Goal: Task Accomplishment & Management: Use online tool/utility

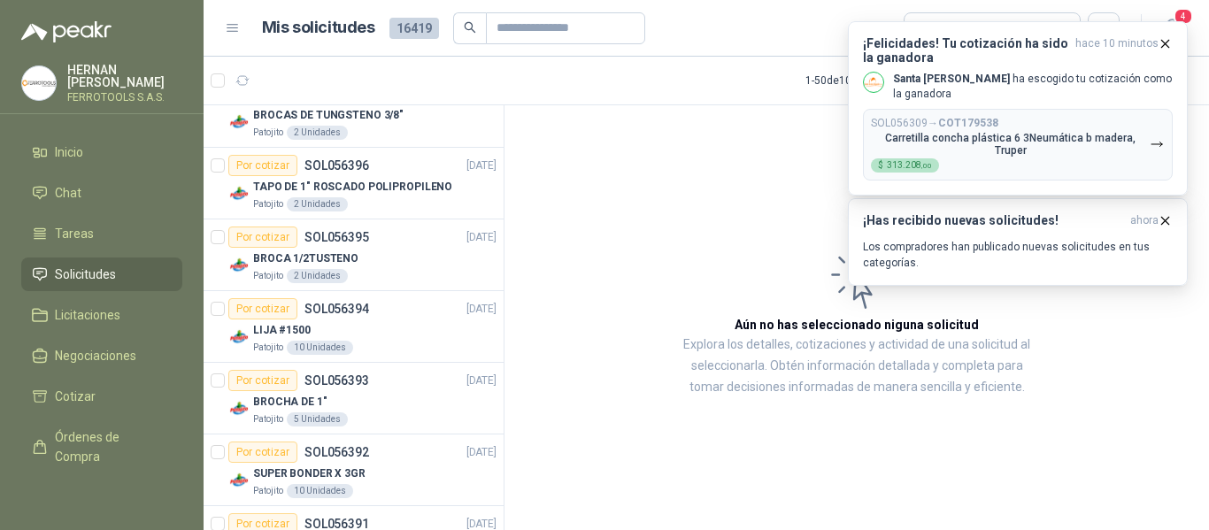
drag, startPoint x: 629, startPoint y: 240, endPoint x: 621, endPoint y: 239, distance: 8.9
click at [629, 239] on article "Aún no has seleccionado niguna solicitud Explora los detalles, cotizaciones y a…" at bounding box center [857, 320] width 705 height 431
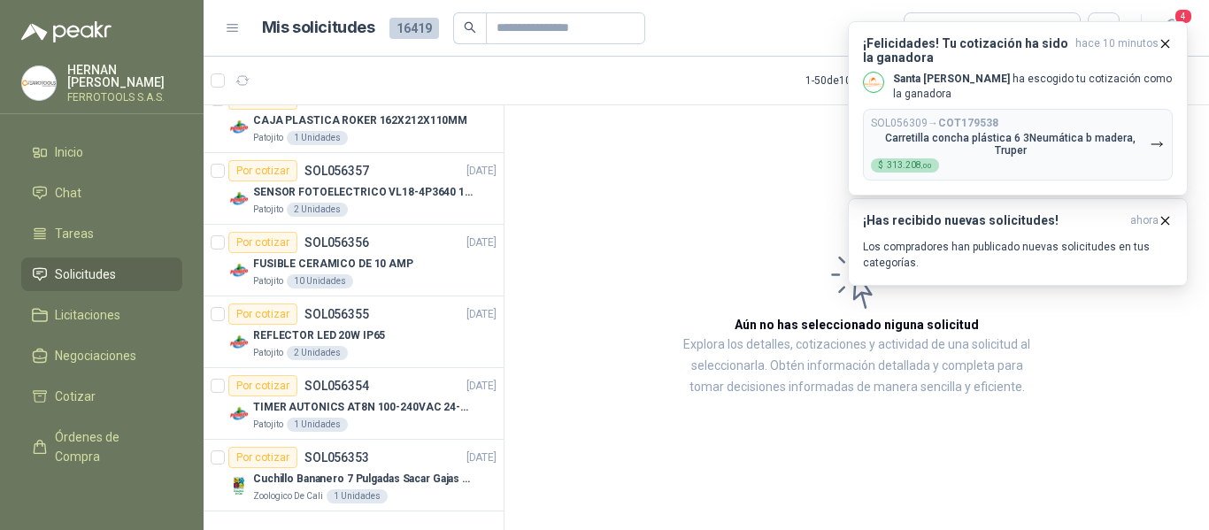
scroll to position [3193, 0]
click at [1166, 40] on icon "button" at bounding box center [1165, 43] width 15 height 15
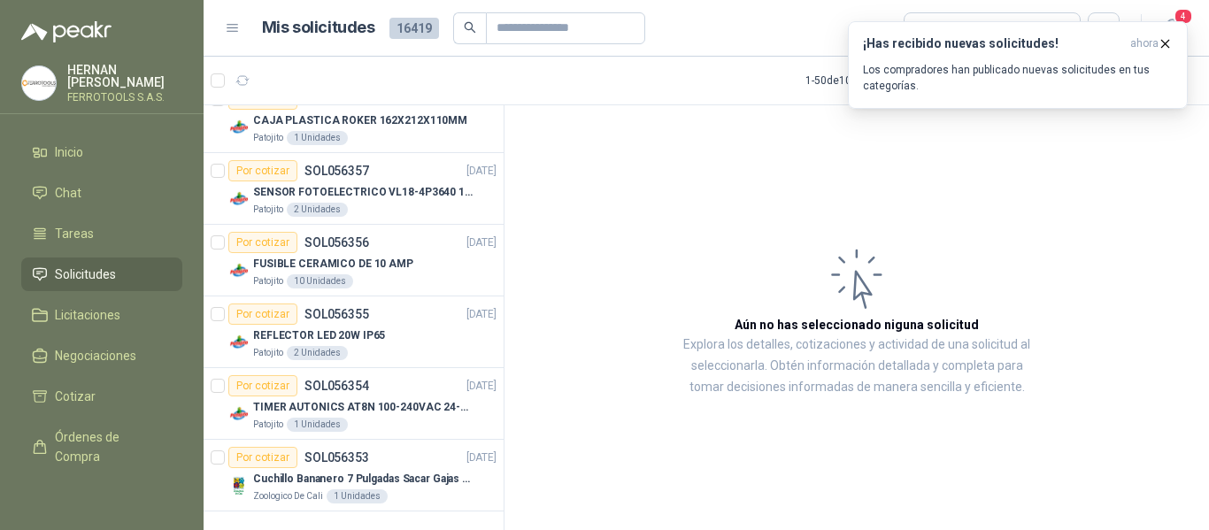
click at [1040, 157] on article "Aún no has seleccionado niguna solicitud Explora los detalles, cotizaciones y a…" at bounding box center [857, 320] width 705 height 431
click at [1170, 44] on icon "button" at bounding box center [1165, 43] width 15 height 15
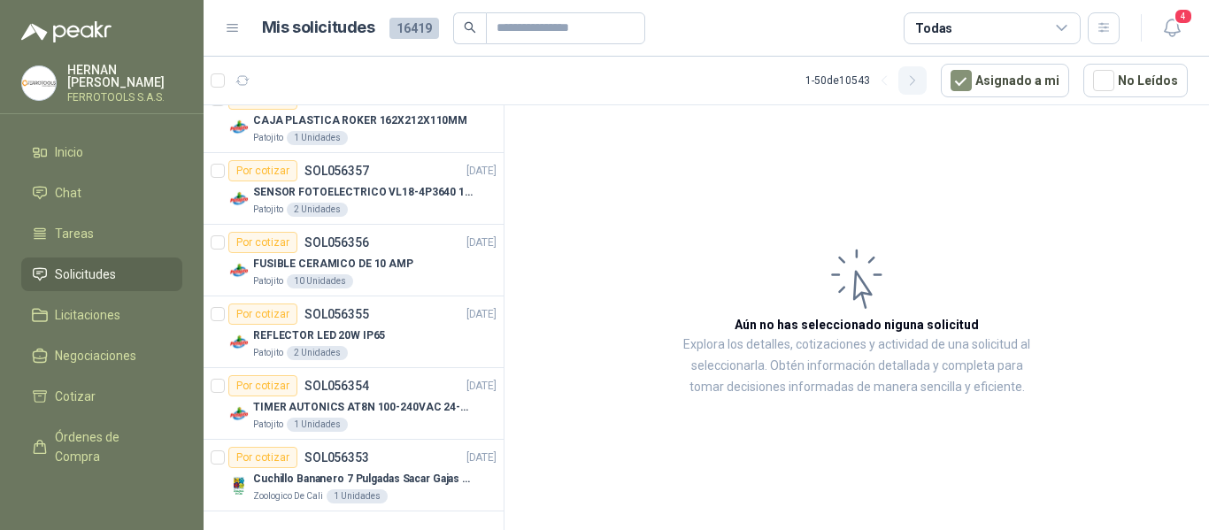
click at [927, 81] on button "button" at bounding box center [913, 80] width 28 height 28
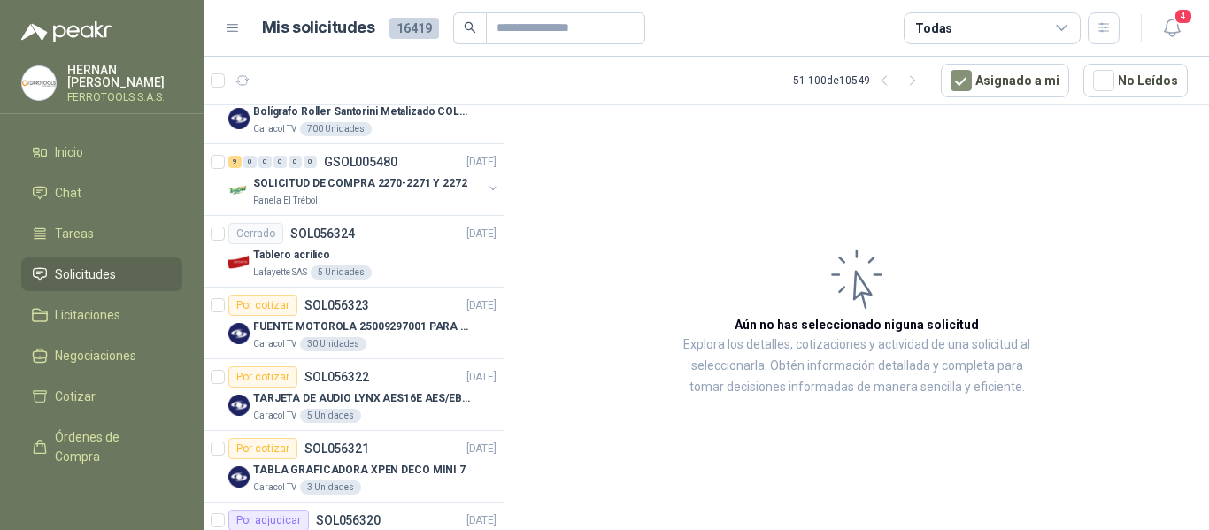
scroll to position [1771, 0]
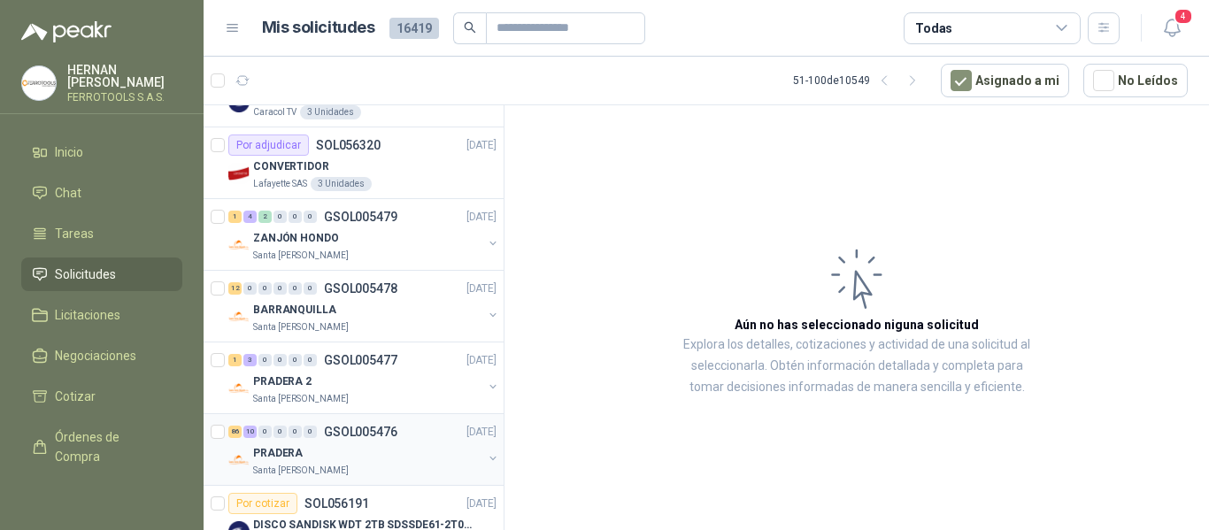
click at [393, 441] on div "86 10 0 0 0 0 GSOL005476 16/09/25" at bounding box center [364, 431] width 272 height 21
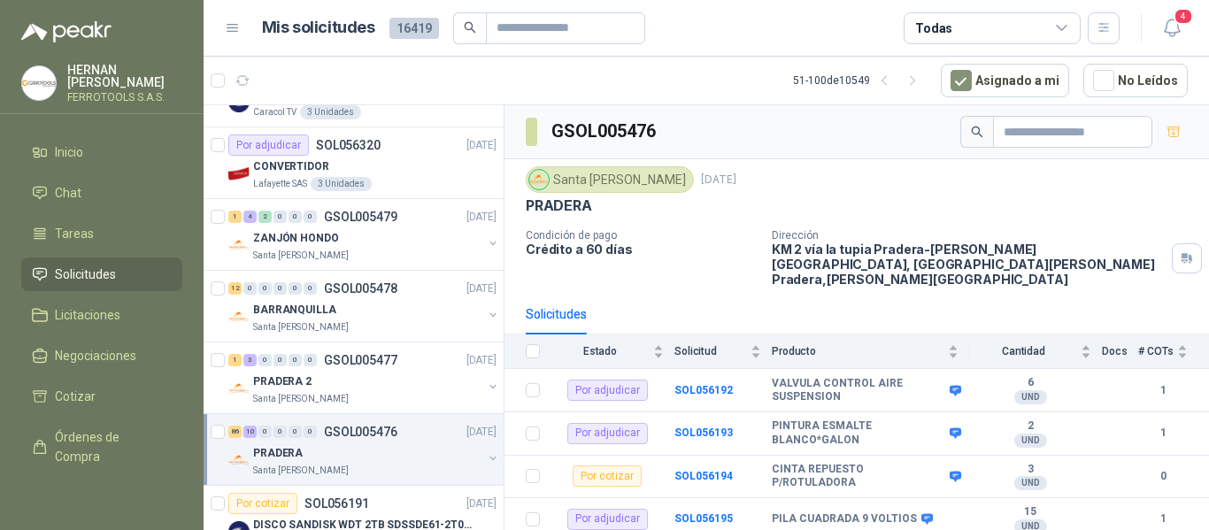
click at [399, 444] on div "PRADERA" at bounding box center [367, 453] width 229 height 21
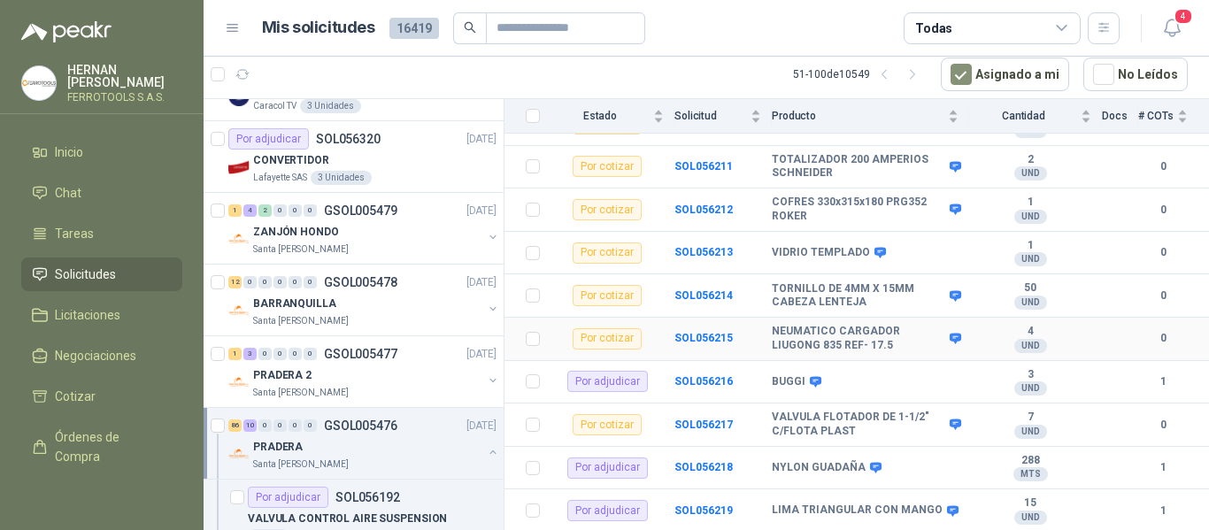
scroll to position [1062, 0]
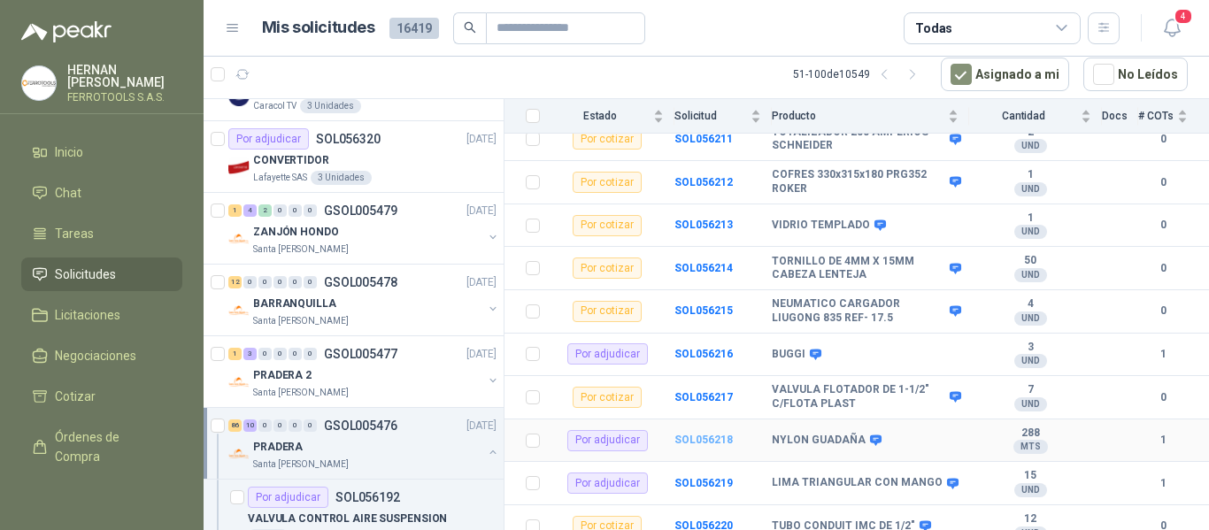
click at [713, 434] on b "SOL056218" at bounding box center [704, 440] width 58 height 12
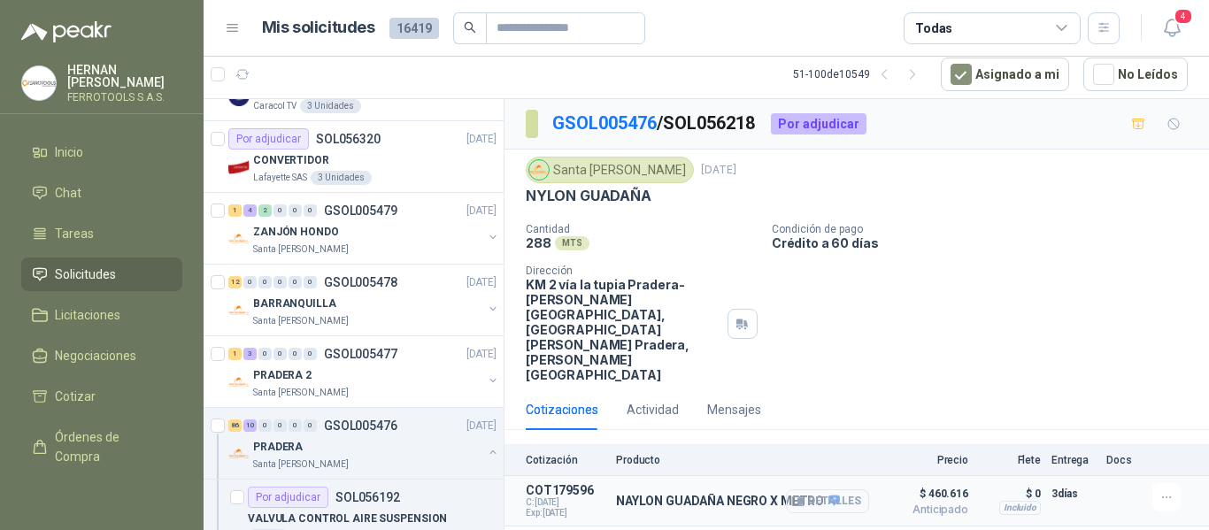
click at [839, 490] on button "Detalles" at bounding box center [827, 502] width 83 height 24
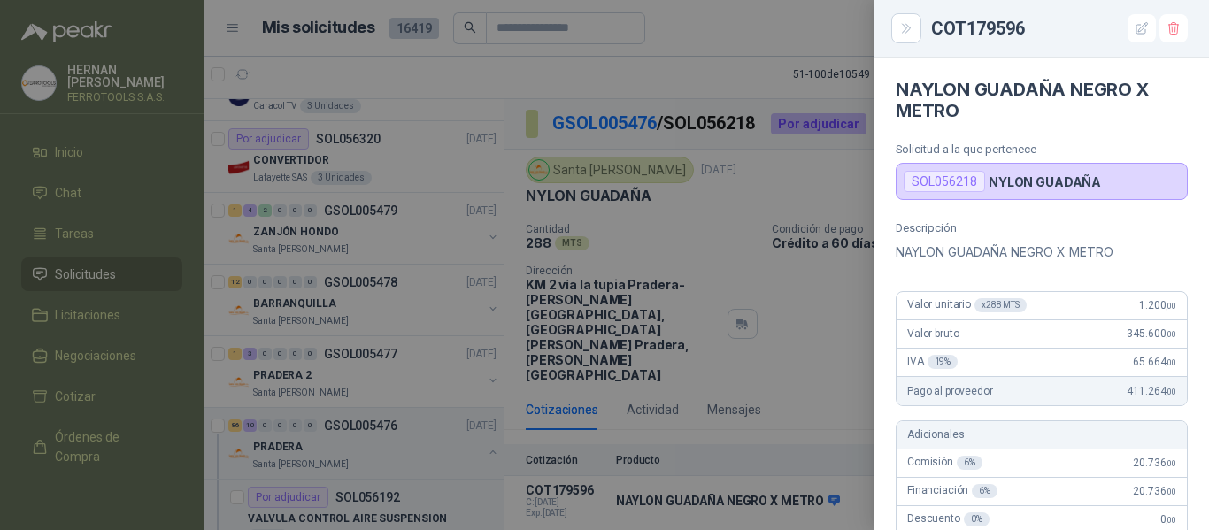
click at [720, 258] on div at bounding box center [604, 265] width 1209 height 530
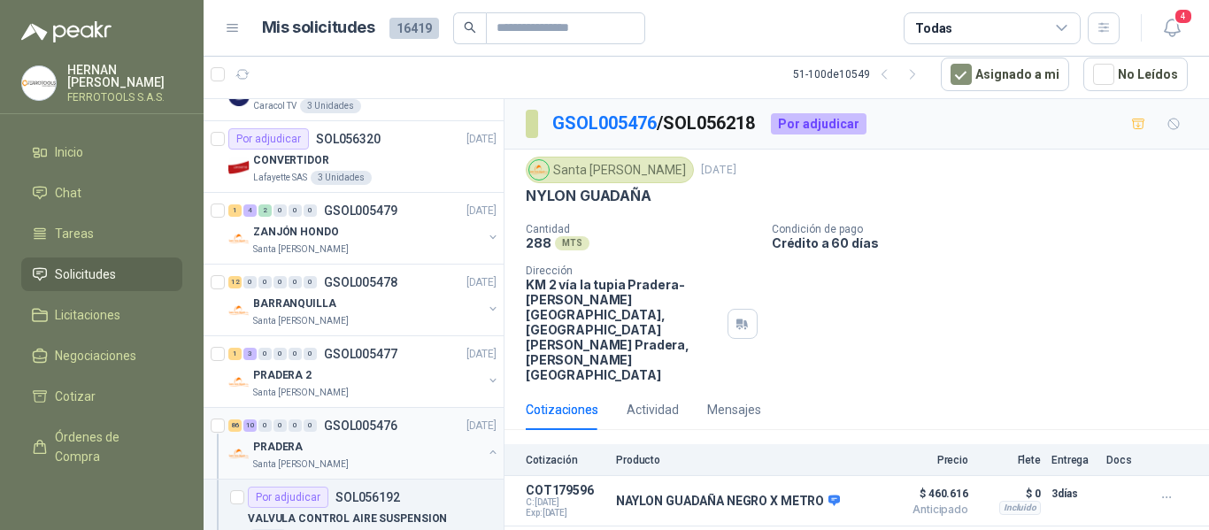
click at [405, 441] on div "PRADERA" at bounding box center [367, 446] width 229 height 21
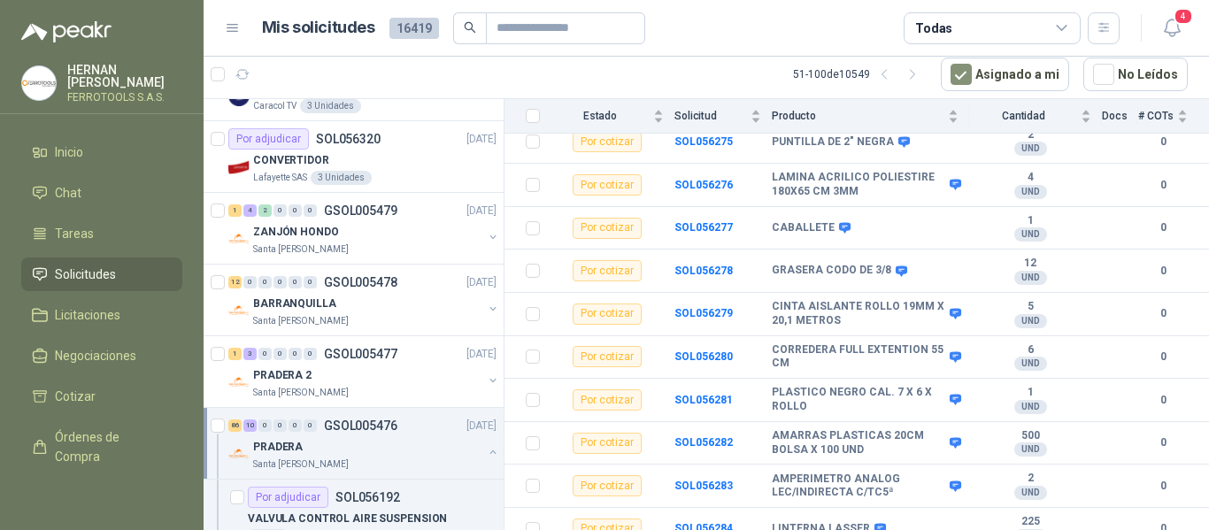
scroll to position [3948, 0]
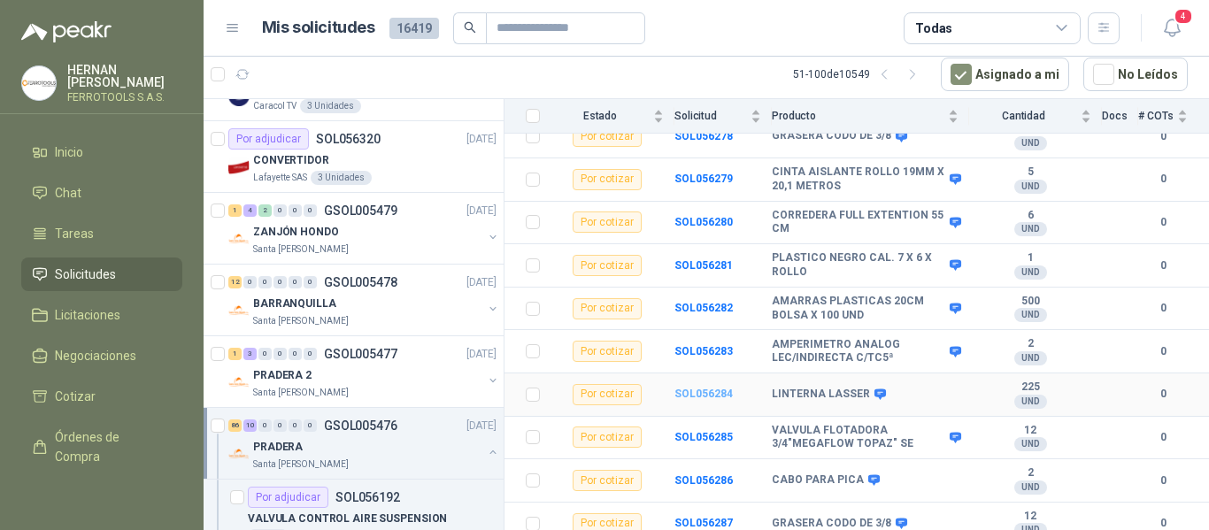
click at [691, 388] on b "SOL056284" at bounding box center [704, 394] width 58 height 12
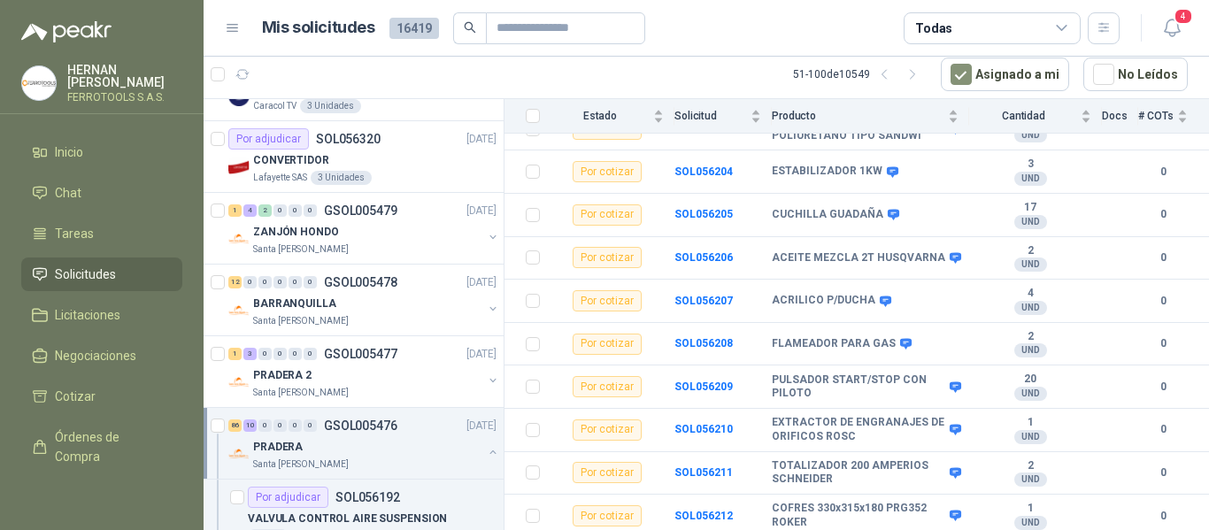
scroll to position [3948, 0]
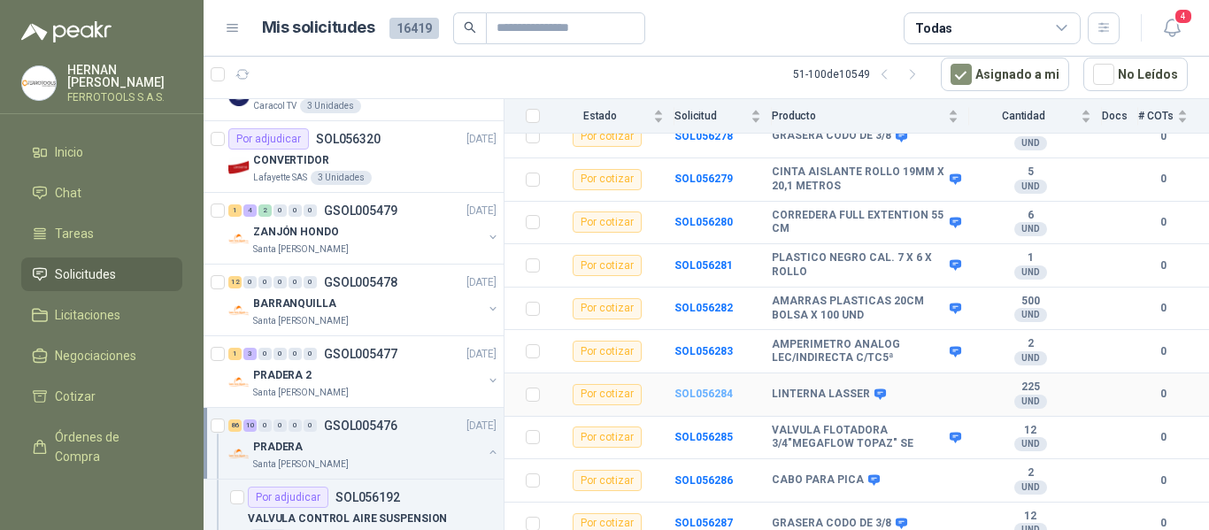
click at [692, 388] on b "SOL056284" at bounding box center [704, 394] width 58 height 12
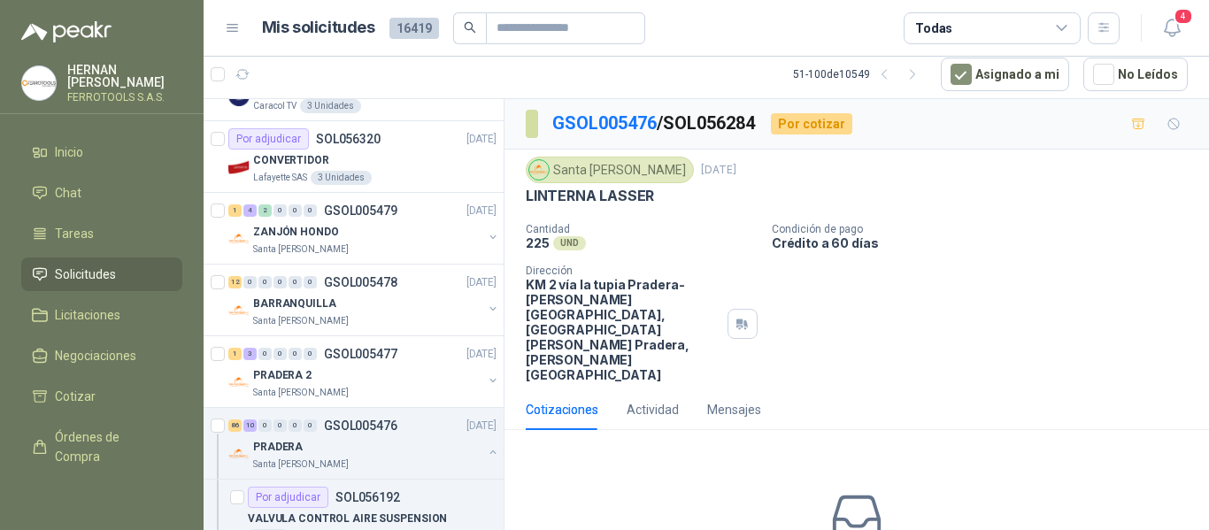
click at [661, 197] on div "LINTERNA LASSER" at bounding box center [857, 196] width 662 height 19
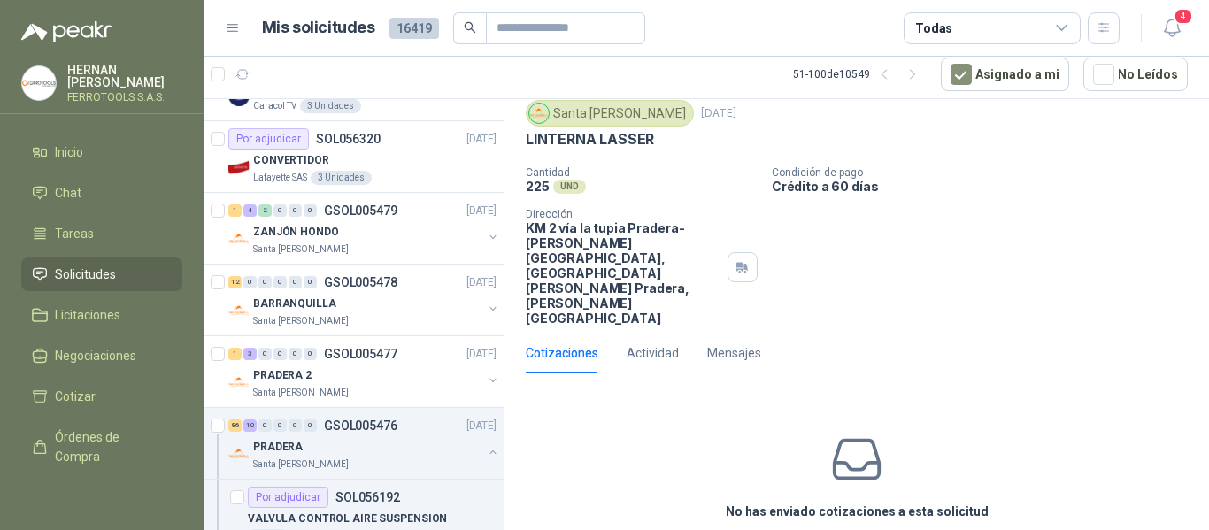
scroll to position [81, 0]
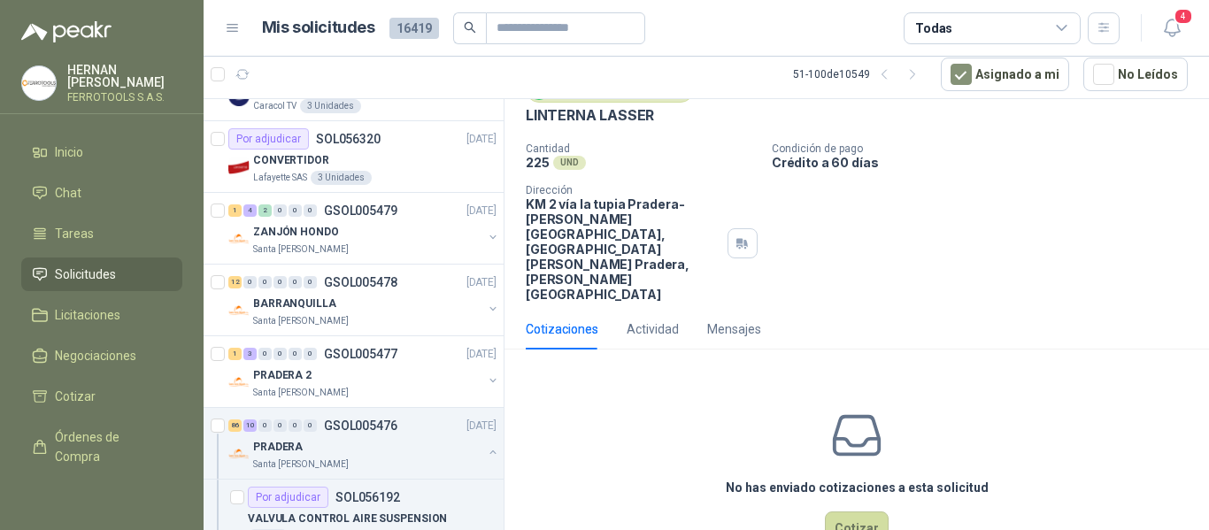
click at [861, 450] on div "No has enviado cotizaciones a esta solicitud Cotizar" at bounding box center [857, 477] width 705 height 226
click at [860, 512] on button "Cotizar" at bounding box center [857, 529] width 64 height 34
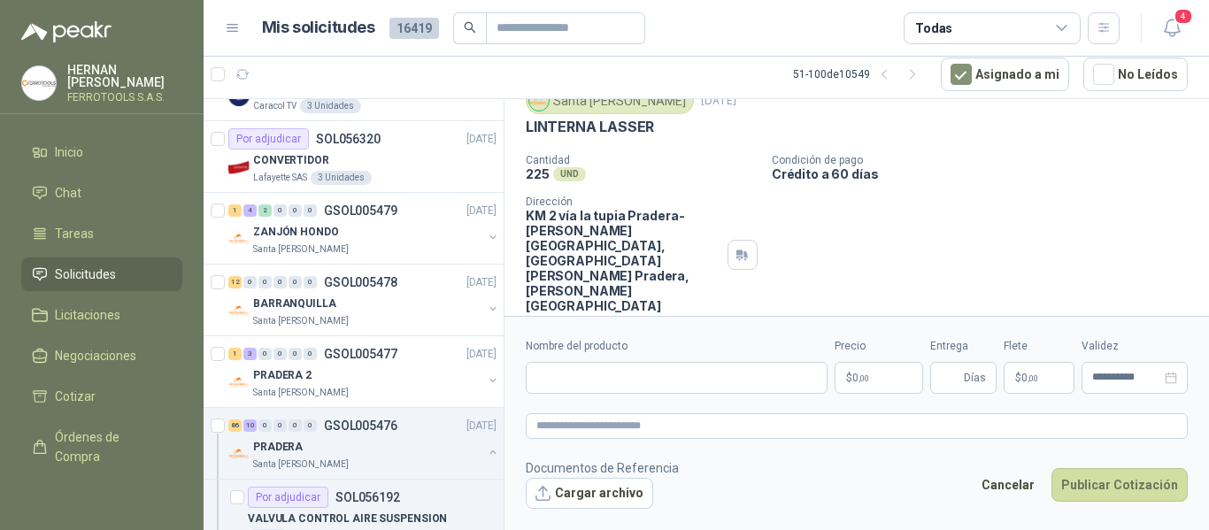
scroll to position [68, 0]
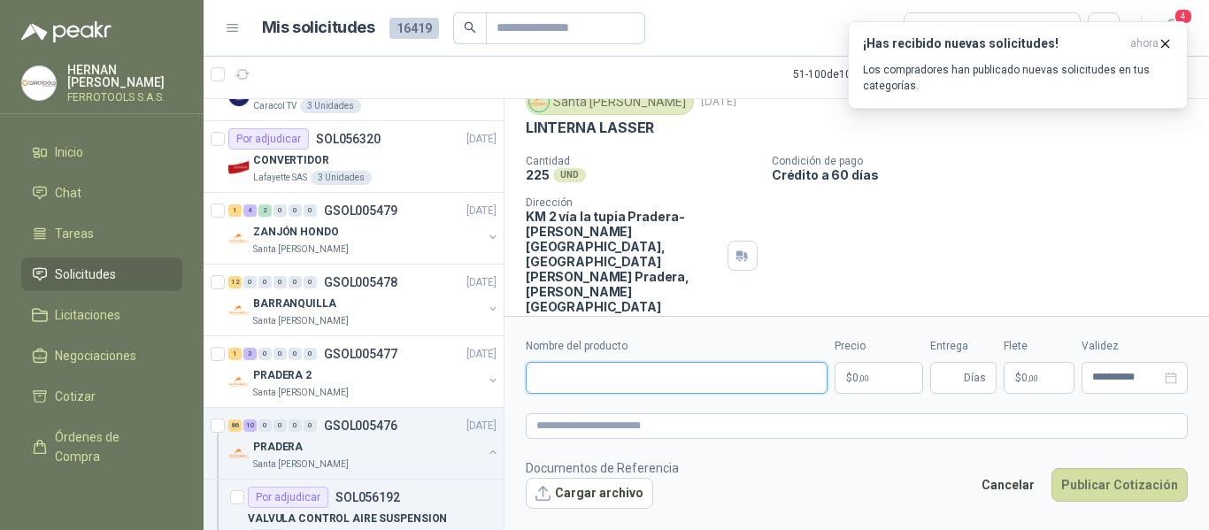
click at [606, 379] on input "Nombre del producto" at bounding box center [677, 378] width 302 height 32
paste input "**********"
type input "**********"
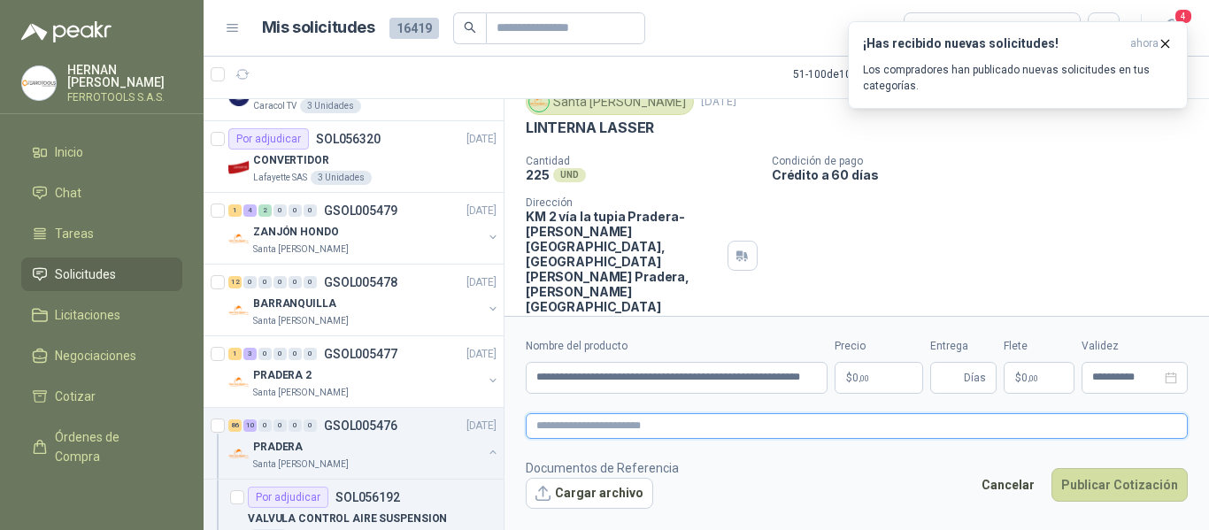
click at [718, 423] on textarea at bounding box center [857, 426] width 662 height 26
paste textarea "**********"
type textarea "**********"
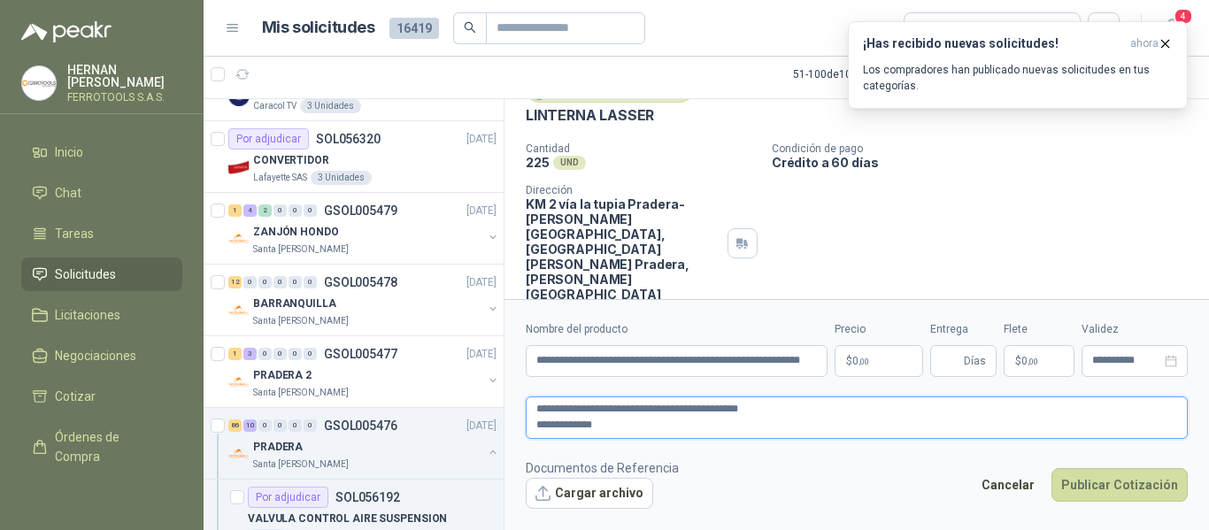
click at [536, 423] on textarea "**********" at bounding box center [857, 418] width 662 height 42
type textarea "**********"
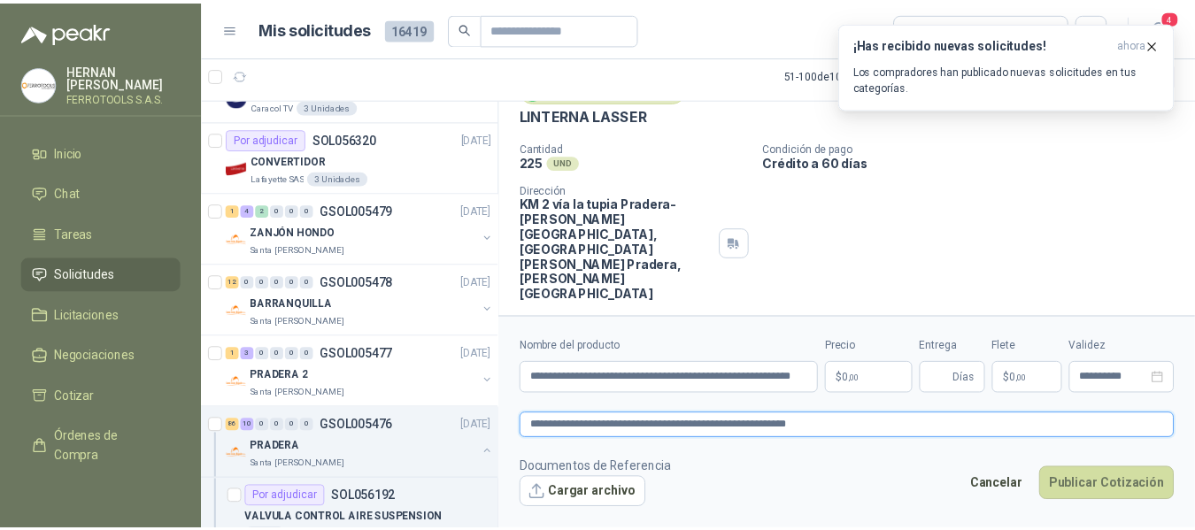
scroll to position [68, 0]
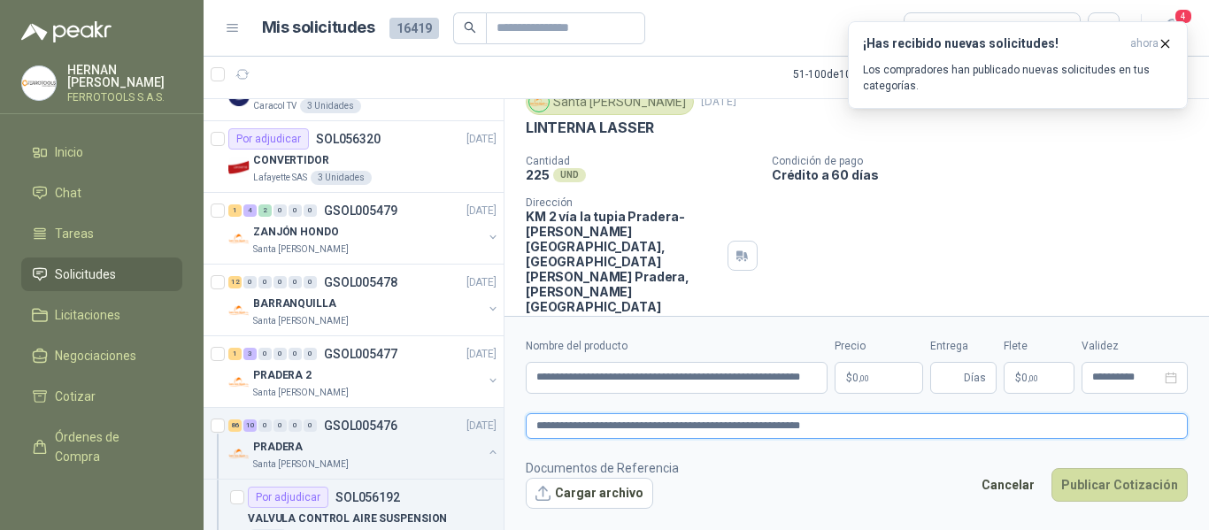
type textarea "**********"
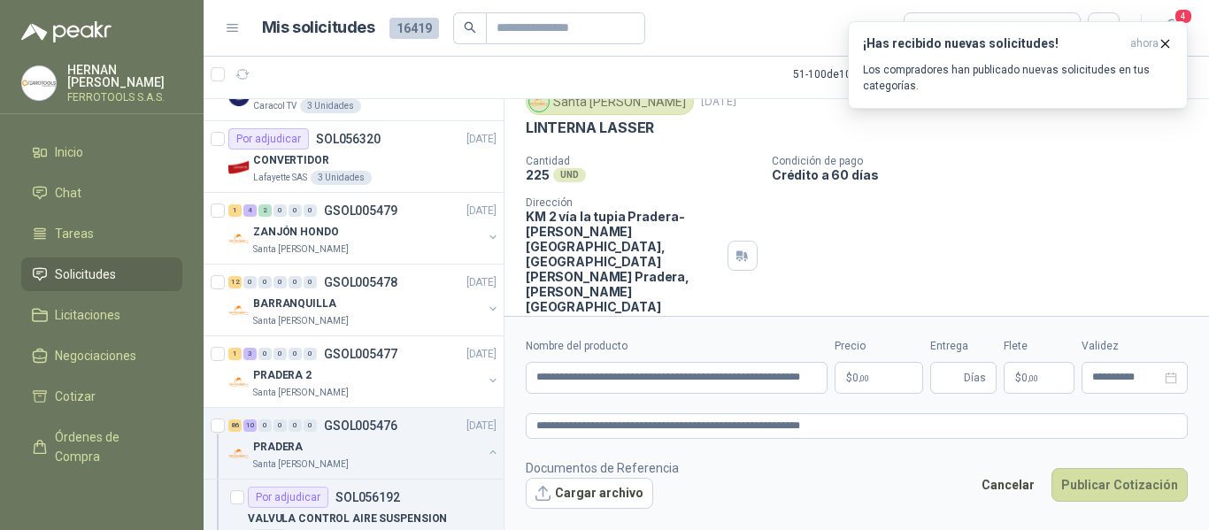
click at [885, 381] on body "HERNAN RUALES FERROTOOLS S.A.S. Inicio Chat Tareas Solicitudes Licitaciones Neg…" at bounding box center [604, 265] width 1209 height 530
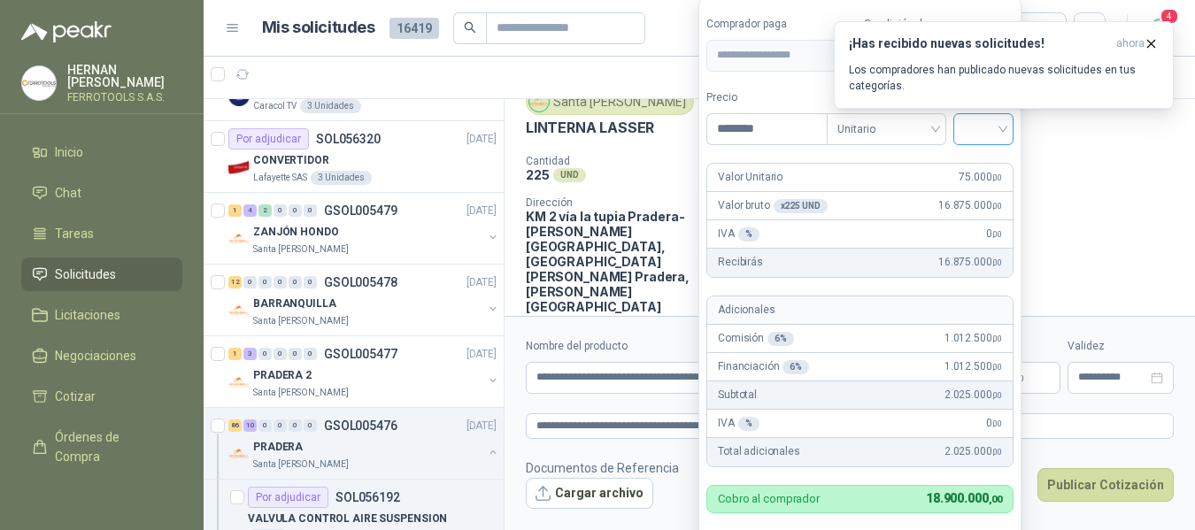
type input "********"
click at [984, 127] on input "search" at bounding box center [983, 127] width 39 height 27
click at [984, 167] on div "19%" at bounding box center [987, 165] width 33 height 19
click at [789, 93] on label "Precio" at bounding box center [768, 97] width 124 height 17
click at [789, 114] on input "********" at bounding box center [768, 129] width 123 height 30
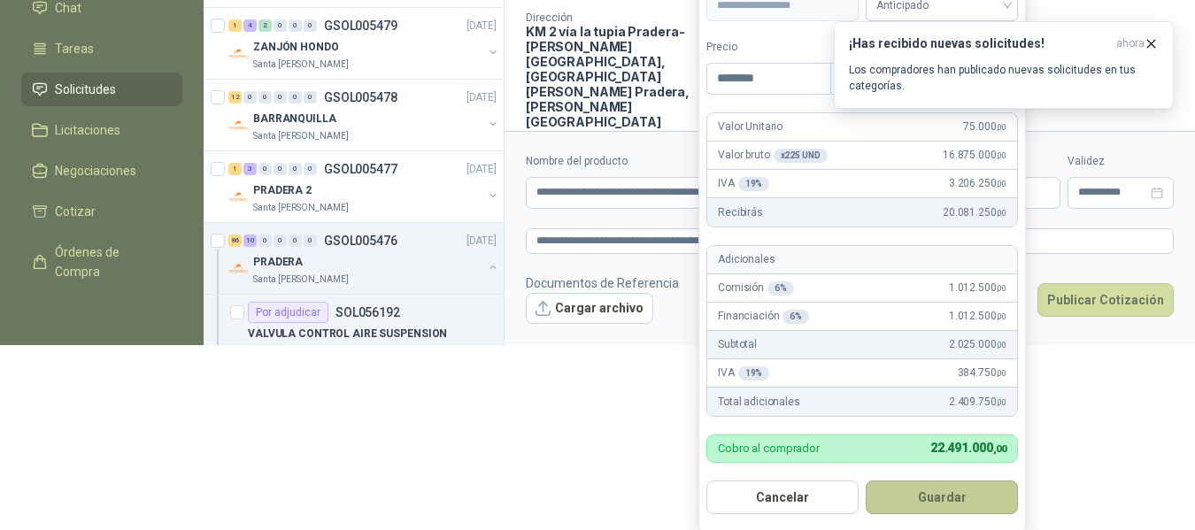
click at [942, 481] on button "Guardar" at bounding box center [942, 498] width 152 height 34
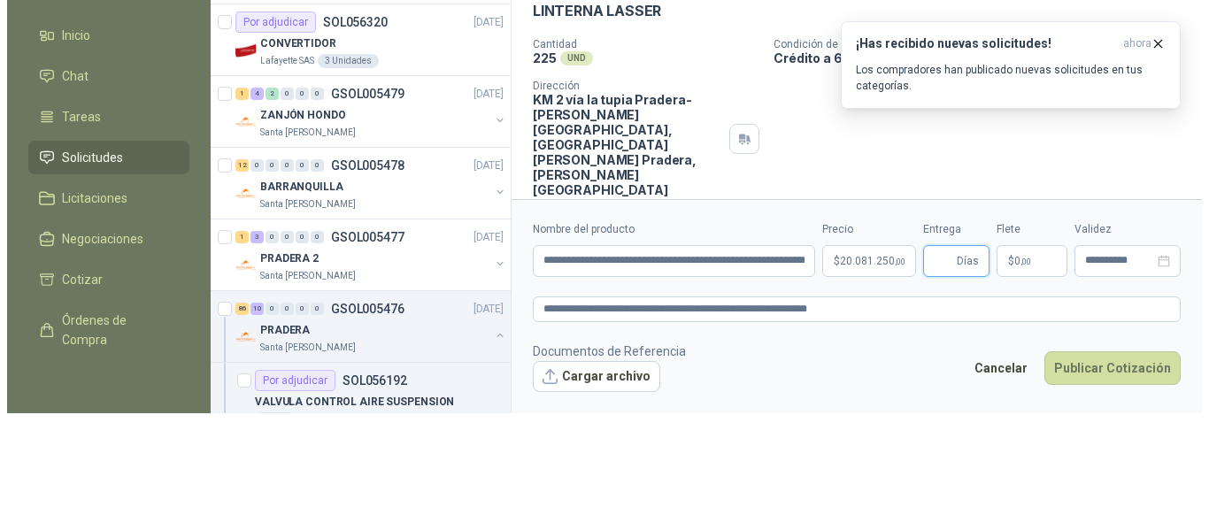
scroll to position [0, 0]
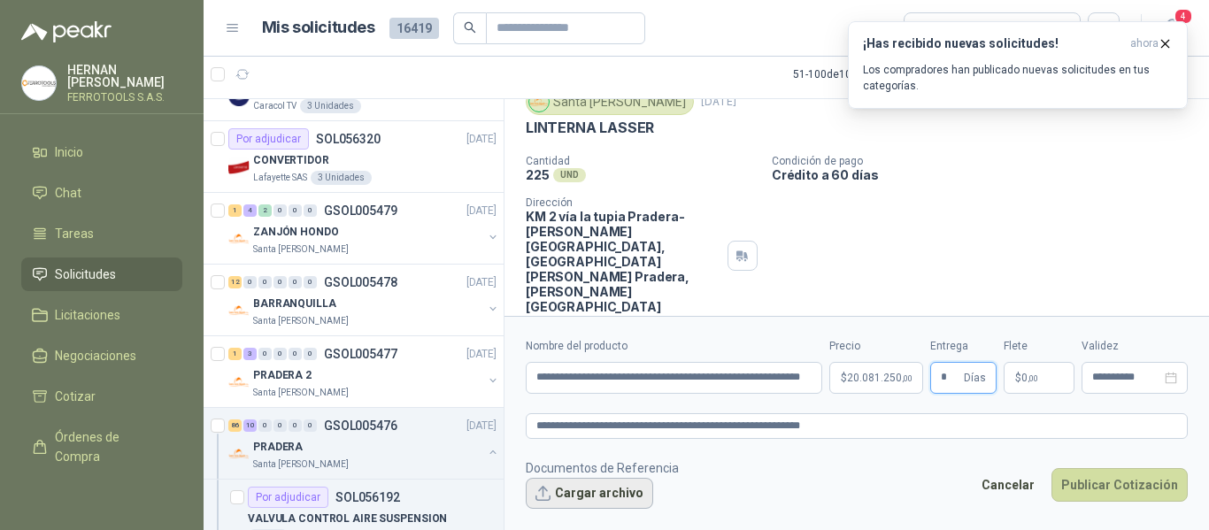
type input "*"
click at [590, 497] on button "Cargar archivo" at bounding box center [589, 494] width 127 height 32
click at [604, 493] on button "Cargar archivo" at bounding box center [589, 494] width 127 height 32
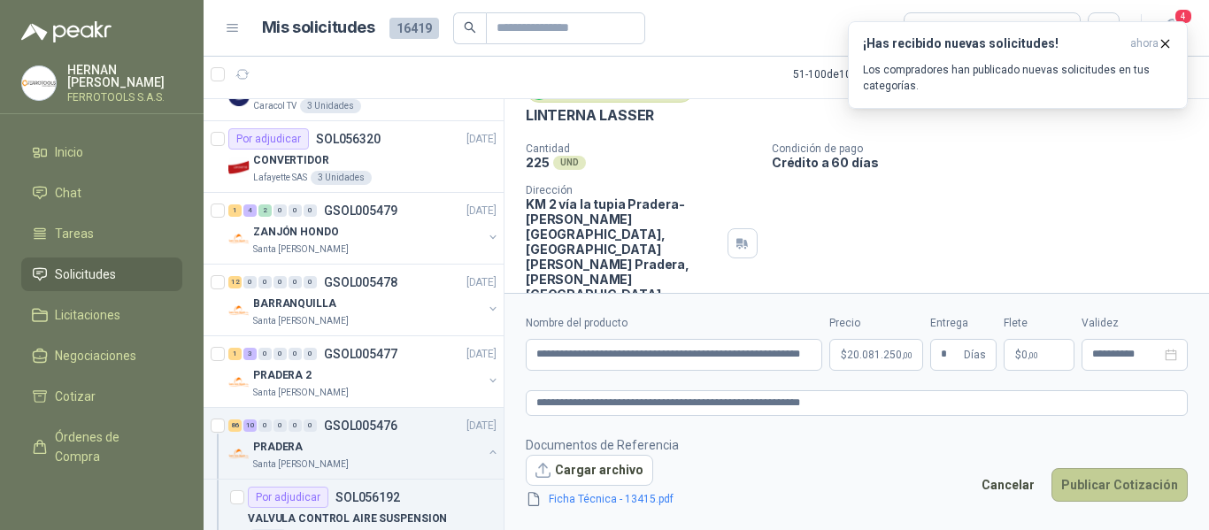
click at [1112, 483] on button "Publicar Cotización" at bounding box center [1120, 485] width 136 height 34
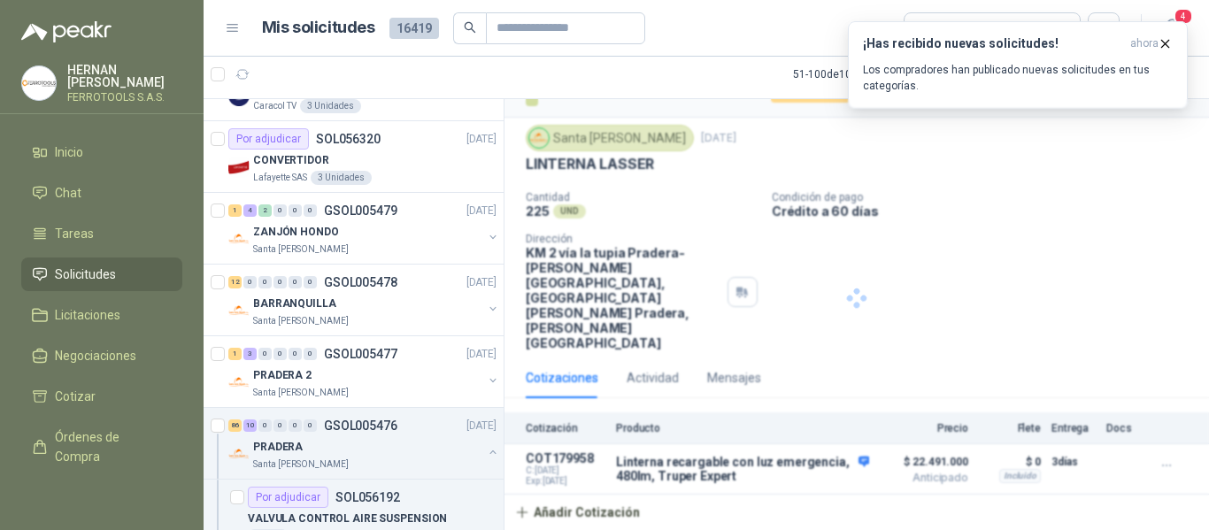
scroll to position [0, 0]
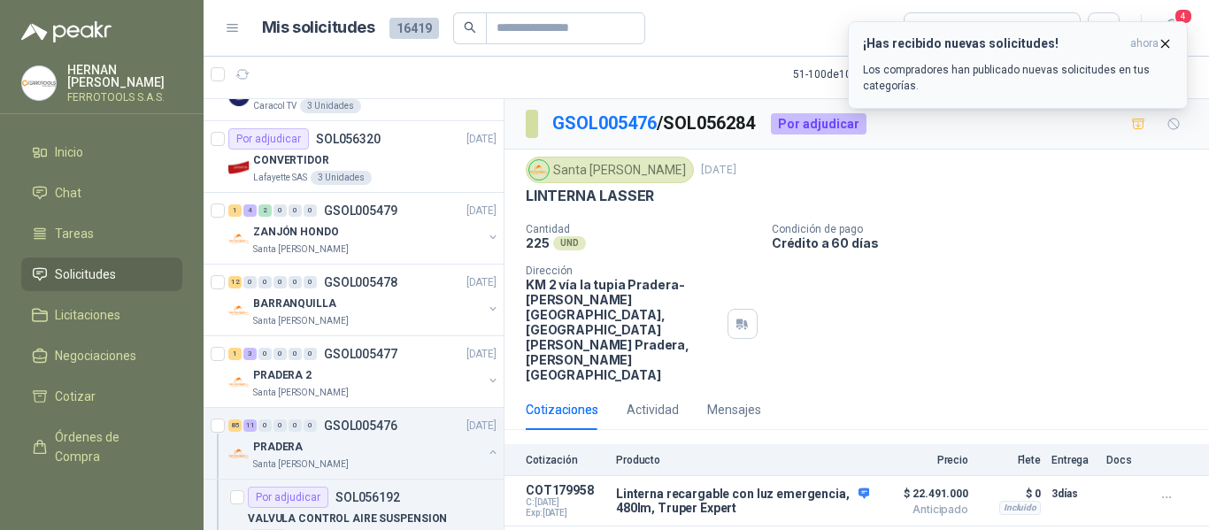
click at [1165, 43] on icon "button" at bounding box center [1165, 43] width 7 height 7
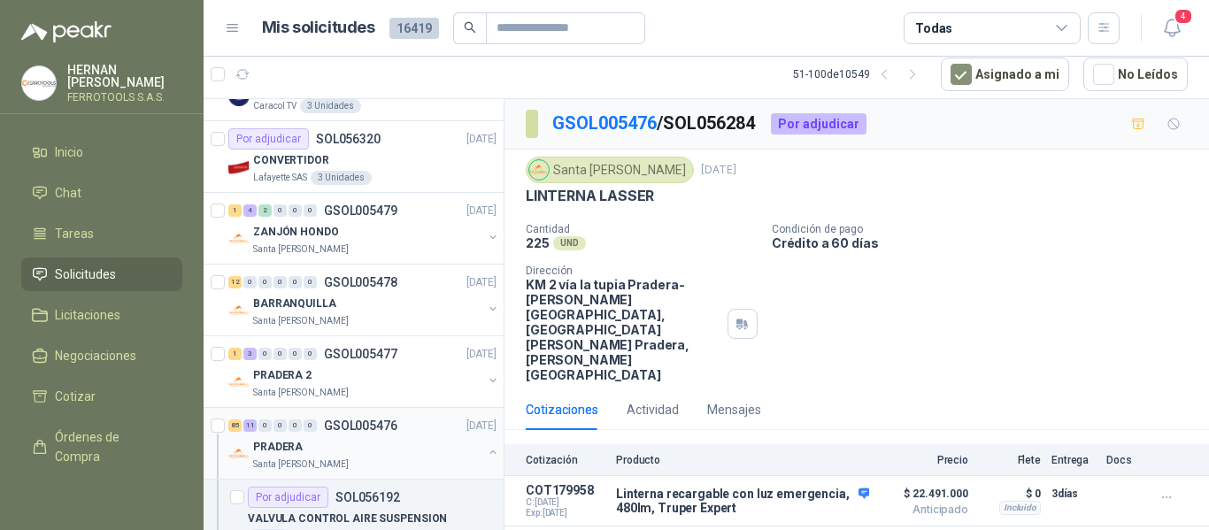
click at [320, 436] on div "85 11 0 0 0 0 GSOL005476 16/09/25" at bounding box center [364, 425] width 272 height 21
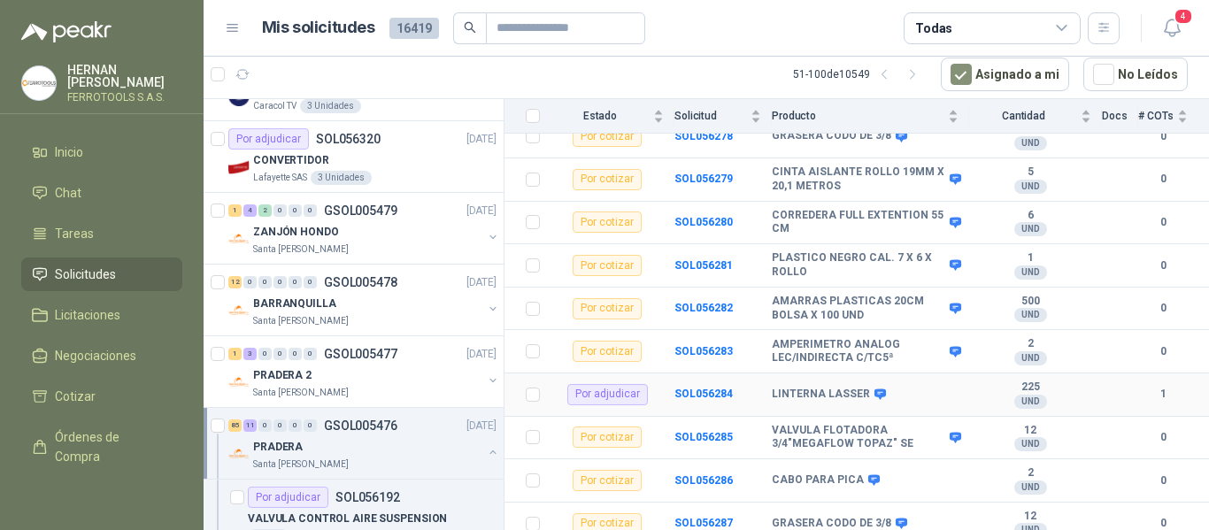
scroll to position [3859, 0]
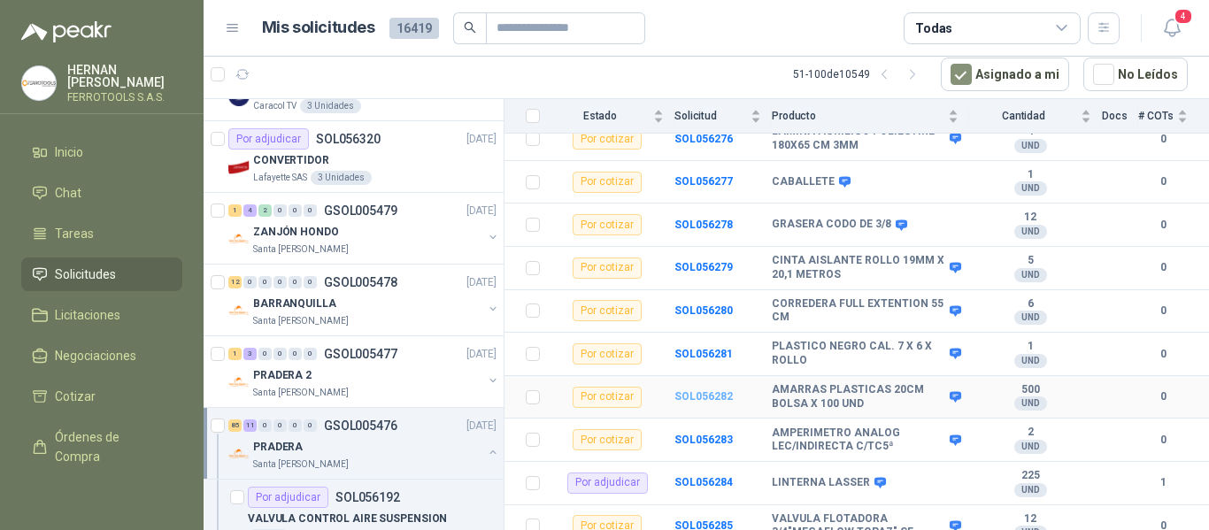
click at [722, 390] on b "SOL056282" at bounding box center [704, 396] width 58 height 12
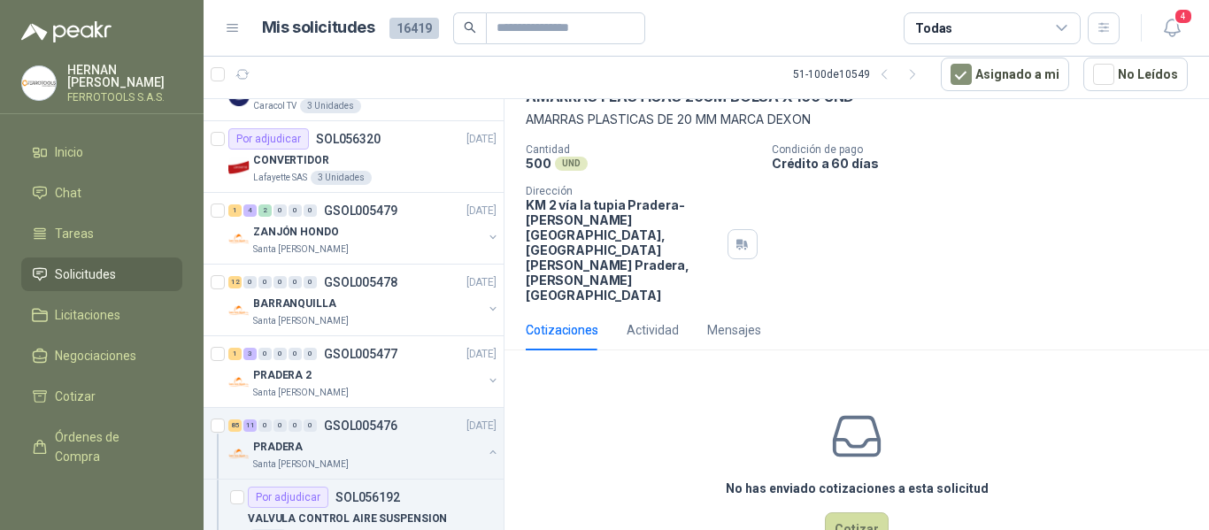
scroll to position [100, 0]
click at [861, 512] on button "Cotizar" at bounding box center [857, 529] width 64 height 34
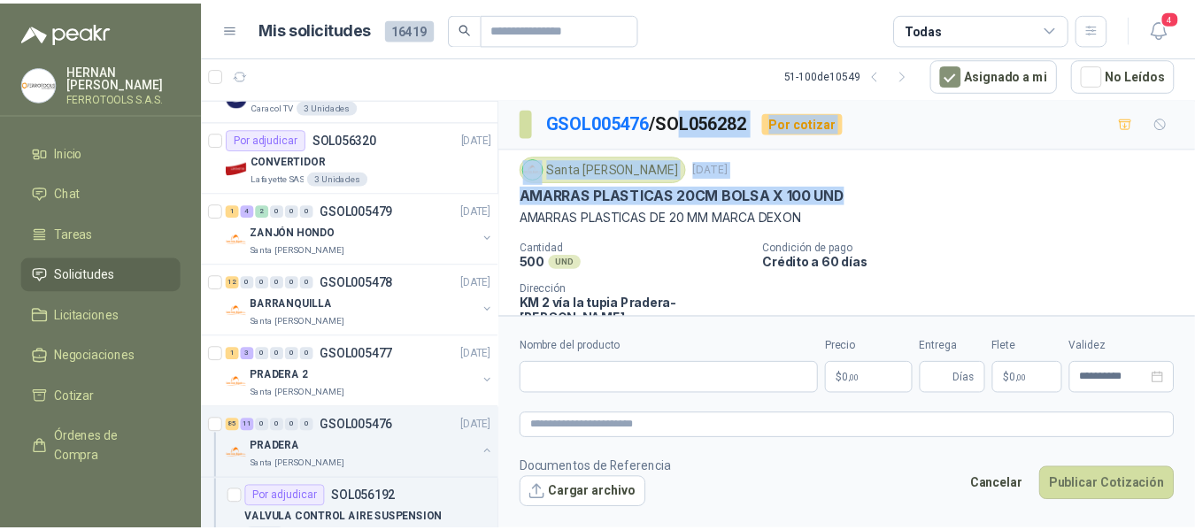
scroll to position [0, 0]
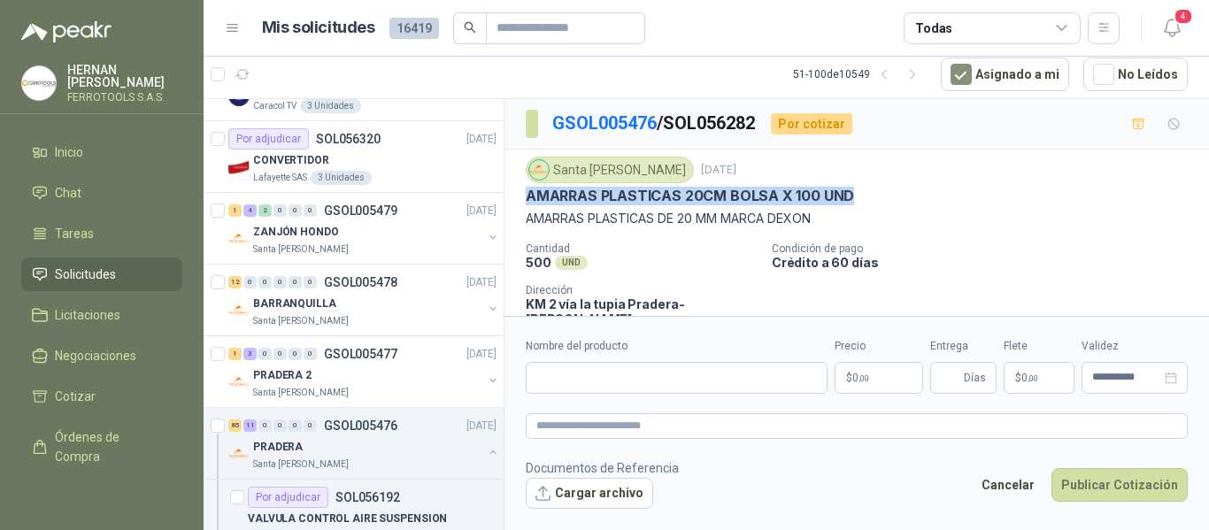
drag, startPoint x: 861, startPoint y: 103, endPoint x: 530, endPoint y: 196, distance: 343.1
click at [530, 196] on div "AMARRAS PLASTICAS 20CM BOLSA X 100 UND" at bounding box center [857, 196] width 662 height 19
copy p "AMARRAS PLASTICAS 20CM BOLSA X 100 UND"
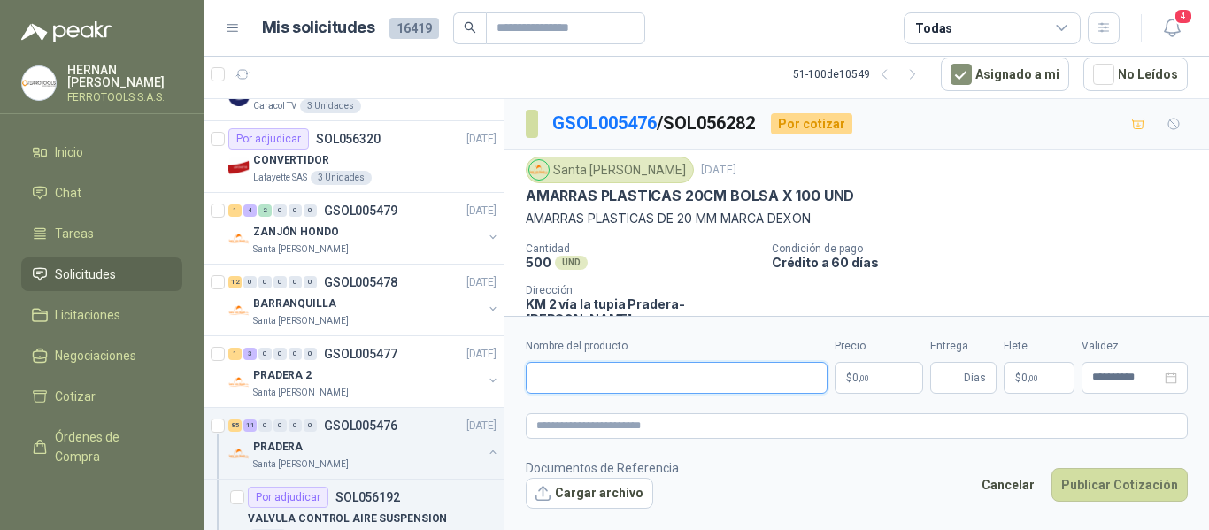
click at [710, 374] on input "Nombre del producto" at bounding box center [677, 378] width 302 height 32
paste input "**********"
type input "**********"
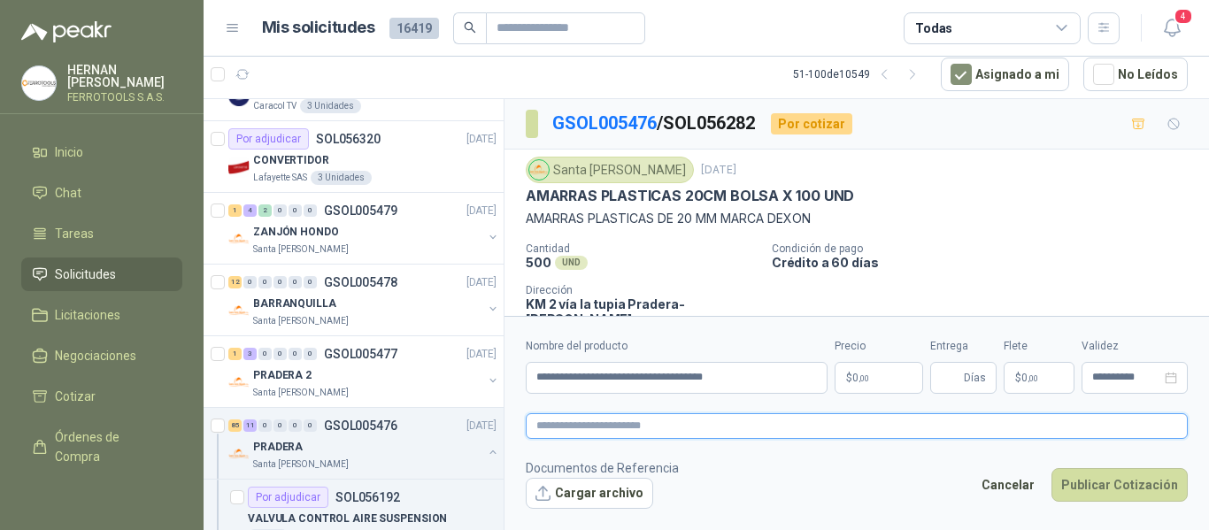
click at [728, 424] on textarea at bounding box center [857, 426] width 662 height 26
paste textarea "**********"
type textarea "**********"
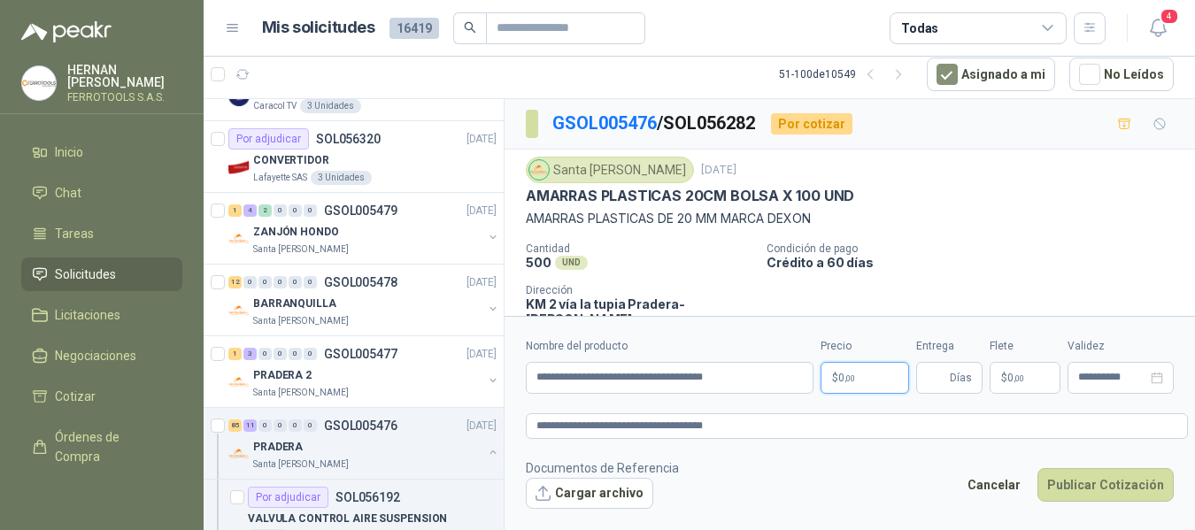
click at [875, 379] on body "HERNAN RUALES FERROTOOLS S.A.S. Inicio Chat Tareas Solicitudes Licitaciones Neg…" at bounding box center [597, 265] width 1195 height 530
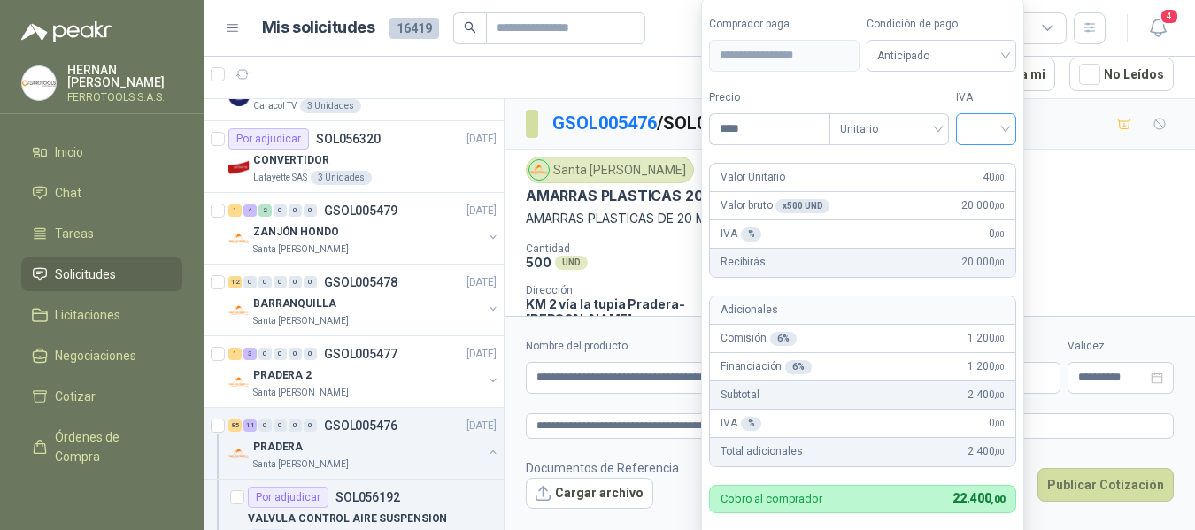
type input "****"
click at [977, 130] on input "search" at bounding box center [986, 127] width 39 height 27
click at [982, 166] on div "19%" at bounding box center [990, 165] width 33 height 19
click at [936, 92] on label "Tipo" at bounding box center [893, 97] width 120 height 17
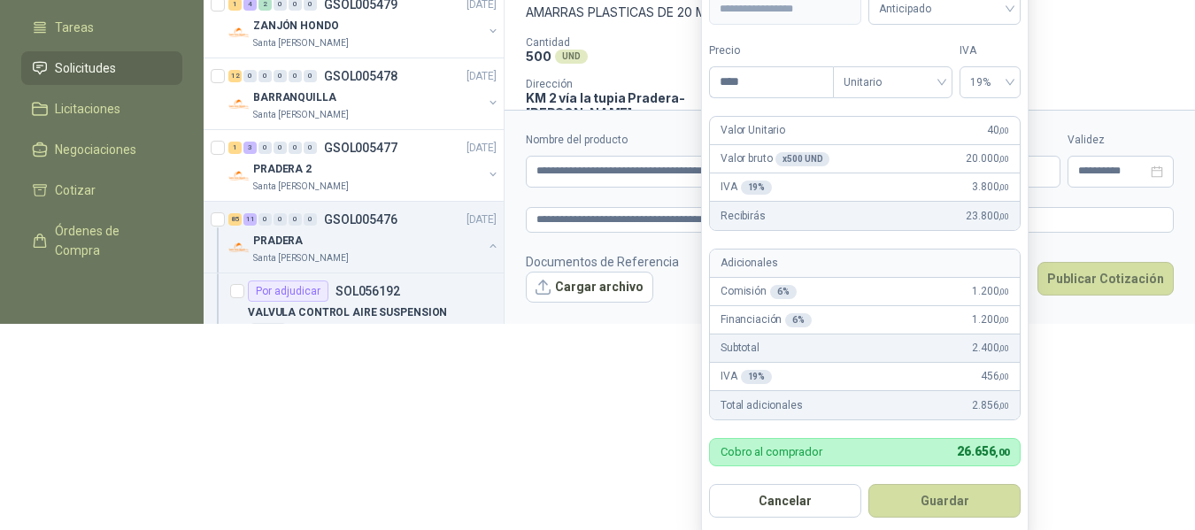
scroll to position [217, 0]
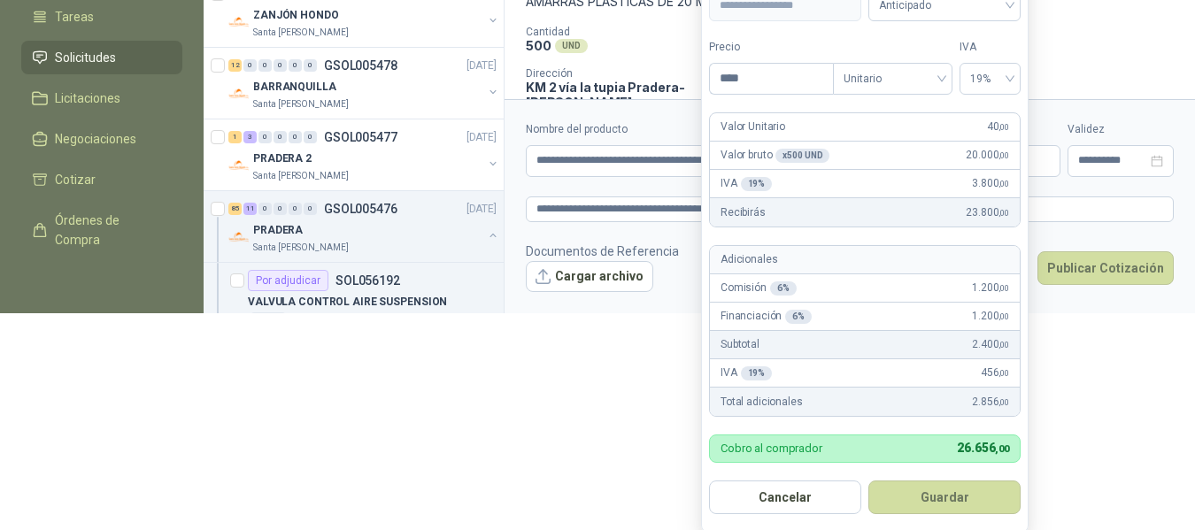
click at [955, 506] on button "Guardar" at bounding box center [944, 498] width 152 height 34
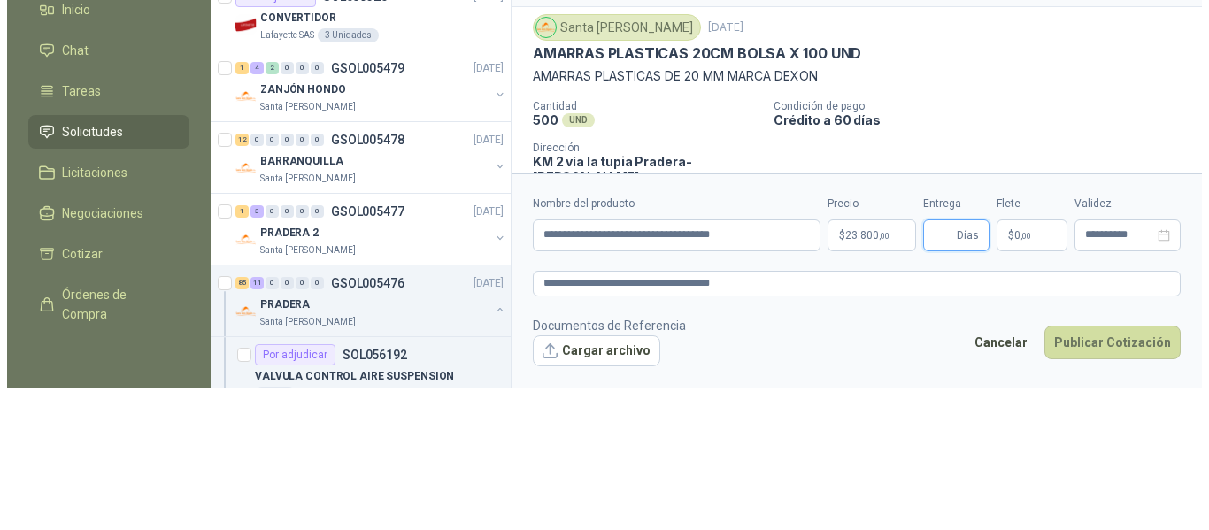
scroll to position [0, 0]
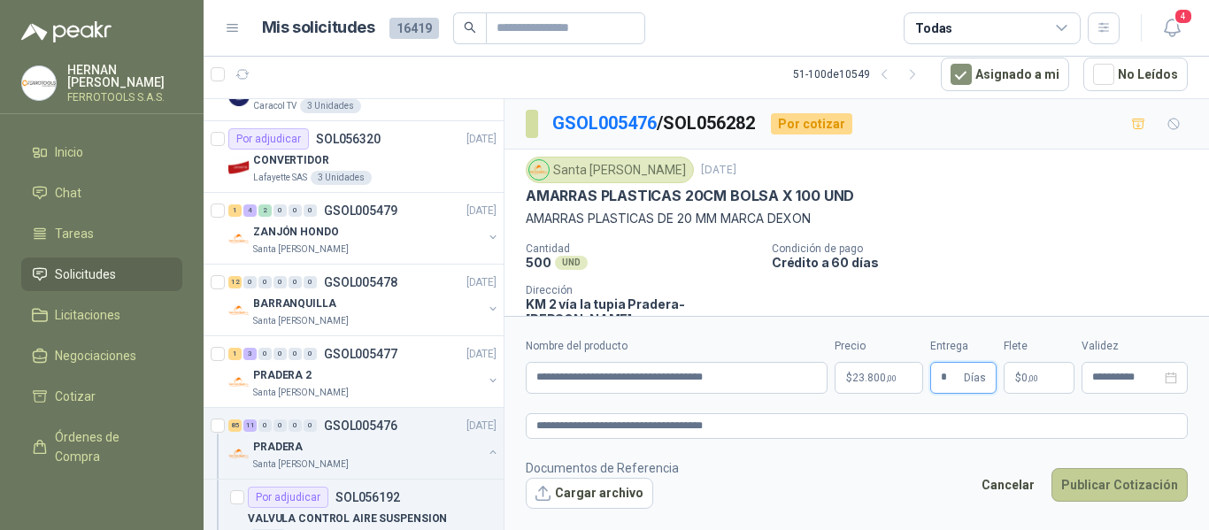
type input "*"
click at [1131, 483] on button "Publicar Cotización" at bounding box center [1120, 485] width 136 height 34
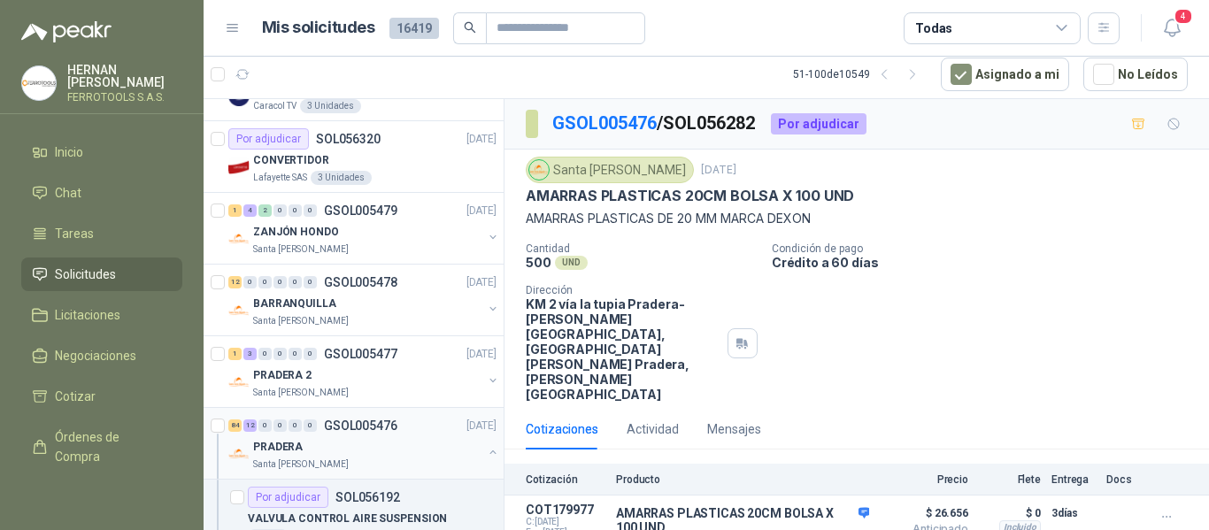
click at [380, 455] on div "PRADERA" at bounding box center [367, 446] width 229 height 21
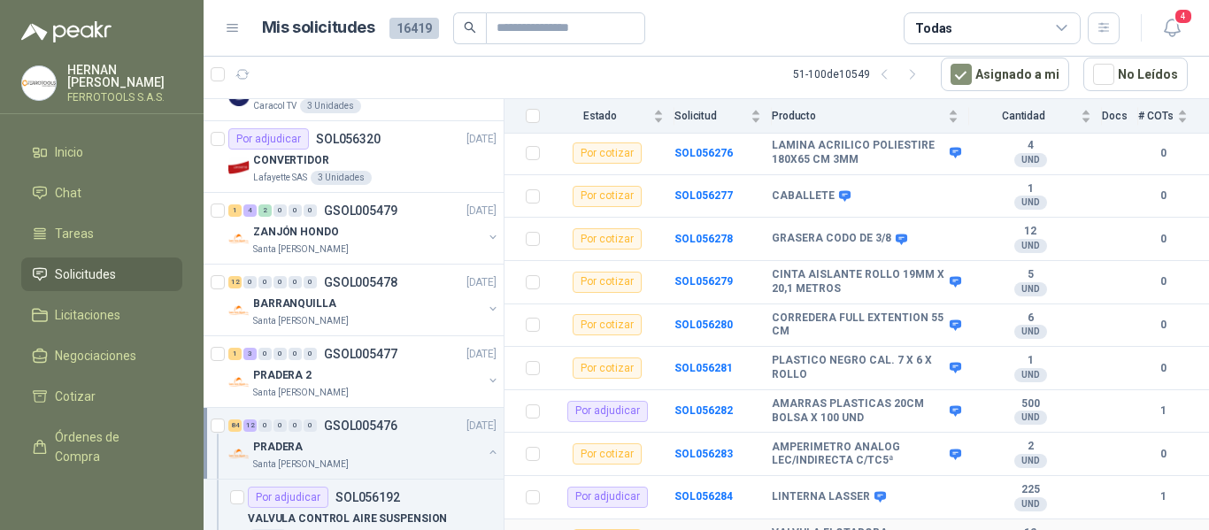
scroll to position [3771, 0]
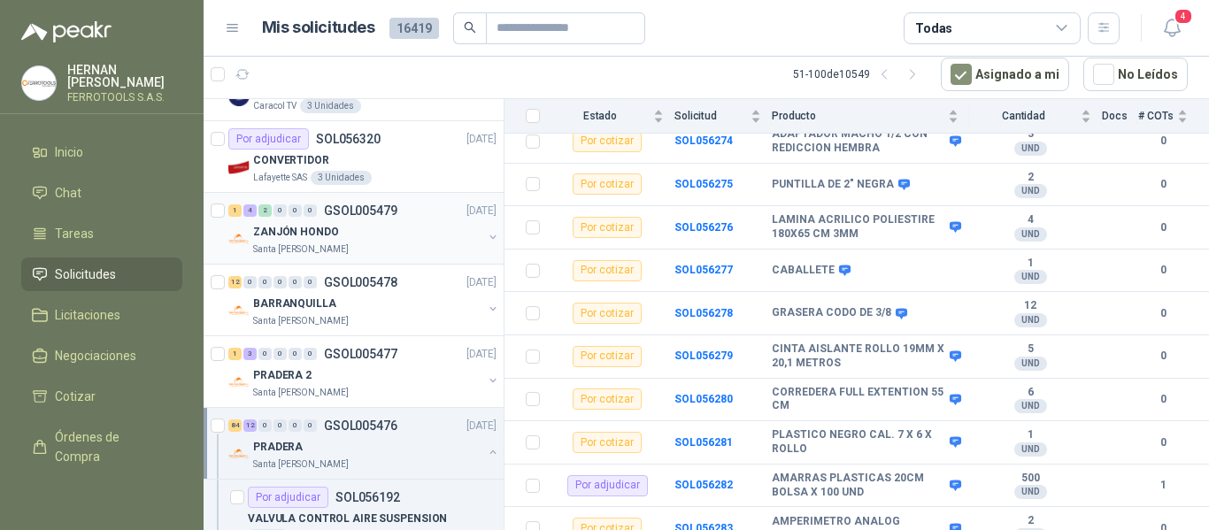
click at [382, 229] on div "ZANJÓN HONDO" at bounding box center [367, 231] width 229 height 21
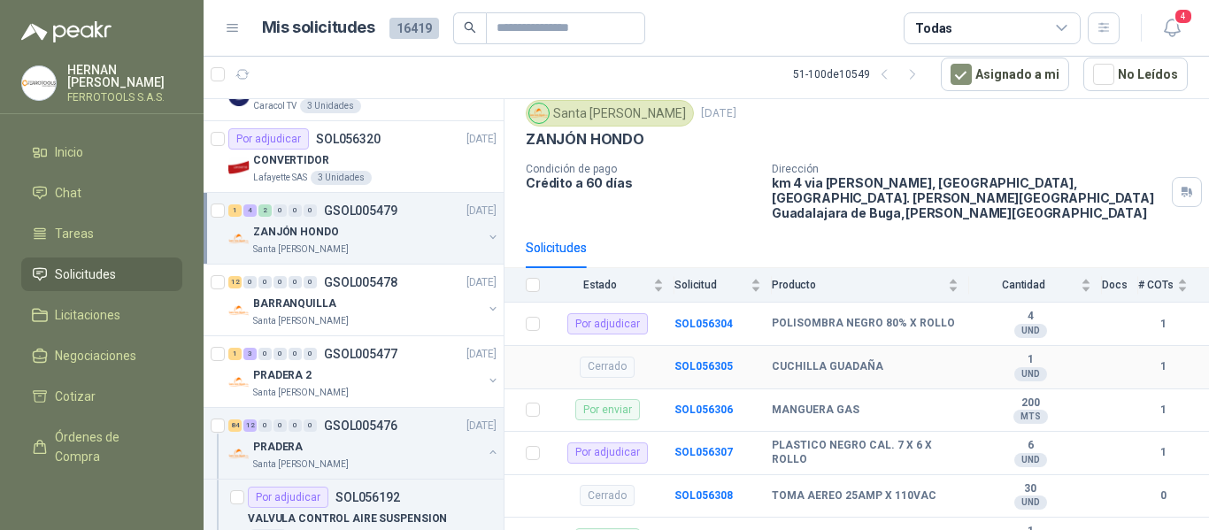
scroll to position [89, 0]
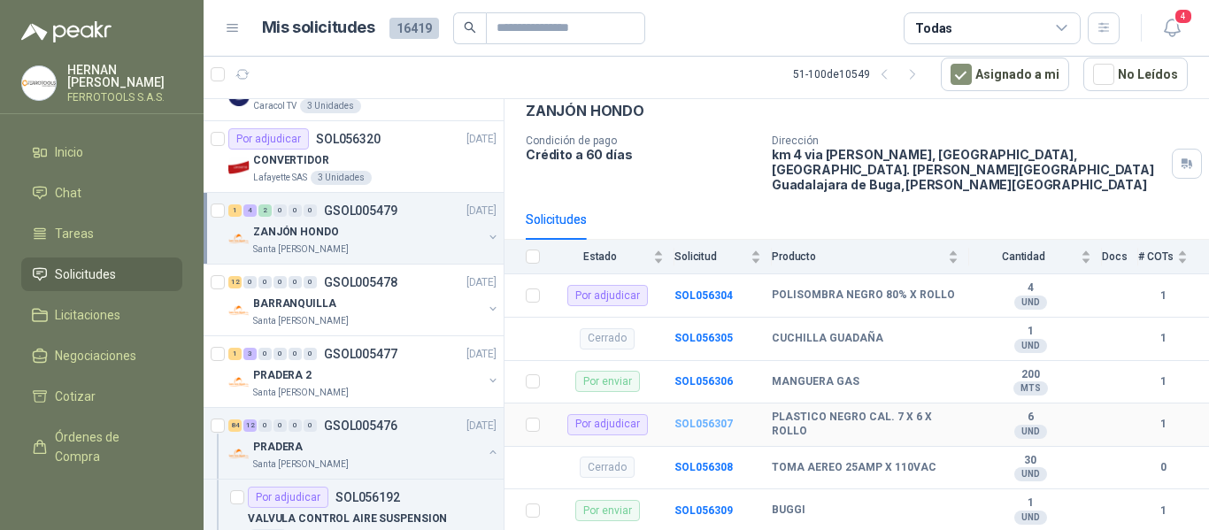
click at [702, 418] on b "SOL056307" at bounding box center [704, 424] width 58 height 12
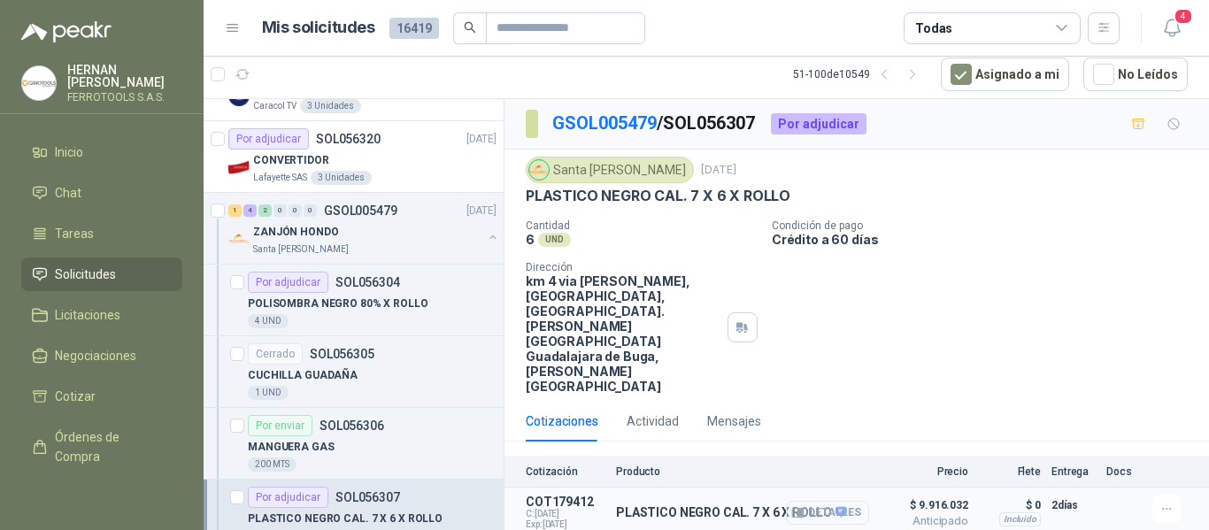
click at [812, 501] on button "Detalles" at bounding box center [827, 513] width 83 height 24
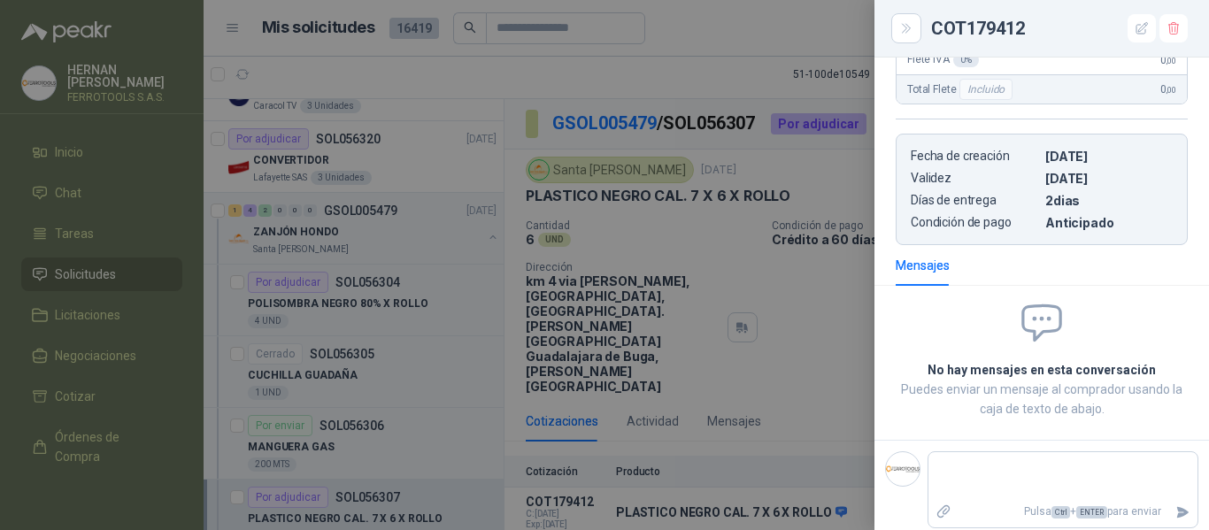
scroll to position [128, 0]
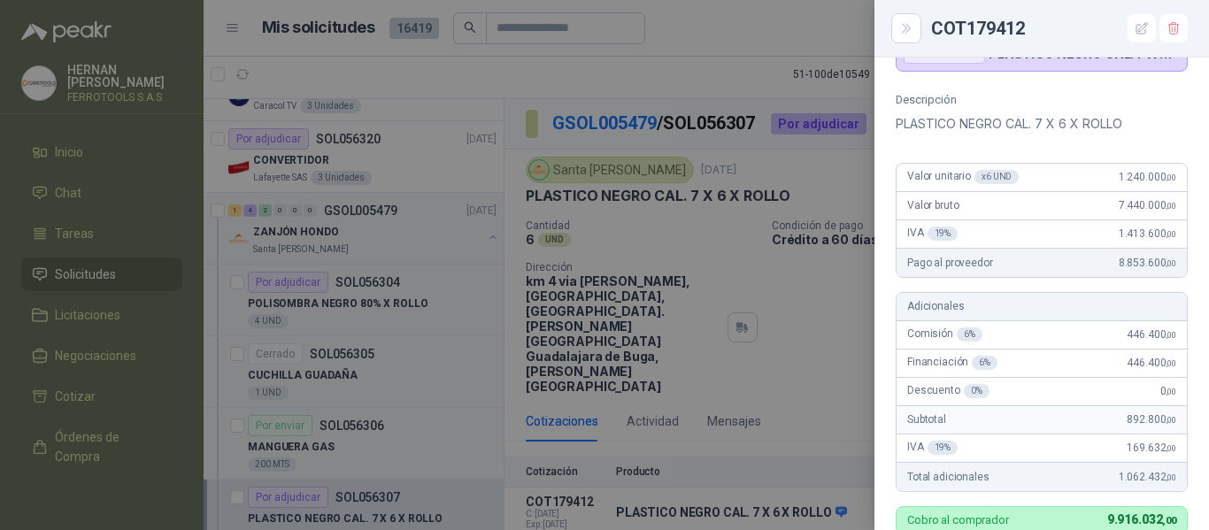
click at [797, 306] on div at bounding box center [604, 265] width 1209 height 530
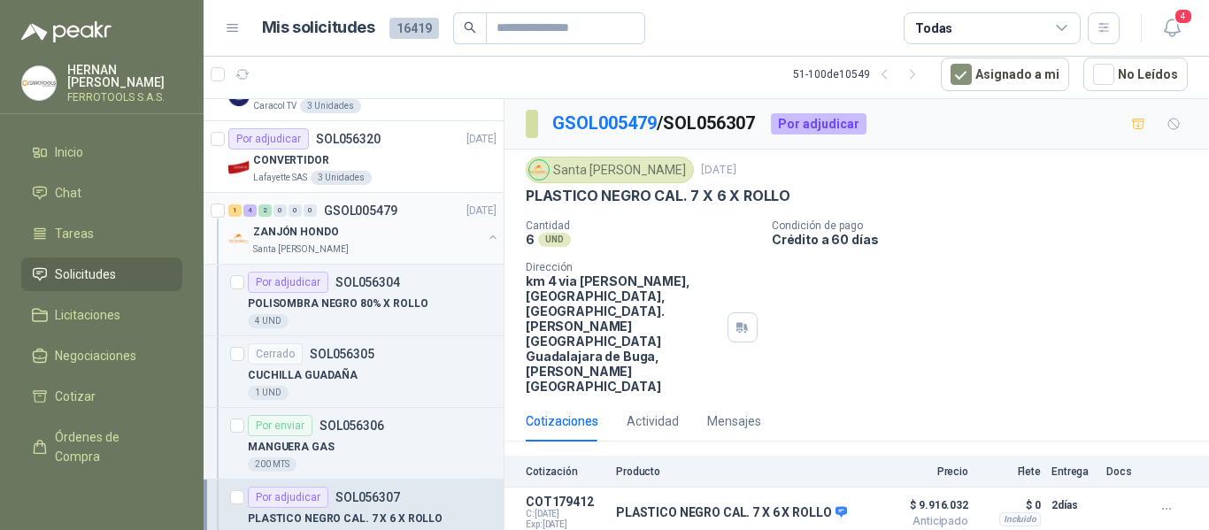
click at [461, 243] on div "Santa Anita Napoles" at bounding box center [367, 250] width 229 height 14
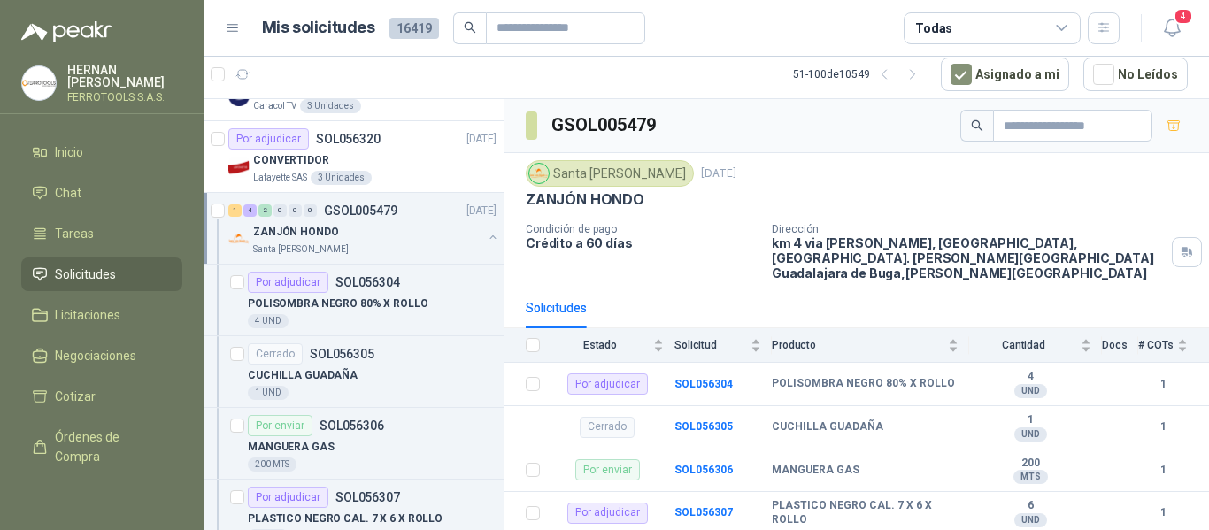
click at [486, 242] on button "button" at bounding box center [493, 237] width 14 height 14
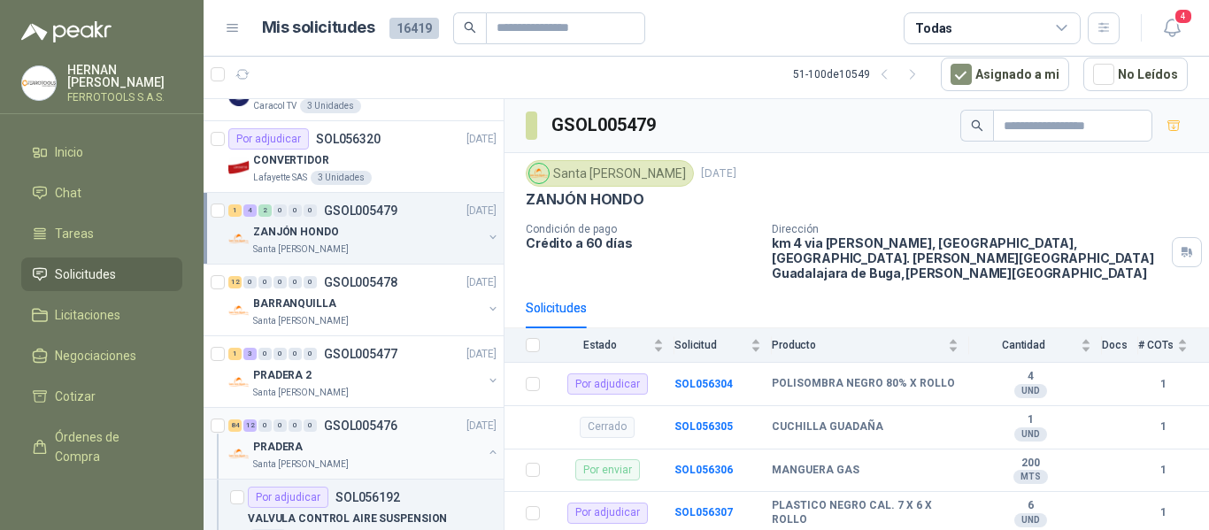
click at [423, 450] on div "PRADERA" at bounding box center [367, 446] width 229 height 21
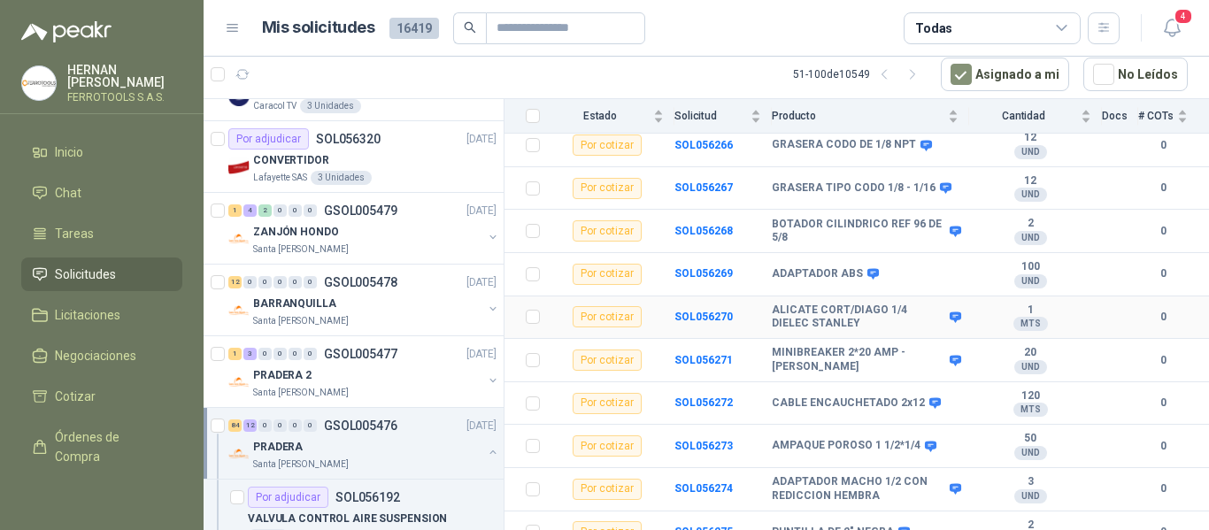
scroll to position [3453, 0]
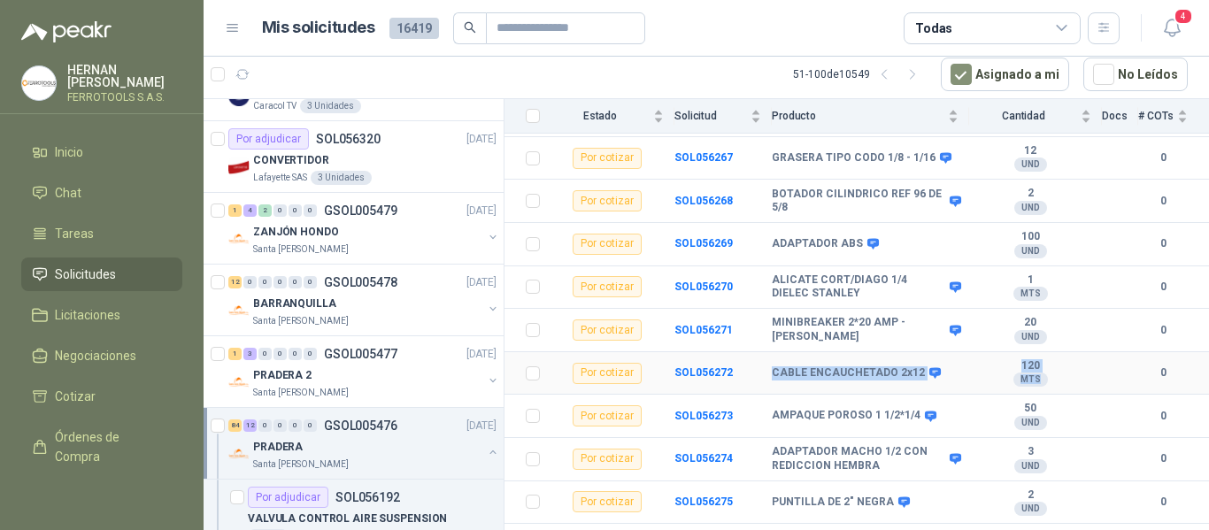
drag, startPoint x: 768, startPoint y: 355, endPoint x: 1034, endPoint y: 363, distance: 266.6
click at [1034, 363] on tr "Por cotizar SOL056272 CABLE ENCAUCHETADO 2x12 120 MTS  0" at bounding box center [857, 373] width 705 height 43
copy tr "CABLE ENCAUCHETADO 2x12 120 MTS"
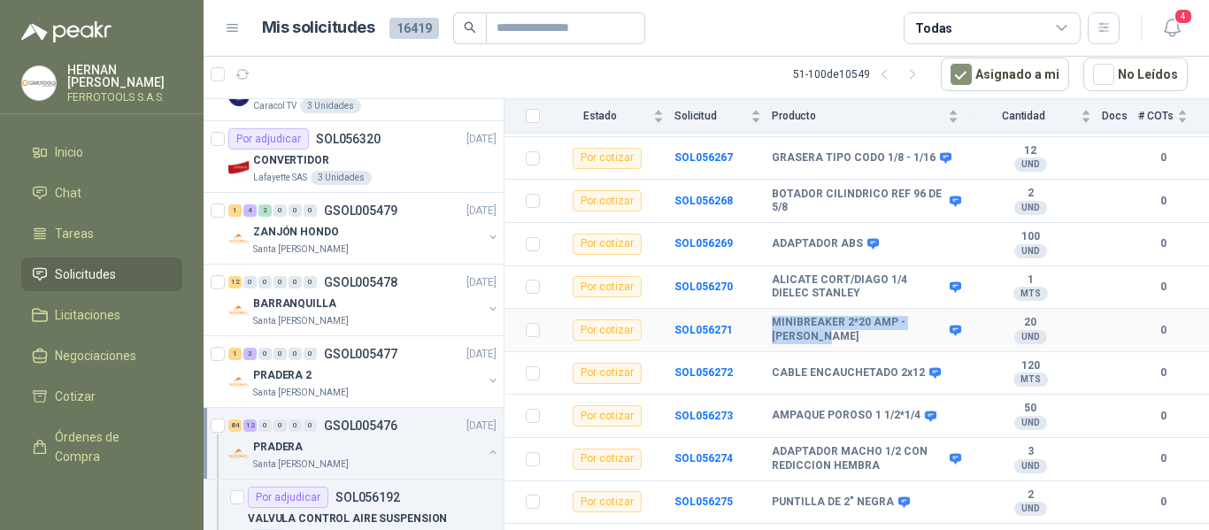
drag, startPoint x: 764, startPoint y: 305, endPoint x: 869, endPoint y: 326, distance: 107.3
click at [869, 326] on tr "Por cotizar SOL056271 MINIBREAKER 2*20 AMP - SCHNEIDER 20 UND  0" at bounding box center [857, 330] width 705 height 43
copy tr "MINIBREAKER 2*20 AMP - SCHNEIDER"
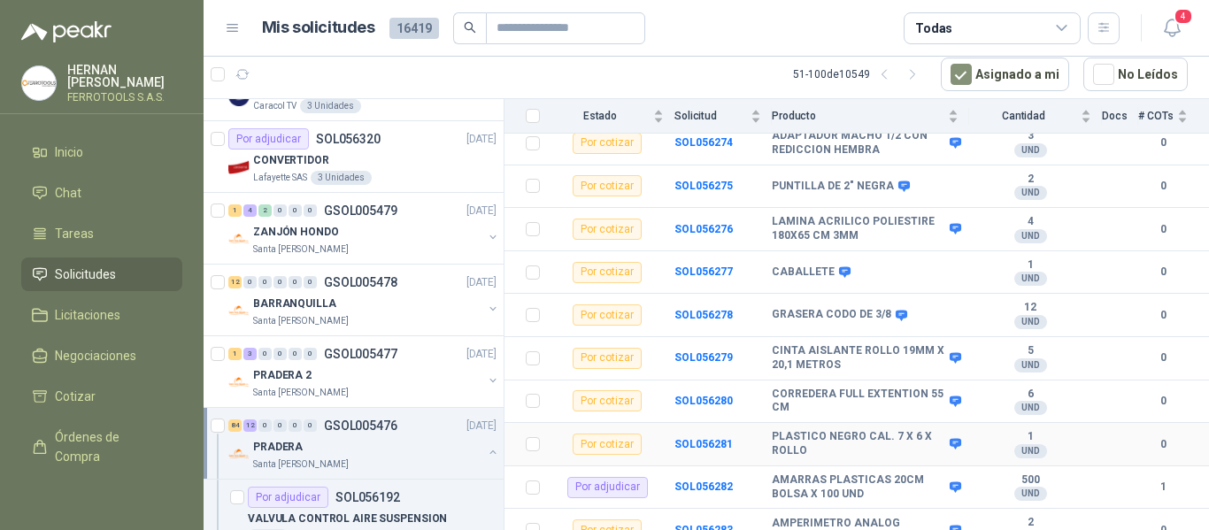
scroll to position [3807, 0]
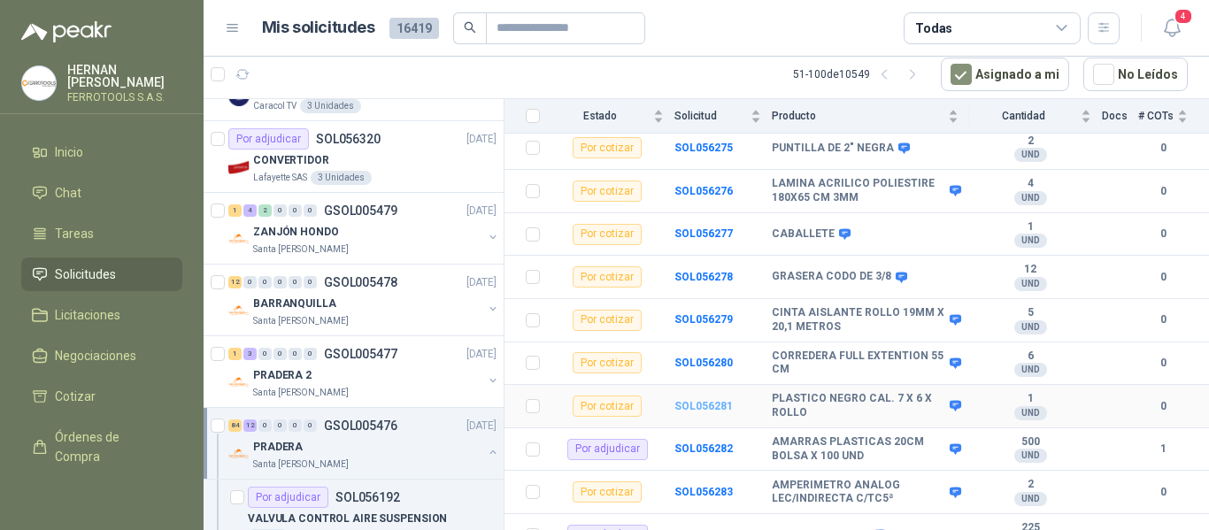
click at [717, 400] on b "SOL056281" at bounding box center [704, 406] width 58 height 12
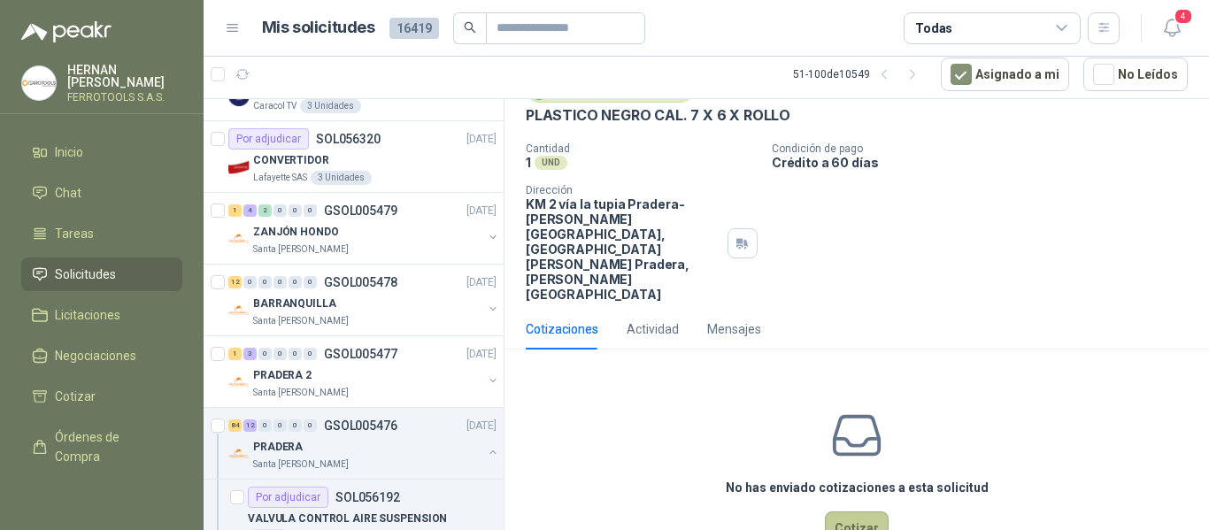
click at [838, 512] on button "Cotizar" at bounding box center [857, 529] width 64 height 34
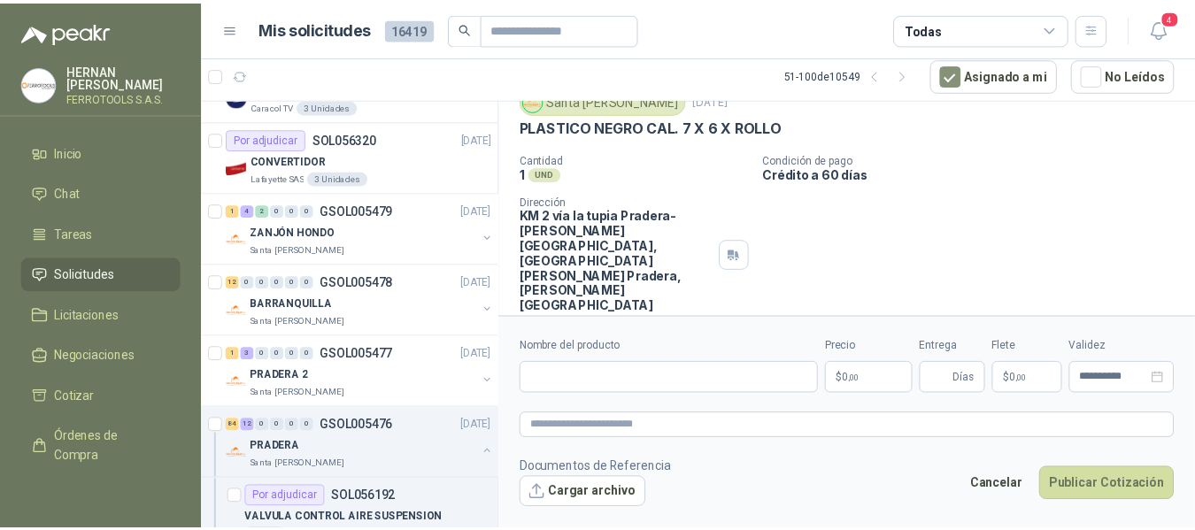
scroll to position [68, 0]
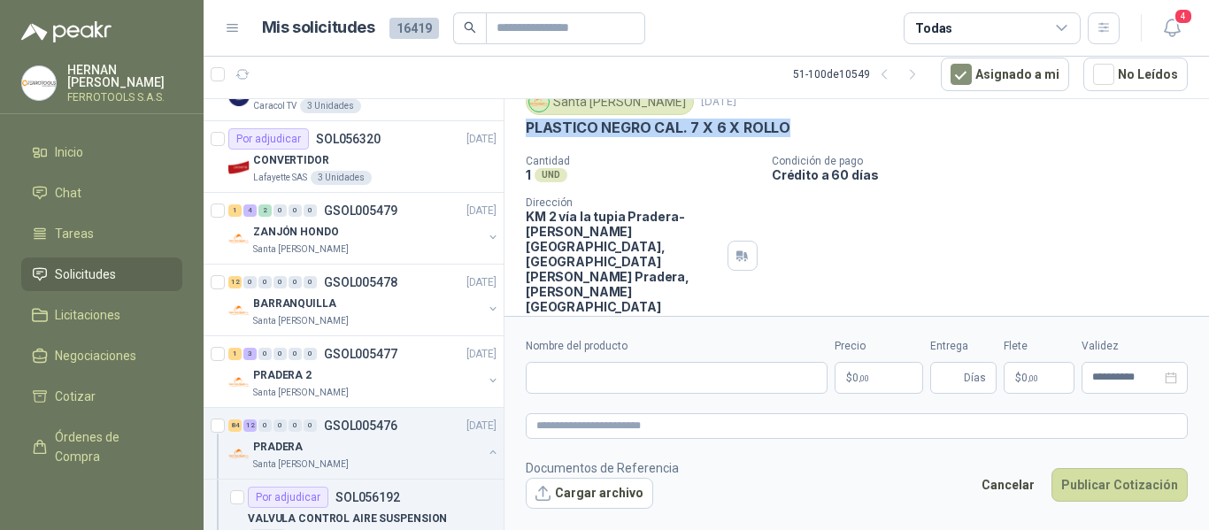
drag, startPoint x: 822, startPoint y: 129, endPoint x: 517, endPoint y: 138, distance: 304.7
click at [517, 138] on div "Santa Anita Napoles 16 sept, 2025 PLASTICO NEGRO CAL. 7 X 6 X ROLLO  Cantidad…" at bounding box center [857, 201] width 705 height 240
copy p "PLASTICO NEGRO CAL. 7 X 6 X ROLLO"
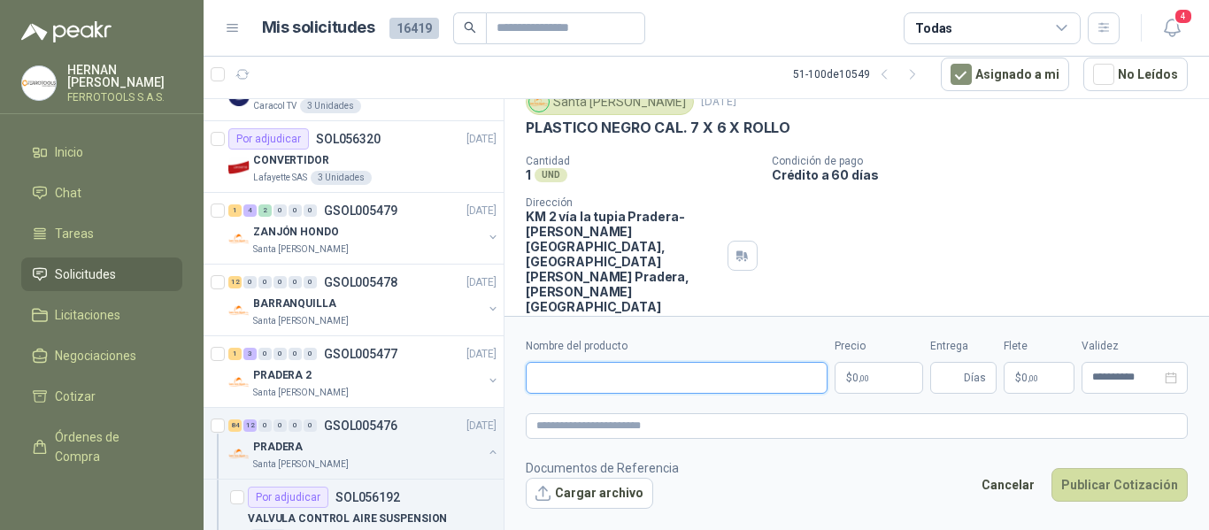
click at [722, 385] on input "Nombre del producto" at bounding box center [677, 378] width 302 height 32
paste input "**********"
type input "**********"
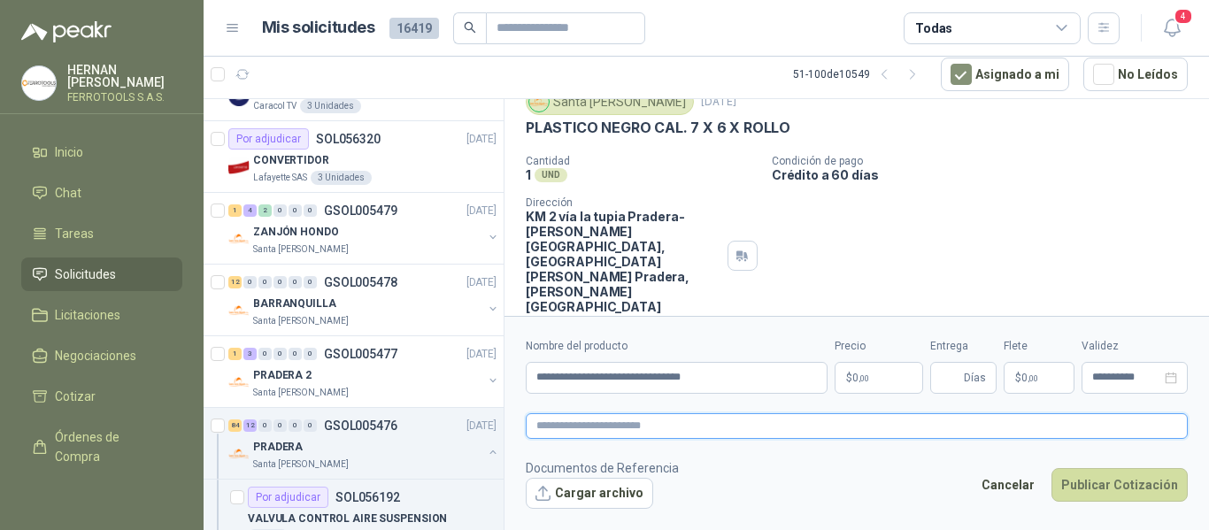
click at [757, 430] on textarea at bounding box center [857, 426] width 662 height 26
paste textarea "**********"
type textarea "**********"
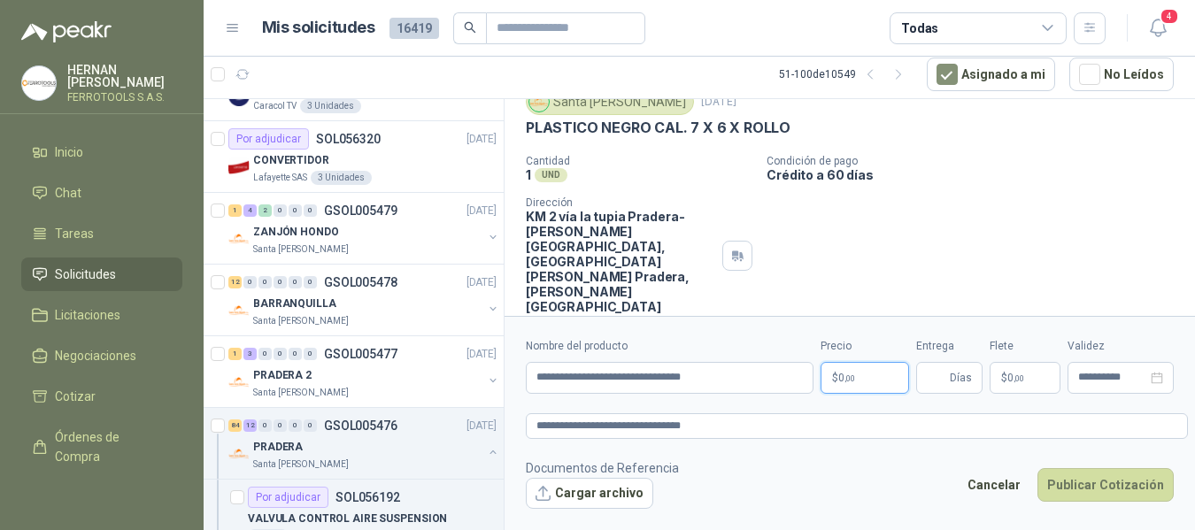
click at [869, 363] on body "HERNAN RUALES FERROTOOLS S.A.S. Inicio Chat Tareas Solicitudes Licitaciones Neg…" at bounding box center [597, 265] width 1195 height 530
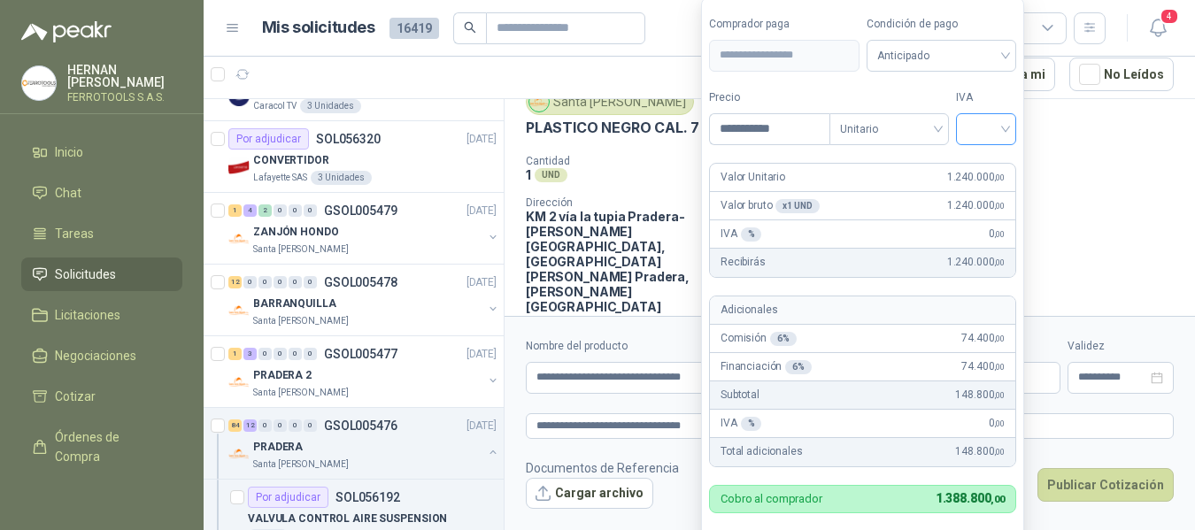
type input "**********"
click at [977, 120] on input "search" at bounding box center [986, 127] width 39 height 27
click at [972, 162] on div "19%" at bounding box center [990, 165] width 54 height 28
click at [983, 100] on label "IVA" at bounding box center [990, 97] width 61 height 17
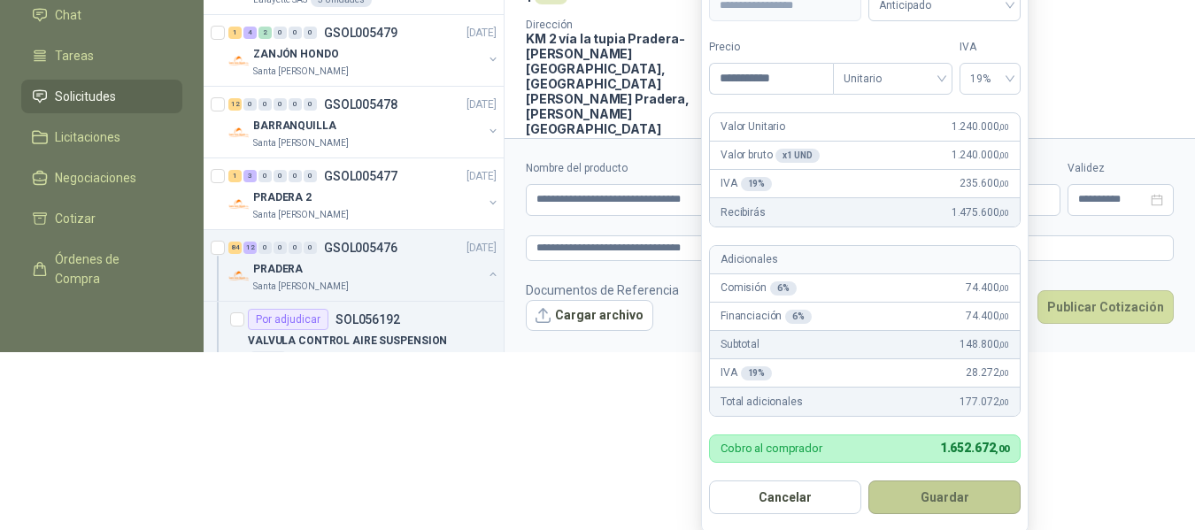
click at [949, 495] on button "Guardar" at bounding box center [944, 498] width 152 height 34
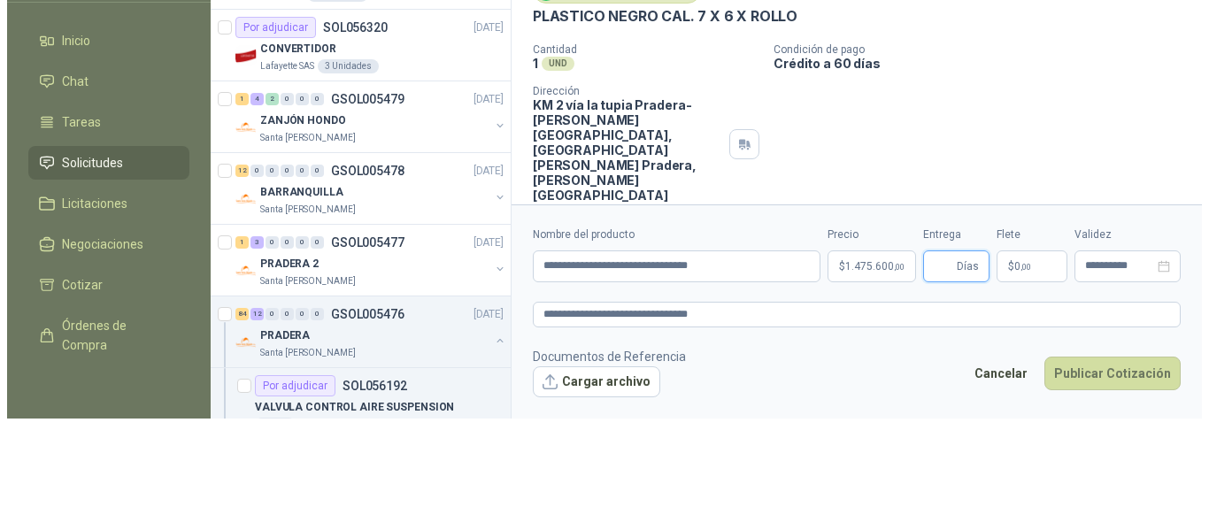
scroll to position [0, 0]
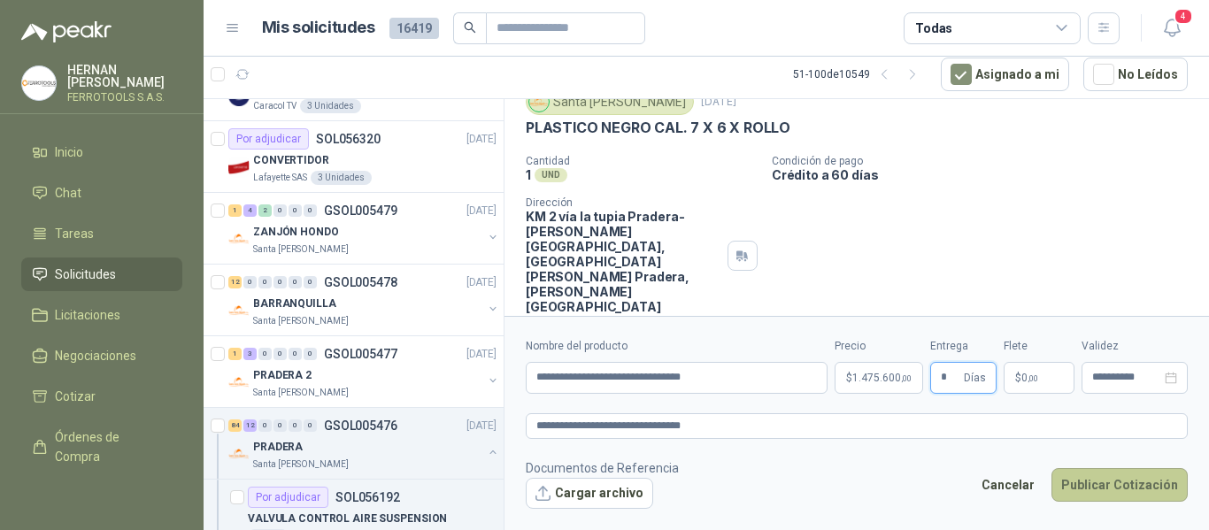
type input "*"
click at [1092, 470] on button "Publicar Cotización" at bounding box center [1120, 485] width 136 height 34
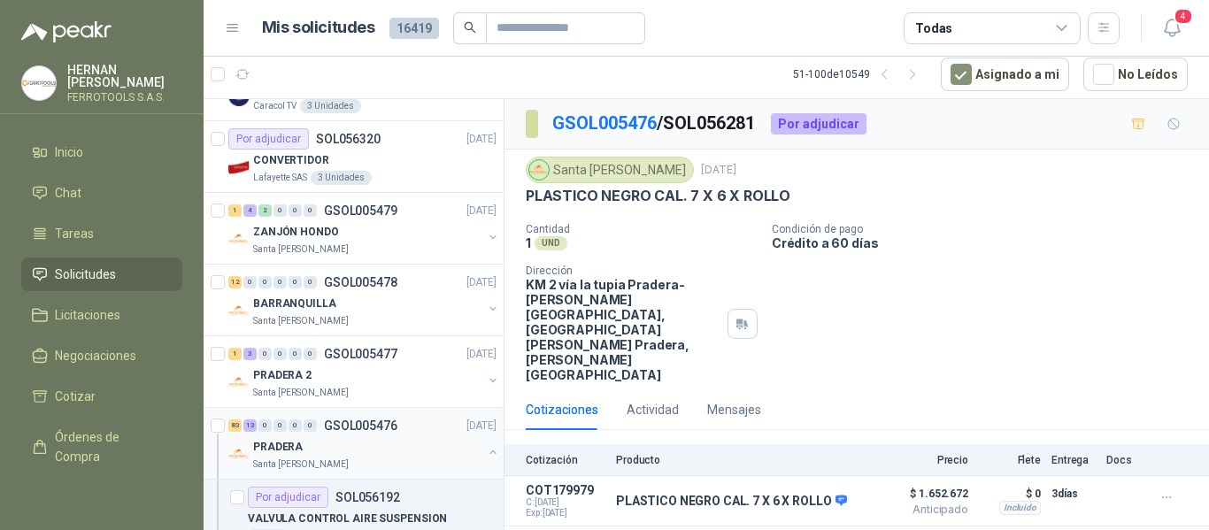
click at [414, 447] on div "PRADERA" at bounding box center [367, 446] width 229 height 21
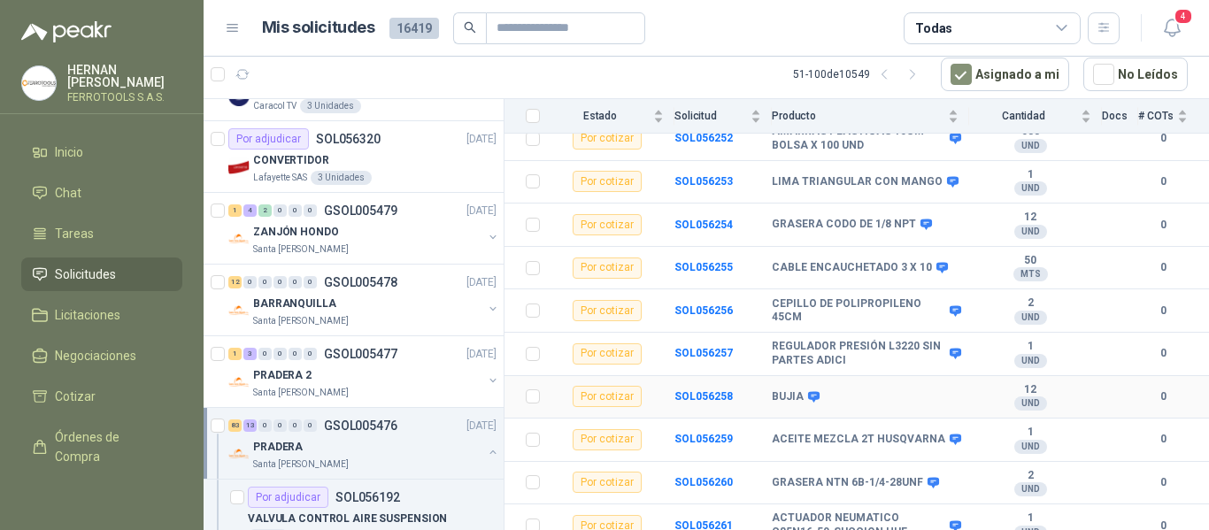
scroll to position [2797, 0]
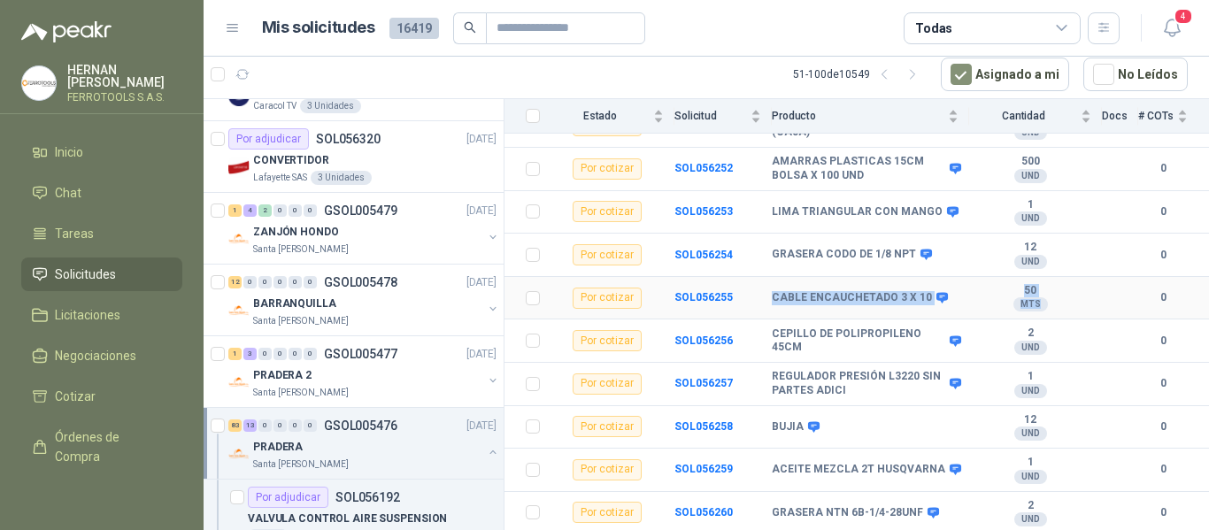
drag, startPoint x: 765, startPoint y: 286, endPoint x: 1093, endPoint y: 290, distance: 328.5
click at [1093, 290] on tr "Por cotizar SOL056255 CABLE ENCAUCHETADO 3 X 10 50 MTS  0" at bounding box center [857, 298] width 705 height 43
copy tr "CABLE ENCAUCHETADO 3 X 10 50 MTS"
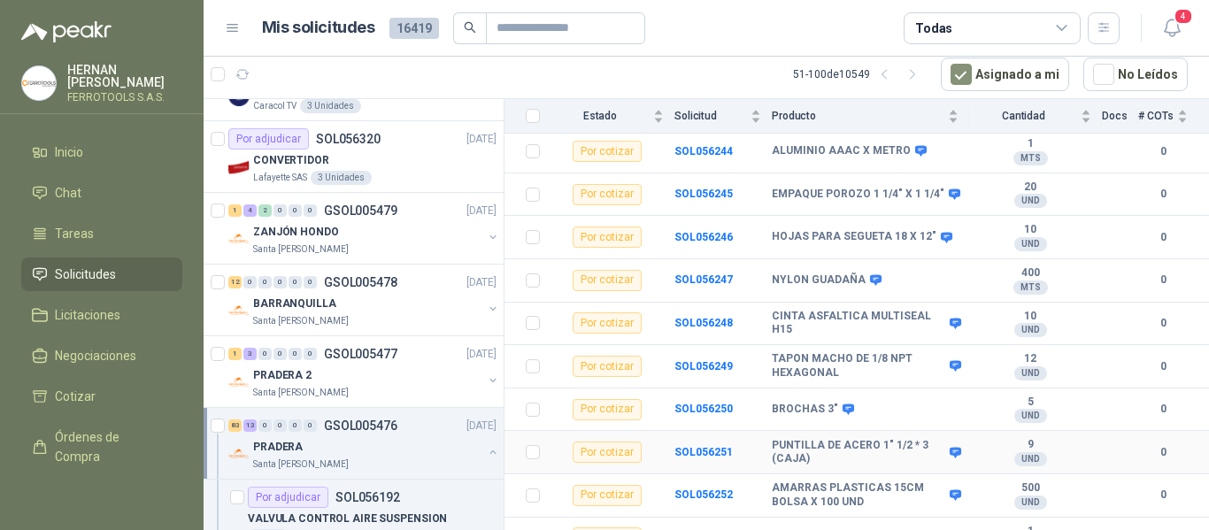
scroll to position [2443, 0]
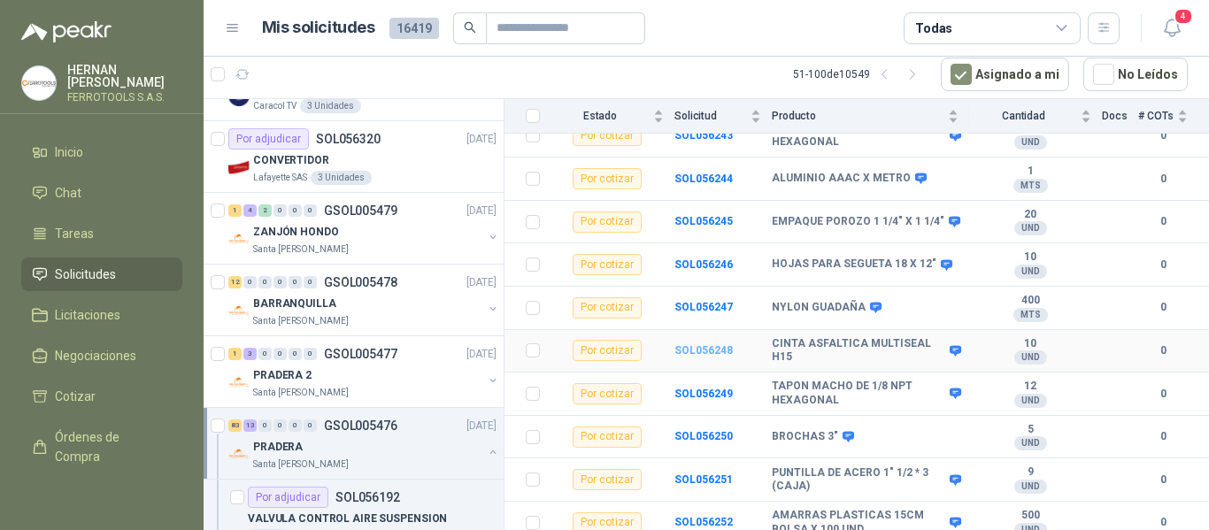
click at [708, 344] on b "SOL056248" at bounding box center [704, 350] width 58 height 12
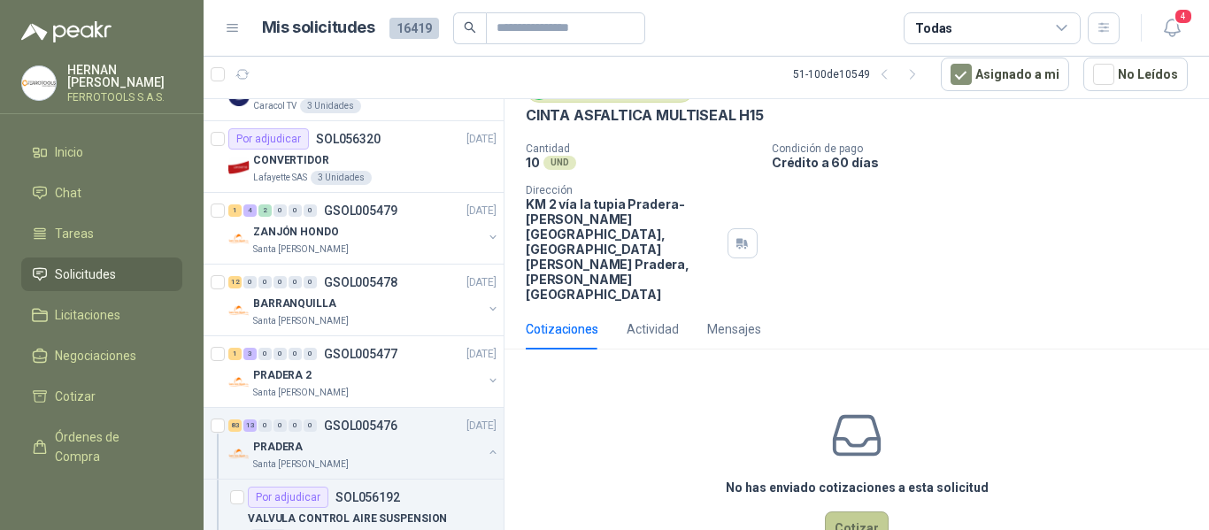
click at [846, 512] on button "Cotizar" at bounding box center [857, 529] width 64 height 34
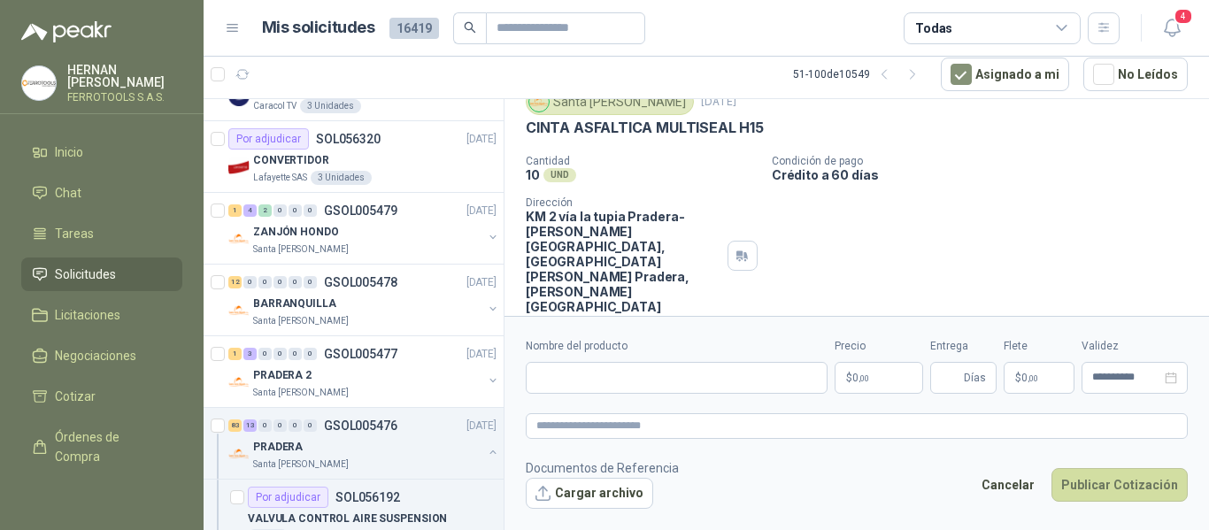
scroll to position [68, 0]
click at [718, 376] on input "Nombre del producto" at bounding box center [677, 378] width 302 height 32
paste input "**********"
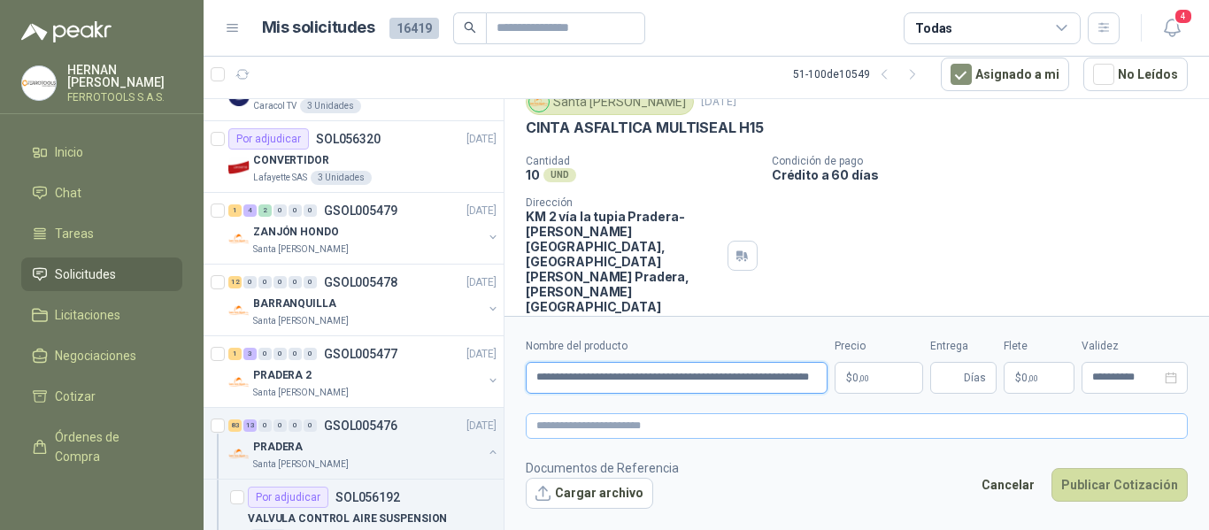
scroll to position [0, 21]
type input "**********"
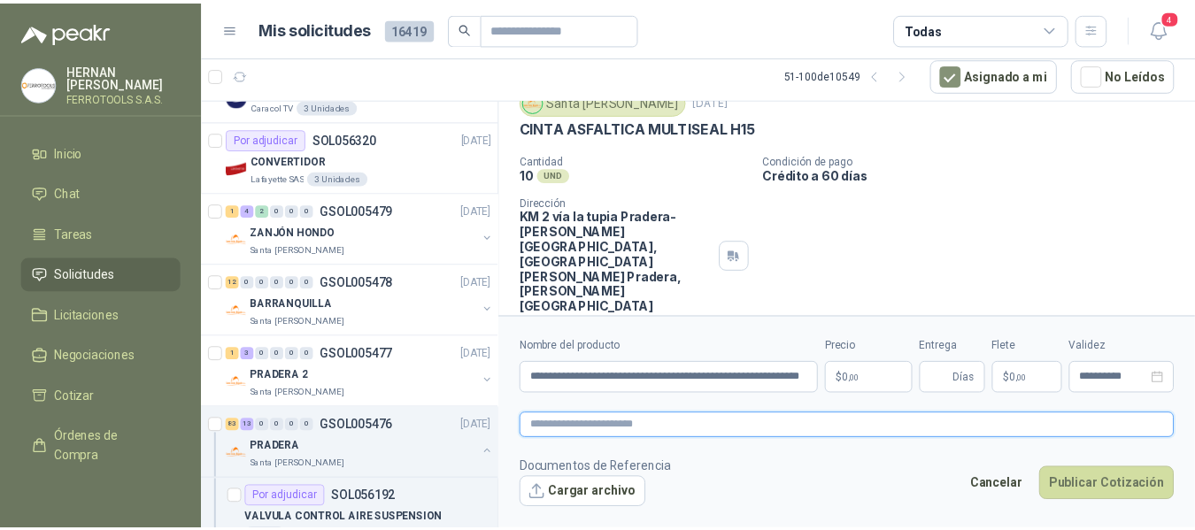
scroll to position [0, 0]
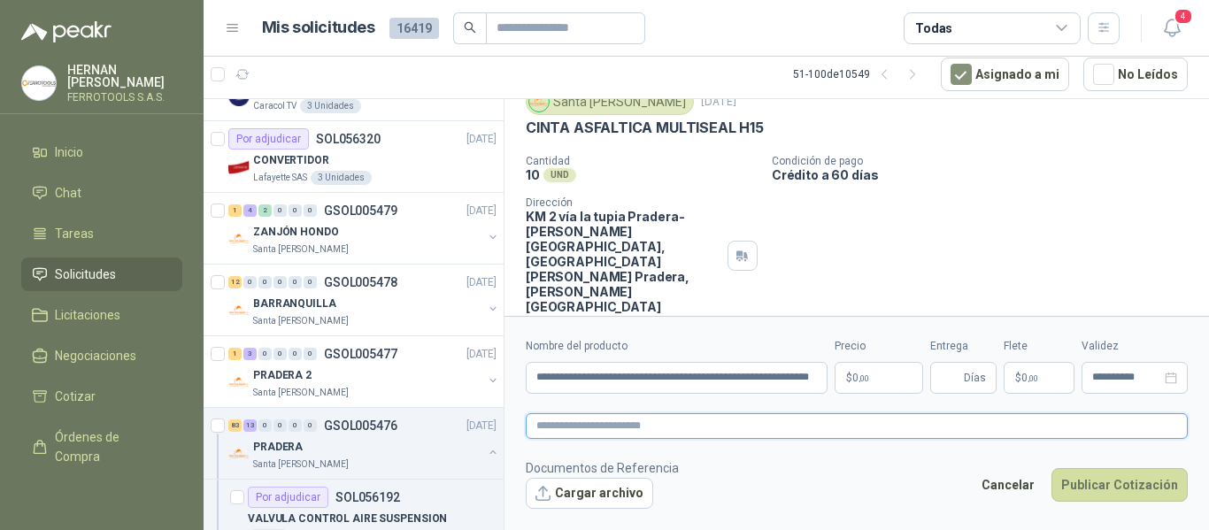
click at [749, 425] on textarea at bounding box center [857, 426] width 662 height 26
paste textarea "**********"
type textarea "**********"
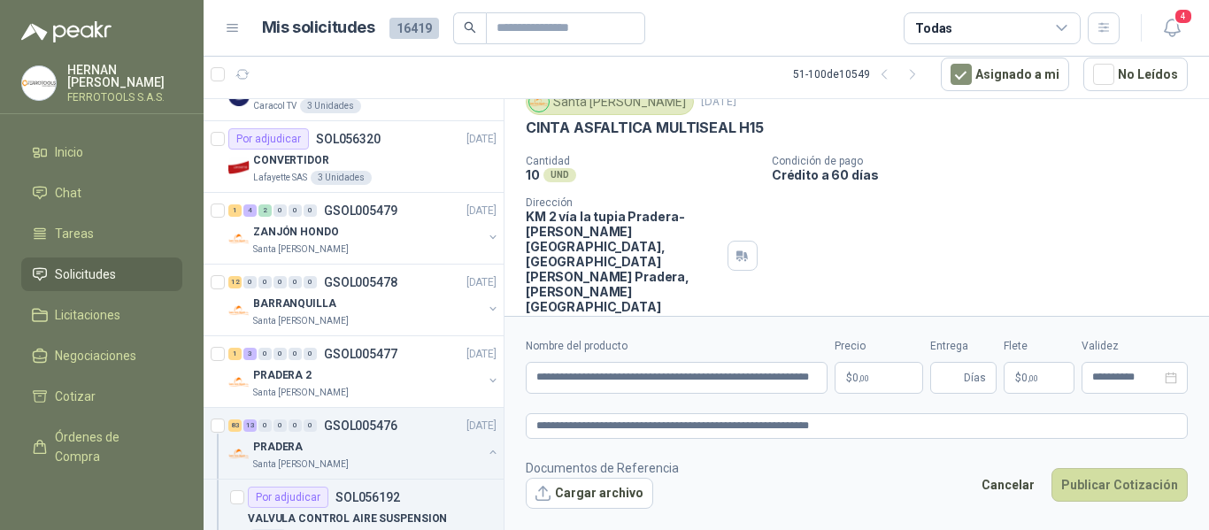
click at [856, 382] on body "HERNAN RUALES FERROTOOLS S.A.S. Inicio Chat Tareas Solicitudes Licitaciones Neg…" at bounding box center [604, 265] width 1209 height 530
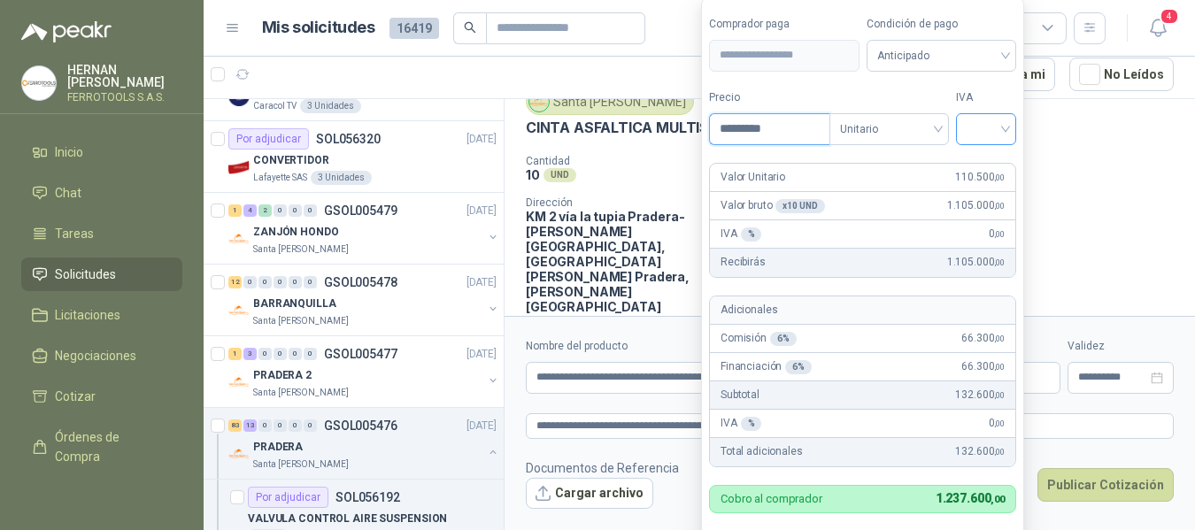
type input "*********"
click at [973, 135] on input "search" at bounding box center [986, 127] width 39 height 27
click at [976, 160] on div "19%" at bounding box center [990, 165] width 33 height 19
click at [991, 94] on label "IVA" at bounding box center [990, 97] width 61 height 17
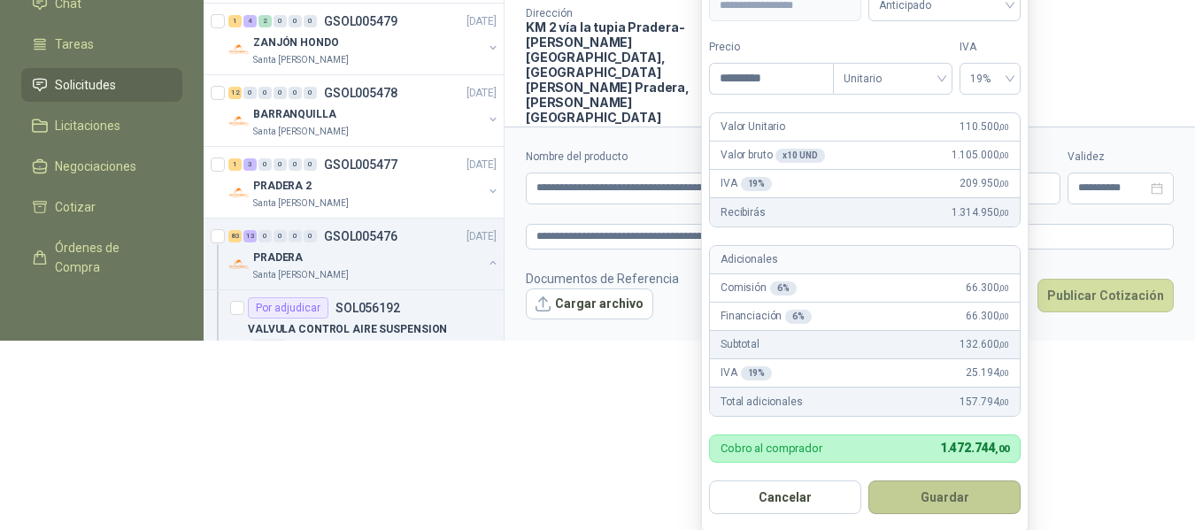
click at [955, 491] on button "Guardar" at bounding box center [944, 498] width 152 height 34
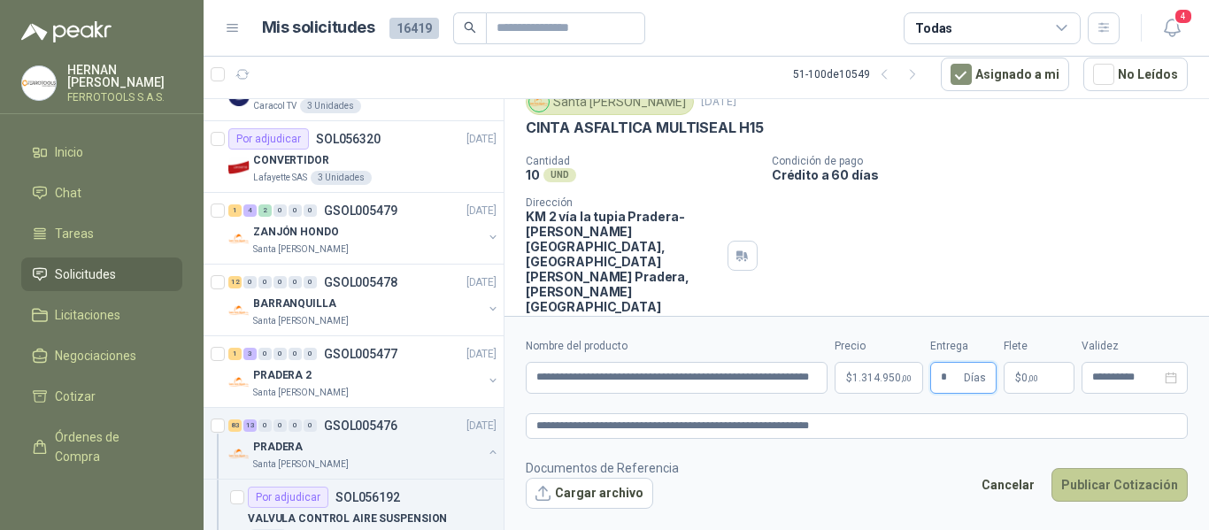
type input "*"
click at [1092, 483] on button "Publicar Cotización" at bounding box center [1120, 485] width 136 height 34
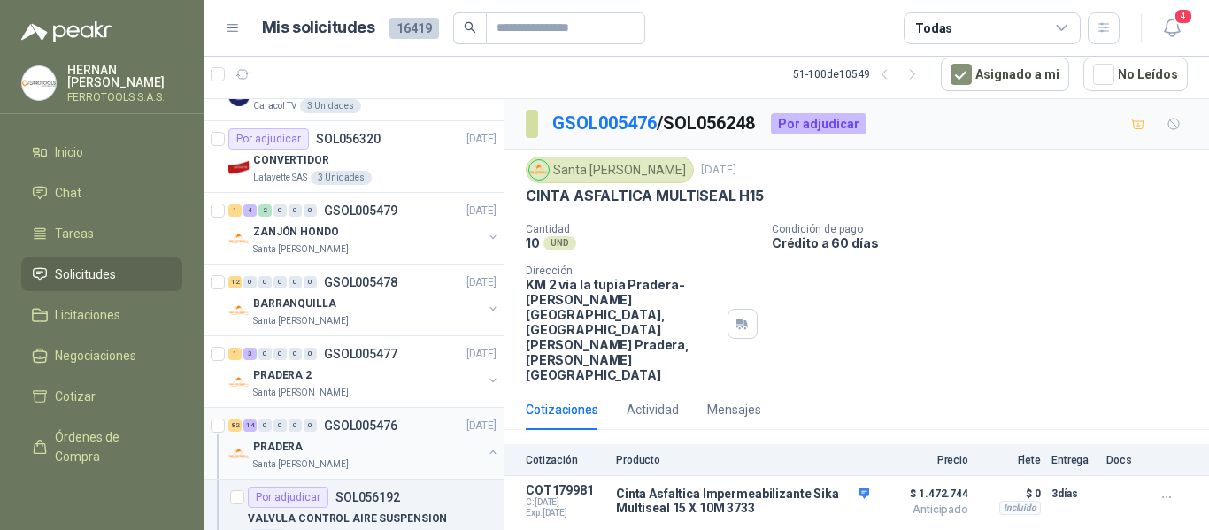
click at [364, 440] on div "PRADERA" at bounding box center [367, 446] width 229 height 21
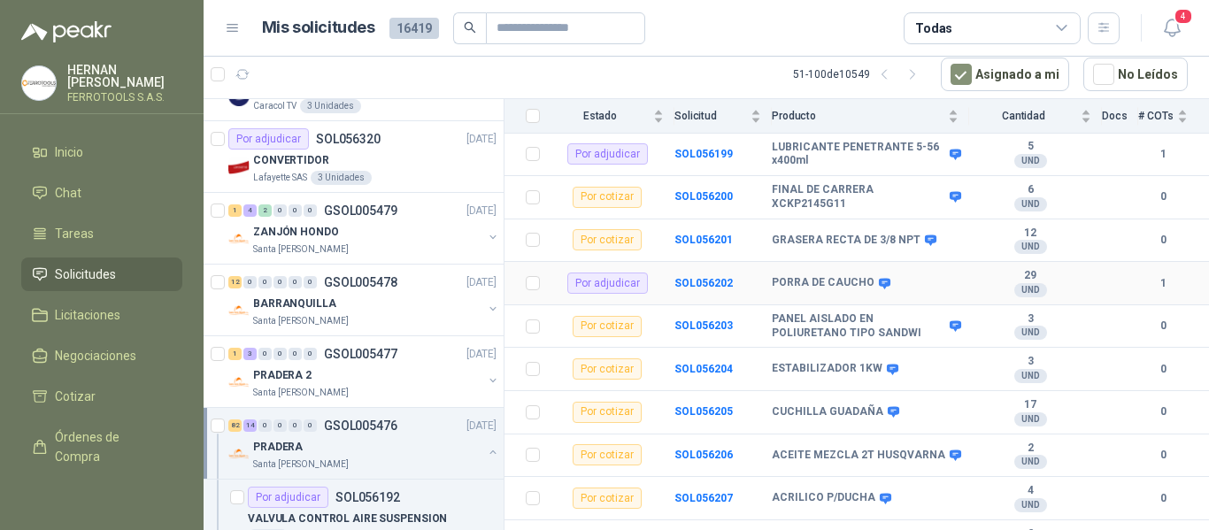
scroll to position [620, 0]
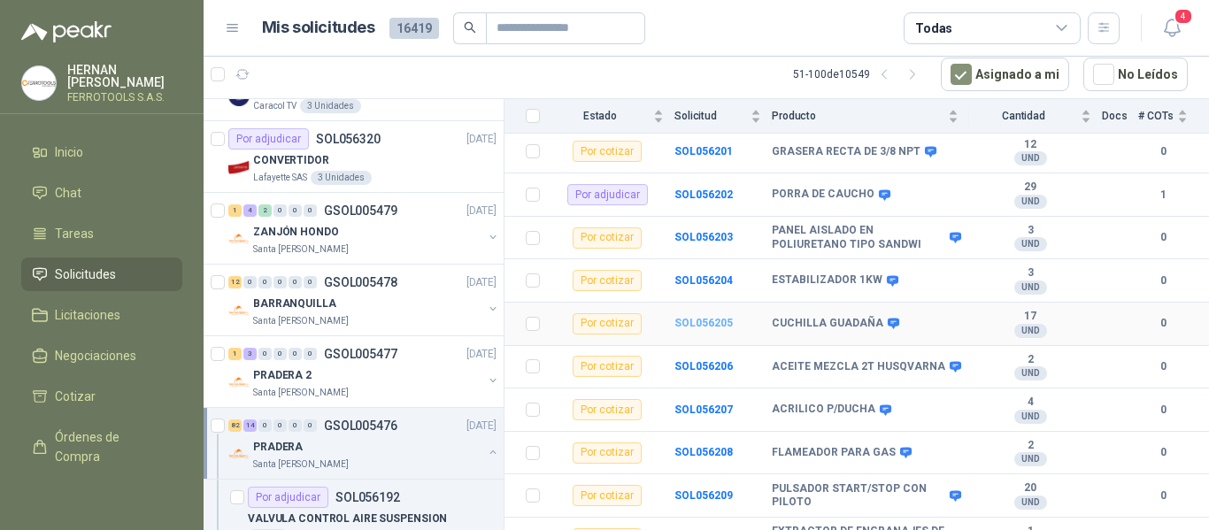
click at [706, 317] on b "SOL056205" at bounding box center [704, 323] width 58 height 12
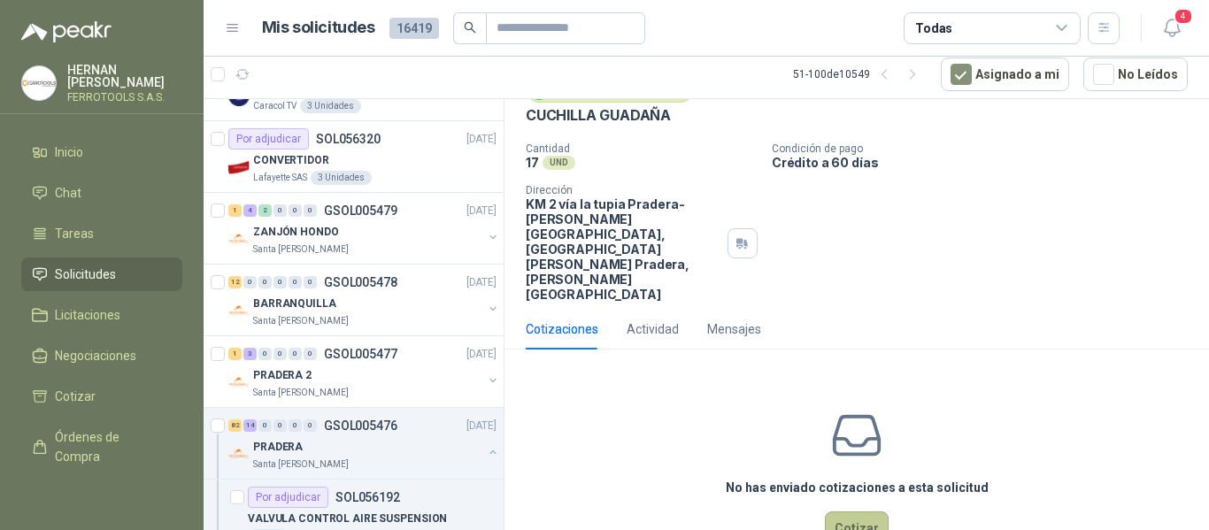
click at [856, 512] on button "Cotizar" at bounding box center [857, 529] width 64 height 34
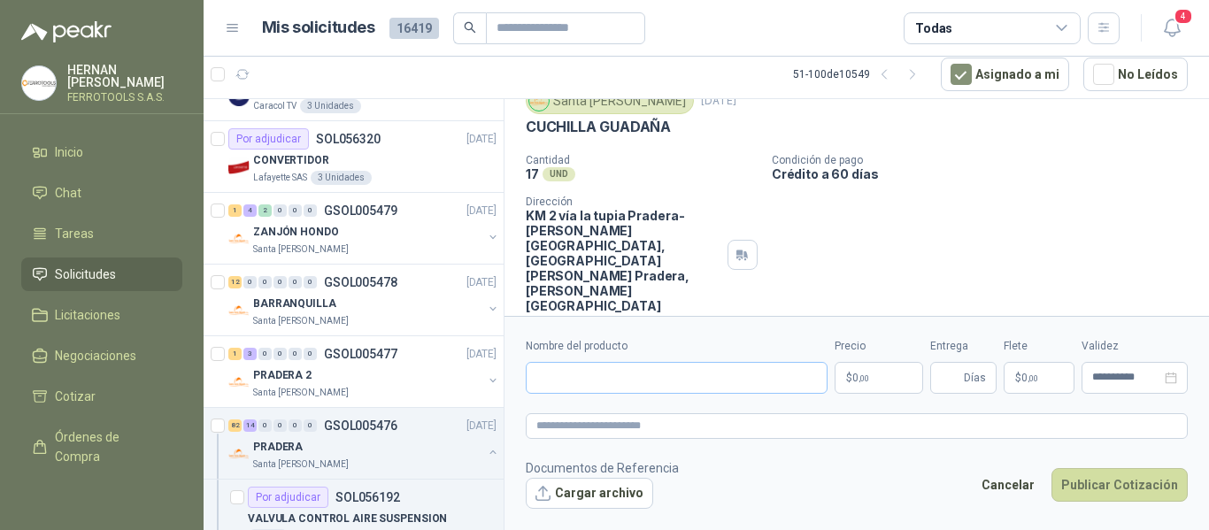
scroll to position [68, 0]
click at [632, 382] on input "Nombre del producto" at bounding box center [677, 378] width 302 height 32
paste input "**********"
type input "**********"
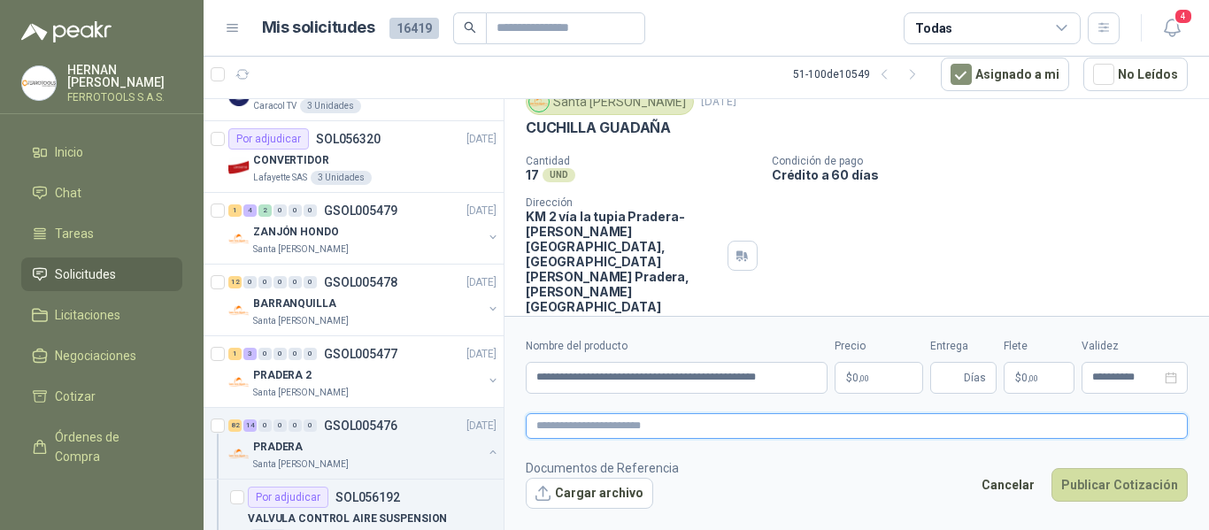
click at [690, 426] on textarea at bounding box center [857, 426] width 662 height 26
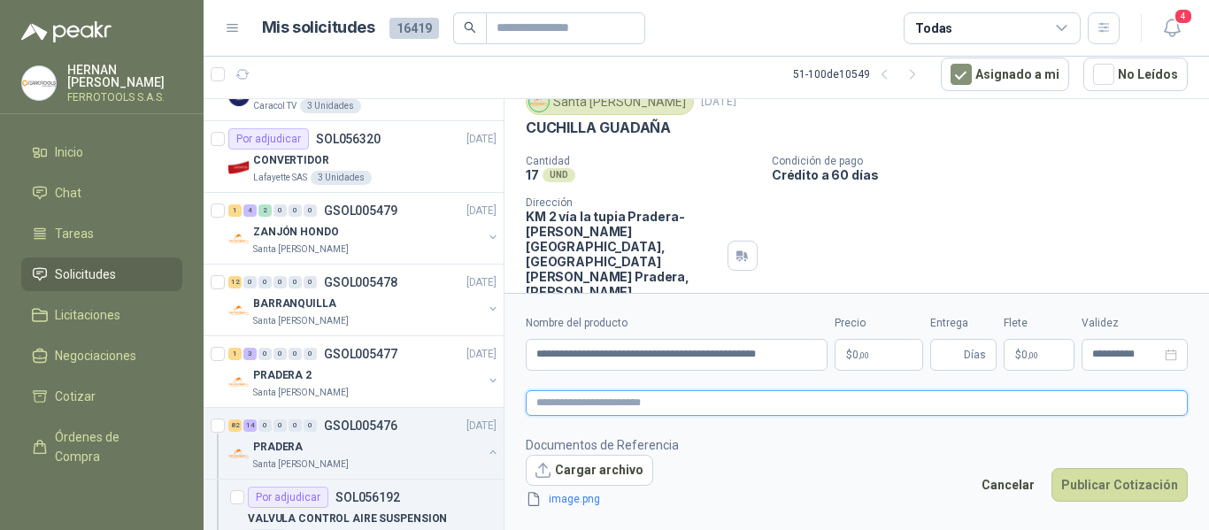
scroll to position [81, 0]
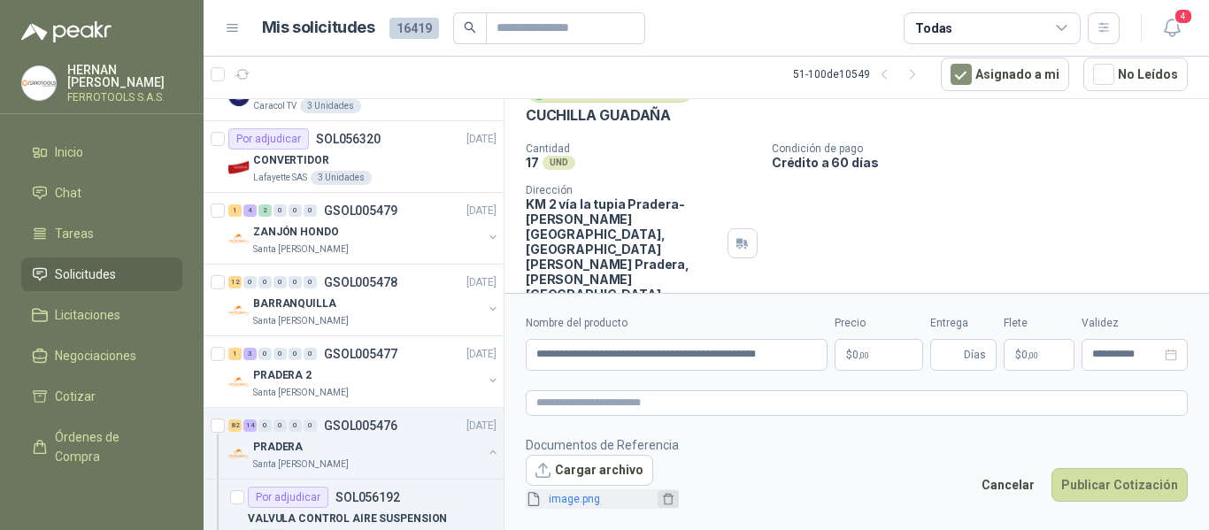
click at [668, 498] on icon "delete" at bounding box center [668, 500] width 11 height 12
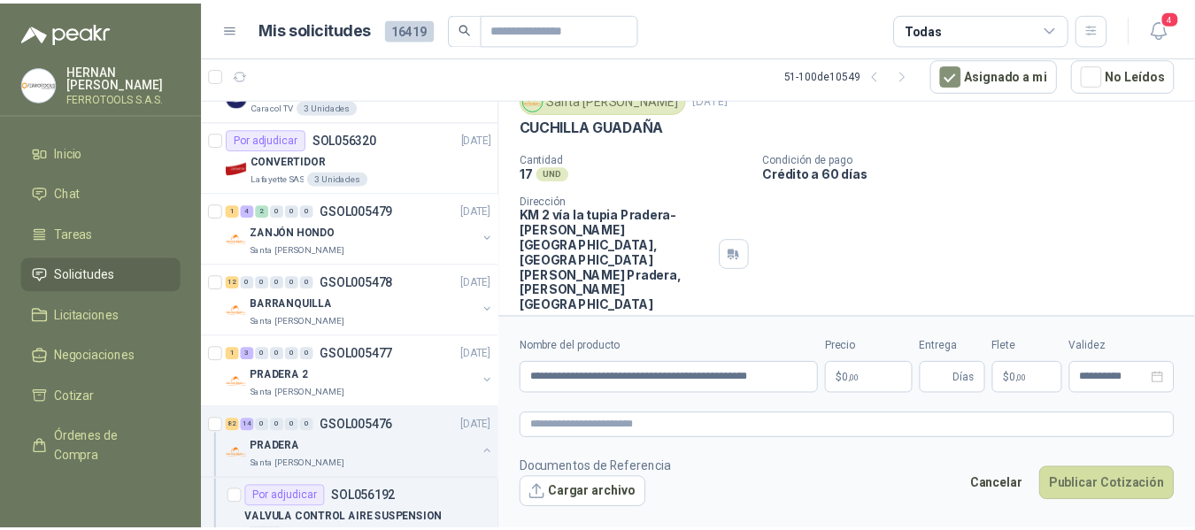
scroll to position [68, 0]
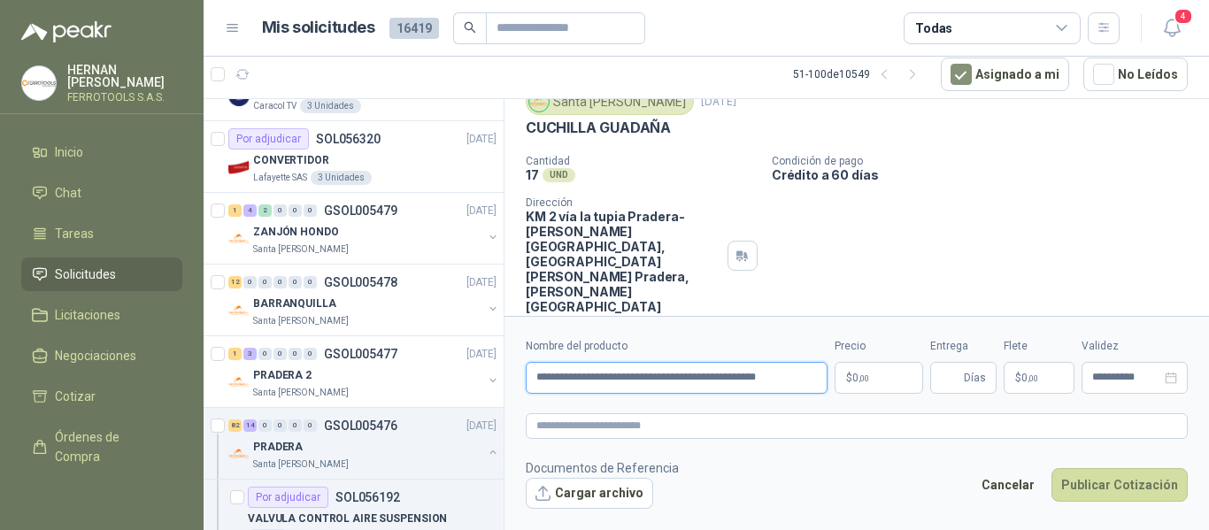
drag, startPoint x: 776, startPoint y: 374, endPoint x: 0, endPoint y: 274, distance: 782.0
click at [0, 274] on div "HERNAN RUALES FERROTOOLS S.A.S. Inicio Chat Tareas Solicitudes Licitaciones Neg…" at bounding box center [604, 265] width 1209 height 530
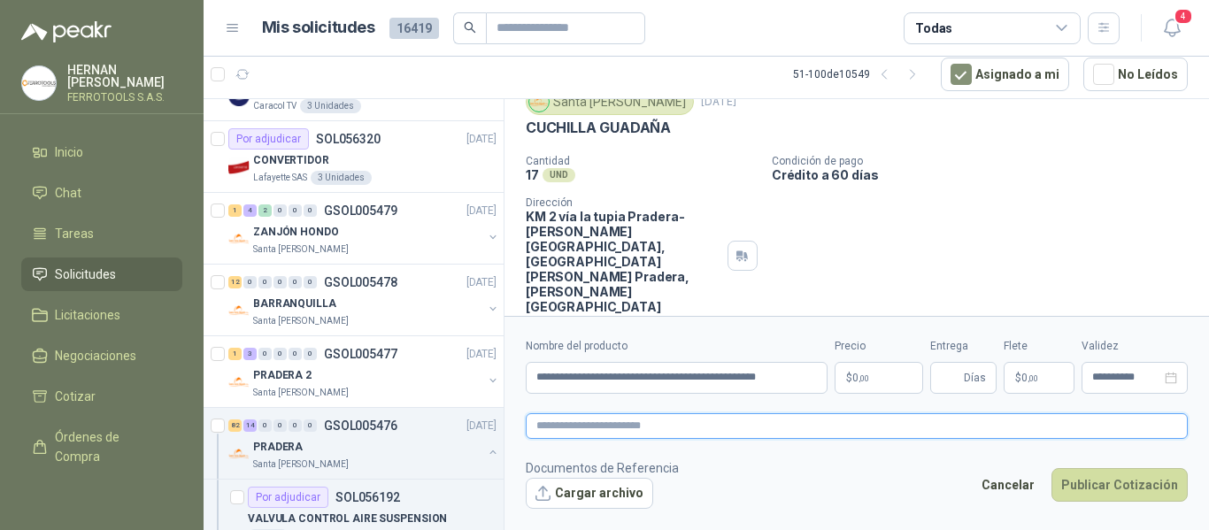
click at [572, 432] on textarea at bounding box center [857, 426] width 662 height 26
paste textarea "**********"
type textarea "**********"
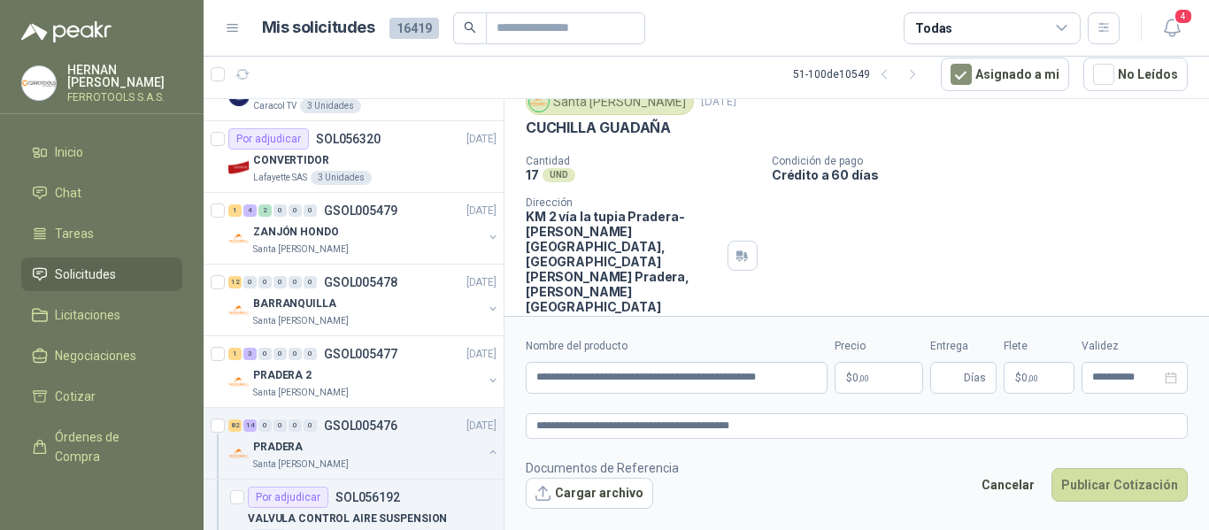
click at [874, 377] on body "HERNAN RUALES FERROTOOLS S.A.S. Inicio Chat Tareas Solicitudes Licitaciones Neg…" at bounding box center [604, 265] width 1209 height 530
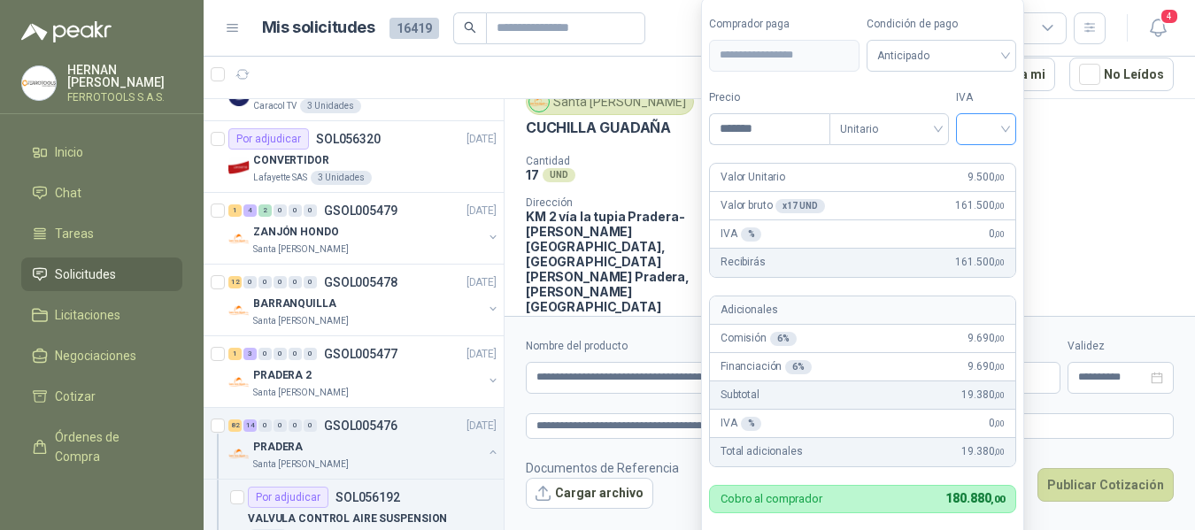
type input "*******"
click at [998, 127] on input "search" at bounding box center [986, 127] width 39 height 27
click at [985, 165] on div "19%" at bounding box center [990, 165] width 33 height 19
click at [983, 104] on label "IVA" at bounding box center [990, 97] width 61 height 17
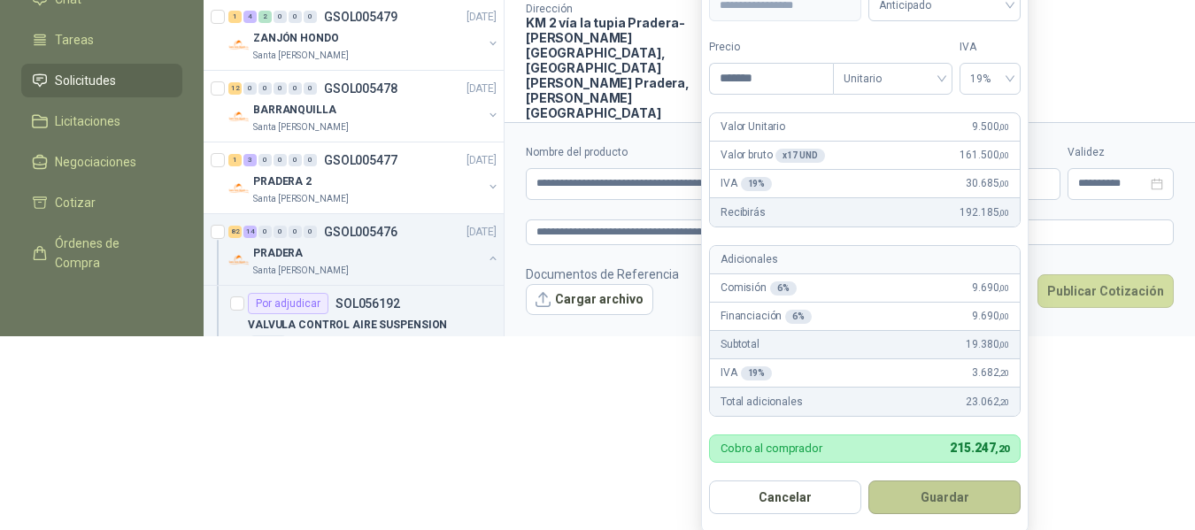
click at [953, 498] on button "Guardar" at bounding box center [944, 498] width 152 height 34
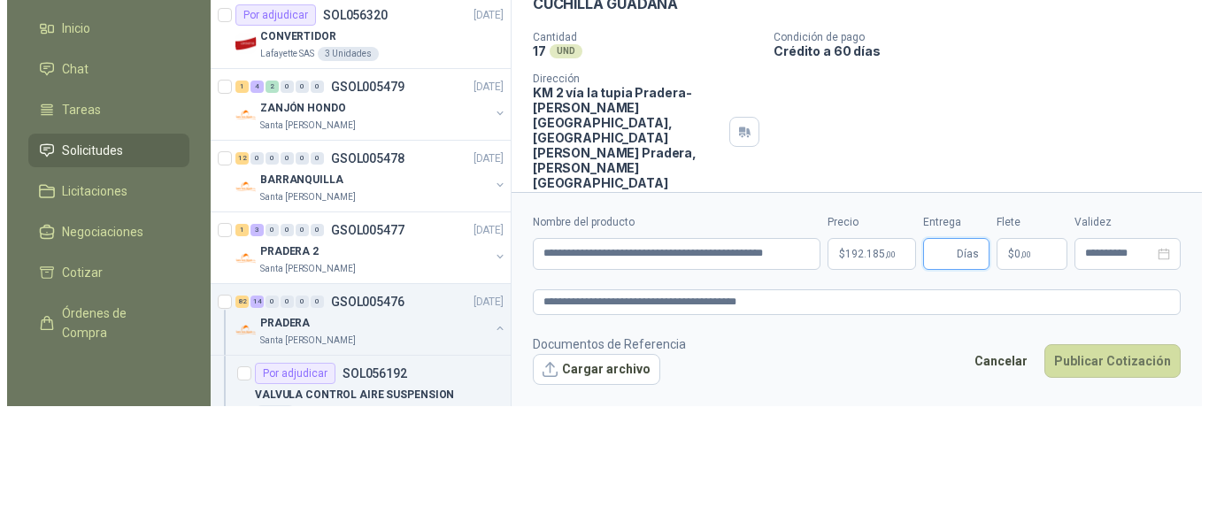
scroll to position [0, 0]
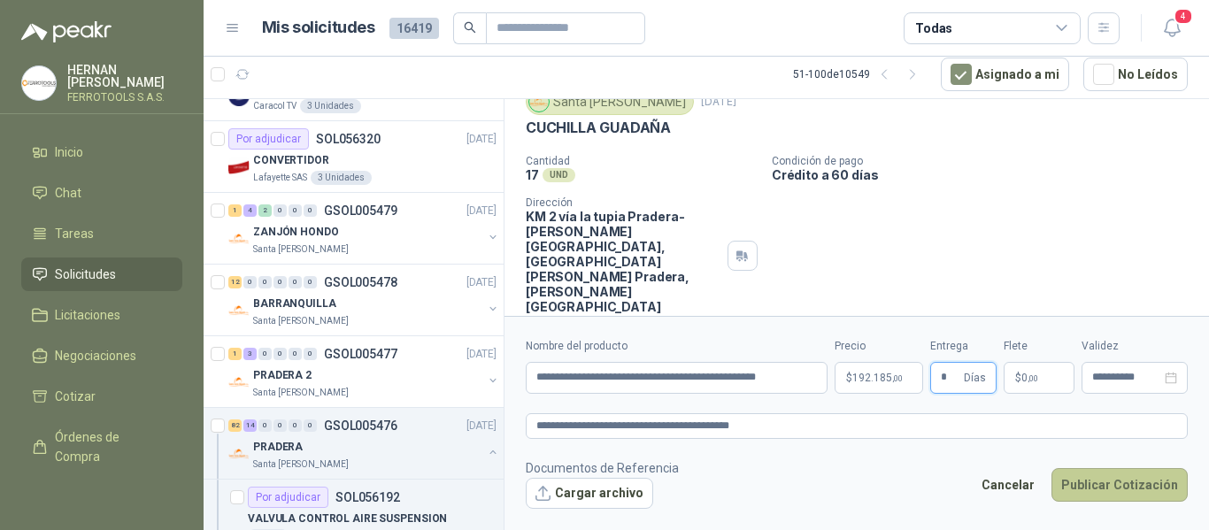
type input "*"
click at [1099, 482] on button "Publicar Cotización" at bounding box center [1120, 485] width 136 height 34
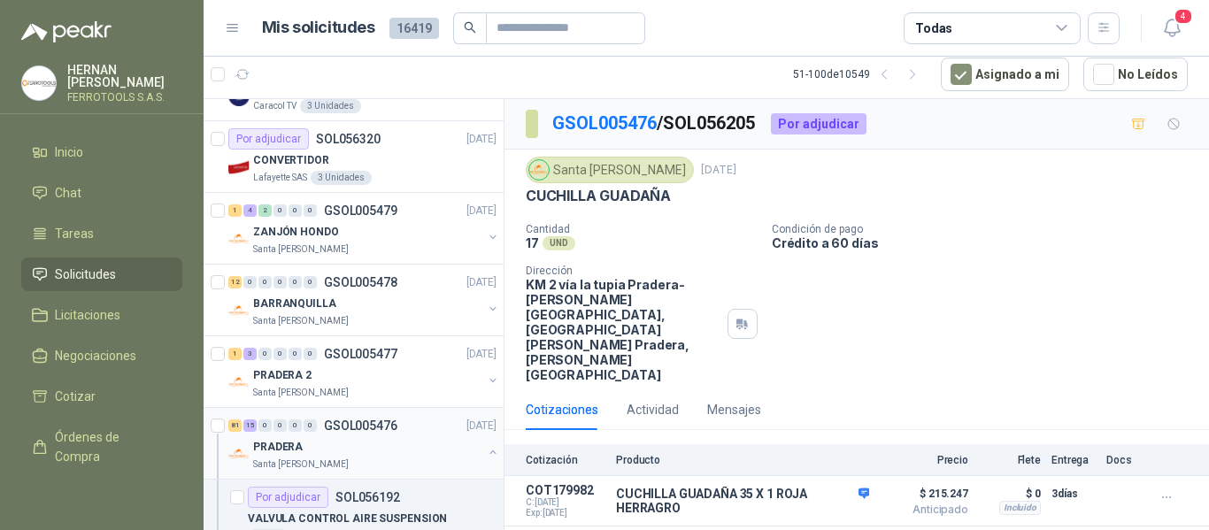
click at [414, 449] on div "PRADERA" at bounding box center [367, 446] width 229 height 21
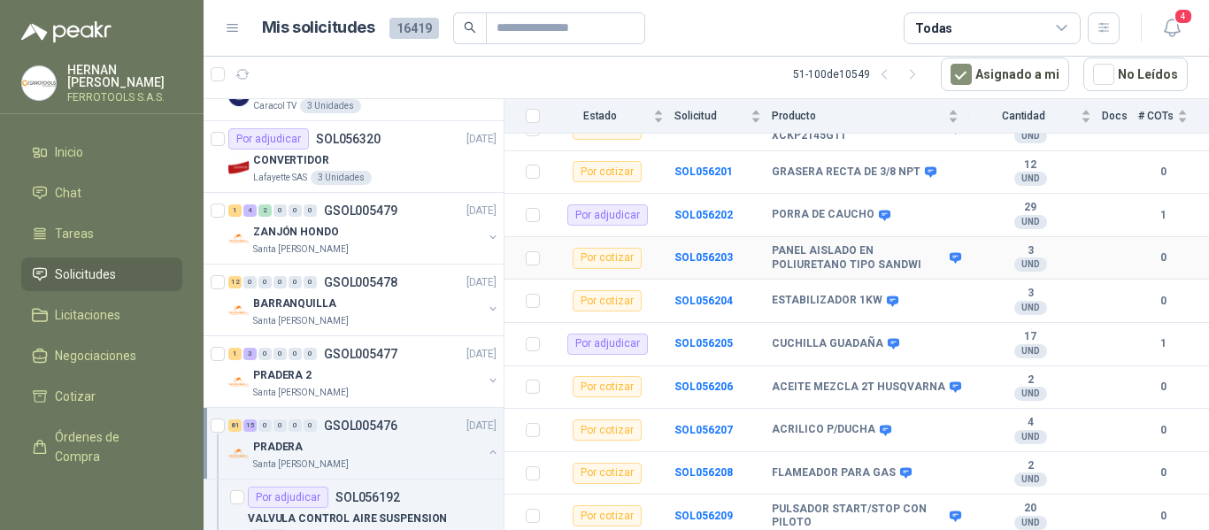
scroll to position [620, 0]
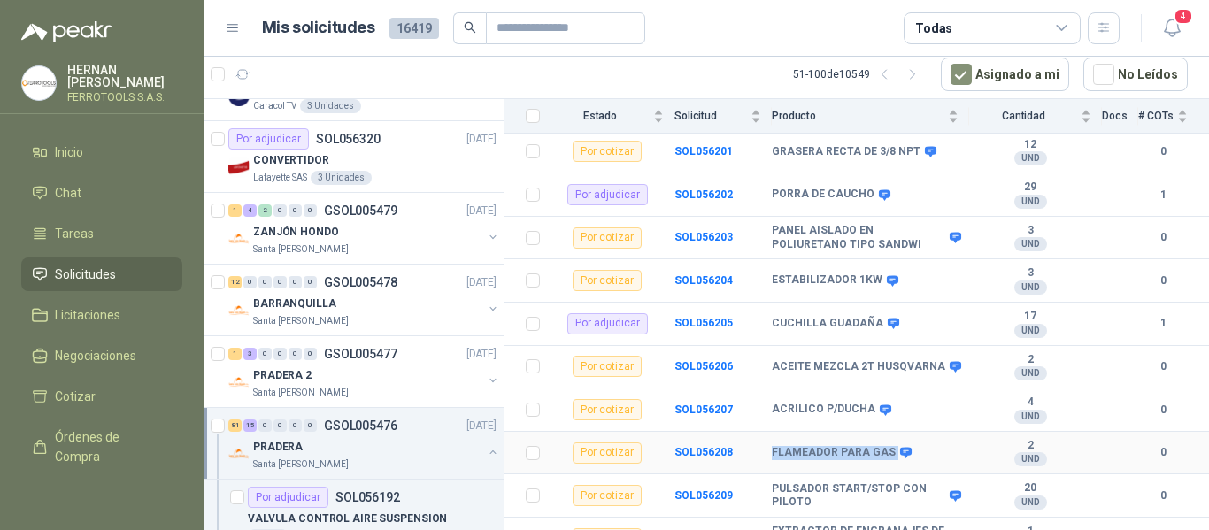
drag, startPoint x: 764, startPoint y: 436, endPoint x: 935, endPoint y: 442, distance: 170.9
click at [935, 442] on tr "Por cotizar SOL056208 FLAMEADOR PARA GAS 2 UND  0" at bounding box center [857, 453] width 705 height 43
copy tr "FLAMEADOR PARA GAS"
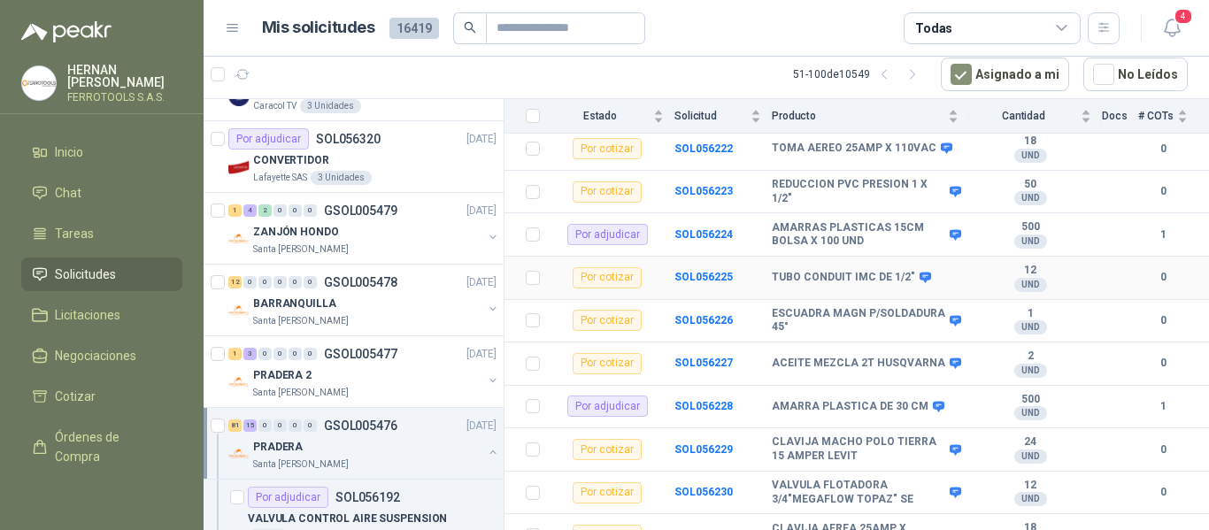
scroll to position [1594, 0]
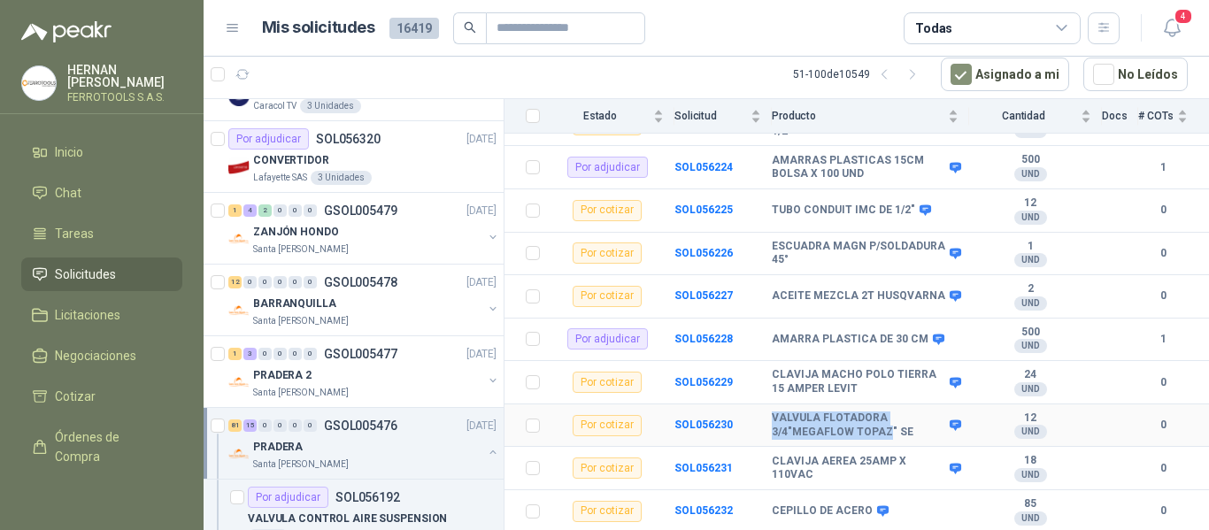
drag, startPoint x: 772, startPoint y: 405, endPoint x: 886, endPoint y: 416, distance: 114.7
click at [886, 416] on b "VALVULA FLOTADORA 3/4"MEGAFLOW TOPAZ" SE" at bounding box center [859, 425] width 174 height 27
copy b "VALVULA FLOTADORA 3/4"MEGAFLOW TOPAZ"
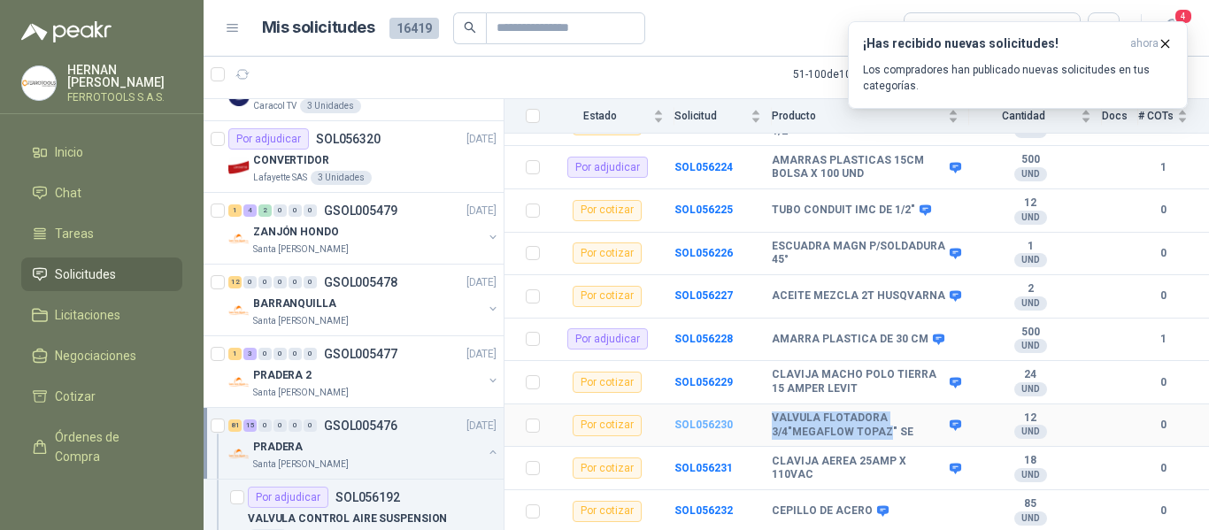
click at [696, 419] on b "SOL056230" at bounding box center [704, 425] width 58 height 12
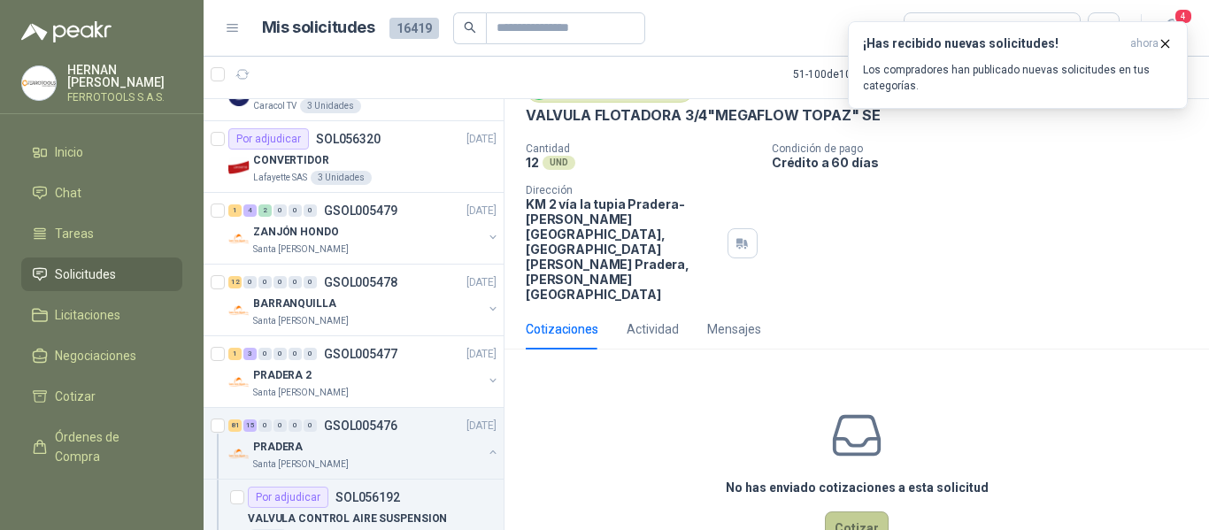
click at [831, 512] on button "Cotizar" at bounding box center [857, 529] width 64 height 34
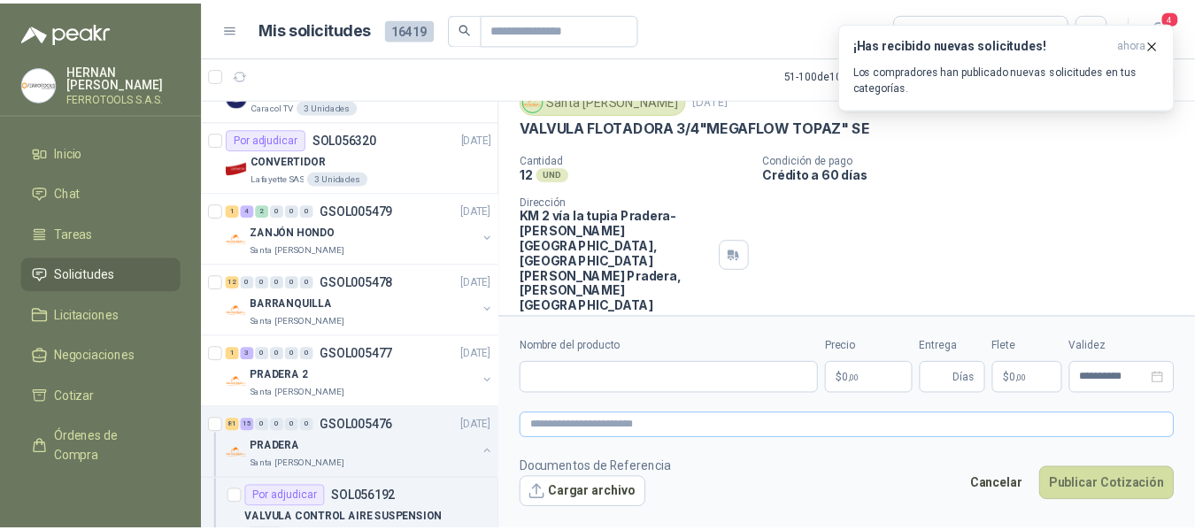
scroll to position [68, 0]
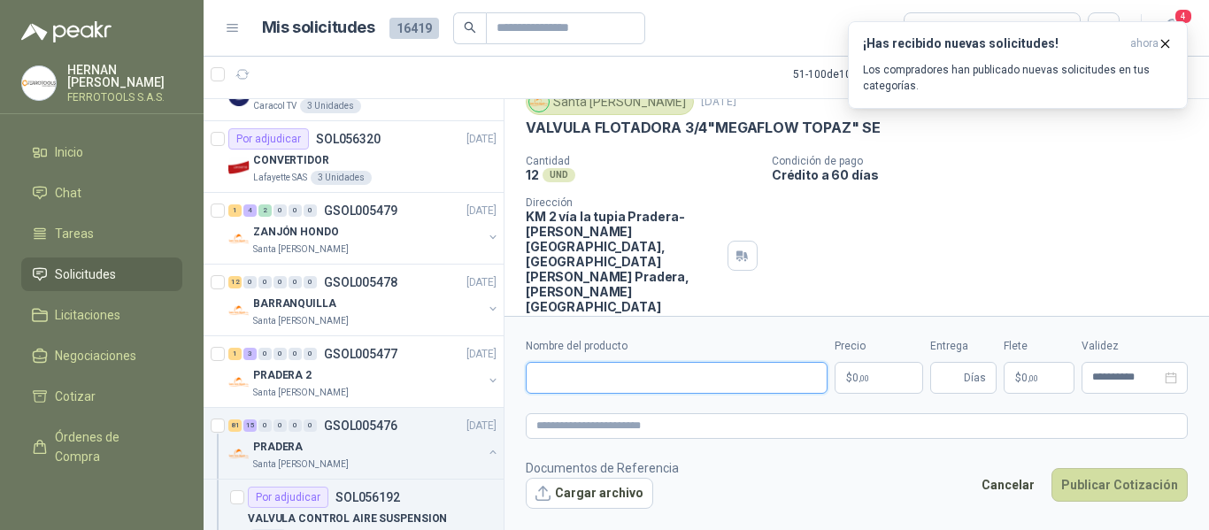
click at [683, 370] on input "Nombre del producto" at bounding box center [677, 378] width 302 height 32
paste input "**********"
type input "**********"
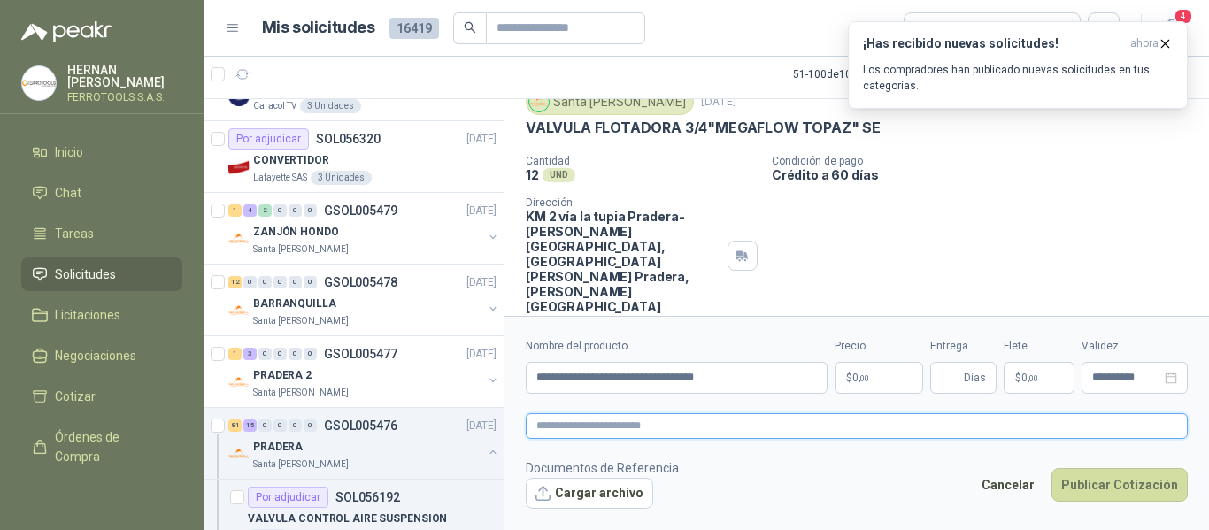
click at [624, 424] on textarea at bounding box center [857, 426] width 662 height 26
paste textarea "**********"
type textarea "**********"
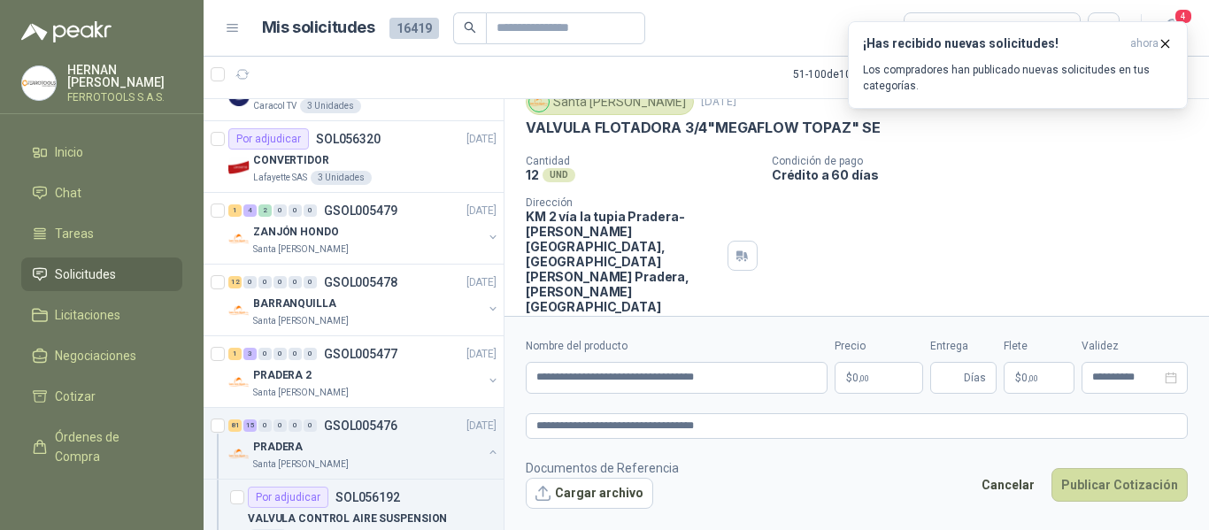
click at [892, 375] on body "HERNAN RUALES FERROTOOLS S.A.S. Inicio Chat Tareas Solicitudes Licitaciones Neg…" at bounding box center [604, 265] width 1209 height 530
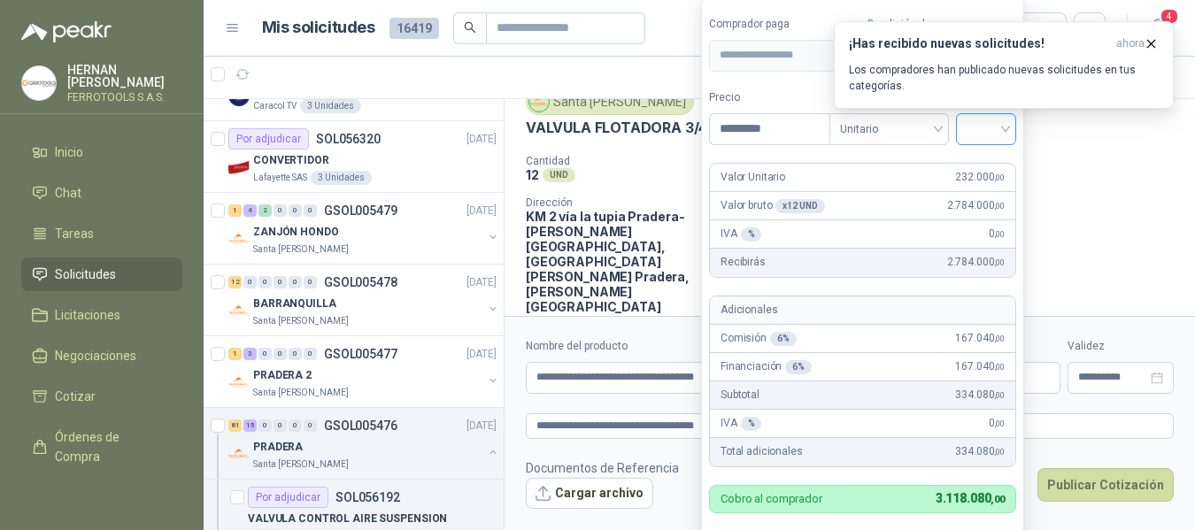
click at [976, 141] on span at bounding box center [986, 129] width 39 height 30
type input "*********"
click at [983, 166] on div "19%" at bounding box center [990, 165] width 33 height 19
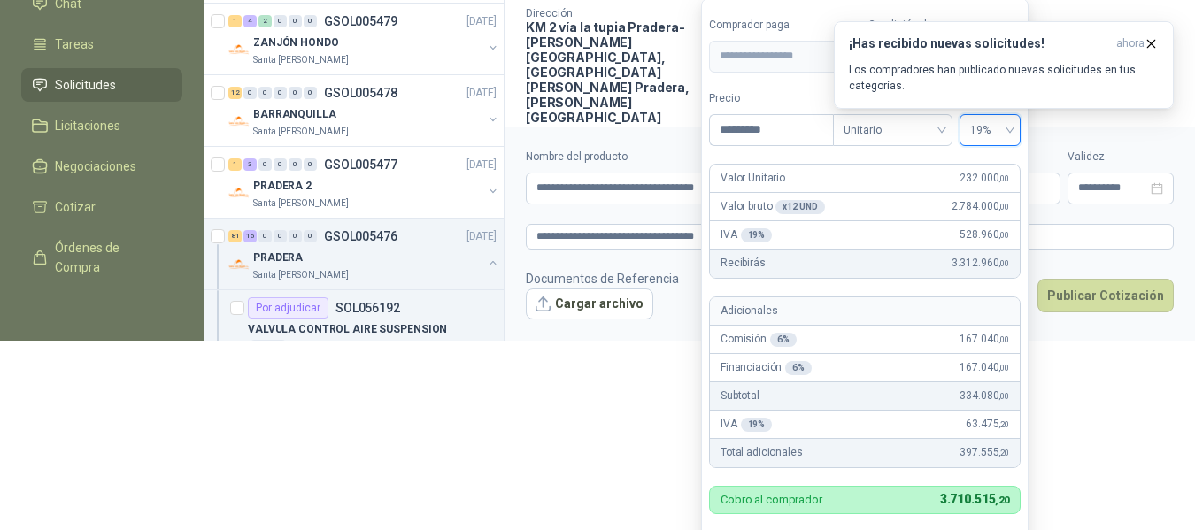
scroll to position [191, 0]
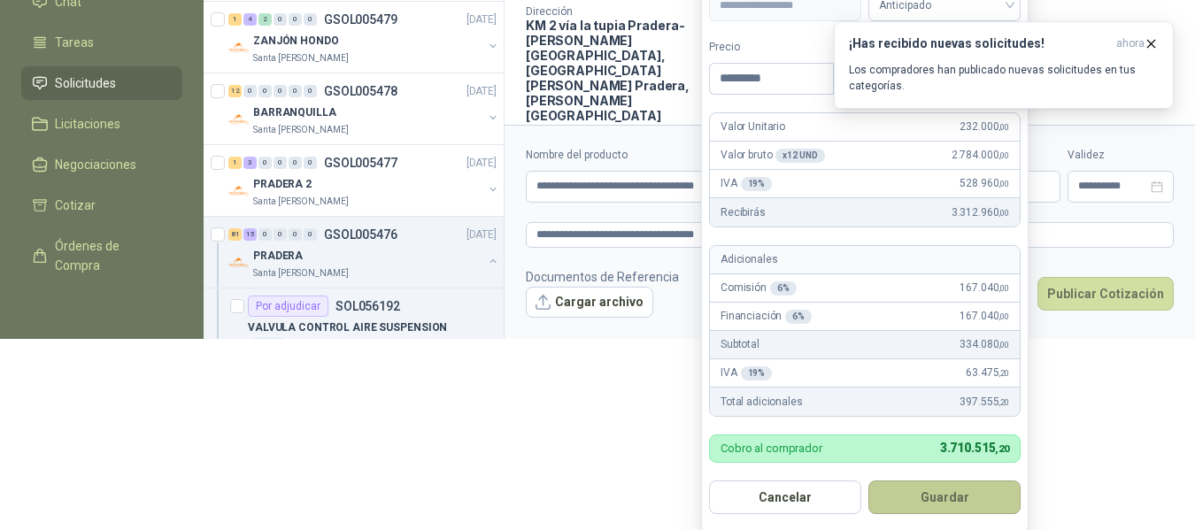
click at [952, 505] on button "Guardar" at bounding box center [944, 498] width 152 height 34
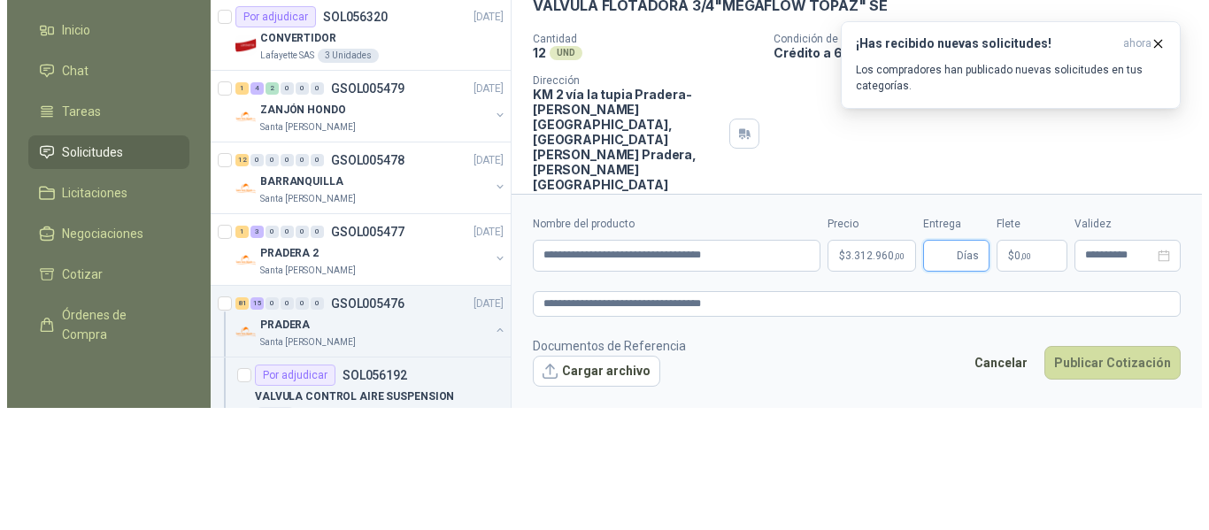
scroll to position [0, 0]
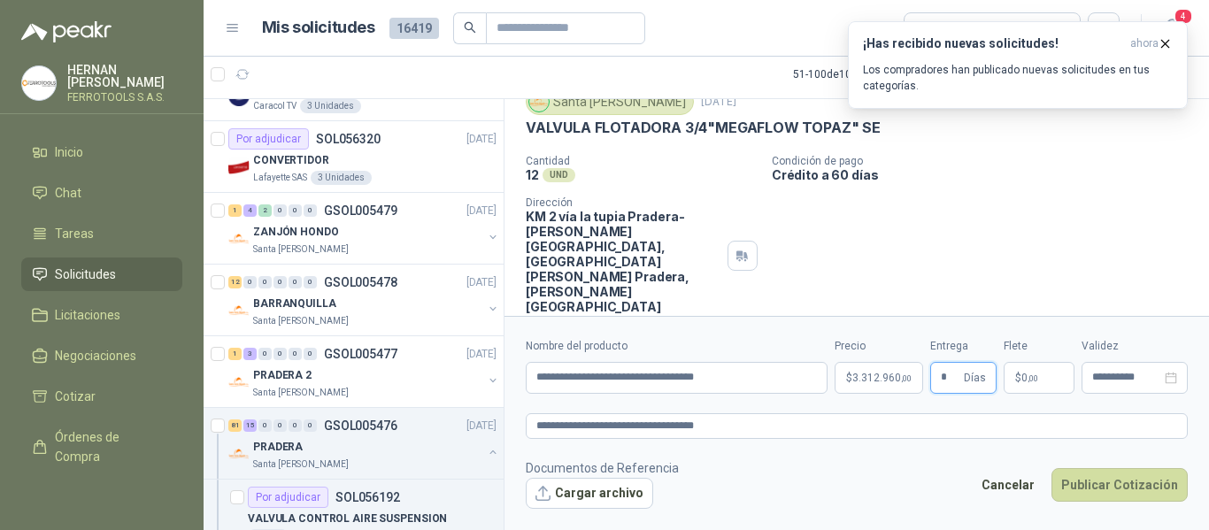
type input "*"
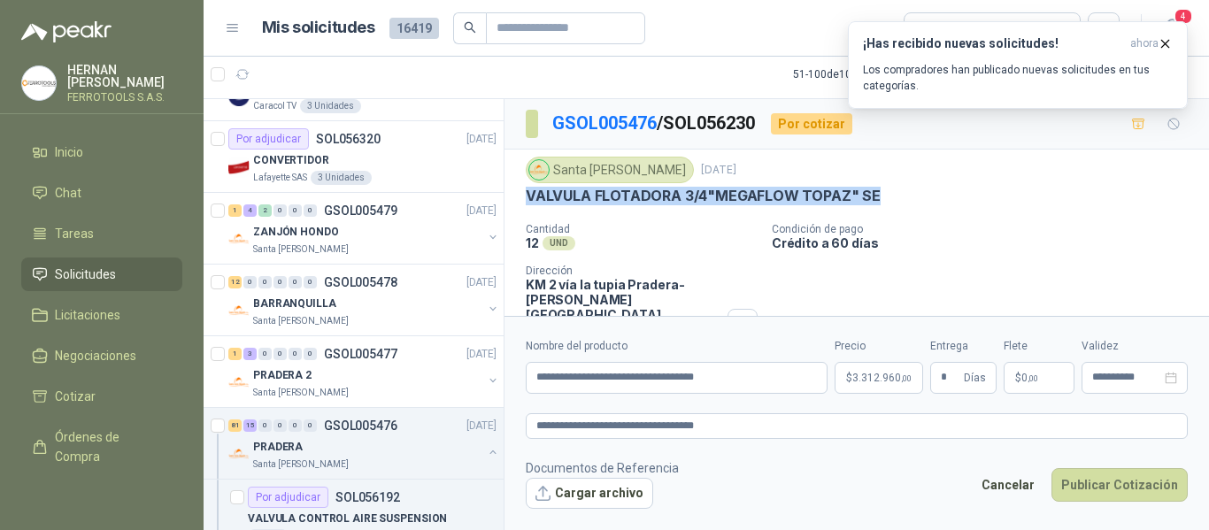
drag, startPoint x: 525, startPoint y: 197, endPoint x: 902, endPoint y: 205, distance: 377.2
click at [902, 205] on div "Santa Anita Napoles 16 sept, 2025 VALVULA FLOTADORA 3/4"MEGAFLOW TOPAZ" SE  C…" at bounding box center [857, 270] width 705 height 240
copy p "VALVULA FLOTADORA 3/4"MEGAFLOW TOPAZ" SE"
click at [1172, 40] on icon "button" at bounding box center [1165, 43] width 15 height 15
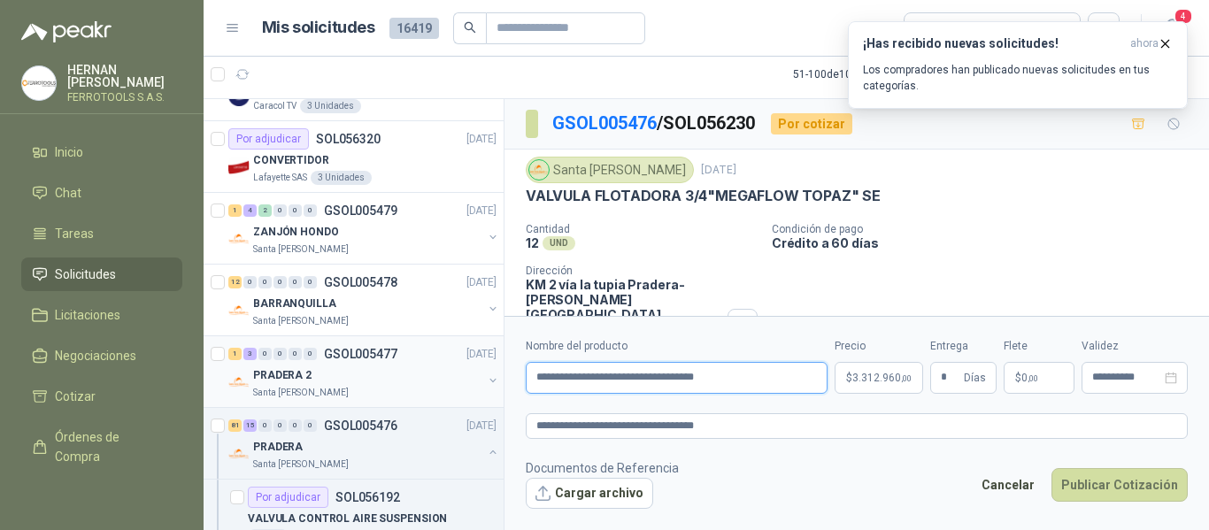
drag, startPoint x: 787, startPoint y: 380, endPoint x: 326, endPoint y: 379, distance: 461.2
click at [330, 380] on div "Por cotizar SOL056365 17/09/25 VARIADOR MOTOREDUCTOR HELIC 60W 110V Patojito 3 …" at bounding box center [707, 314] width 1006 height 432
paste input "**********"
type input "**********"
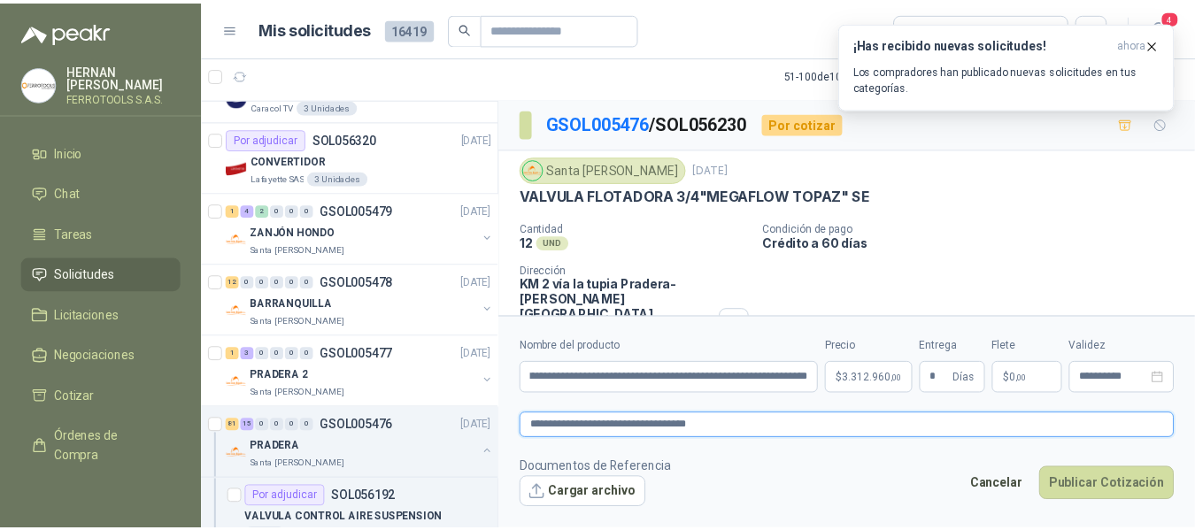
scroll to position [0, 0]
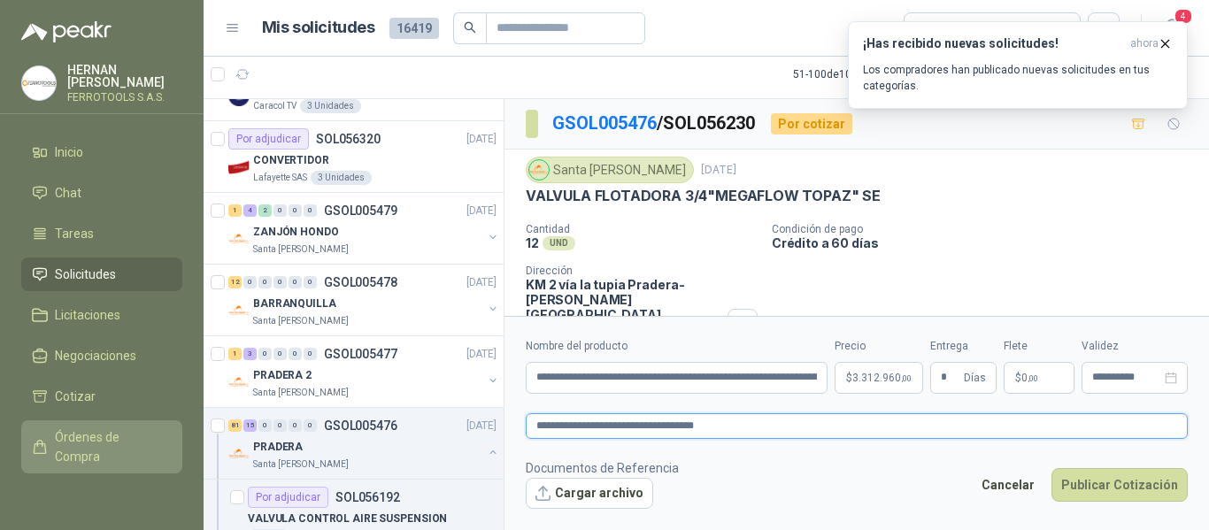
drag, startPoint x: 798, startPoint y: 428, endPoint x: 158, endPoint y: 428, distance: 639.2
click at [159, 428] on div "HERNAN RUALES FERROTOOLS S.A.S. Inicio Chat Tareas Solicitudes Licitaciones Neg…" at bounding box center [604, 265] width 1209 height 530
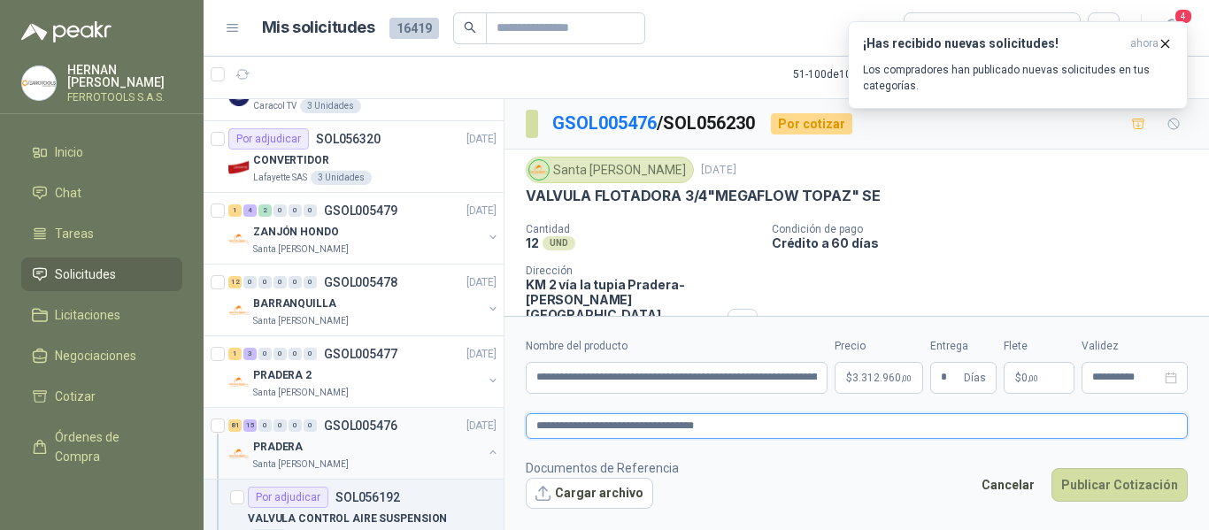
paste textarea "**********"
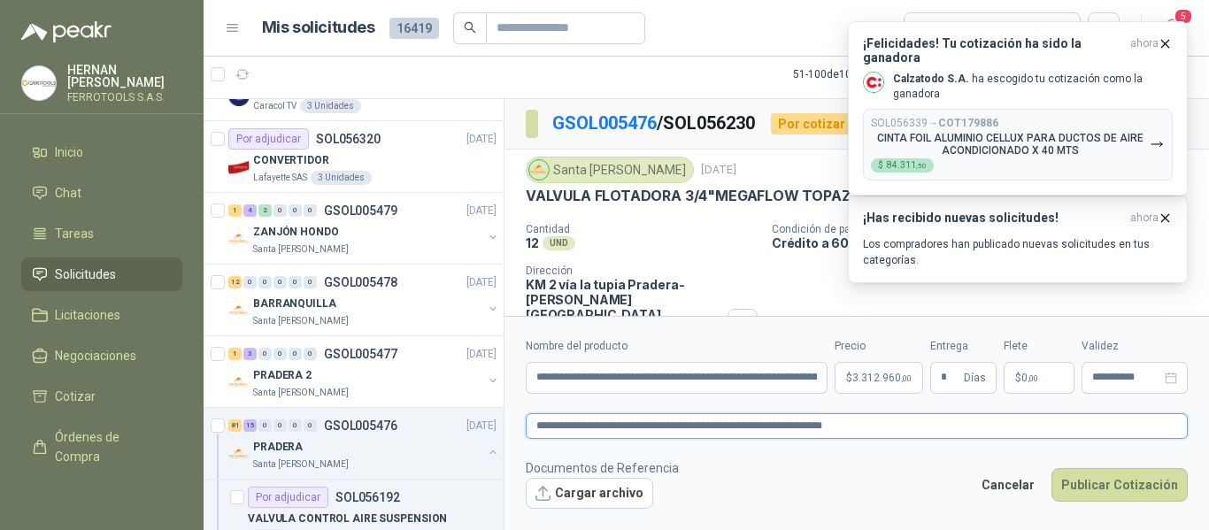
type textarea "**********"
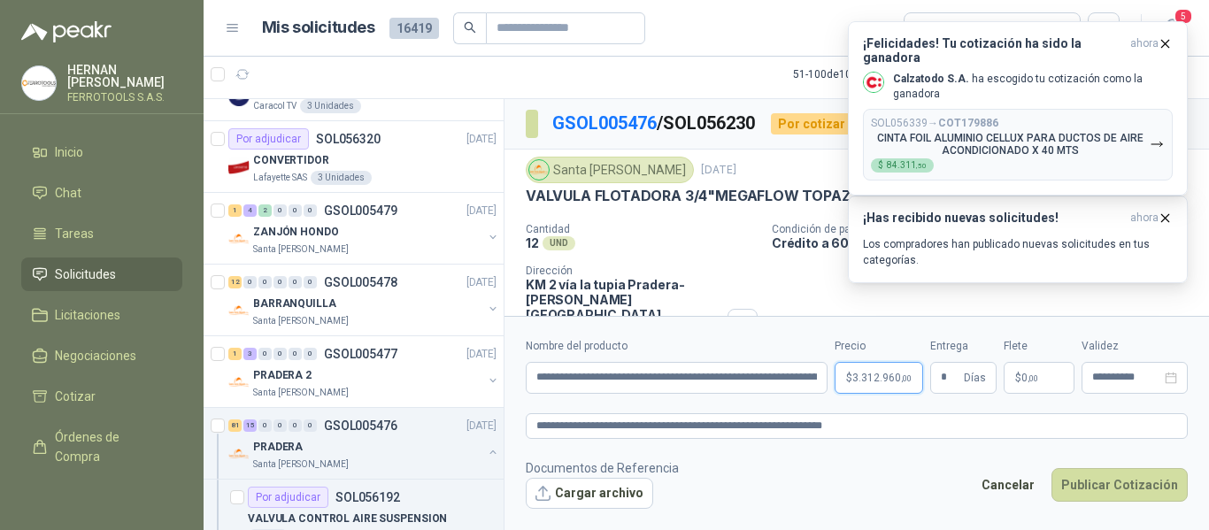
click at [865, 372] on body "HERNAN RUALES FERROTOOLS S.A.S. Inicio Chat Tareas Solicitudes Licitaciones Neg…" at bounding box center [604, 265] width 1209 height 530
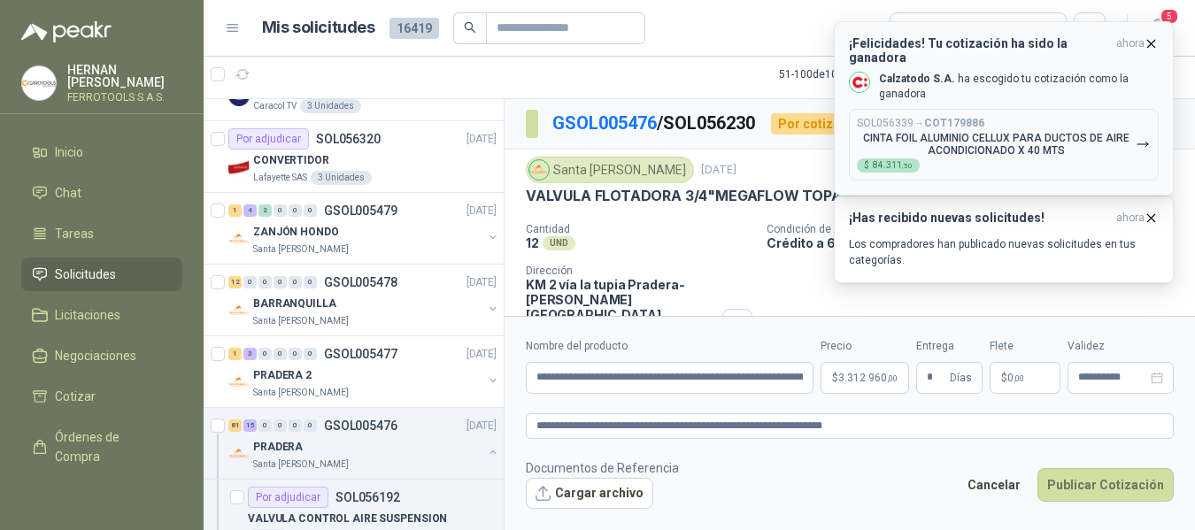
click at [1149, 41] on icon "button" at bounding box center [1151, 43] width 7 height 7
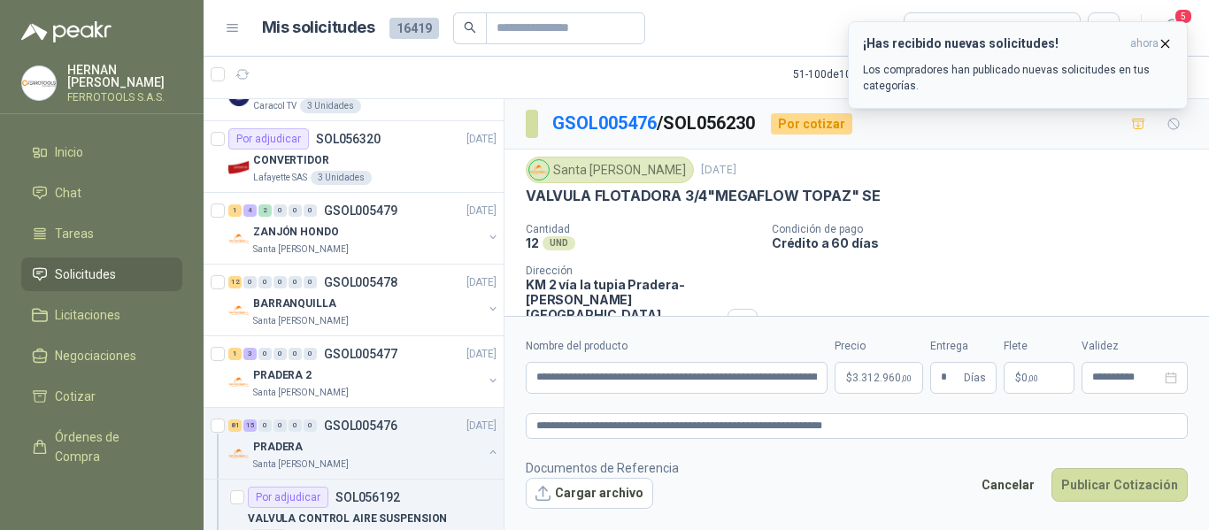
click at [1164, 46] on icon "button" at bounding box center [1165, 43] width 15 height 15
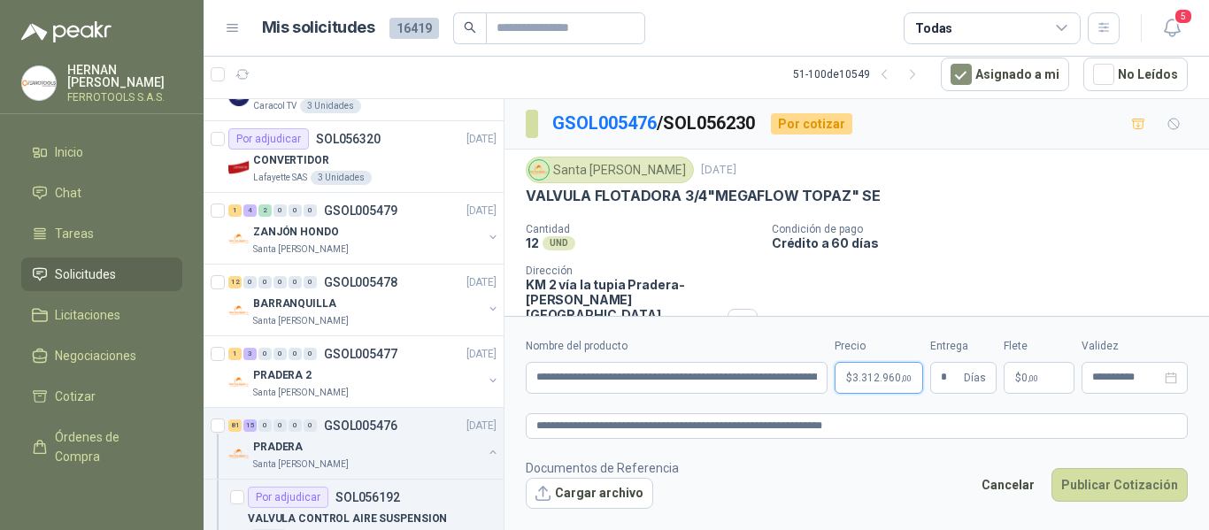
click at [886, 386] on body "HERNAN RUALES FERROTOOLS S.A.S. Inicio Chat Tareas Solicitudes Licitaciones Neg…" at bounding box center [604, 265] width 1209 height 530
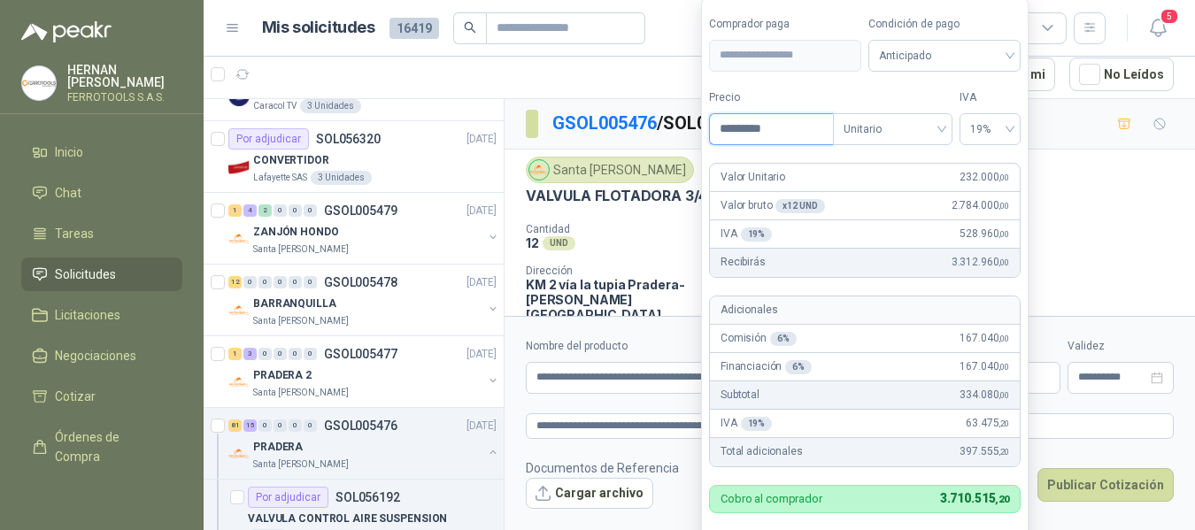
drag, startPoint x: 797, startPoint y: 127, endPoint x: 537, endPoint y: 105, distance: 260.3
click at [537, 105] on body "HERNAN RUALES FERROTOOLS S.A.S. Inicio Chat Tareas Solicitudes Licitaciones Neg…" at bounding box center [597, 265] width 1195 height 530
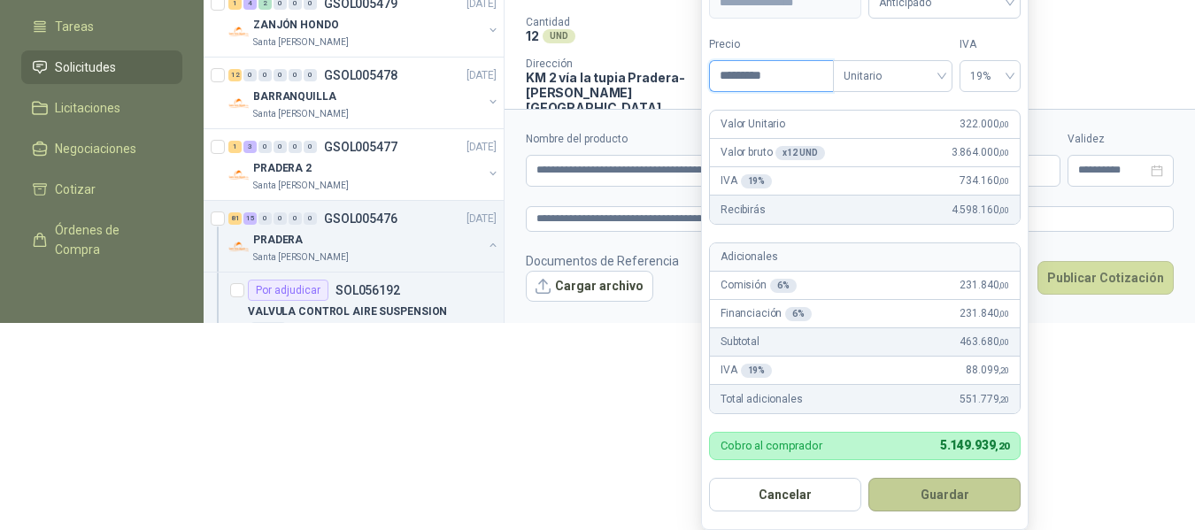
scroll to position [222, 0]
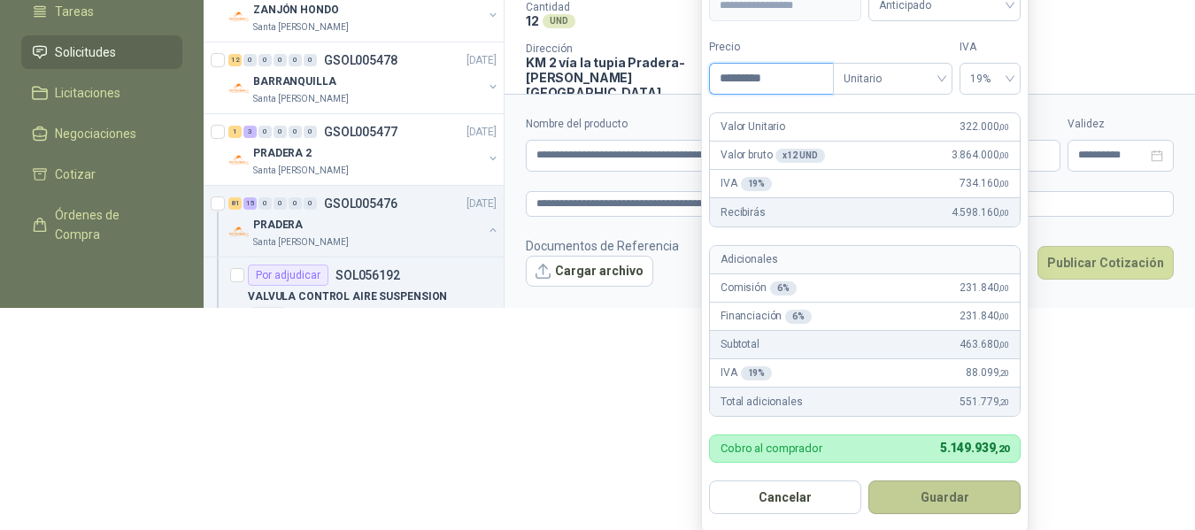
type input "*********"
click at [939, 490] on button "Guardar" at bounding box center [944, 498] width 152 height 34
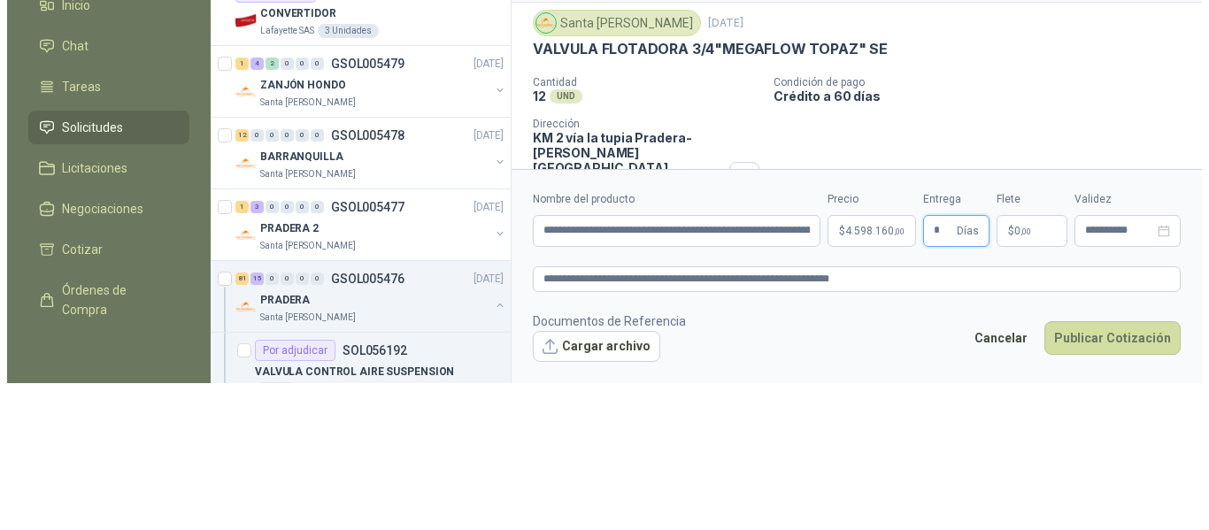
scroll to position [0, 0]
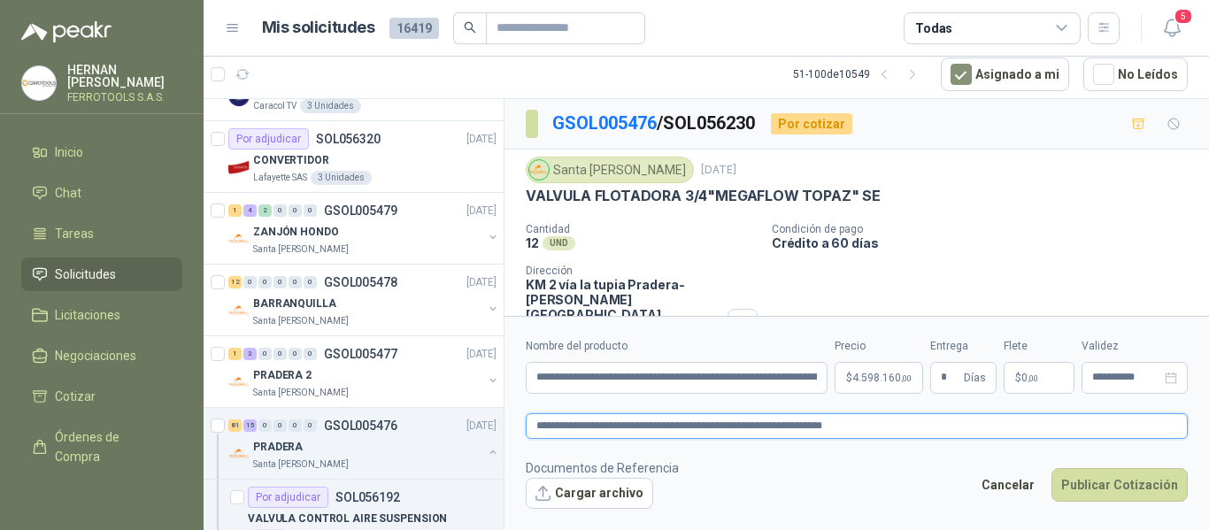
click at [907, 426] on textarea "**********" at bounding box center [857, 426] width 662 height 26
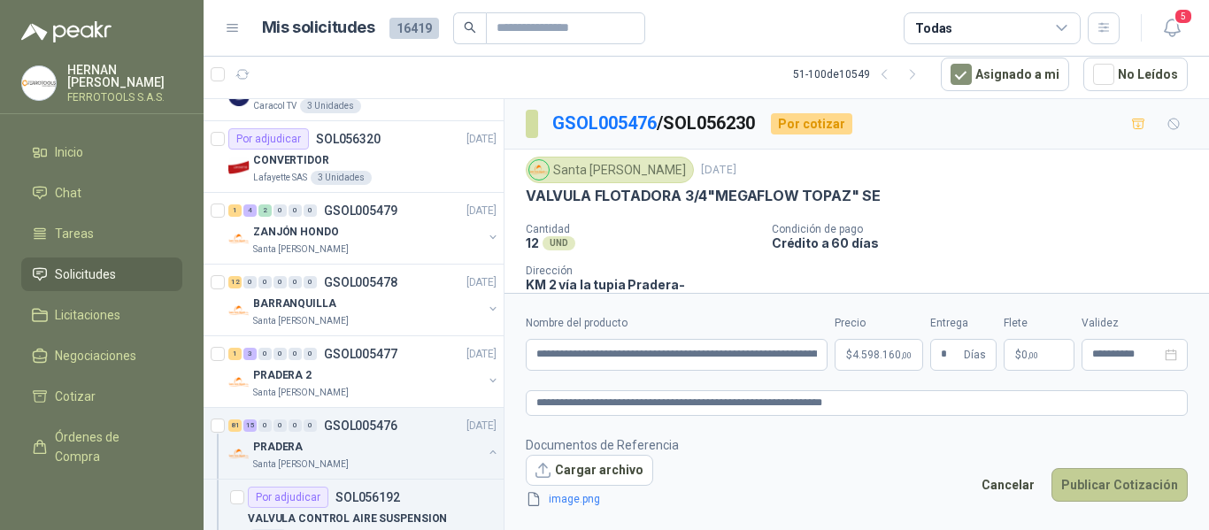
click at [1108, 489] on button "Publicar Cotización" at bounding box center [1120, 485] width 136 height 34
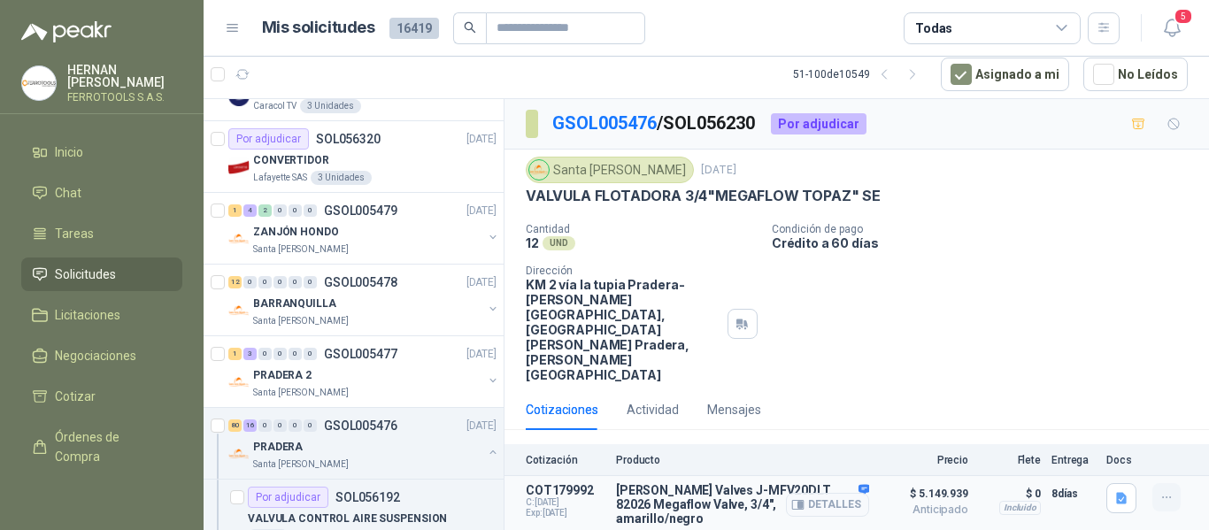
click at [1167, 490] on icon "button" at bounding box center [1167, 497] width 15 height 15
click at [1087, 362] on button "Editar" at bounding box center [1132, 366] width 142 height 28
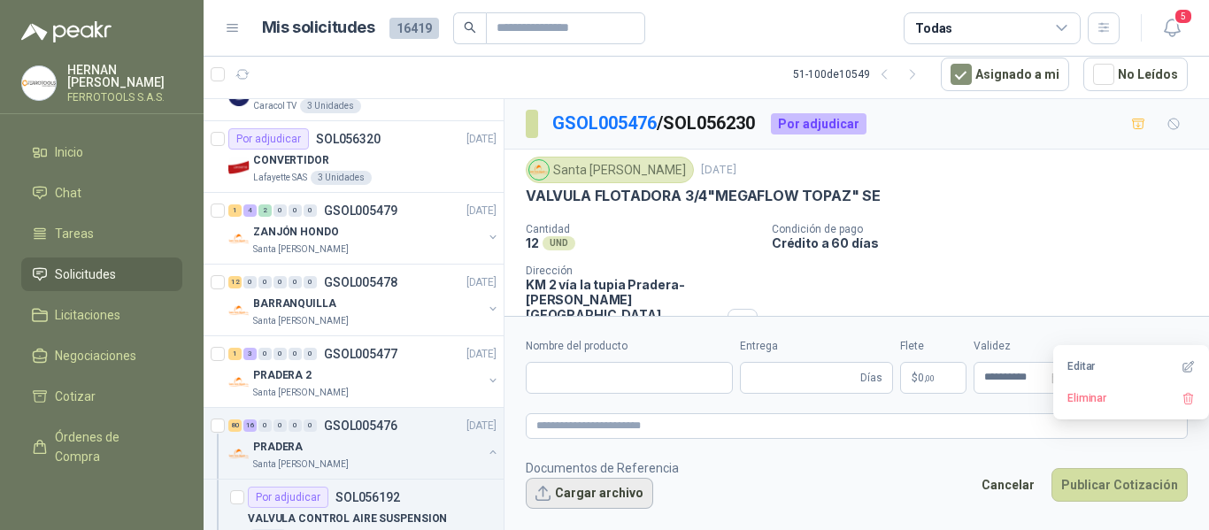
click at [590, 486] on button "Cargar archivo" at bounding box center [589, 494] width 127 height 32
type input "**********"
type input "*"
type textarea "**********"
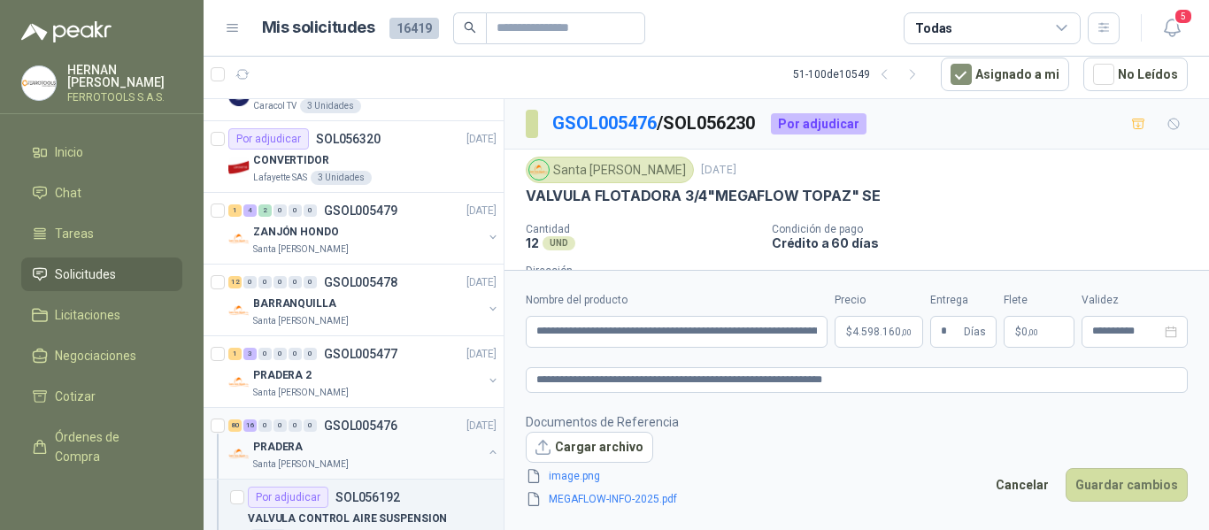
click at [393, 441] on div "PRADERA" at bounding box center [367, 446] width 229 height 21
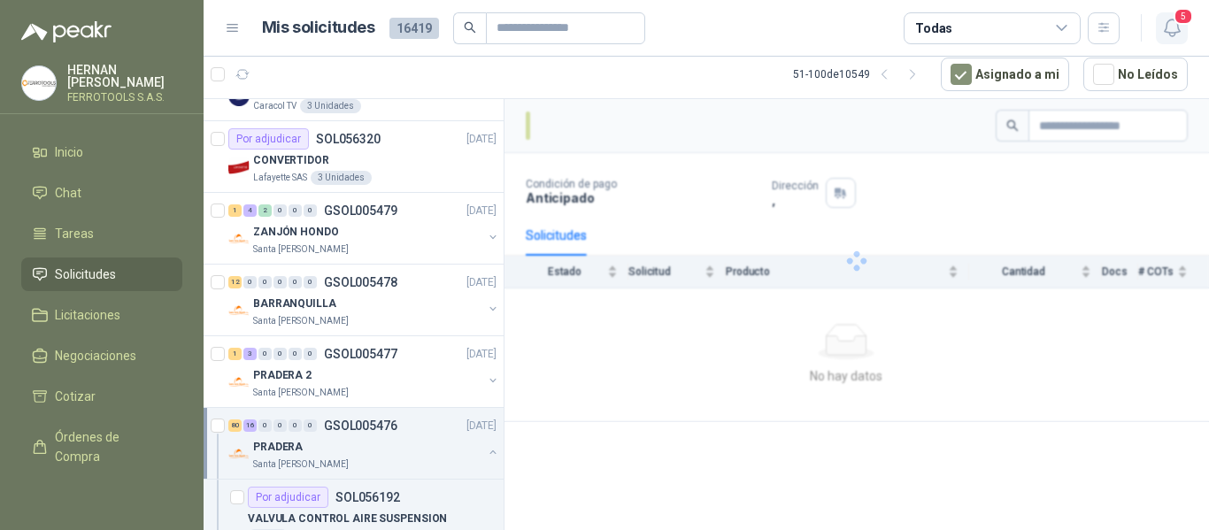
click at [1164, 30] on icon "button" at bounding box center [1173, 28] width 22 height 22
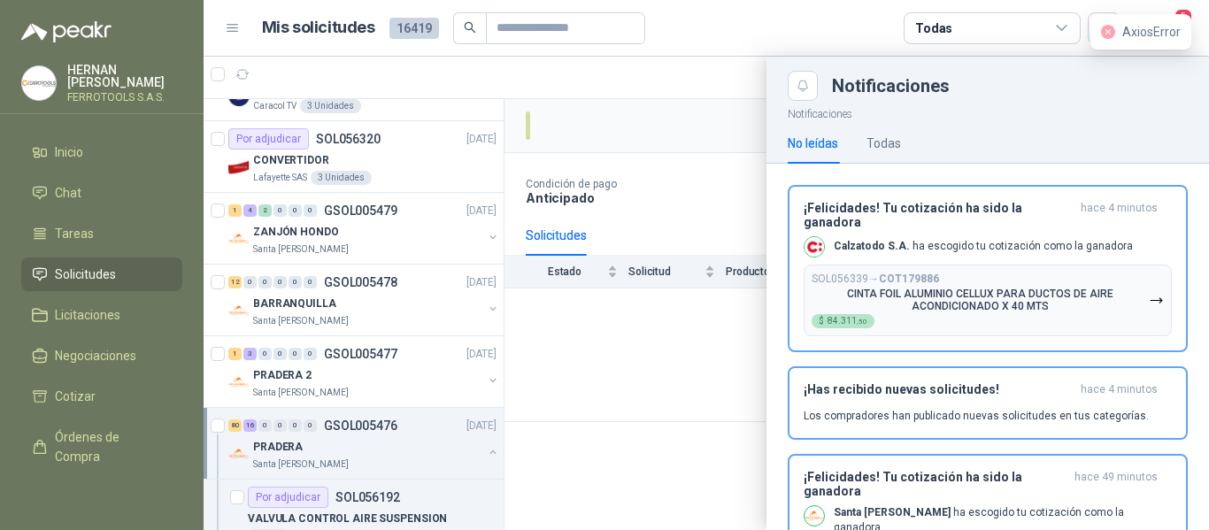
click at [714, 99] on div at bounding box center [707, 294] width 1006 height 474
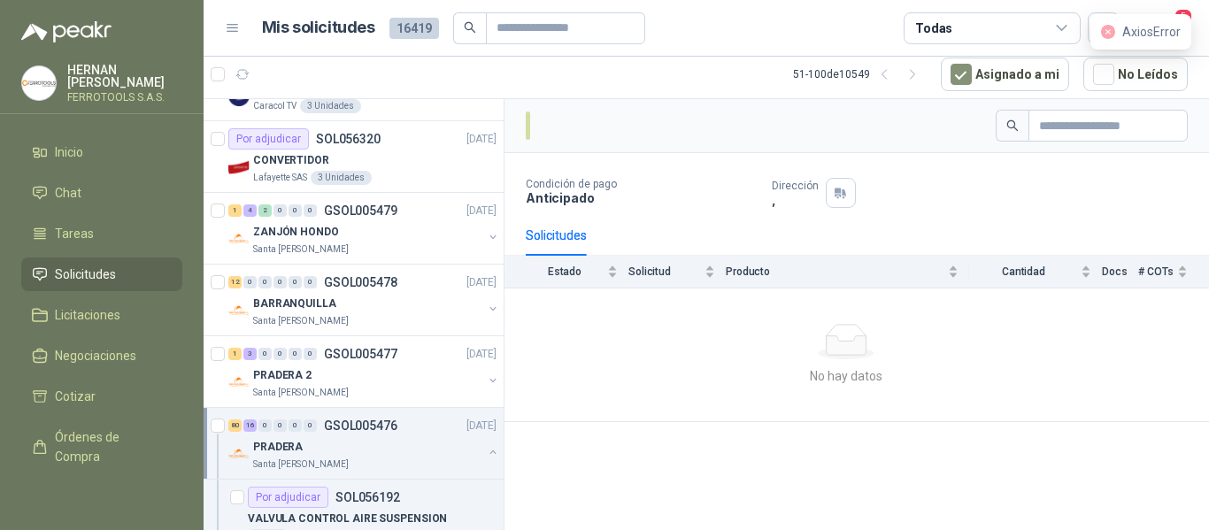
click at [359, 455] on div "PRADERA" at bounding box center [367, 446] width 229 height 21
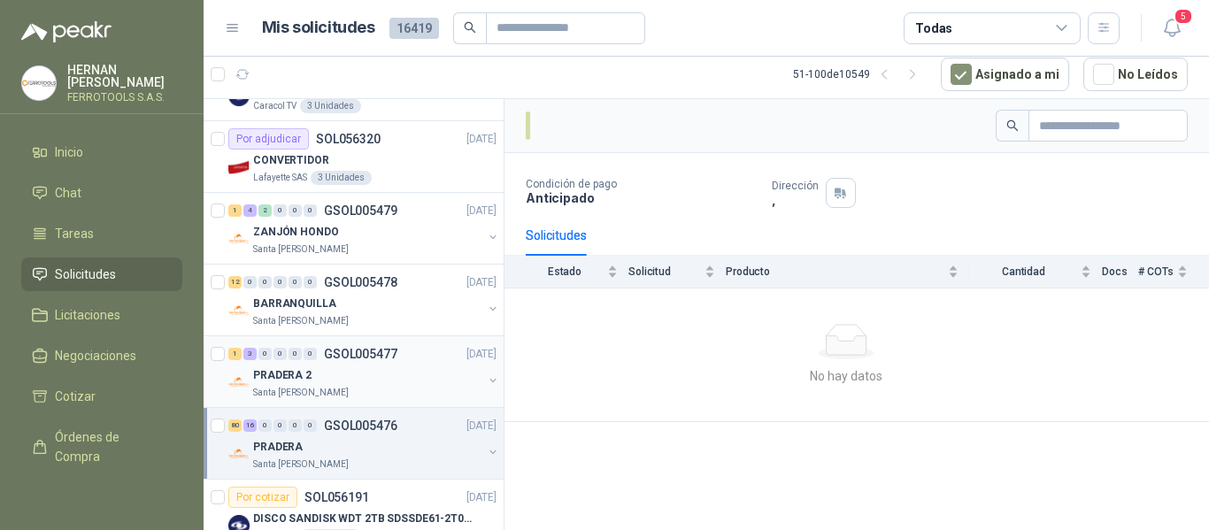
click at [376, 374] on div "PRADERA 2" at bounding box center [367, 375] width 229 height 21
click at [390, 442] on div "PRADERA" at bounding box center [367, 446] width 229 height 21
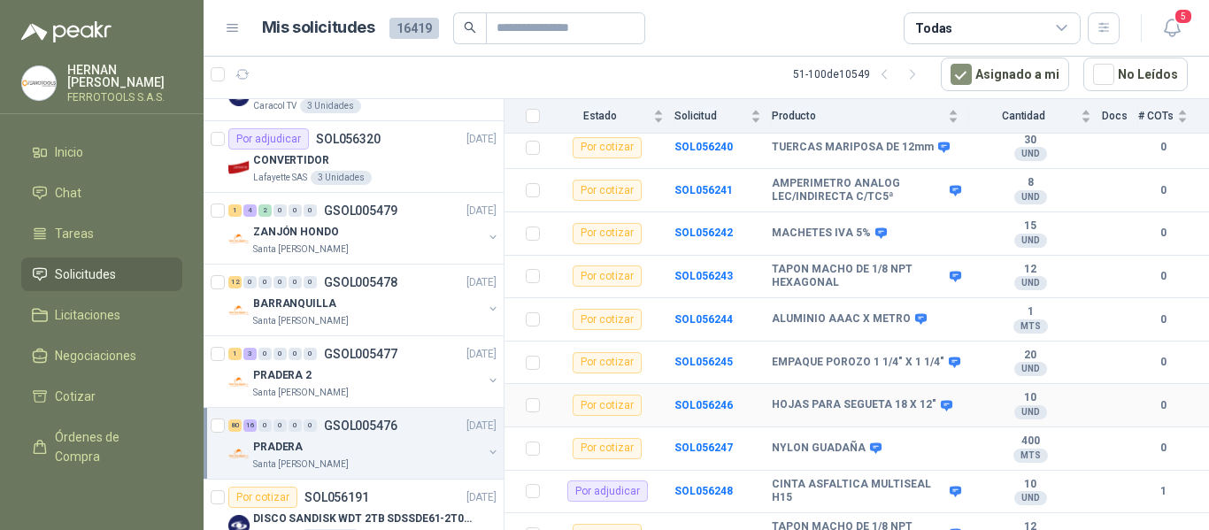
scroll to position [2390, 0]
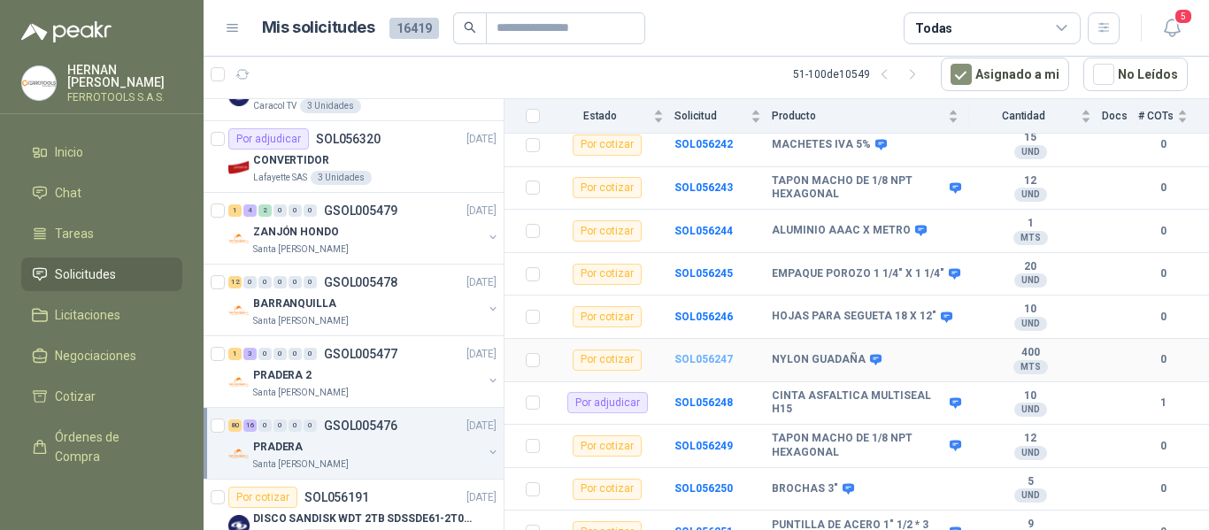
click at [706, 353] on b "SOL056247" at bounding box center [704, 359] width 58 height 12
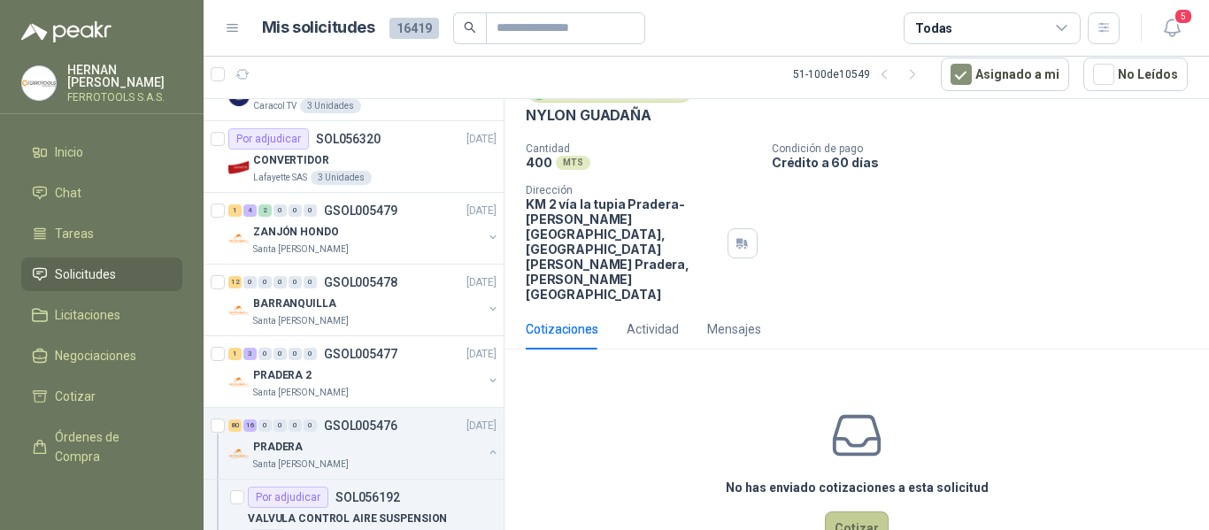
click at [842, 512] on button "Cotizar" at bounding box center [857, 529] width 64 height 34
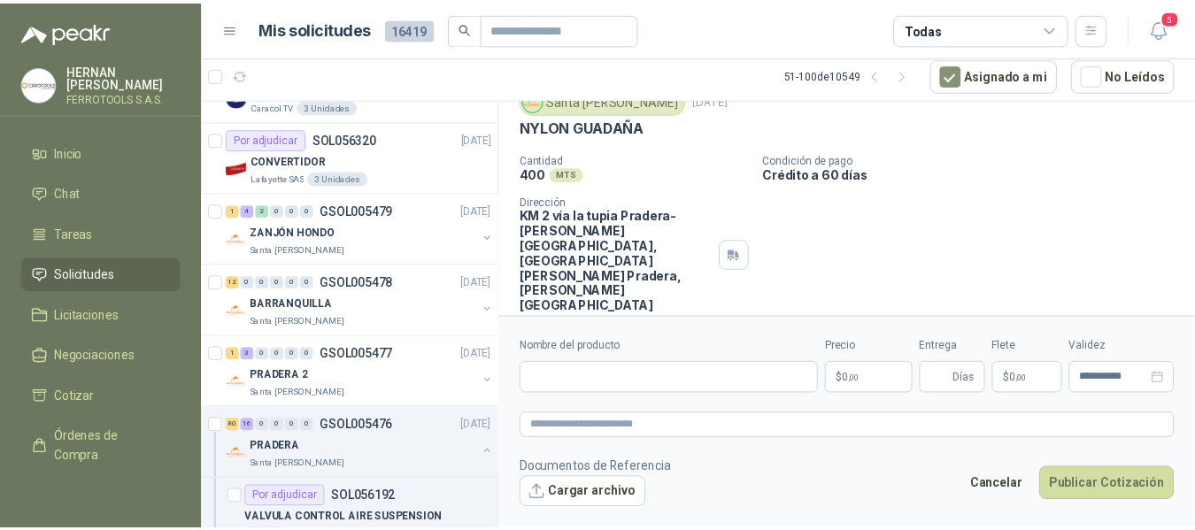
scroll to position [68, 0]
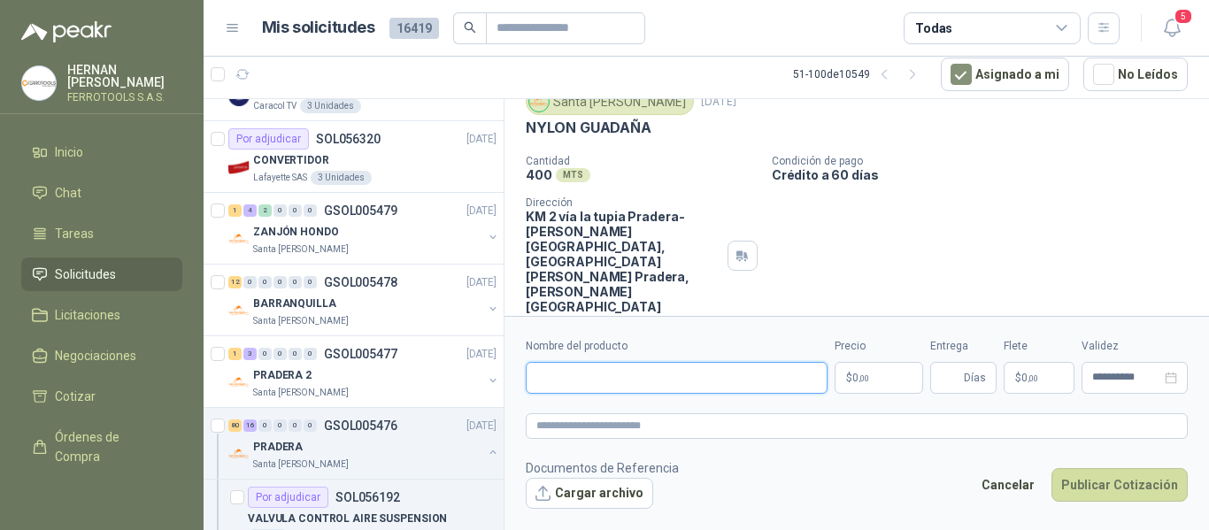
click at [715, 378] on input "Nombre del producto" at bounding box center [677, 378] width 302 height 32
paste input "**********"
type input "**********"
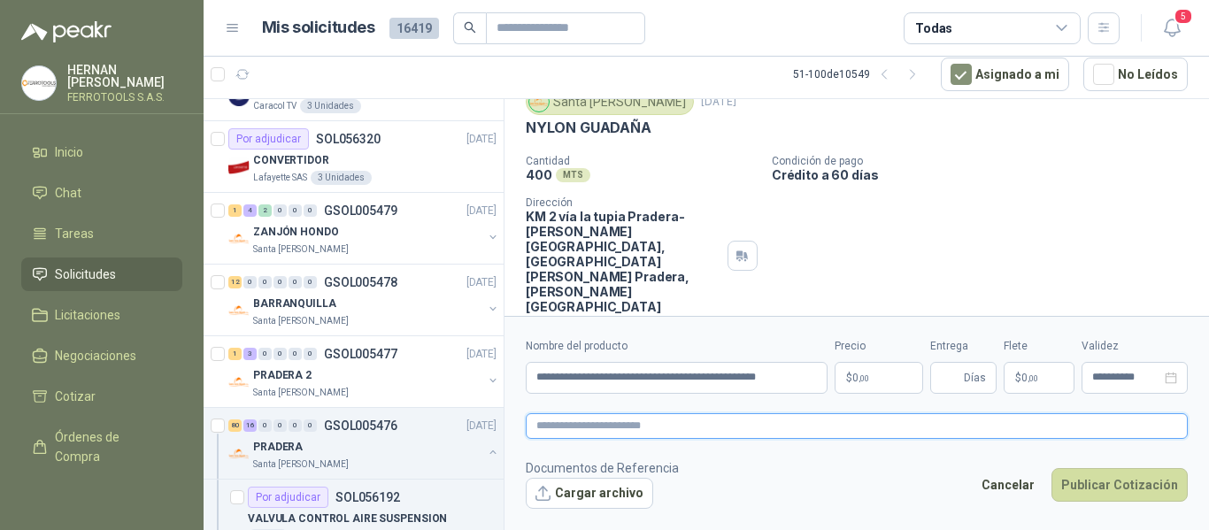
click at [724, 429] on textarea at bounding box center [857, 426] width 662 height 26
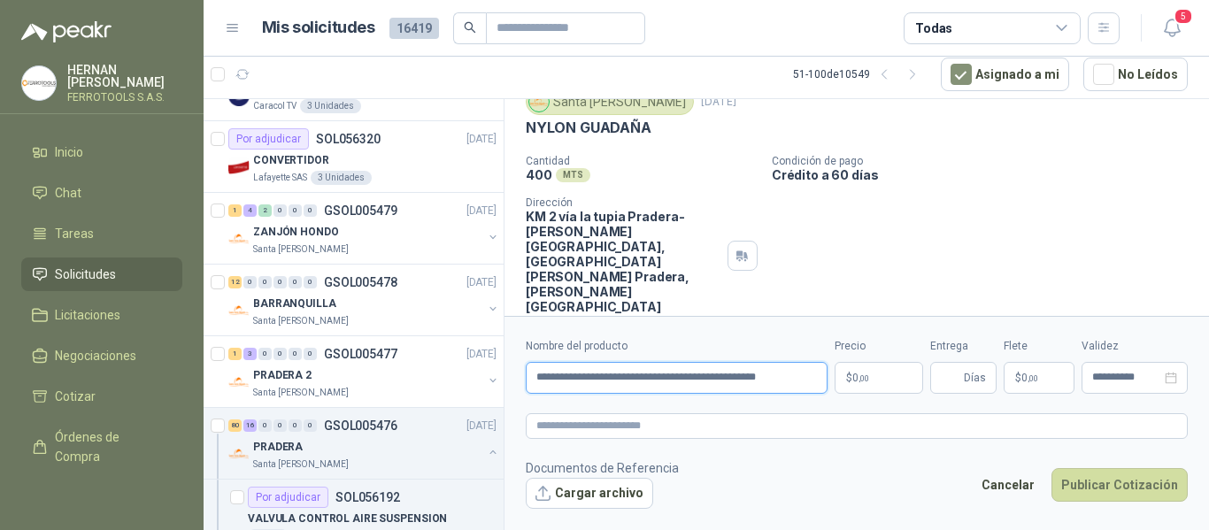
drag, startPoint x: 755, startPoint y: 374, endPoint x: 11, endPoint y: 362, distance: 744.6
click at [11, 362] on div "HERNAN RUALES FERROTOOLS S.A.S. Inicio Chat Tareas Solicitudes Licitaciones Neg…" at bounding box center [604, 265] width 1209 height 530
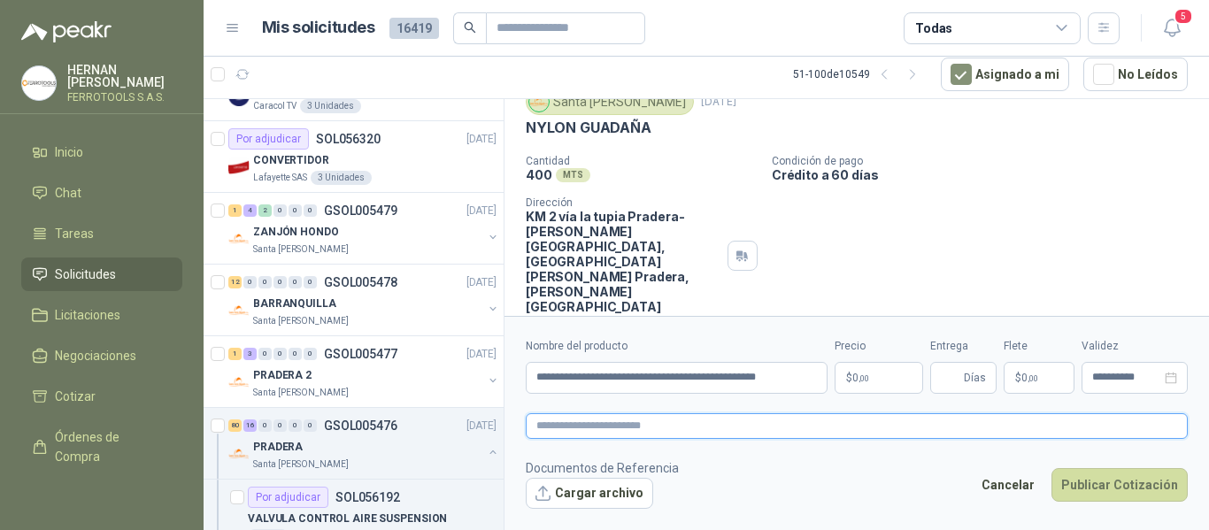
click at [605, 428] on textarea at bounding box center [857, 426] width 662 height 26
paste textarea "**********"
type textarea "**********"
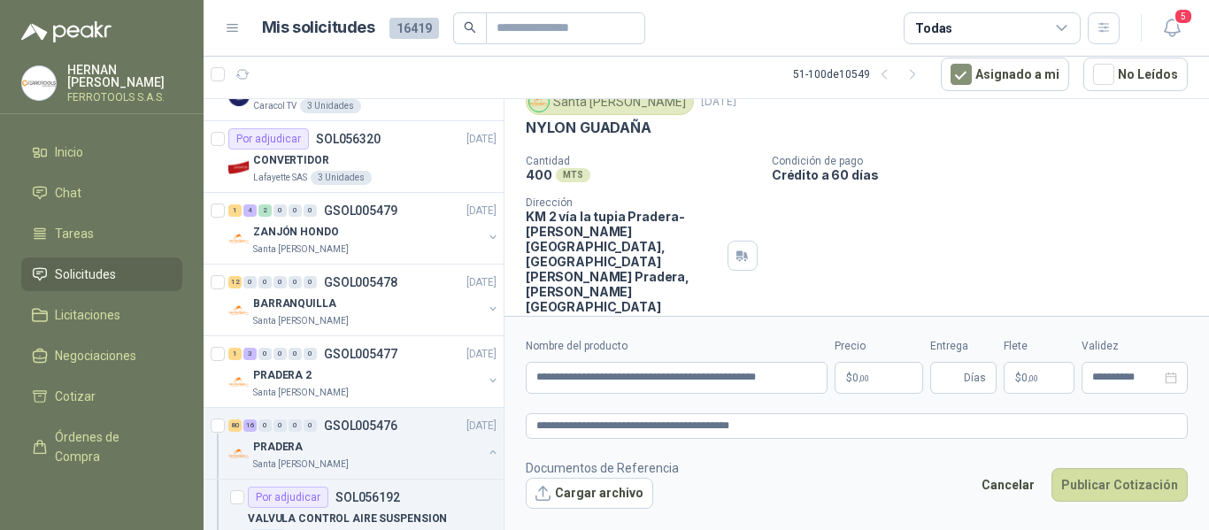
click at [869, 375] on body "HERNAN RUALES FERROTOOLS S.A.S. Inicio Chat Tareas Solicitudes Licitaciones Neg…" at bounding box center [604, 265] width 1209 height 530
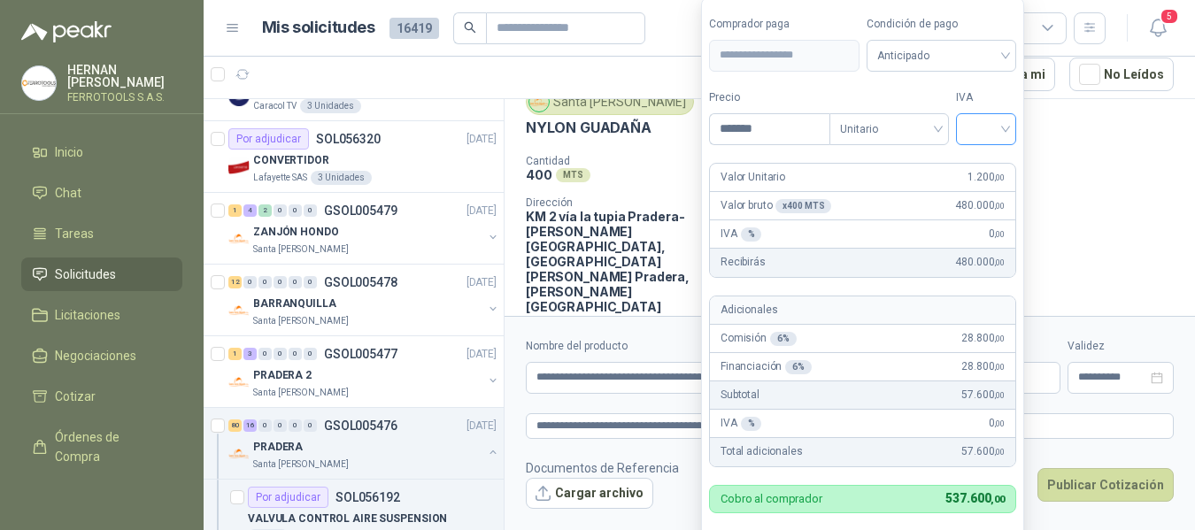
type input "*******"
click at [986, 127] on input "search" at bounding box center [986, 127] width 39 height 27
click at [989, 167] on div "19%" at bounding box center [990, 165] width 33 height 19
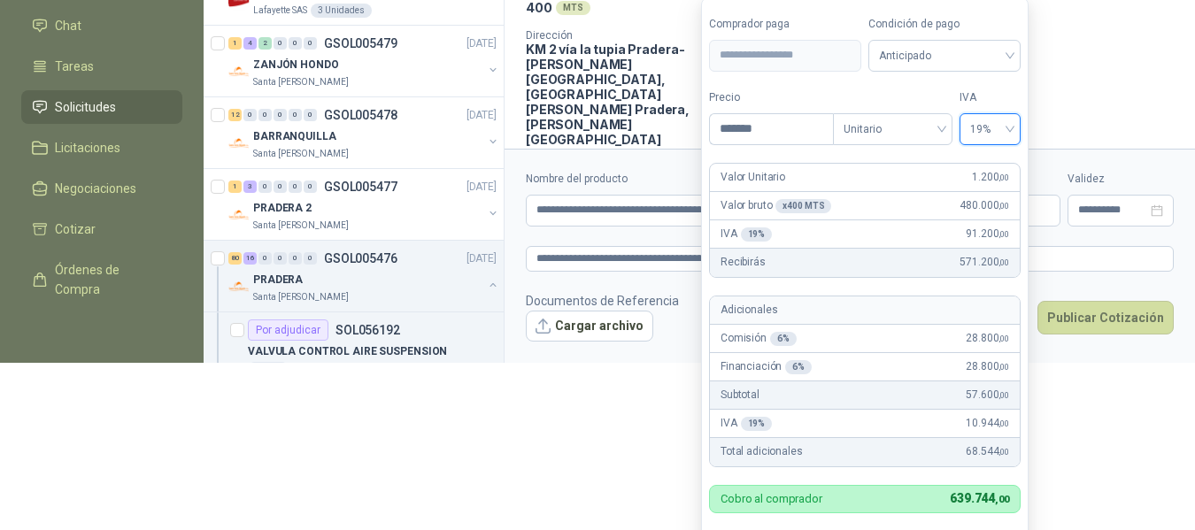
scroll to position [171, 0]
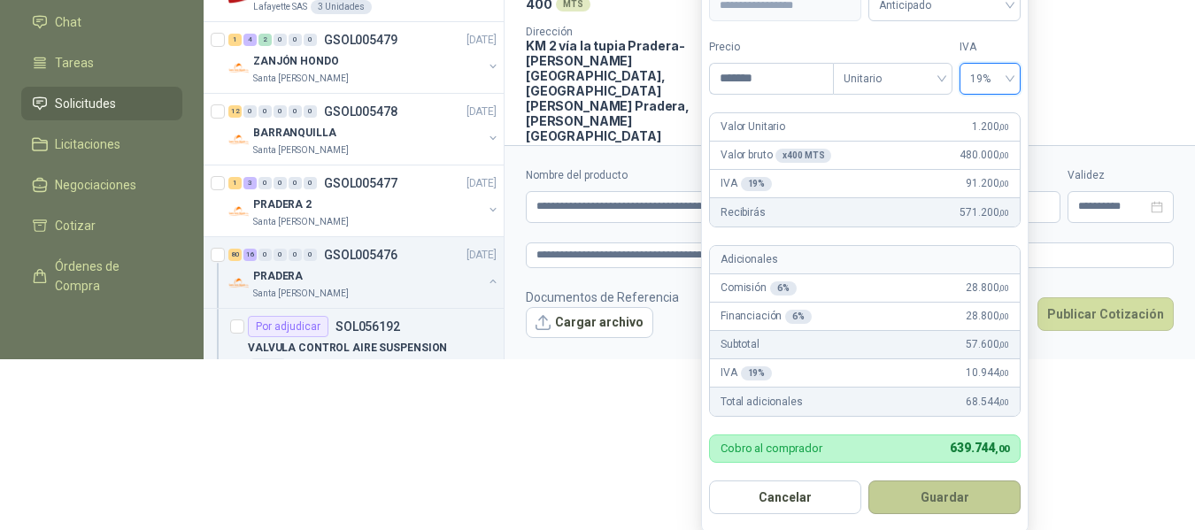
click at [955, 490] on button "Guardar" at bounding box center [944, 498] width 152 height 34
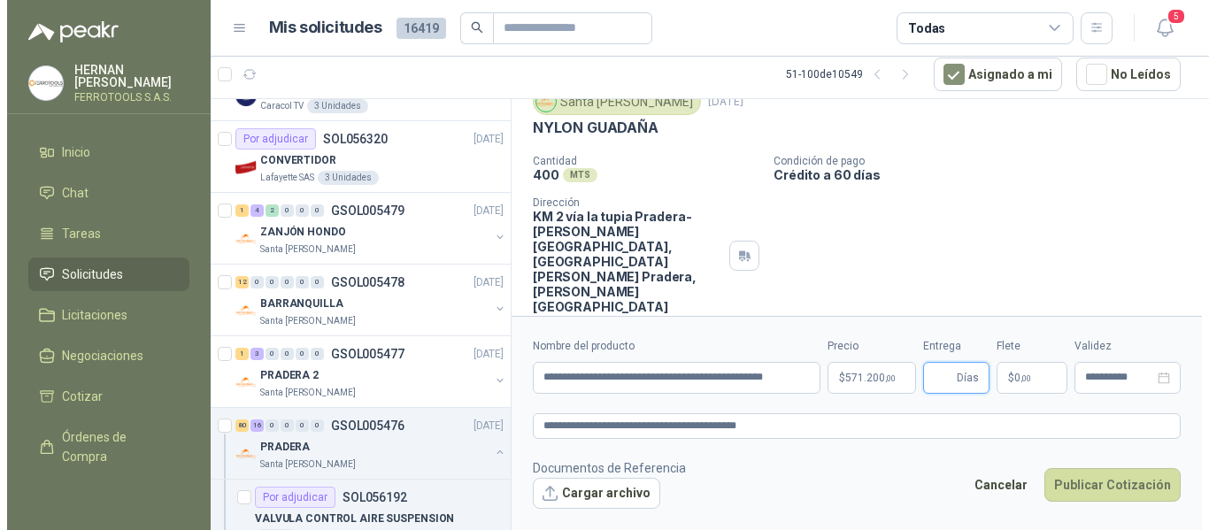
scroll to position [0, 0]
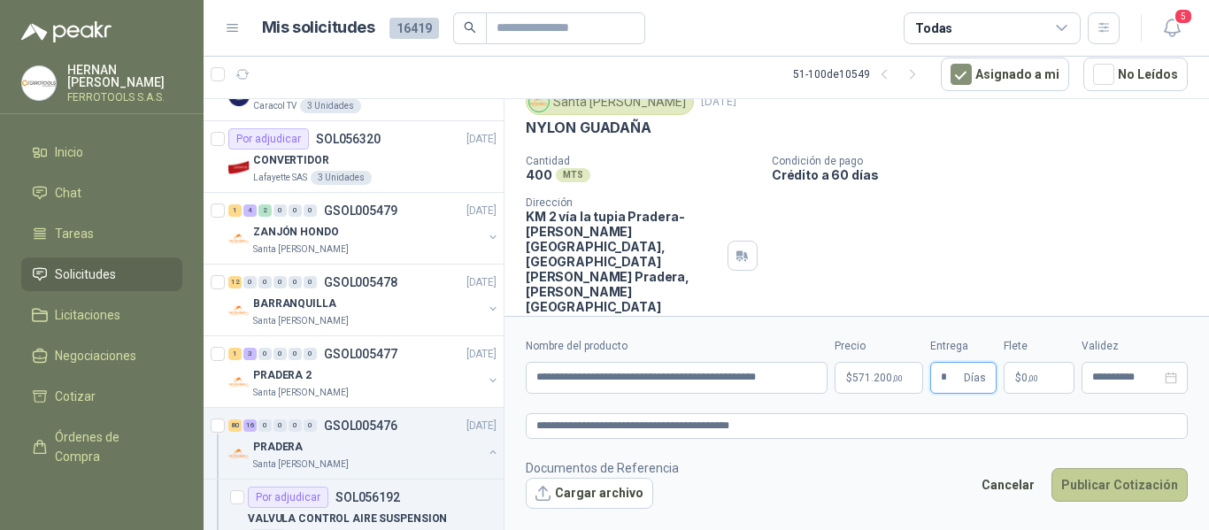
type input "*"
click at [1091, 476] on button "Publicar Cotización" at bounding box center [1120, 485] width 136 height 34
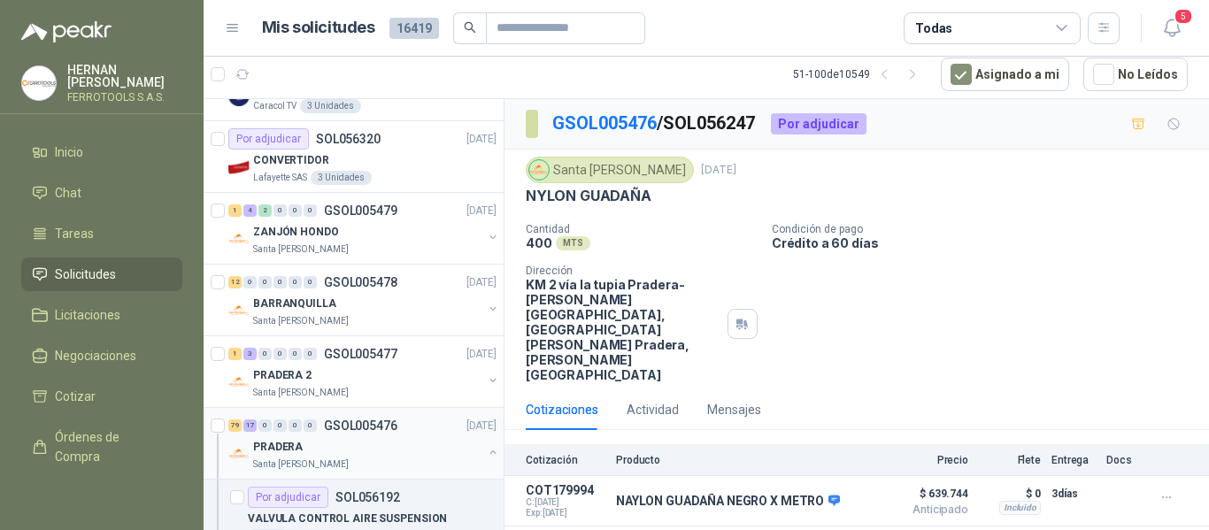
click at [409, 445] on div "PRADERA" at bounding box center [367, 446] width 229 height 21
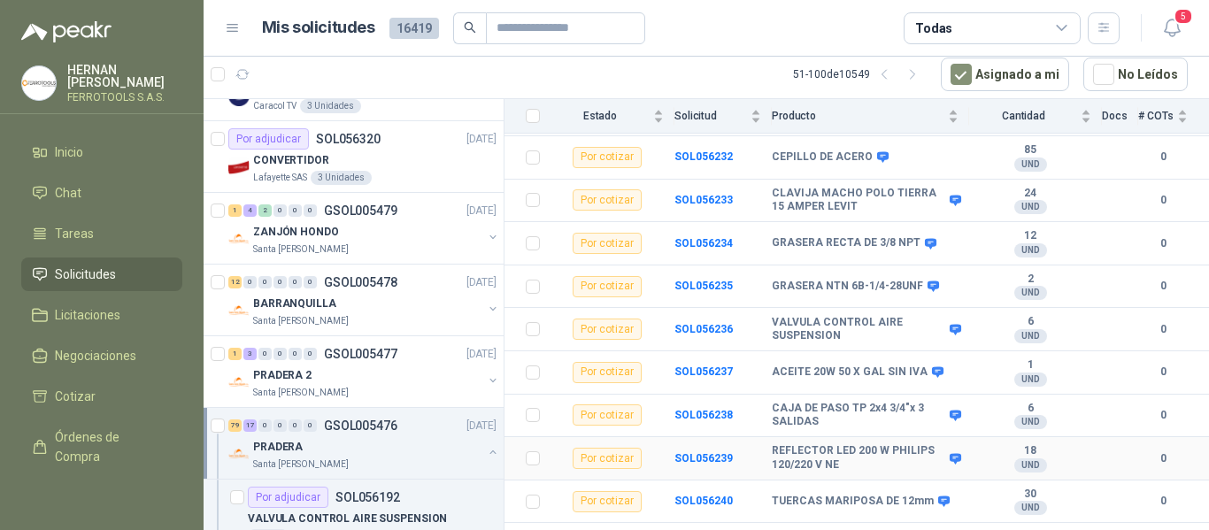
scroll to position [2036, 0]
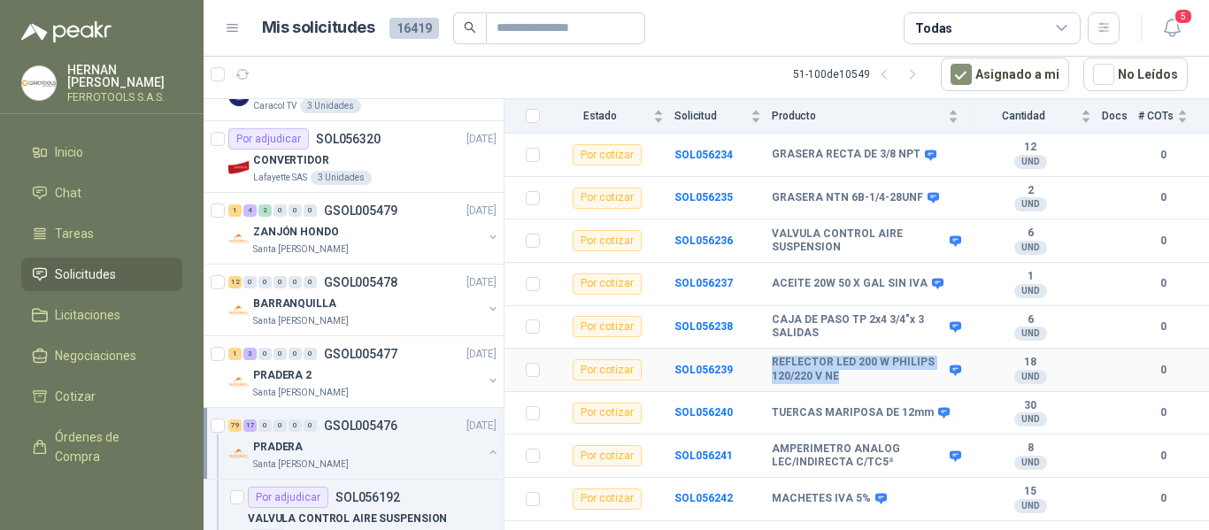
drag, startPoint x: 853, startPoint y: 366, endPoint x: 768, endPoint y: 341, distance: 87.7
click at [768, 349] on tr "Por cotizar SOL056239 REFLECTOR LED 200 W PHILIPS 120/220 V NE 18 UND  0" at bounding box center [857, 370] width 705 height 43
click at [872, 356] on b "REFLECTOR LED 200 W PHILIPS 120/220 V NE" at bounding box center [859, 369] width 174 height 27
drag, startPoint x: 770, startPoint y: 345, endPoint x: 1049, endPoint y: 360, distance: 279.3
click at [1049, 360] on tr "Por cotizar SOL056239 REFLECTOR LED 200 W PHILIPS 120/220 V NE 18 UND  0" at bounding box center [857, 370] width 705 height 43
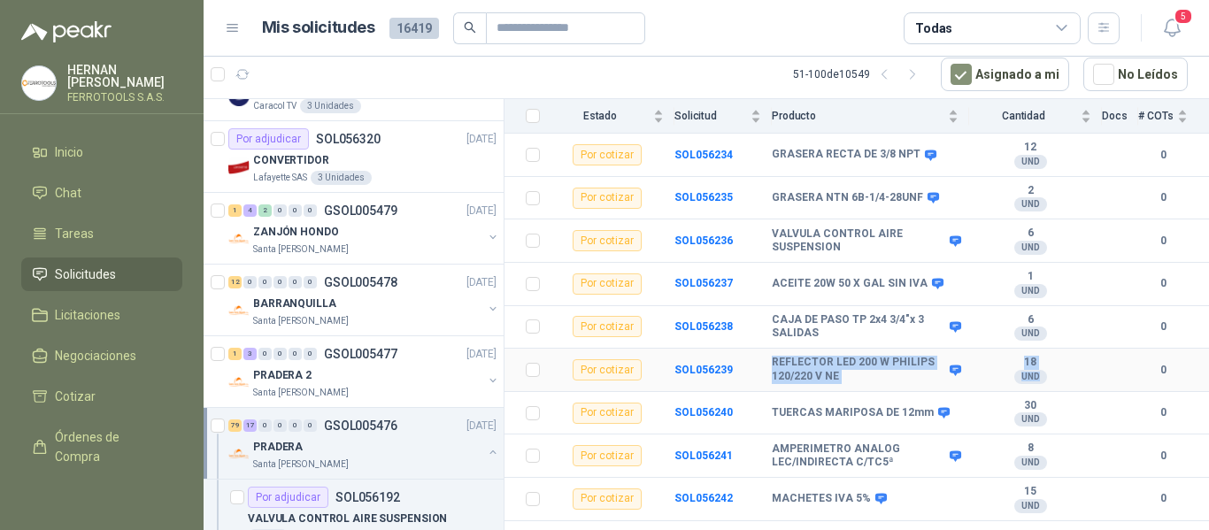
copy tr "REFLECTOR LED 200 W PHILIPS 120/220 V NE 18 UND"
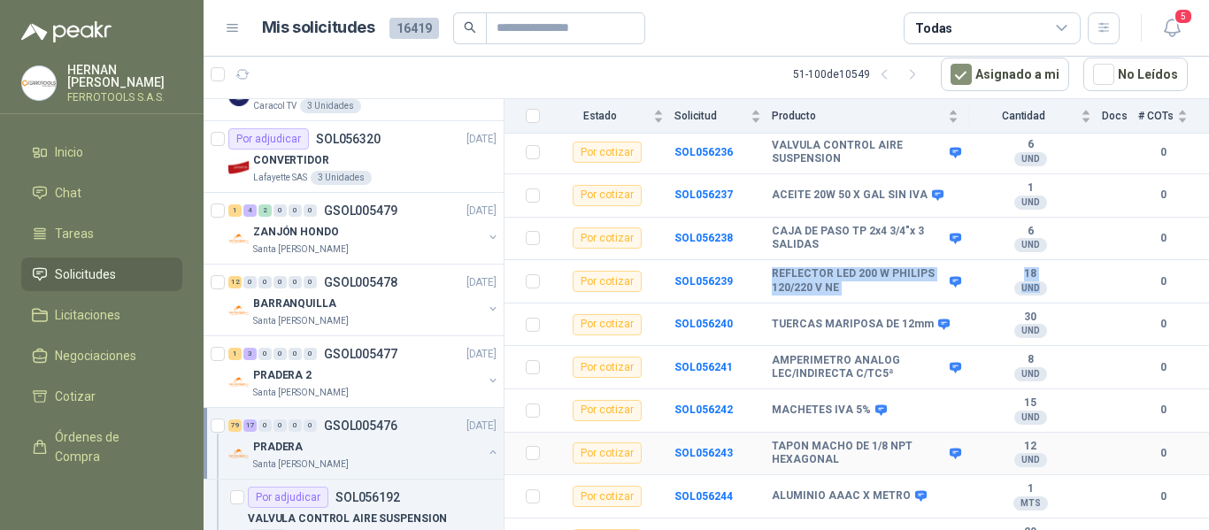
scroll to position [2213, 0]
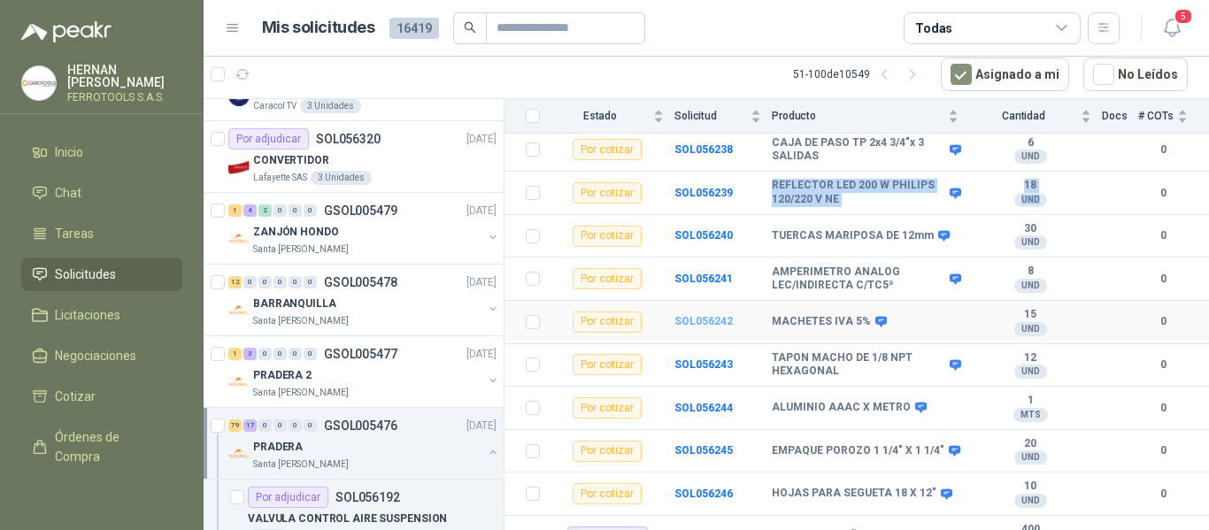
click at [691, 315] on b "SOL056242" at bounding box center [704, 321] width 58 height 12
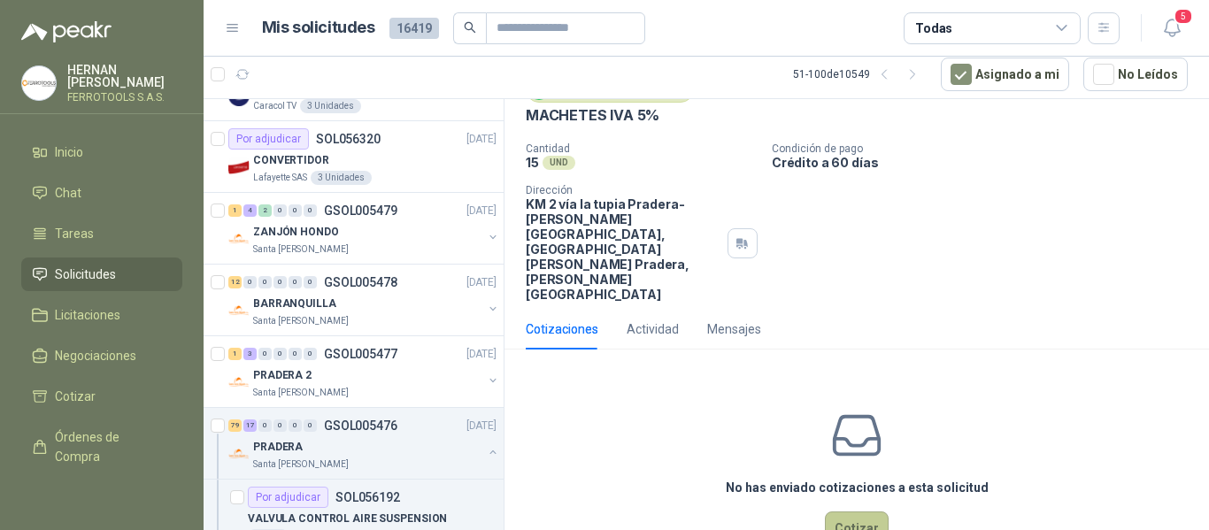
click at [845, 512] on button "Cotizar" at bounding box center [857, 529] width 64 height 34
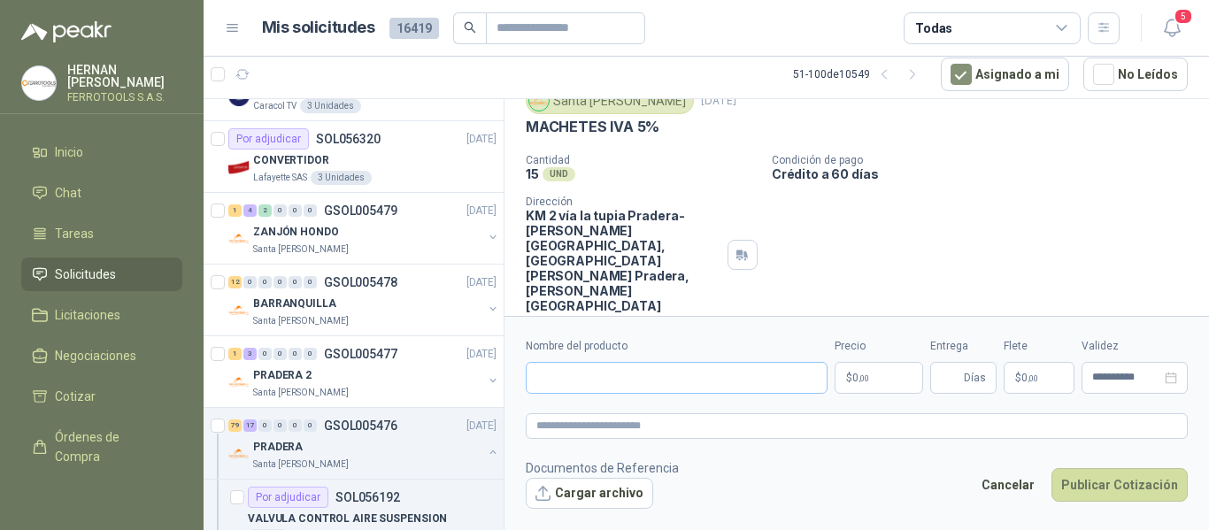
scroll to position [68, 0]
click at [631, 380] on input "Nombre del producto" at bounding box center [677, 378] width 302 height 32
paste input "**********"
type input "**********"
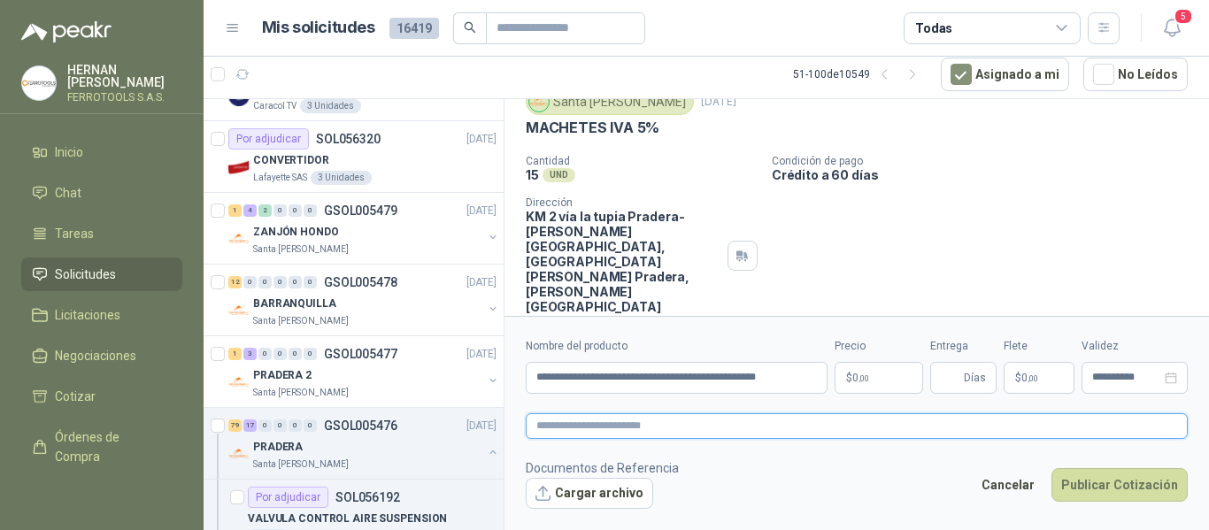
click at [704, 416] on textarea at bounding box center [857, 426] width 662 height 26
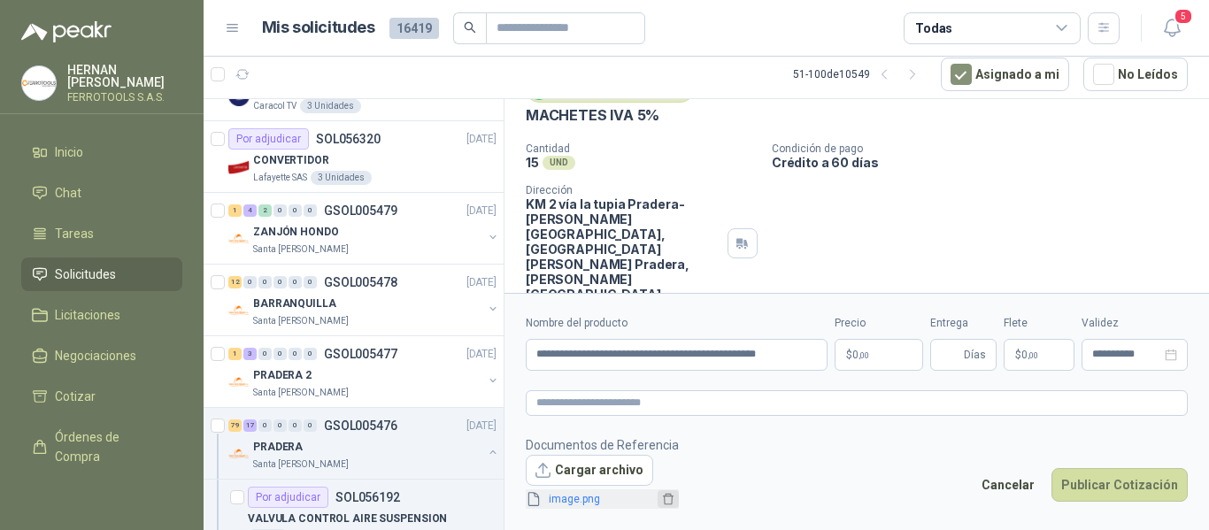
click at [664, 499] on icon "delete" at bounding box center [668, 499] width 12 height 12
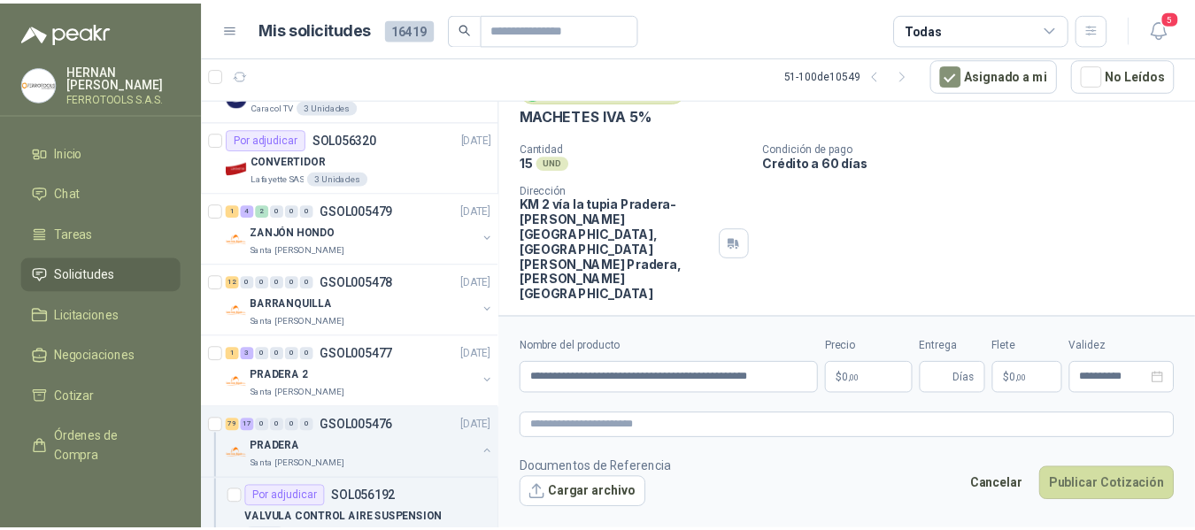
scroll to position [68, 0]
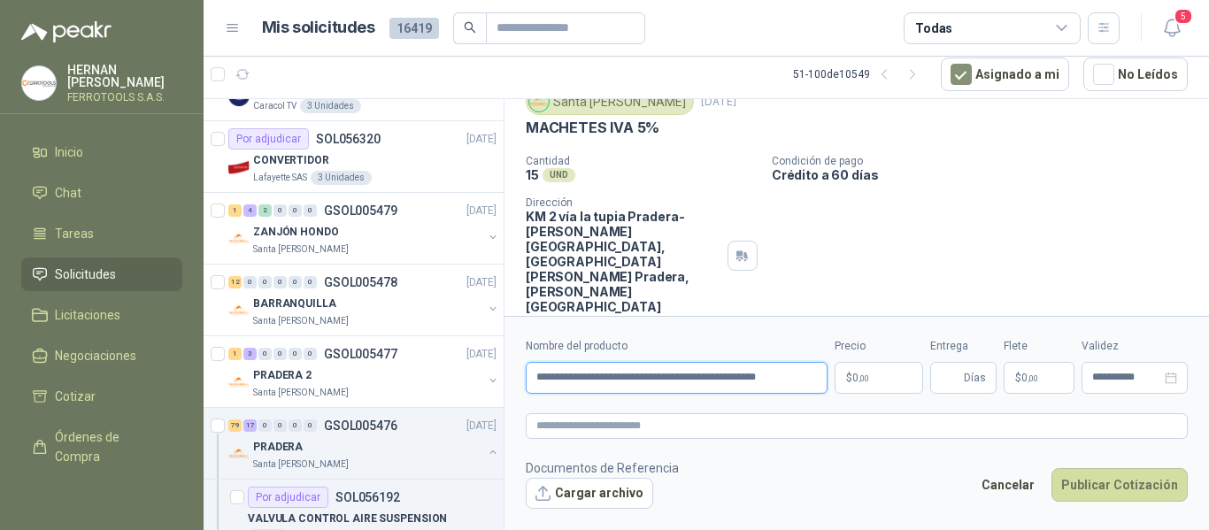
drag, startPoint x: 807, startPoint y: 374, endPoint x: 183, endPoint y: 416, distance: 625.6
click at [183, 416] on div "HERNAN RUALES FERROTOOLS S.A.S. Inicio Chat Tareas Solicitudes Licitaciones Neg…" at bounding box center [604, 265] width 1209 height 530
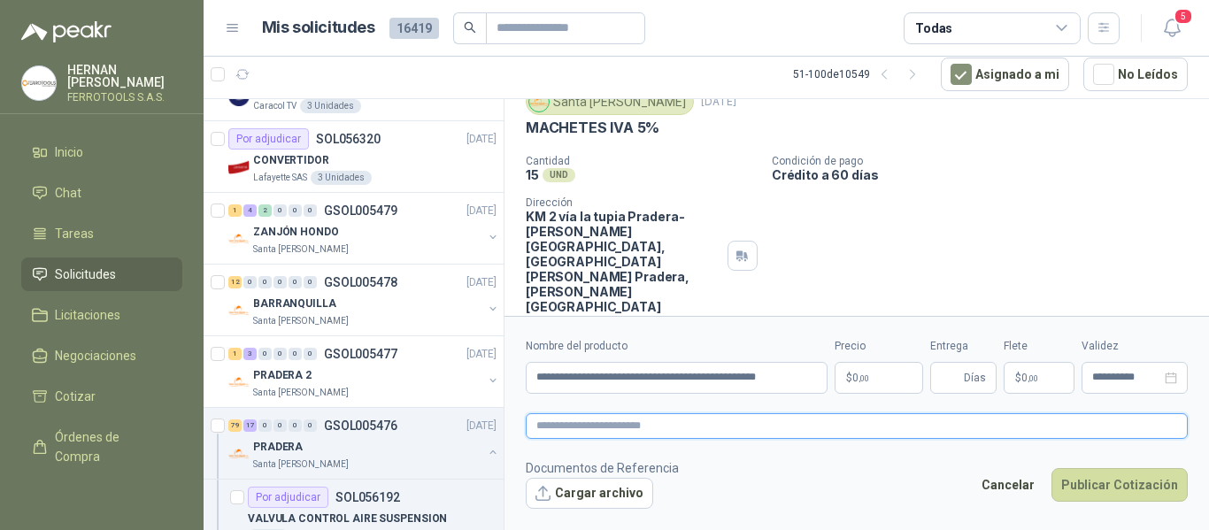
click at [579, 423] on textarea at bounding box center [857, 426] width 662 height 26
paste textarea "**********"
type textarea "**********"
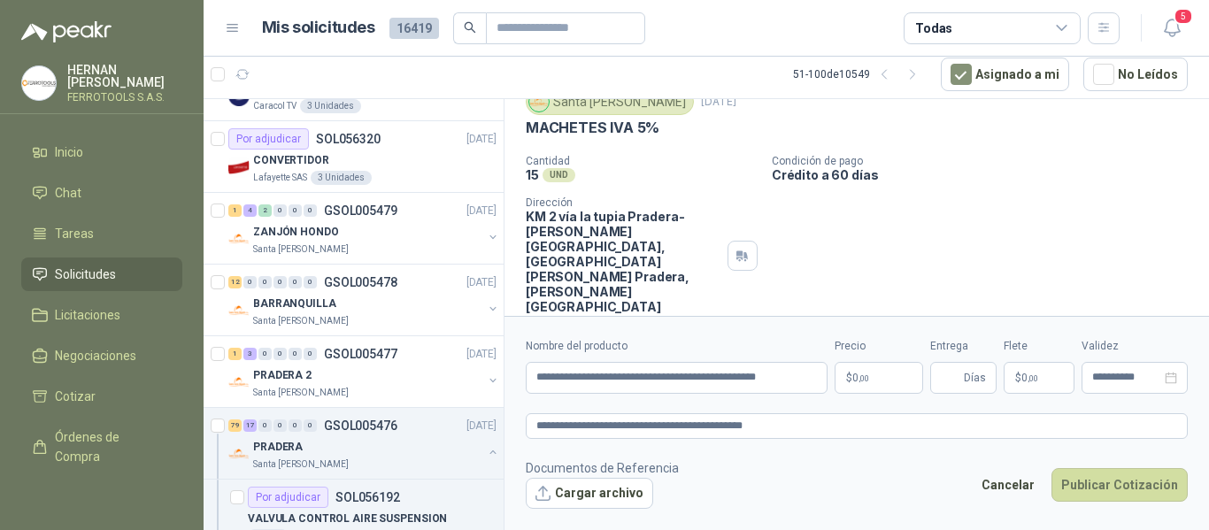
click at [859, 379] on span ",00" at bounding box center [864, 379] width 11 height 10
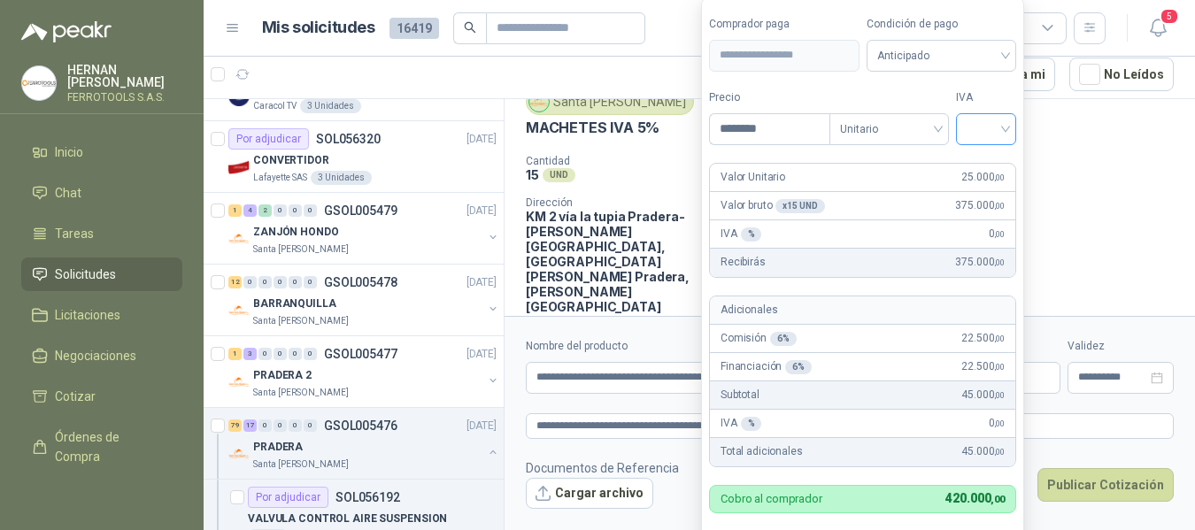
type input "********"
click at [991, 127] on input "search" at bounding box center [986, 127] width 39 height 27
click at [984, 187] on div "5%" at bounding box center [990, 193] width 33 height 19
click at [992, 87] on form "**********" at bounding box center [865, 290] width 328 height 586
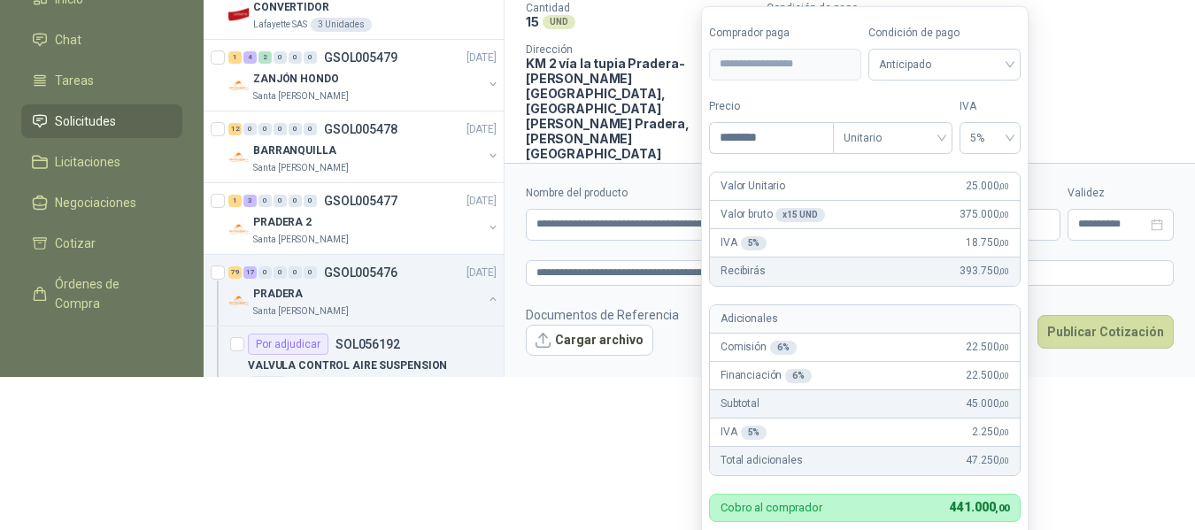
scroll to position [179, 0]
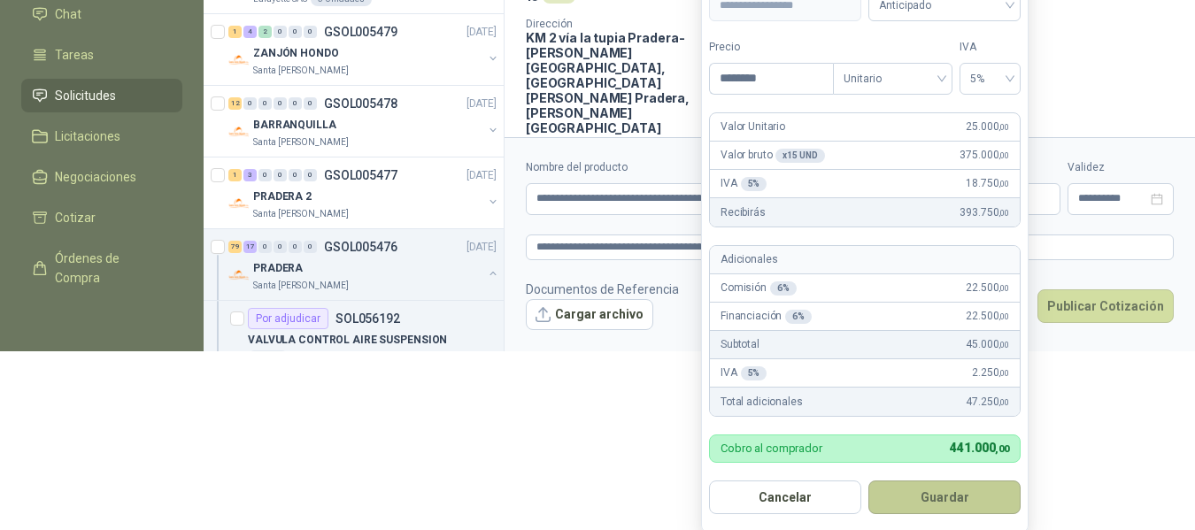
click at [954, 489] on button "Guardar" at bounding box center [944, 498] width 152 height 34
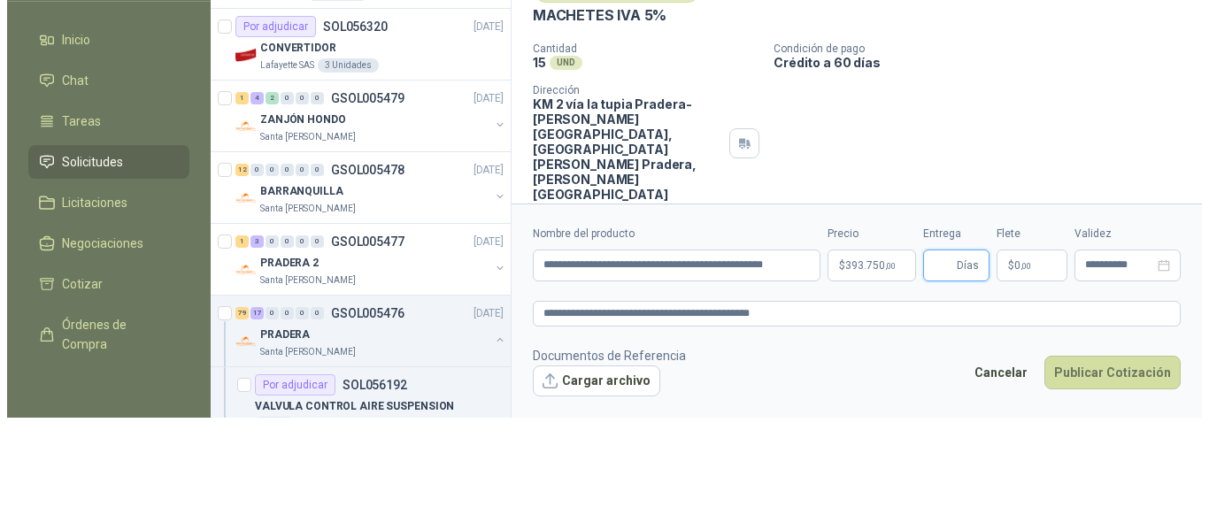
scroll to position [0, 0]
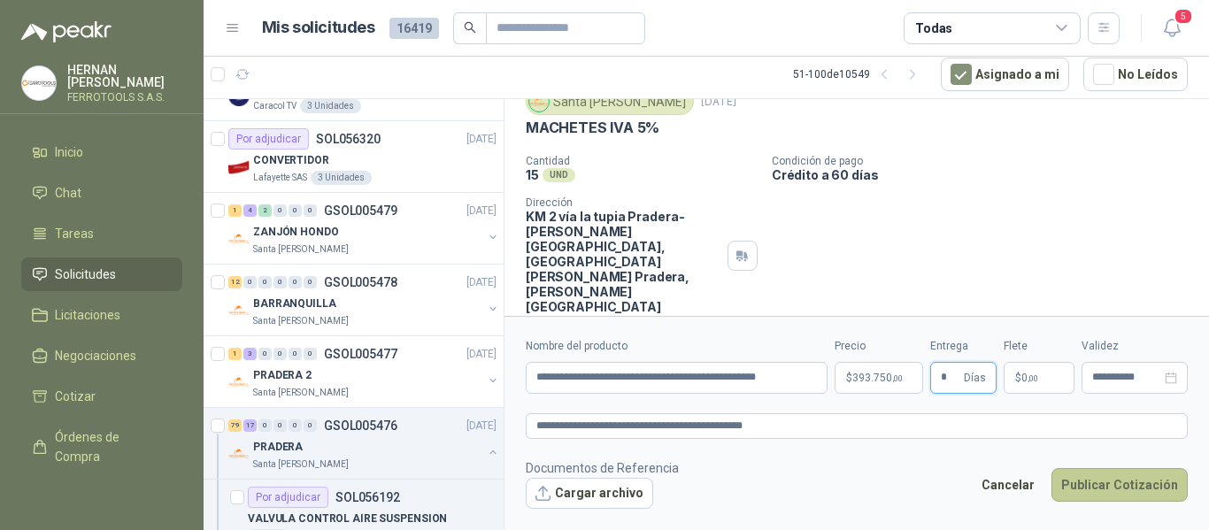
type input "*"
click at [1121, 488] on button "Publicar Cotización" at bounding box center [1120, 485] width 136 height 34
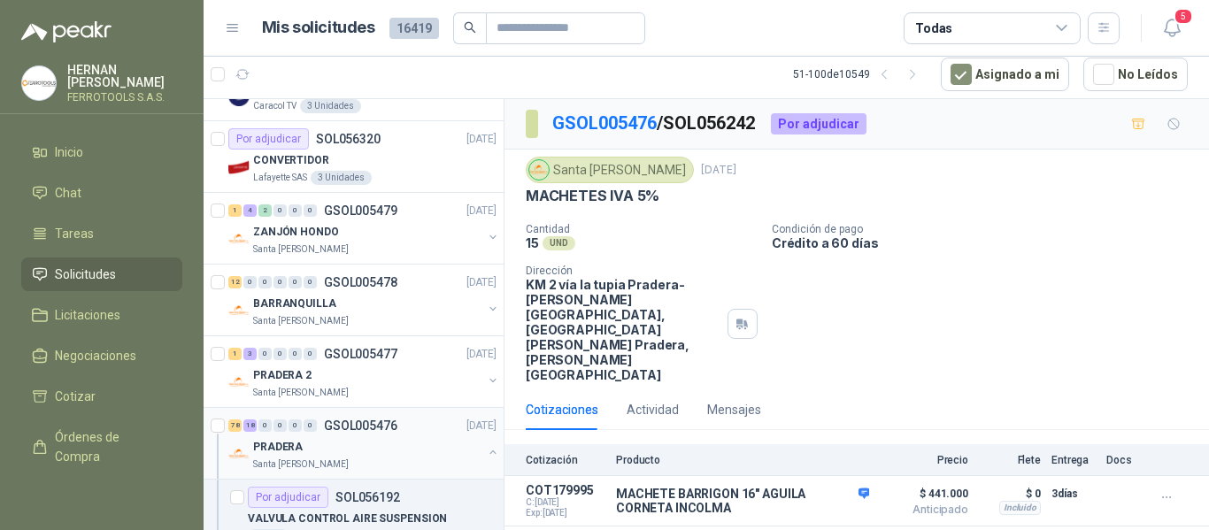
click at [385, 443] on div "PRADERA" at bounding box center [367, 446] width 229 height 21
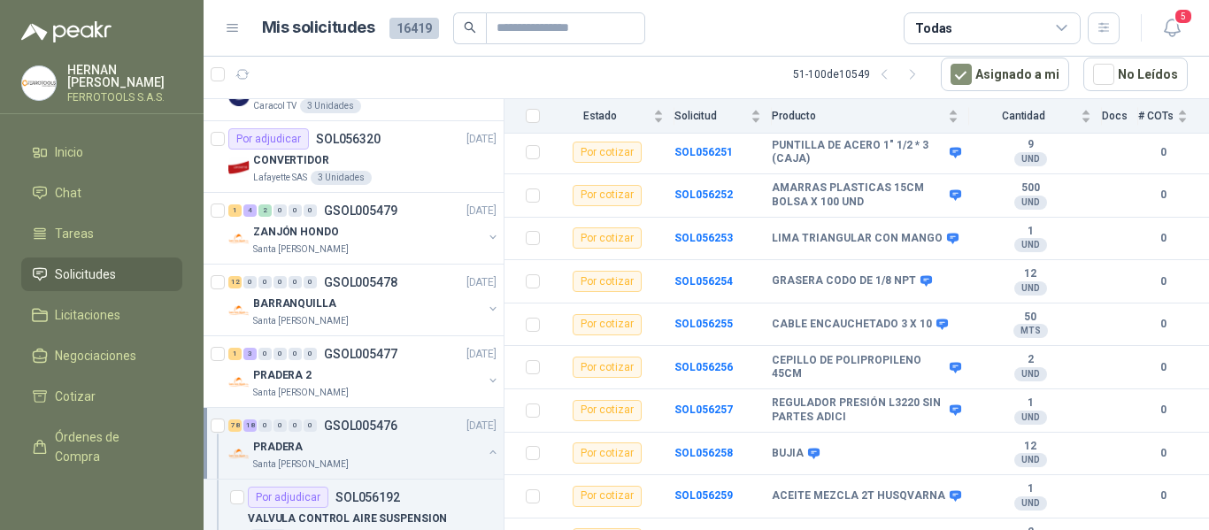
scroll to position [2744, 0]
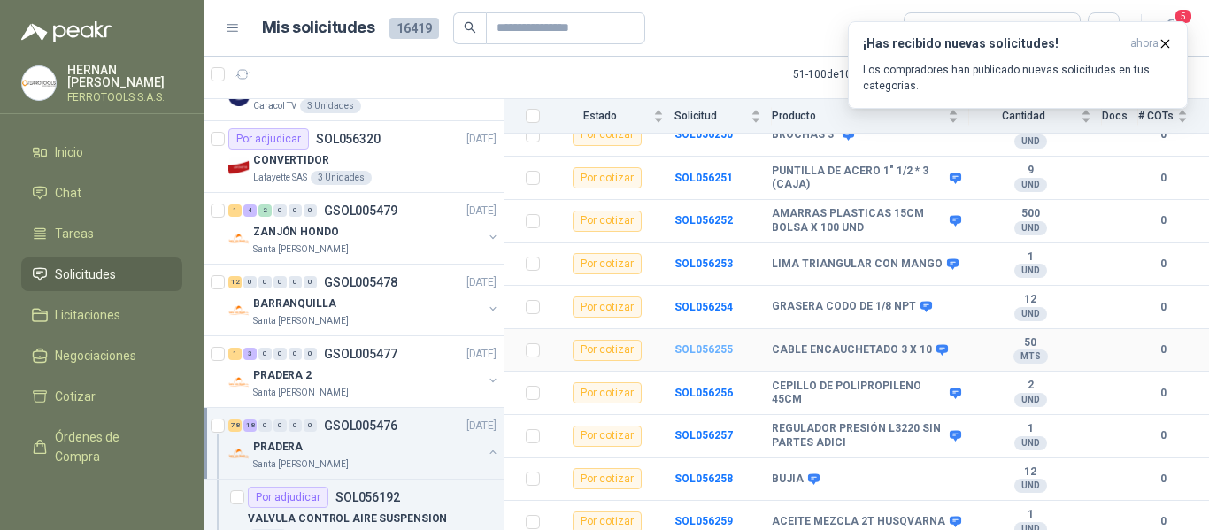
click at [711, 343] on b "SOL056255" at bounding box center [704, 349] width 58 height 12
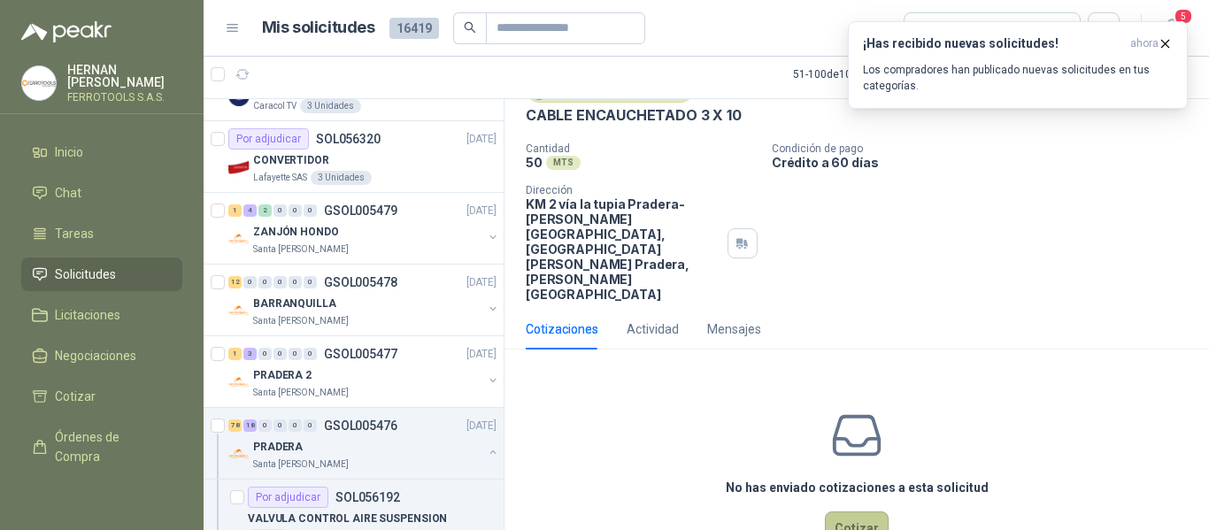
click at [871, 512] on button "Cotizar" at bounding box center [857, 529] width 64 height 34
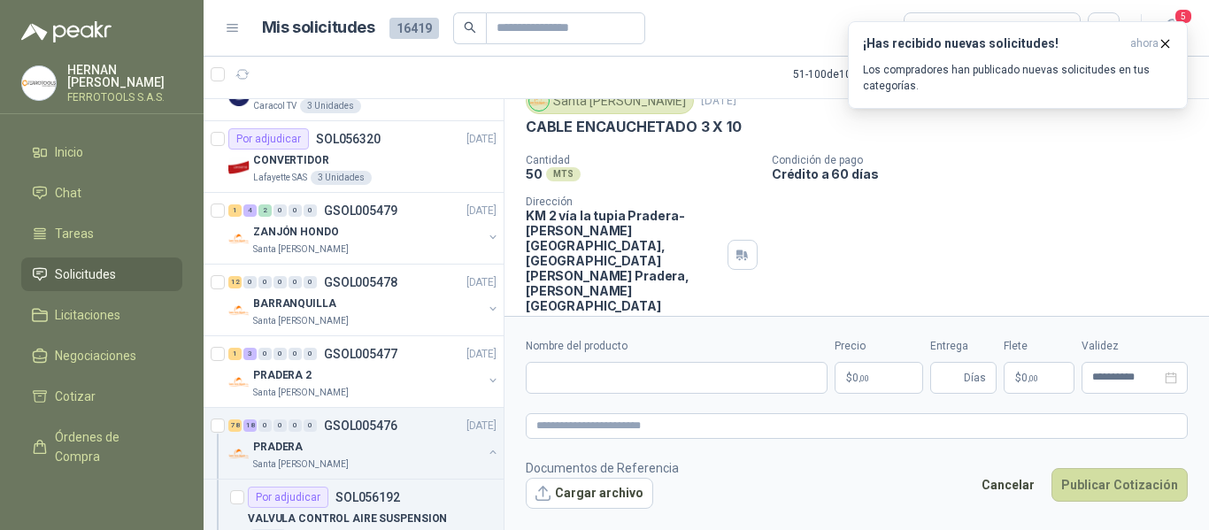
scroll to position [68, 0]
click at [672, 374] on input "Nombre del producto" at bounding box center [677, 378] width 302 height 32
paste input "**********"
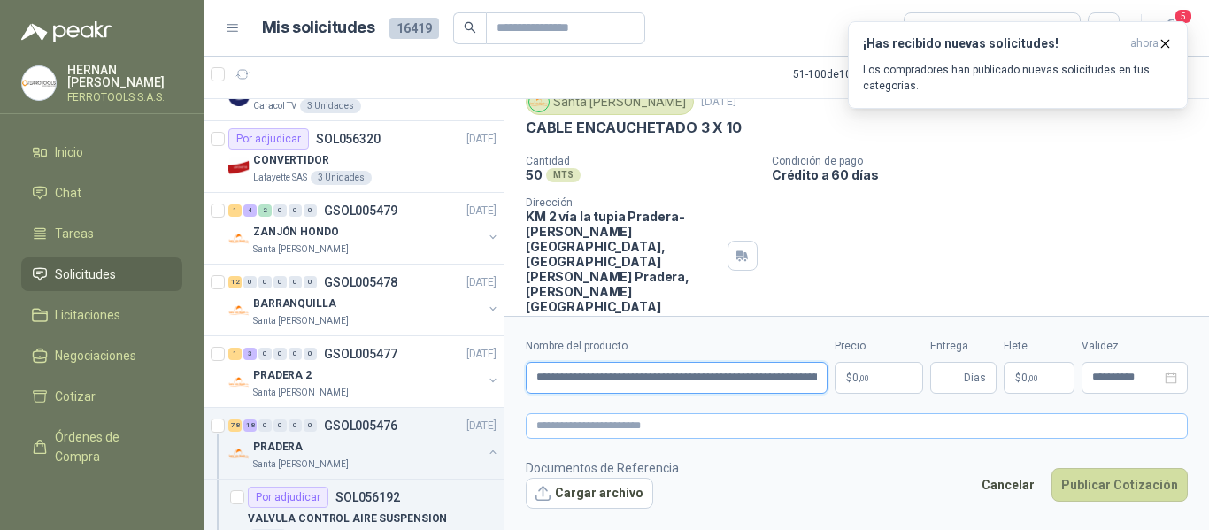
scroll to position [0, 133]
type input "**********"
click at [702, 422] on textarea at bounding box center [857, 426] width 662 height 26
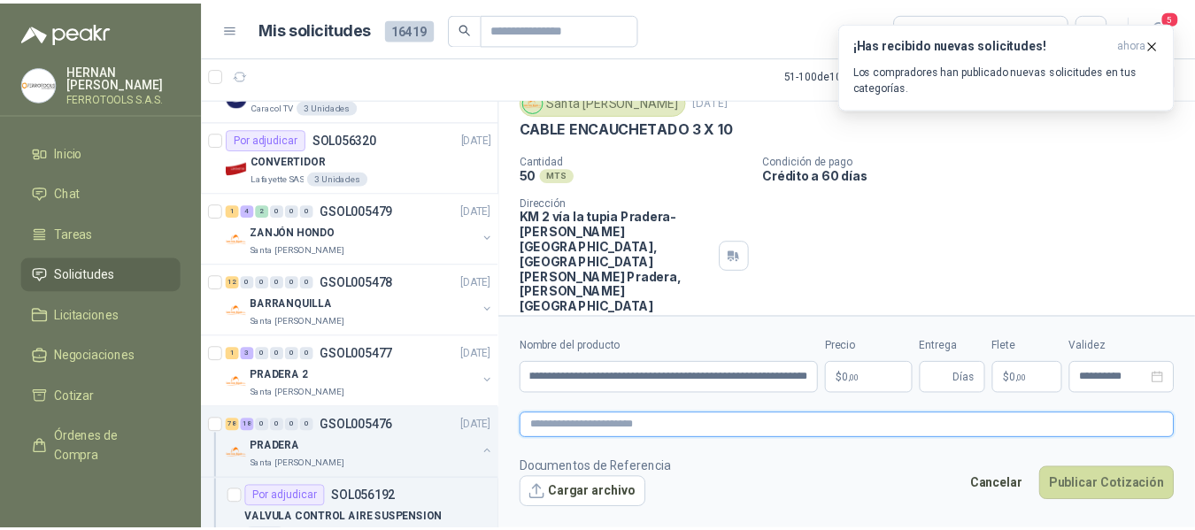
scroll to position [0, 0]
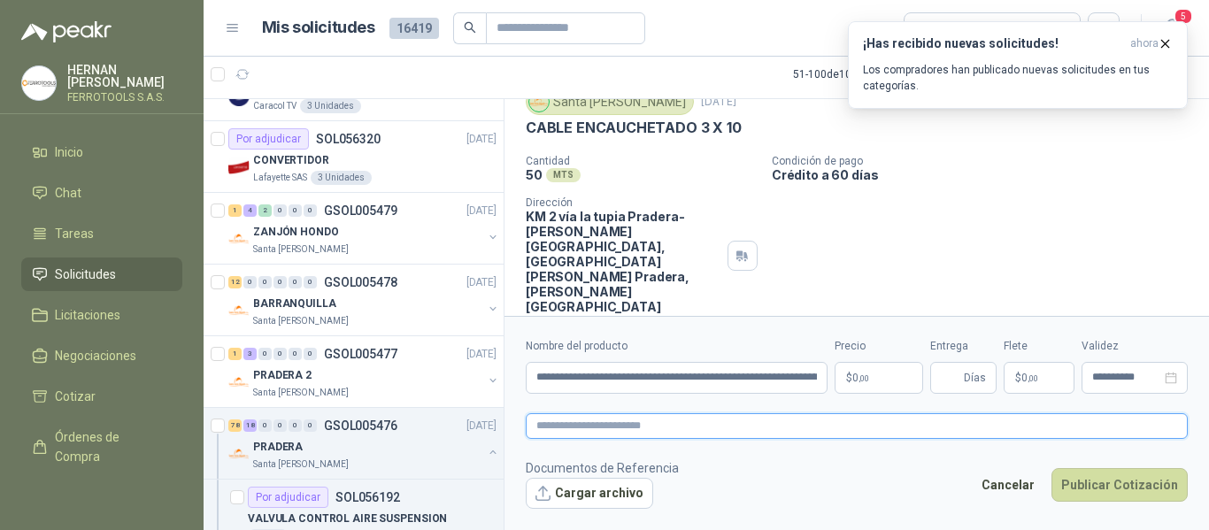
paste textarea "**********"
type textarea "**********"
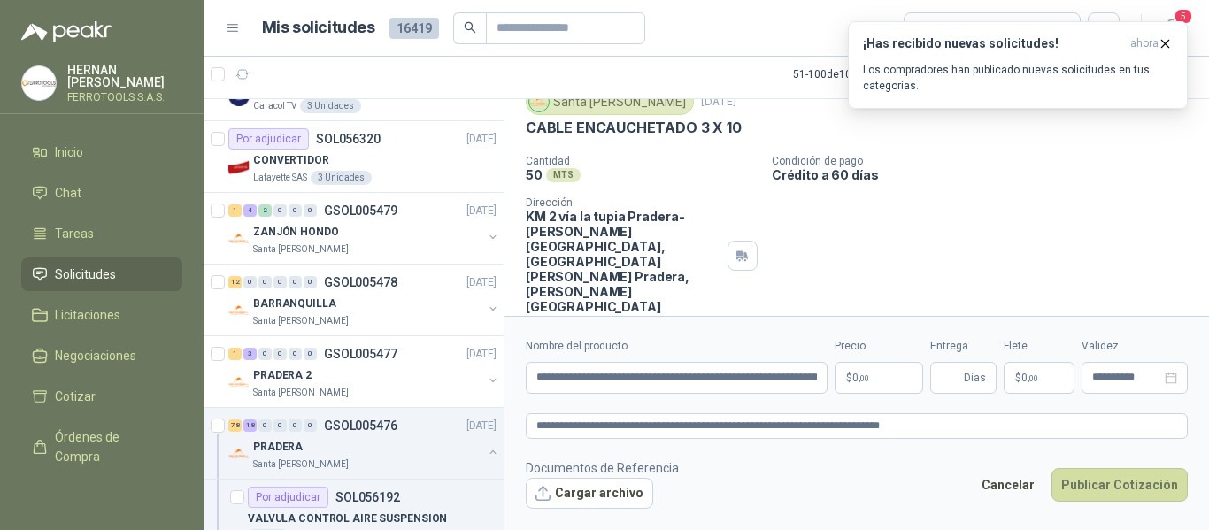
click at [885, 373] on body "HERNAN RUALES FERROTOOLS S.A.S. Inicio Chat Tareas Solicitudes Licitaciones Neg…" at bounding box center [604, 265] width 1209 height 530
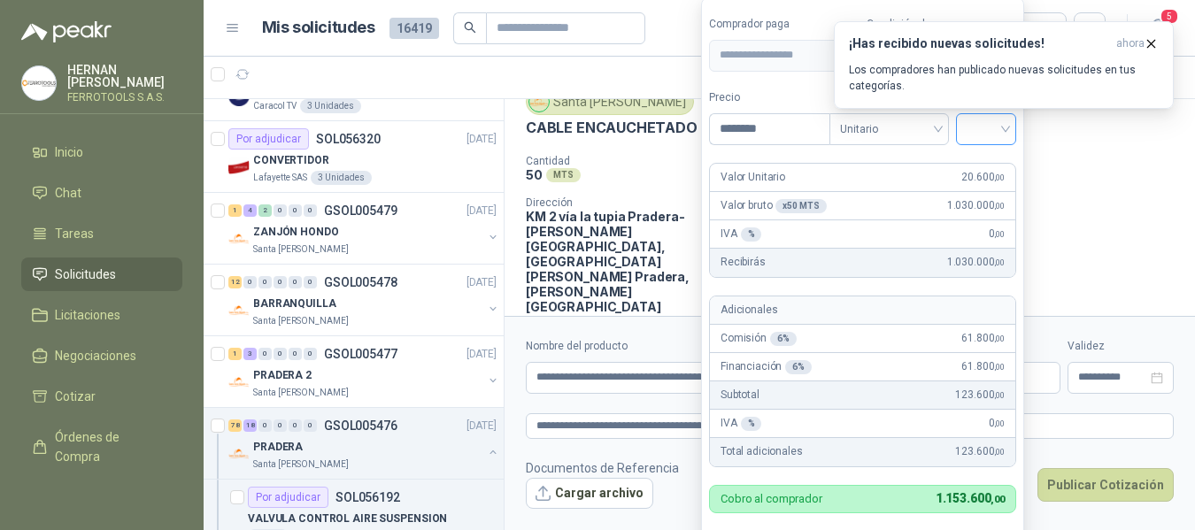
type input "********"
click at [995, 123] on input "search" at bounding box center [986, 127] width 39 height 27
click at [992, 165] on div "19%" at bounding box center [990, 165] width 33 height 19
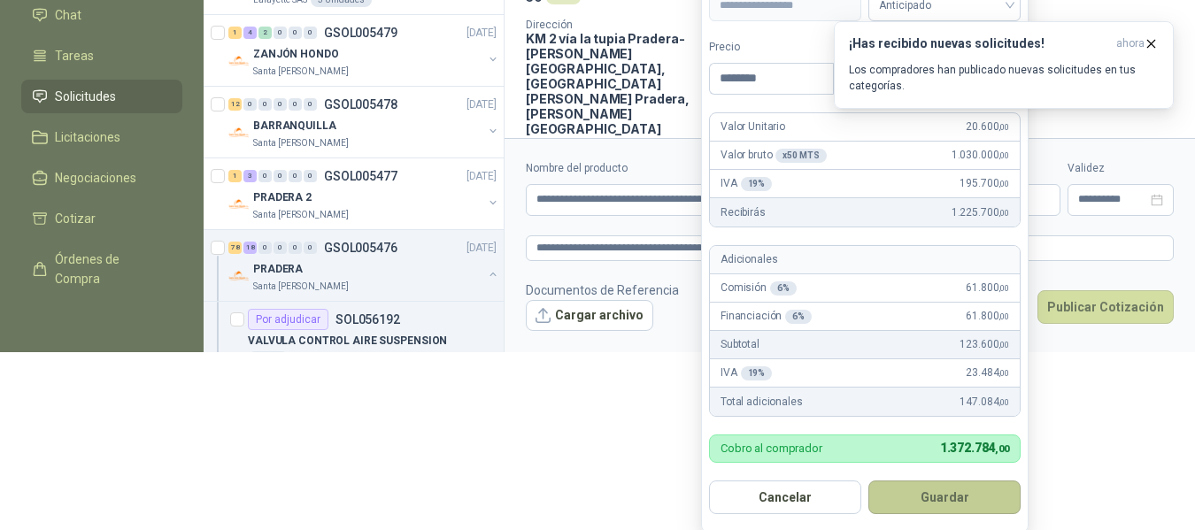
click at [958, 505] on button "Guardar" at bounding box center [944, 498] width 152 height 34
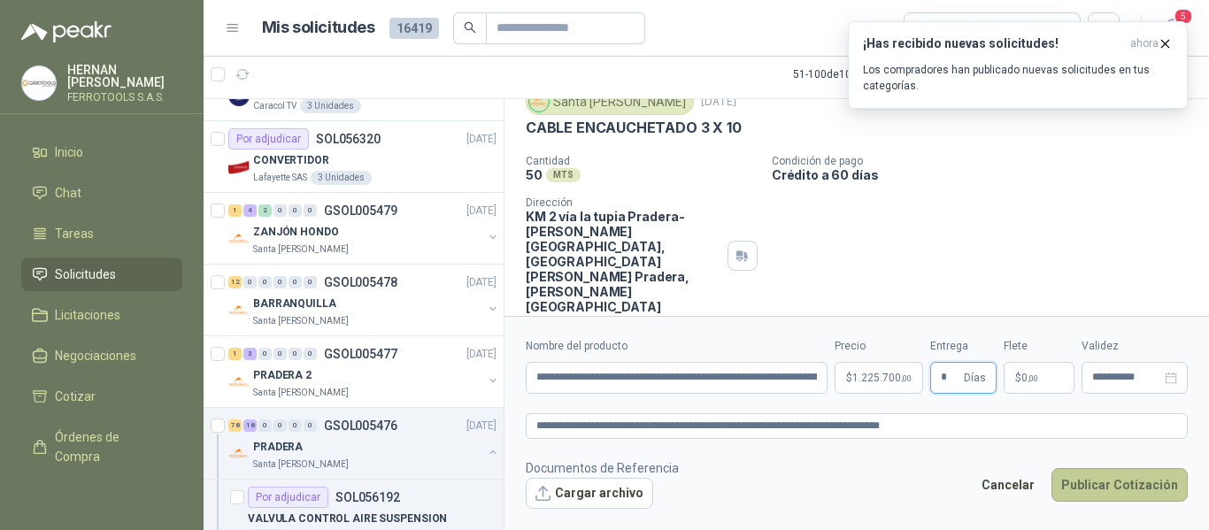
type input "*"
click at [1117, 492] on button "Publicar Cotización" at bounding box center [1120, 485] width 136 height 34
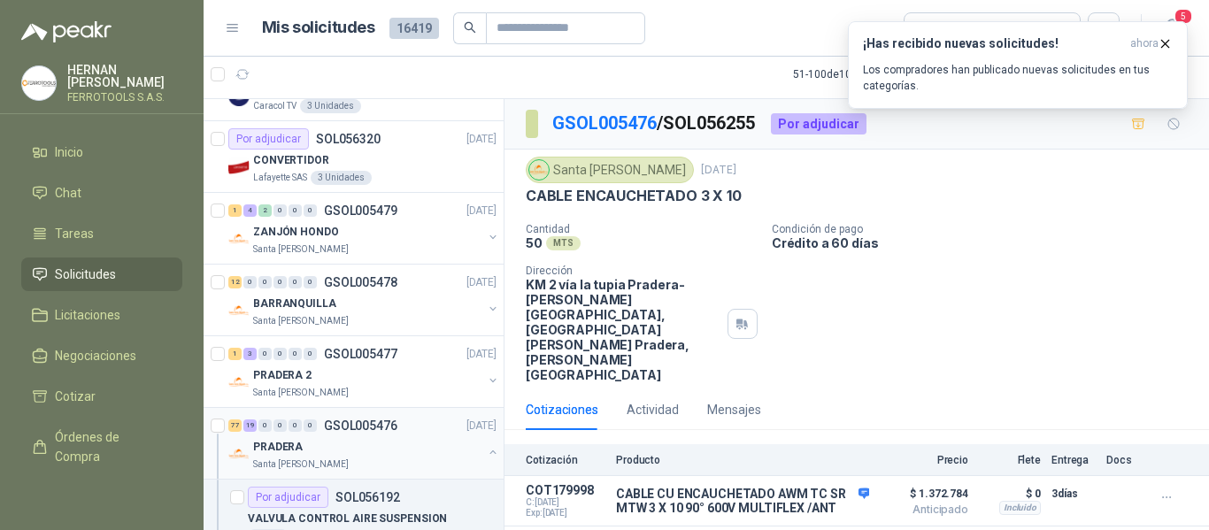
click at [419, 443] on div "PRADERA" at bounding box center [367, 446] width 229 height 21
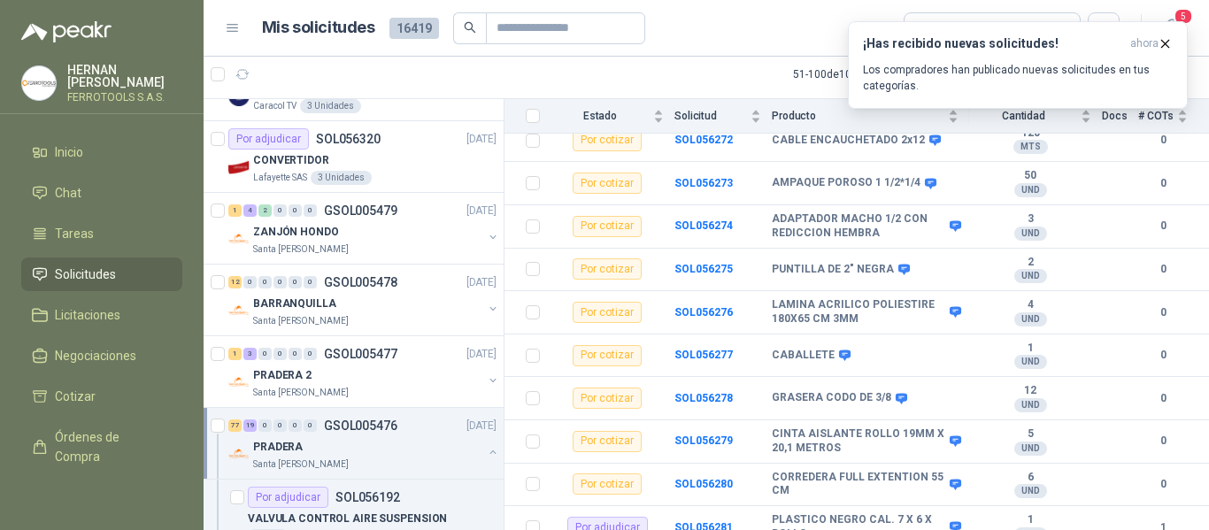
scroll to position [3682, 0]
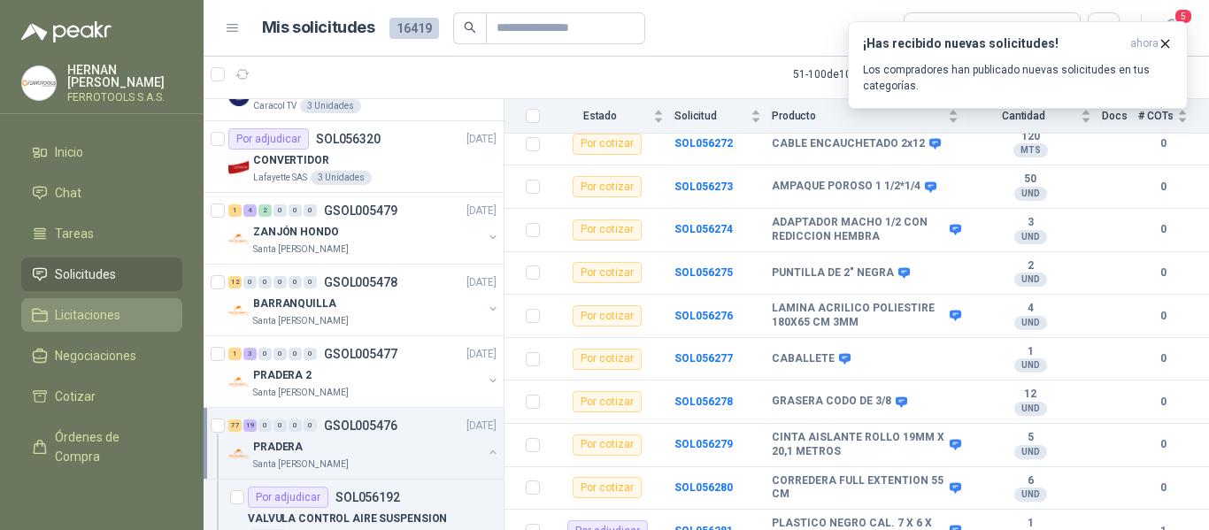
click at [76, 305] on span "Licitaciones" at bounding box center [88, 314] width 66 height 19
click at [77, 266] on span "Solicitudes" at bounding box center [85, 274] width 61 height 19
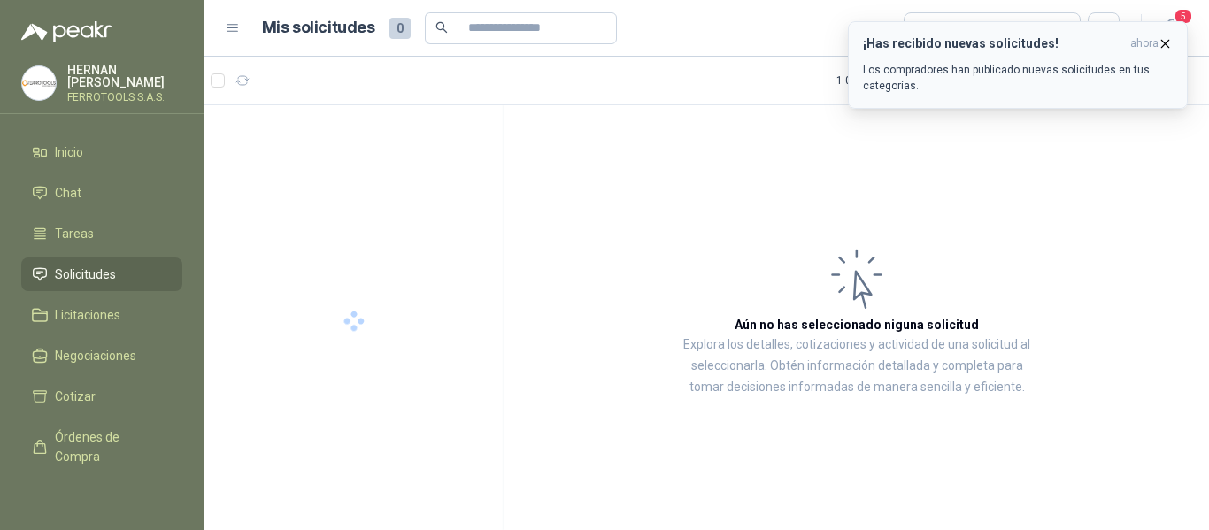
click at [1172, 42] on icon "button" at bounding box center [1165, 43] width 15 height 15
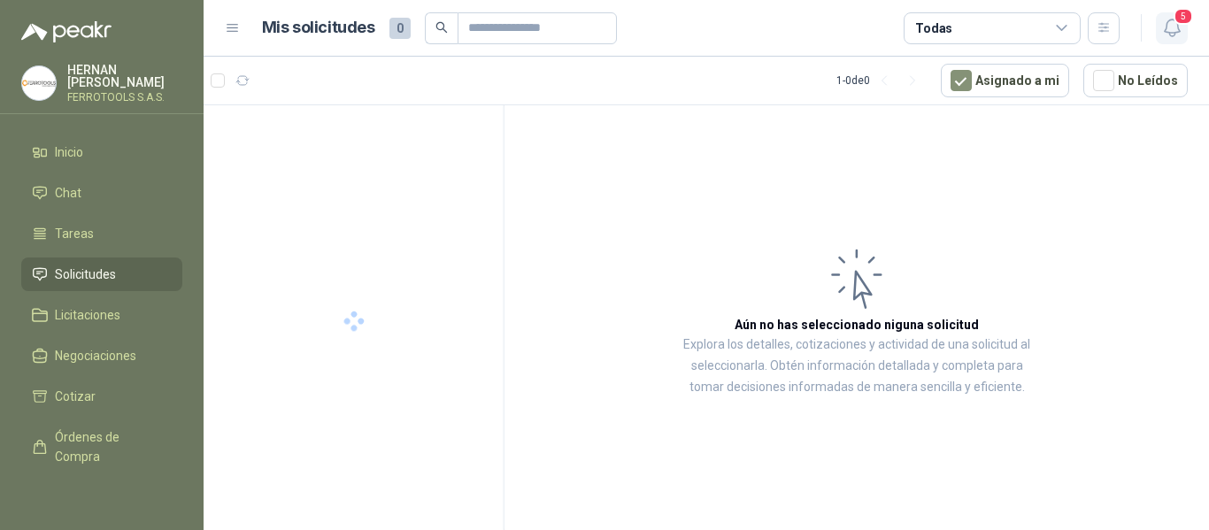
click at [1171, 34] on icon "button" at bounding box center [1173, 28] width 22 height 22
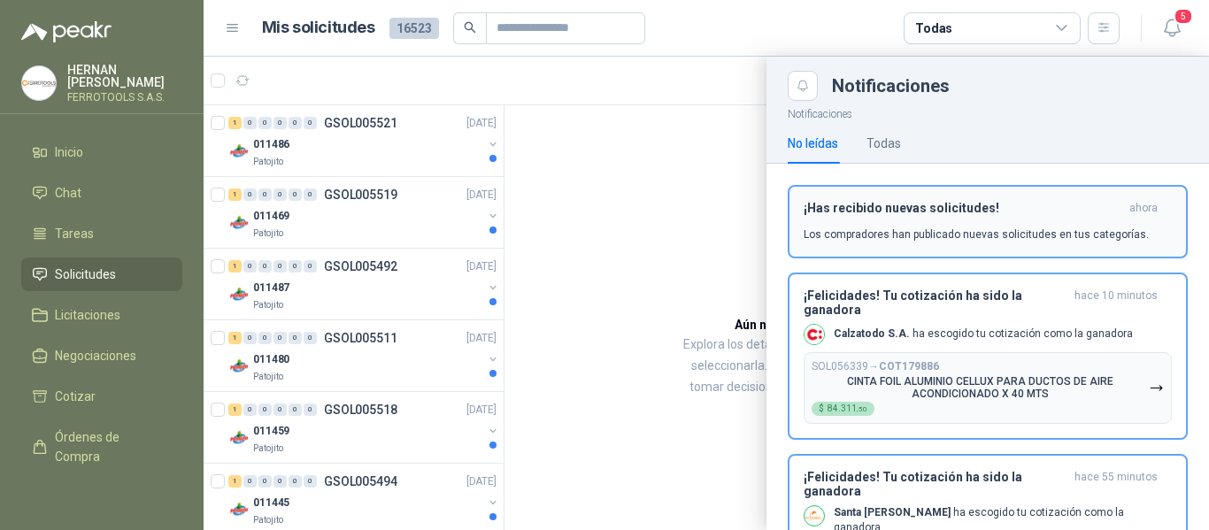
click at [883, 235] on p "Los compradores han publicado nuevas solicitudes en tus categorías." at bounding box center [976, 235] width 345 height 16
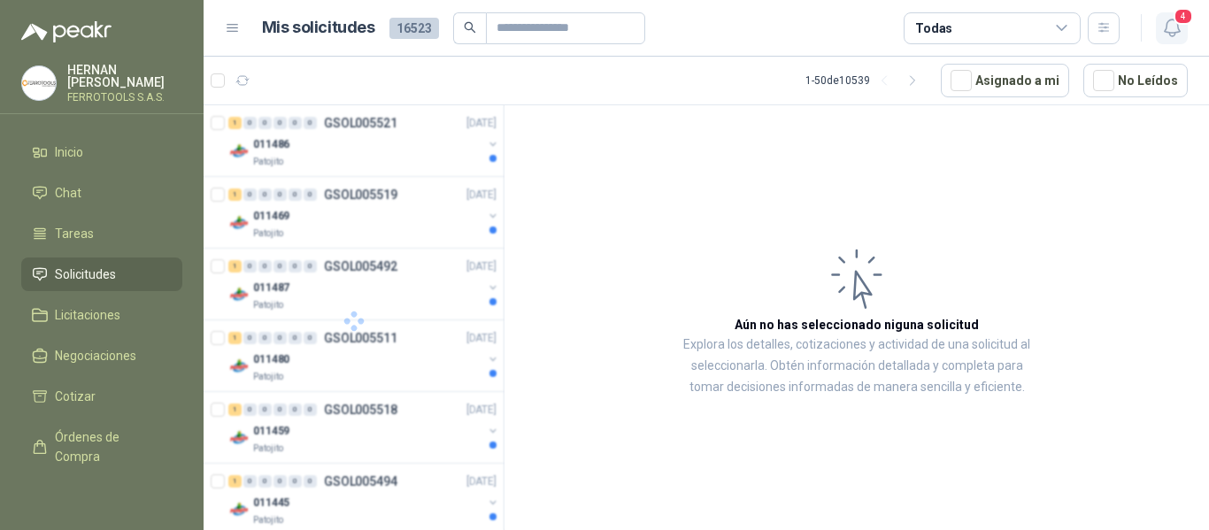
click at [1178, 25] on span "4" at bounding box center [1183, 16] width 19 height 17
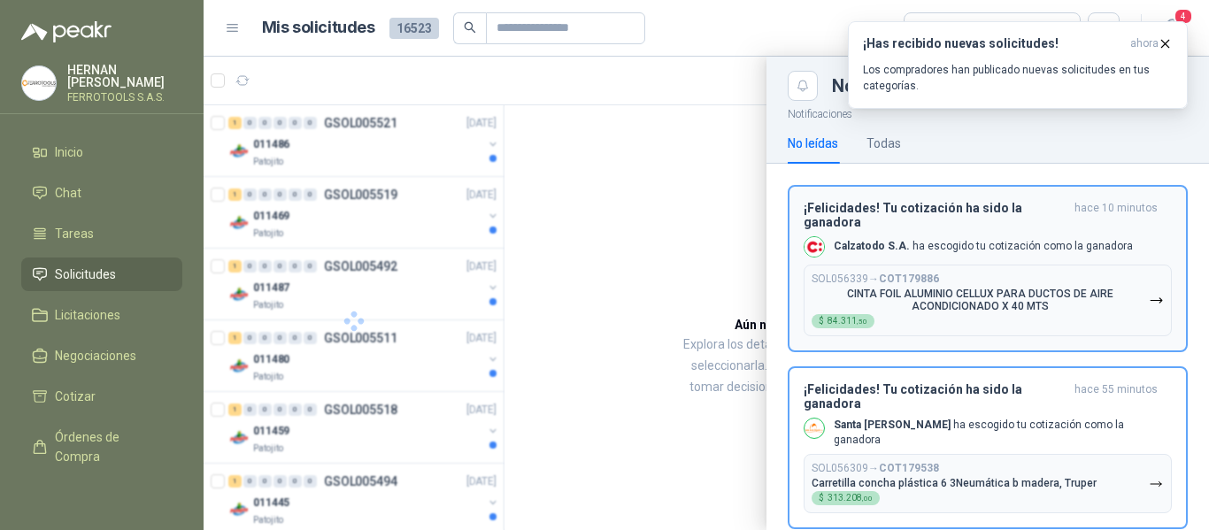
click at [1044, 299] on p "CINTA FOIL ALUMINIO CELLUX PARA DUCTOS DE AIRE ACONDICIONADO X 40 MTS" at bounding box center [980, 300] width 337 height 25
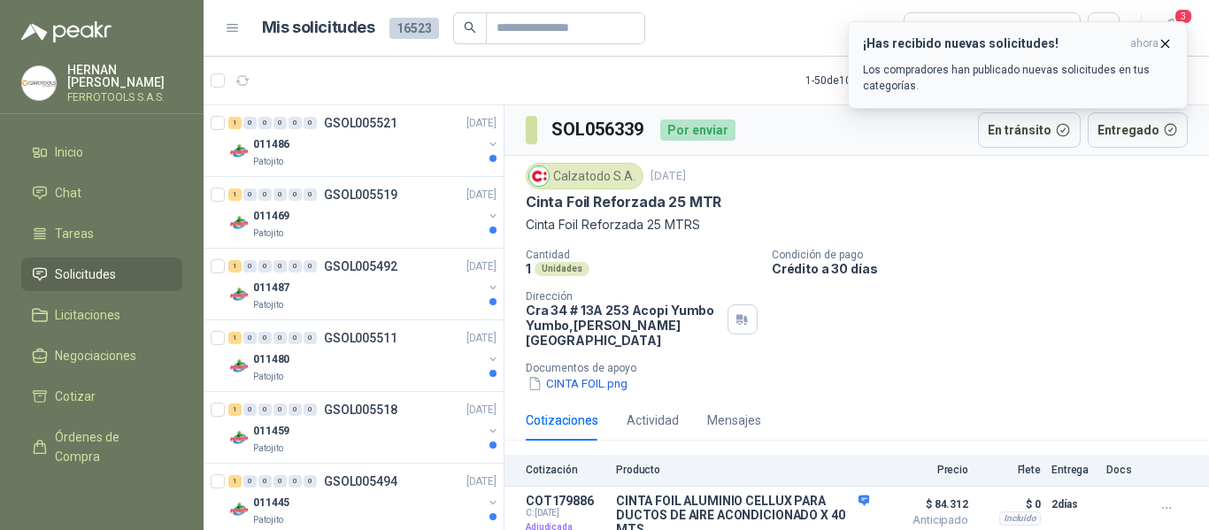
click at [1159, 42] on icon "button" at bounding box center [1165, 43] width 15 height 15
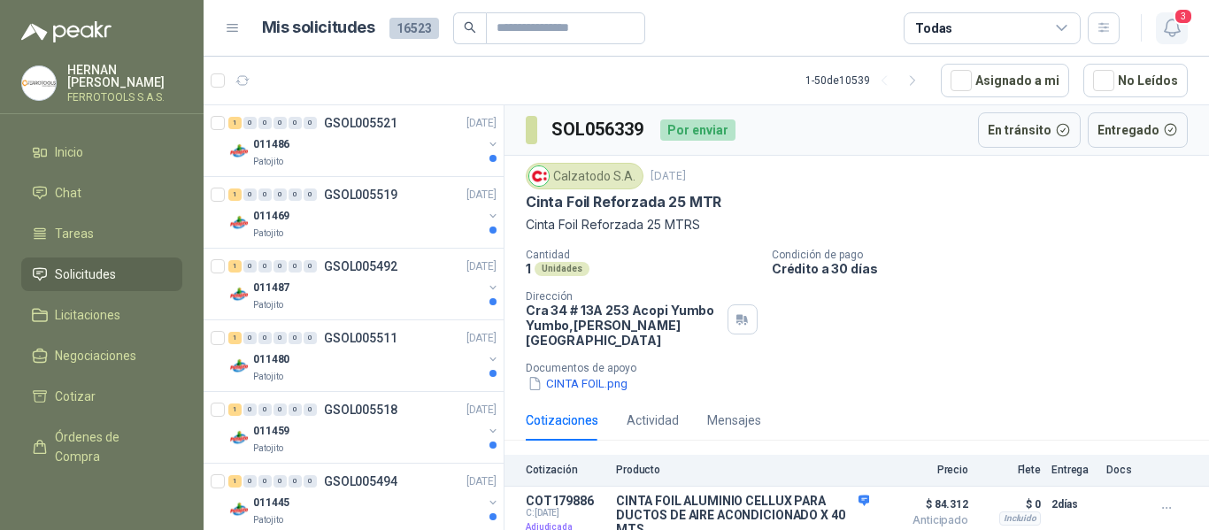
click at [1175, 28] on icon "button" at bounding box center [1173, 28] width 22 height 22
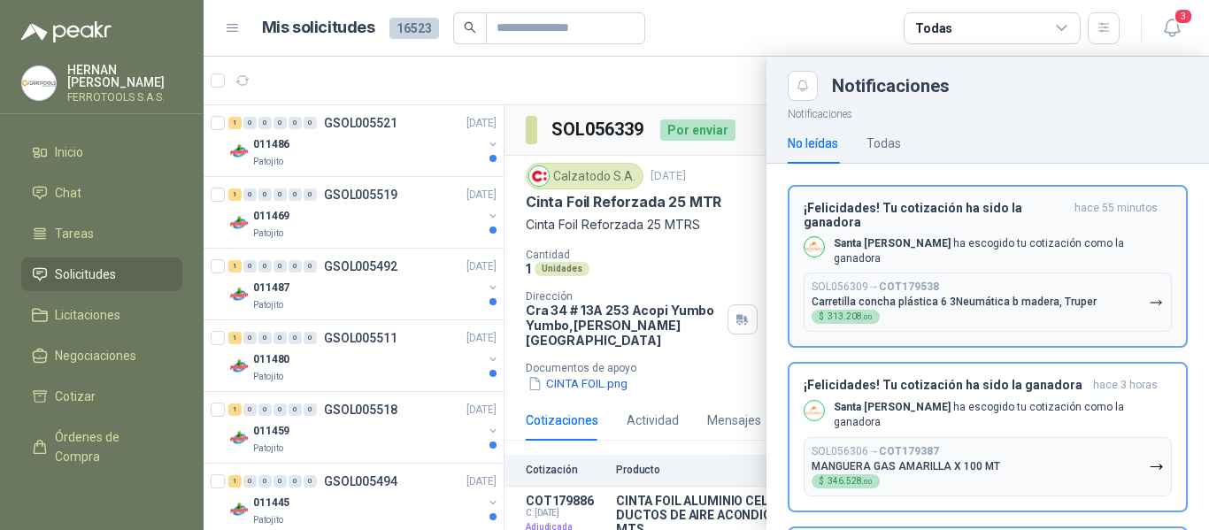
click at [1055, 298] on p "Carretilla concha plástica 6 3Neumática b madera, Truper" at bounding box center [954, 302] width 285 height 12
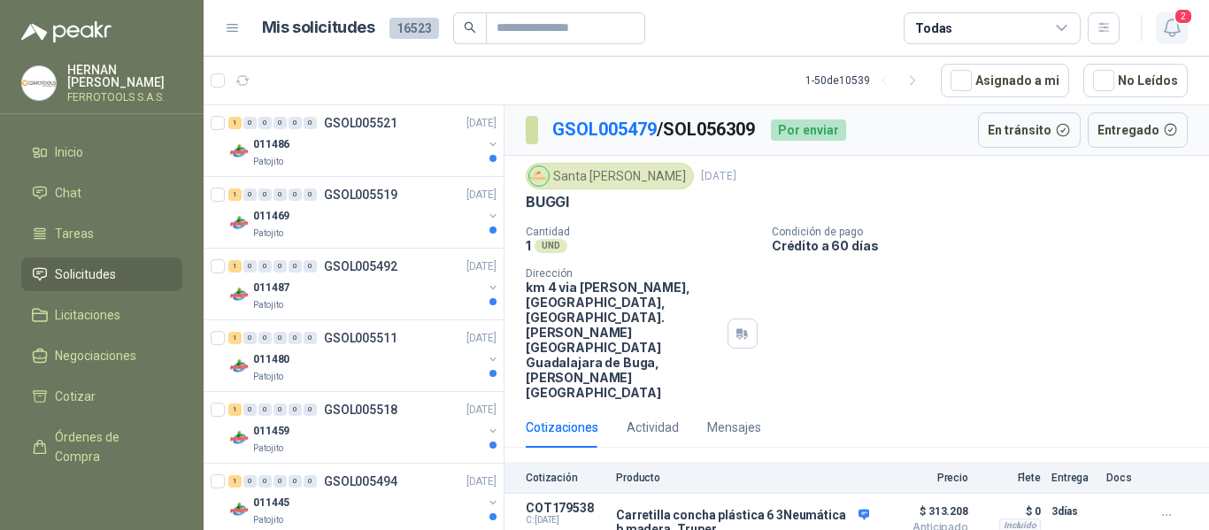
click at [1177, 27] on icon "button" at bounding box center [1171, 27] width 15 height 17
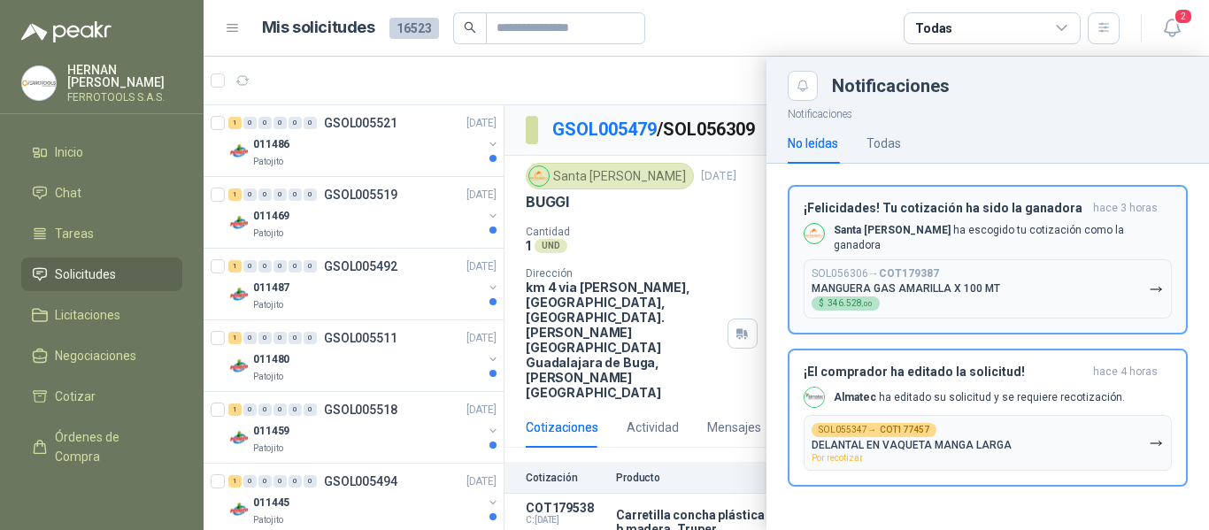
click at [1064, 284] on button "SOL056306 → COT179387 MANGUERA GAS AMARILLA X 100 MT $ 346.528 ,00" at bounding box center [988, 288] width 368 height 59
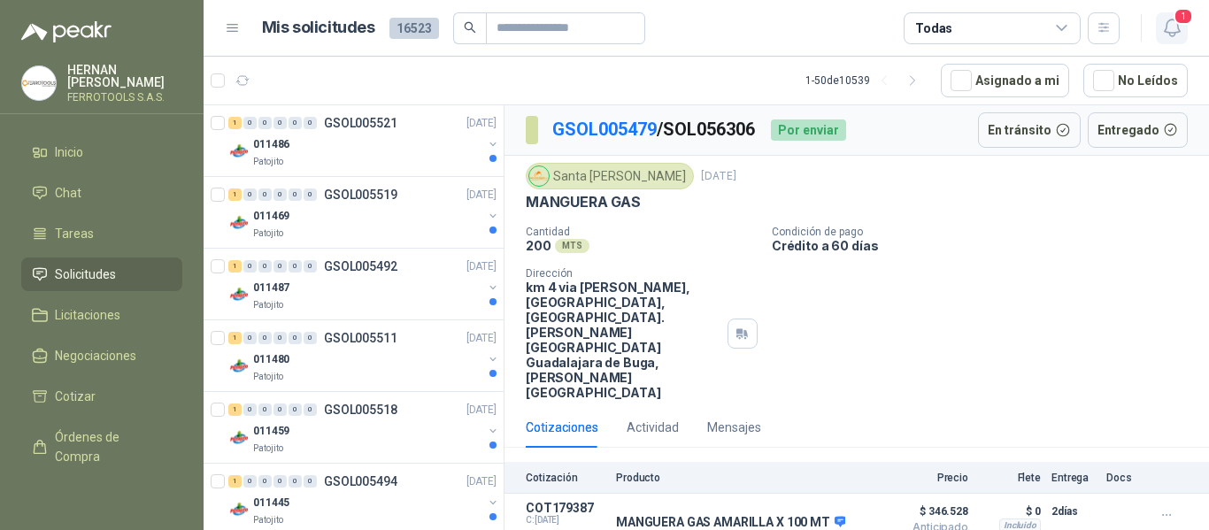
click at [1184, 25] on span "1" at bounding box center [1183, 16] width 19 height 17
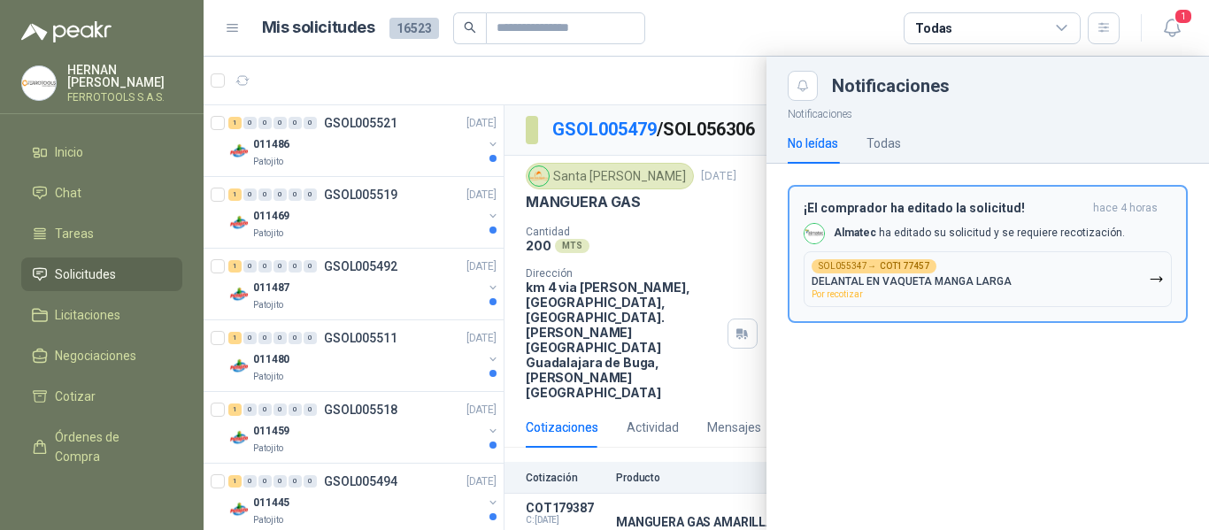
click at [1080, 298] on button "SOL055347 → COT177457 DELANTAL EN VAQUETA MANGA LARGA Por recotizar" at bounding box center [988, 279] width 368 height 56
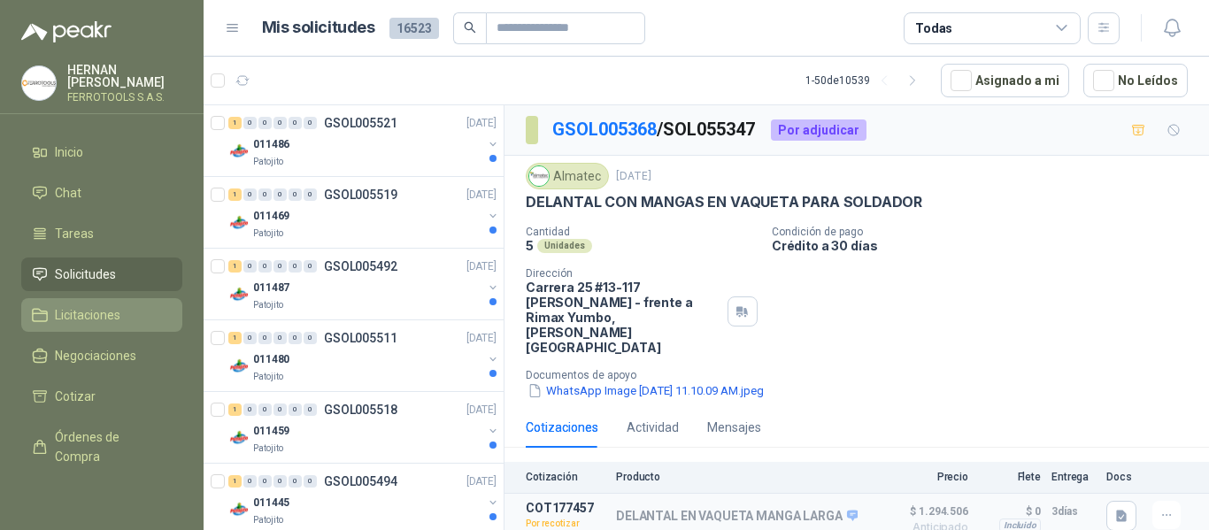
click at [79, 305] on span "Licitaciones" at bounding box center [88, 314] width 66 height 19
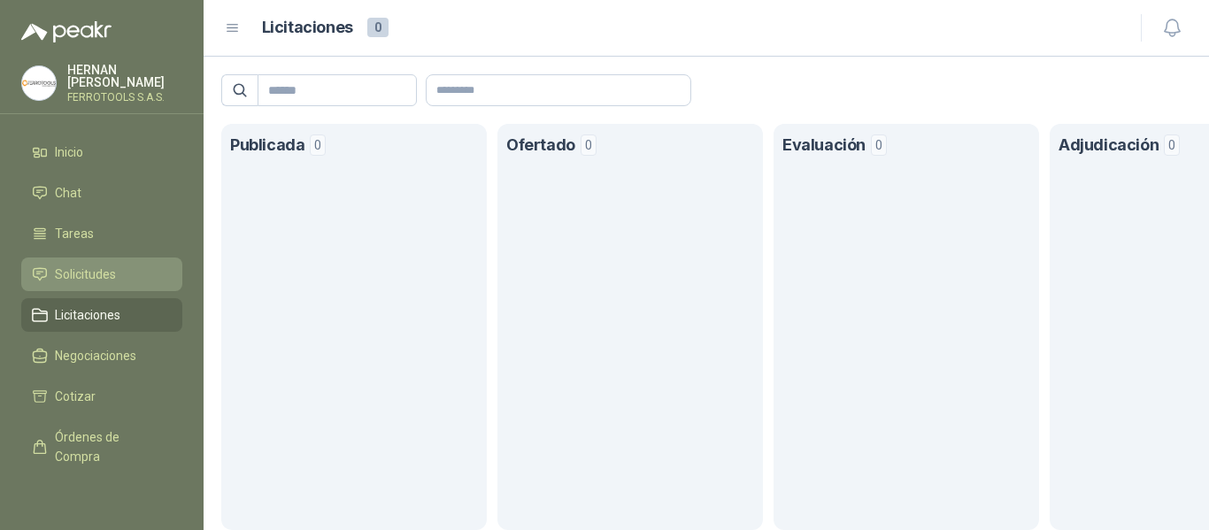
click at [87, 273] on span "Solicitudes" at bounding box center [85, 274] width 61 height 19
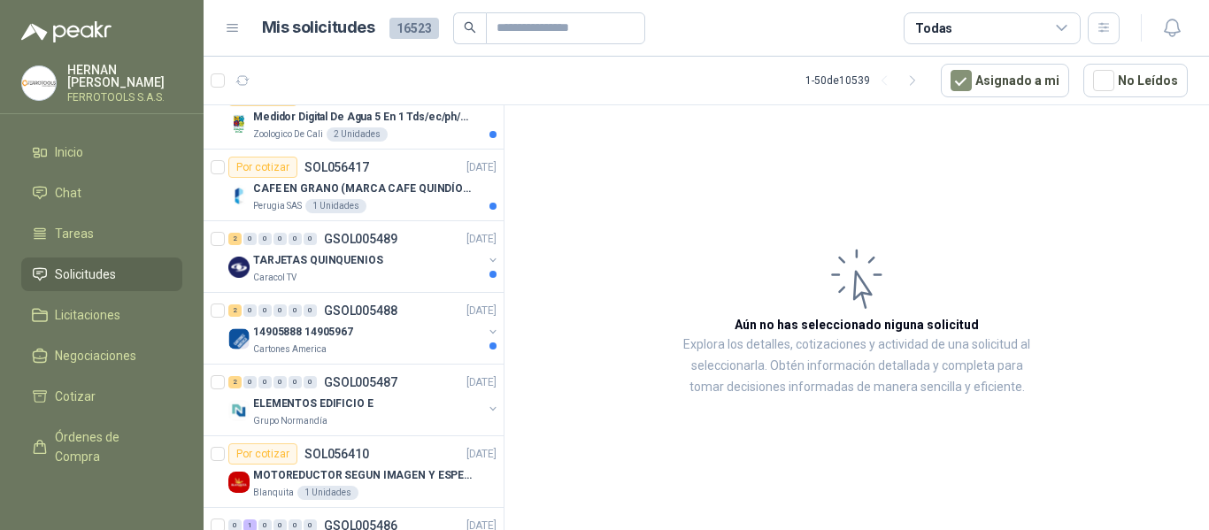
scroll to position [2390, 0]
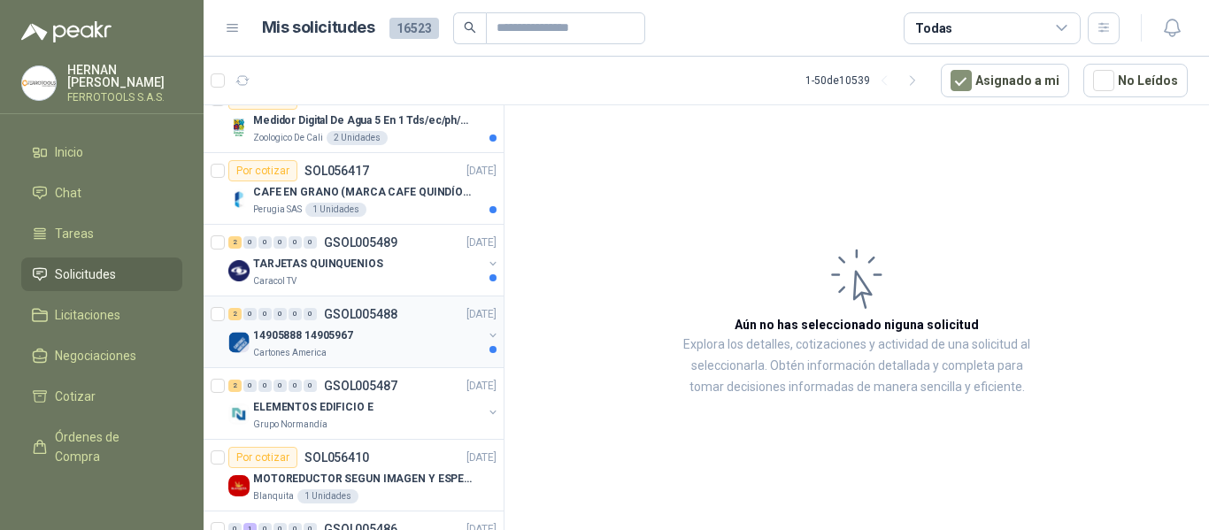
click at [419, 351] on div "Cartones America" at bounding box center [367, 353] width 229 height 14
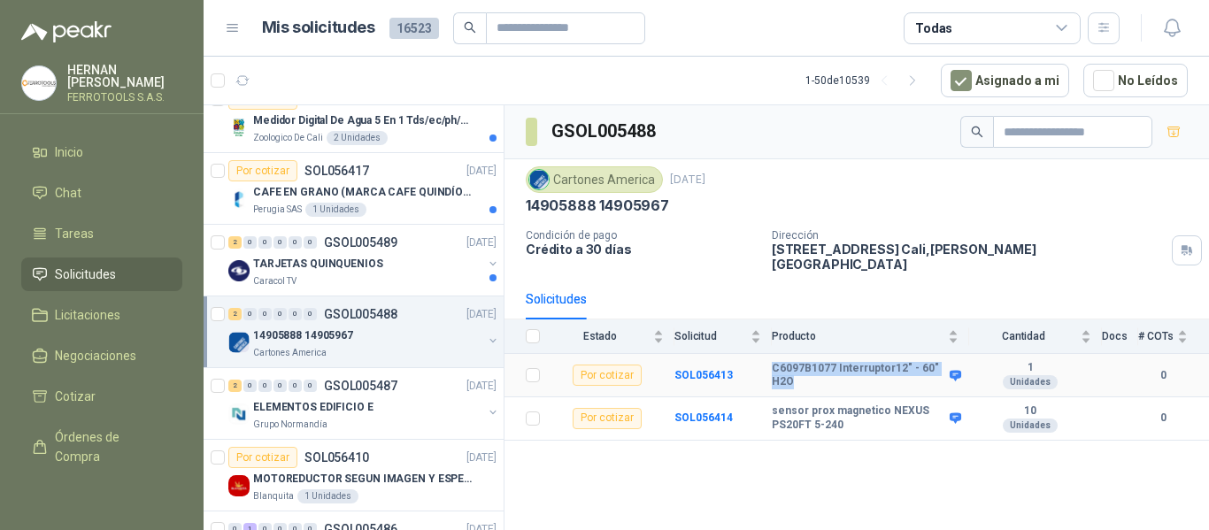
drag, startPoint x: 773, startPoint y: 350, endPoint x: 889, endPoint y: 377, distance: 119.2
click at [889, 377] on td "C6097B1077 Interruptor12" - 60" H2O" at bounding box center [870, 375] width 197 height 43
copy b "C6097B1077 Interruptor12" - 60" H2O"
drag, startPoint x: 980, startPoint y: 331, endPoint x: 897, endPoint y: 338, distance: 83.5
click at [893, 336] on body "HERNAN RUALES FERROTOOLS S.A.S. Inicio Chat Tareas Solicitudes Licitaciones Neg…" at bounding box center [604, 265] width 1209 height 530
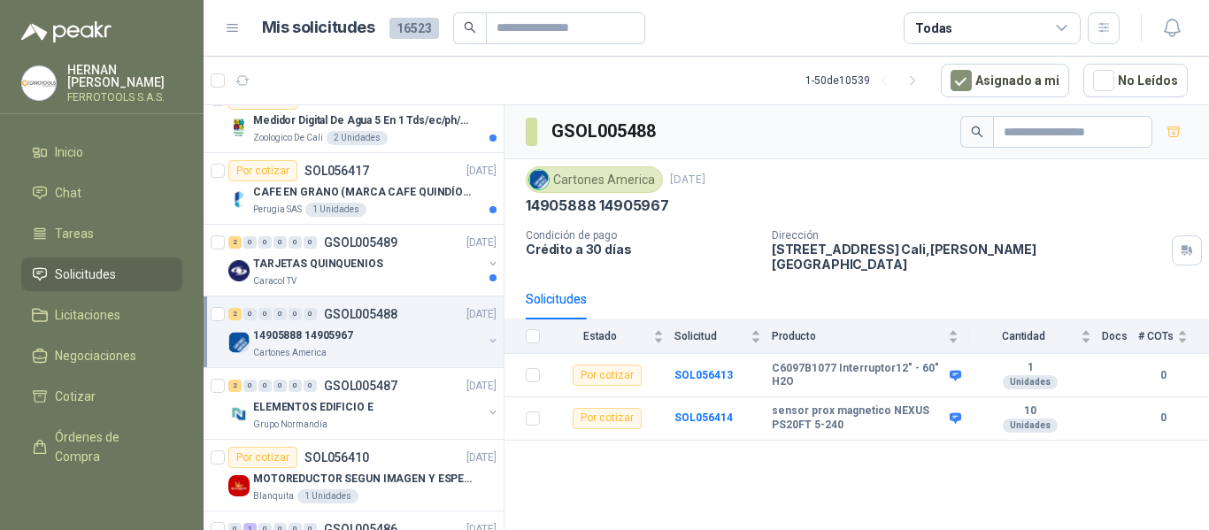
click at [946, 456] on div "GSOL005488 Cartones America 17 sept, 2025 14905888 14905967 Condición de pago C…" at bounding box center [857, 320] width 705 height 431
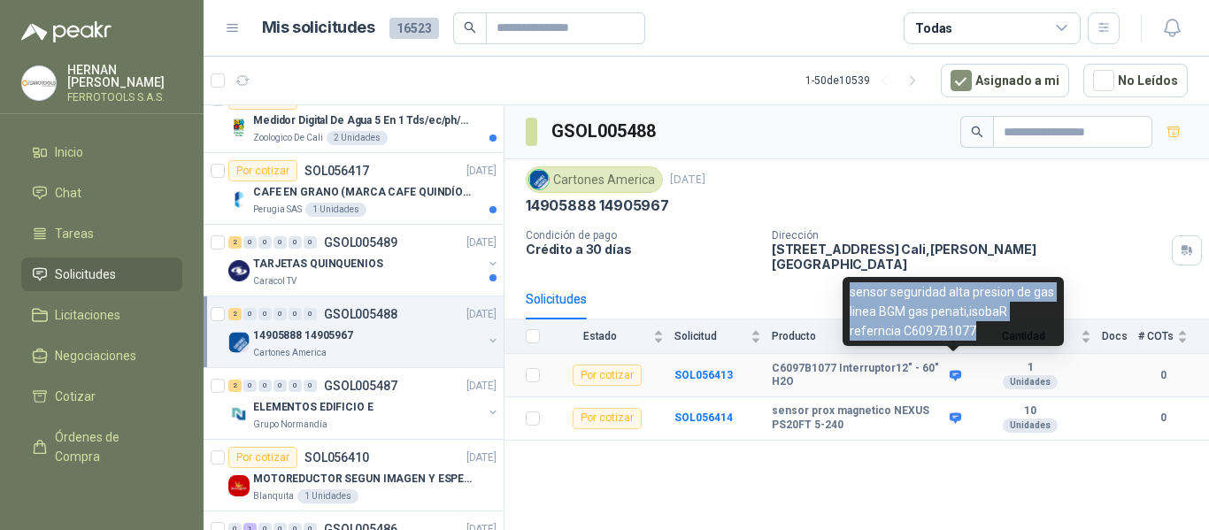
drag, startPoint x: 976, startPoint y: 328, endPoint x: 852, endPoint y: 290, distance: 130.5
click at [851, 290] on div "sensor seguridad alta presion de gas linea BGM gas penati,isobaR referncia C609…" at bounding box center [953, 311] width 221 height 69
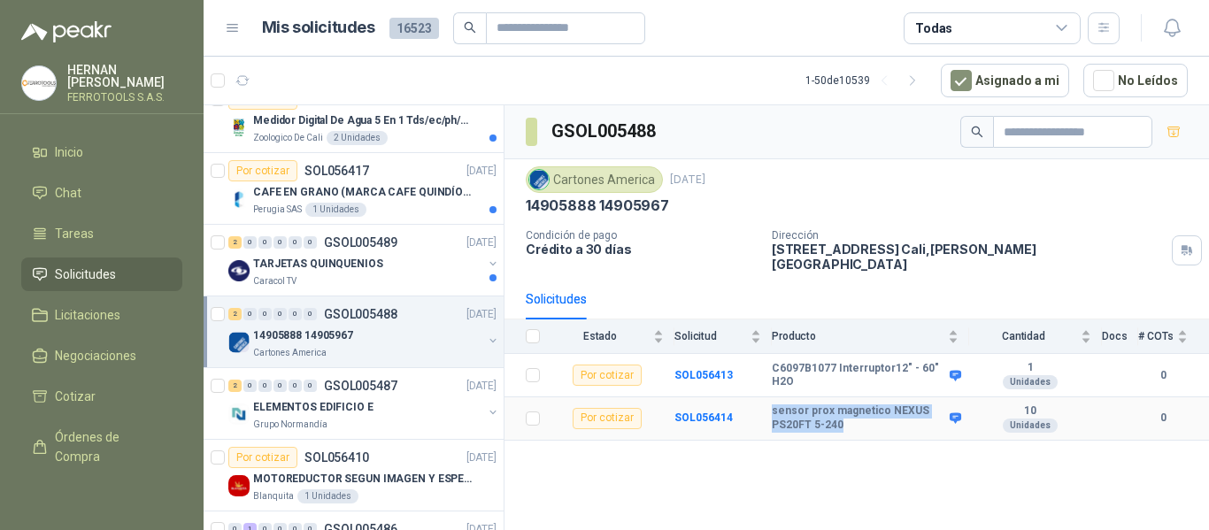
drag, startPoint x: 769, startPoint y: 400, endPoint x: 843, endPoint y: 421, distance: 76.5
click at [843, 421] on tr "Por cotizar SOL056414 sensor prox magnetico NEXUS PS20FT 5-240 10 Unidades 0" at bounding box center [857, 419] width 705 height 43
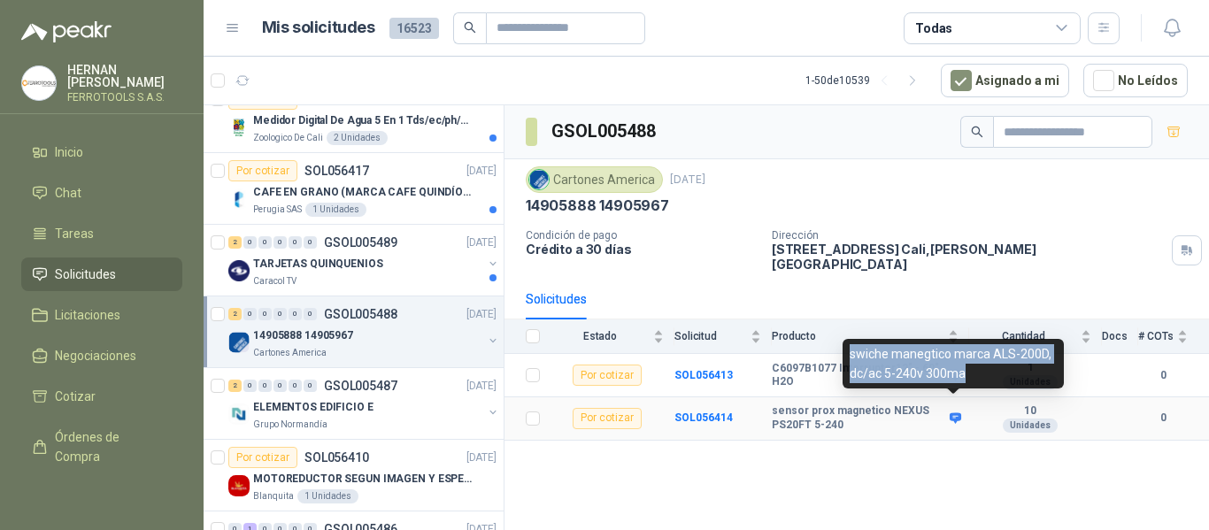
drag, startPoint x: 945, startPoint y: 367, endPoint x: 852, endPoint y: 351, distance: 94.3
click at [852, 351] on div "swiche manegtico marca ALS-200D, dc/ac 5-240v 300ma" at bounding box center [953, 364] width 221 height 50
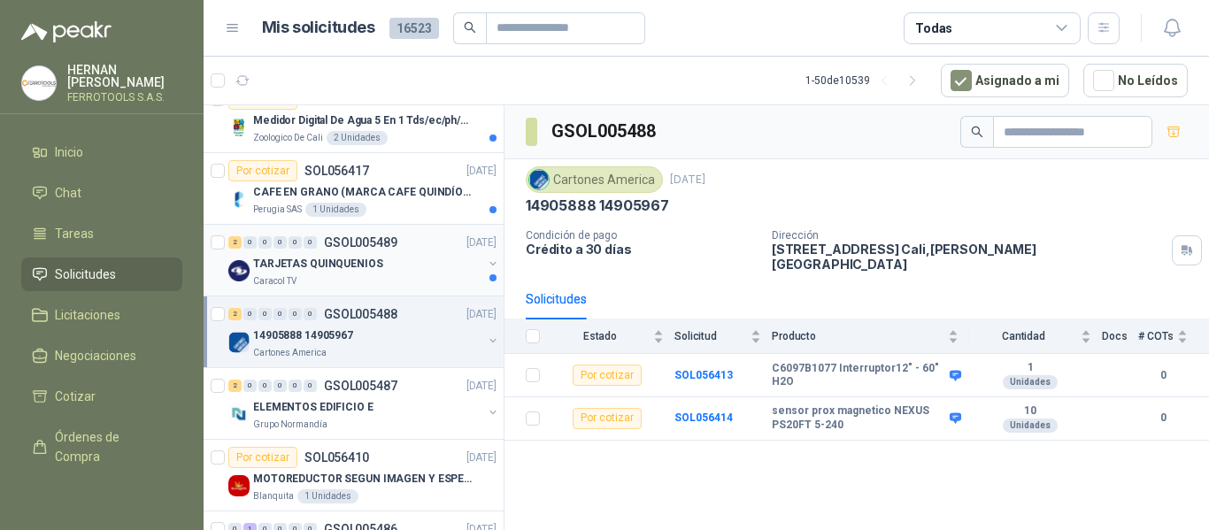
click at [398, 270] on div "TARJETAS QUINQUENIOS" at bounding box center [367, 263] width 229 height 21
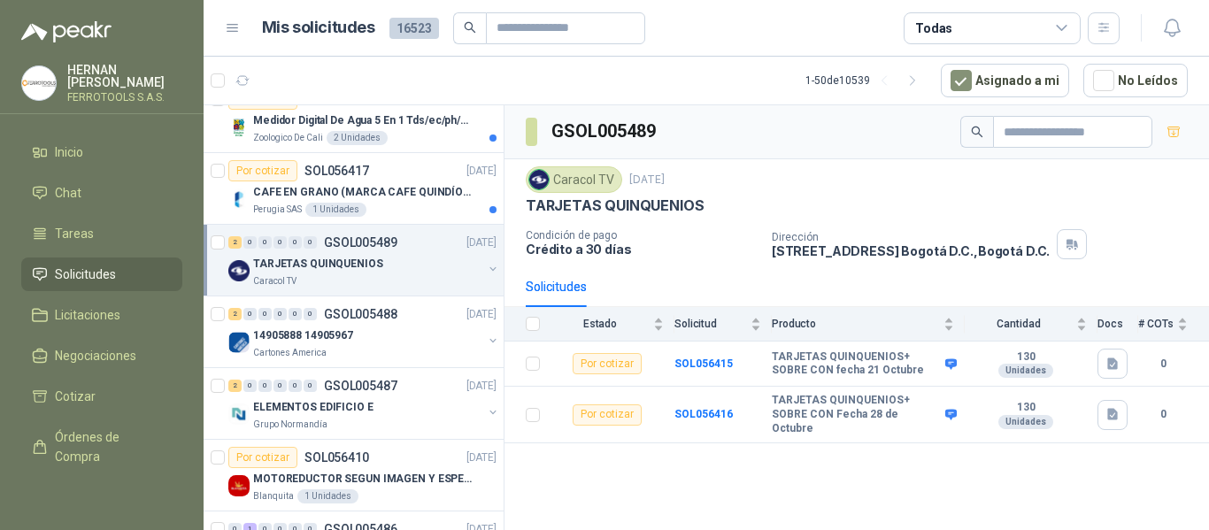
scroll to position [2302, 0]
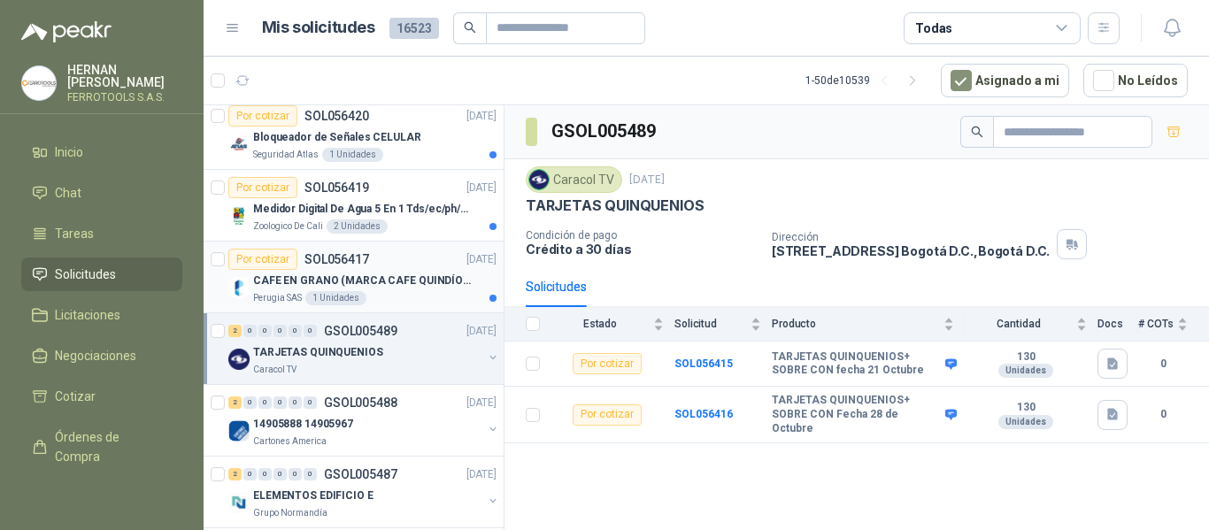
click at [418, 290] on div "CAFE EN GRANO (MARCA CAFE QUINDÍO) x 500gr" at bounding box center [374, 280] width 243 height 21
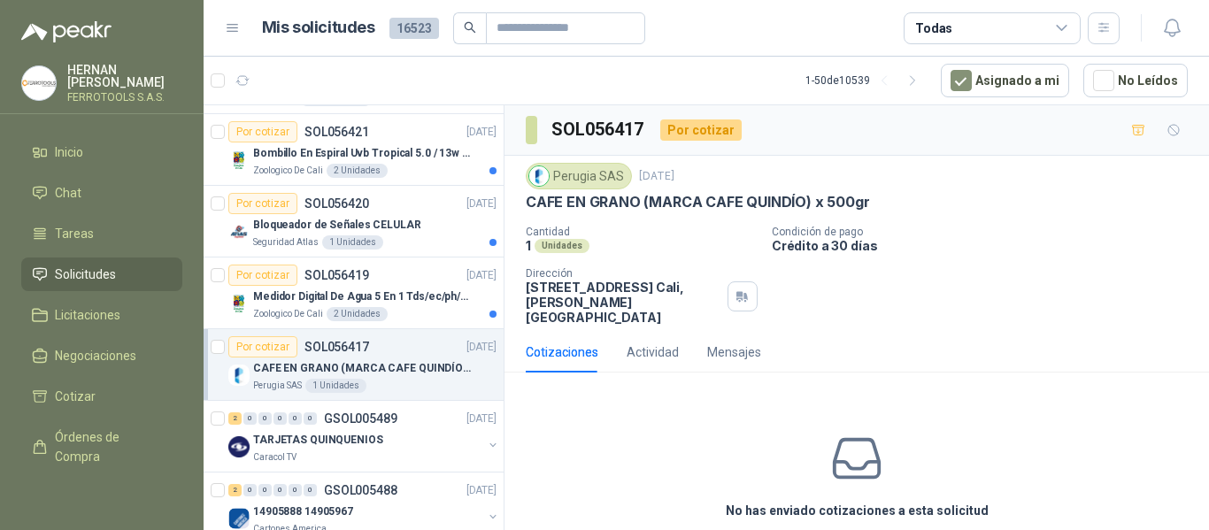
scroll to position [2213, 0]
click at [414, 294] on p "Medidor Digital De Agua 5 En 1 Tds/ec/ph/salinidad/temperatu" at bounding box center [363, 297] width 220 height 17
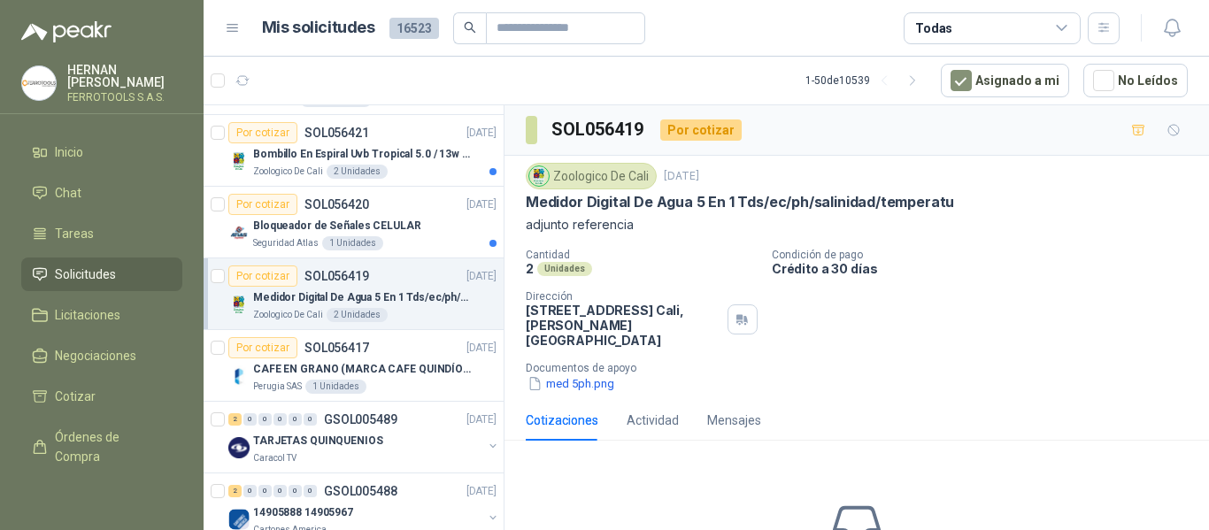
scroll to position [2125, 0]
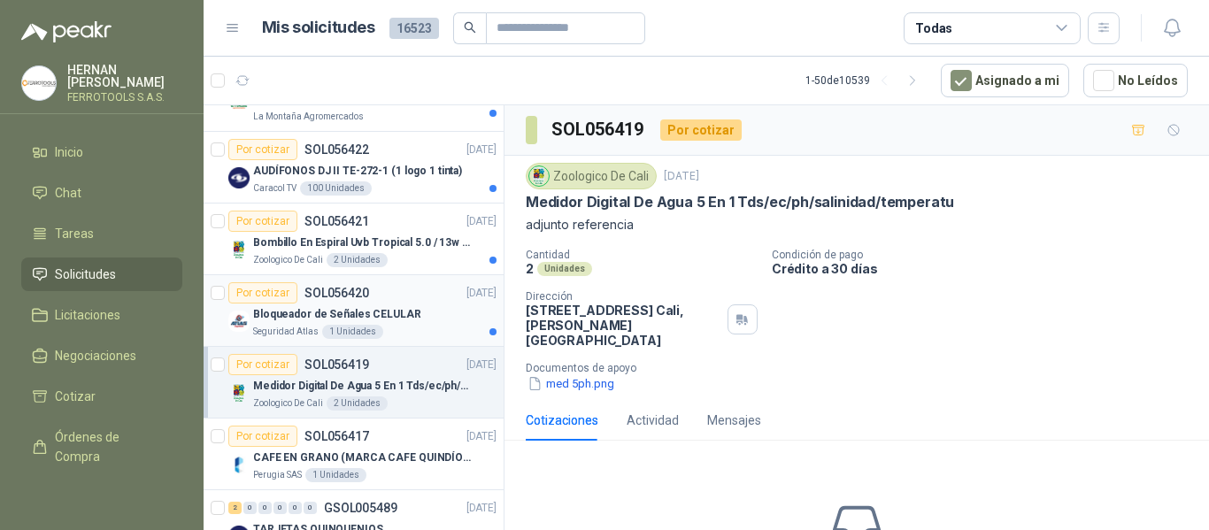
click at [403, 324] on div "Bloqueador de Señales CELULAR" at bounding box center [374, 314] width 243 height 21
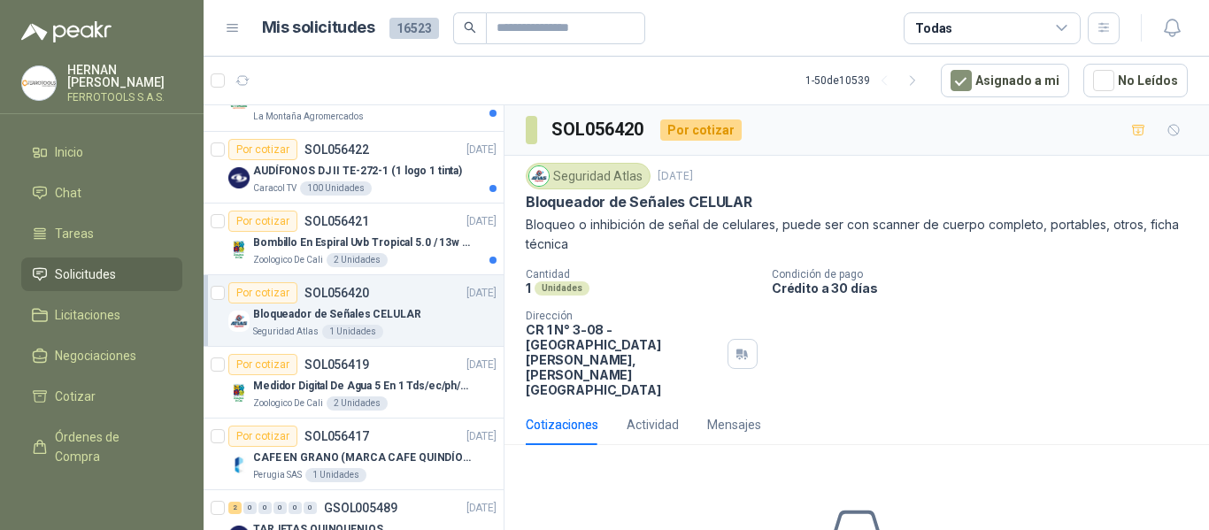
scroll to position [2036, 0]
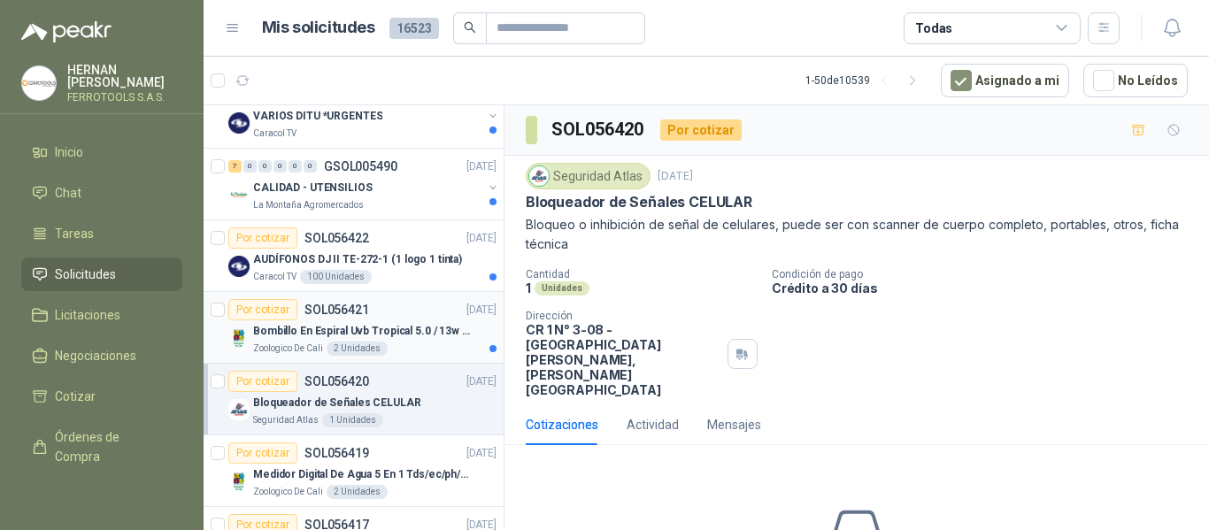
click at [401, 340] on div "Bombillo En Espiral Uvb Tropical 5.0 / 13w Reptiles (ectotermos)" at bounding box center [374, 330] width 243 height 21
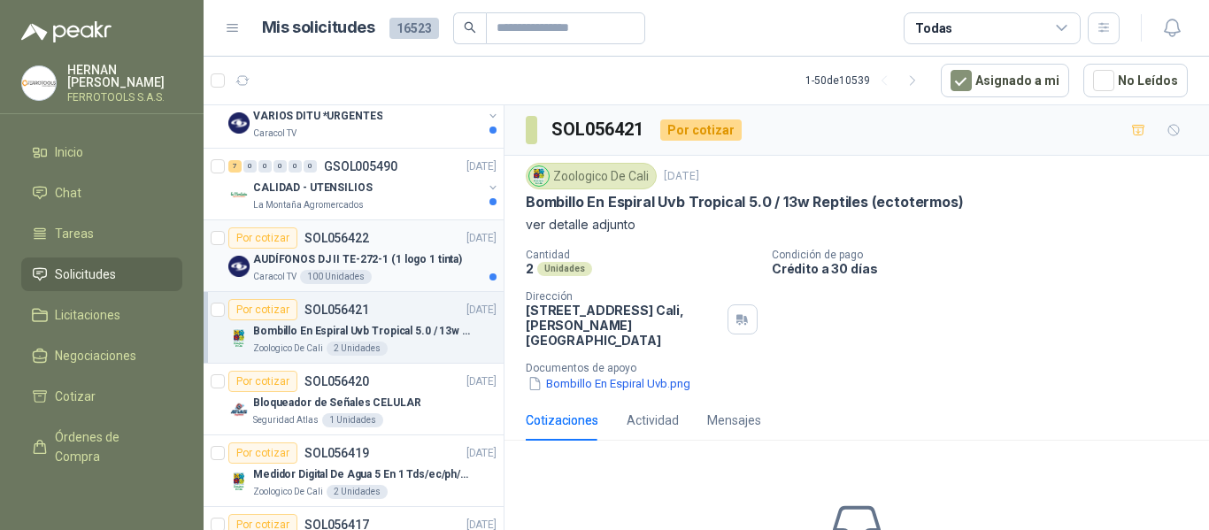
click at [424, 273] on div "Caracol TV 100 Unidades" at bounding box center [374, 277] width 243 height 14
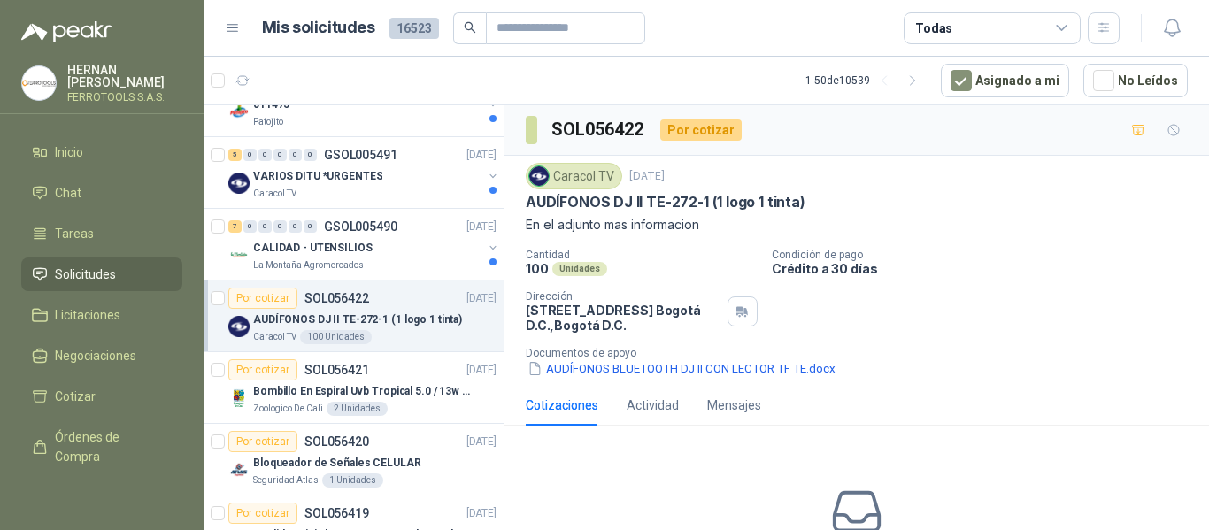
scroll to position [1948, 0]
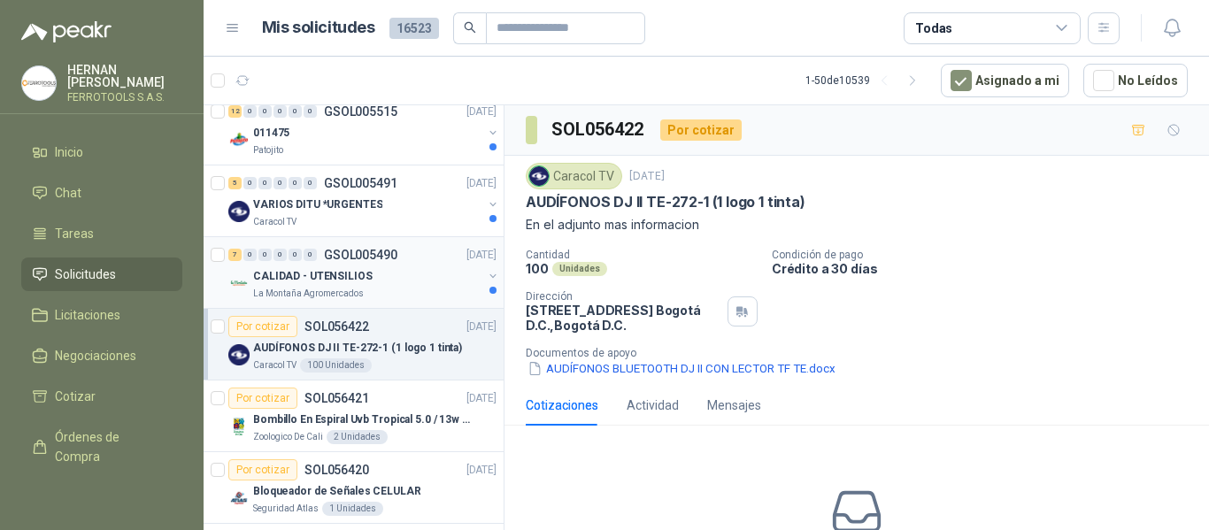
click at [405, 296] on div "La Montaña Agromercados" at bounding box center [367, 294] width 229 height 14
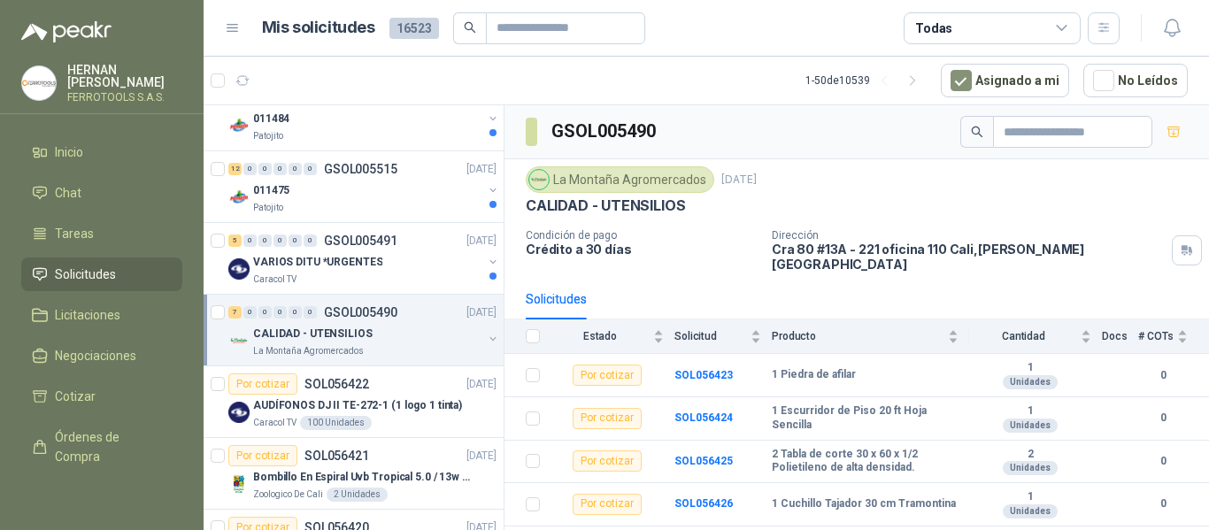
scroll to position [1859, 0]
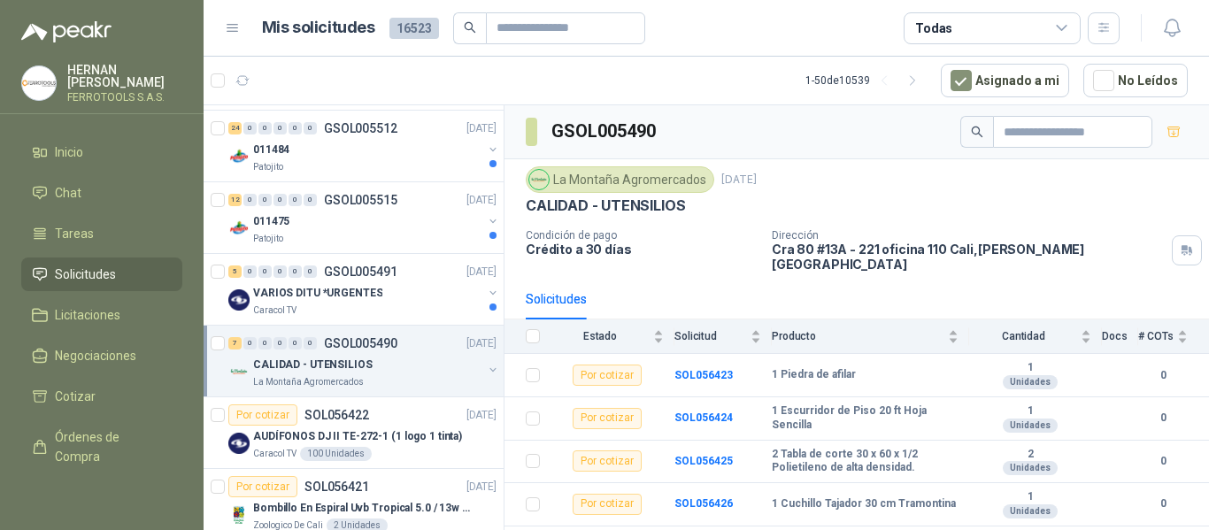
click at [405, 296] on div "VARIOS DITU *URGENTES" at bounding box center [367, 292] width 229 height 21
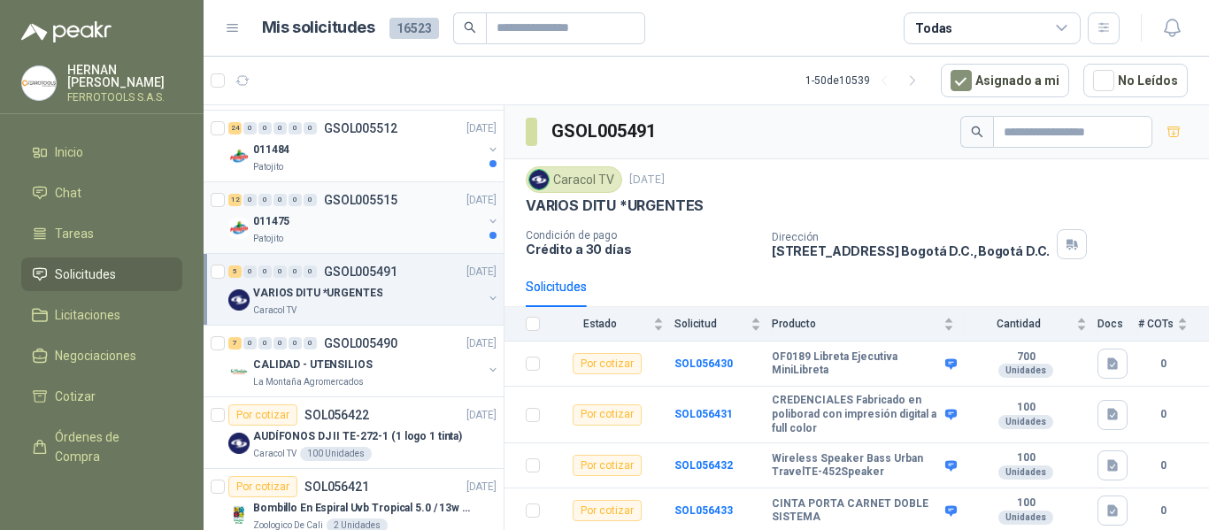
click at [420, 223] on div "011475" at bounding box center [367, 221] width 229 height 21
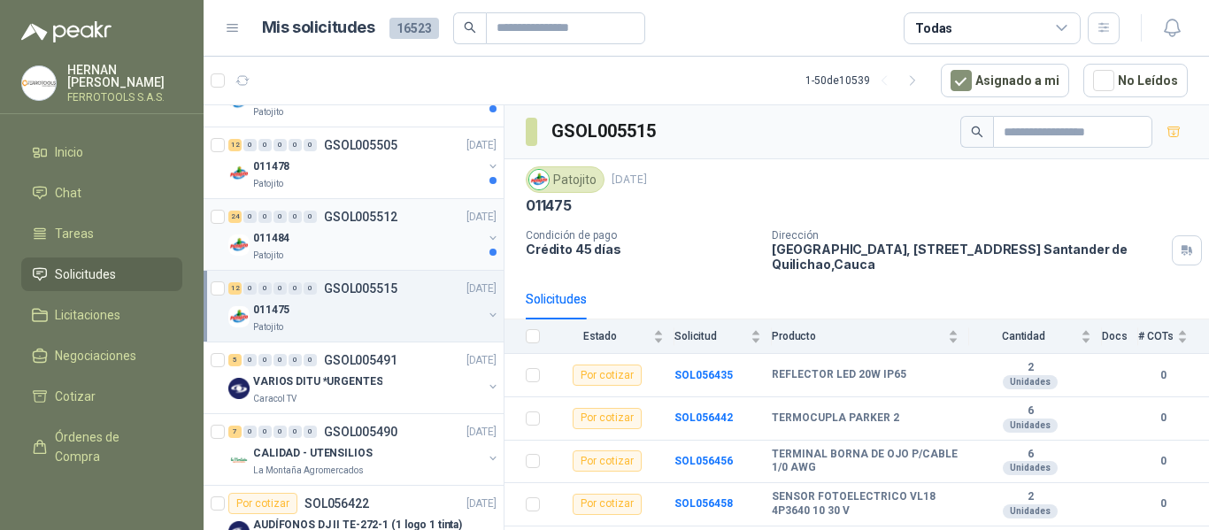
scroll to position [1682, 0]
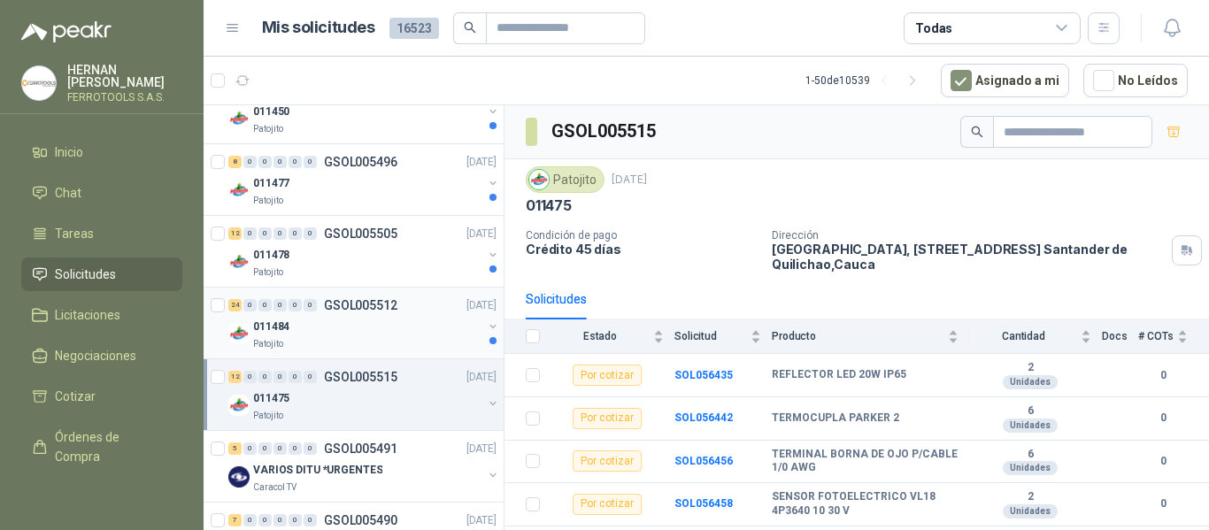
click at [365, 232] on p "GSOL005505" at bounding box center [360, 234] width 73 height 12
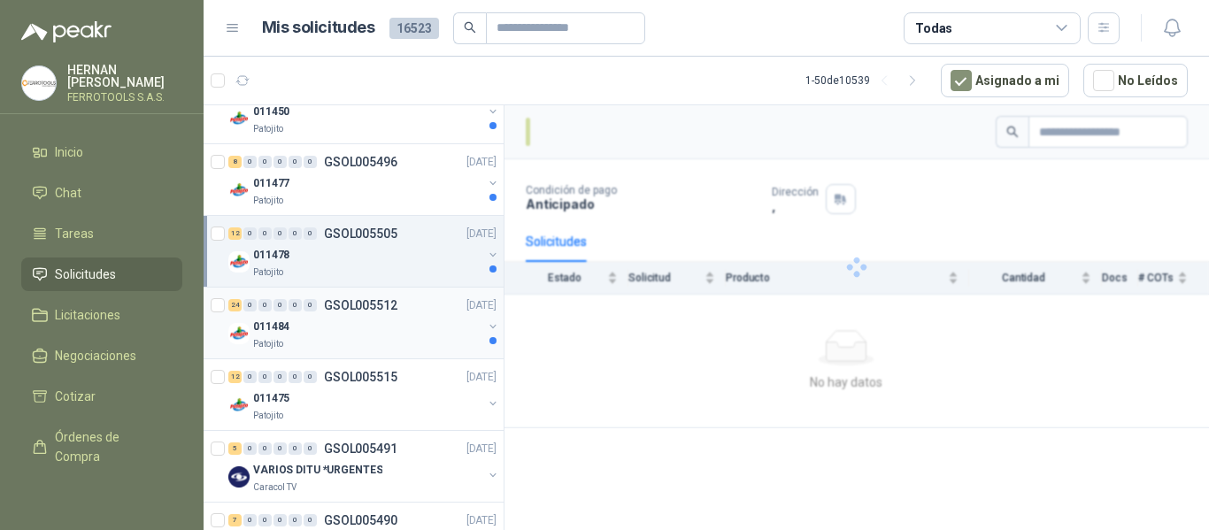
click at [349, 310] on p "GSOL005512" at bounding box center [360, 305] width 73 height 12
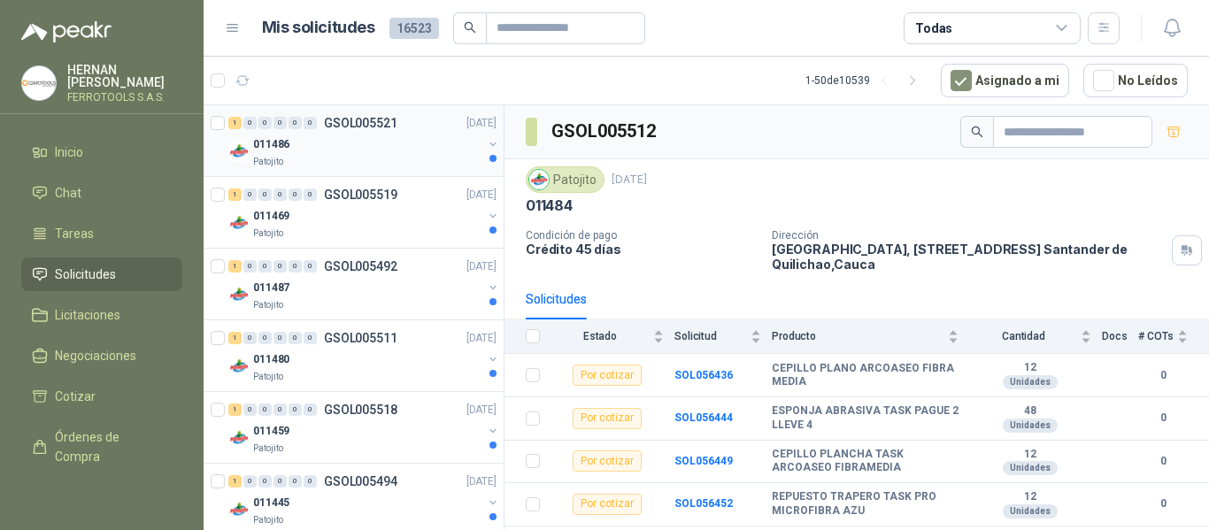
click at [371, 157] on div "Patojito" at bounding box center [367, 162] width 229 height 14
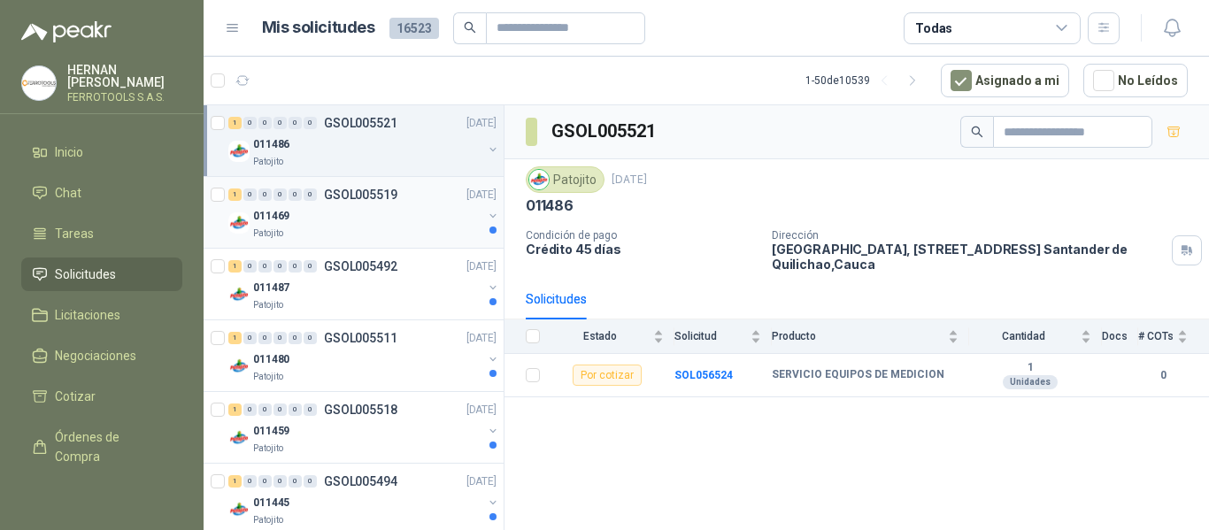
click at [386, 214] on div "011469" at bounding box center [367, 215] width 229 height 21
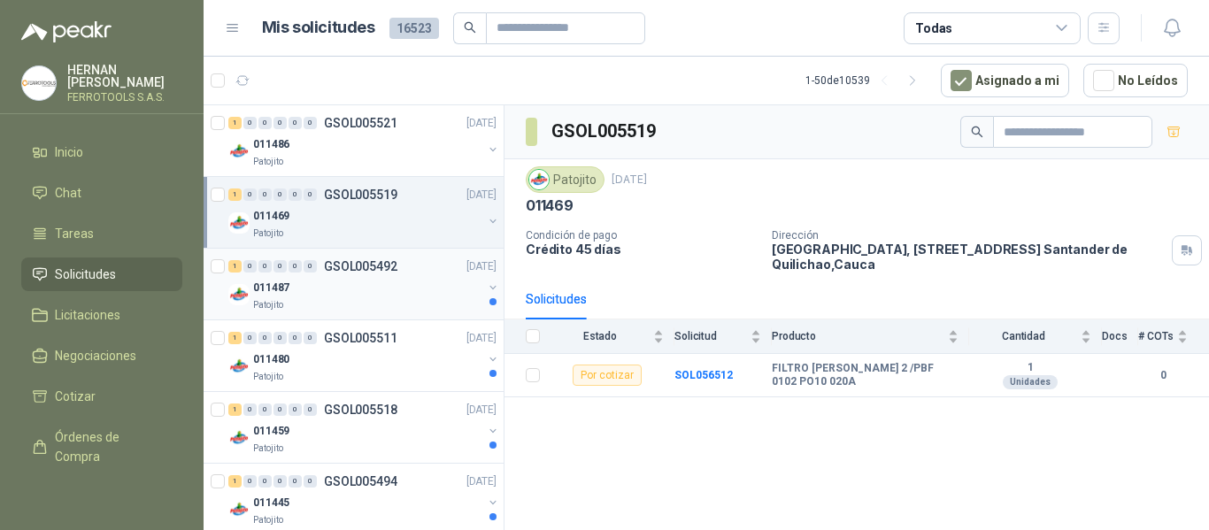
click at [393, 274] on div "1 0 0 0 0 0 GSOL005492 17/09/25" at bounding box center [364, 266] width 272 height 21
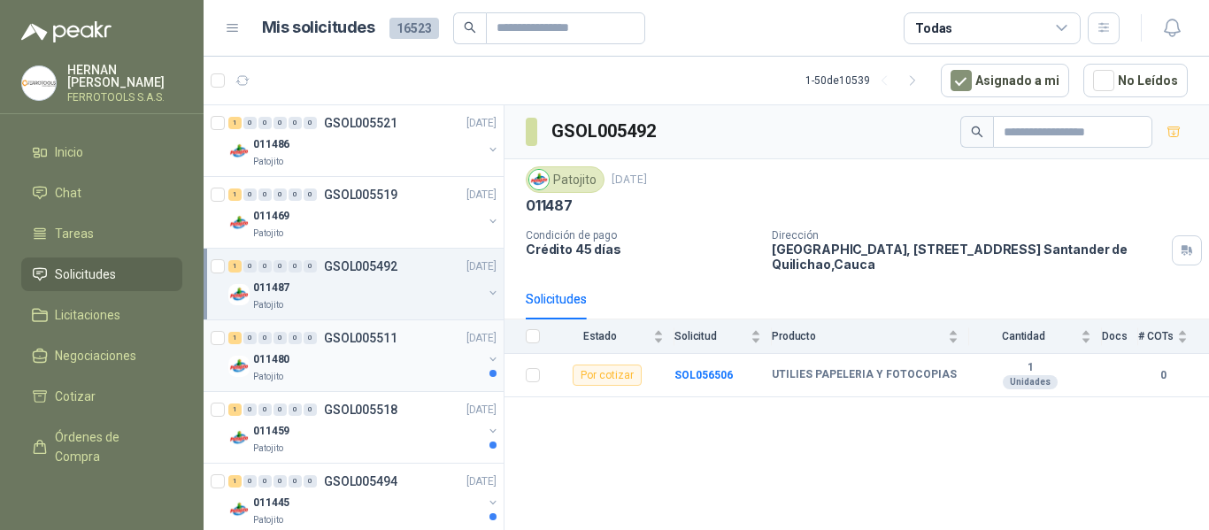
click at [398, 352] on div "011480" at bounding box center [367, 359] width 229 height 21
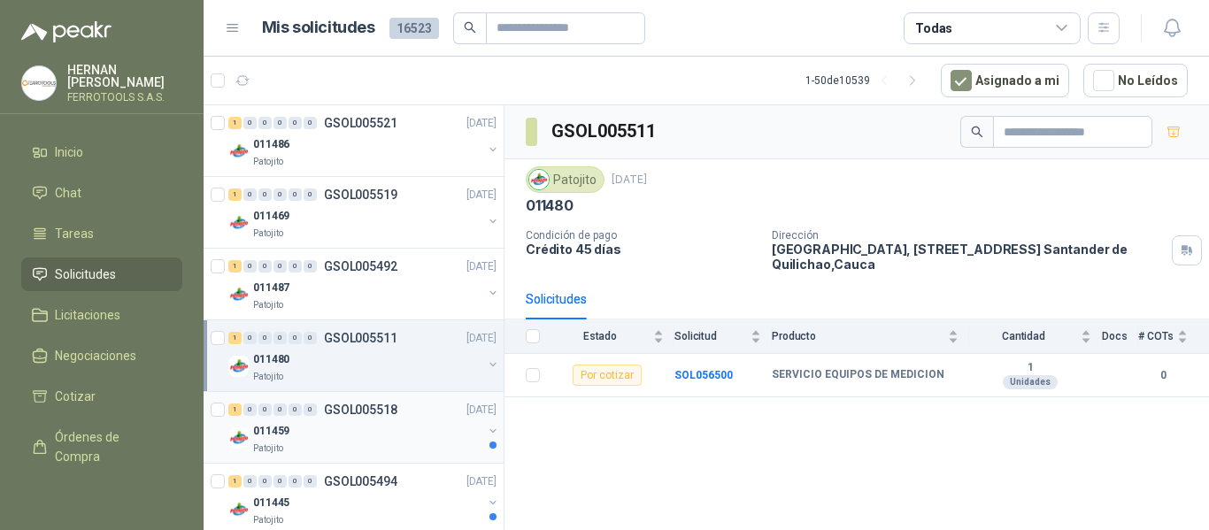
click at [390, 405] on p "GSOL005518" at bounding box center [360, 410] width 73 height 12
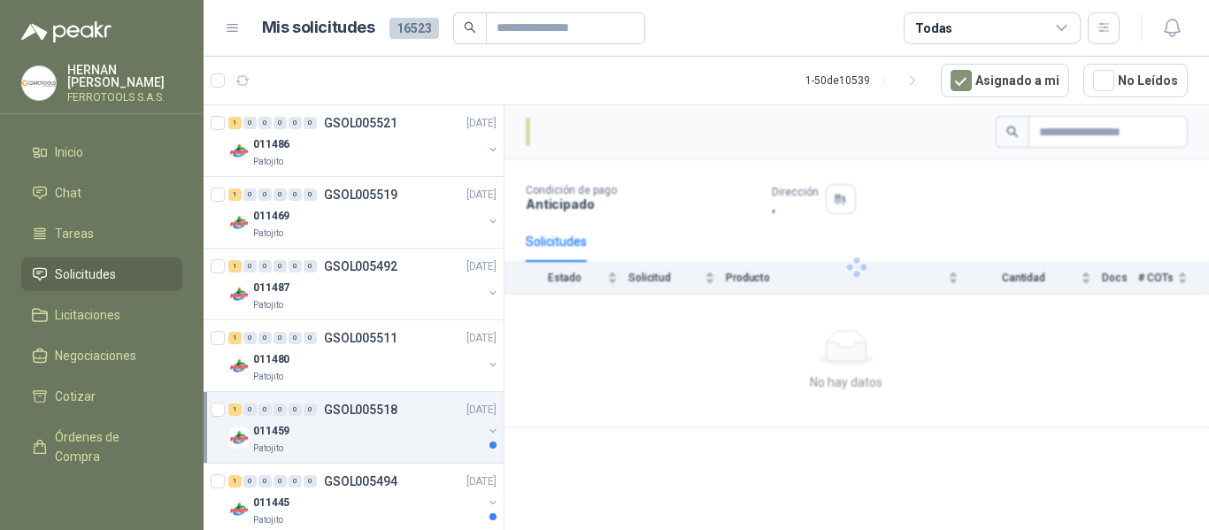
scroll to position [89, 0]
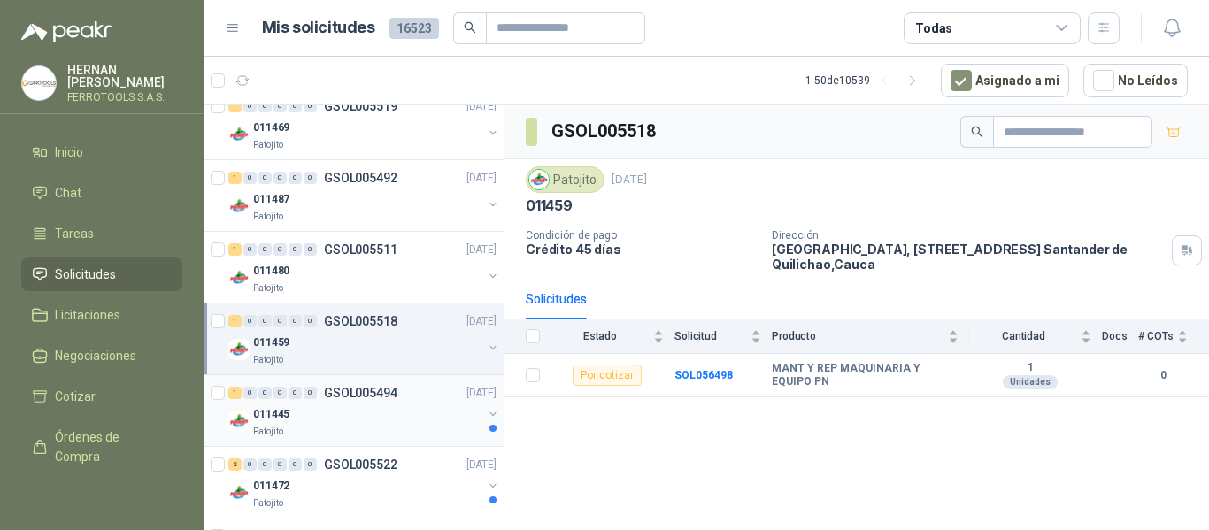
click at [405, 394] on div "1 0 0 0 0 0 GSOL005494 17/09/25" at bounding box center [364, 392] width 272 height 21
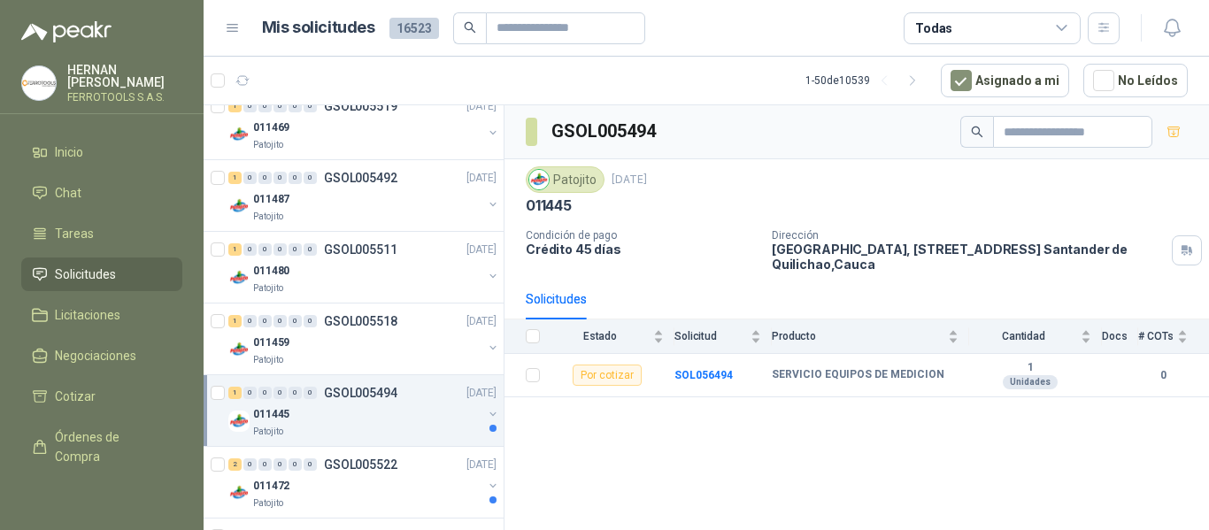
scroll to position [177, 0]
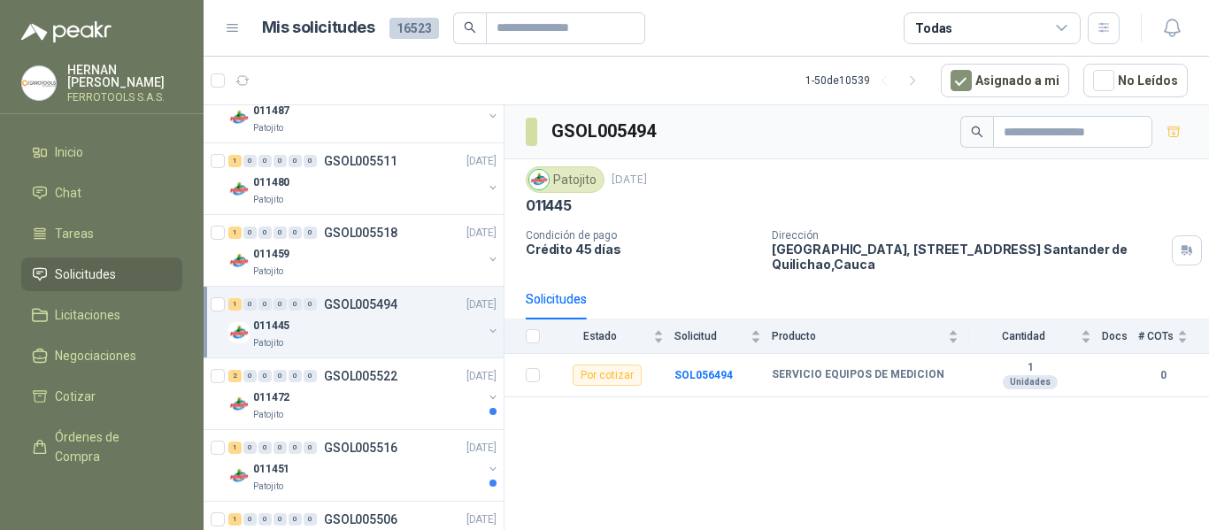
click at [405, 394] on div "011472" at bounding box center [367, 397] width 229 height 21
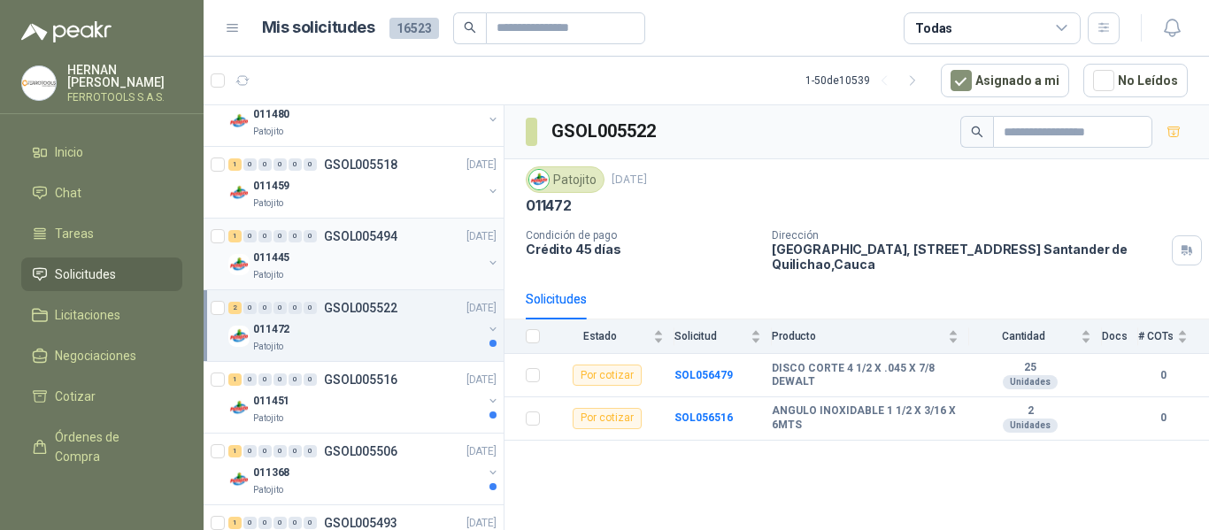
scroll to position [266, 0]
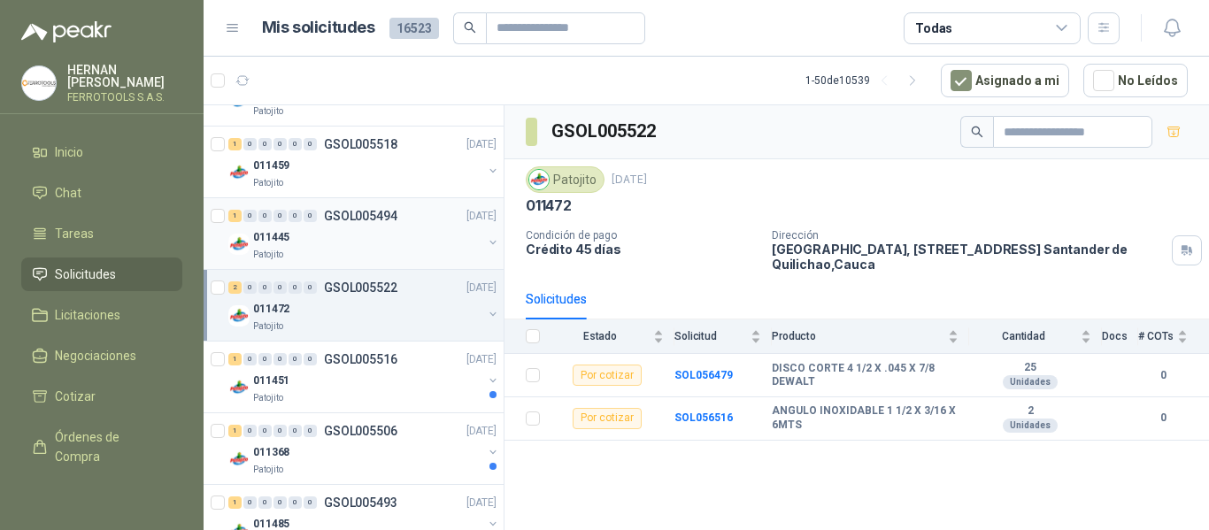
click at [405, 394] on div "Patojito" at bounding box center [367, 398] width 229 height 14
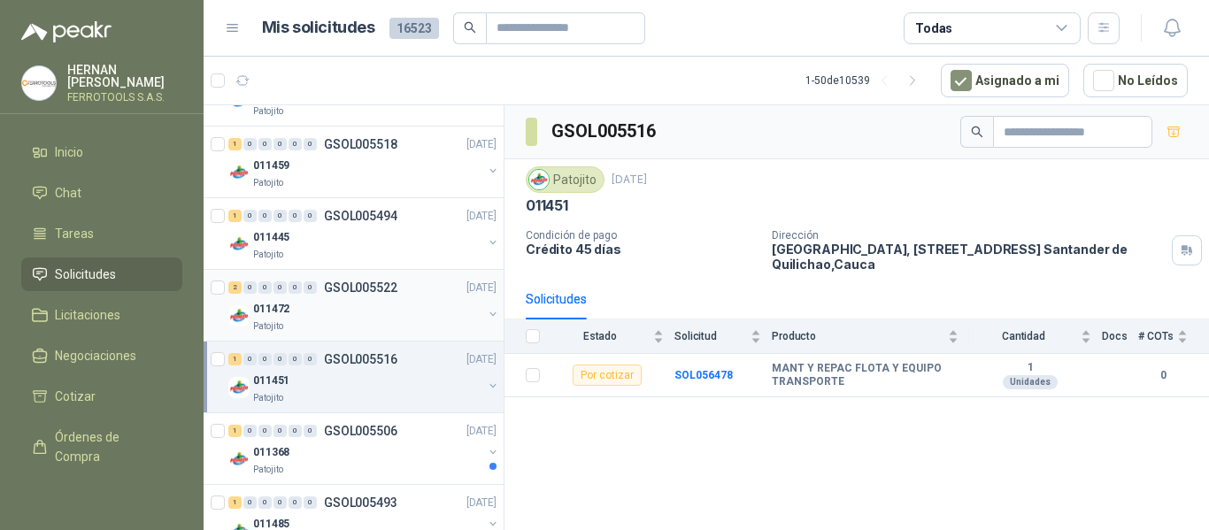
click at [409, 305] on div "011472" at bounding box center [367, 308] width 229 height 21
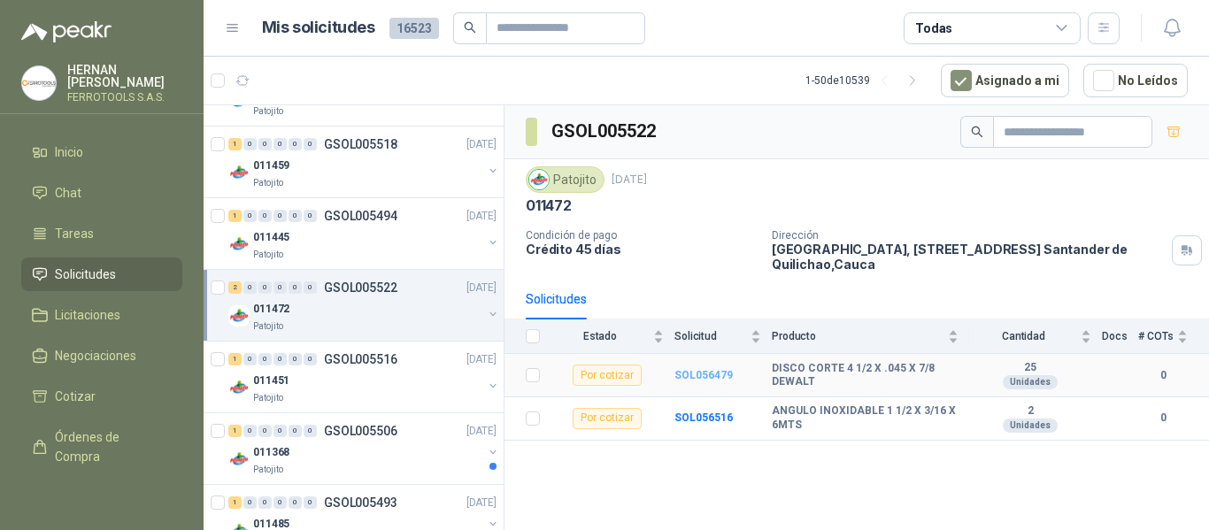
click at [691, 374] on b "SOL056479" at bounding box center [704, 375] width 58 height 12
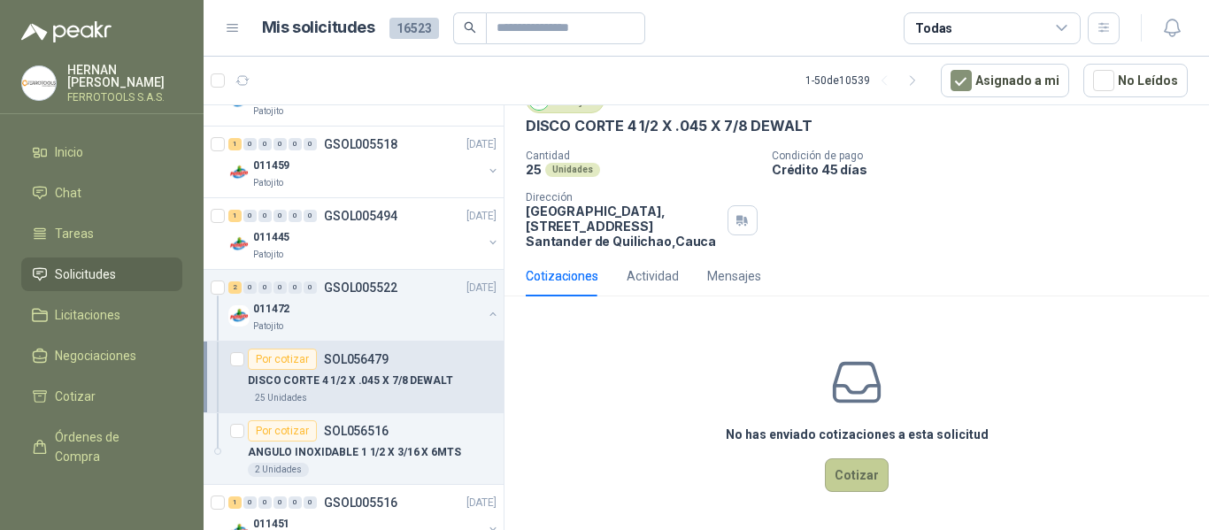
click at [830, 480] on button "Cotizar" at bounding box center [857, 476] width 64 height 34
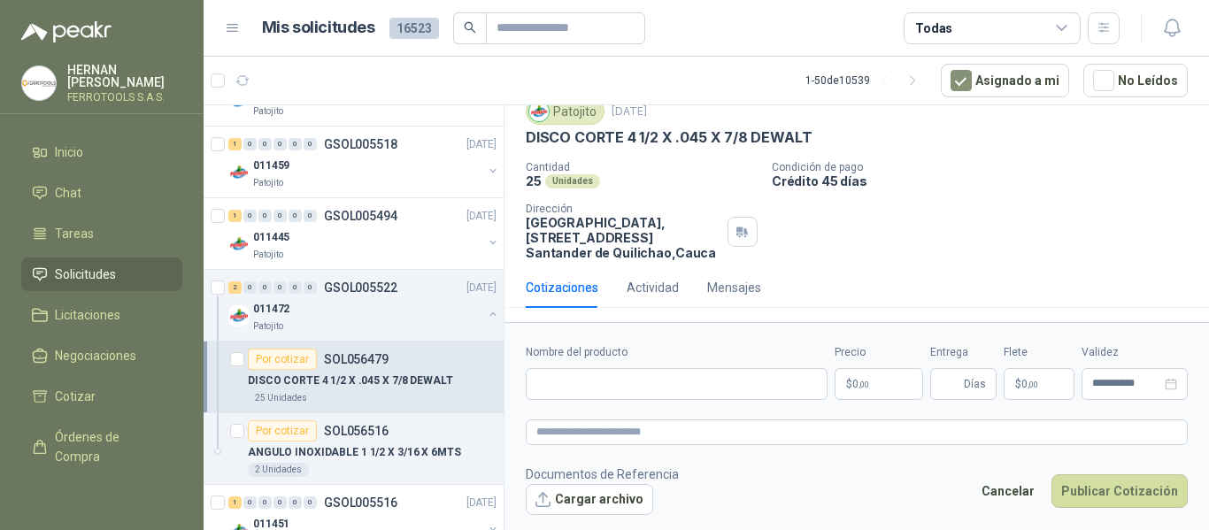
scroll to position [65, 0]
drag, startPoint x: 837, startPoint y: 129, endPoint x: 505, endPoint y: 136, distance: 332.1
click at [505, 136] on div "Patojito 17 sept, 2025 DISCO CORTE 4 1/2 X .045 X 7/8 DEWALT Cantidad 25 Unidad…" at bounding box center [857, 179] width 705 height 176
click at [673, 386] on input "Nombre del producto" at bounding box center [677, 384] width 302 height 32
paste input "**********"
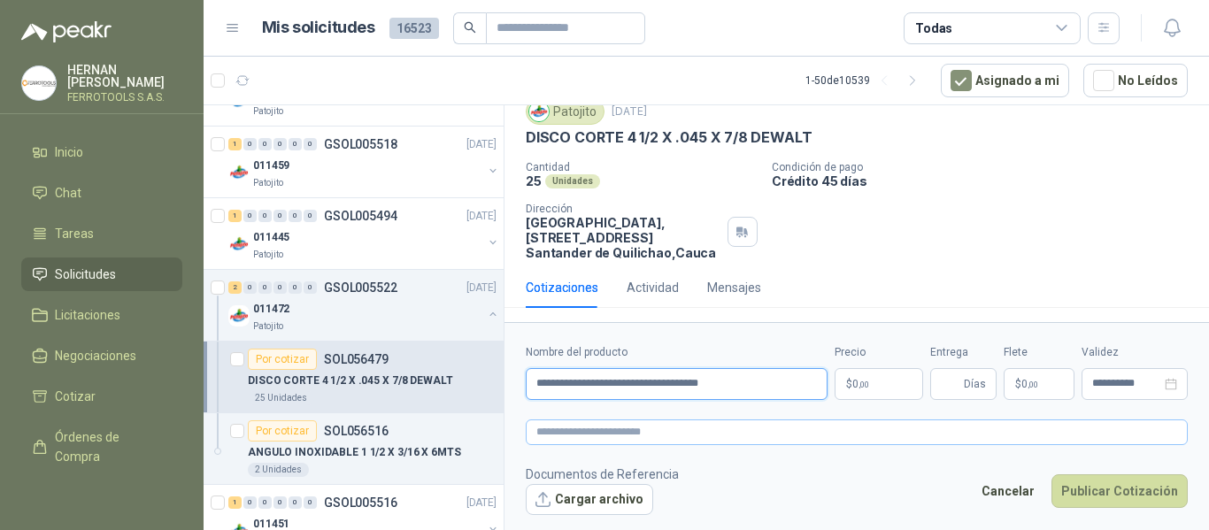
type input "**********"
click at [726, 430] on textarea at bounding box center [857, 433] width 662 height 26
paste textarea "**********"
type textarea "**********"
click at [855, 391] on p "$ 0 ,00" at bounding box center [879, 384] width 89 height 32
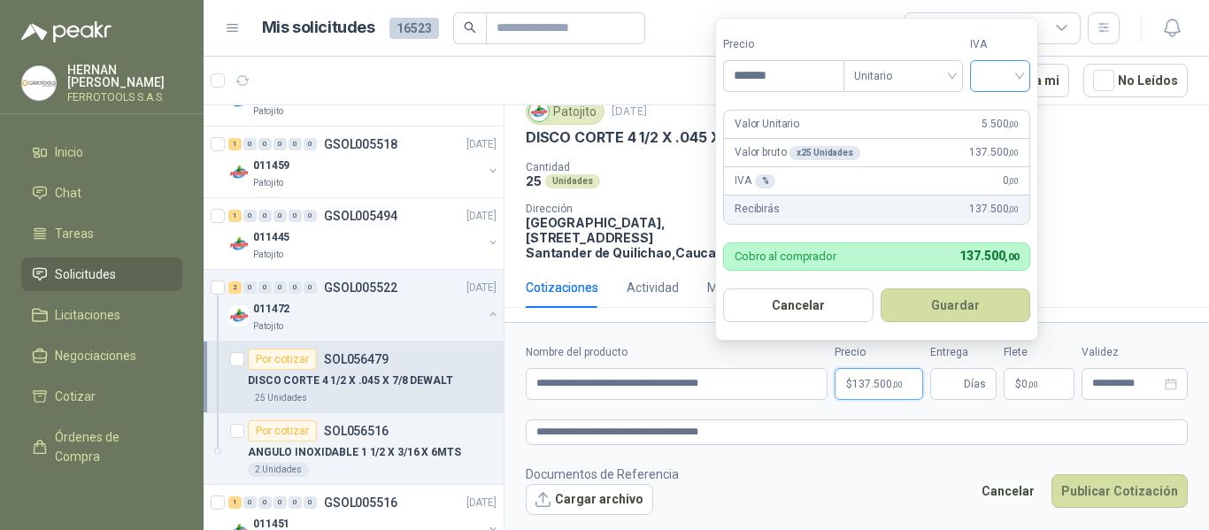
type input "*******"
click at [1013, 73] on input "search" at bounding box center [1000, 74] width 39 height 27
click at [1011, 108] on div "19%" at bounding box center [1004, 112] width 33 height 19
click at [992, 309] on button "Guardar" at bounding box center [959, 306] width 152 height 34
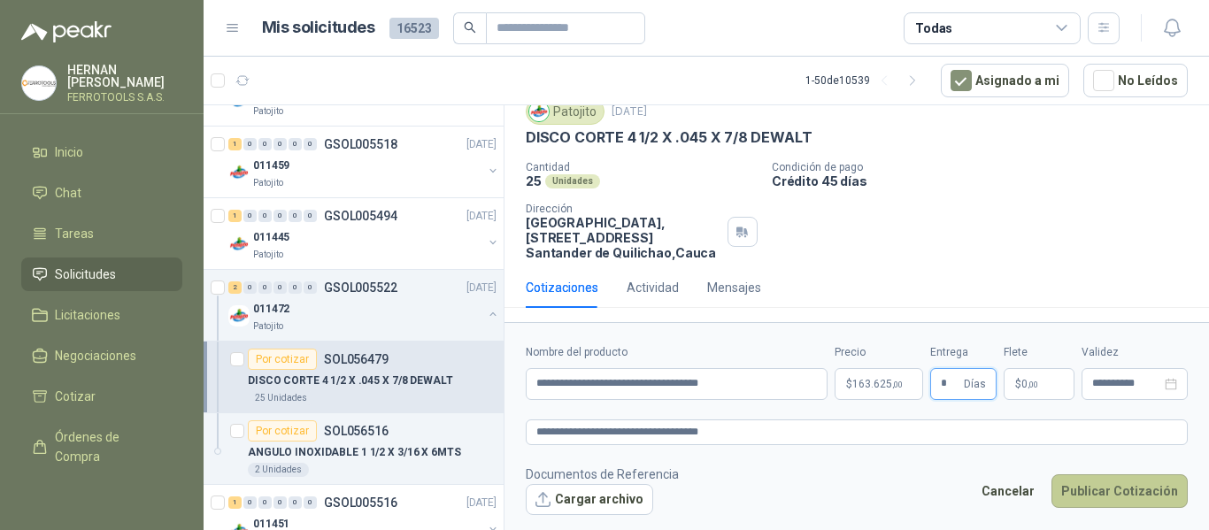
type input "*"
click at [1099, 490] on button "Publicar Cotización" at bounding box center [1120, 492] width 136 height 34
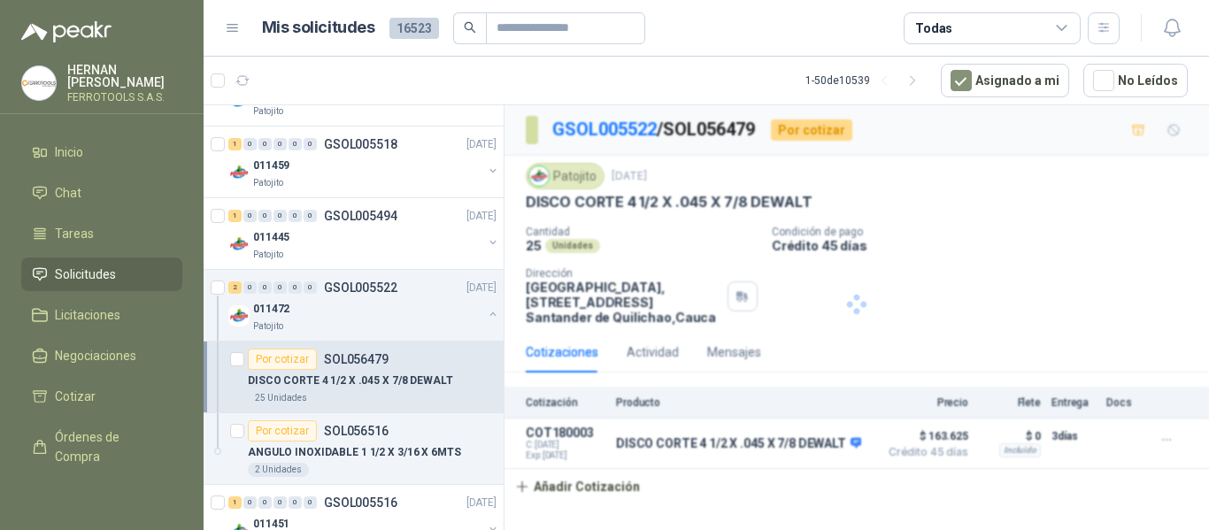
scroll to position [0, 0]
click at [486, 315] on button "button" at bounding box center [493, 314] width 14 height 14
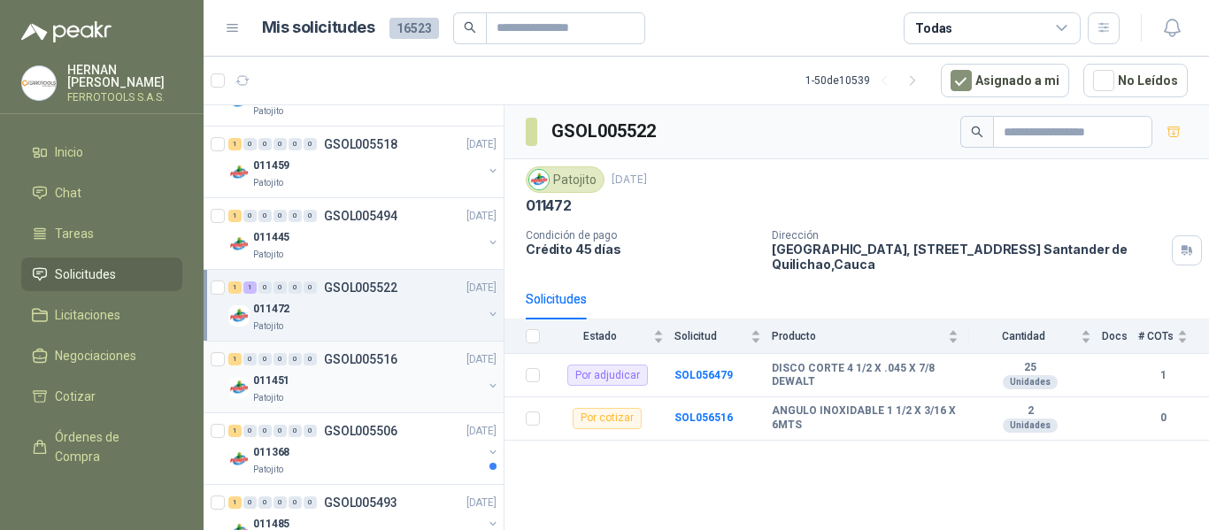
click at [428, 370] on div "011451" at bounding box center [367, 380] width 229 height 21
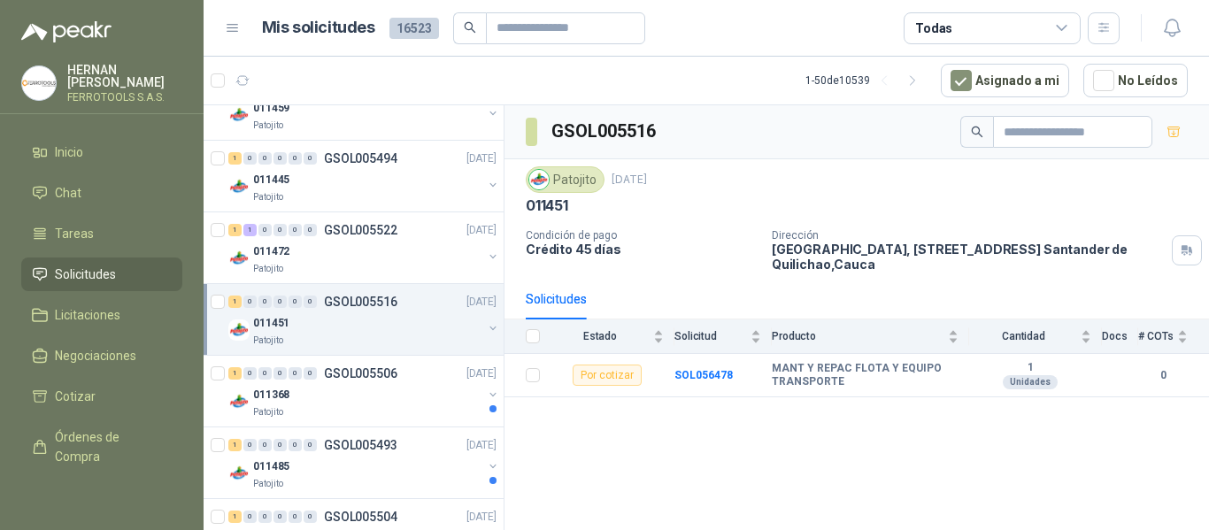
scroll to position [354, 0]
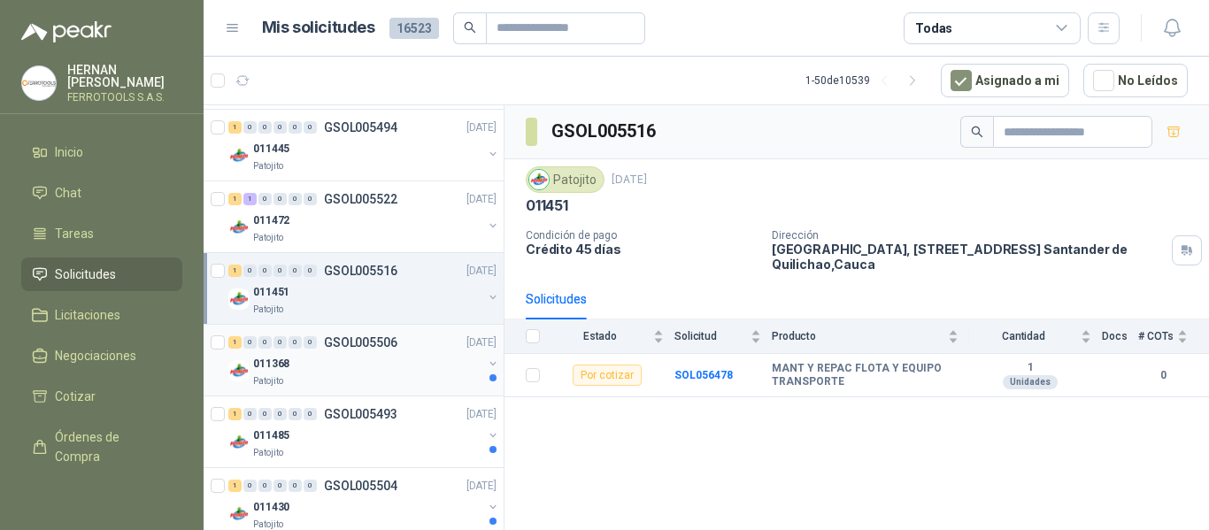
click at [370, 363] on div "011368" at bounding box center [367, 363] width 229 height 21
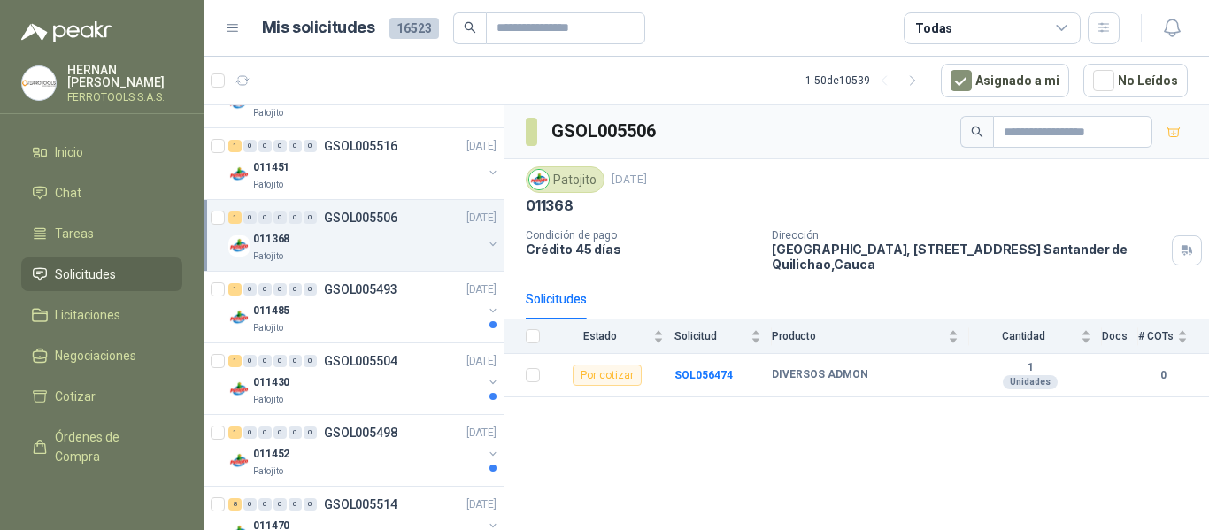
scroll to position [531, 0]
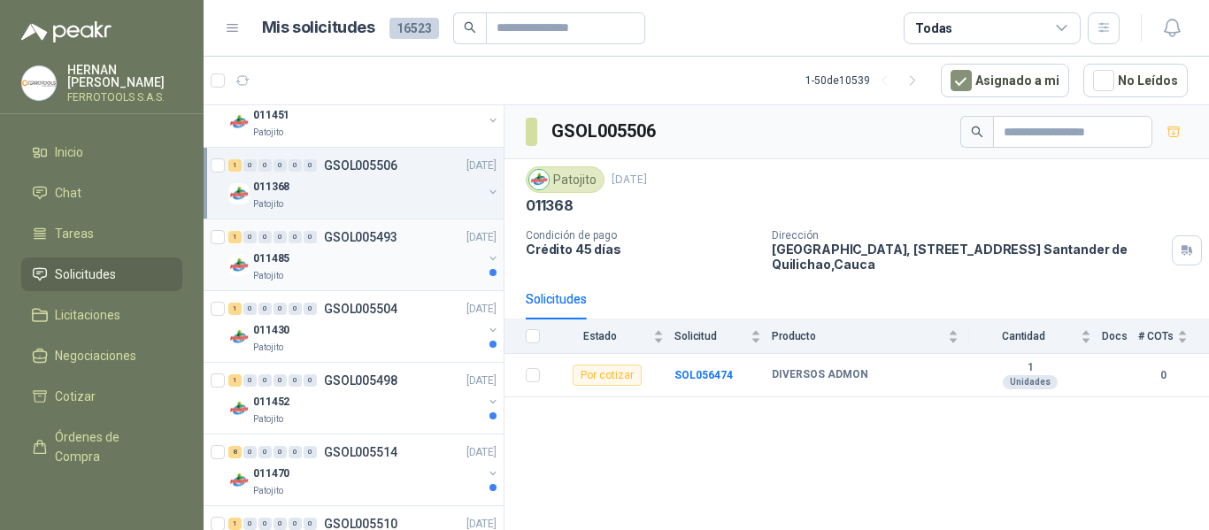
click at [398, 287] on div "1 0 0 0 0 0 GSOL005493 17/09/25 011485 Patojito" at bounding box center [354, 256] width 300 height 72
click at [421, 279] on div "Patojito" at bounding box center [367, 276] width 229 height 14
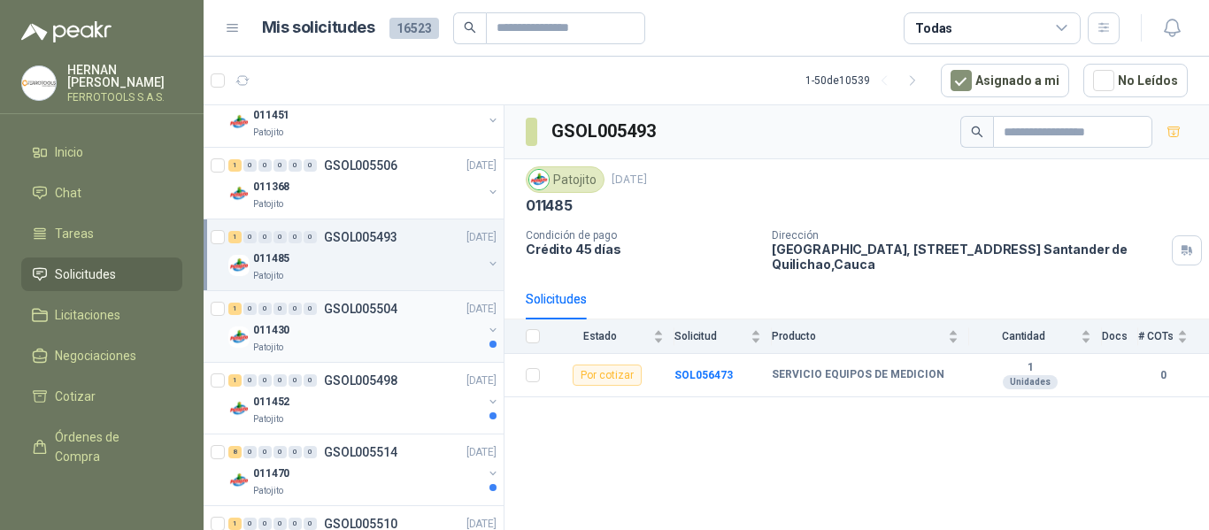
click at [436, 325] on div "011430" at bounding box center [367, 330] width 229 height 21
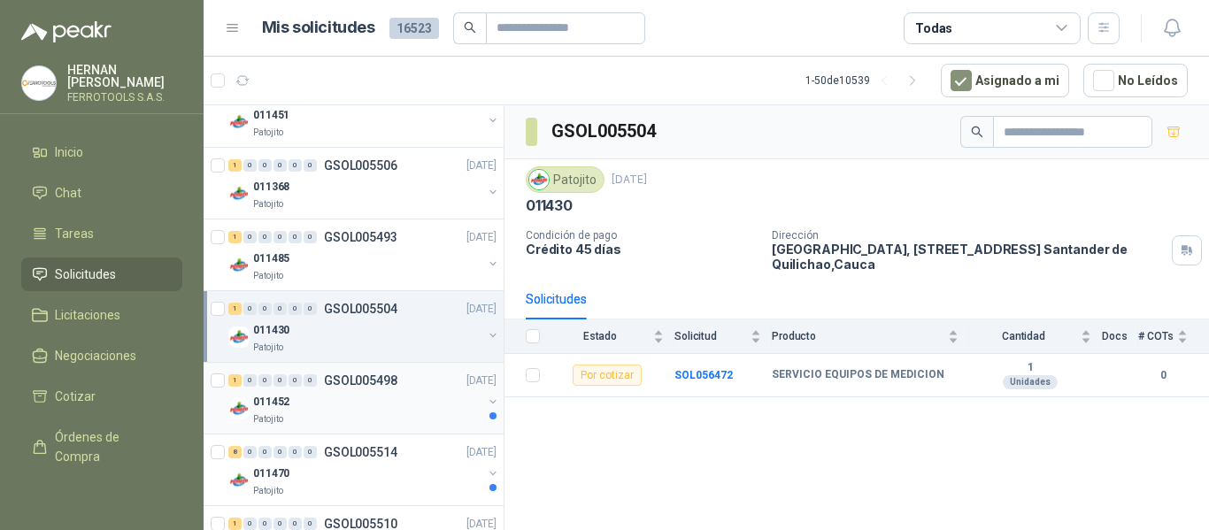
click at [436, 398] on div "011452" at bounding box center [367, 401] width 229 height 21
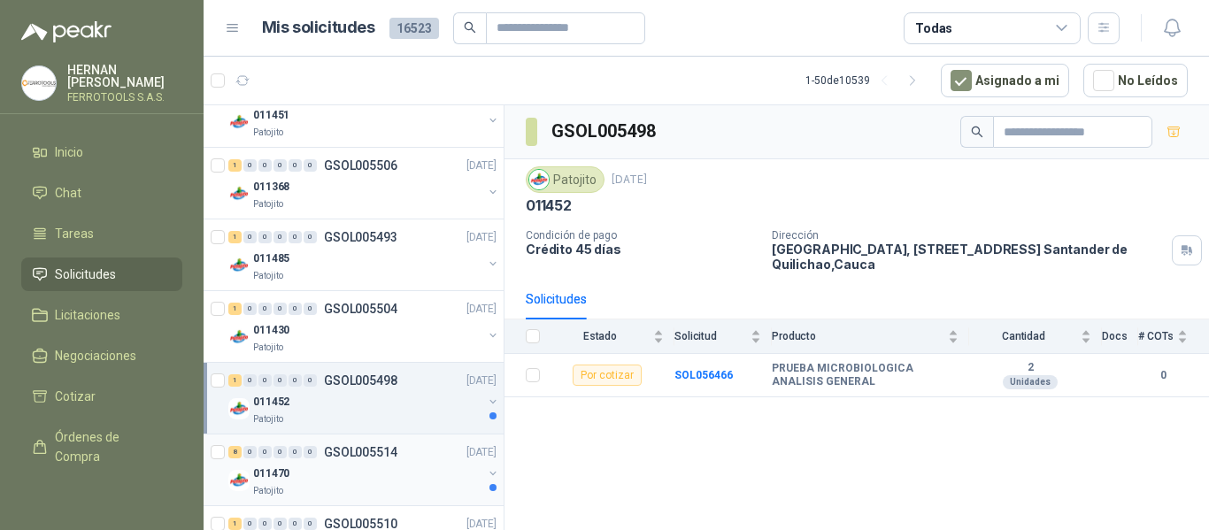
click at [429, 462] on div "8 0 0 0 0 0 GSOL005514 17/09/25" at bounding box center [364, 452] width 272 height 21
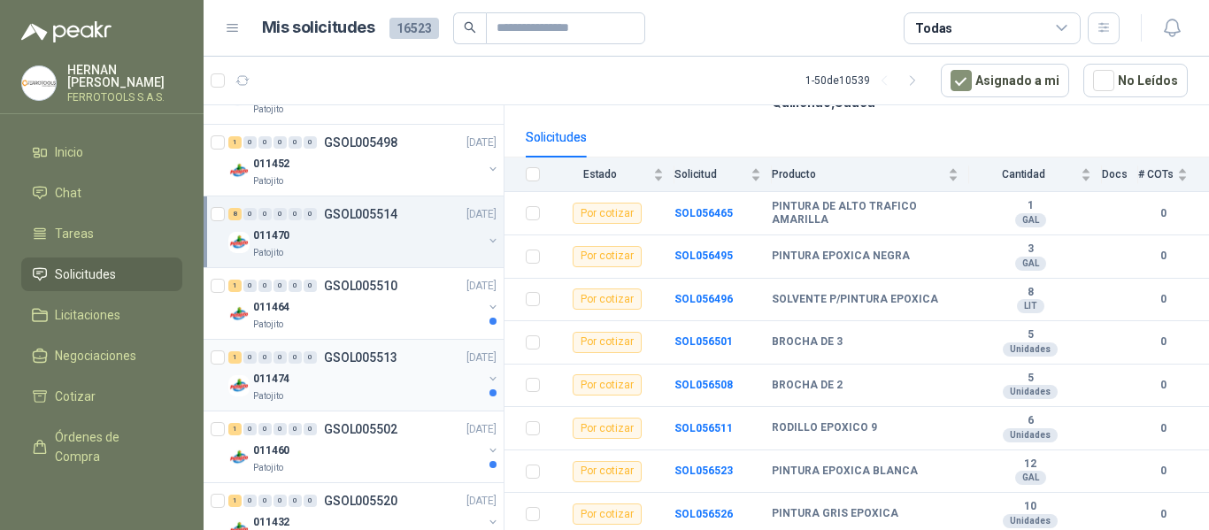
scroll to position [797, 0]
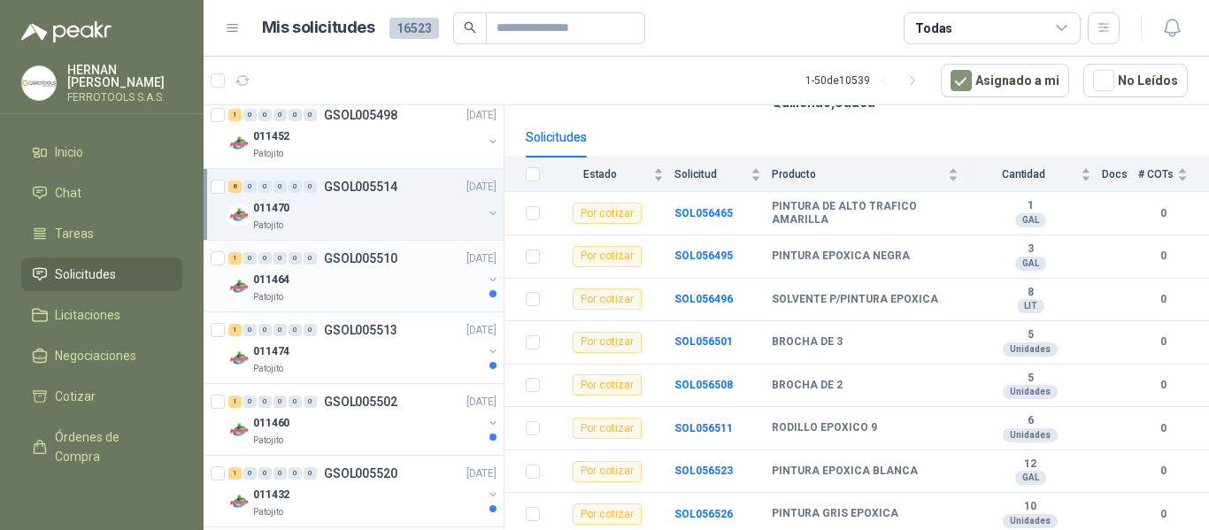
click at [382, 264] on p "GSOL005510" at bounding box center [360, 258] width 73 height 12
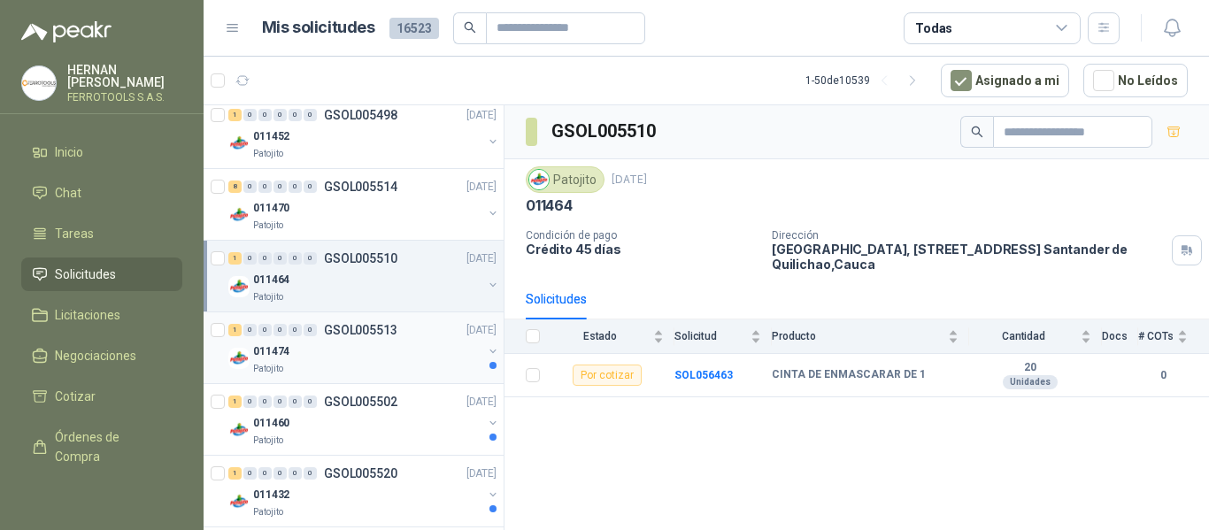
click at [400, 351] on div "011474" at bounding box center [367, 351] width 229 height 21
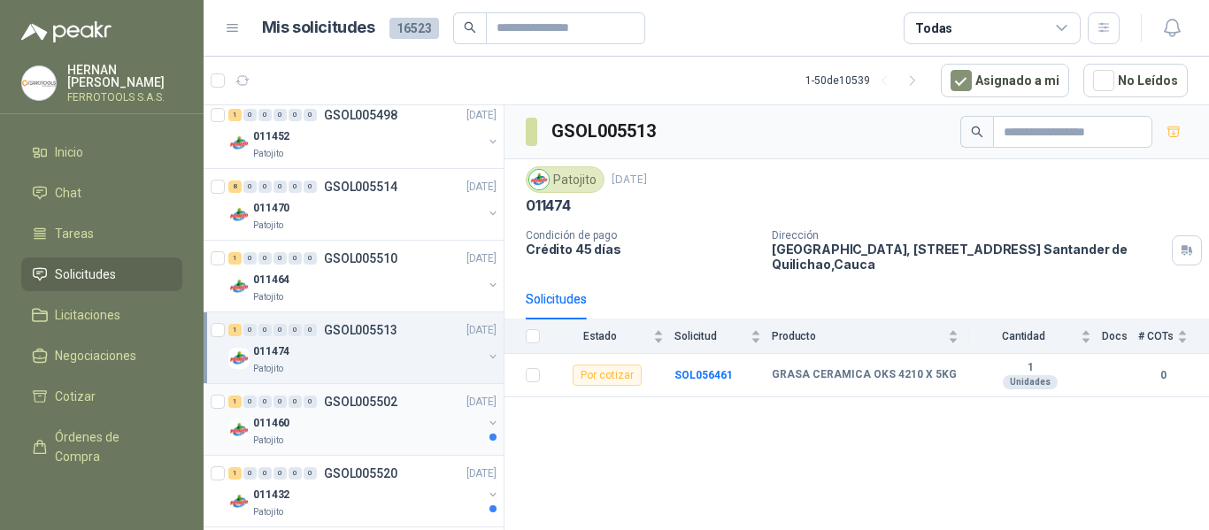
click at [399, 424] on div "011460" at bounding box center [367, 423] width 229 height 21
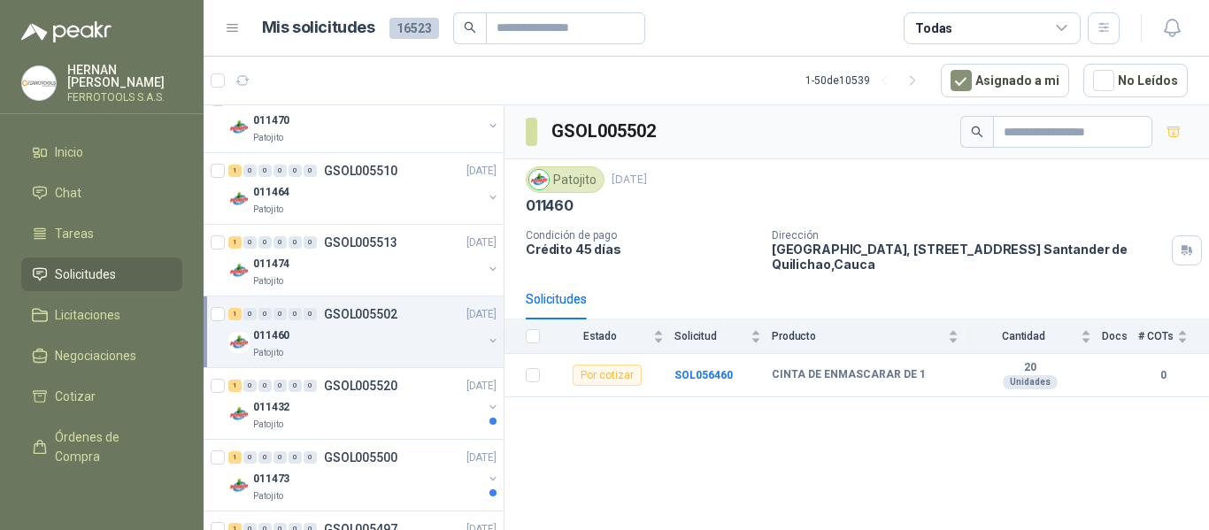
scroll to position [885, 0]
click at [399, 405] on div "011432" at bounding box center [367, 406] width 229 height 21
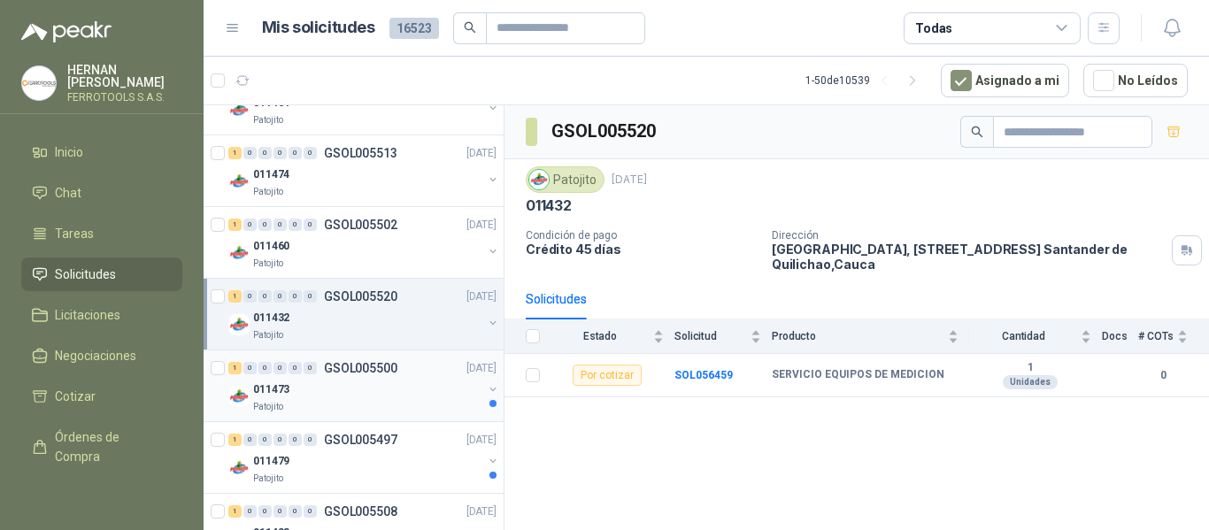
click at [425, 401] on div "Patojito" at bounding box center [367, 407] width 229 height 14
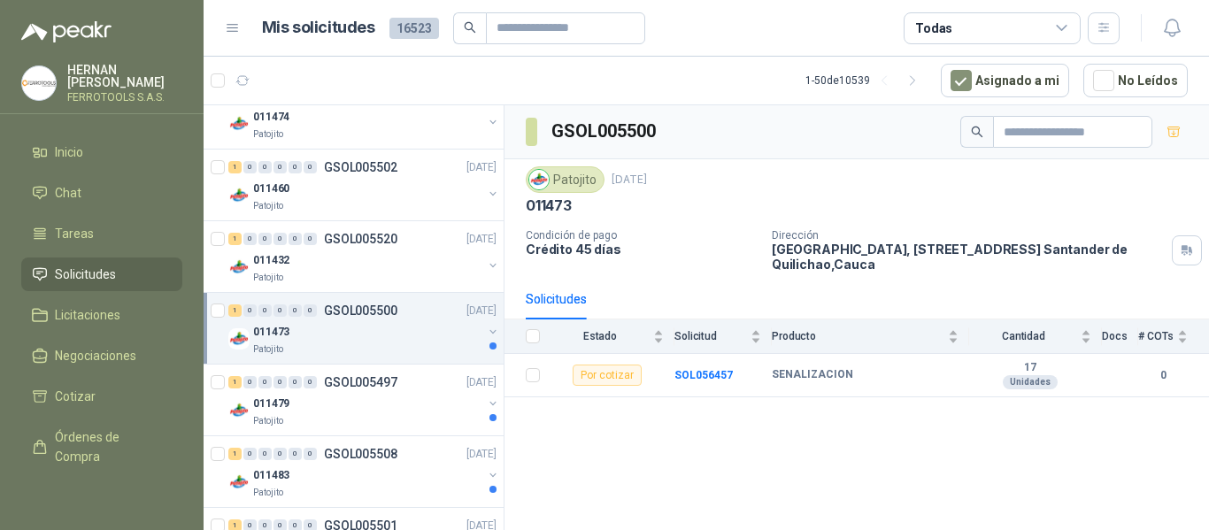
scroll to position [1062, 0]
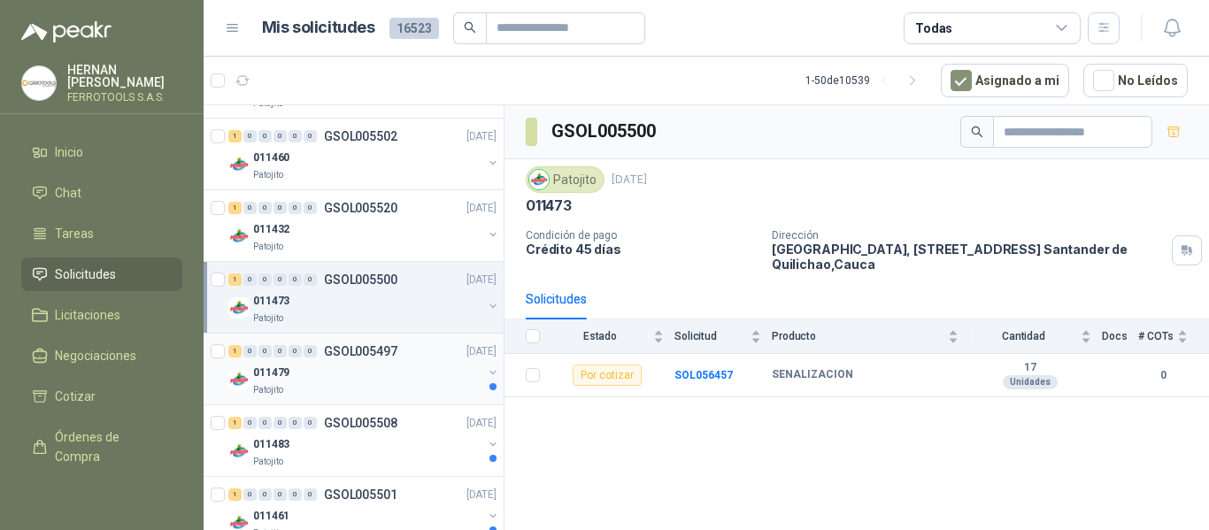
click at [422, 375] on div "011479" at bounding box center [367, 372] width 229 height 21
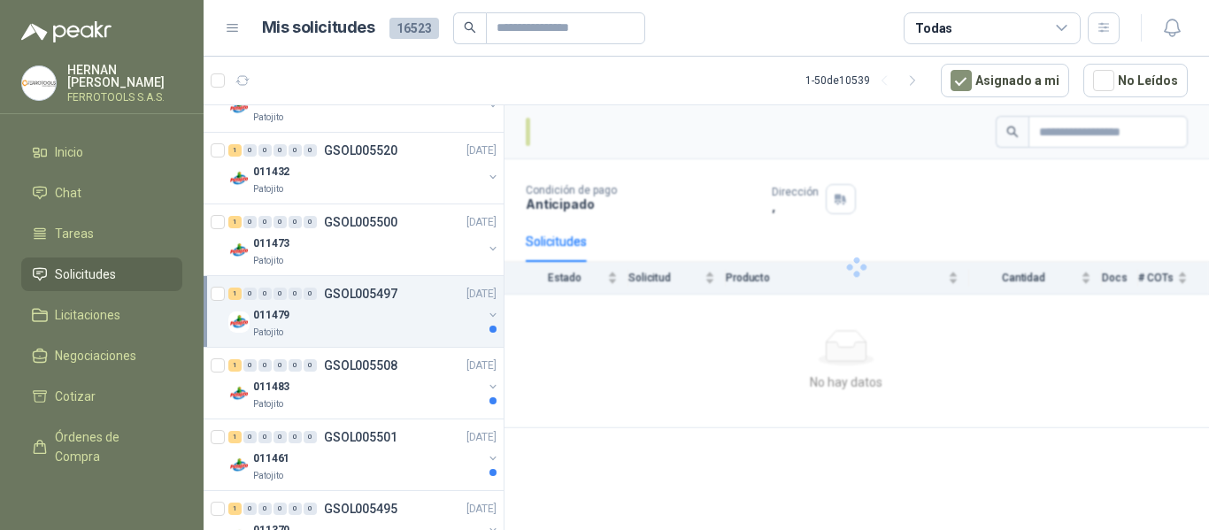
scroll to position [1151, 0]
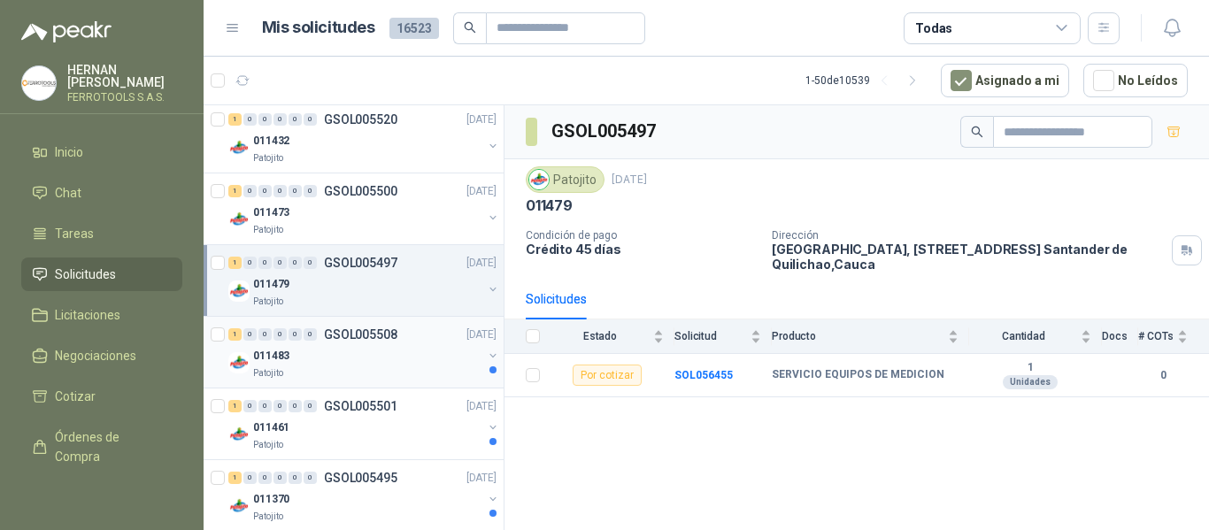
click at [428, 367] on div "Patojito" at bounding box center [367, 374] width 229 height 14
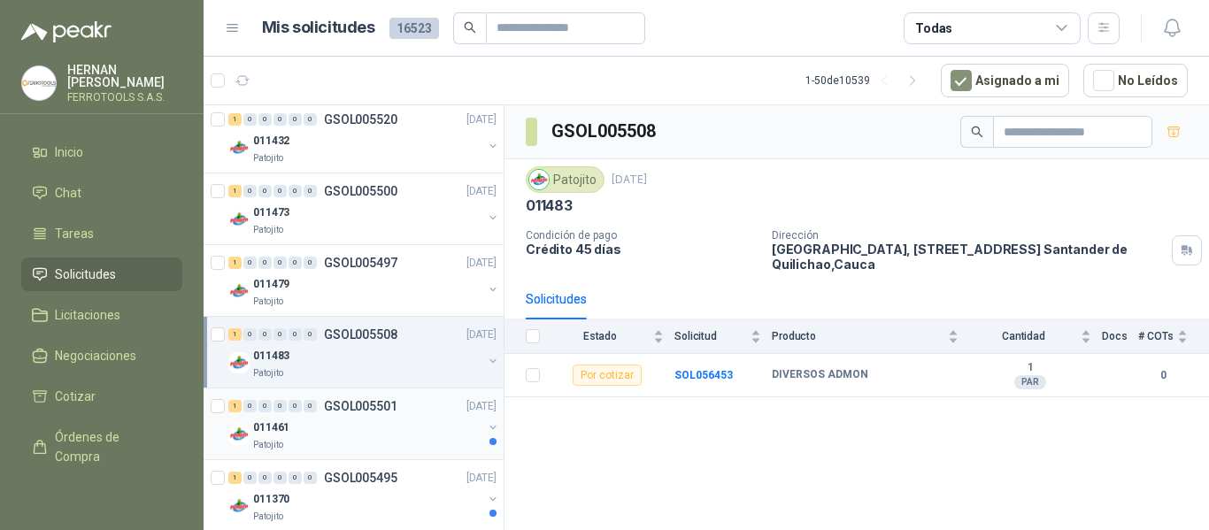
click at [412, 419] on div "011461" at bounding box center [367, 427] width 229 height 21
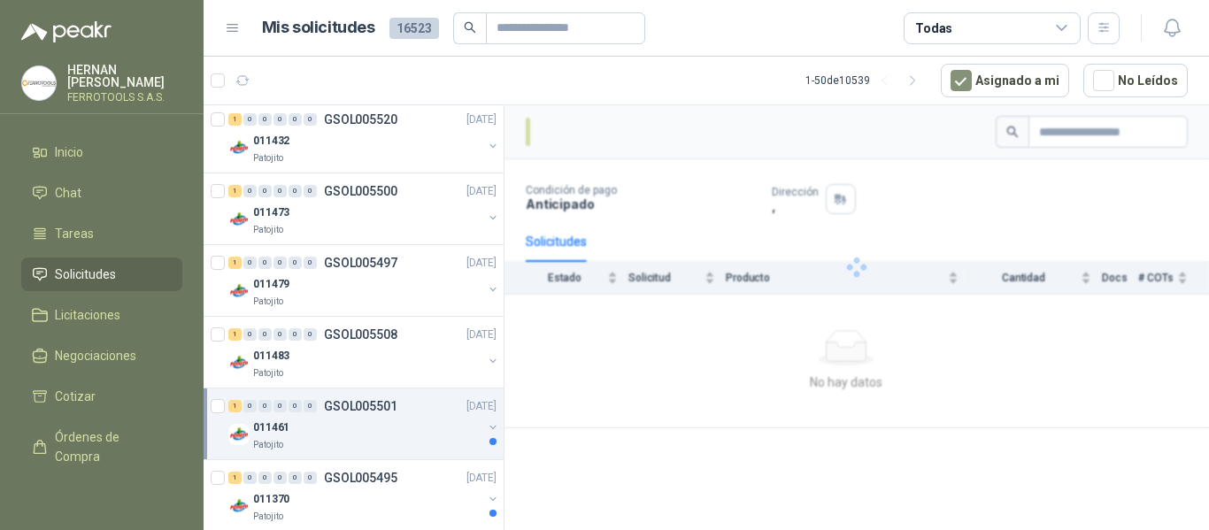
scroll to position [1239, 0]
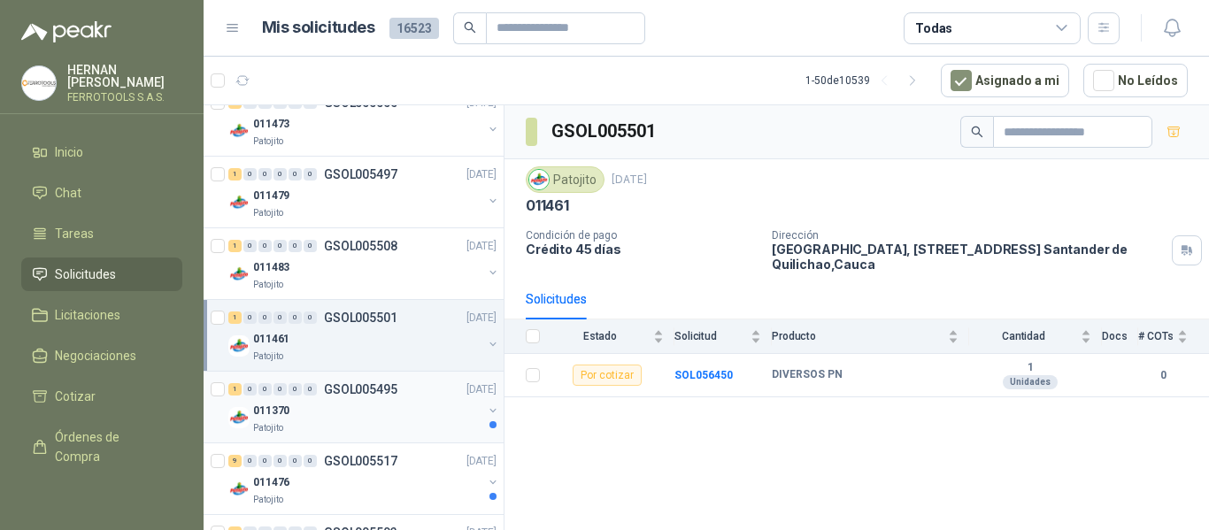
click at [420, 406] on div "011370" at bounding box center [367, 410] width 229 height 21
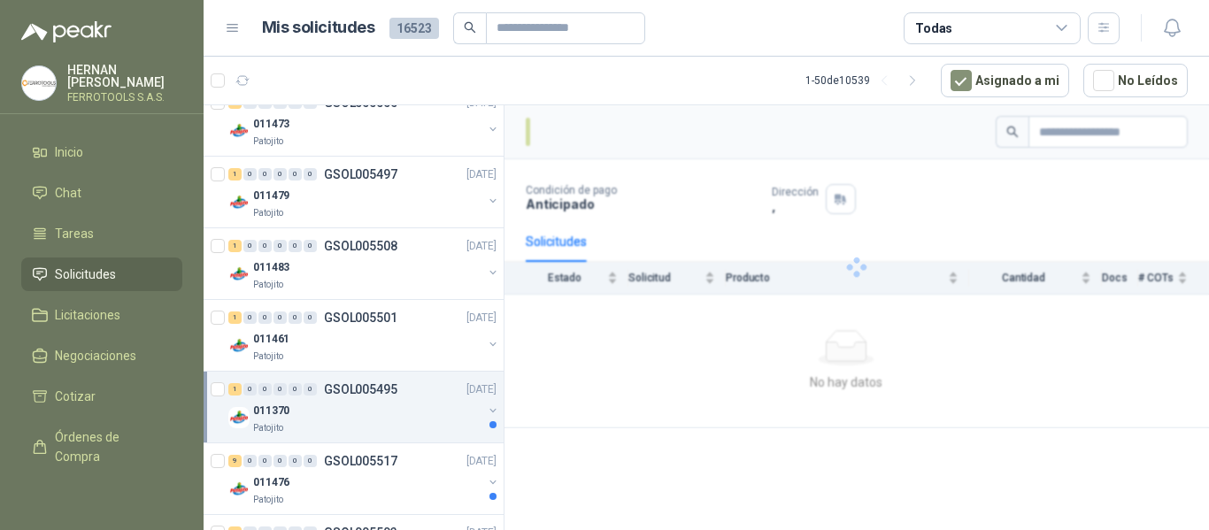
scroll to position [1328, 0]
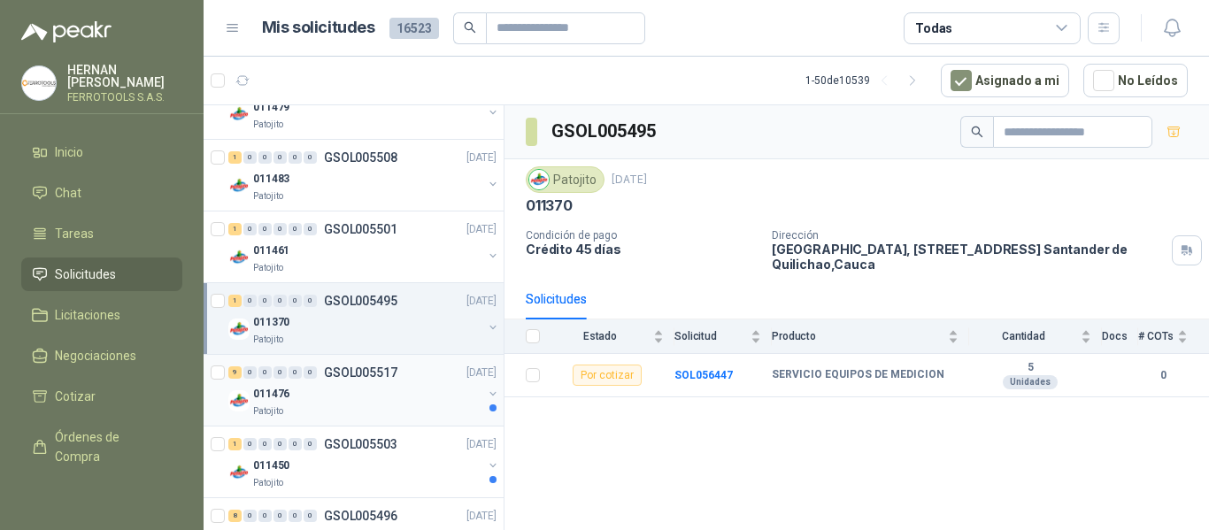
click at [421, 406] on div "Patojito" at bounding box center [367, 412] width 229 height 14
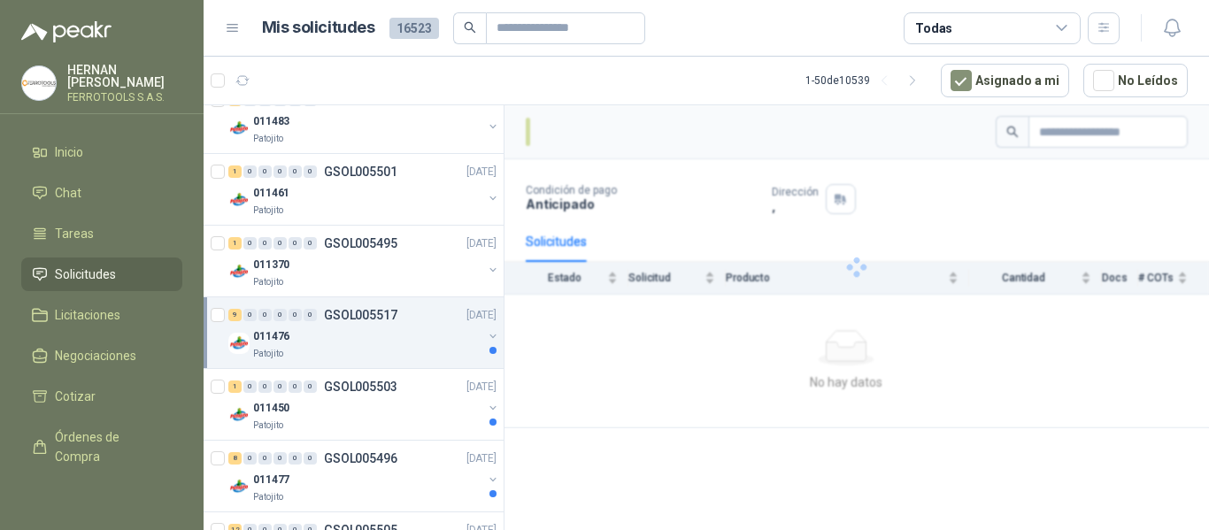
scroll to position [1416, 0]
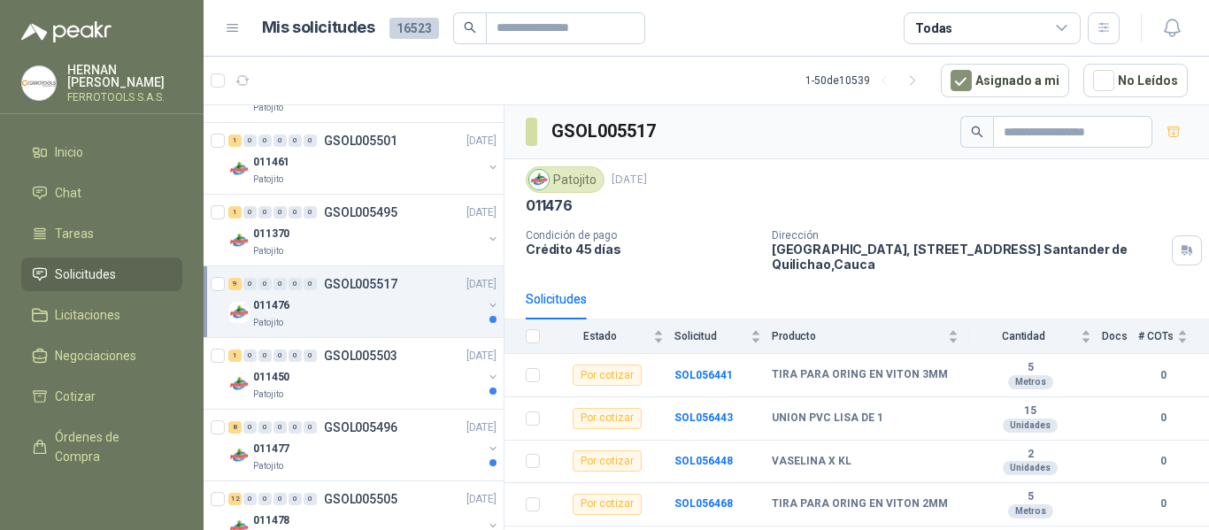
click at [422, 405] on div "1 0 0 0 0 0 GSOL005503 17/09/25 011450 Patojito" at bounding box center [354, 374] width 300 height 72
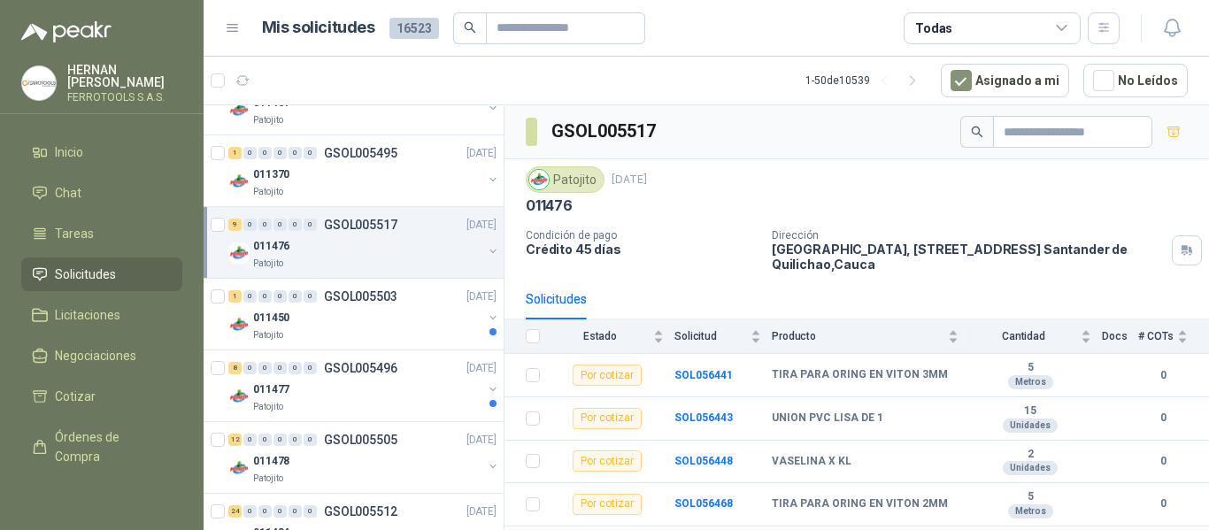
scroll to position [1505, 0]
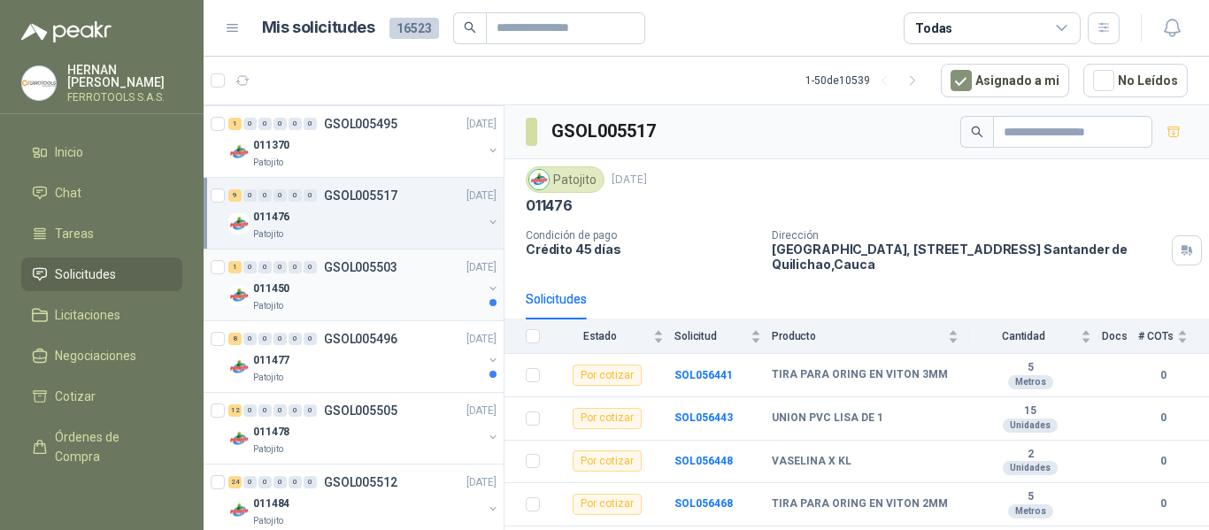
click at [421, 314] on div "1 0 0 0 0 0 GSOL005503 17/09/25 011450 Patojito" at bounding box center [354, 286] width 300 height 72
click at [430, 321] on div "8 0 0 0 0 0 GSOL005496 17/09/25 011477 Patojito" at bounding box center [354, 357] width 300 height 72
click at [431, 299] on div "Patojito" at bounding box center [367, 306] width 229 height 14
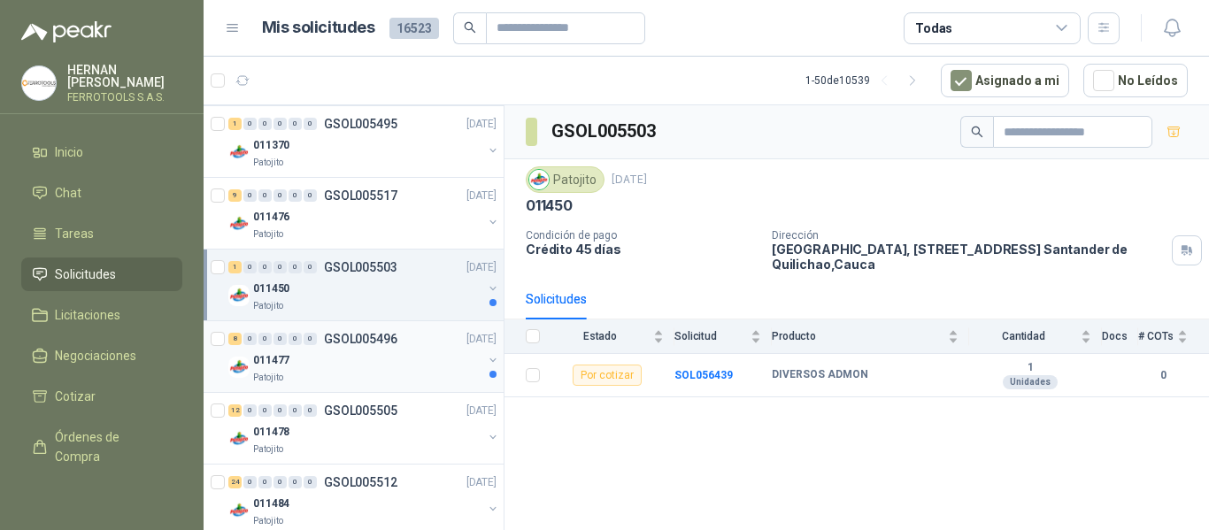
click at [428, 348] on div "8 0 0 0 0 0 GSOL005496 17/09/25" at bounding box center [364, 338] width 272 height 21
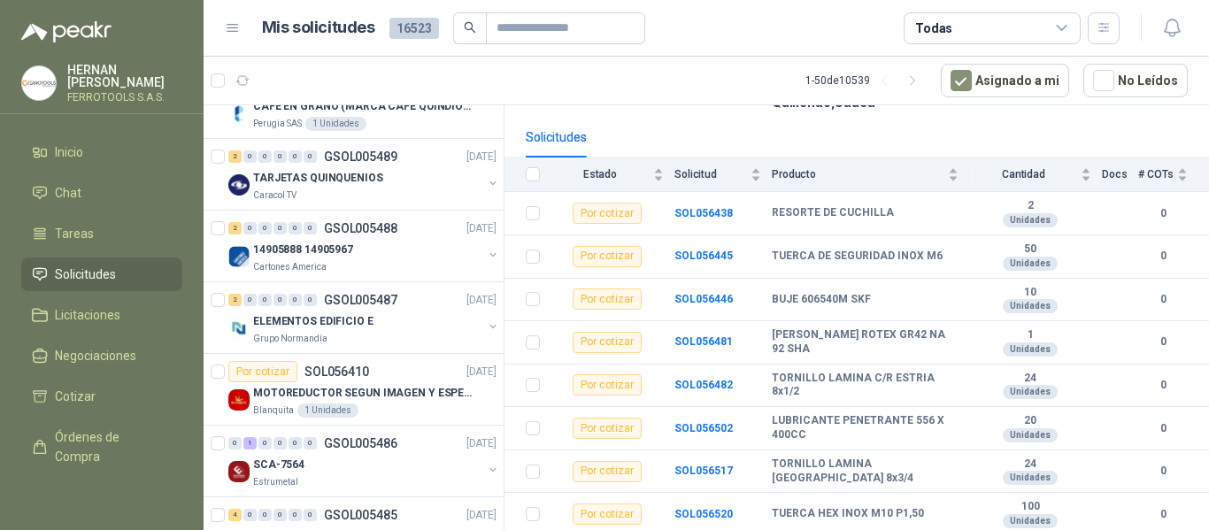
scroll to position [2479, 0]
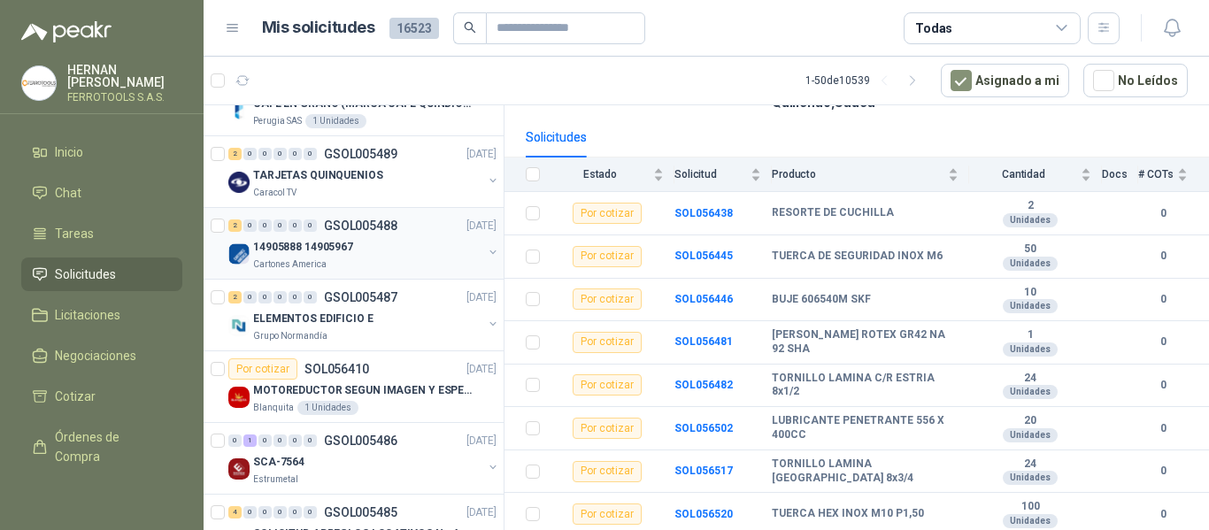
click at [371, 253] on div "14905888 14905967" at bounding box center [367, 246] width 229 height 21
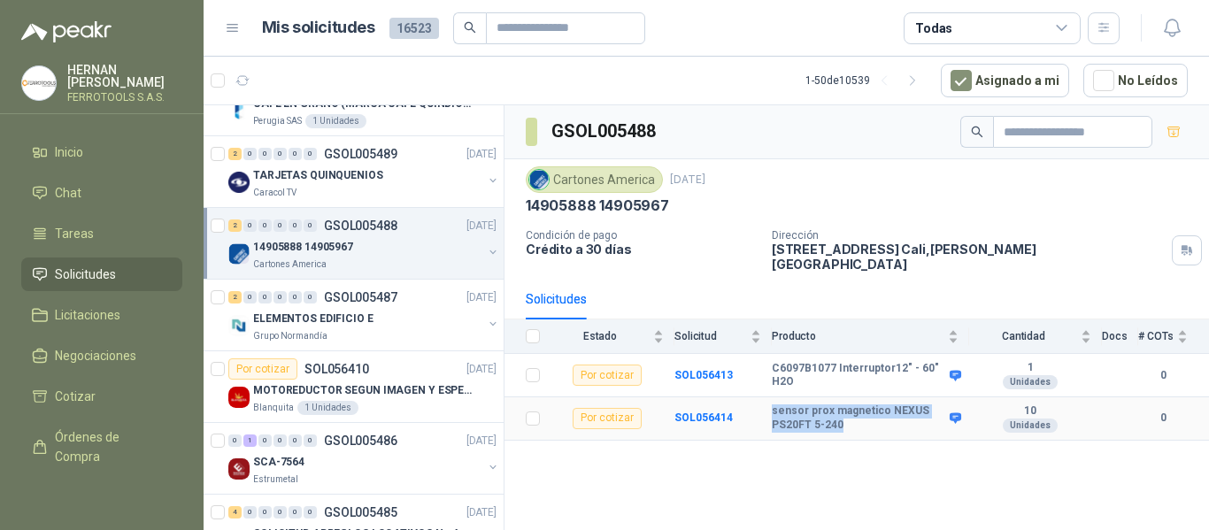
drag, startPoint x: 771, startPoint y: 403, endPoint x: 861, endPoint y: 422, distance: 92.4
click at [861, 422] on tr "Por cotizar SOL056414 sensor prox magnetico NEXUS PS20FT 5-240 10 Unidades 0" at bounding box center [857, 419] width 705 height 43
click at [390, 327] on div "ELEMENTOS EDIFICIO E" at bounding box center [367, 318] width 229 height 21
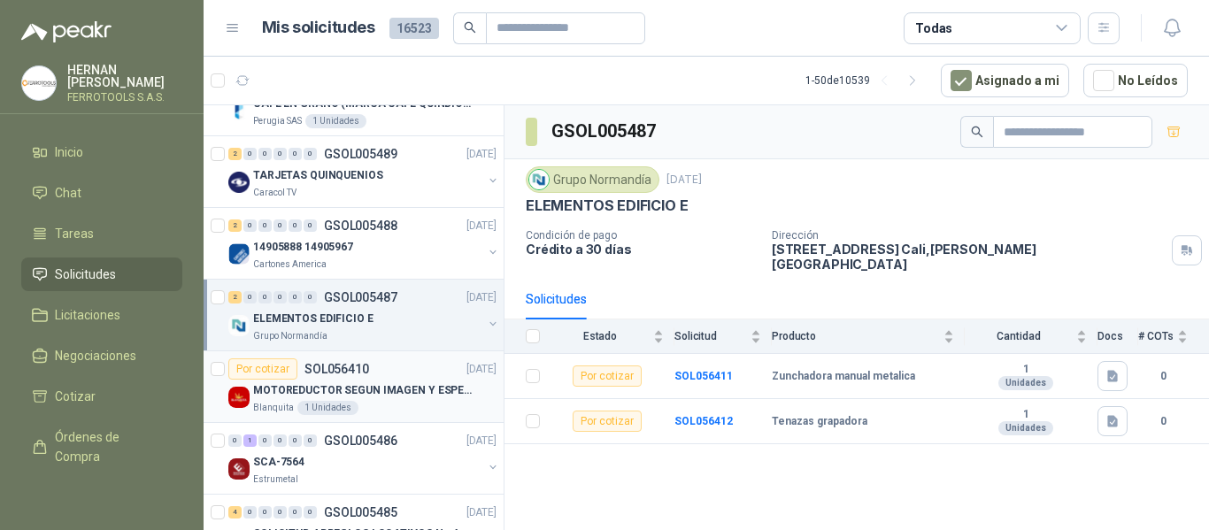
click at [425, 394] on p "MOTOREDUCTOR SEGUN IMAGEN Y ESPECIFICACIONES ADJUNTAS" at bounding box center [363, 390] width 220 height 17
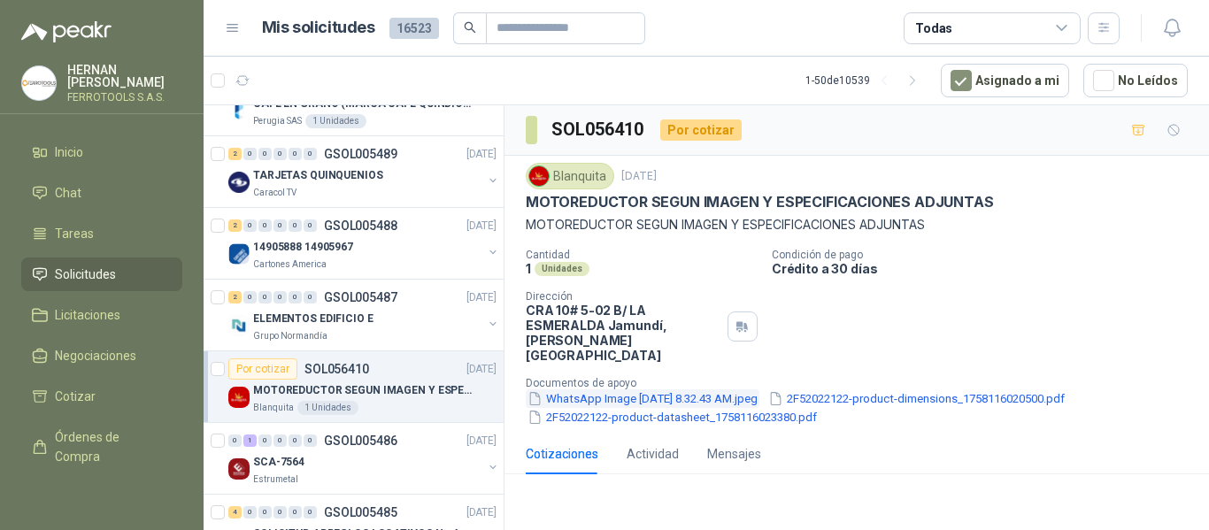
click at [758, 390] on button "WhatsApp Image 2025-09-17 at 8.32.43 AM.jpeg" at bounding box center [643, 399] width 234 height 19
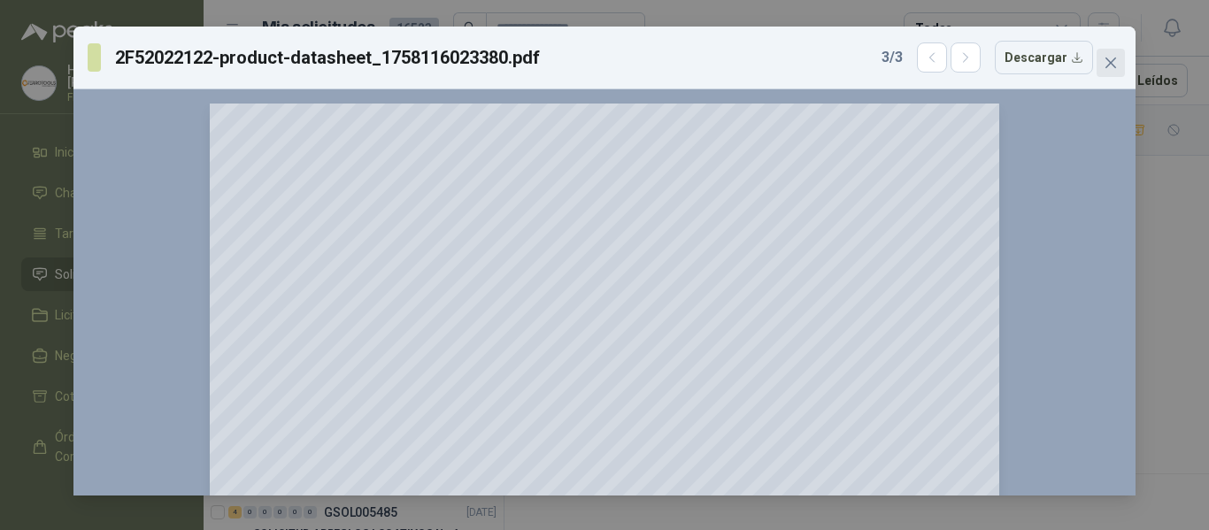
click at [1115, 56] on icon "close" at bounding box center [1111, 63] width 14 height 14
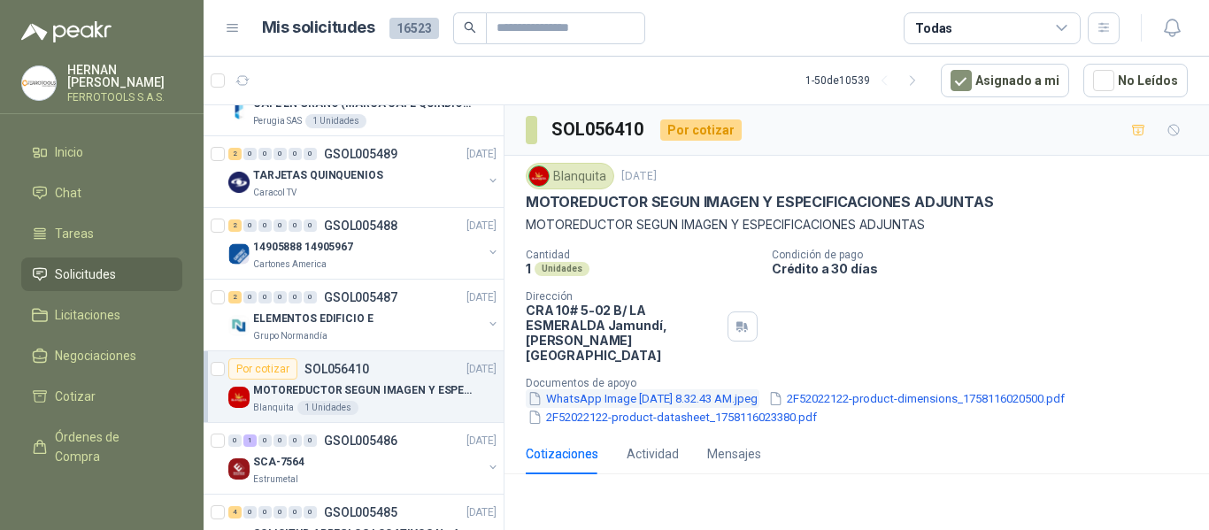
click at [639, 390] on button "WhatsApp Image 2025-09-17 at 8.32.43 AM.jpeg" at bounding box center [643, 399] width 234 height 19
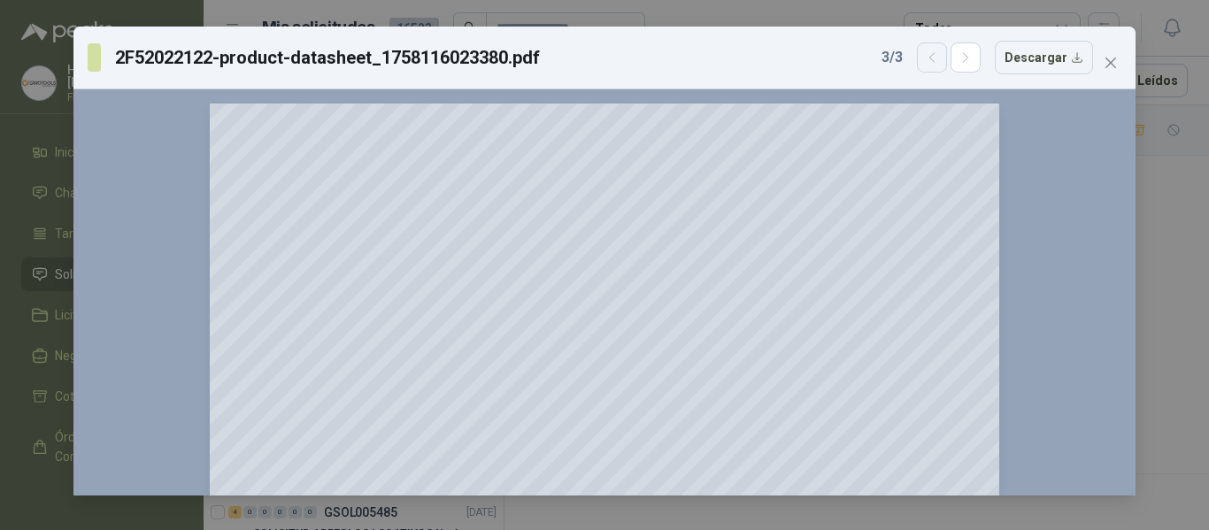
click at [935, 58] on icon "button" at bounding box center [932, 57] width 15 height 15
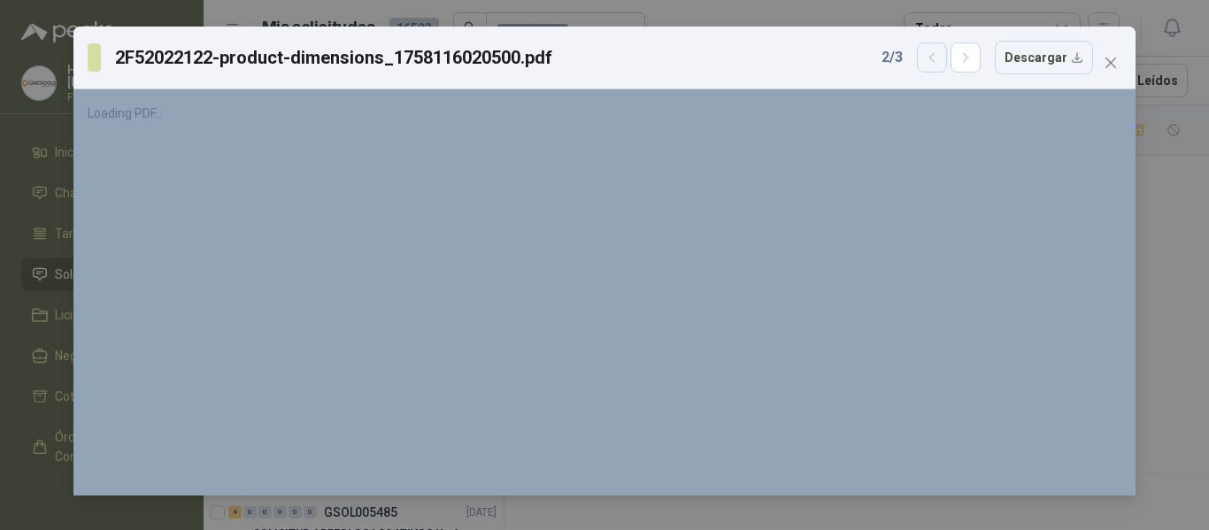
click at [935, 58] on icon "button" at bounding box center [932, 57] width 15 height 15
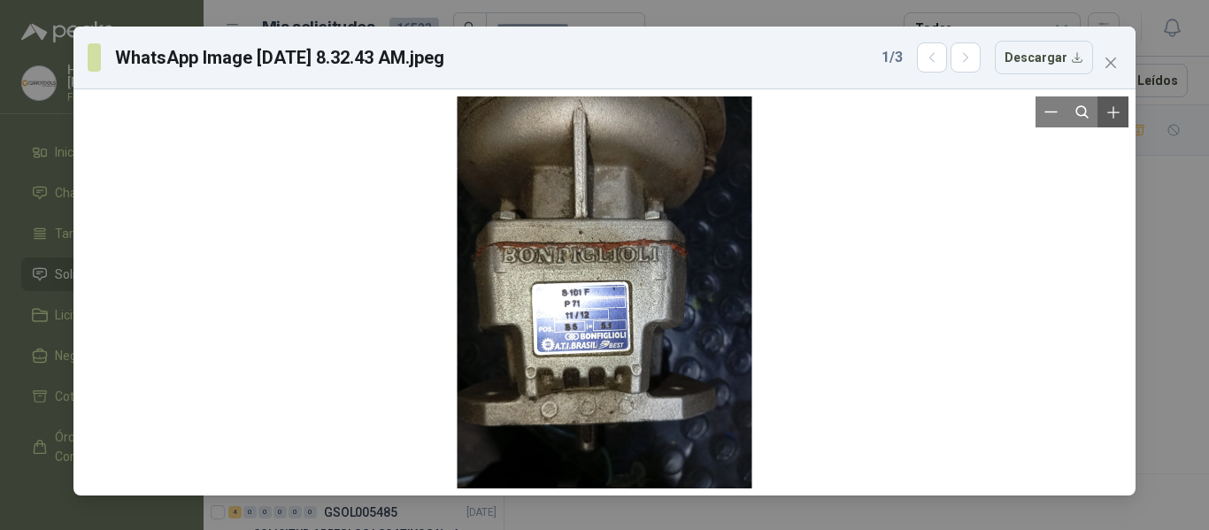
click at [1113, 116] on icon "Zoom in" at bounding box center [1114, 112] width 12 height 12
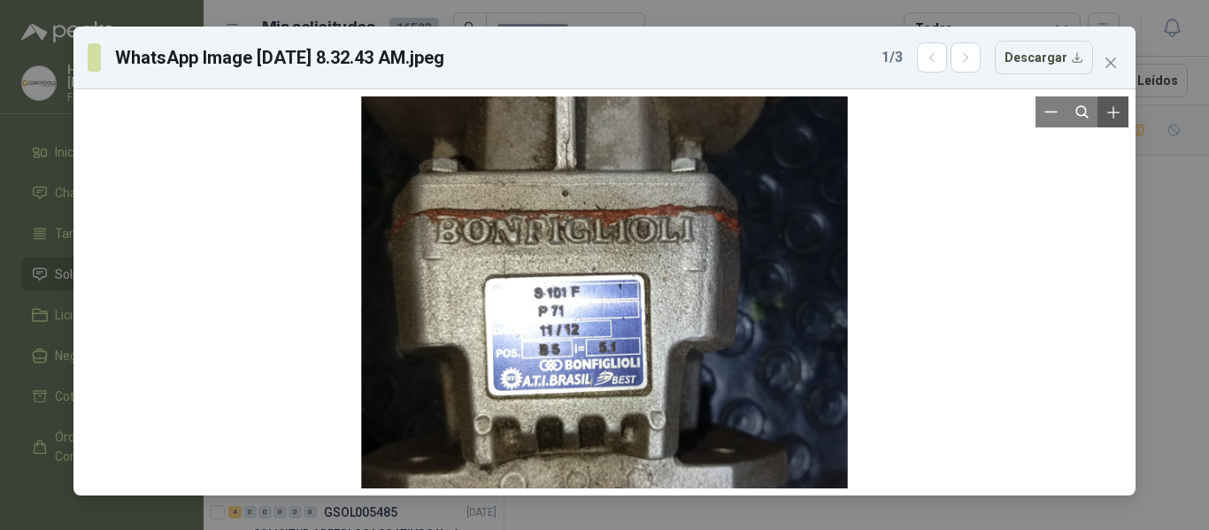
click at [1113, 116] on icon "Zoom in" at bounding box center [1114, 112] width 12 height 12
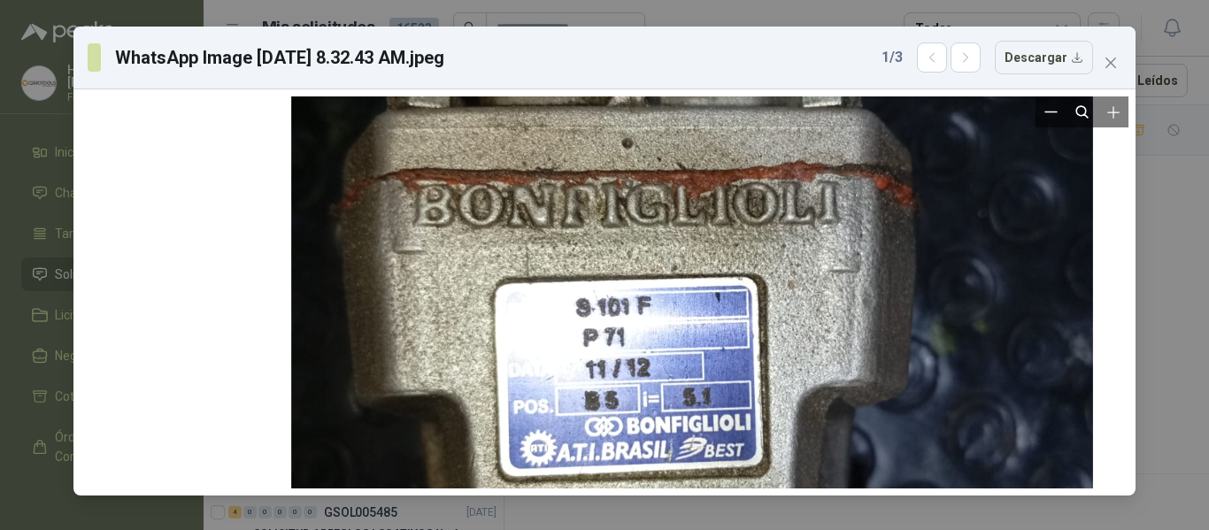
drag, startPoint x: 684, startPoint y: 231, endPoint x: 764, endPoint y: 245, distance: 80.9
click at [764, 245] on div at bounding box center [692, 306] width 803 height 1067
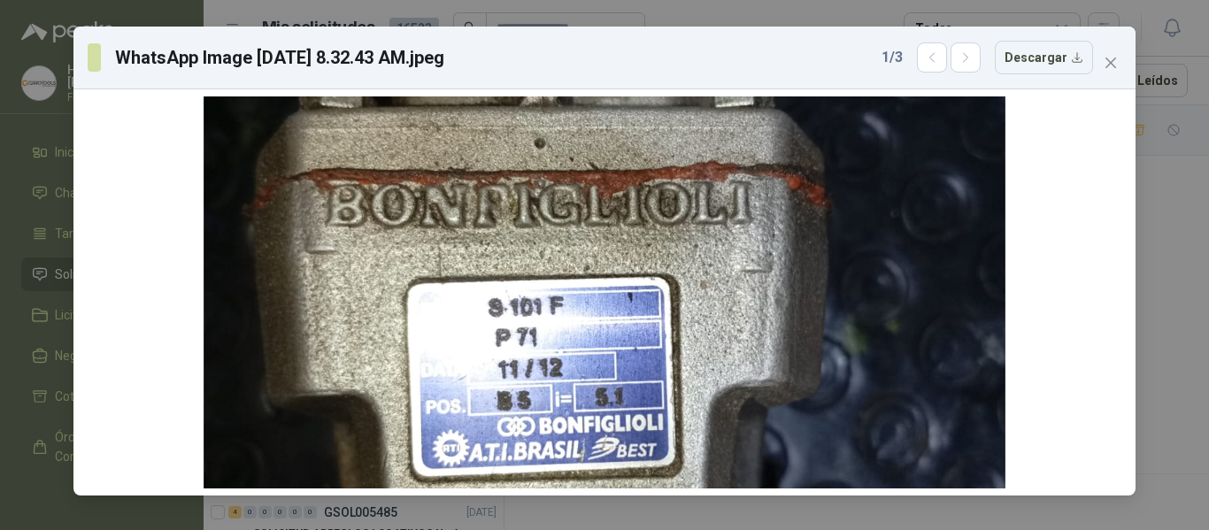
click at [1107, 65] on icon "close" at bounding box center [1111, 63] width 14 height 14
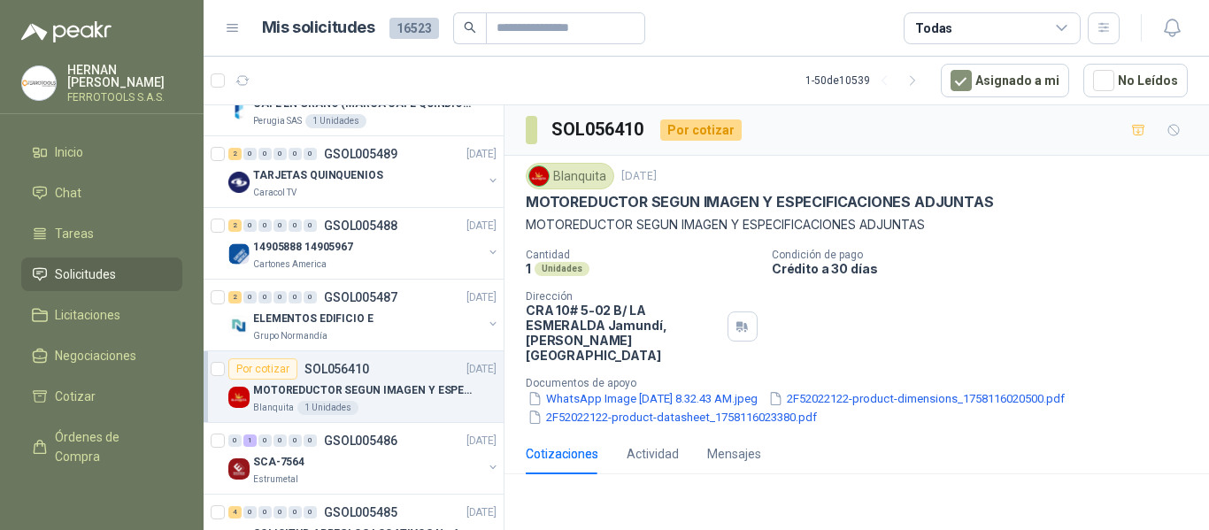
click at [896, 377] on p "Documentos de apoyo" at bounding box center [864, 383] width 676 height 12
click at [894, 390] on button "2F52022122-product-dimensions_1758116020500.pdf" at bounding box center [917, 399] width 300 height 19
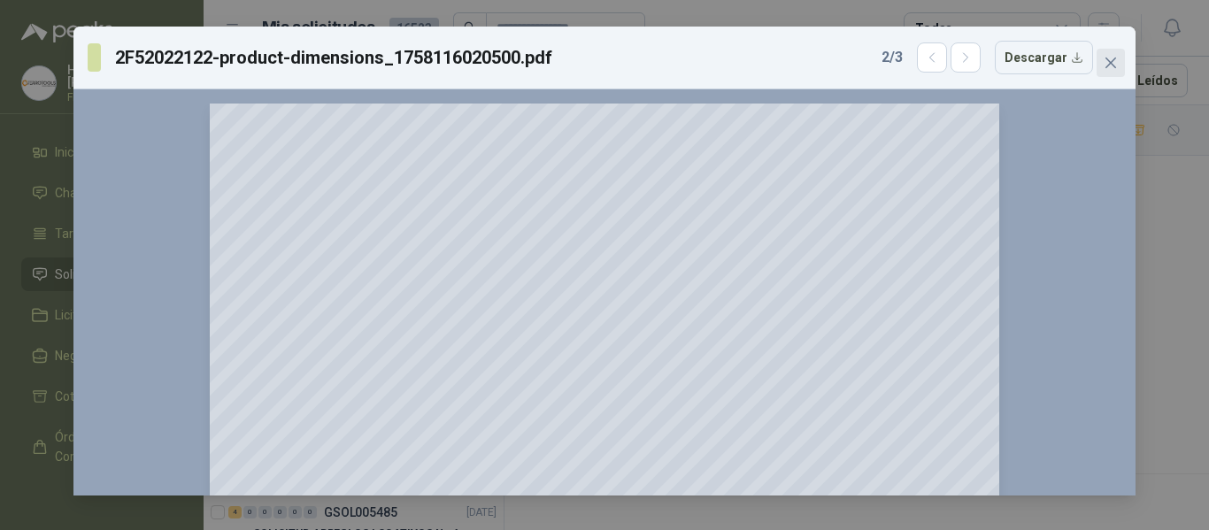
click at [1119, 54] on button "Close" at bounding box center [1111, 63] width 28 height 28
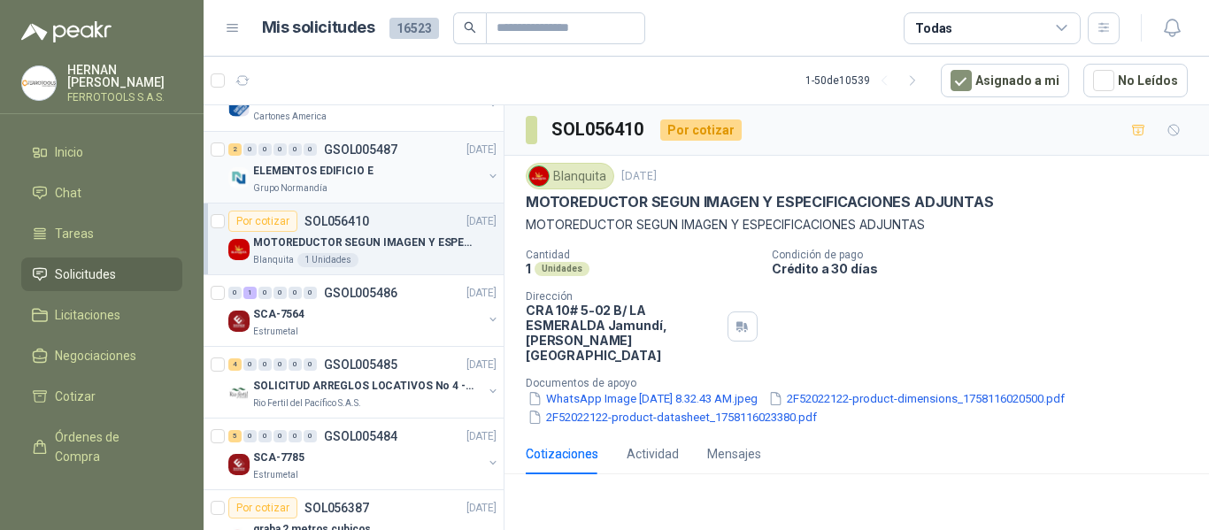
scroll to position [2656, 0]
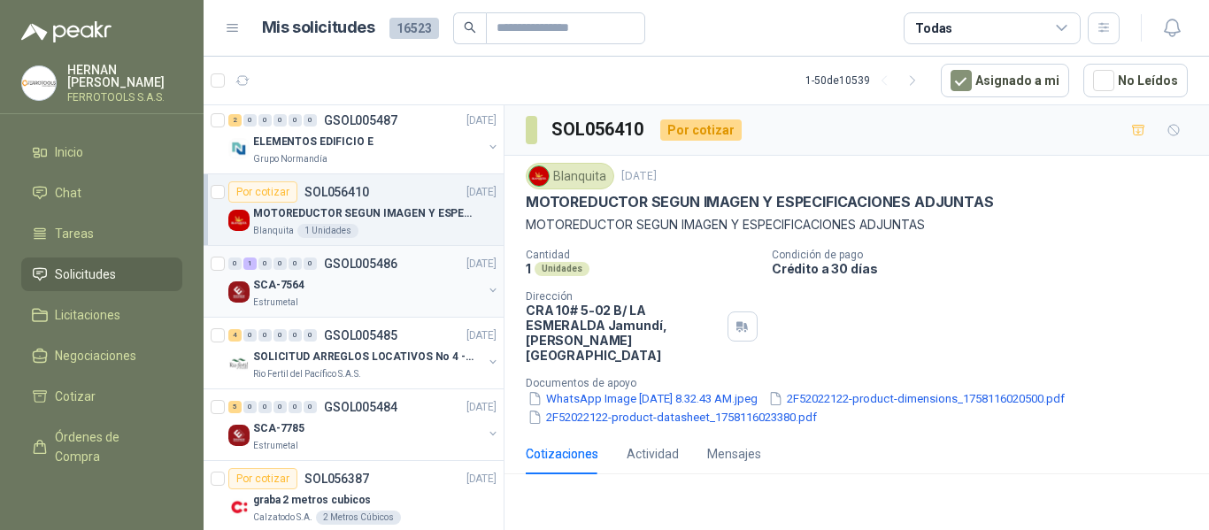
click at [419, 298] on div "Estrumetal" at bounding box center [367, 303] width 229 height 14
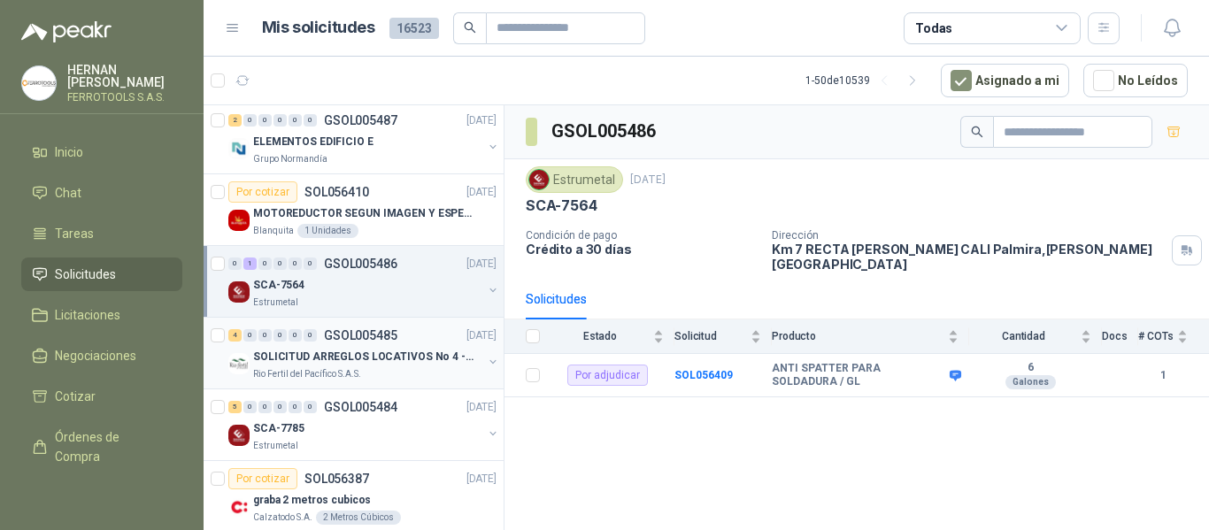
click at [396, 366] on div "SOLICITUD ARREGLOS LOCATIVOS No 4 - PICHINDE" at bounding box center [367, 356] width 229 height 21
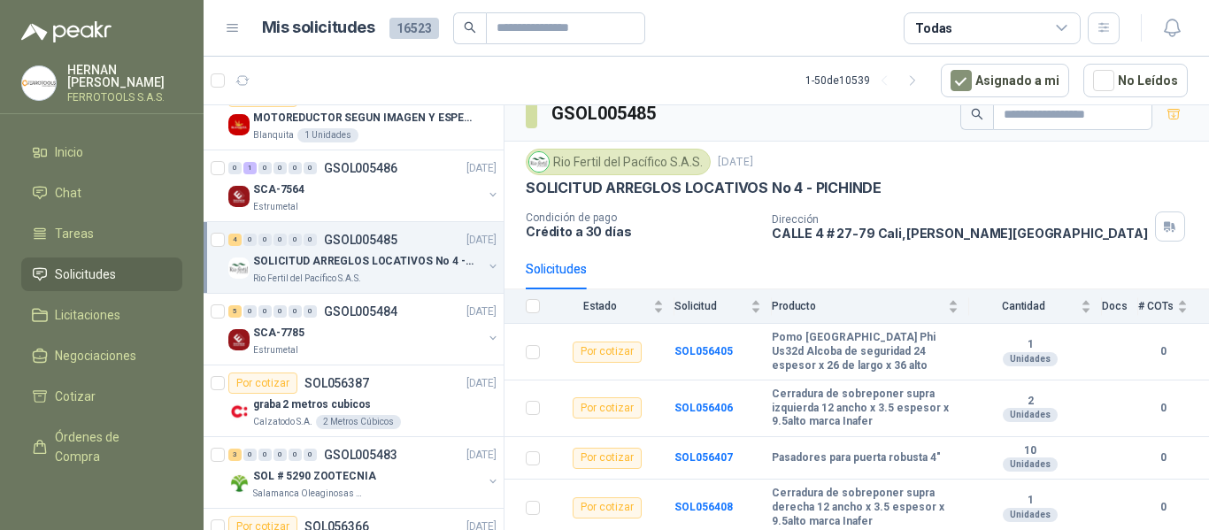
scroll to position [2833, 0]
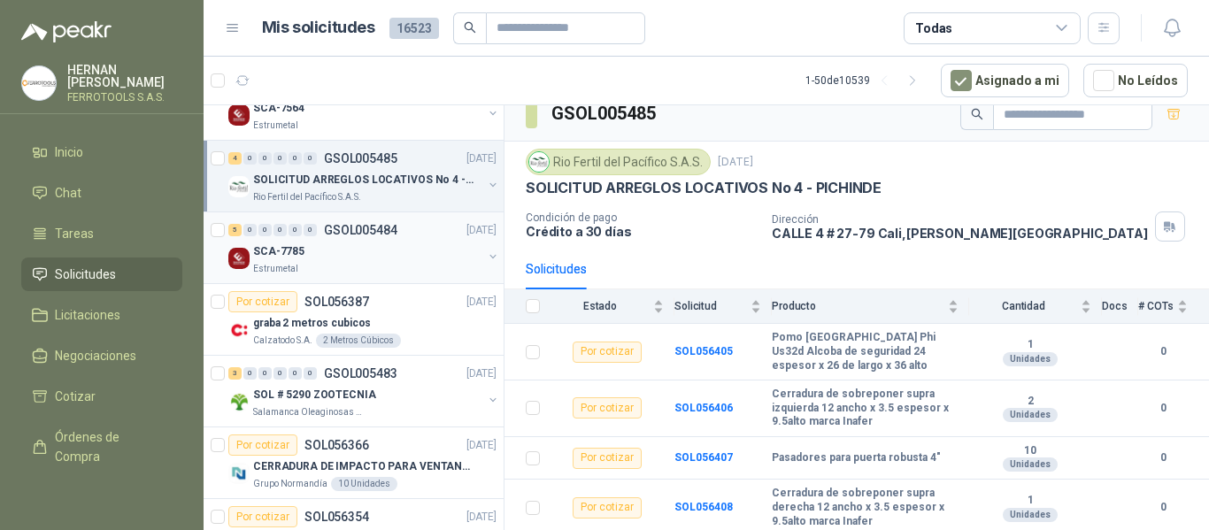
click at [401, 251] on div "SCA-7785" at bounding box center [367, 251] width 229 height 21
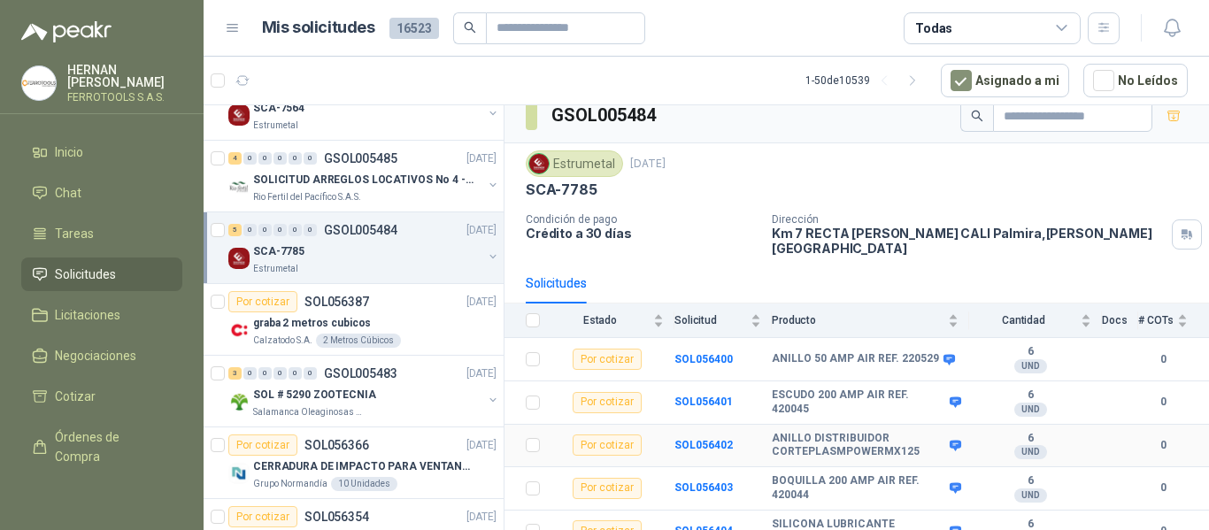
scroll to position [20, 0]
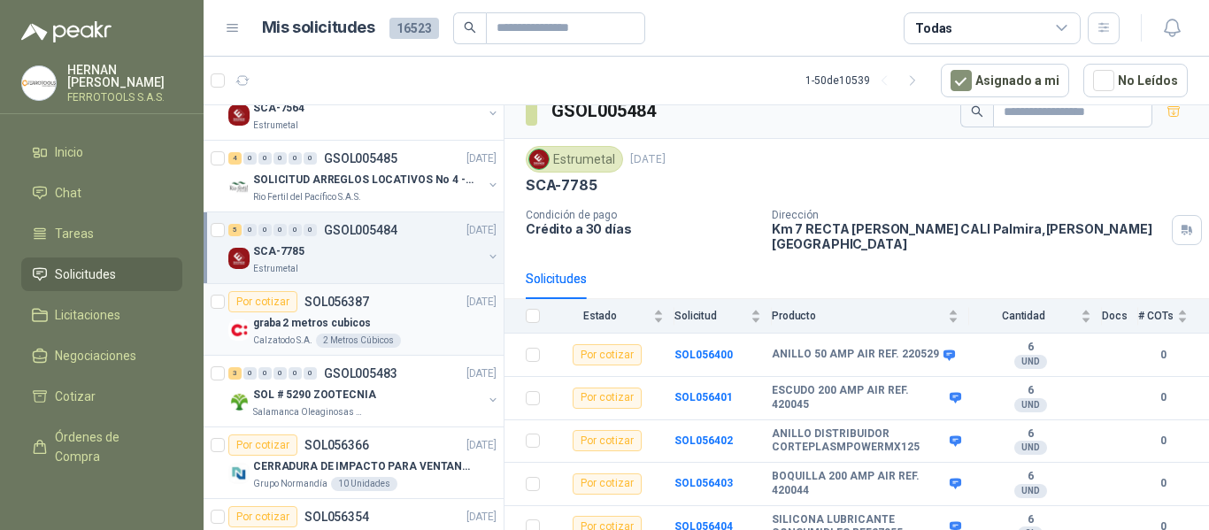
click at [428, 319] on div "graba 2 metros cubicos" at bounding box center [374, 323] width 243 height 21
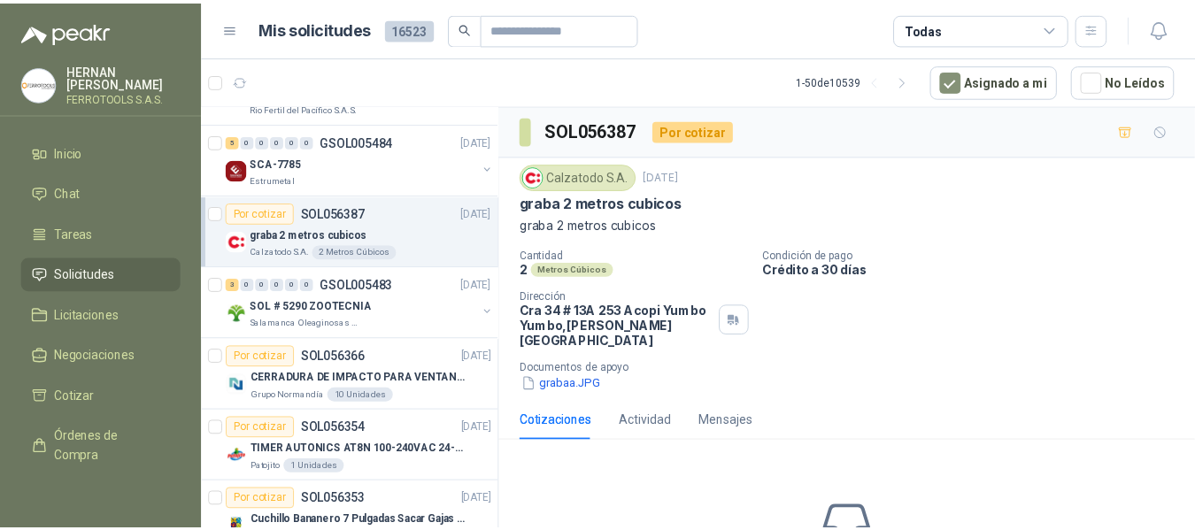
scroll to position [3010, 0]
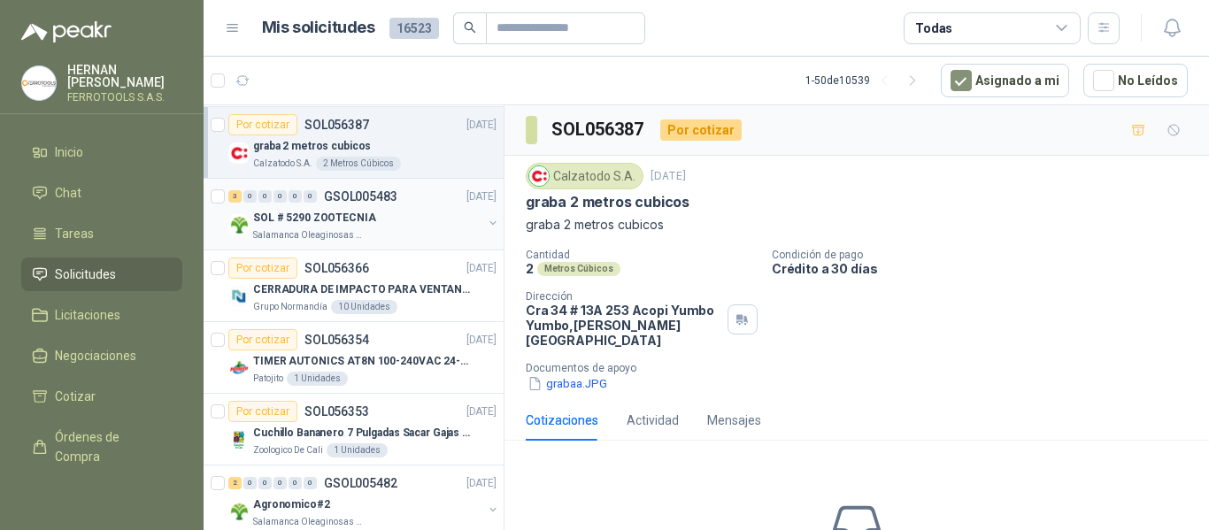
click at [437, 229] on div "Salamanca Oleaginosas SAS" at bounding box center [367, 235] width 229 height 14
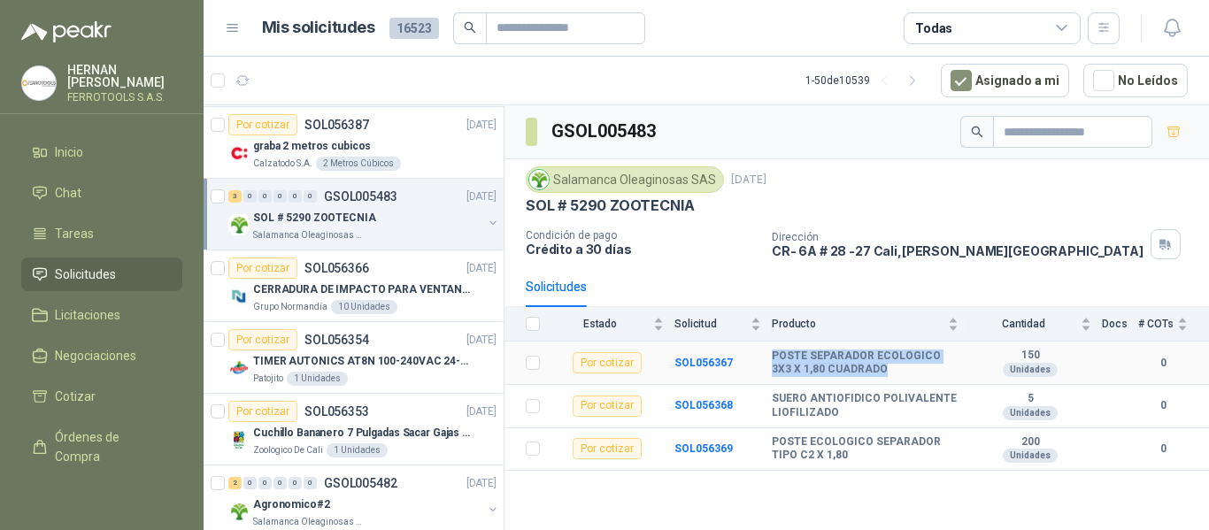
drag, startPoint x: 772, startPoint y: 355, endPoint x: 912, endPoint y: 383, distance: 142.7
click at [907, 374] on b "POSTE SEPARADOR ECOLOGICO 3X3 X 1,80 CUADRADO" at bounding box center [865, 363] width 187 height 27
click at [637, 487] on div "GSOL005483 Salamanca Oleaginosas SAS 17 sept, 2025 SOL # 5290 ZOOTECNIA Condici…" at bounding box center [857, 320] width 705 height 431
click at [447, 282] on p "CERRADURA DE IMPACTO PARA VENTANAS" at bounding box center [363, 290] width 220 height 17
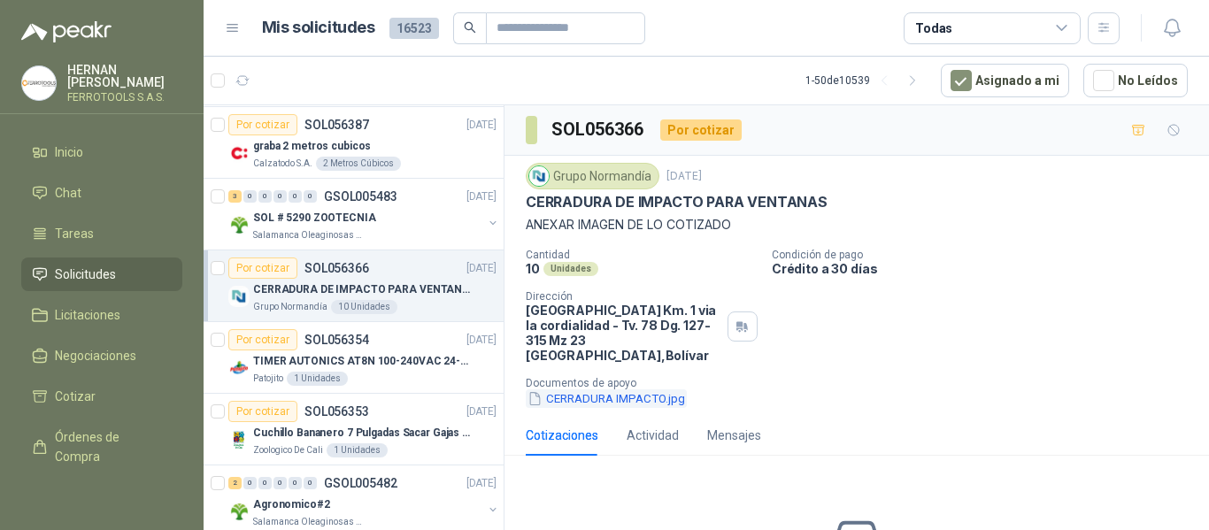
click at [614, 406] on button "CERRADURA IMPACTO.jpg" at bounding box center [606, 399] width 161 height 19
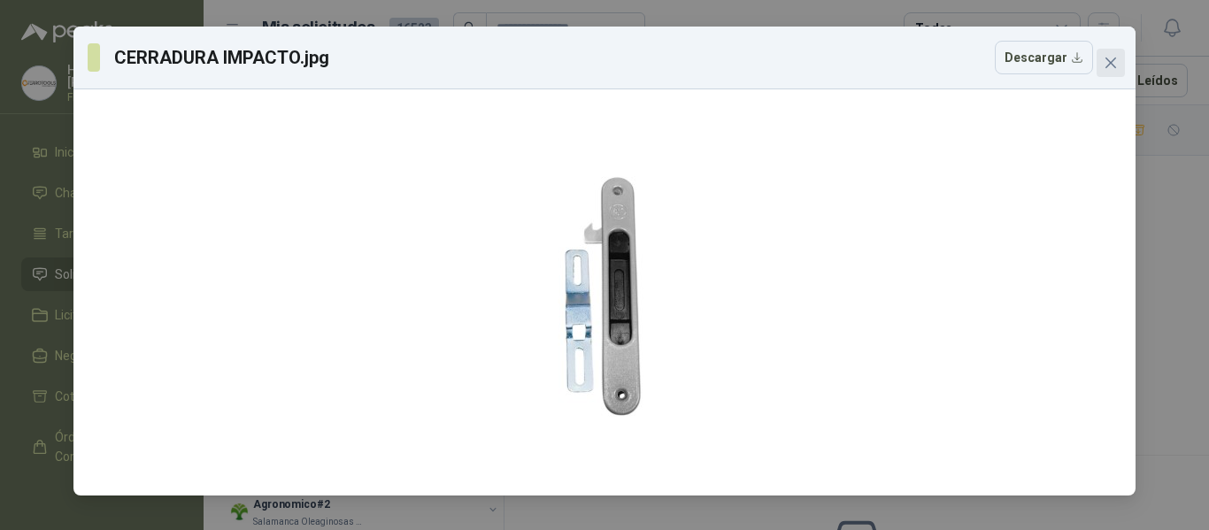
click at [1107, 62] on icon "close" at bounding box center [1111, 63] width 14 height 14
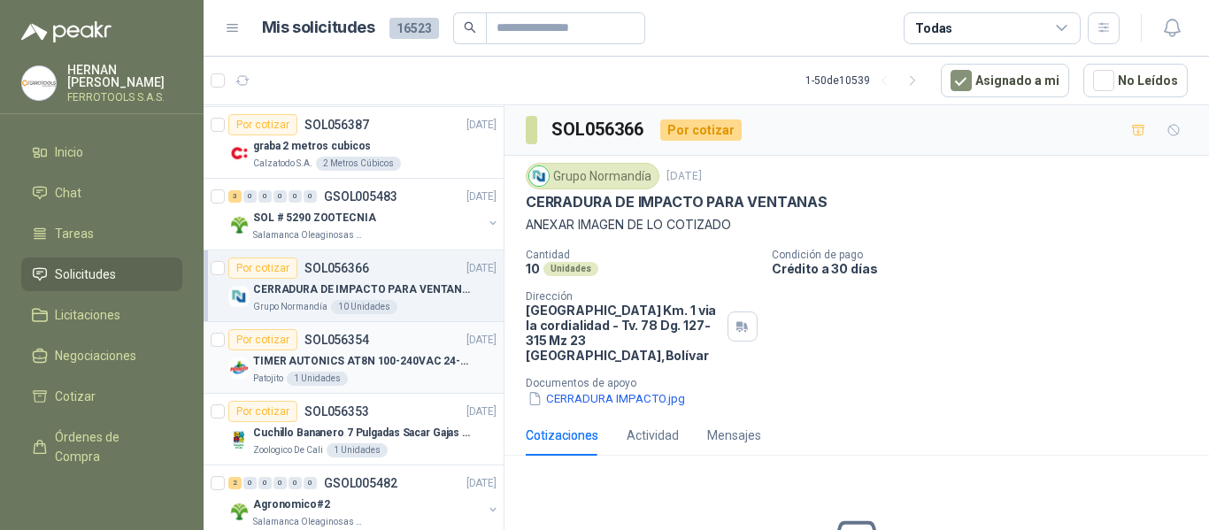
click at [436, 376] on div "Patojito 1 Unidades" at bounding box center [374, 379] width 243 height 14
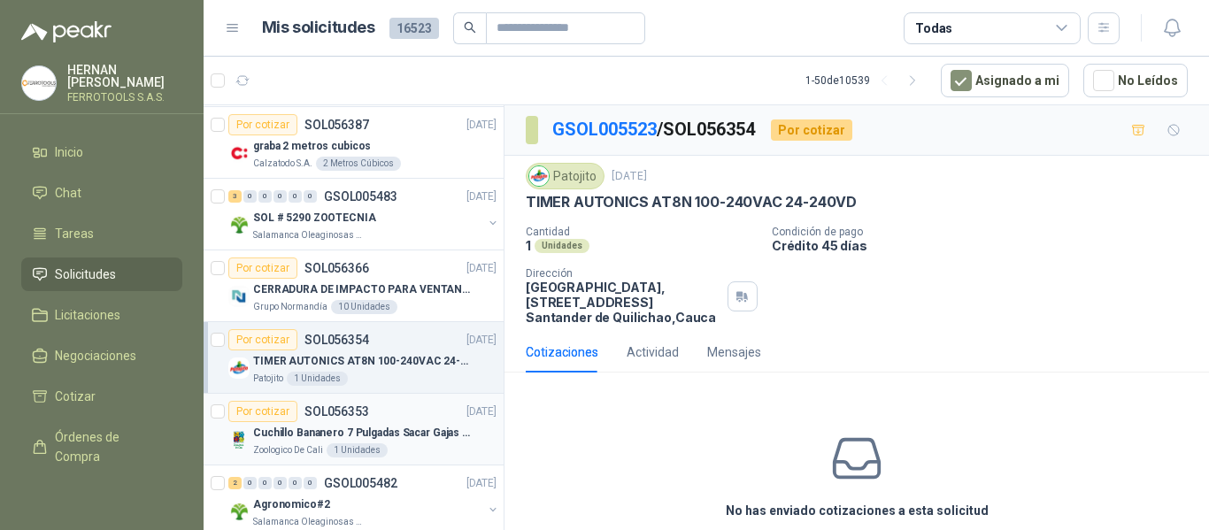
click at [374, 422] on div "Cuchillo Bananero 7 Pulgadas Sacar Gajas O Deshoje O Desman" at bounding box center [374, 432] width 243 height 21
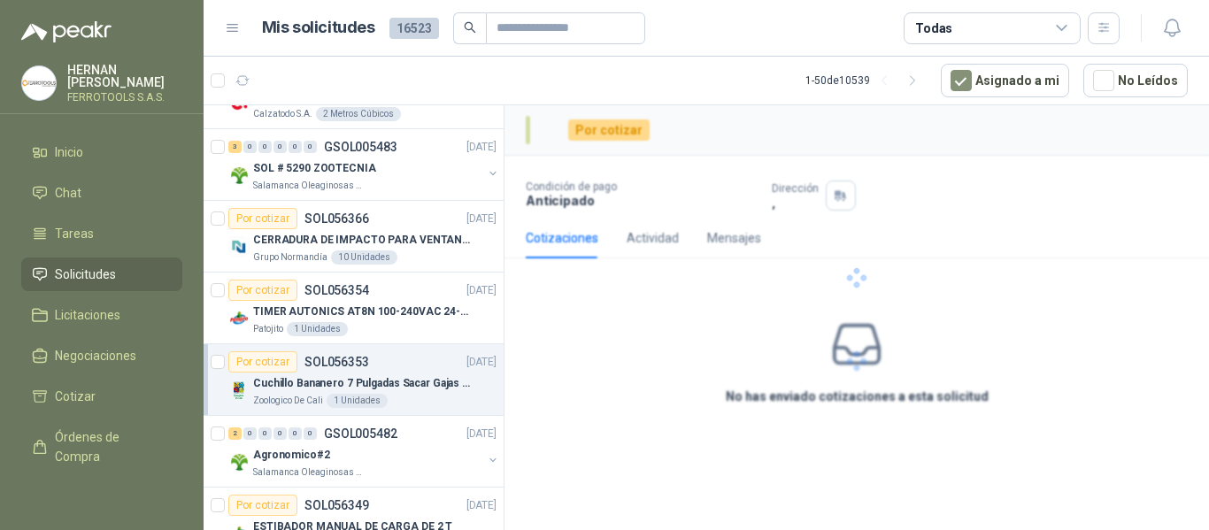
scroll to position [3099, 0]
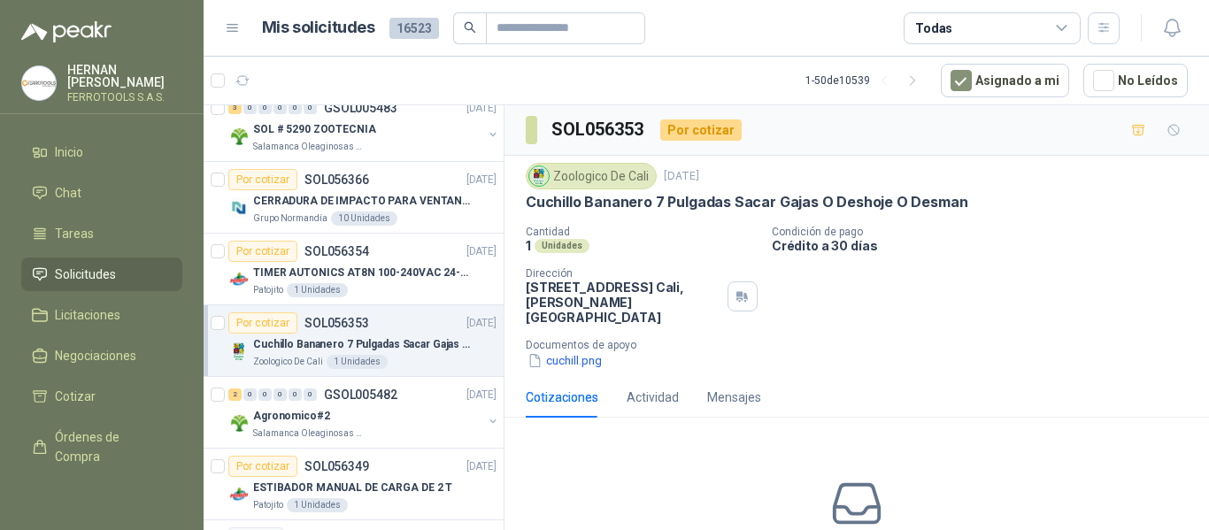
click at [432, 422] on div "Agronomico#2" at bounding box center [367, 415] width 229 height 21
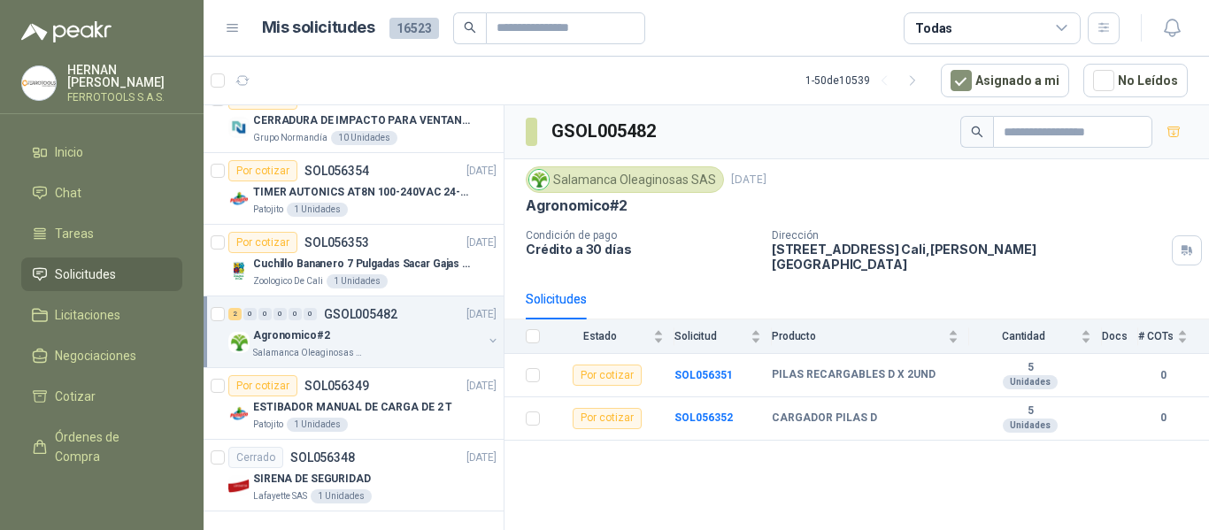
scroll to position [3193, 0]
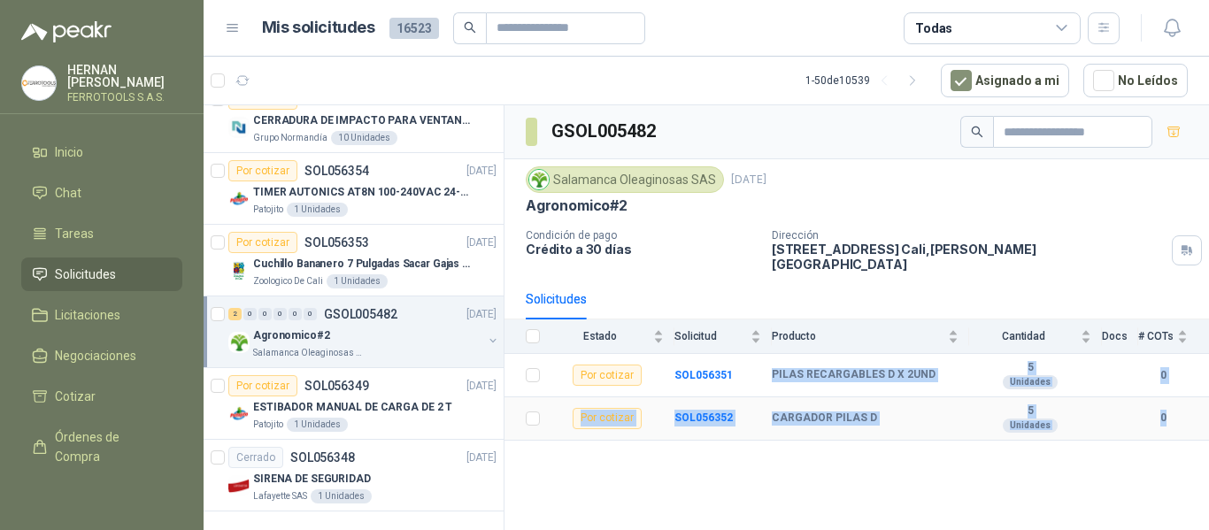
drag, startPoint x: 768, startPoint y: 353, endPoint x: 1208, endPoint y: 427, distance: 447.0
click at [1208, 427] on tbody "Por cotizar SOL056351 PILAS RECARGABLES D X 2UND 5 Unidades 0 Por cotizar SOL05…" at bounding box center [857, 397] width 705 height 86
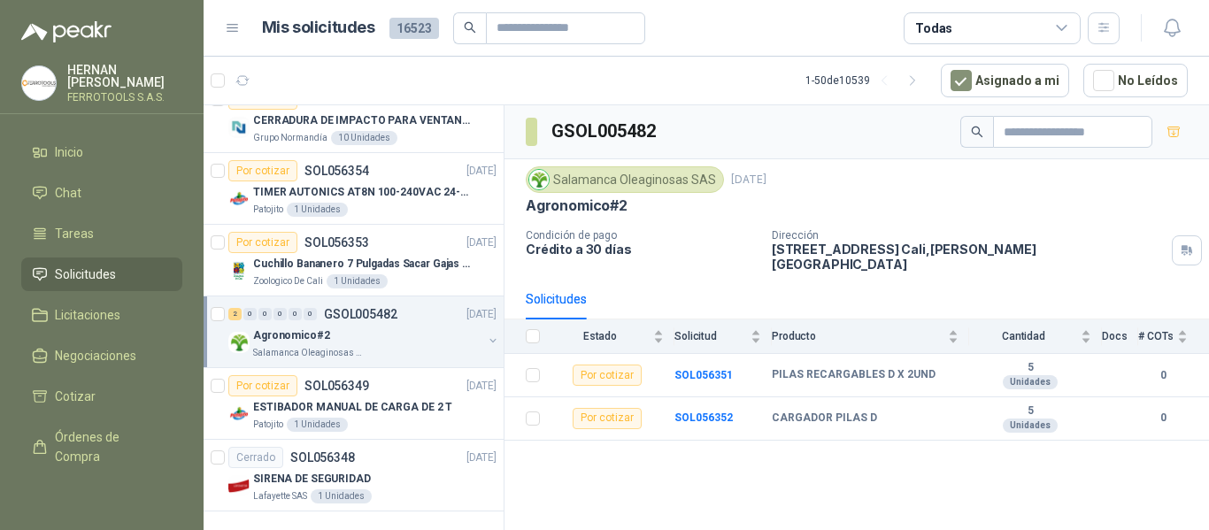
click at [871, 471] on div "GSOL005482 Salamanca Oleaginosas SAS 17 sept, 2025 Agronomico#2 Condición de pa…" at bounding box center [857, 320] width 705 height 431
drag, startPoint x: 773, startPoint y: 363, endPoint x: 936, endPoint y: 371, distance: 163.1
click at [936, 371] on td "PILAS RECARGABLES D X 2UND" at bounding box center [870, 375] width 197 height 43
drag, startPoint x: 770, startPoint y: 409, endPoint x: 876, endPoint y: 410, distance: 106.2
click at [876, 410] on tr "Por cotizar SOL056352 CARGADOR PILAS D 5 Unidades 0" at bounding box center [857, 419] width 705 height 43
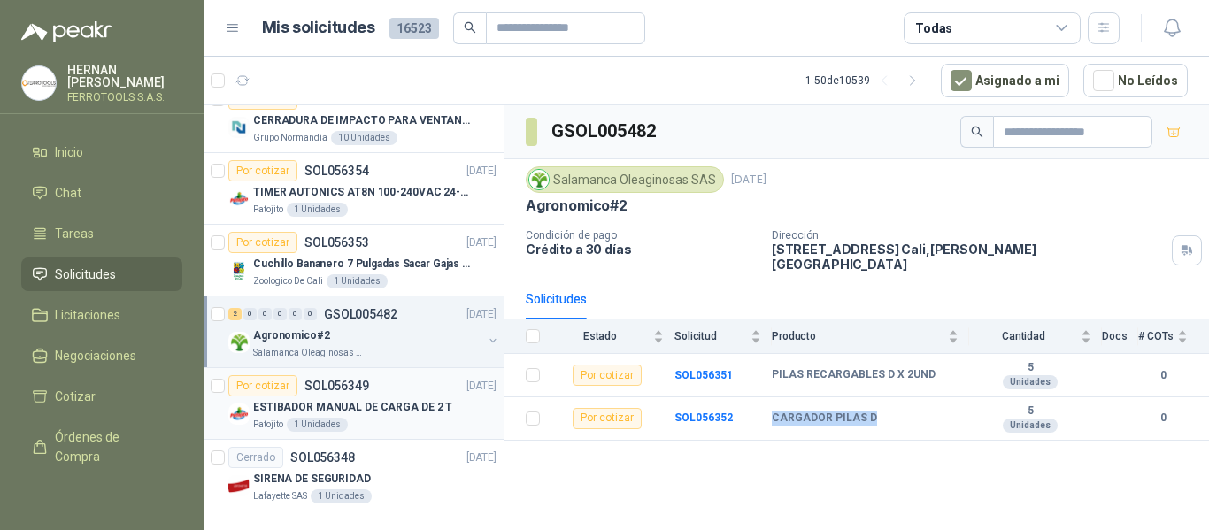
click at [422, 418] on div "Patojito 1 Unidades" at bounding box center [374, 425] width 243 height 14
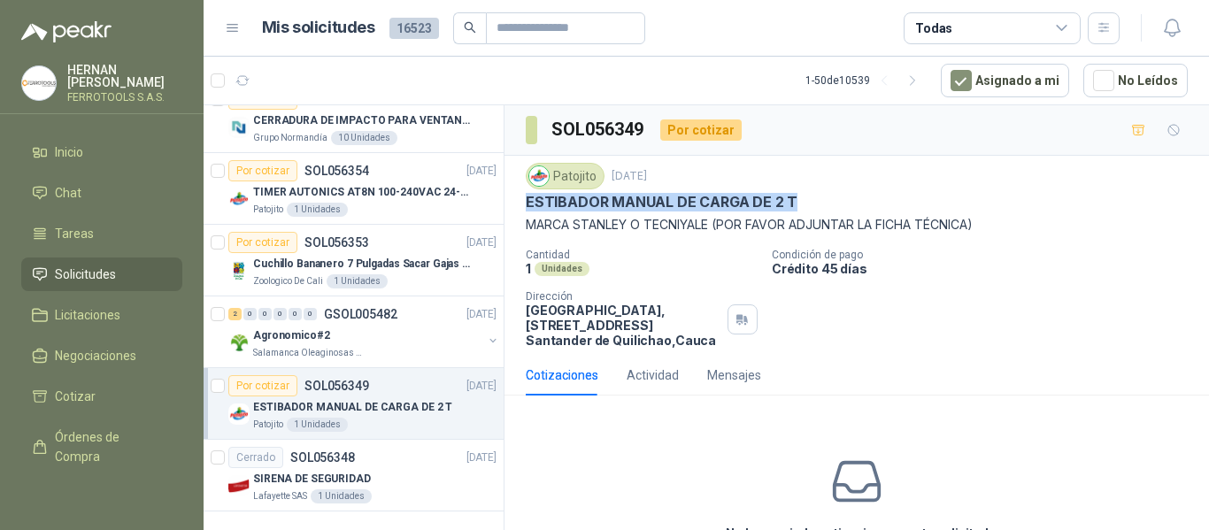
drag, startPoint x: 533, startPoint y: 204, endPoint x: 801, endPoint y: 205, distance: 268.3
click at [801, 205] on div "ESTIBADOR MANUAL DE CARGA DE 2 T" at bounding box center [857, 202] width 662 height 19
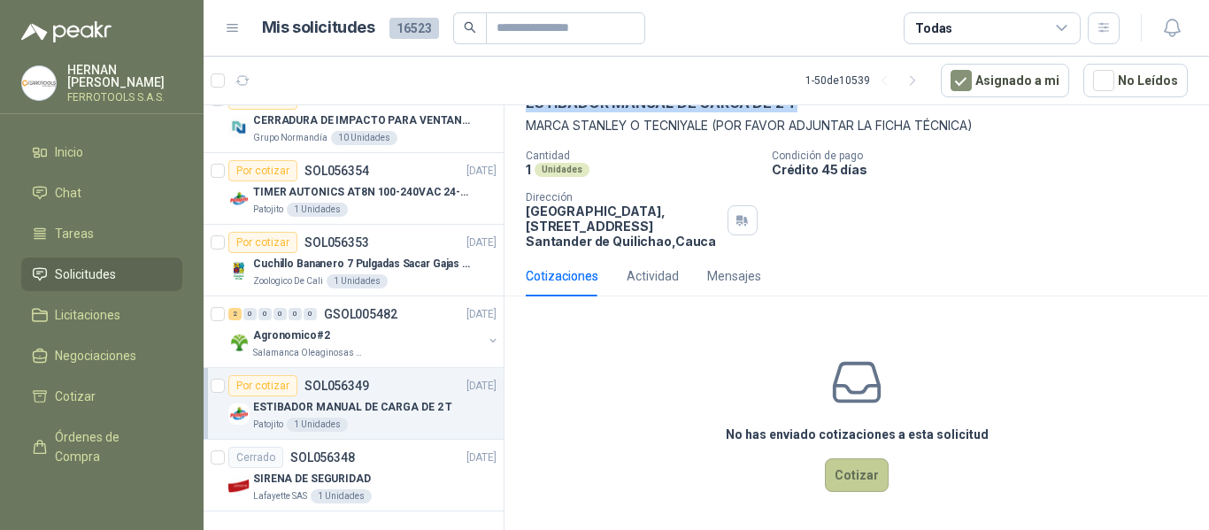
click at [858, 459] on button "Cotizar" at bounding box center [857, 476] width 64 height 34
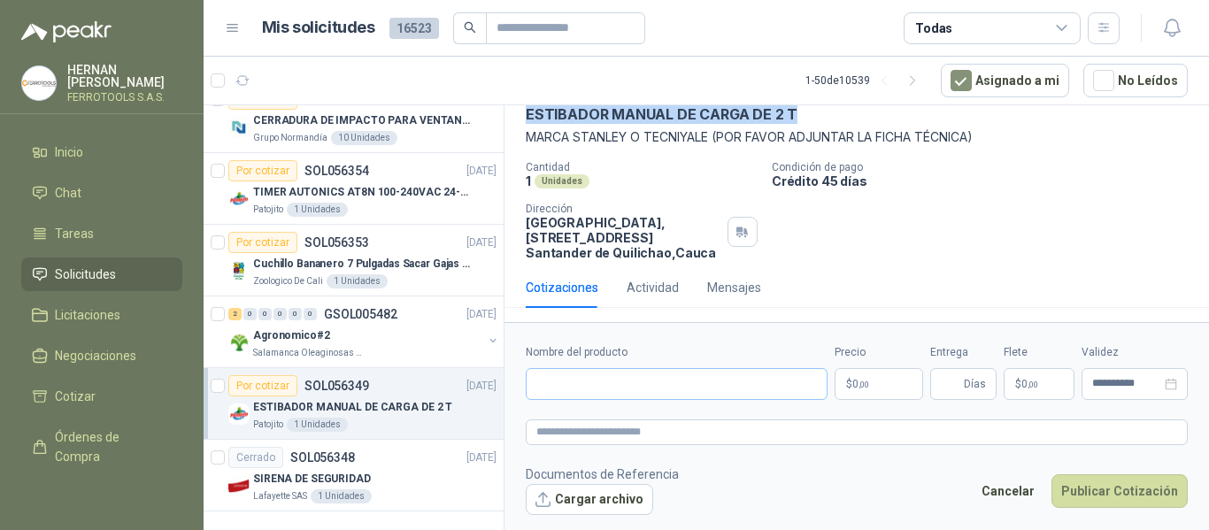
scroll to position [88, 0]
click at [717, 378] on input "Nombre del producto" at bounding box center [677, 384] width 302 height 32
paste input "**********"
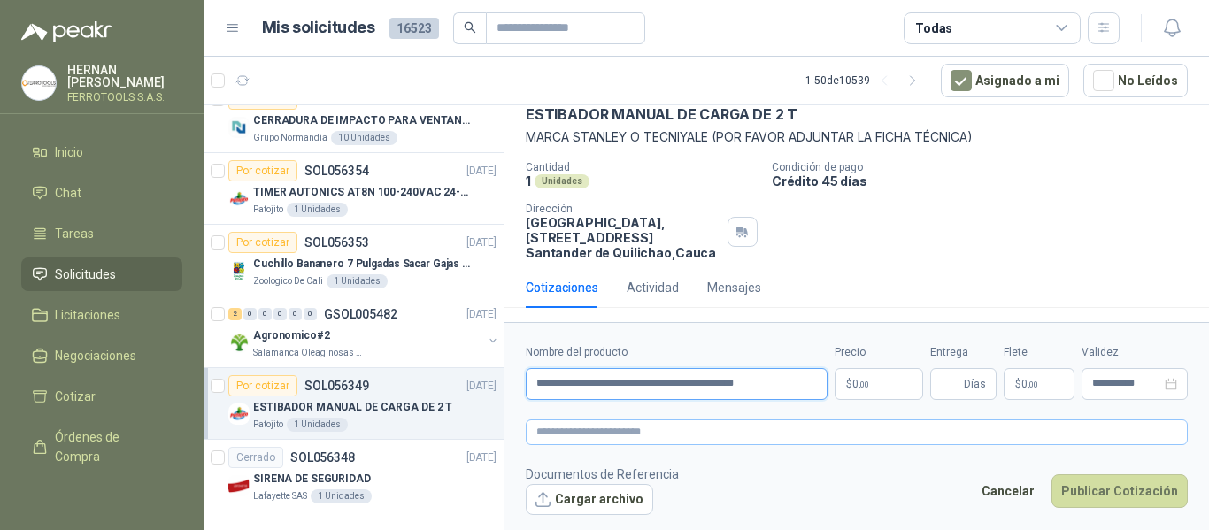
type input "**********"
click at [750, 428] on textarea at bounding box center [857, 433] width 662 height 26
paste textarea "**********"
type textarea "**********"
click at [869, 390] on p "$ 0 ,00" at bounding box center [879, 384] width 89 height 32
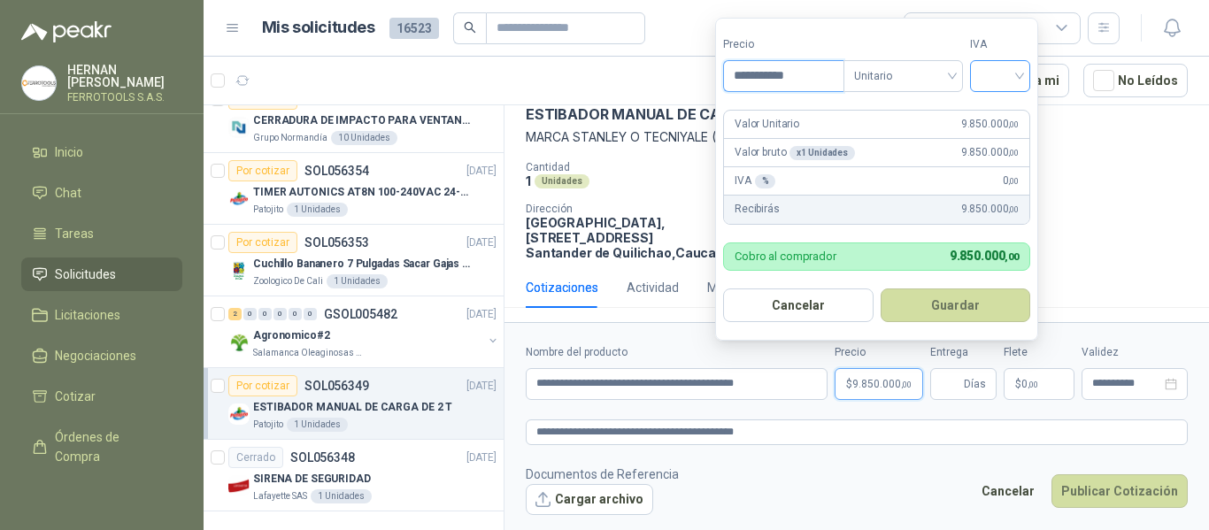
type input "**********"
click at [999, 82] on input "search" at bounding box center [1000, 74] width 39 height 27
click at [1000, 115] on div "19%" at bounding box center [1004, 112] width 33 height 19
click at [974, 302] on button "Guardar" at bounding box center [956, 306] width 152 height 34
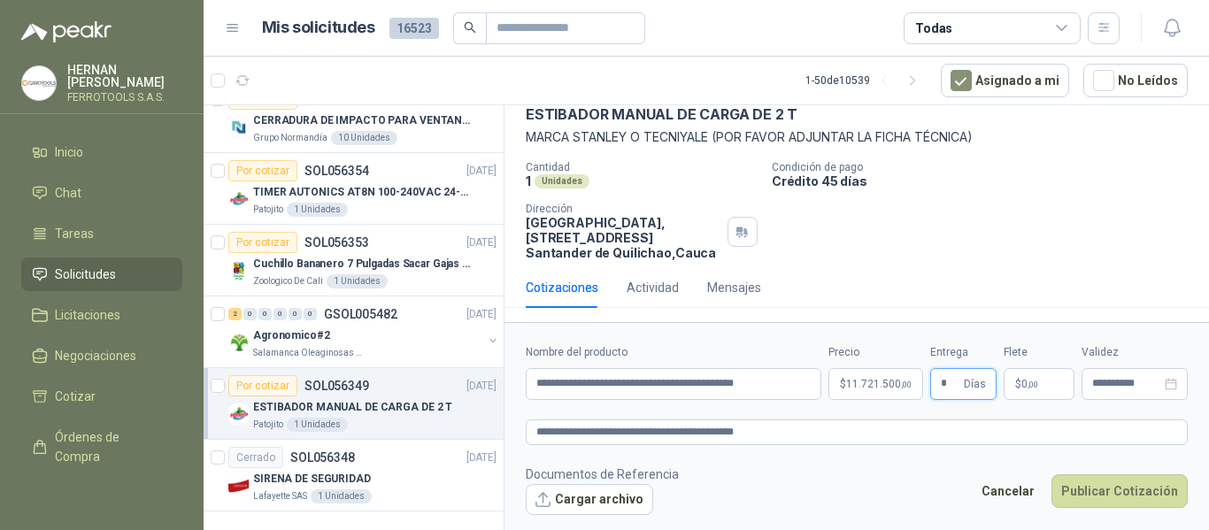
type input "*"
click at [876, 491] on footer "Documentos de Referencia Cargar archivo Cancelar Publicar Cotización" at bounding box center [857, 490] width 662 height 51
click at [780, 429] on textarea "**********" at bounding box center [857, 433] width 662 height 26
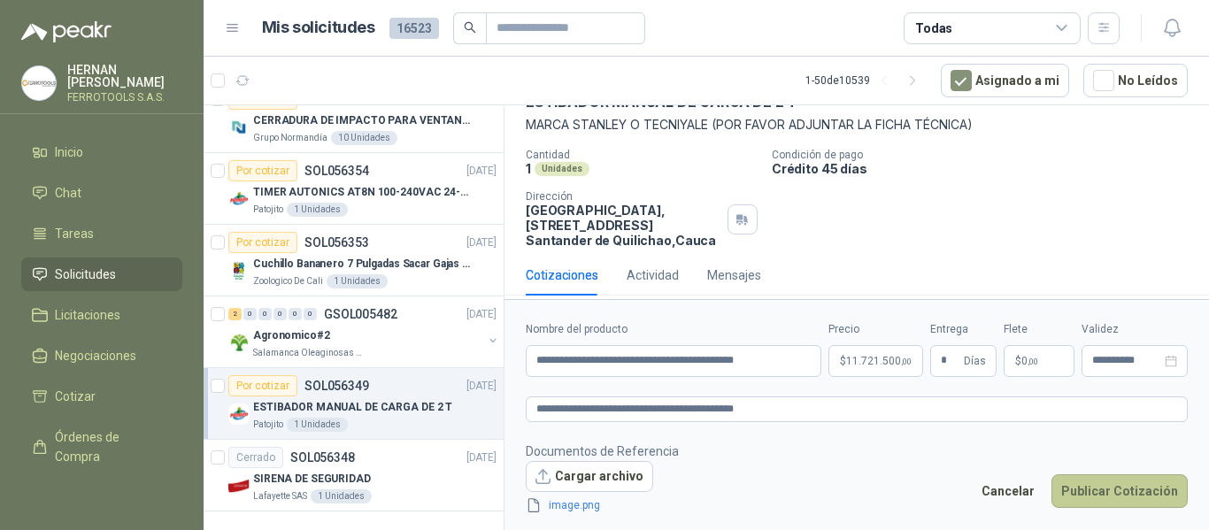
click at [1115, 485] on button "Publicar Cotización" at bounding box center [1120, 492] width 136 height 34
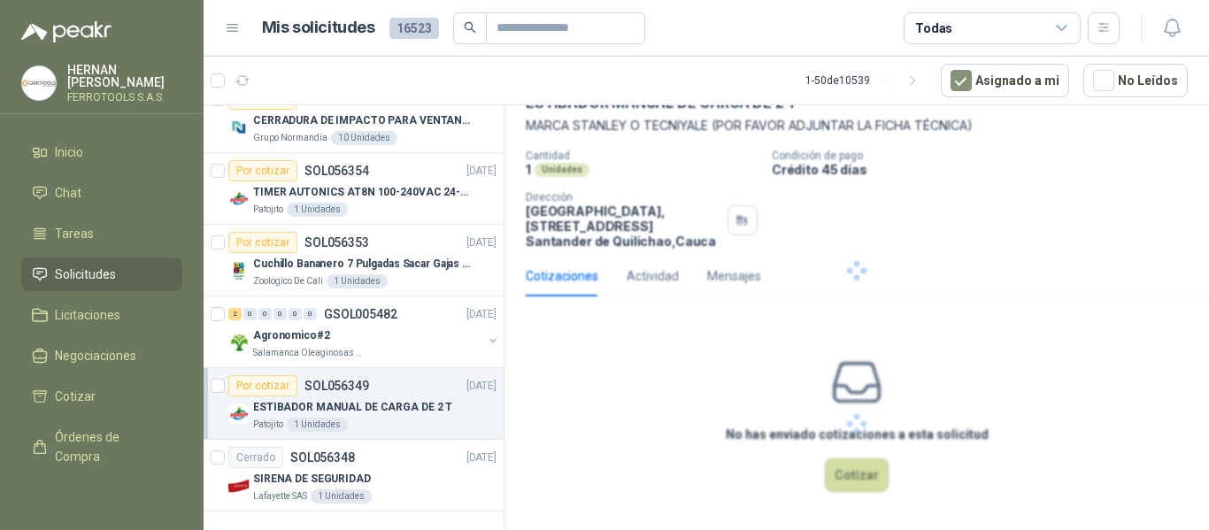
scroll to position [0, 0]
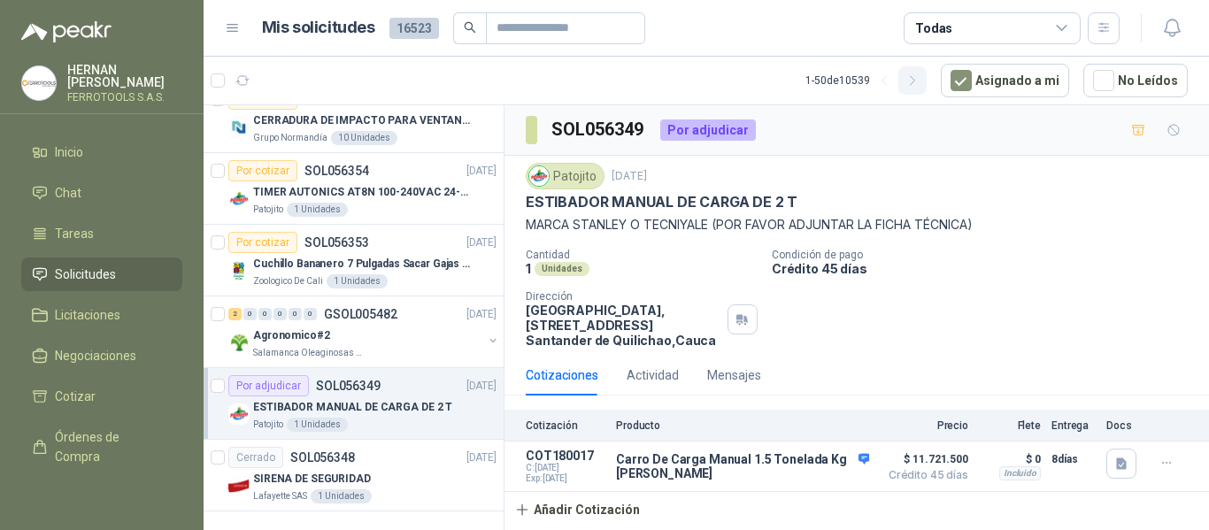
click at [915, 79] on icon "button" at bounding box center [913, 80] width 15 height 15
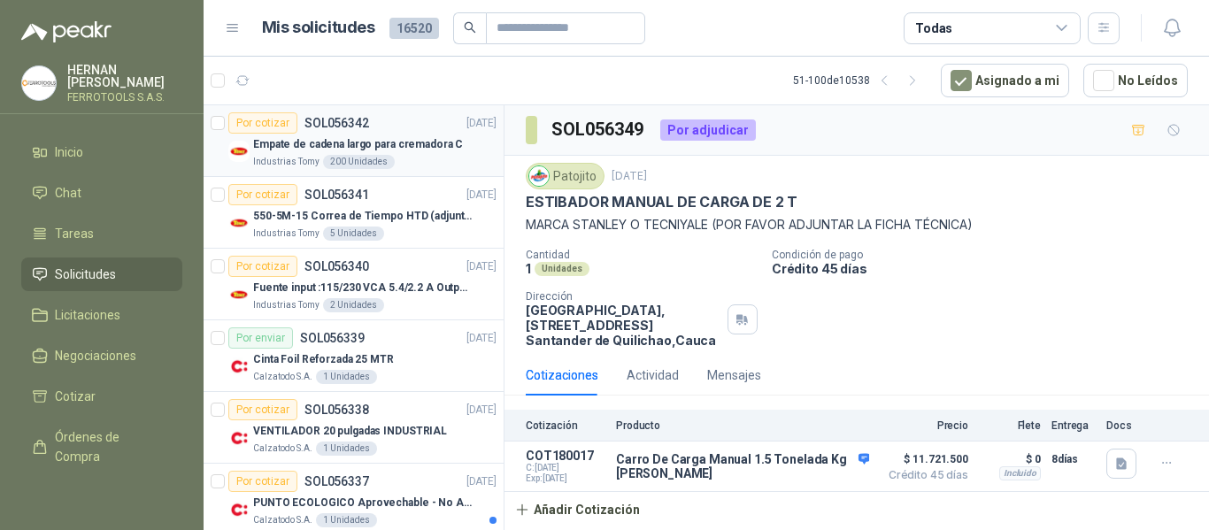
click at [401, 152] on p "Empate de cadena largo para cremadora C" at bounding box center [358, 144] width 210 height 17
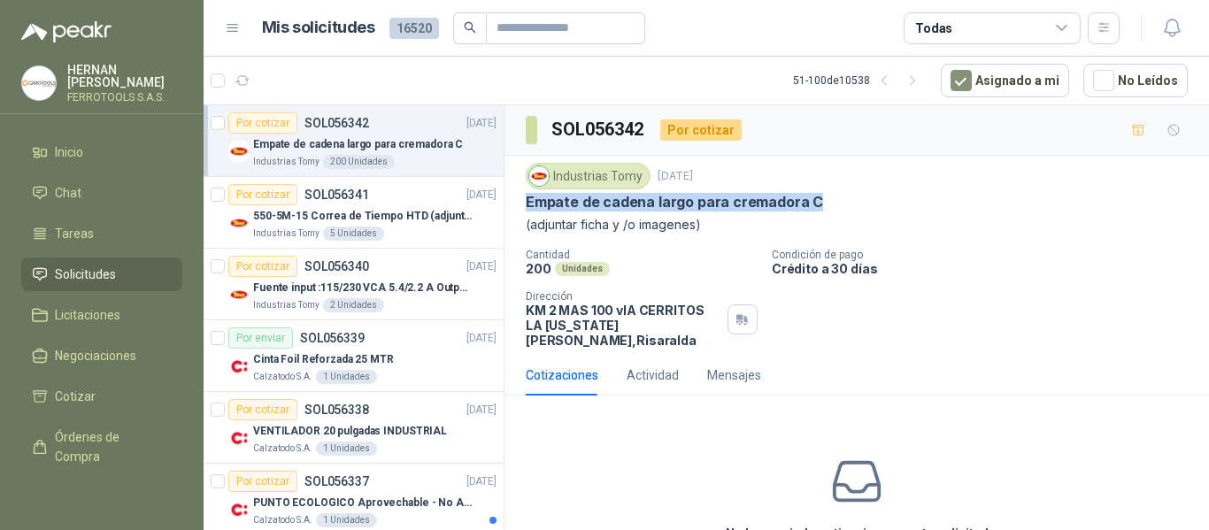
drag, startPoint x: 527, startPoint y: 199, endPoint x: 813, endPoint y: 198, distance: 286.0
click at [813, 198] on div "Empate de cadena largo para cremadora C" at bounding box center [857, 202] width 662 height 19
click at [415, 220] on p "550-5M-15 Correa de Tiempo HTD (adjuntar ficha y /o imagenes)" at bounding box center [363, 216] width 220 height 17
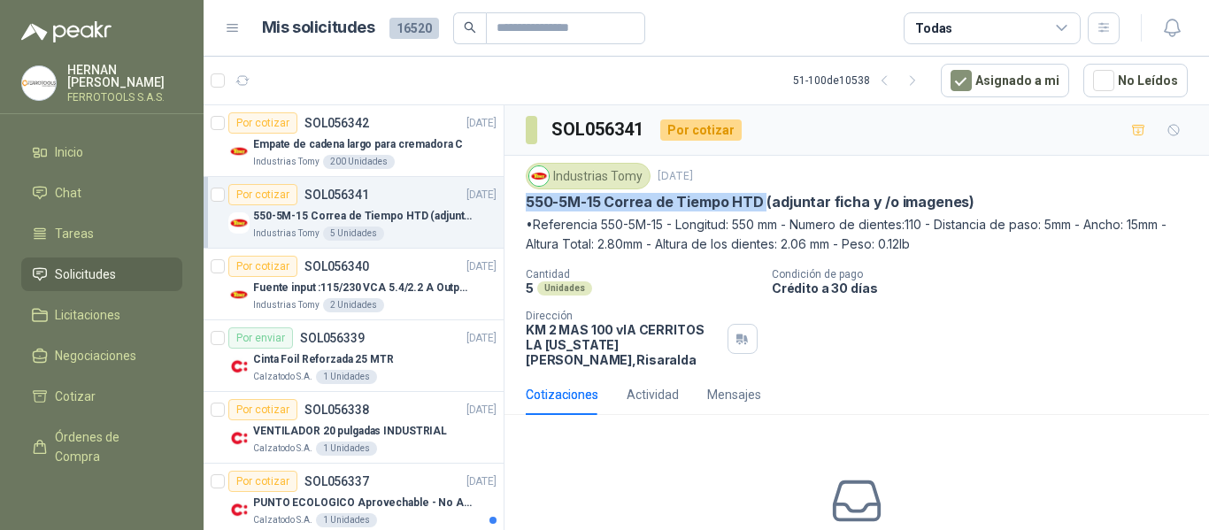
drag, startPoint x: 524, startPoint y: 202, endPoint x: 761, endPoint y: 205, distance: 237.3
click at [761, 205] on div "Industrias Tomy 17 sept, 2025 550-5M-15 Correa de Tiempo HTD (adjuntar ficha y …" at bounding box center [857, 265] width 705 height 219
click at [398, 289] on p "Fuente input :115/230 VCA 5.4/2.2 A Output: 24 VDC 10 A 47-63 Hz" at bounding box center [363, 288] width 220 height 17
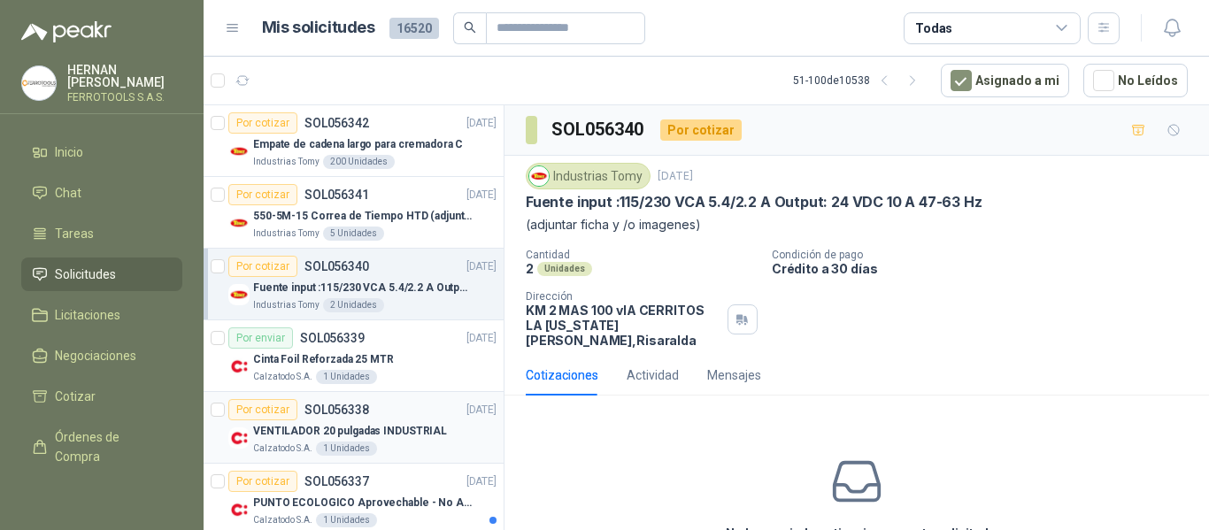
click at [401, 435] on p "VENTILADOR 20 pulgadas INDUSTRIAL" at bounding box center [350, 431] width 194 height 17
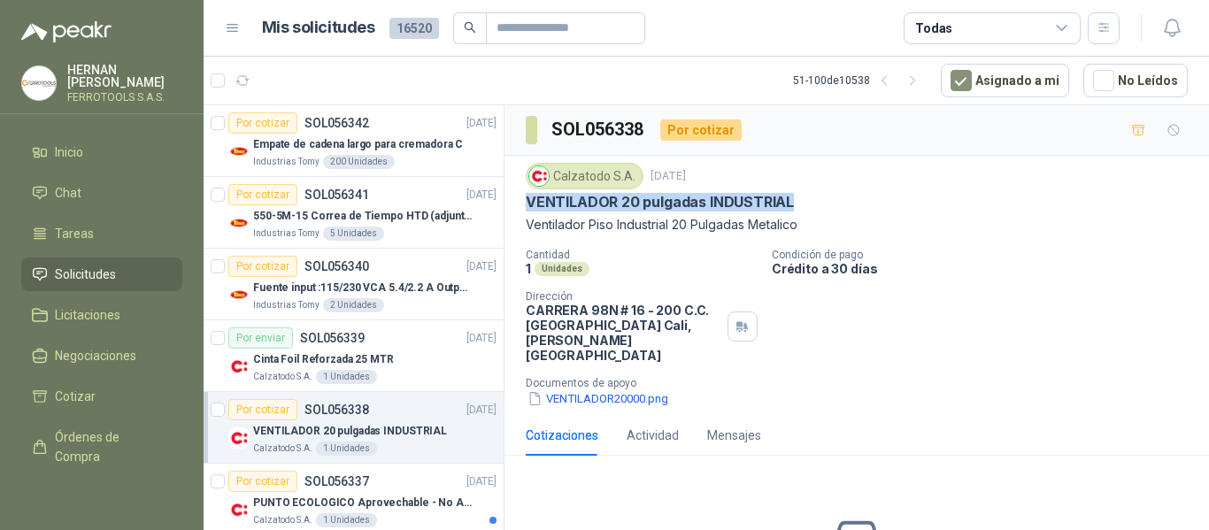
drag, startPoint x: 524, startPoint y: 204, endPoint x: 819, endPoint y: 204, distance: 294.8
click at [819, 204] on div "Calzatodo S.A. 17 sept, 2025 VENTILADOR 20 pulgadas INDUSTRIAL Ventilador Piso …" at bounding box center [857, 285] width 705 height 259
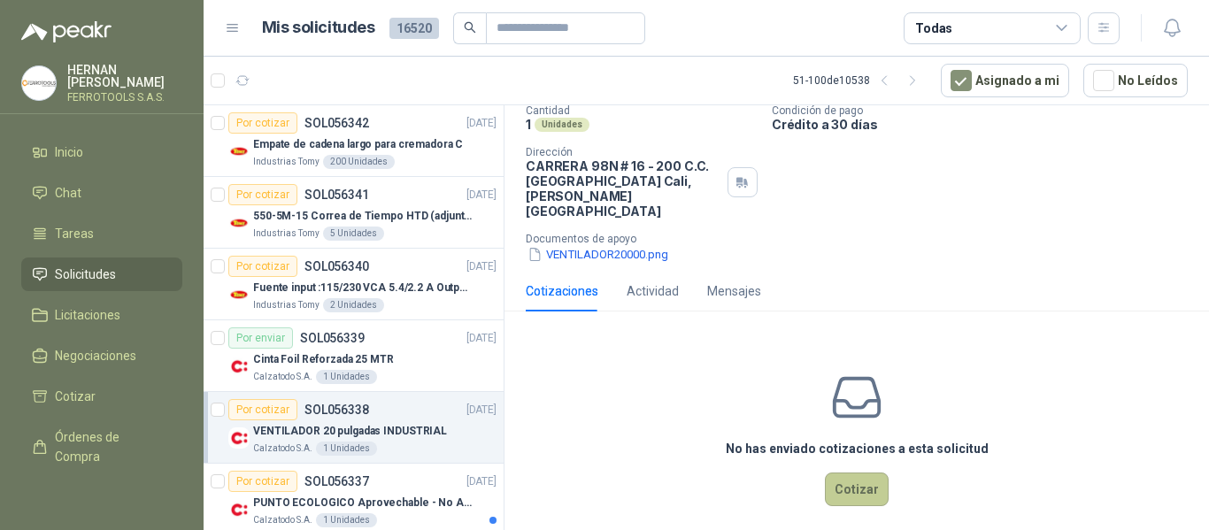
click at [847, 485] on button "Cotizar" at bounding box center [857, 490] width 64 height 34
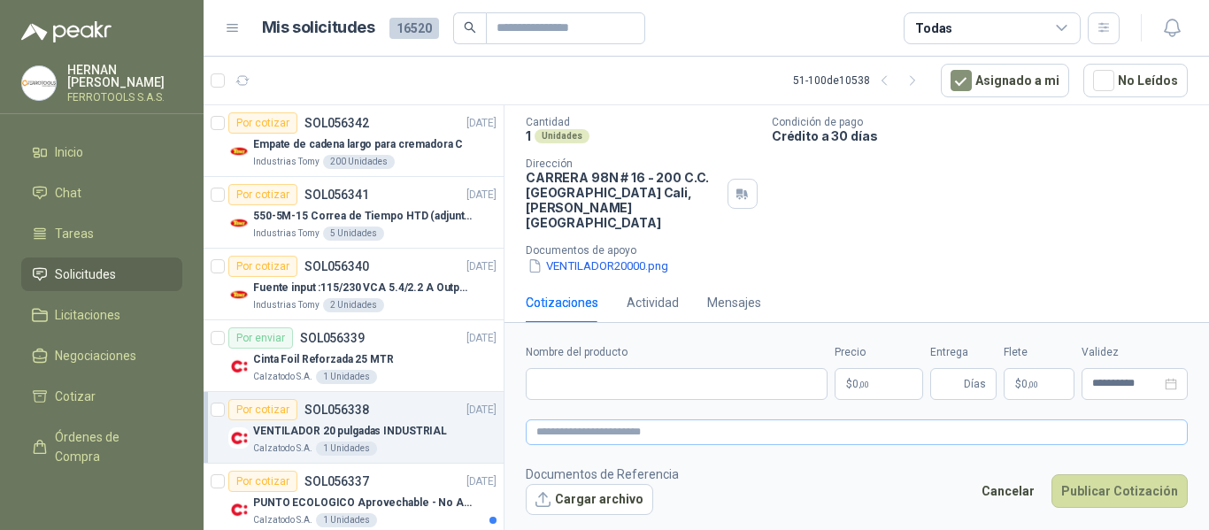
scroll to position [133, 0]
click at [717, 389] on input "Nombre del producto" at bounding box center [677, 384] width 302 height 32
paste input "**********"
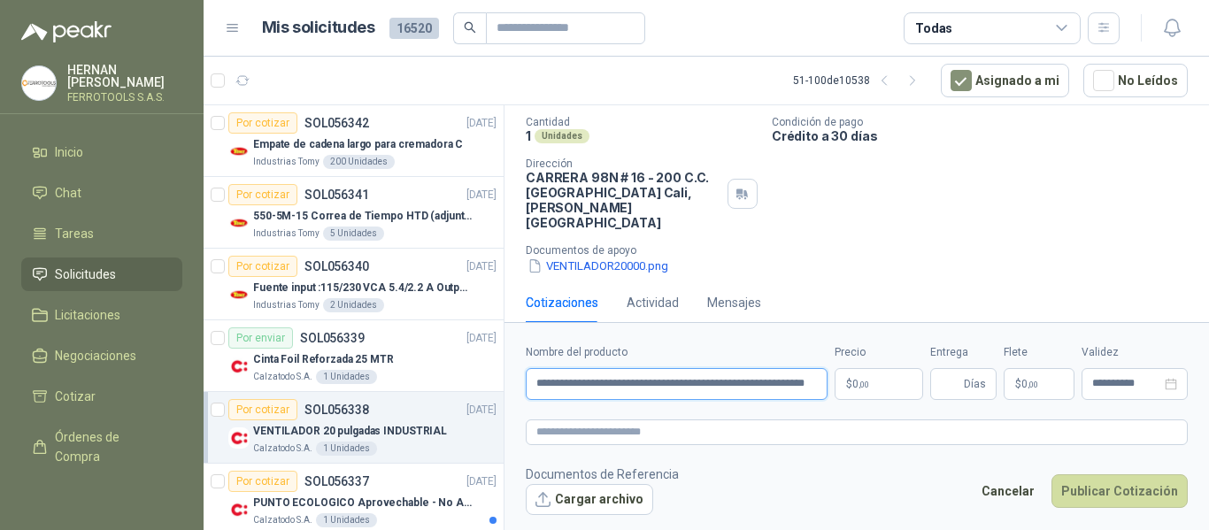
scroll to position [0, 12]
type input "**********"
click at [744, 429] on textarea at bounding box center [857, 433] width 662 height 26
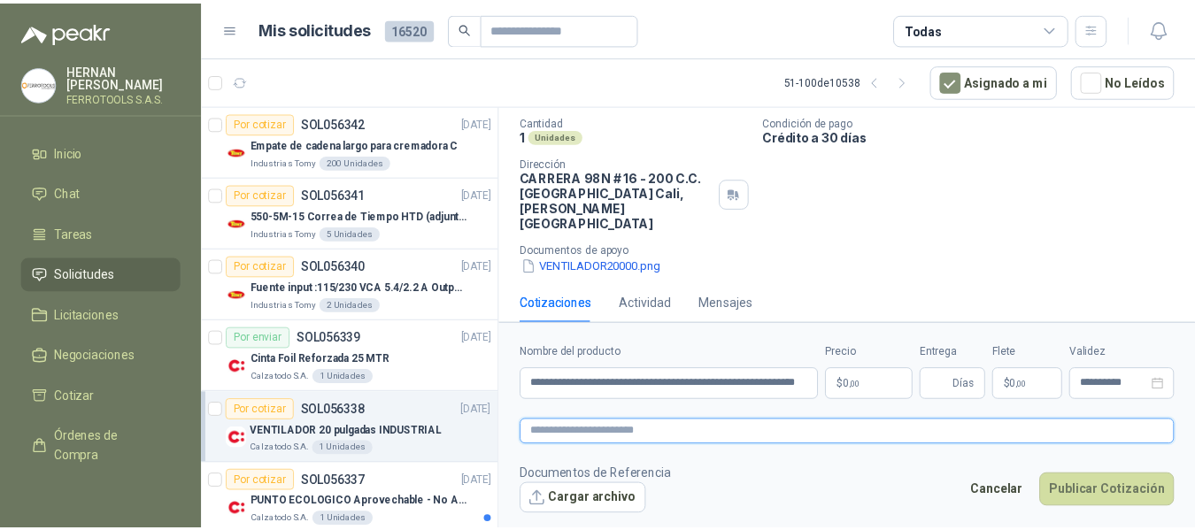
scroll to position [0, 0]
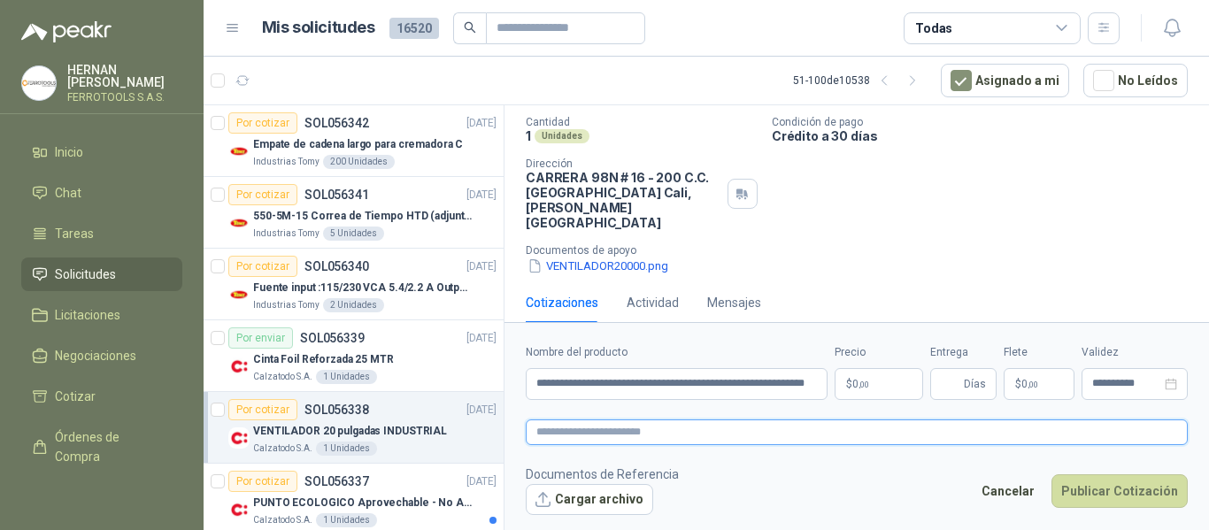
paste textarea "**********"
type textarea "**********"
click at [849, 381] on p "$ 0 ,00" at bounding box center [879, 384] width 89 height 32
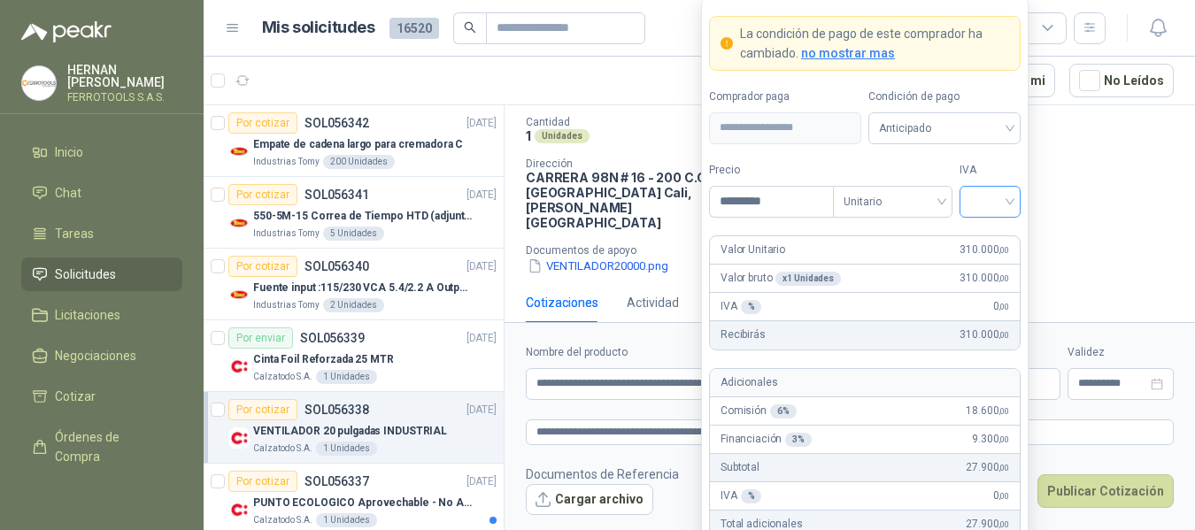
type input "*********"
click at [1003, 205] on input "search" at bounding box center [990, 200] width 40 height 27
click at [988, 235] on div "19%" at bounding box center [990, 237] width 33 height 19
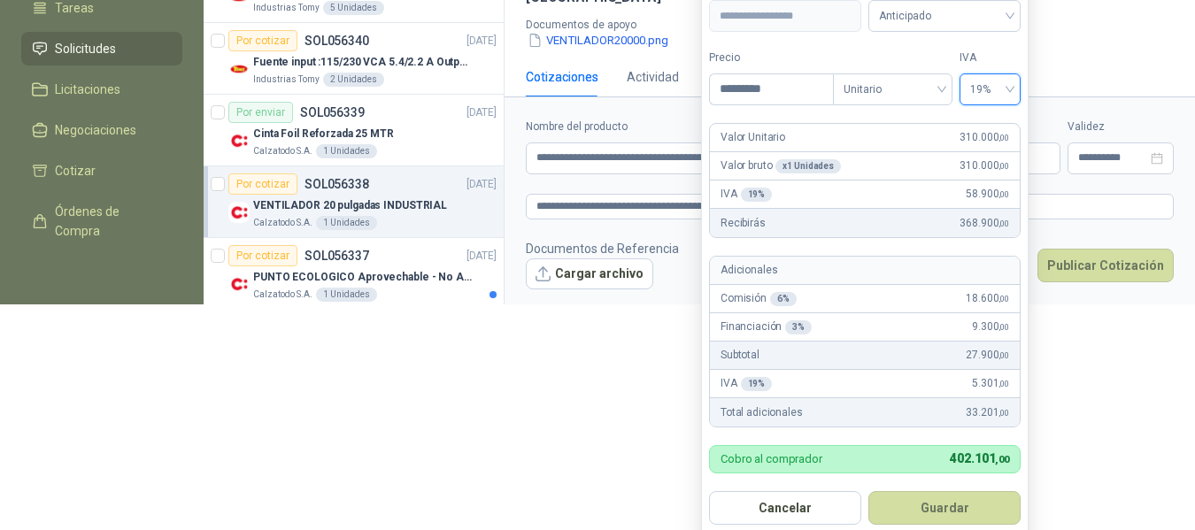
scroll to position [236, 0]
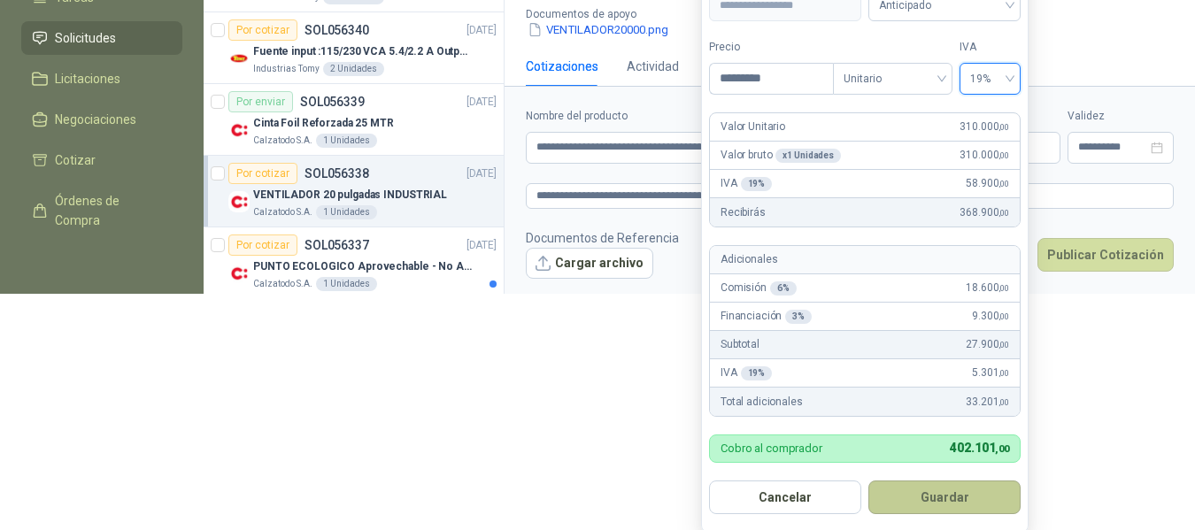
click at [959, 498] on button "Guardar" at bounding box center [944, 498] width 152 height 34
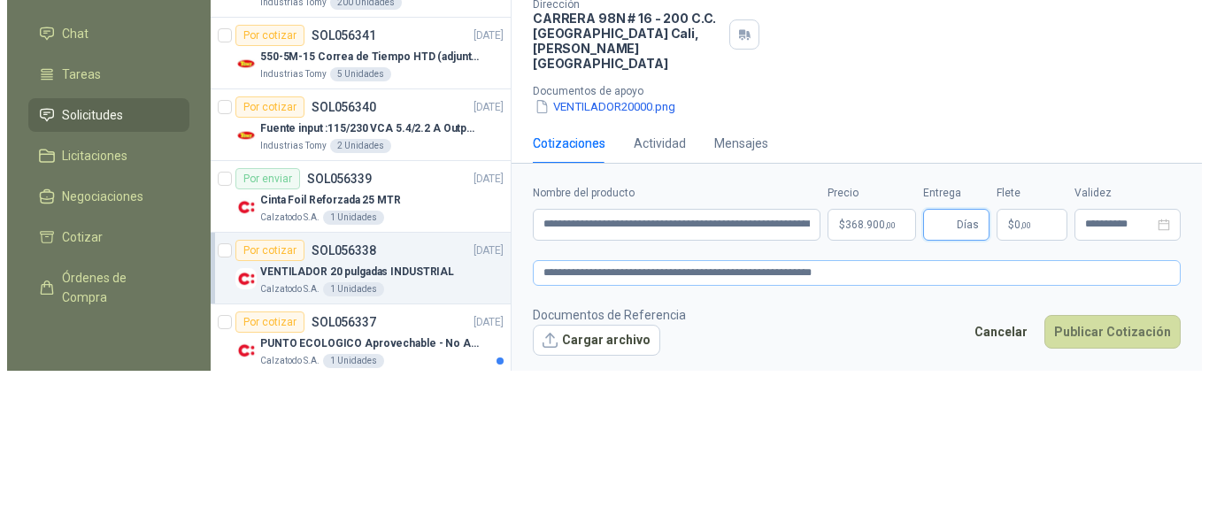
scroll to position [0, 0]
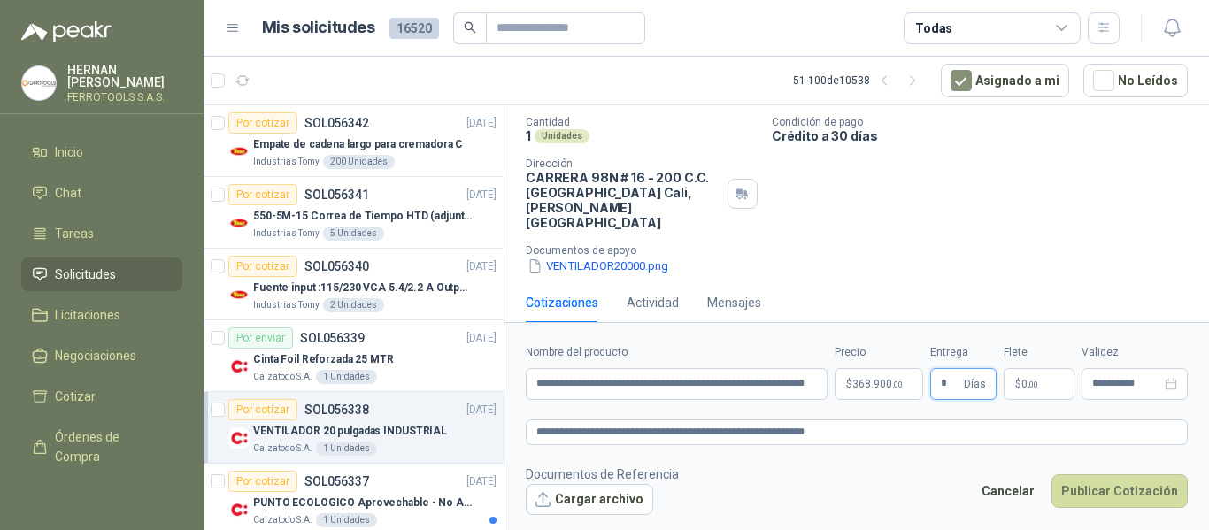
type input "*"
click at [977, 436] on textarea "**********" at bounding box center [857, 433] width 662 height 26
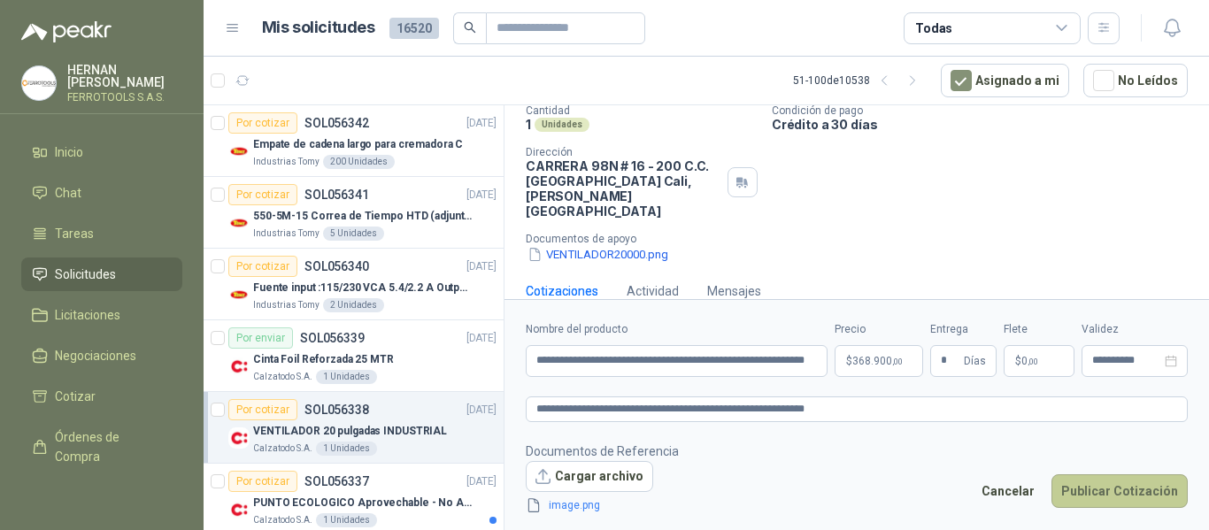
click at [1128, 497] on button "Publicar Cotización" at bounding box center [1120, 492] width 136 height 34
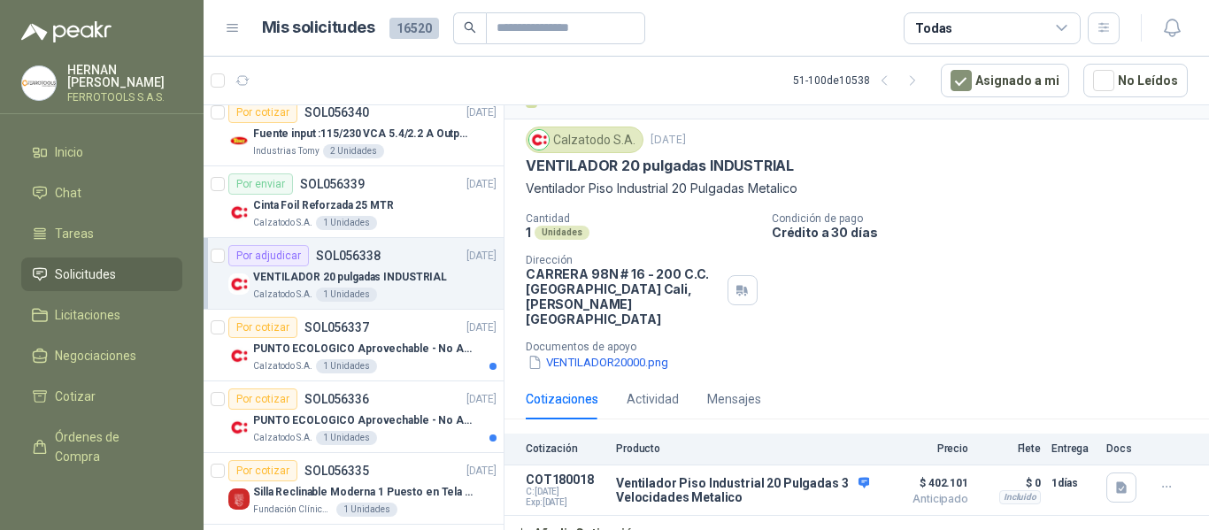
scroll to position [177, 0]
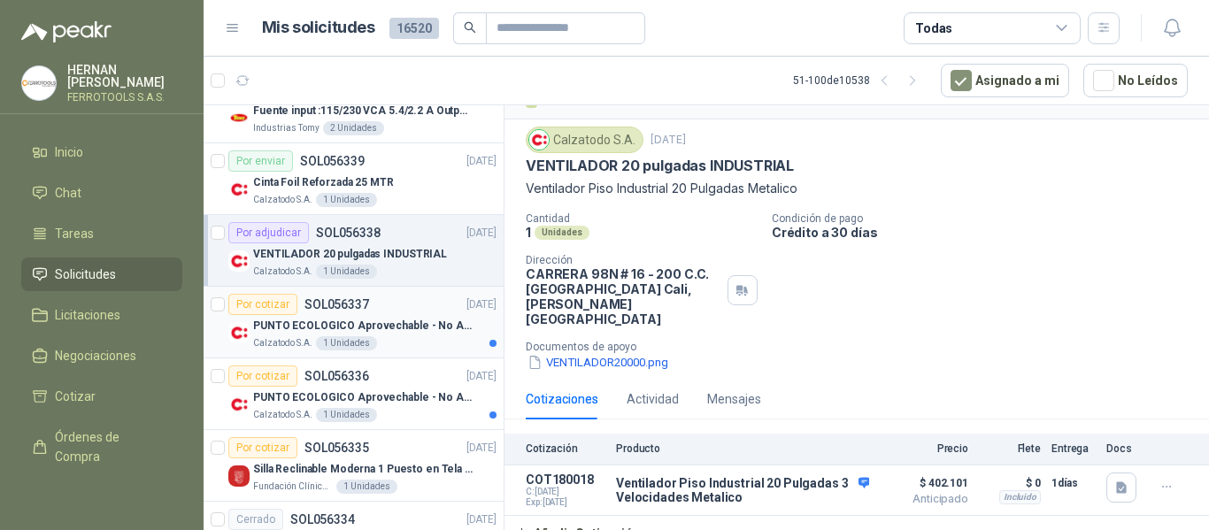
click at [391, 314] on div "Por cotizar SOL056337 17/09/25" at bounding box center [362, 304] width 268 height 21
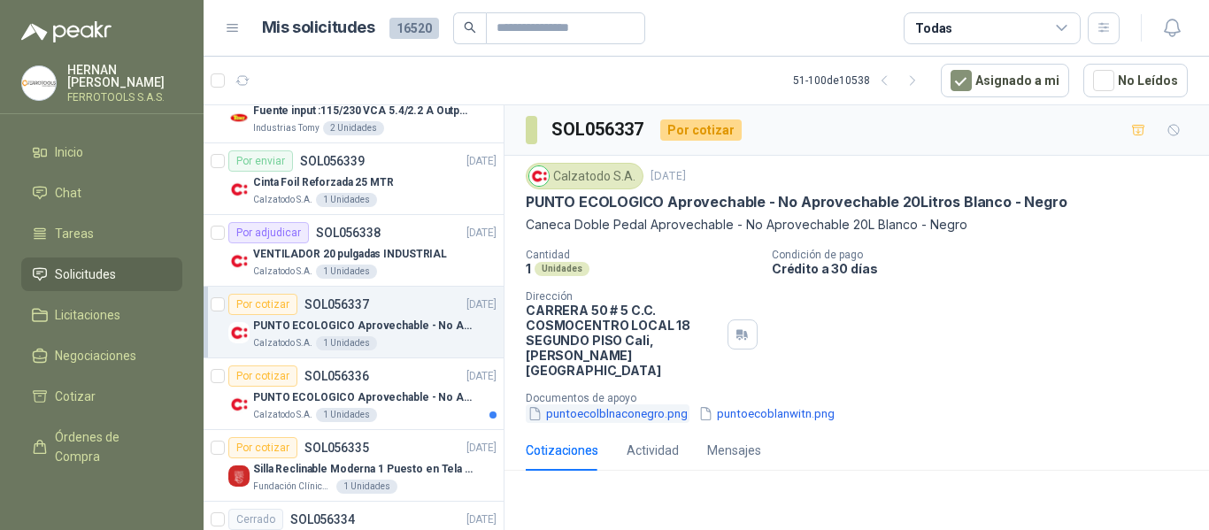
click at [590, 405] on button "puntoecolblnaconegro.png" at bounding box center [608, 414] width 164 height 19
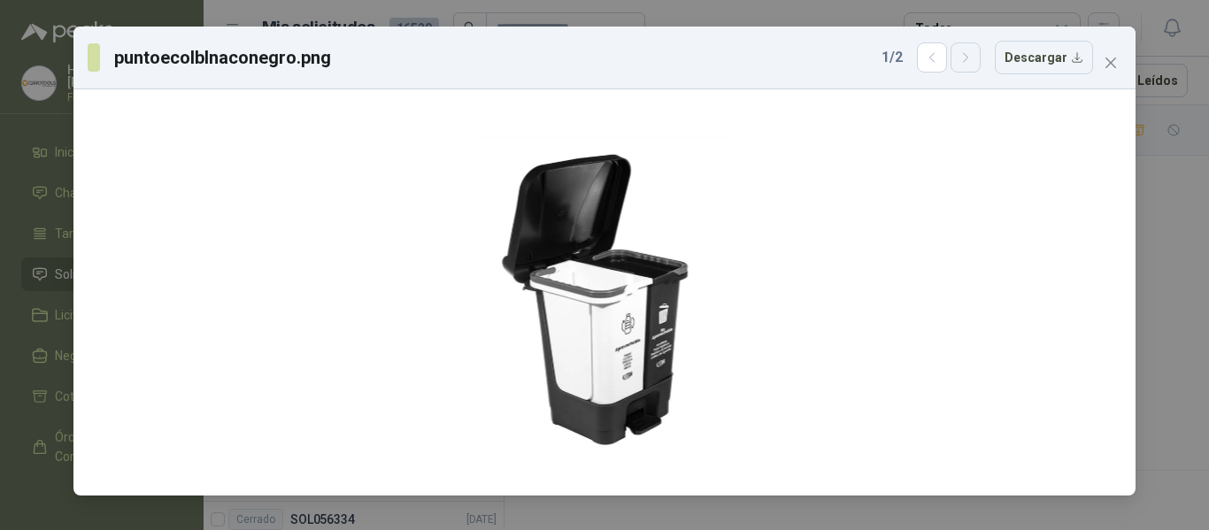
click at [968, 63] on icon "button" at bounding box center [966, 57] width 15 height 15
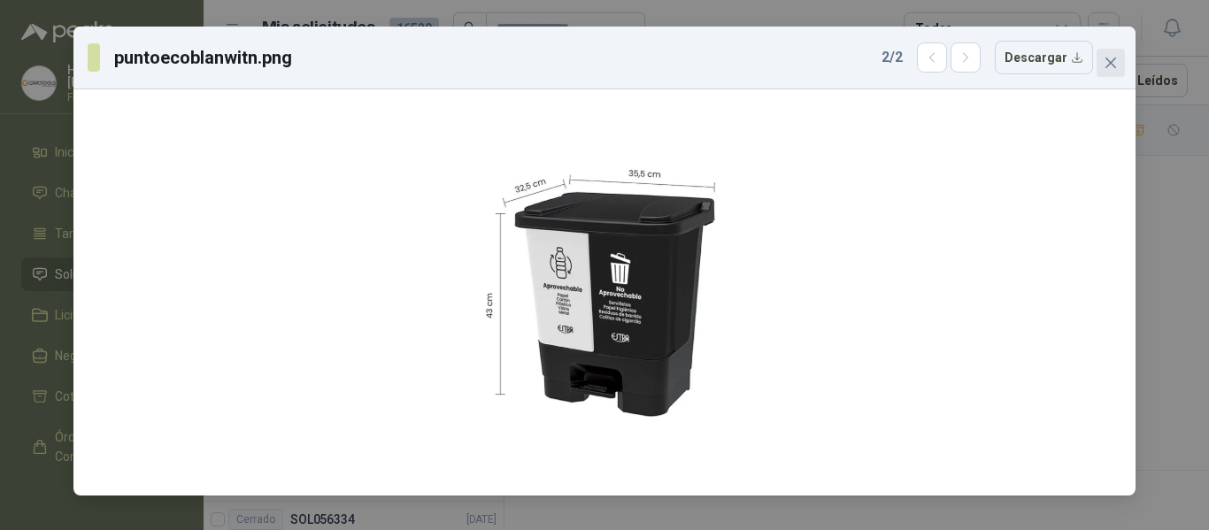
click at [1115, 67] on icon "close" at bounding box center [1111, 63] width 11 height 11
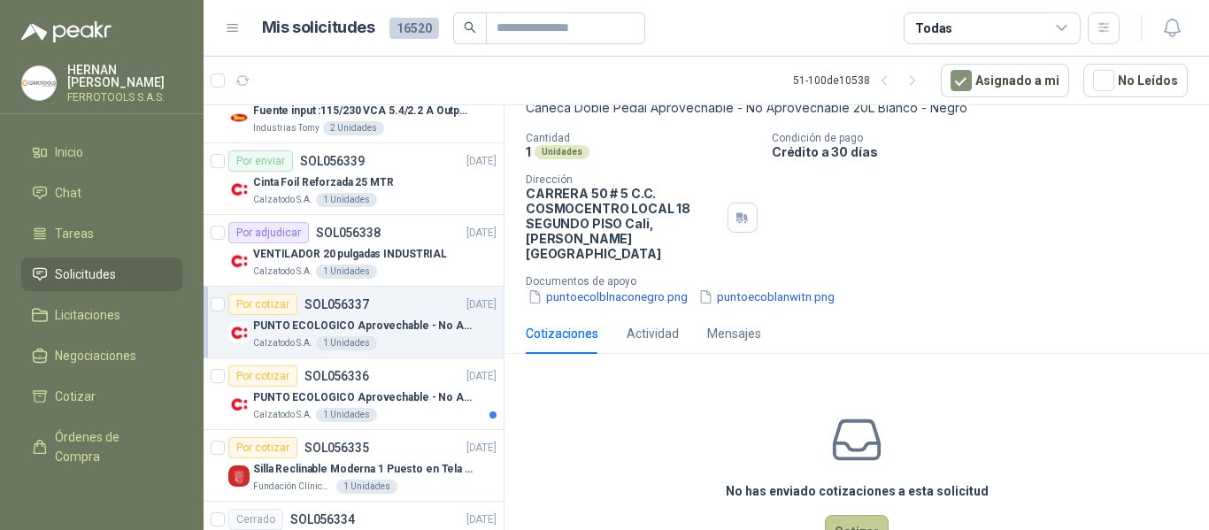
scroll to position [159, 0]
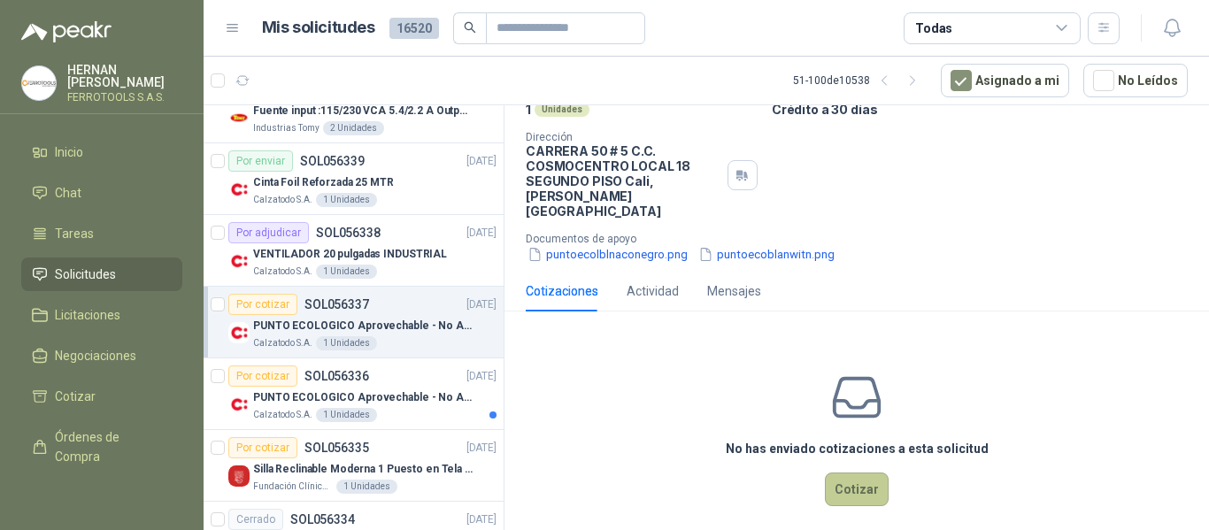
drag, startPoint x: 888, startPoint y: 467, endPoint x: 873, endPoint y: 467, distance: 15.1
click at [887, 467] on div "No has enviado cotizaciones a esta solicitud Cotizar" at bounding box center [857, 439] width 705 height 226
click at [836, 475] on button "Cotizar" at bounding box center [857, 490] width 64 height 34
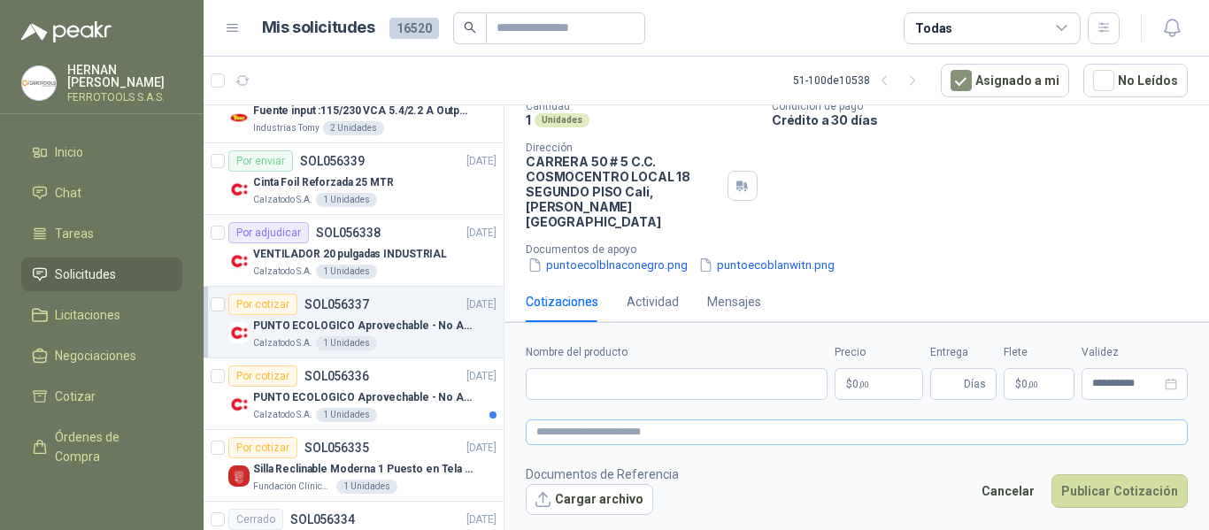
scroll to position [148, 0]
click at [691, 382] on input "Nombre del producto" at bounding box center [677, 384] width 302 height 32
paste input "**********"
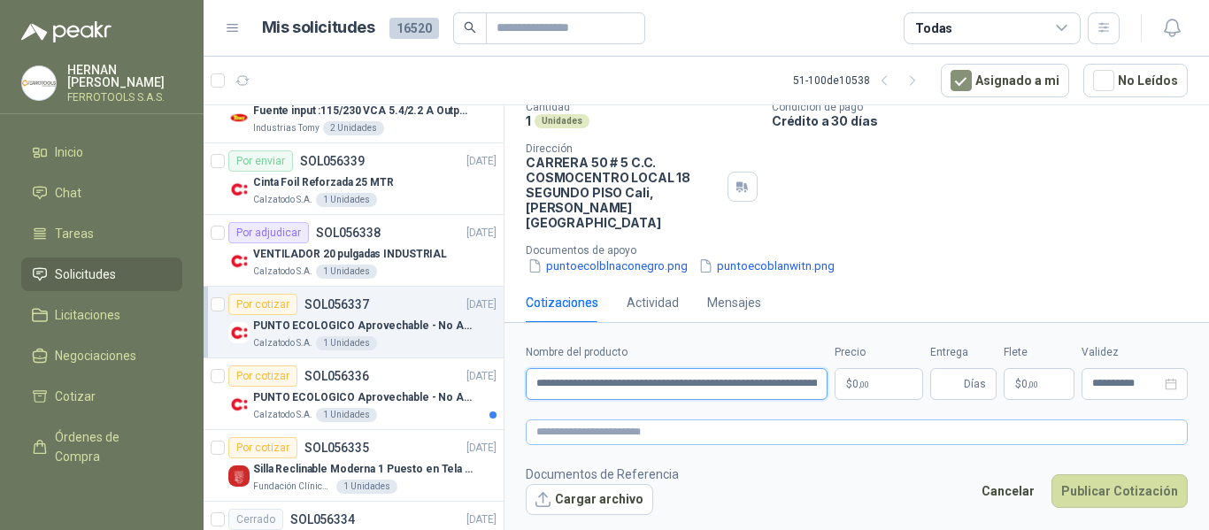
scroll to position [0, 62]
type input "**********"
click at [717, 436] on textarea at bounding box center [857, 433] width 662 height 26
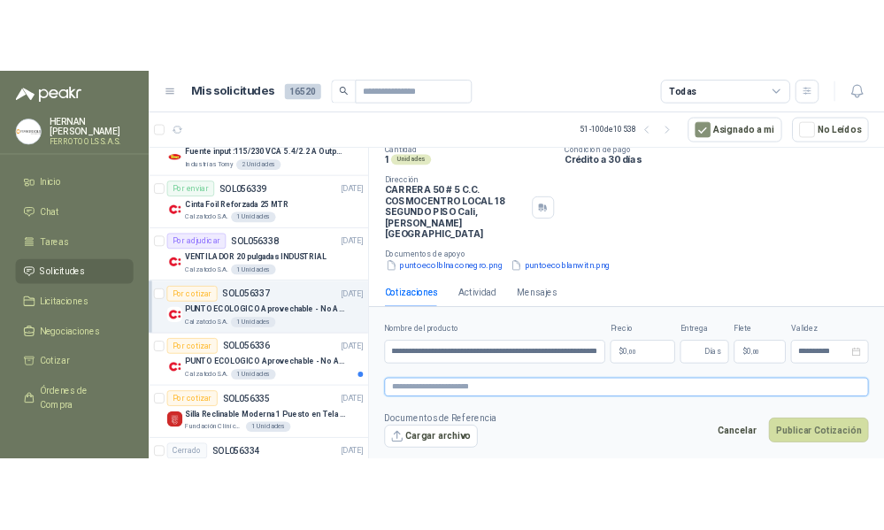
scroll to position [0, 0]
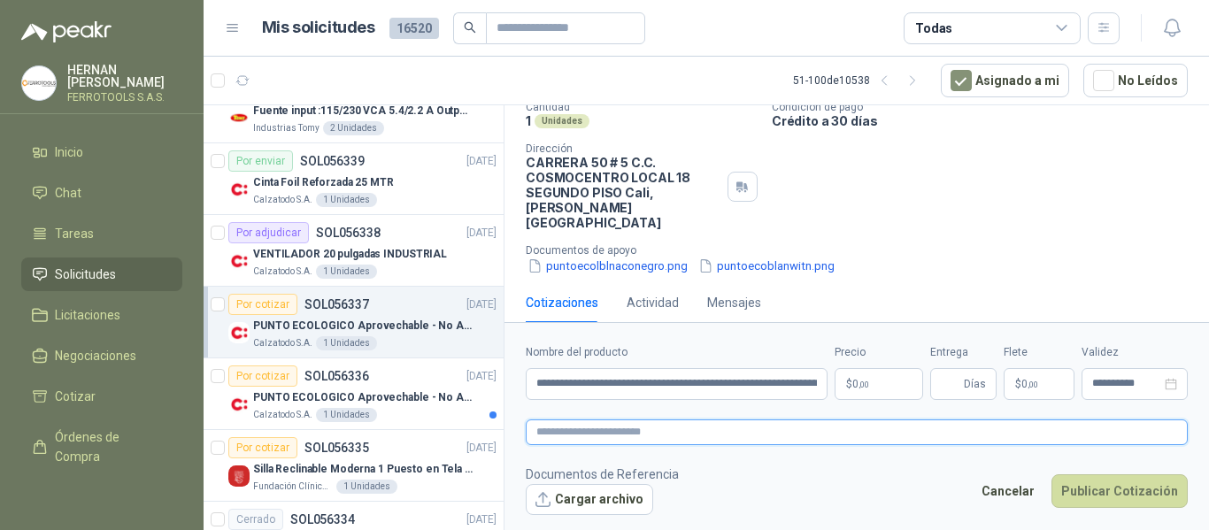
paste textarea "**********"
type textarea "**********"
click at [870, 386] on p "$ 0 ,00" at bounding box center [879, 384] width 89 height 32
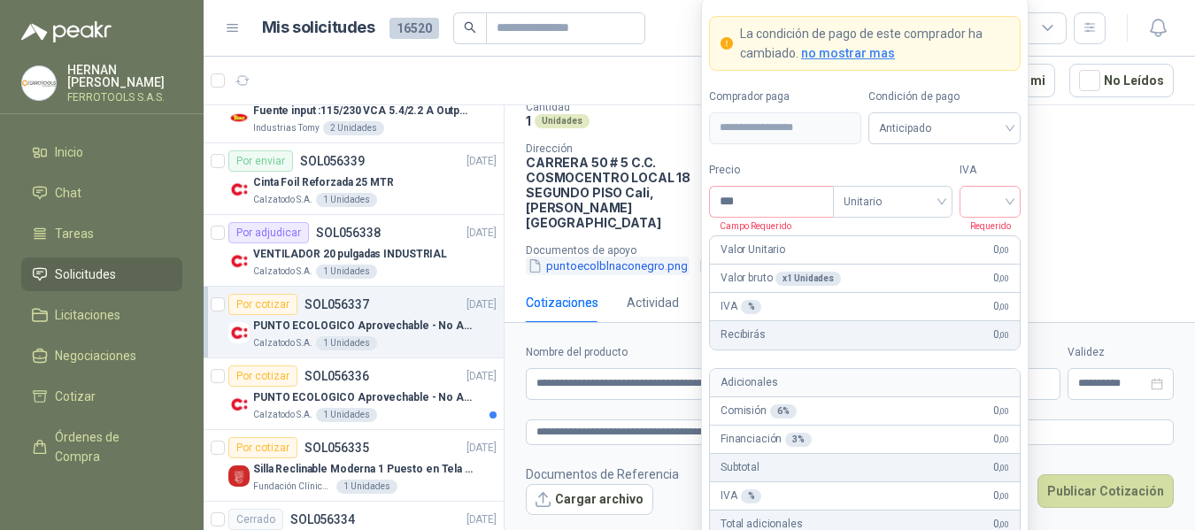
click at [591, 257] on button "puntoecolblnaconegro.png" at bounding box center [608, 266] width 164 height 19
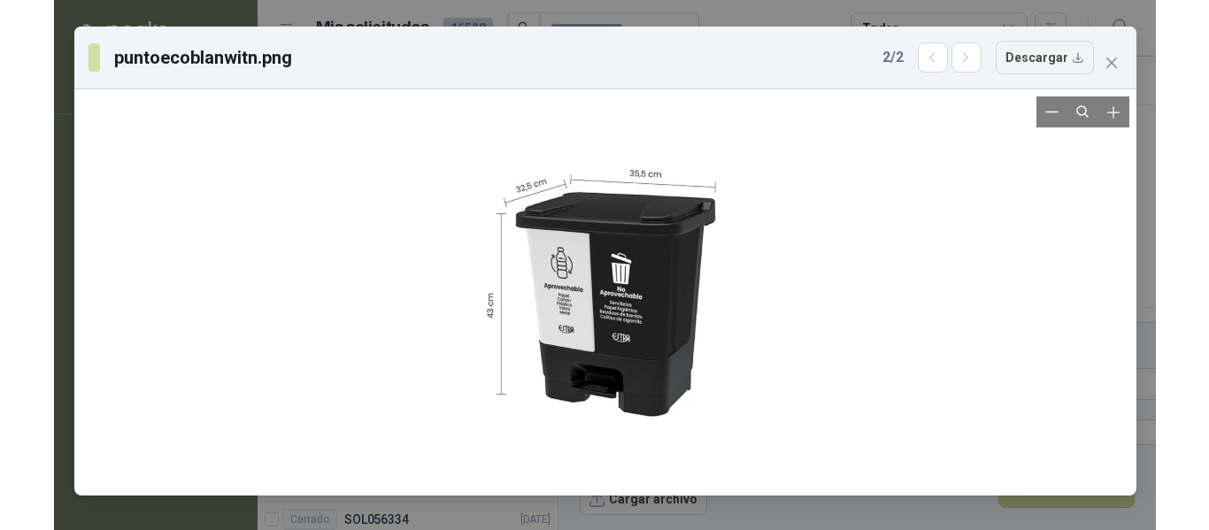
scroll to position [148, 0]
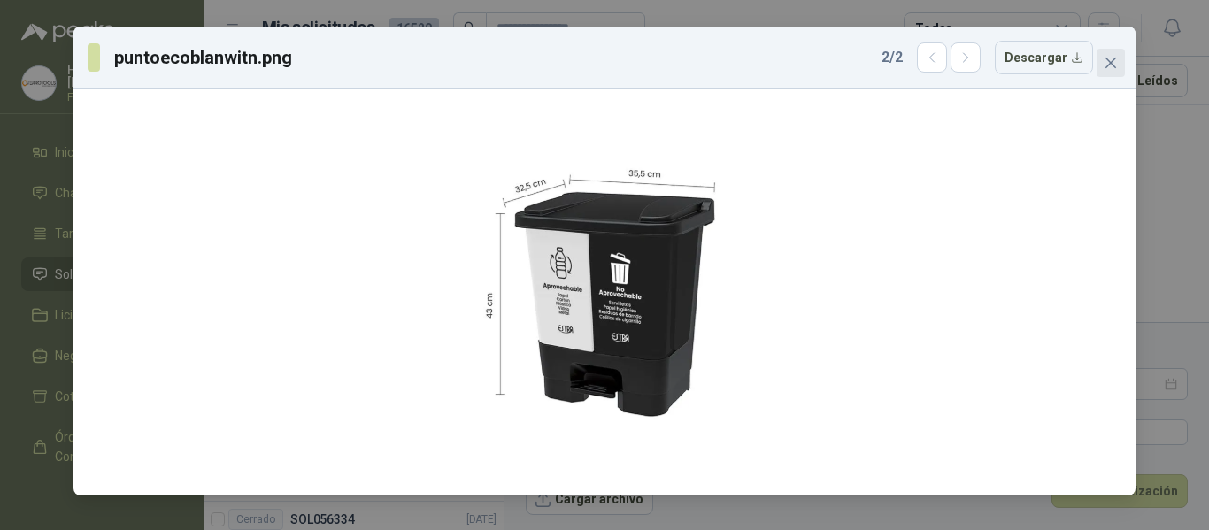
click at [1119, 64] on span "Close" at bounding box center [1111, 63] width 28 height 14
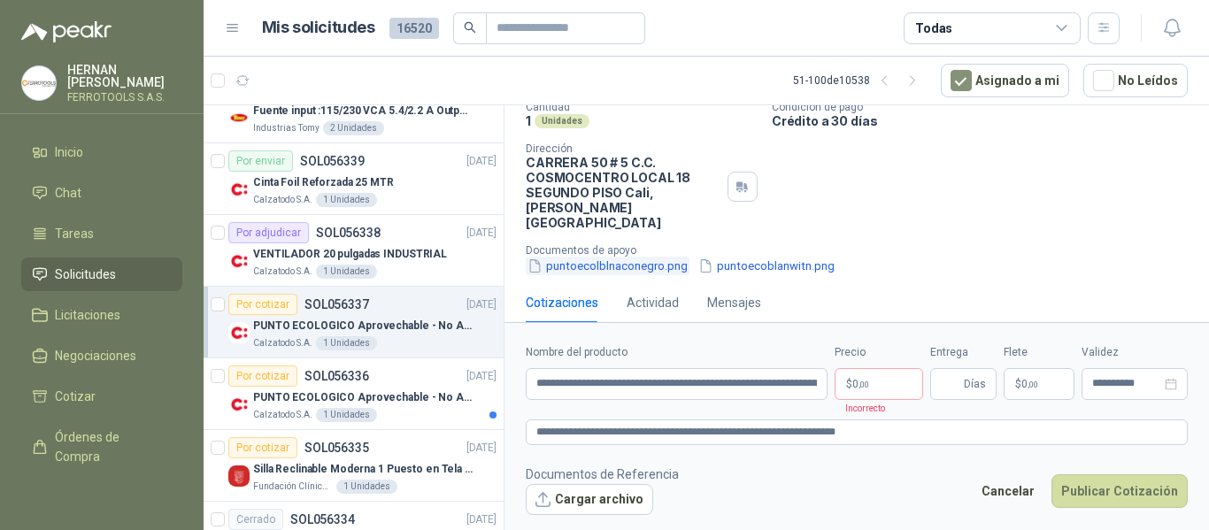
click at [628, 257] on button "puntoecolblnaconegro.png" at bounding box center [608, 266] width 164 height 19
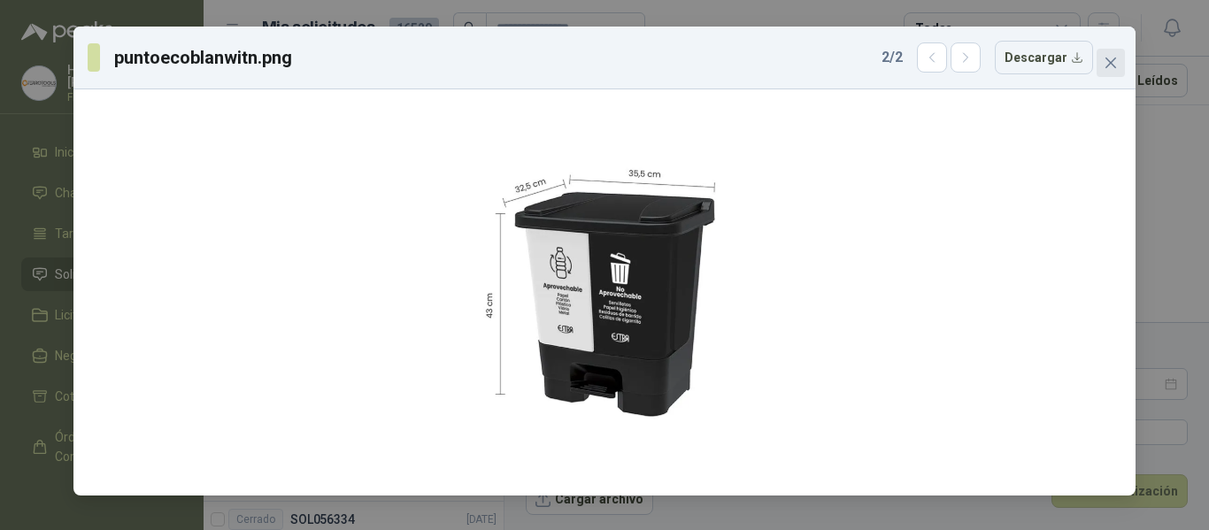
click at [1116, 67] on icon "close" at bounding box center [1111, 63] width 11 height 11
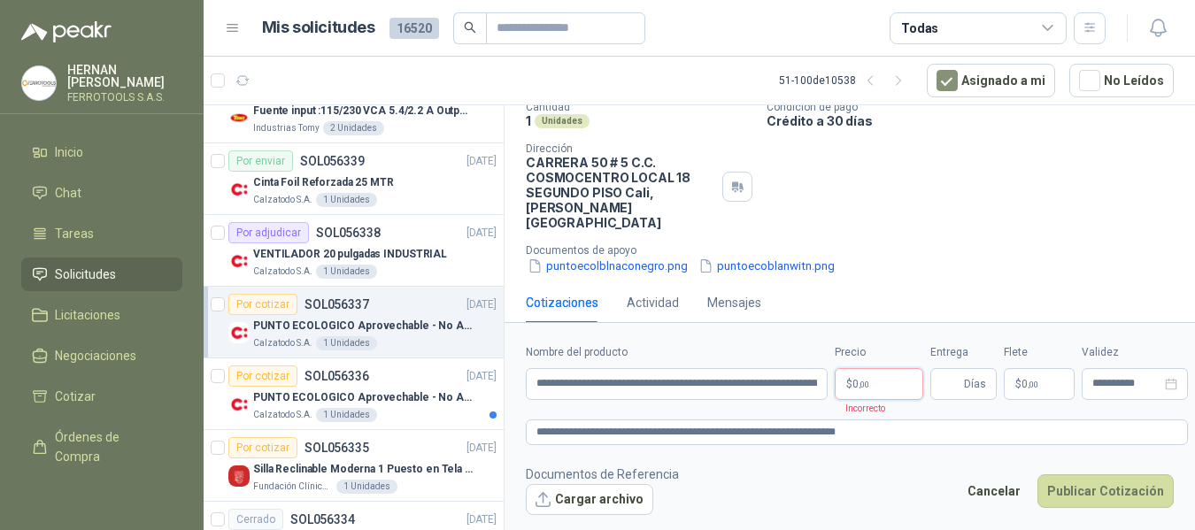
click at [883, 381] on body "HERNAN RUALES FERROTOOLS S.A.S. Inicio Chat Tareas Solicitudes Licitaciones Neg…" at bounding box center [597, 265] width 1195 height 530
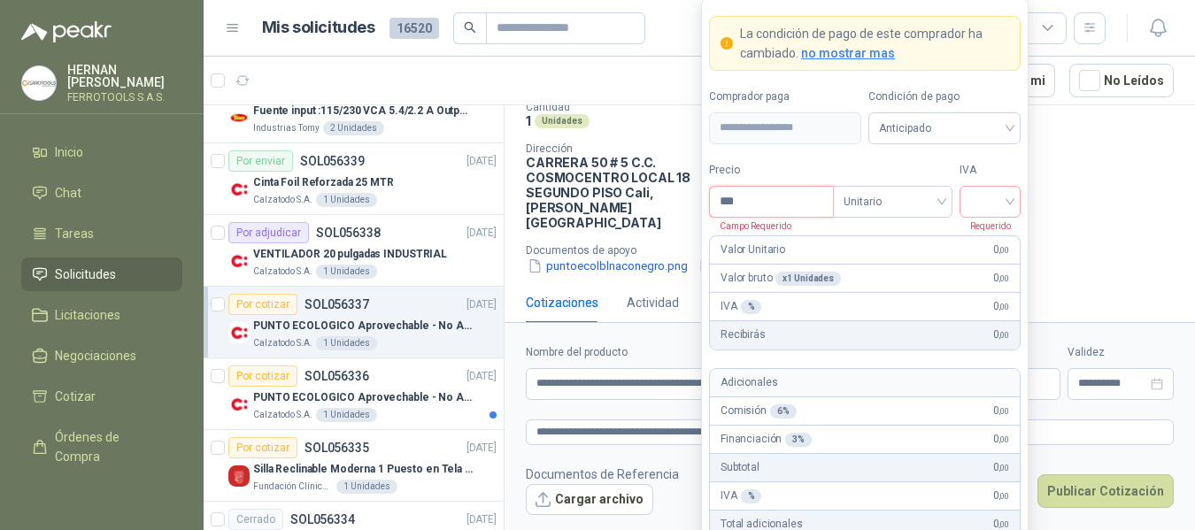
click at [773, 199] on input "***" at bounding box center [771, 202] width 123 height 30
type input "*********"
click at [992, 199] on input "search" at bounding box center [990, 200] width 40 height 27
click at [983, 236] on div "19%" at bounding box center [990, 237] width 33 height 19
click at [992, 151] on form "**********" at bounding box center [865, 326] width 328 height 659
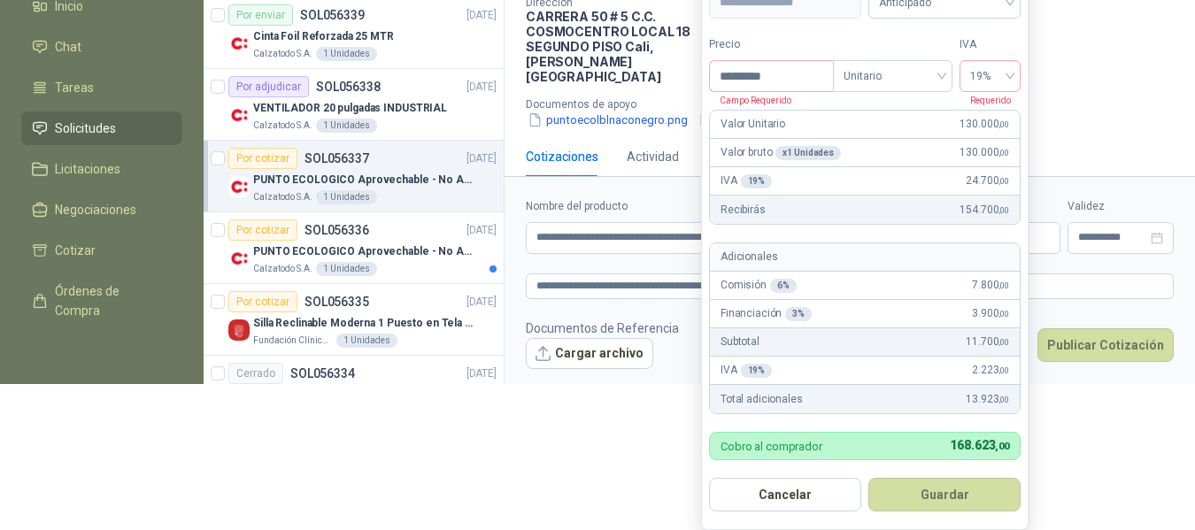
scroll to position [143, 0]
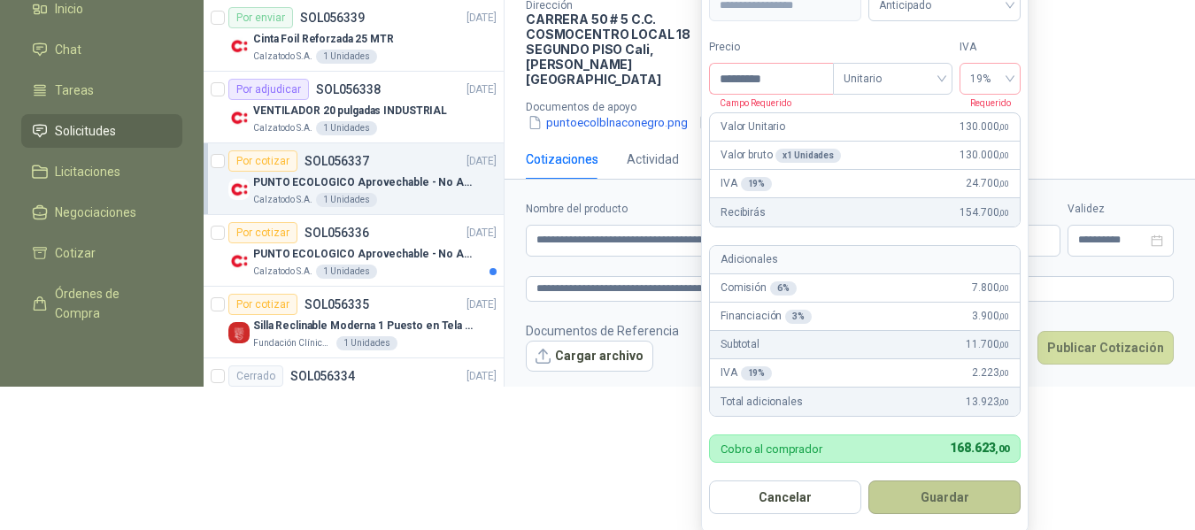
click at [961, 498] on button "Guardar" at bounding box center [944, 498] width 152 height 34
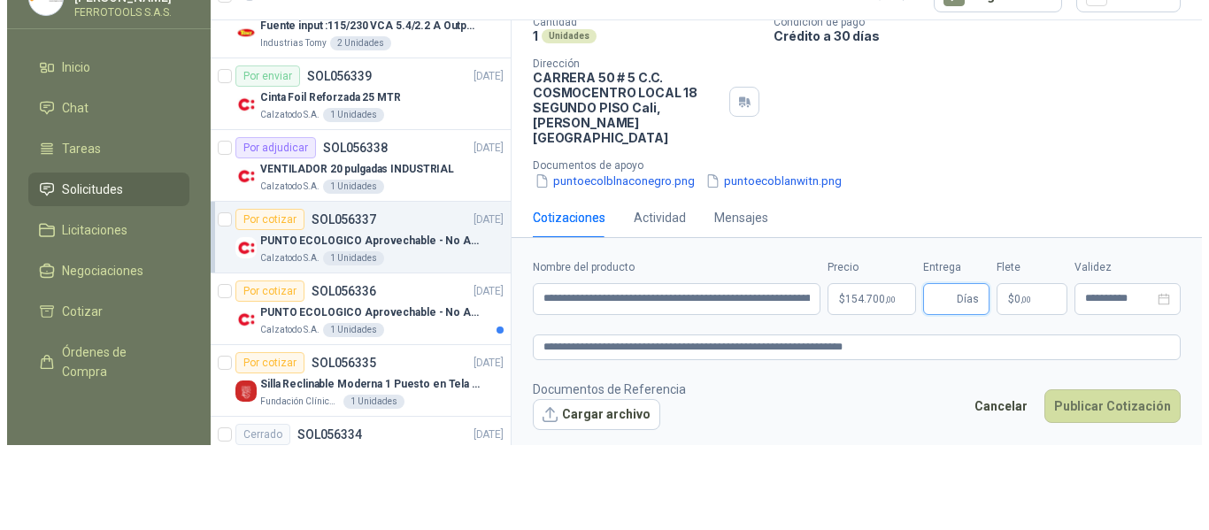
scroll to position [0, 0]
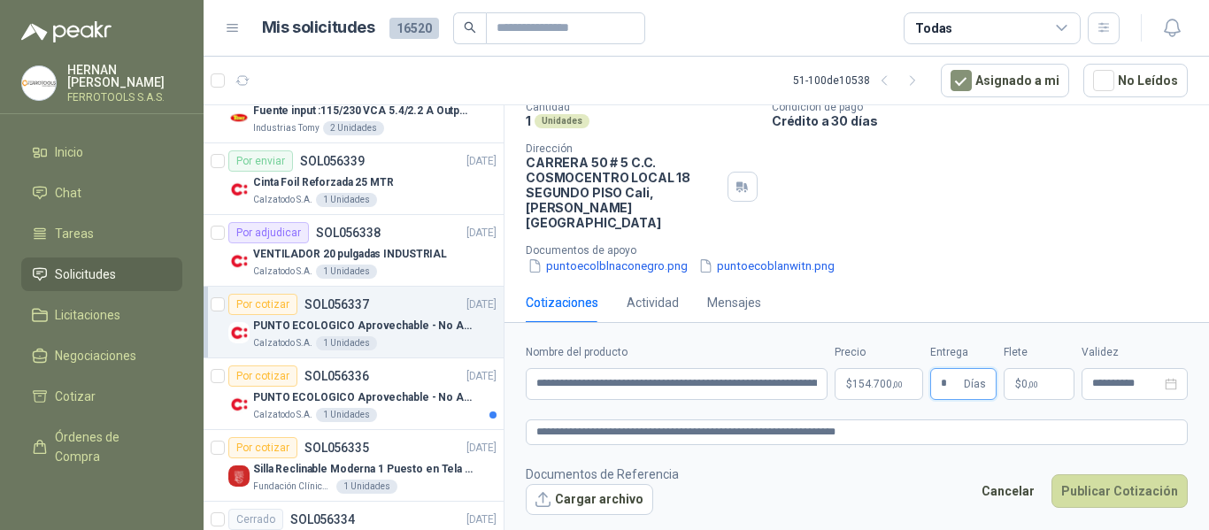
type input "*"
click at [853, 475] on footer "Documentos de Referencia Cargar archivo Cancelar Publicar Cotización" at bounding box center [857, 490] width 662 height 51
click at [948, 425] on textarea "**********" at bounding box center [857, 433] width 662 height 26
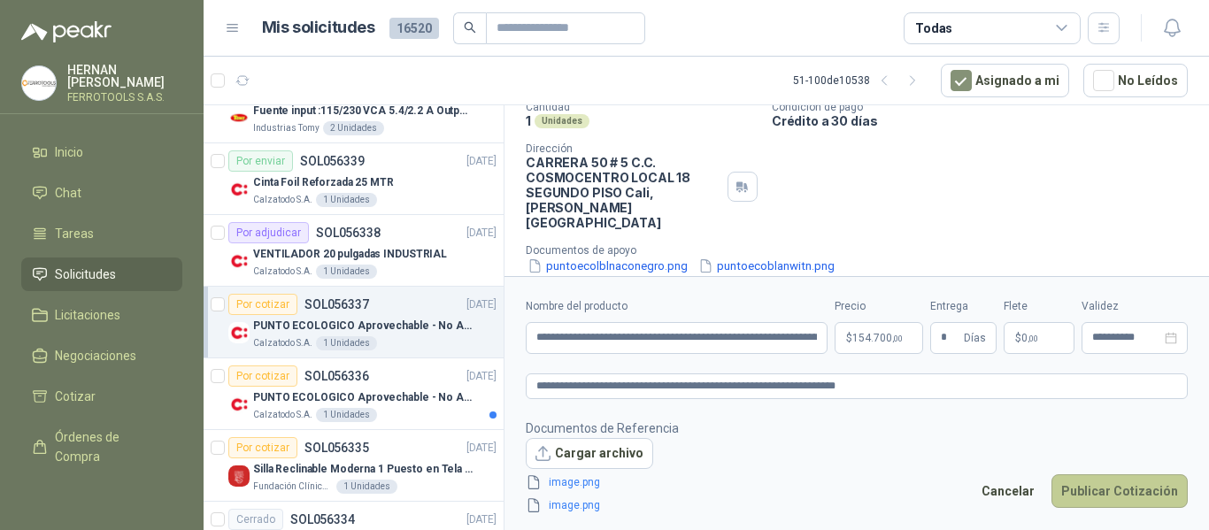
click at [1120, 498] on button "Publicar Cotización" at bounding box center [1120, 492] width 136 height 34
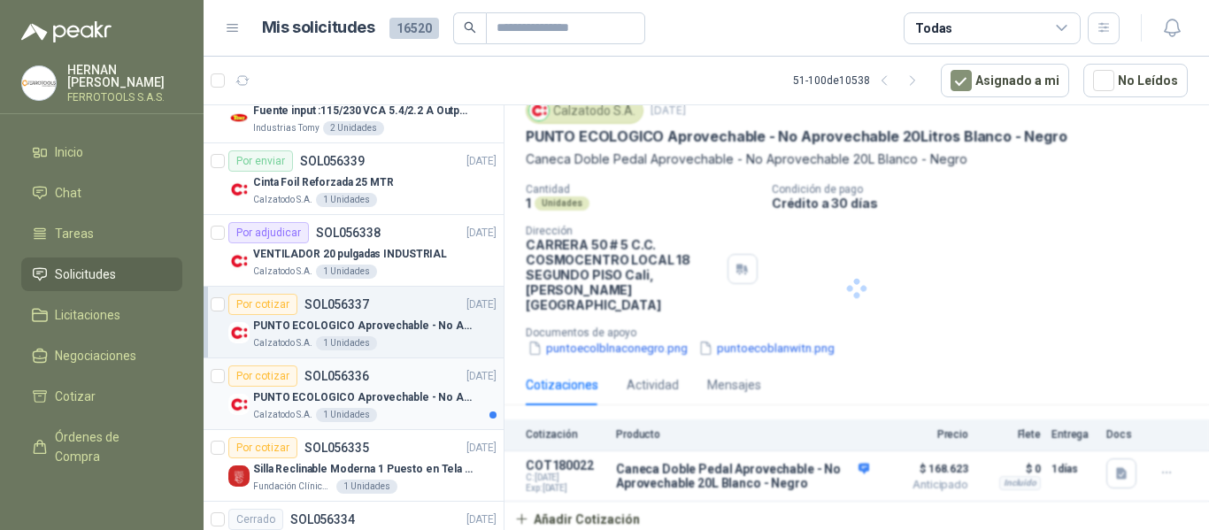
scroll to position [51, 0]
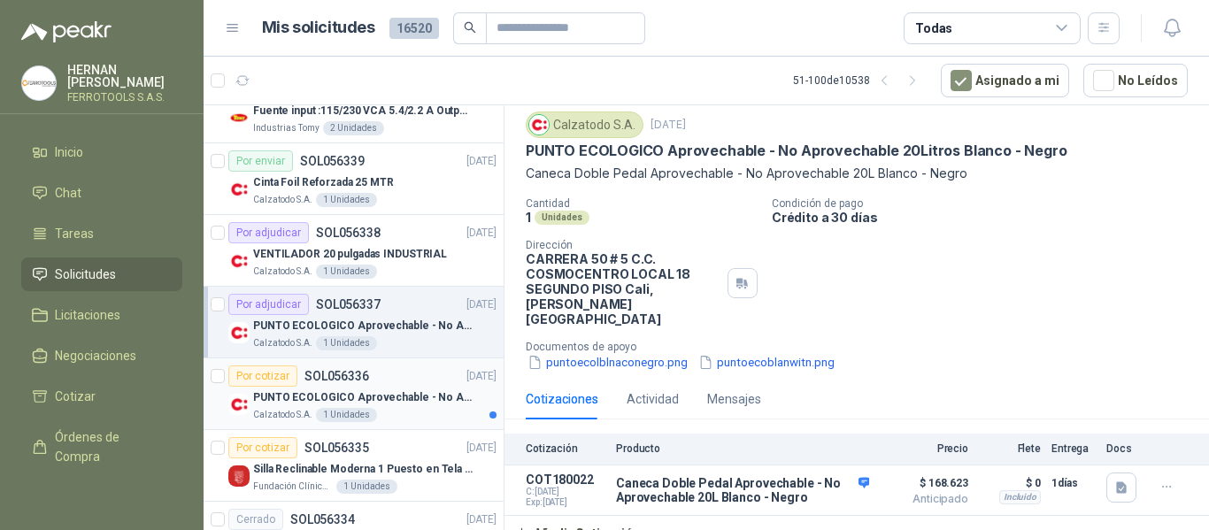
click at [412, 405] on p "PUNTO ECOLOGICO Aprovechable - No Aprovechable 20Litros Blanco - Negro" at bounding box center [363, 398] width 220 height 17
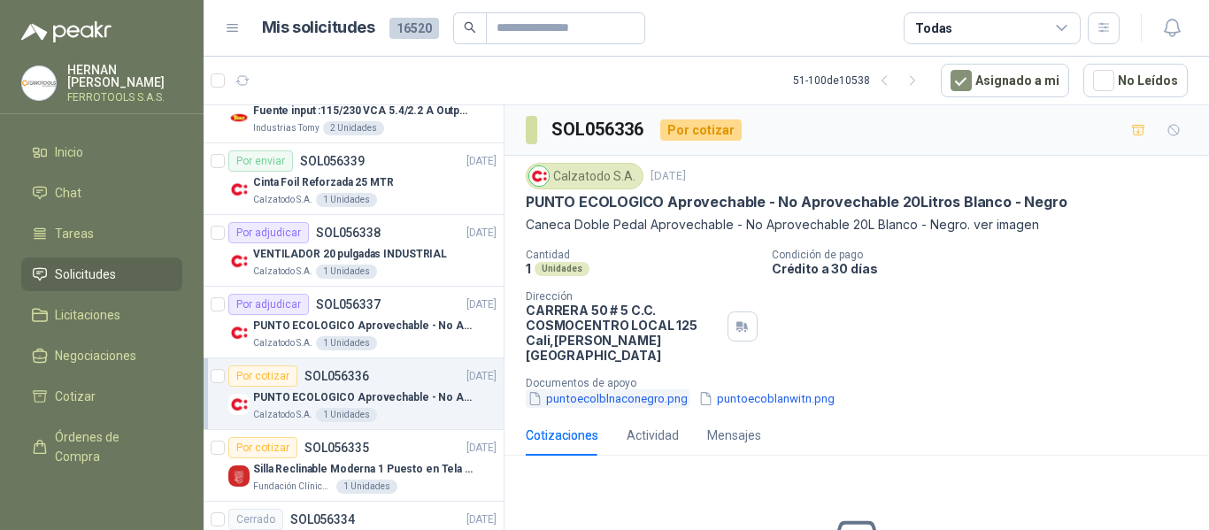
click at [649, 390] on button "puntoecolblnaconegro.png" at bounding box center [608, 399] width 164 height 19
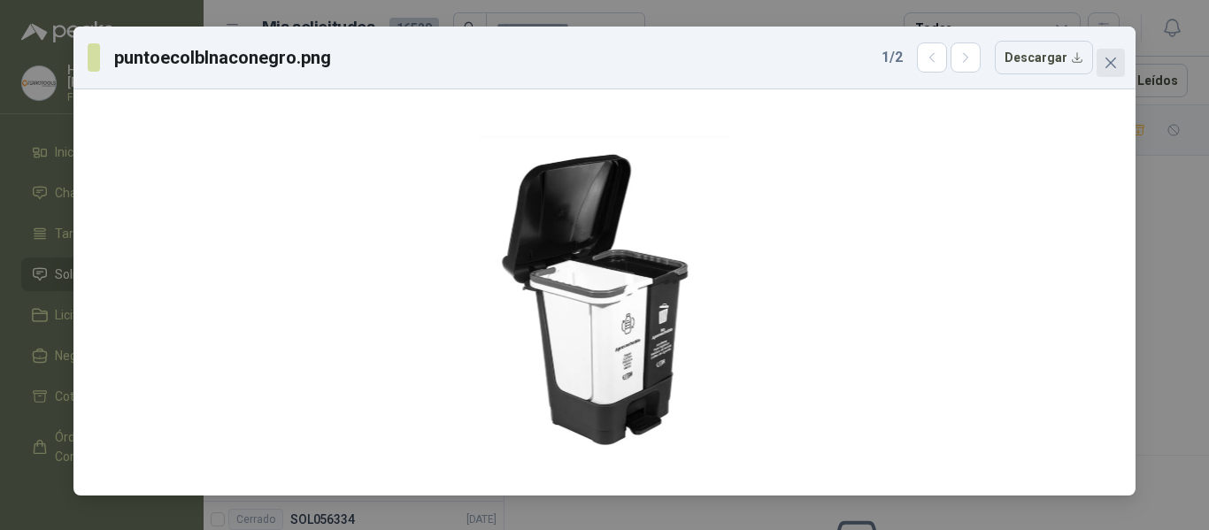
click at [1115, 58] on icon "close" at bounding box center [1111, 63] width 14 height 14
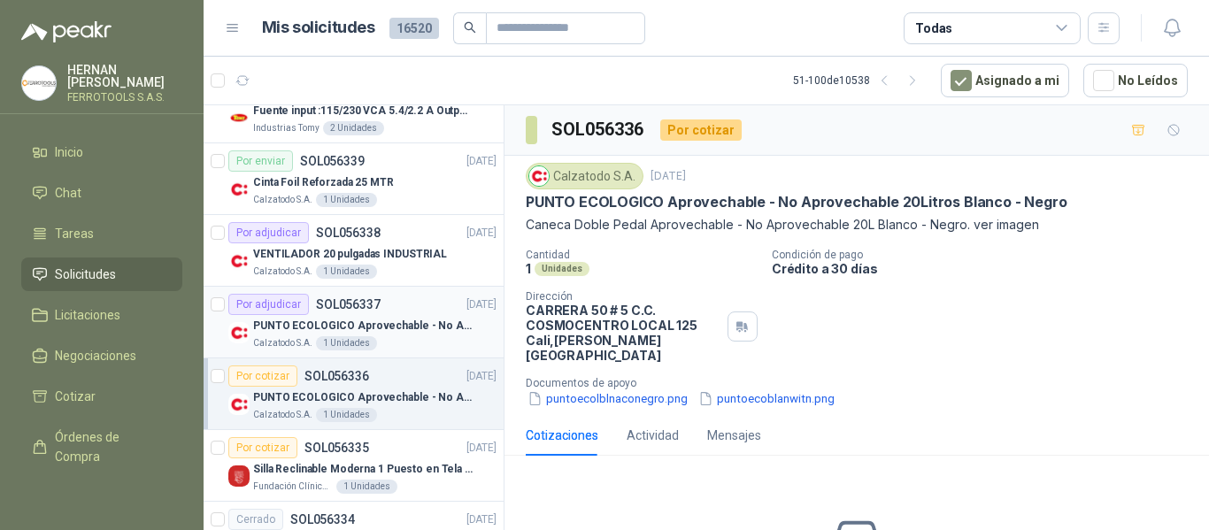
click at [390, 315] on div "PUNTO ECOLOGICO Aprovechable - No Aprovechable 20Litros Blanco - Negro" at bounding box center [374, 325] width 243 height 21
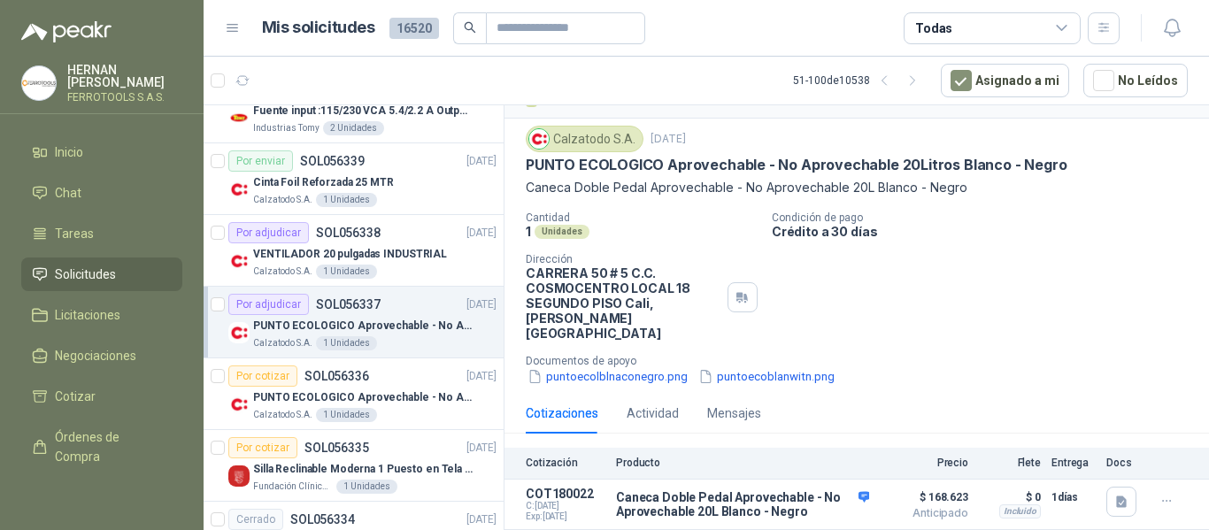
scroll to position [51, 0]
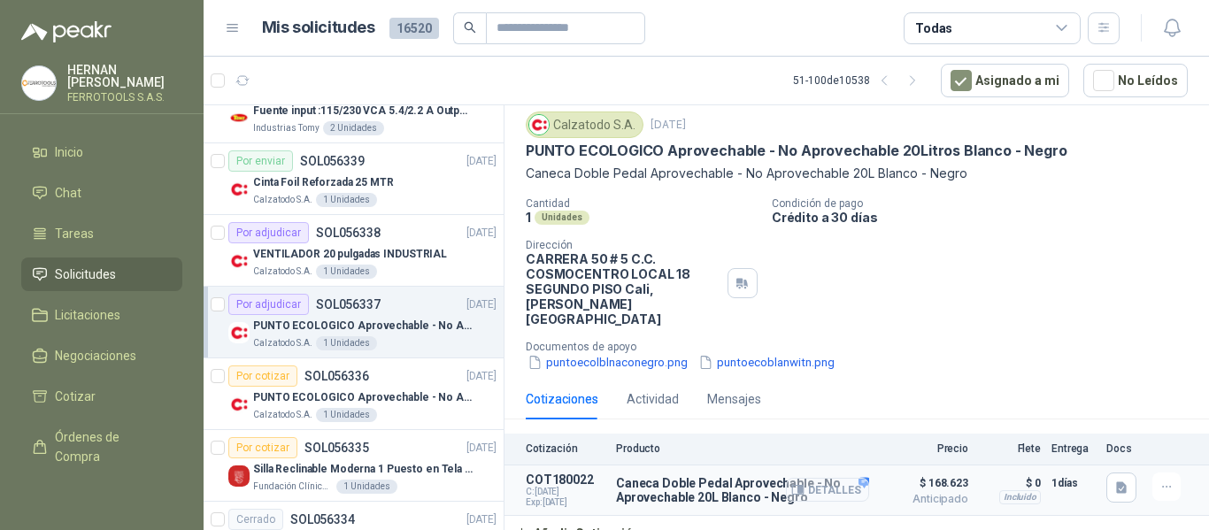
click at [841, 480] on button "Detalles" at bounding box center [827, 490] width 83 height 24
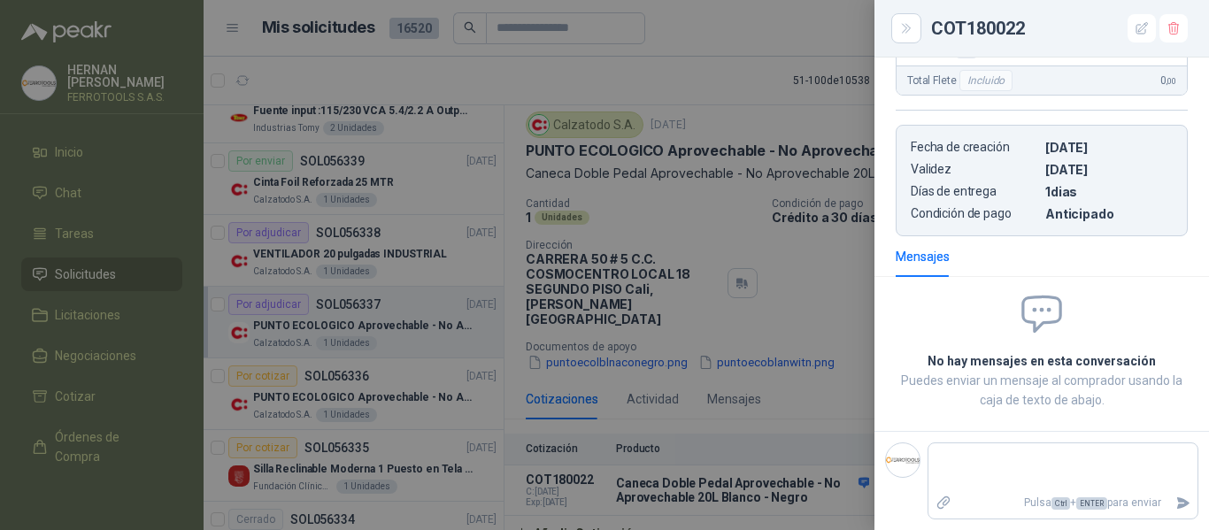
scroll to position [122, 0]
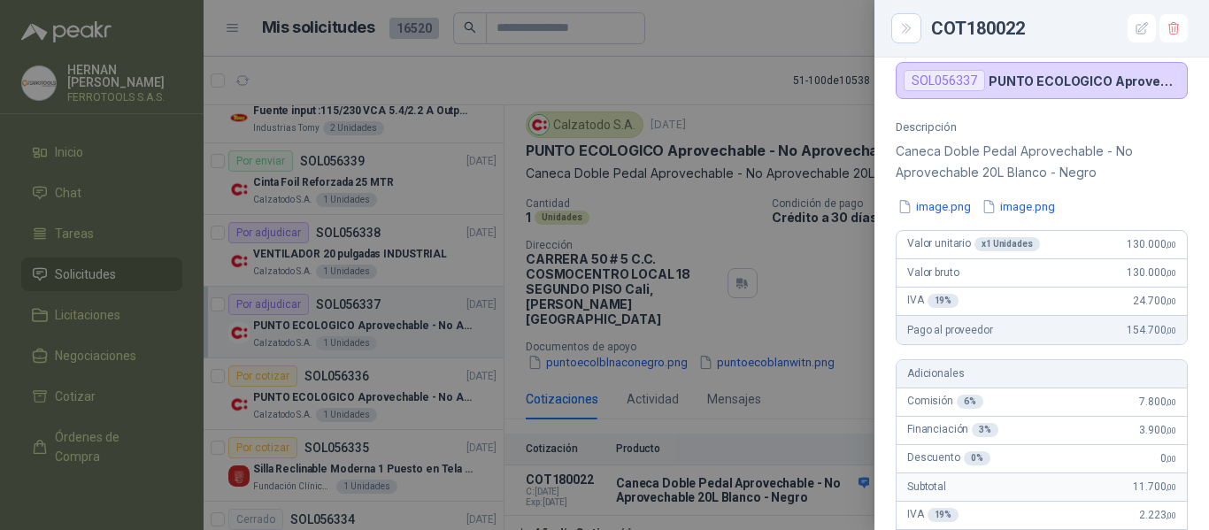
click at [743, 255] on div at bounding box center [604, 265] width 1209 height 530
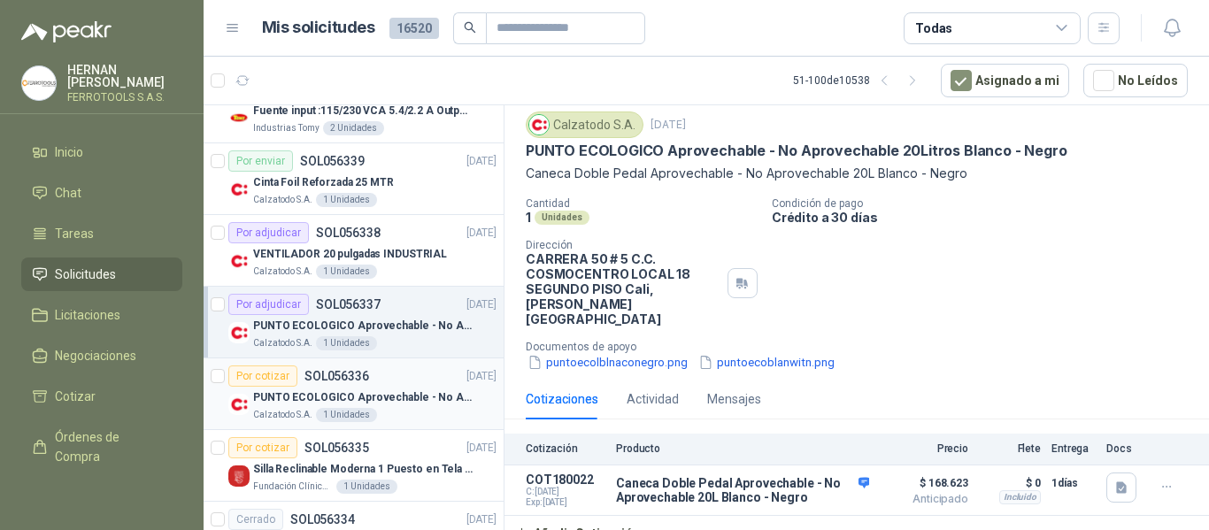
click at [348, 395] on p "PUNTO ECOLOGICO Aprovechable - No Aprovechable 20Litros Blanco - Negro" at bounding box center [363, 398] width 220 height 17
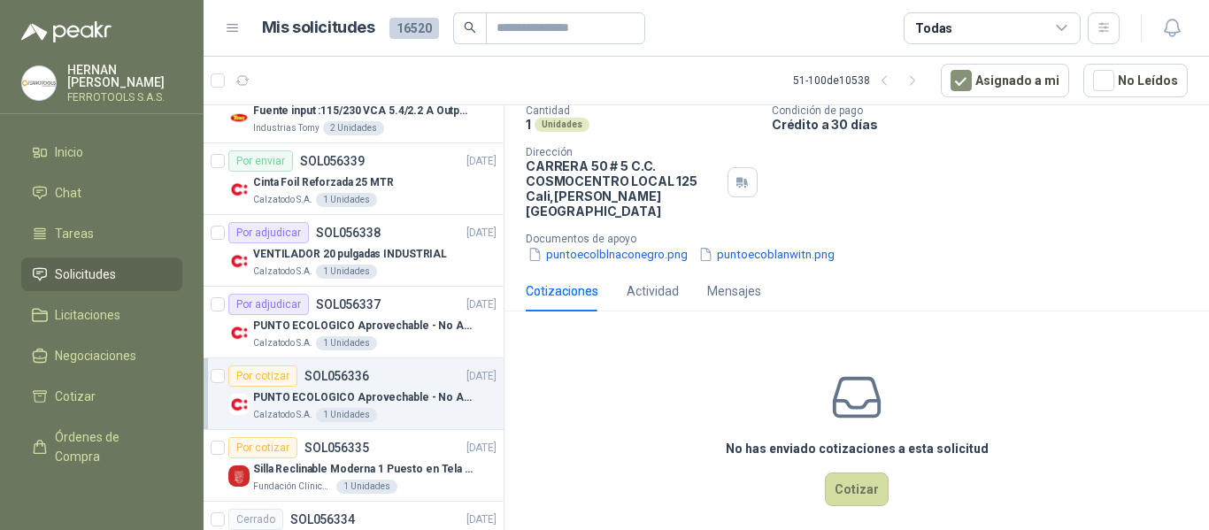
click at [834, 495] on div "No has enviado cotizaciones a esta solicitud Cotizar" at bounding box center [857, 439] width 705 height 226
click at [842, 480] on button "Cotizar" at bounding box center [857, 490] width 64 height 34
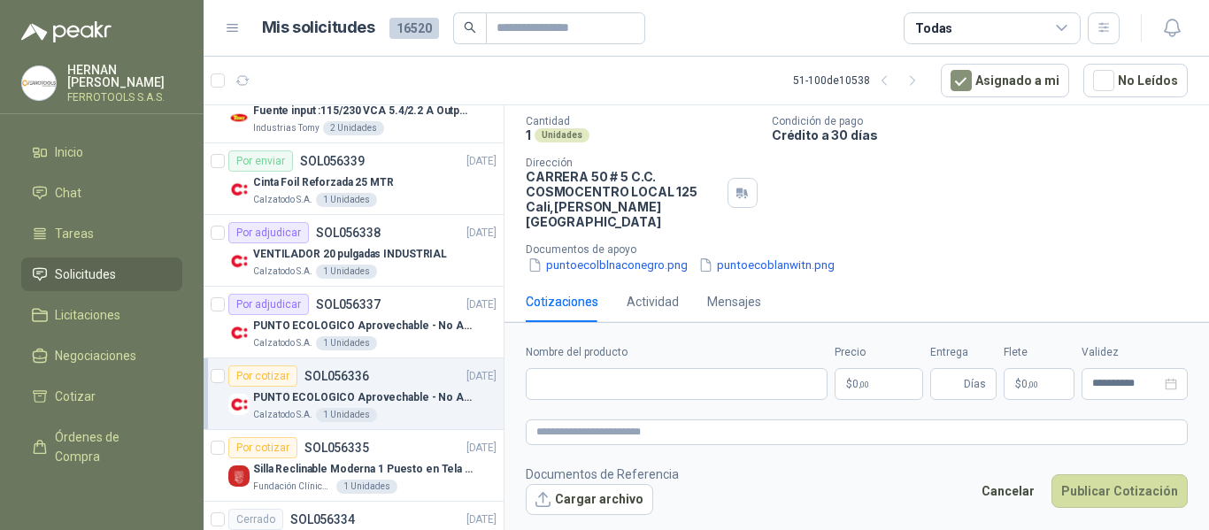
scroll to position [133, 0]
click at [681, 374] on input "Nombre del producto" at bounding box center [677, 384] width 302 height 32
click at [717, 431] on textarea at bounding box center [857, 433] width 662 height 26
click at [689, 390] on input "Nombre del producto" at bounding box center [677, 384] width 302 height 32
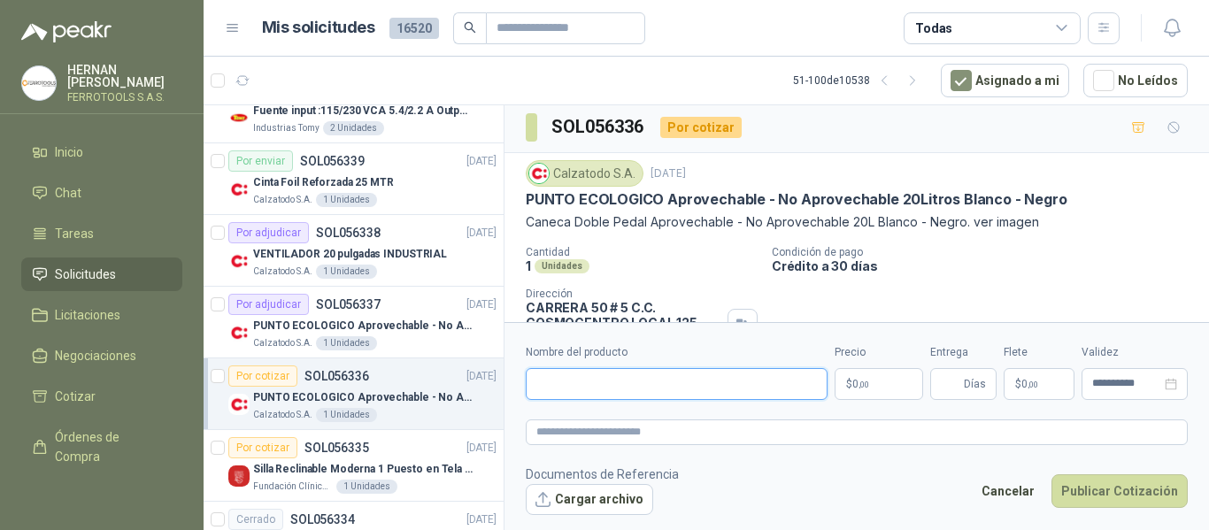
scroll to position [0, 0]
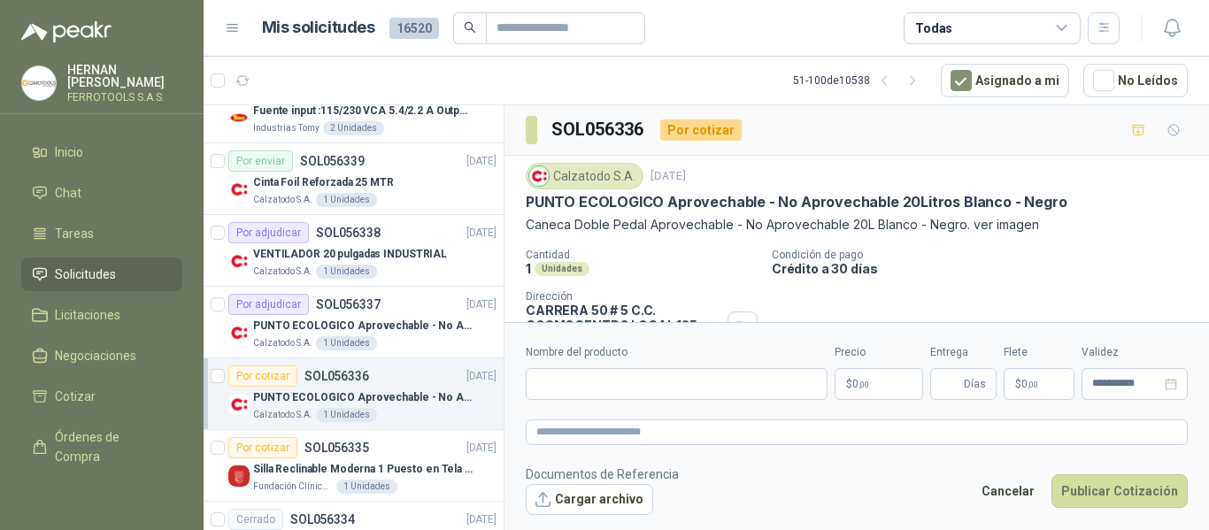
drag, startPoint x: 1023, startPoint y: 247, endPoint x: 1010, endPoint y: 250, distance: 13.5
click at [1023, 248] on div "Calzatodo S.A. 17 sept, 2025 PUNTO ECOLOGICO Aprovechable - No Aprovechable 20L…" at bounding box center [857, 285] width 662 height 245
click at [645, 368] on input "Nombre del producto" at bounding box center [677, 384] width 302 height 32
paste input "**********"
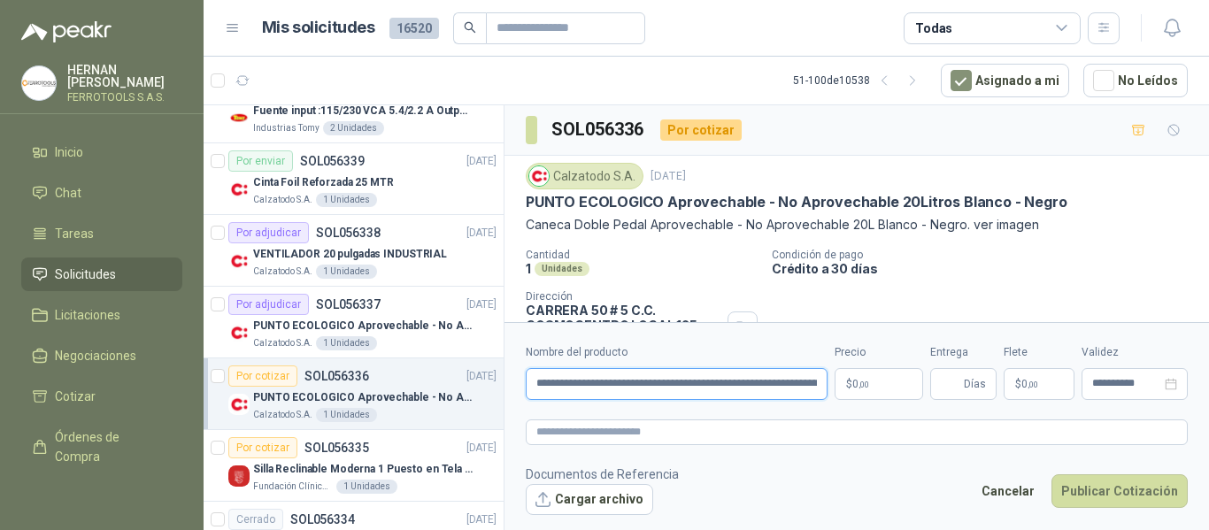
scroll to position [0, 62]
type input "**********"
click at [671, 439] on textarea at bounding box center [857, 433] width 662 height 26
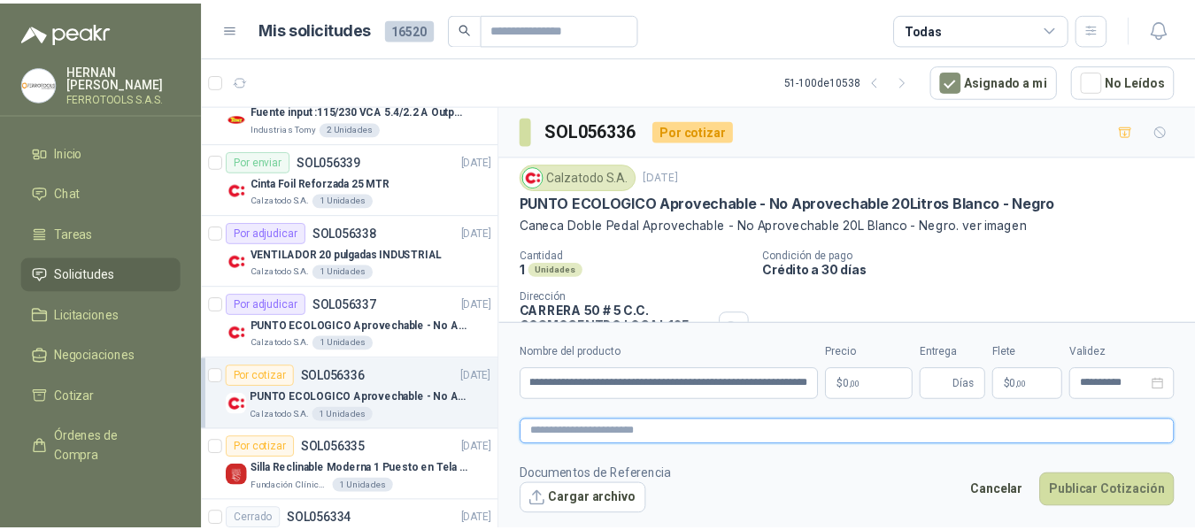
scroll to position [0, 0]
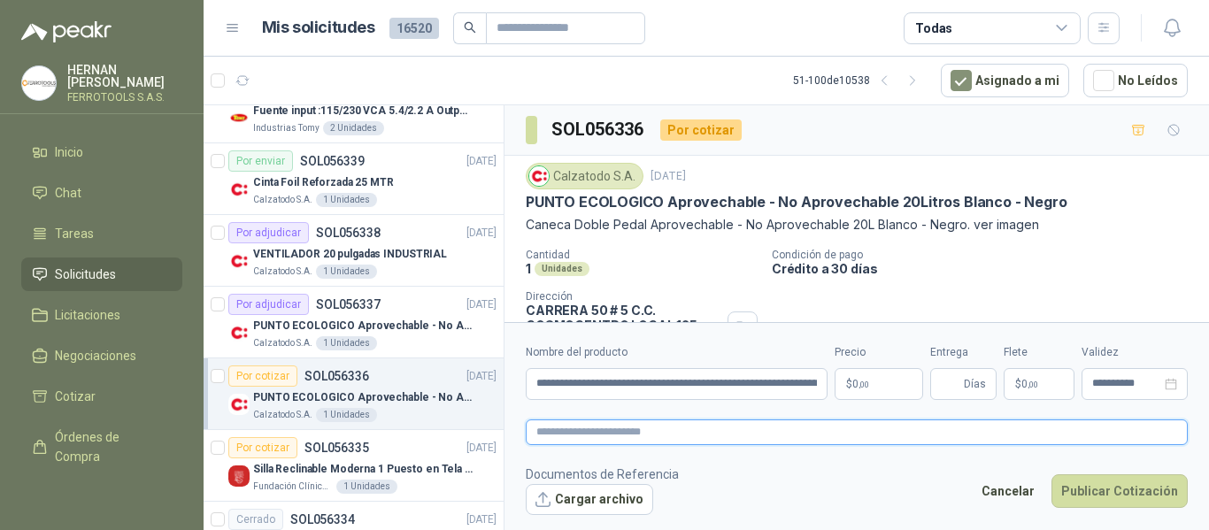
paste textarea "**********"
type textarea "**********"
click at [887, 386] on body "HERNAN RUALES FERROTOOLS S.A.S. Inicio Chat Tareas Solicitudes Licitaciones Neg…" at bounding box center [604, 265] width 1209 height 530
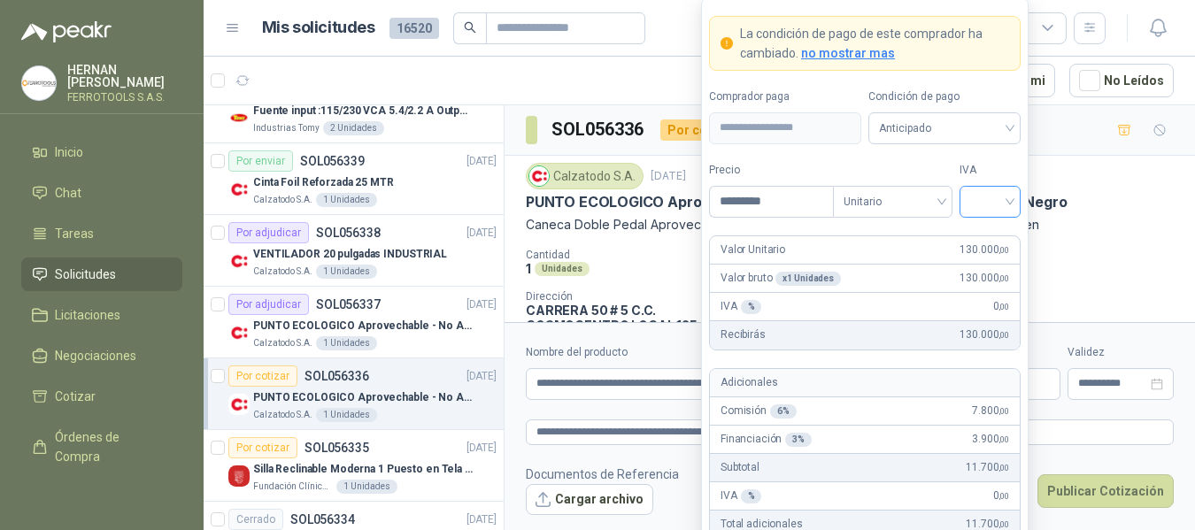
type input "*********"
click at [1001, 205] on input "search" at bounding box center [990, 200] width 40 height 27
click at [990, 233] on div "19%" at bounding box center [990, 237] width 33 height 19
click at [989, 170] on label "IVA" at bounding box center [990, 170] width 61 height 17
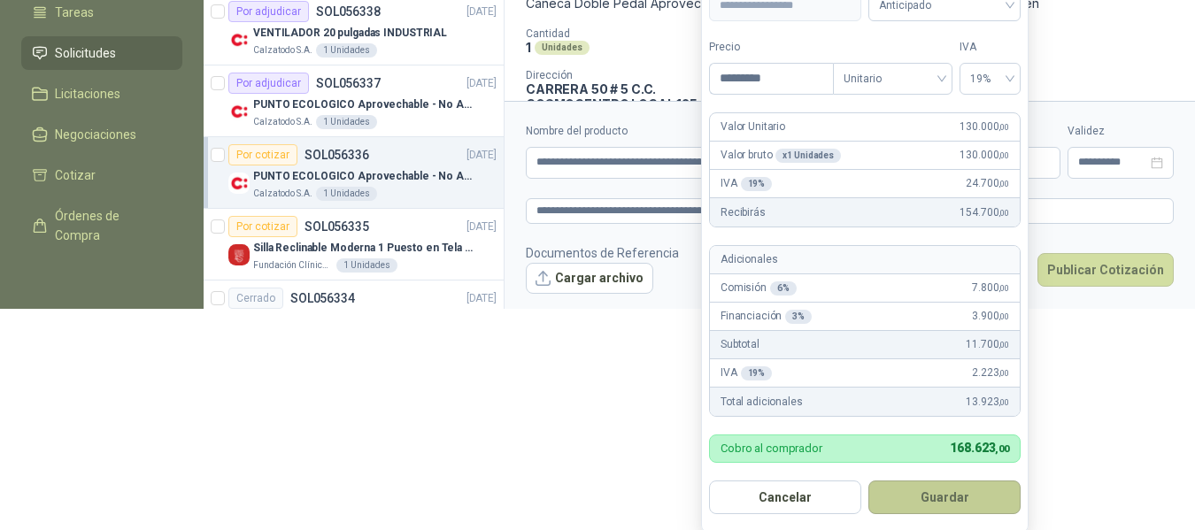
click at [963, 490] on button "Guardar" at bounding box center [944, 498] width 152 height 34
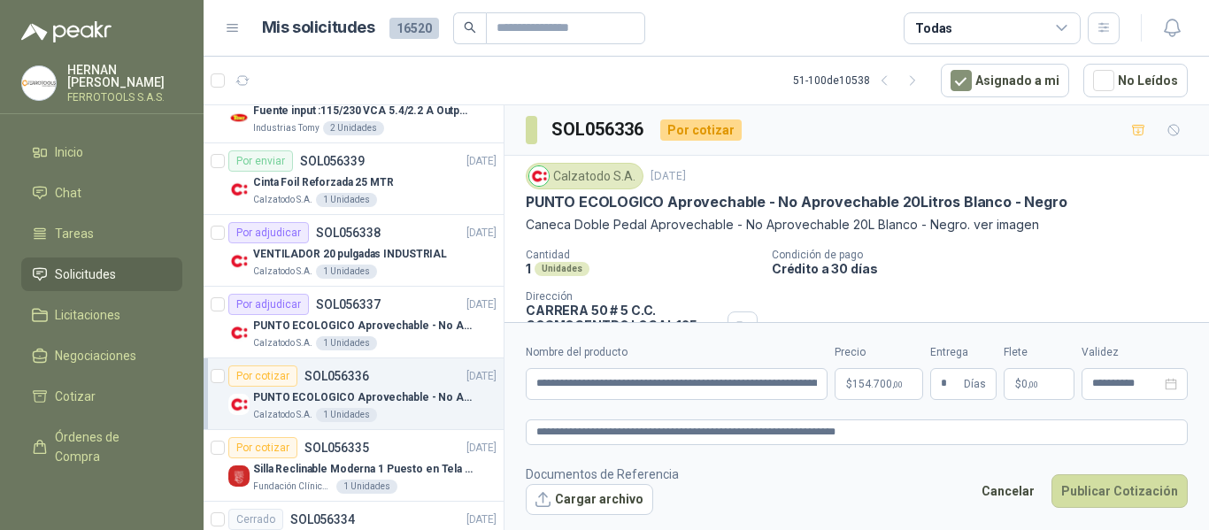
click at [889, 501] on footer "Documentos de Referencia Cargar archivo Cancelar Publicar Cotización" at bounding box center [857, 490] width 662 height 51
click at [858, 478] on footer "Documentos de Referencia Cargar archivo Cancelar Publicar Cotización" at bounding box center [857, 490] width 662 height 51
click at [946, 388] on input "*" at bounding box center [950, 384] width 19 height 30
drag, startPoint x: 880, startPoint y: 478, endPoint x: 925, endPoint y: 482, distance: 45.4
click at [880, 478] on footer "Documentos de Referencia Cargar archivo Cancelar Publicar Cotización" at bounding box center [857, 490] width 662 height 51
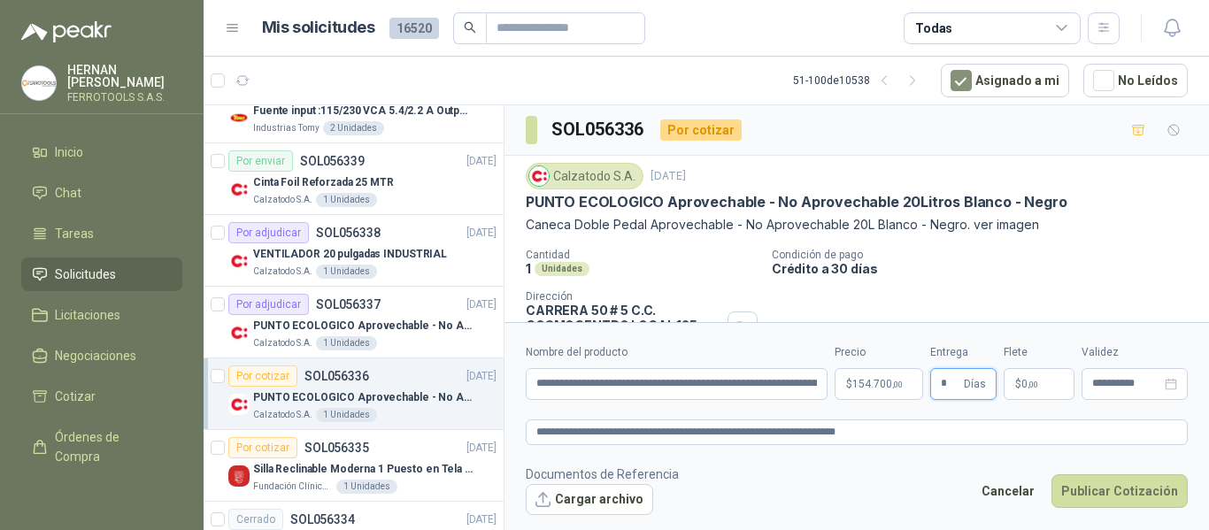
click at [953, 377] on input "*" at bounding box center [950, 384] width 19 height 30
type input "*"
click at [938, 425] on textarea "**********" at bounding box center [857, 433] width 662 height 26
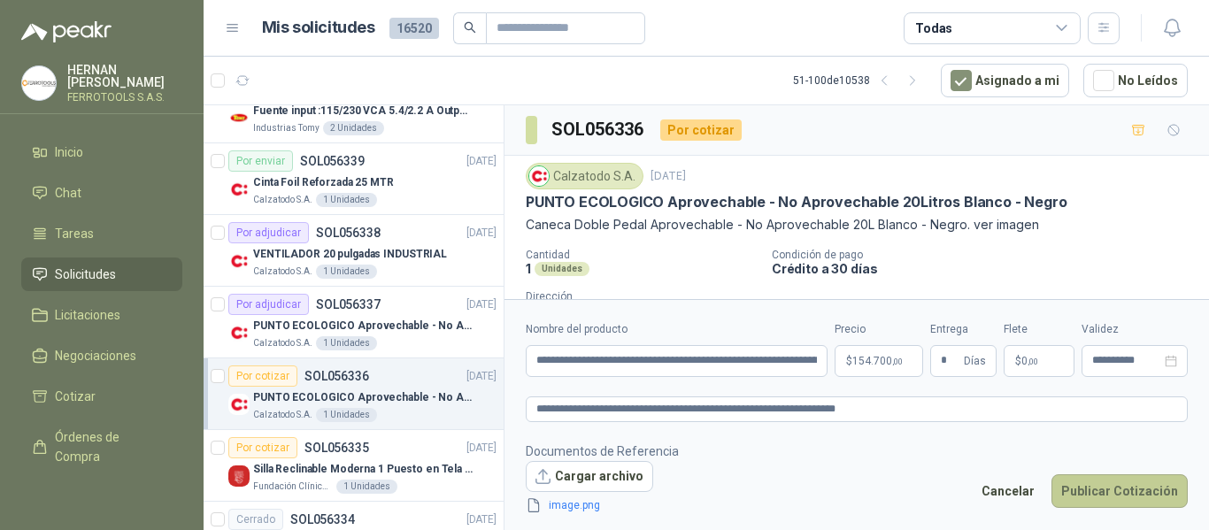
click at [1131, 490] on button "Publicar Cotización" at bounding box center [1120, 492] width 136 height 34
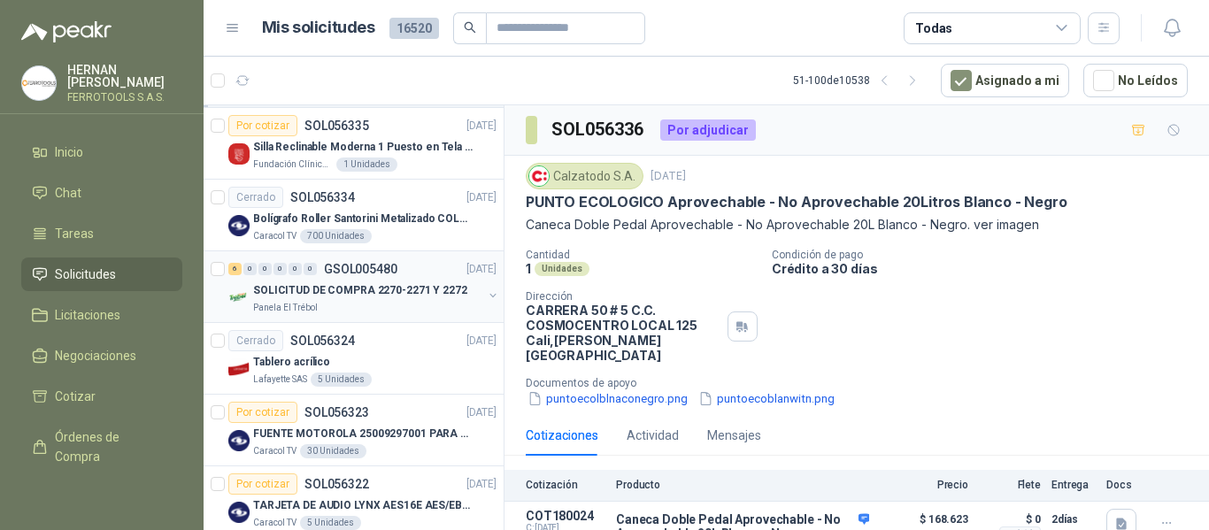
scroll to position [531, 0]
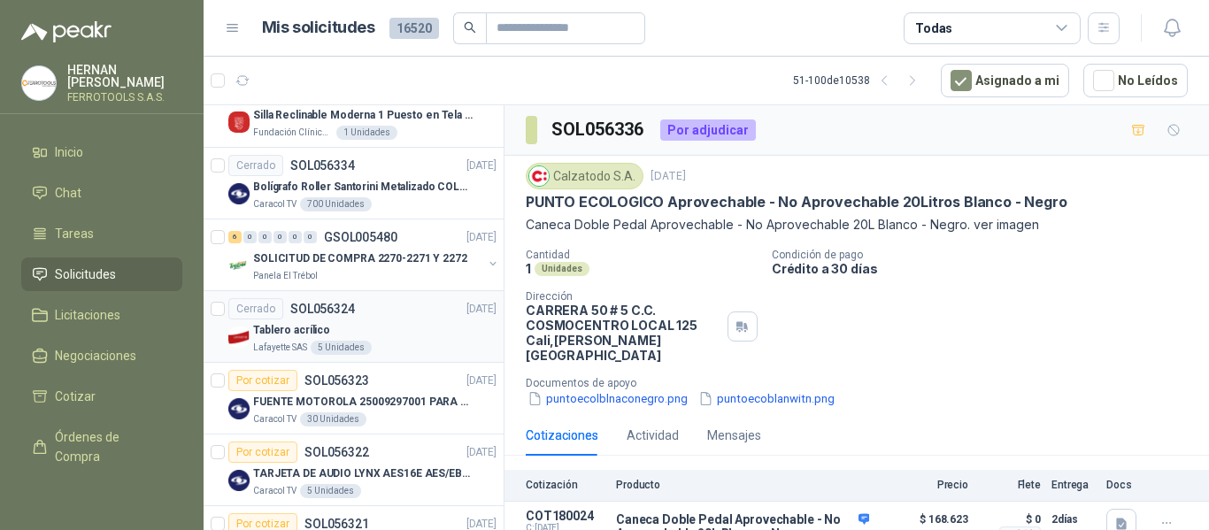
click at [386, 324] on div "Tablero acrílico" at bounding box center [374, 330] width 243 height 21
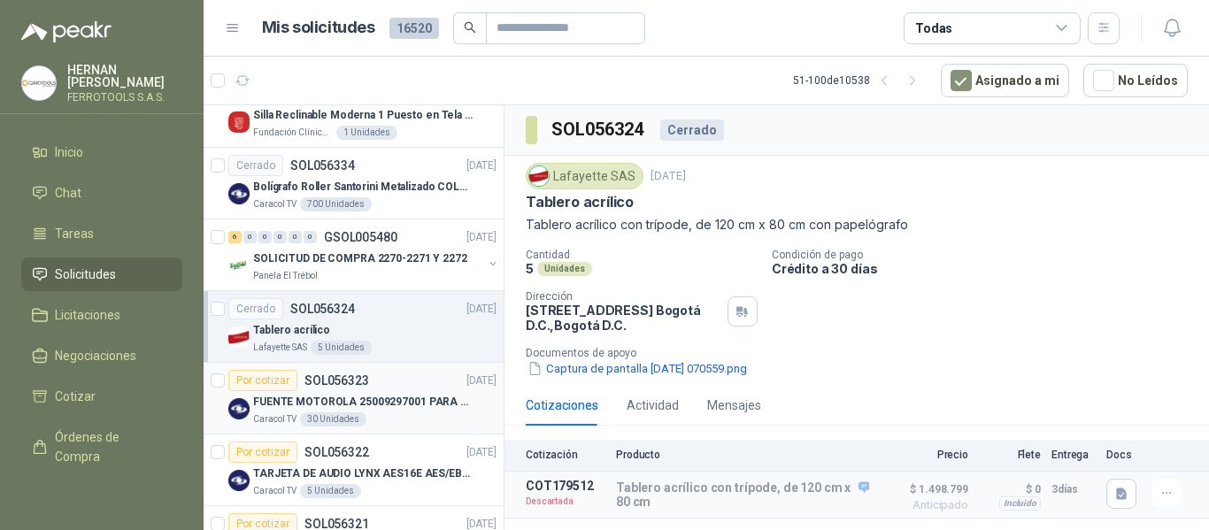
click at [413, 408] on p "FUENTE MOTOROLA 25009297001 PARA EP450" at bounding box center [363, 402] width 220 height 17
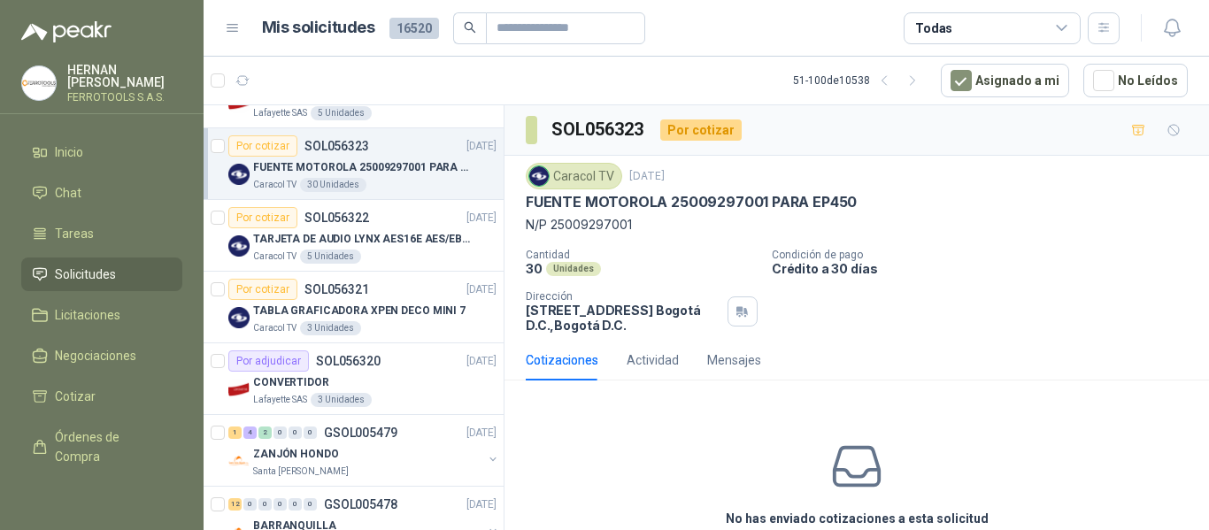
scroll to position [797, 0]
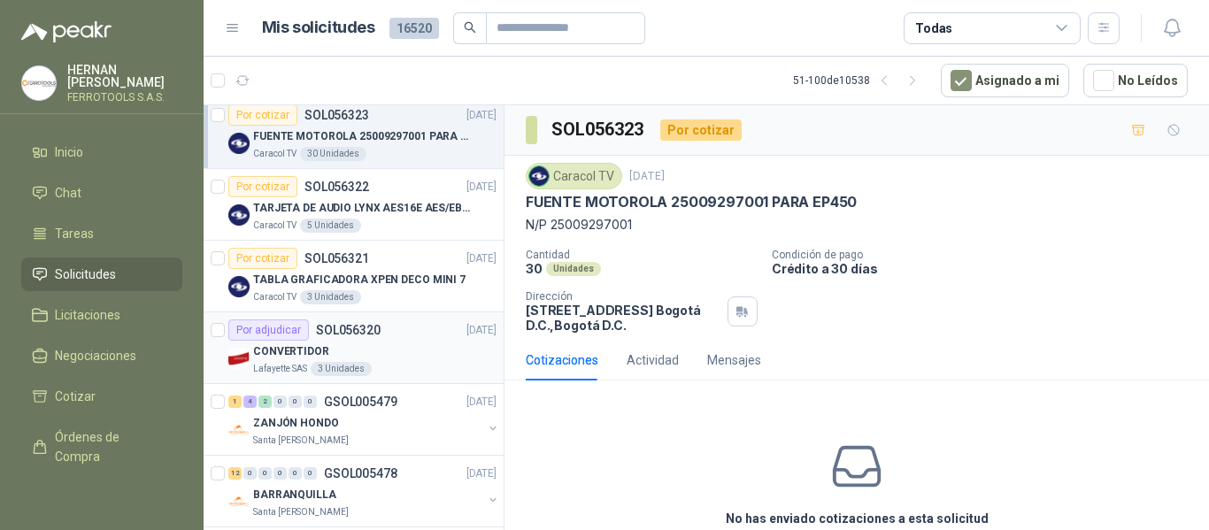
click at [405, 342] on div "CONVERTIDOR" at bounding box center [374, 351] width 243 height 21
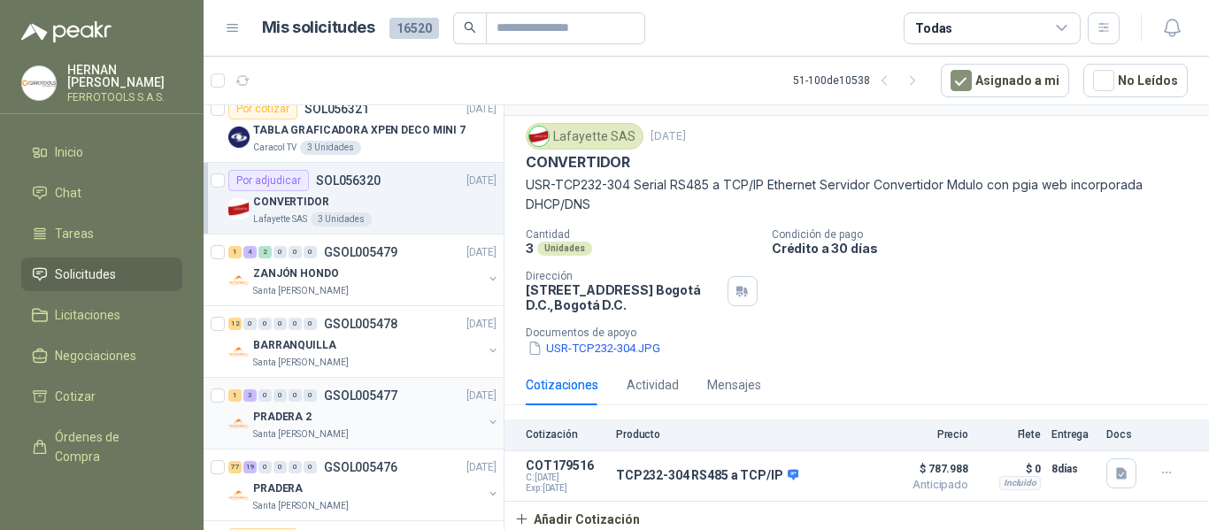
scroll to position [974, 0]
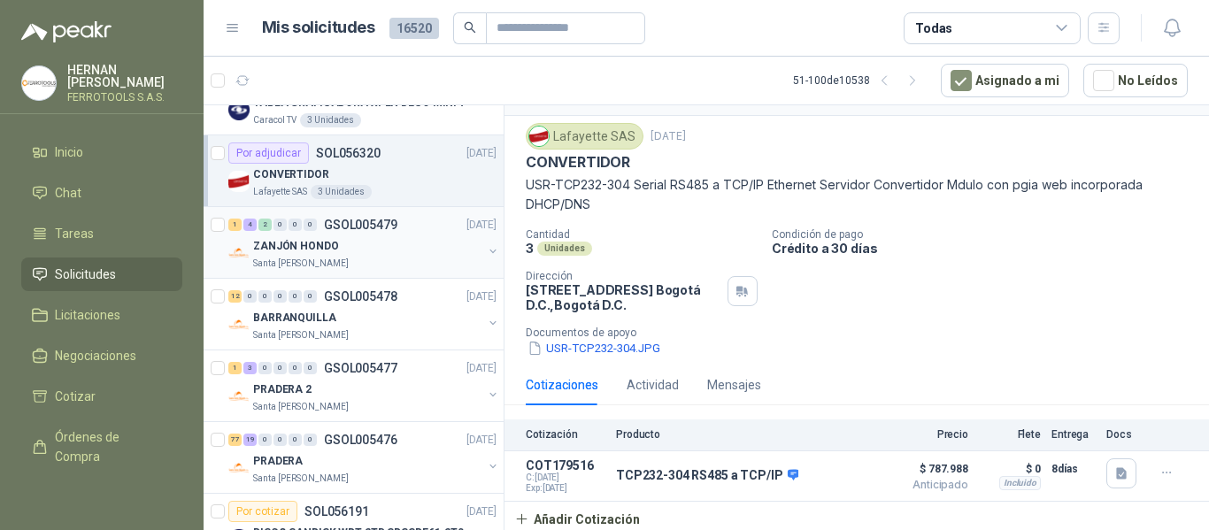
click at [419, 251] on div "ZANJÓN HONDO" at bounding box center [367, 245] width 229 height 21
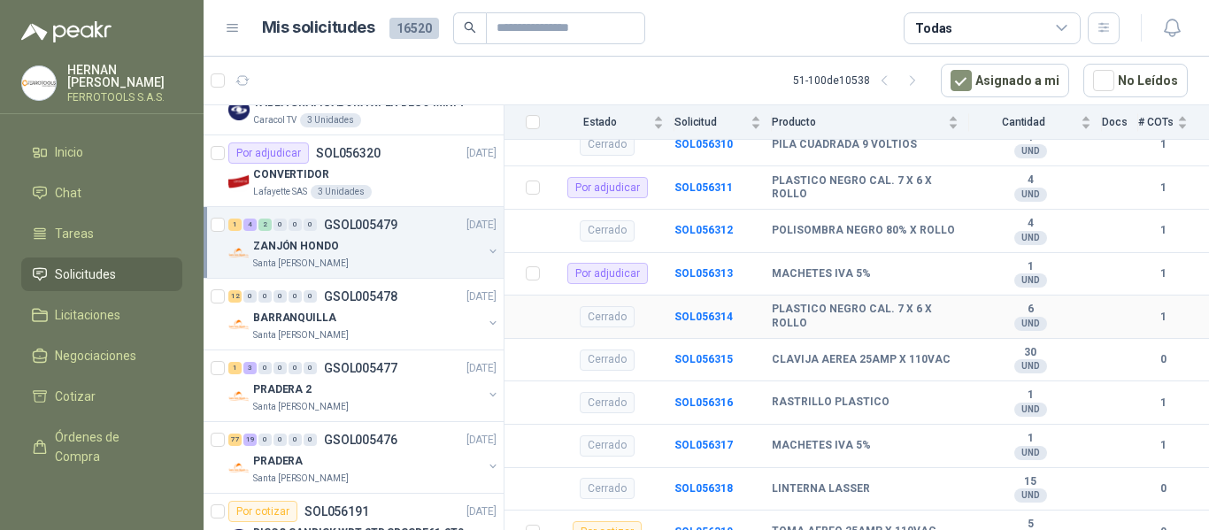
scroll to position [506, 0]
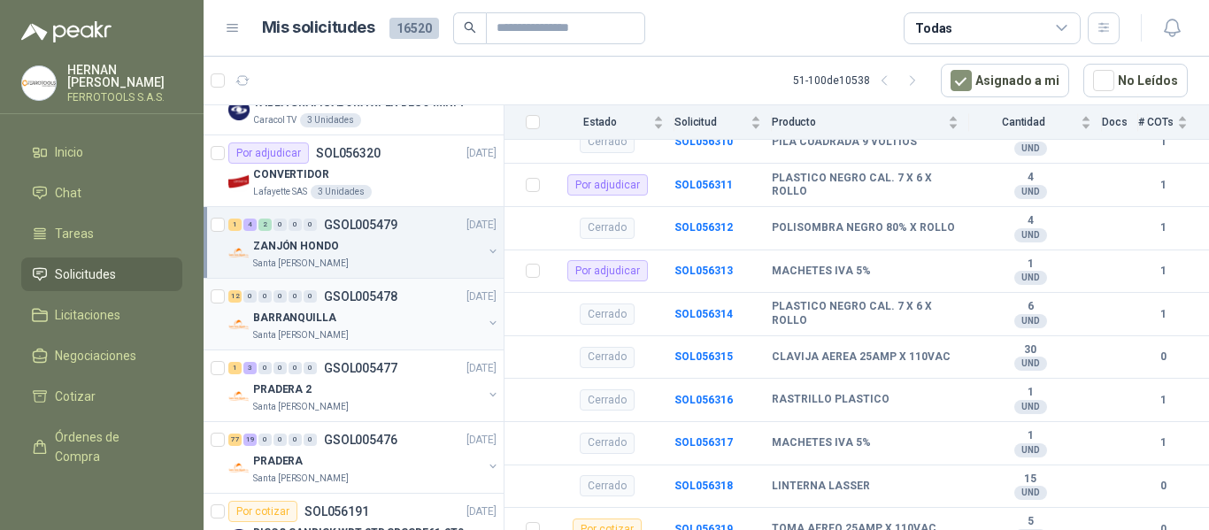
click at [337, 329] on div "Santa Anita Napoles" at bounding box center [367, 335] width 229 height 14
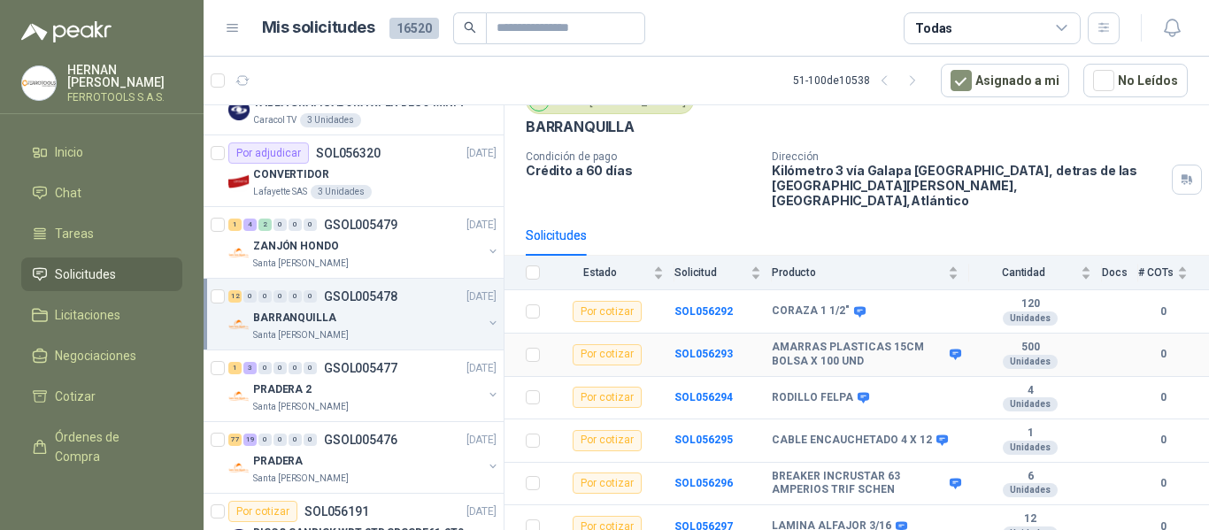
scroll to position [334, 0]
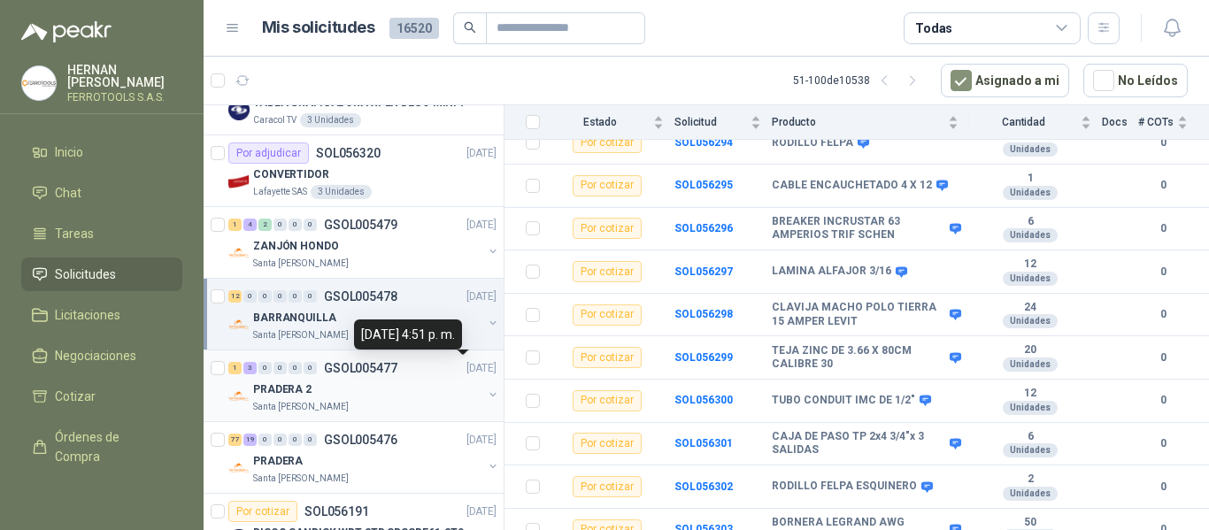
click at [467, 376] on p "[DATE]" at bounding box center [482, 368] width 30 height 17
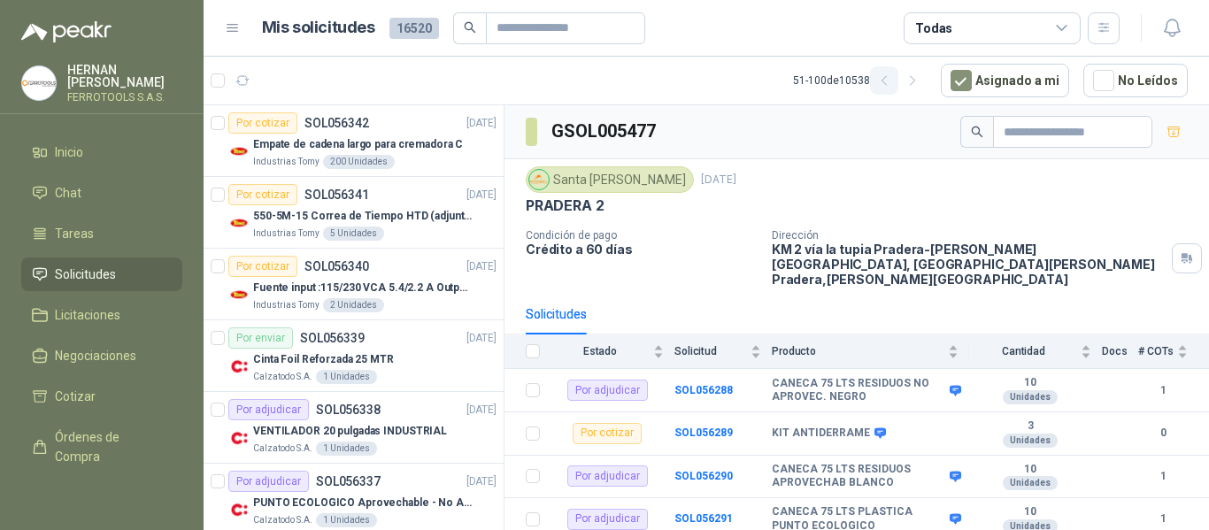
click at [884, 75] on button "button" at bounding box center [884, 80] width 28 height 28
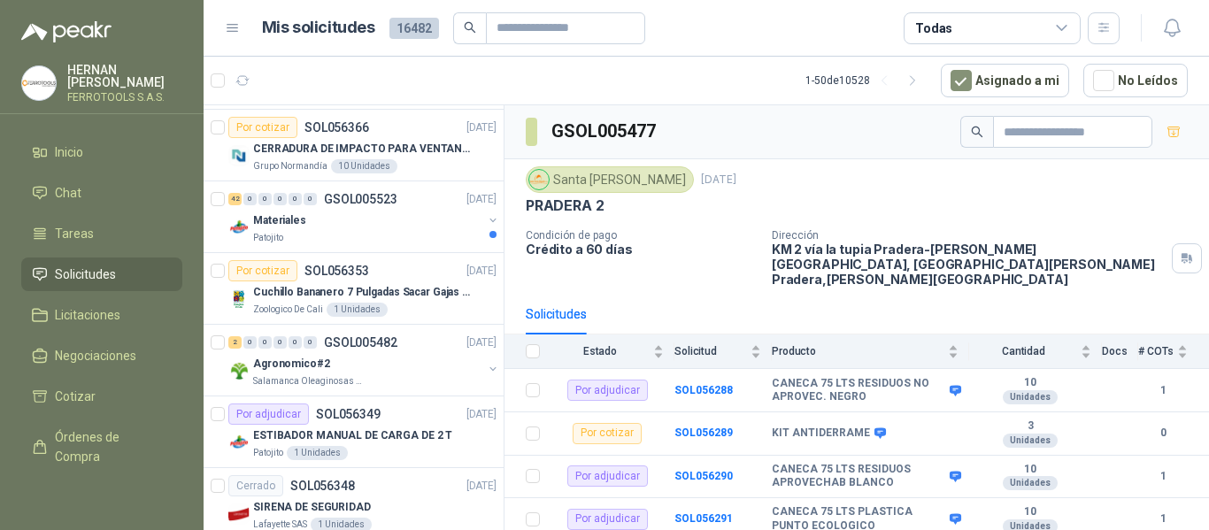
scroll to position [2479, 0]
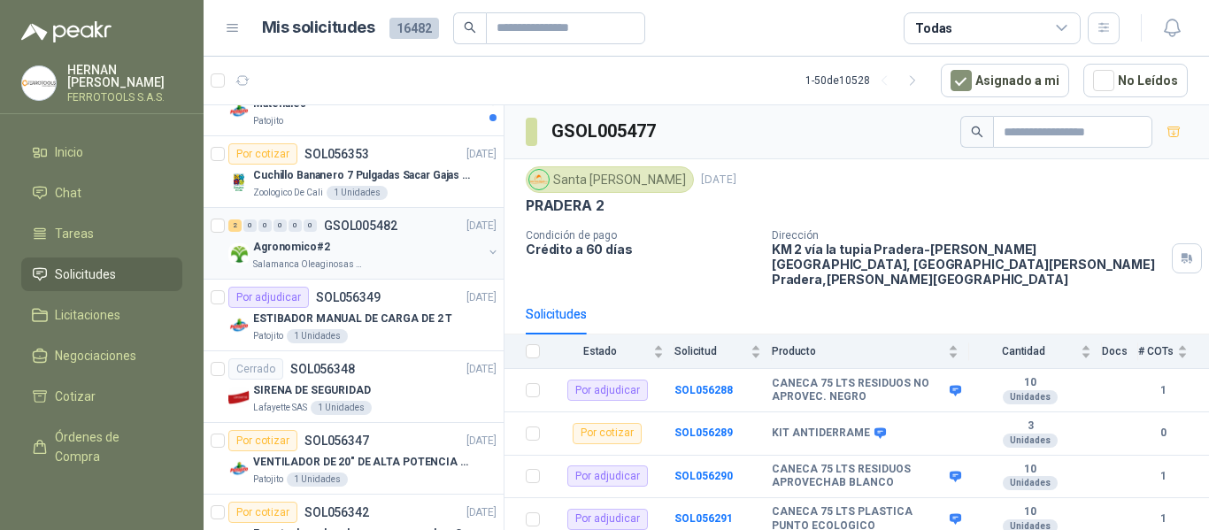
click at [391, 246] on div "Agronomico#2" at bounding box center [367, 246] width 229 height 21
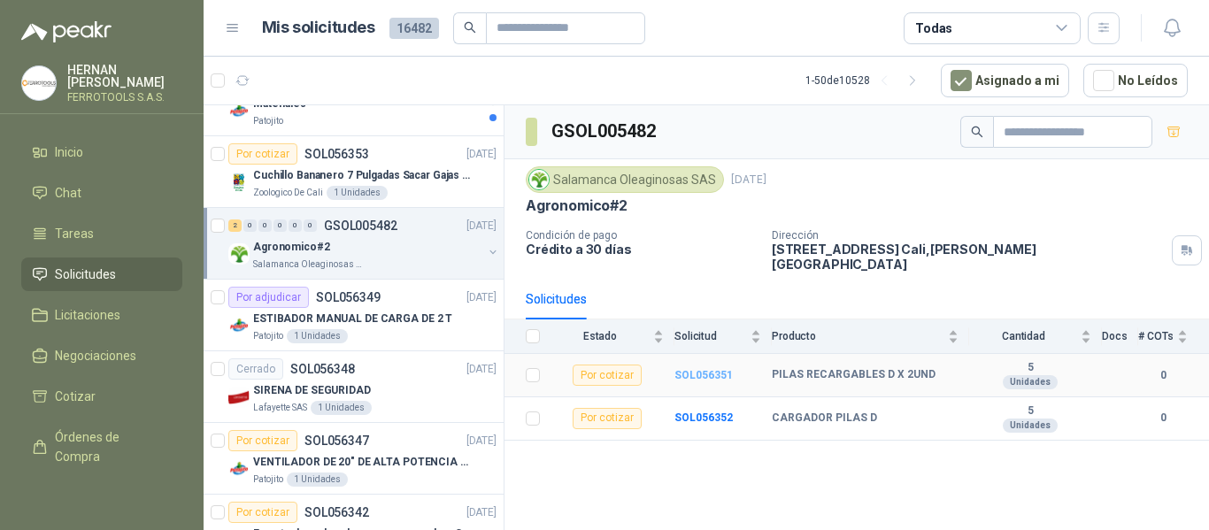
click at [711, 369] on b "SOL056351" at bounding box center [704, 375] width 58 height 12
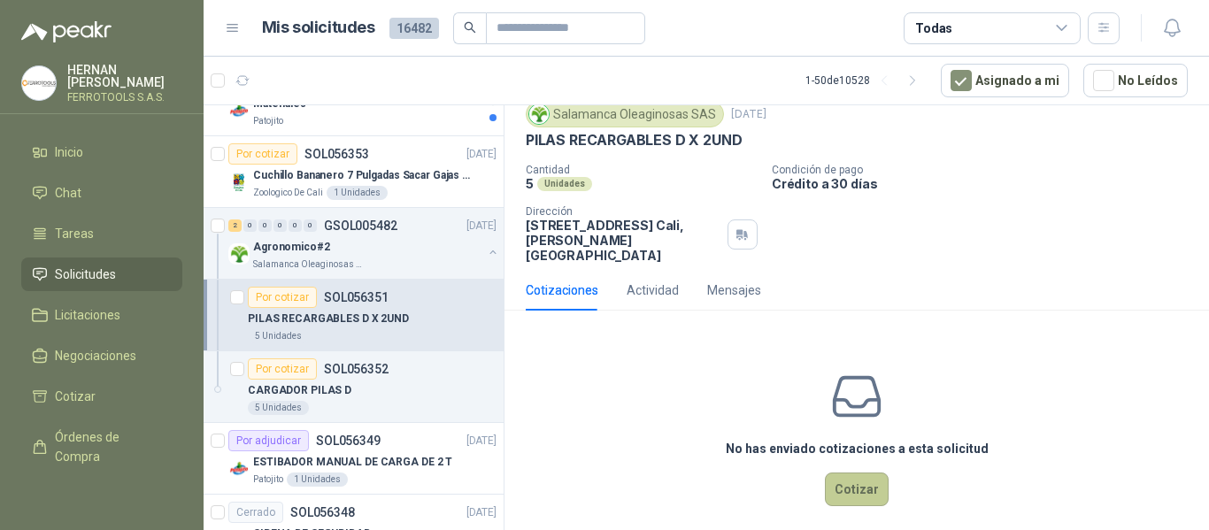
click at [846, 475] on button "Cotizar" at bounding box center [857, 490] width 64 height 34
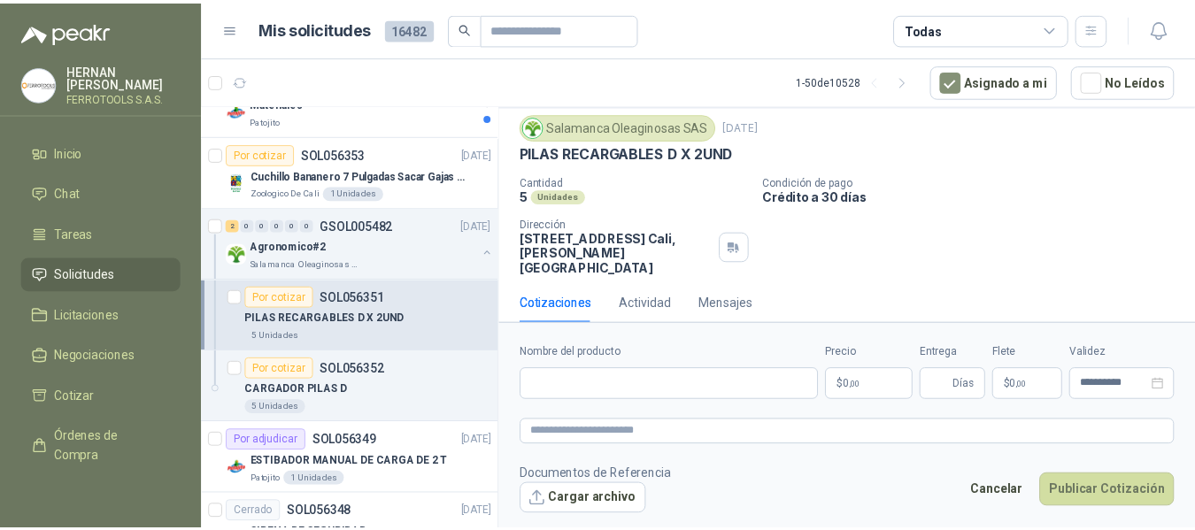
scroll to position [50, 0]
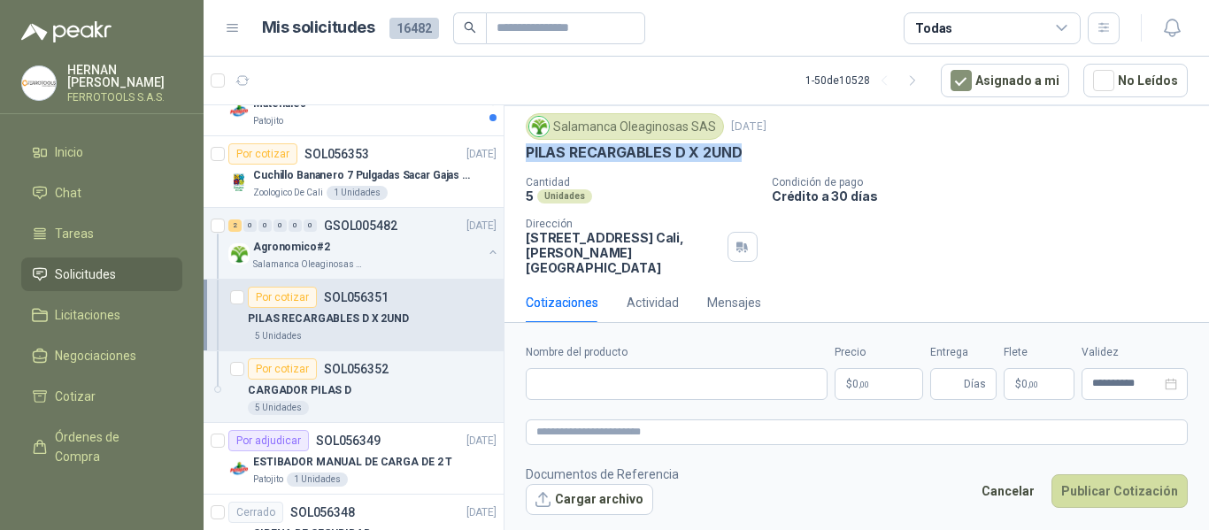
drag, startPoint x: 522, startPoint y: 154, endPoint x: 740, endPoint y: 160, distance: 217.9
click at [742, 165] on div "Salamanca Oleaginosas SAS 17 sept, 2025 PILAS RECARGABLES D X 2UND Cantidad 5 U…" at bounding box center [857, 194] width 705 height 176
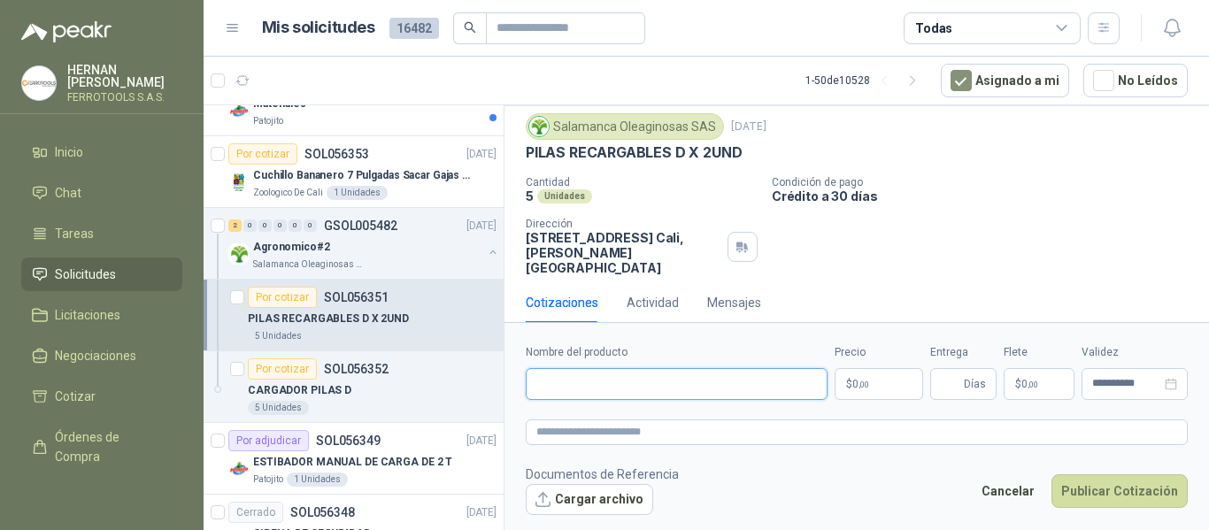
click at [651, 385] on input "Nombre del producto" at bounding box center [677, 384] width 302 height 32
paste input "**********"
type input "**********"
click at [870, 386] on body "HERNAN RUALES FERROTOOLS S.A.S. Inicio Chat Tareas Solicitudes Licitaciones Neg…" at bounding box center [604, 265] width 1209 height 530
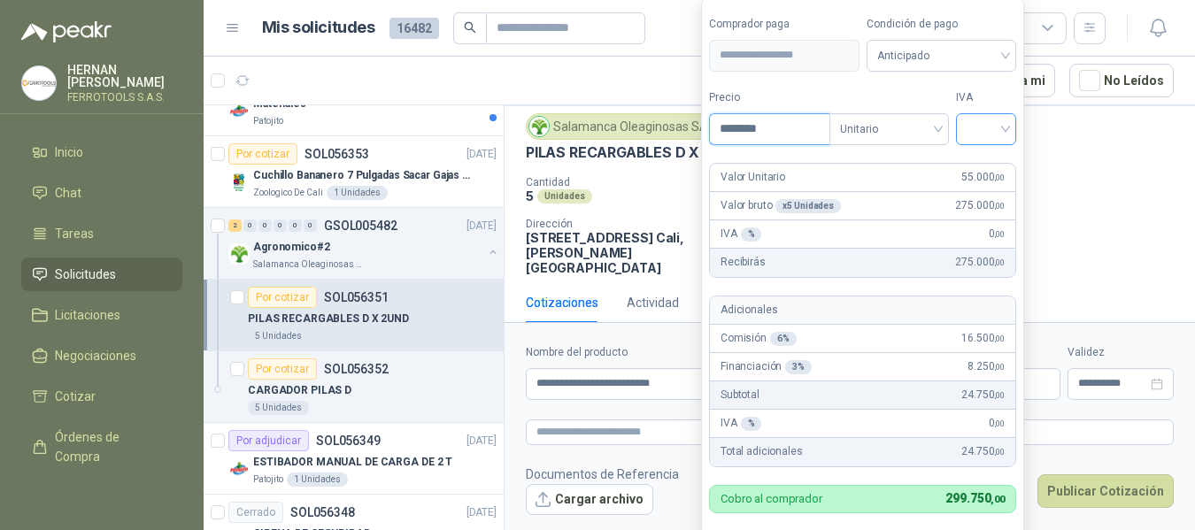
type input "********"
drag, startPoint x: 986, startPoint y: 131, endPoint x: 995, endPoint y: 135, distance: 9.9
click at [987, 132] on input "search" at bounding box center [986, 127] width 39 height 27
click at [1001, 164] on div "19%" at bounding box center [990, 165] width 33 height 19
click at [959, 81] on form "**********" at bounding box center [865, 290] width 328 height 586
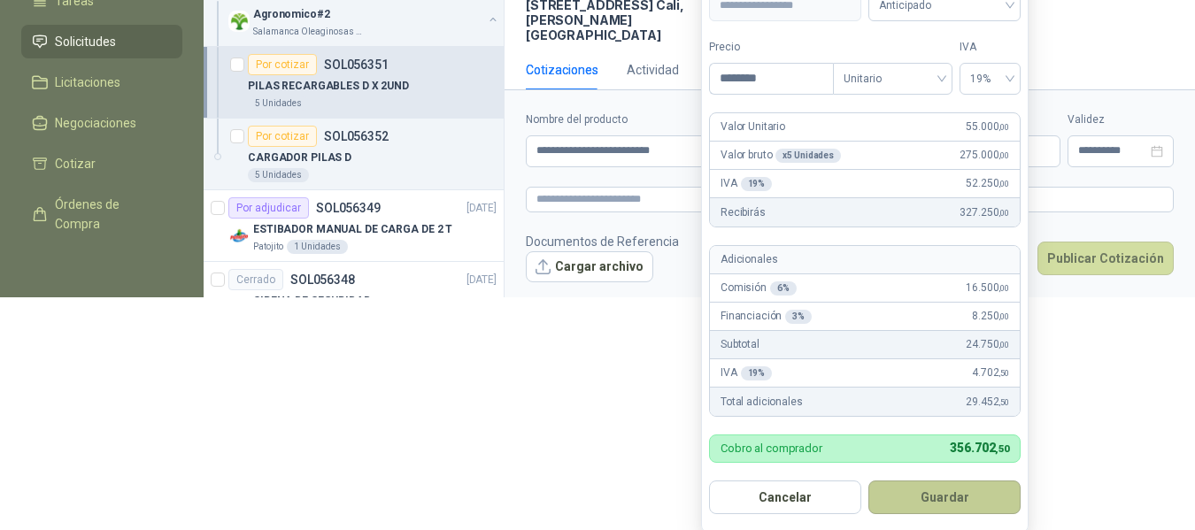
click at [954, 493] on button "Guardar" at bounding box center [944, 498] width 152 height 34
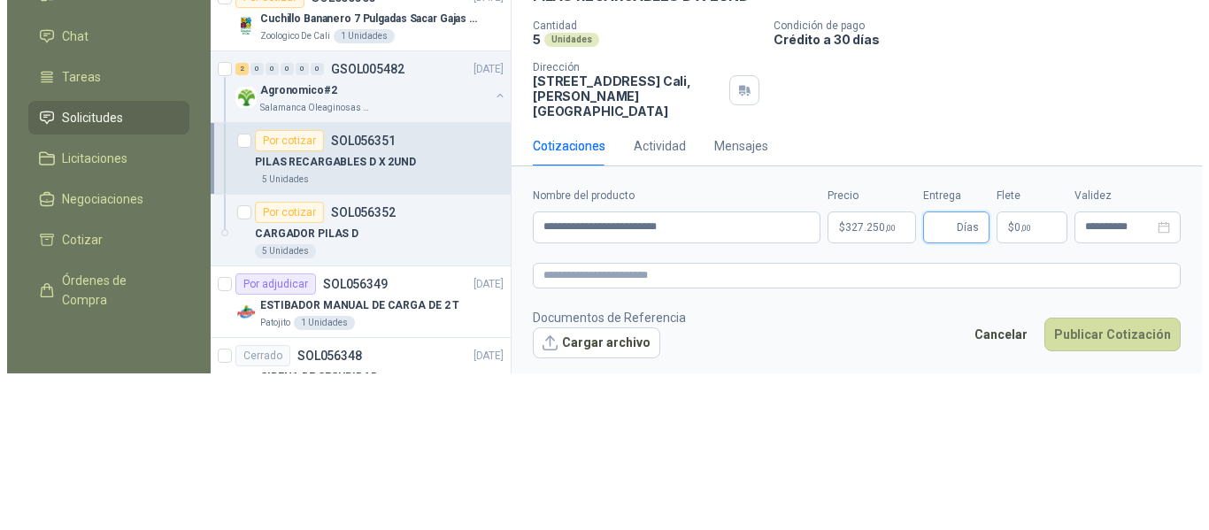
scroll to position [0, 0]
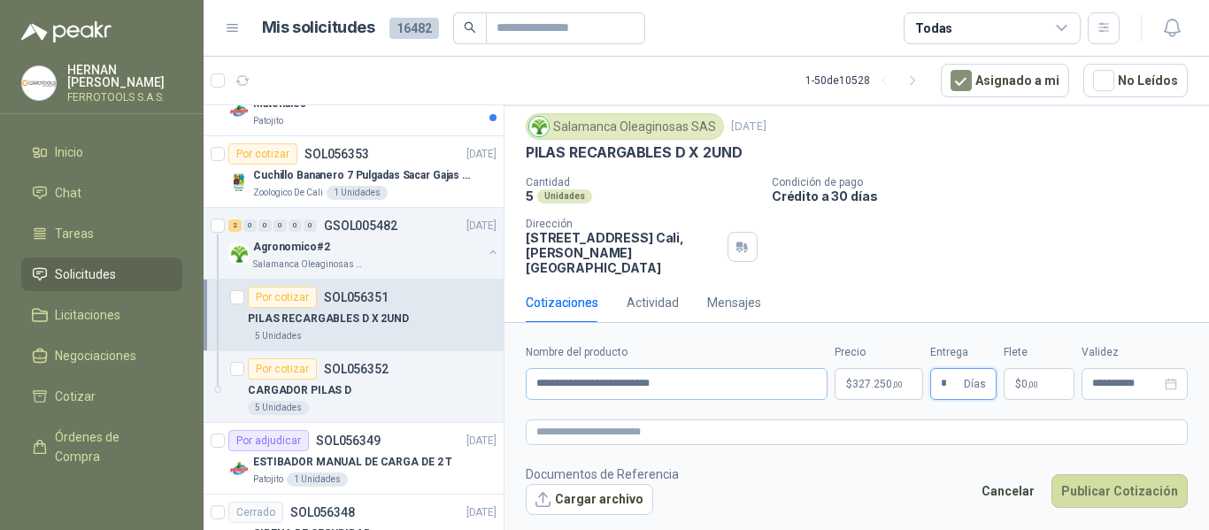
type input "*"
drag, startPoint x: 722, startPoint y: 382, endPoint x: 81, endPoint y: 356, distance: 642.4
click at [81, 356] on div "HERNAN RUALES FERROTOOLS S.A.S. Inicio Chat Tareas Solicitudes Licitaciones Neg…" at bounding box center [604, 265] width 1209 height 530
click at [587, 433] on textarea at bounding box center [857, 433] width 662 height 26
paste textarea "**********"
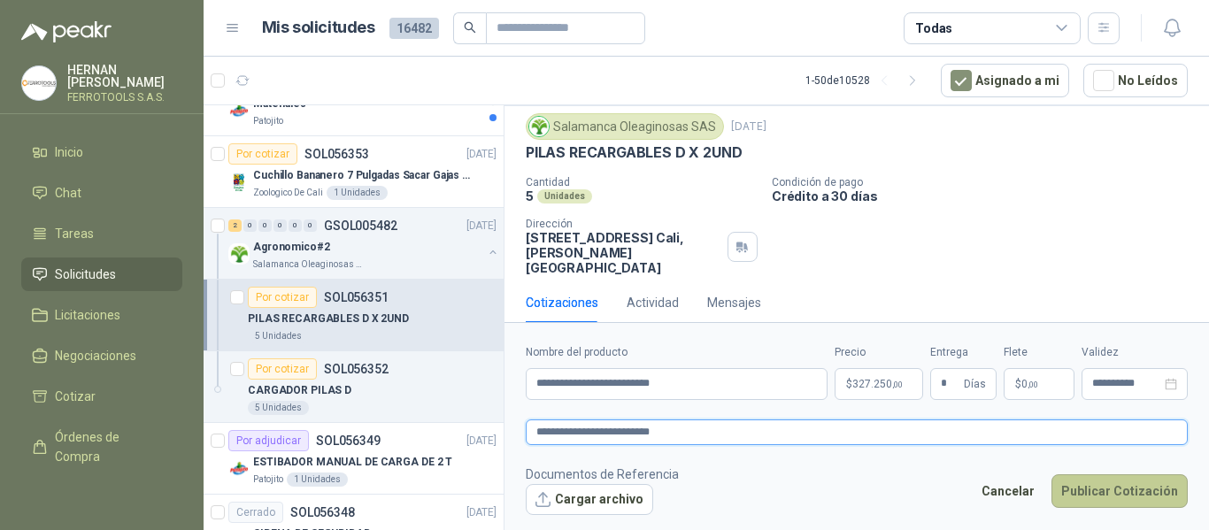
type textarea "**********"
click at [1131, 485] on button "Publicar Cotización" at bounding box center [1120, 492] width 136 height 34
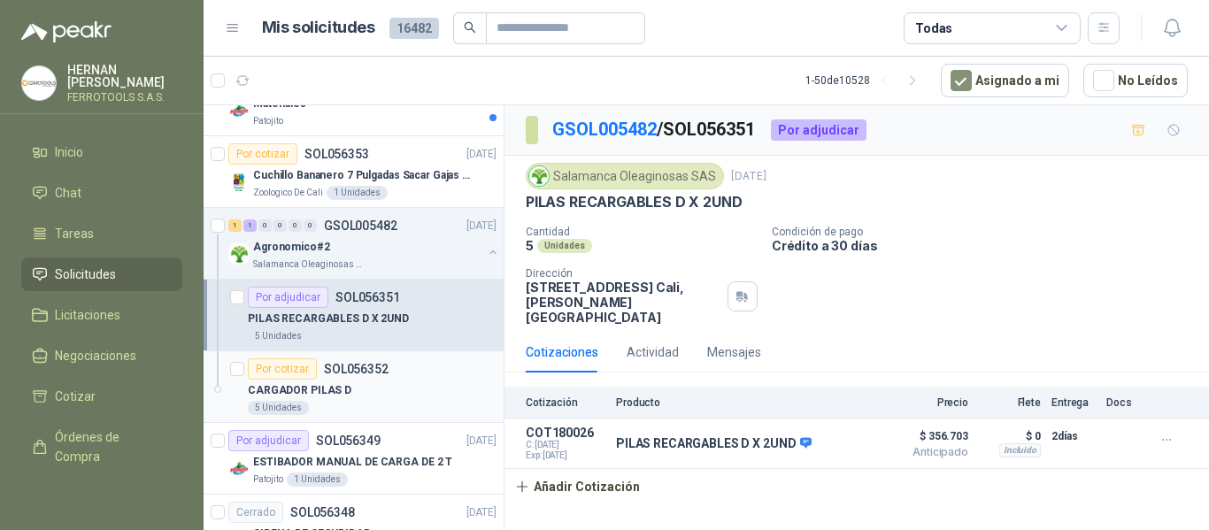
click at [376, 377] on div "Por cotizar SOL056352" at bounding box center [318, 369] width 141 height 21
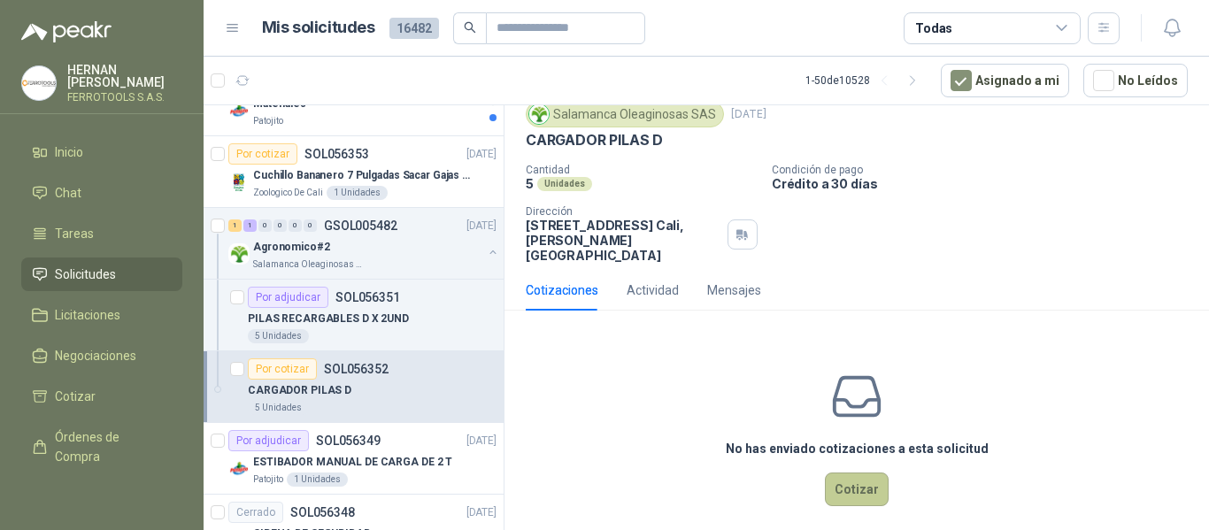
click at [854, 473] on button "Cotizar" at bounding box center [857, 490] width 64 height 34
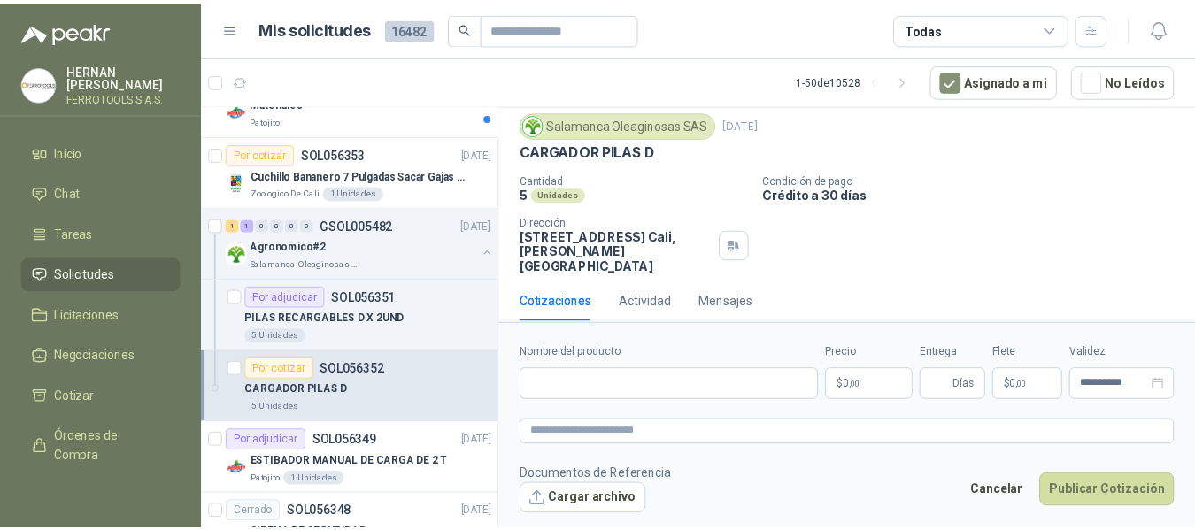
scroll to position [50, 0]
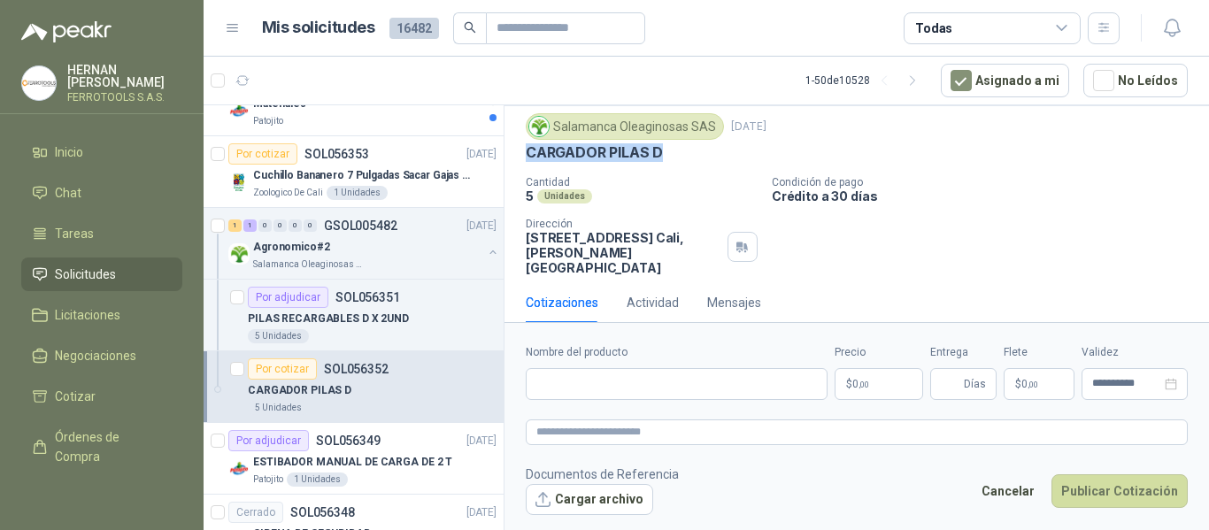
drag, startPoint x: 676, startPoint y: 147, endPoint x: 513, endPoint y: 150, distance: 162.9
click at [513, 150] on div "Salamanca Oleaginosas SAS 17 sept, 2025 CARGADOR PILAS D Cantidad 5 Unidades Co…" at bounding box center [857, 194] width 705 height 176
click at [791, 382] on input "Nombre del producto" at bounding box center [677, 384] width 302 height 32
paste input "**********"
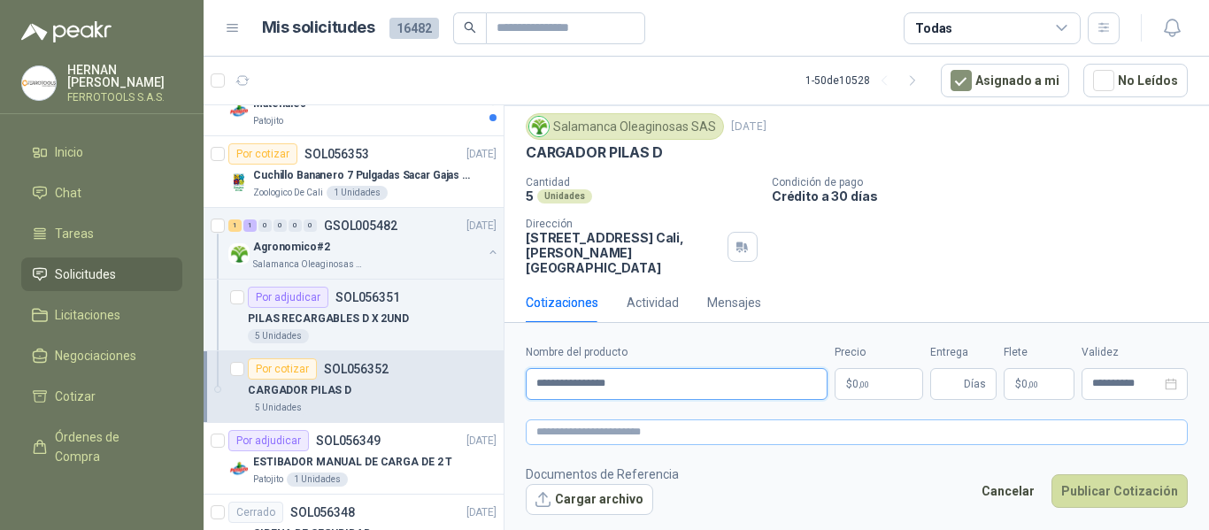
type input "**********"
click at [828, 432] on textarea at bounding box center [857, 433] width 662 height 26
paste textarea "**********"
type textarea "**********"
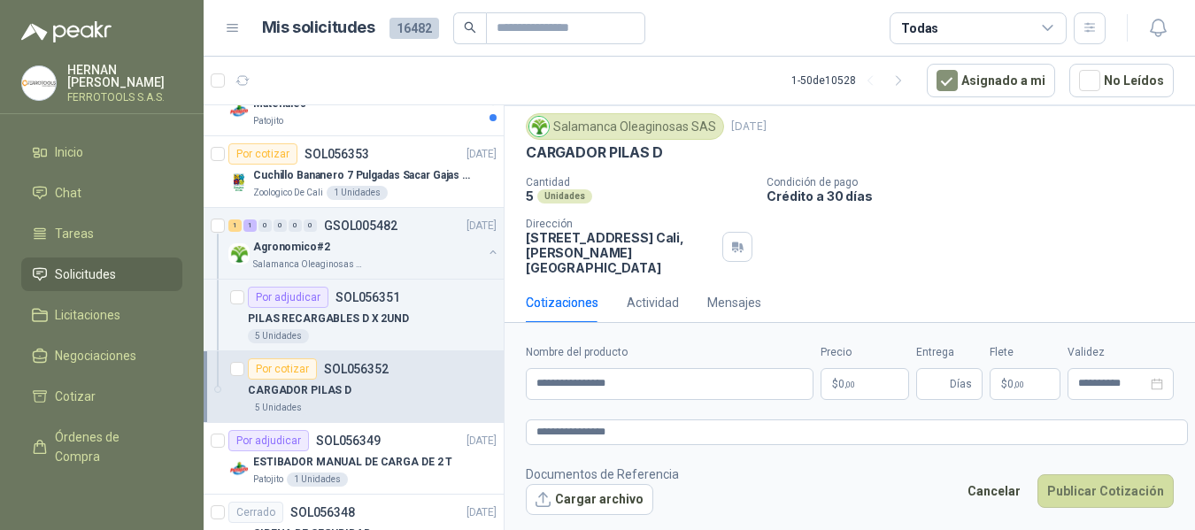
click at [886, 384] on body "HERNAN RUALES FERROTOOLS S.A.S. Inicio Chat Tareas Solicitudes Licitaciones Neg…" at bounding box center [597, 265] width 1195 height 530
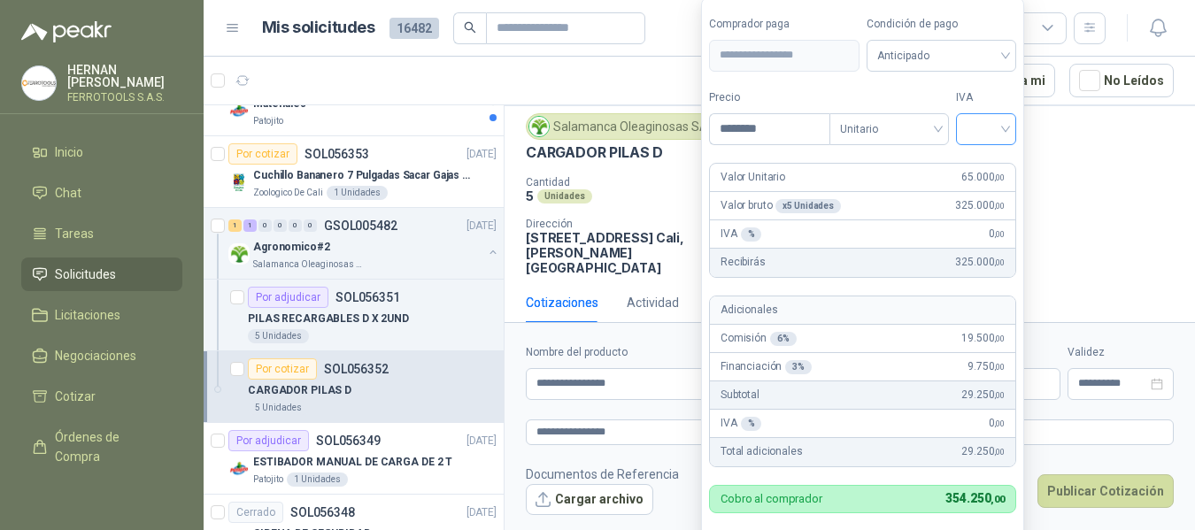
type input "********"
drag, startPoint x: 992, startPoint y: 129, endPoint x: 982, endPoint y: 146, distance: 19.9
click at [992, 129] on input "search" at bounding box center [986, 127] width 39 height 27
click at [980, 153] on div "19%" at bounding box center [990, 165] width 54 height 28
click at [972, 85] on form "**********" at bounding box center [865, 290] width 328 height 586
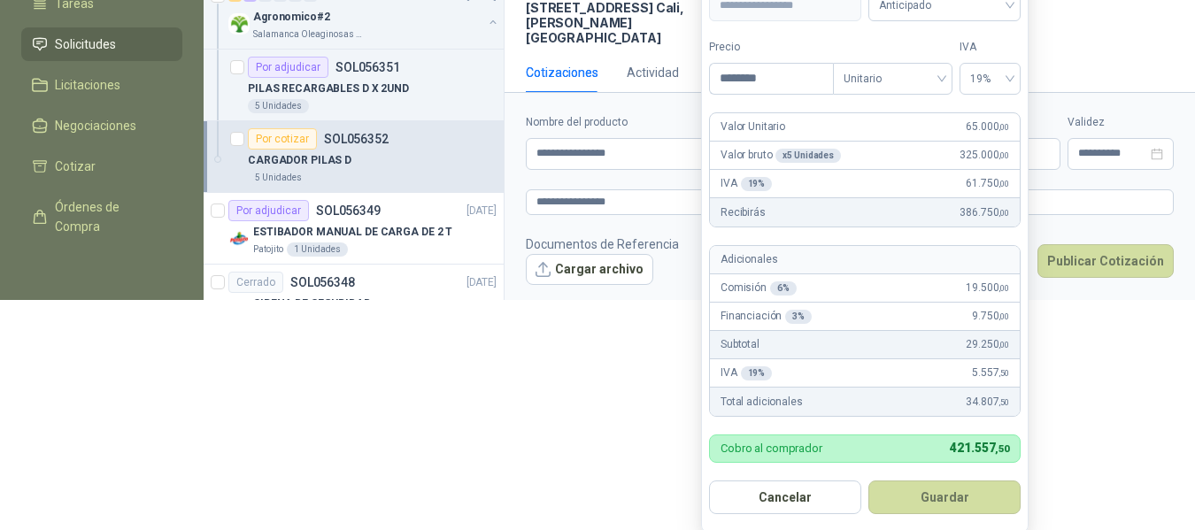
click at [941, 497] on button "Guardar" at bounding box center [944, 498] width 152 height 34
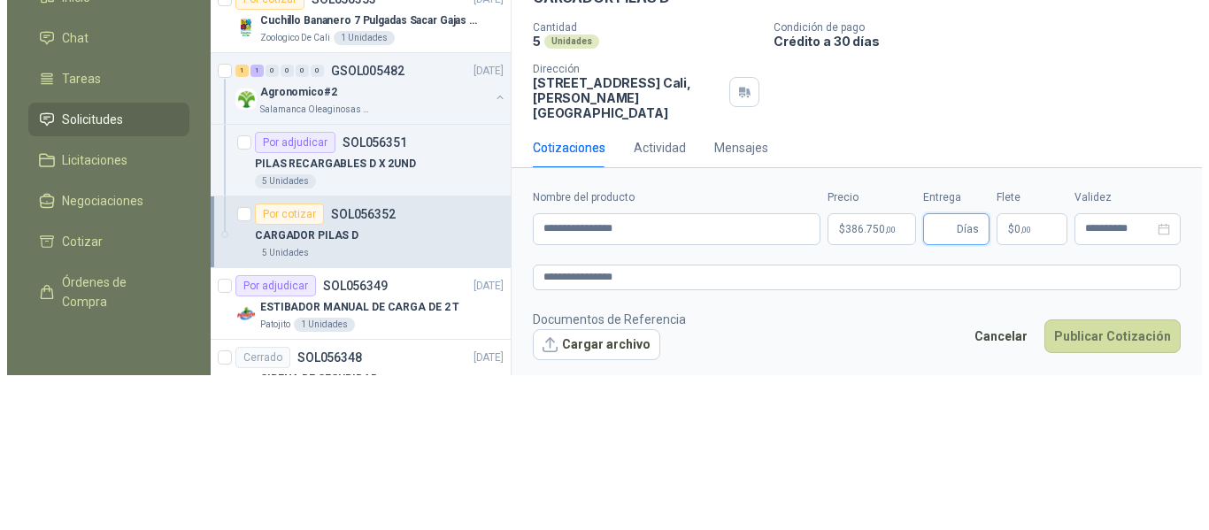
scroll to position [0, 0]
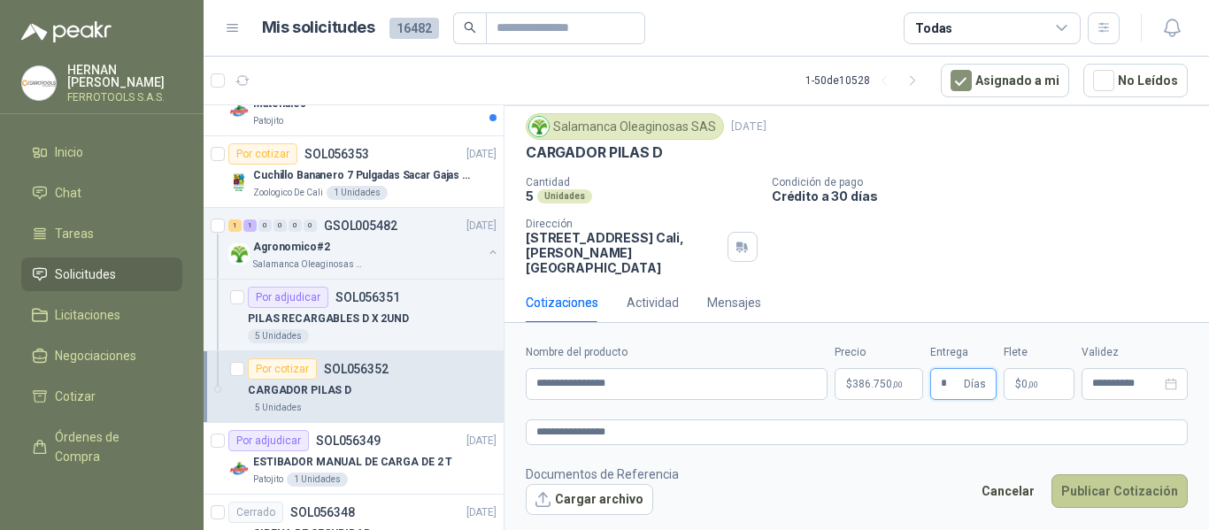
type input "*"
click at [1084, 497] on button "Publicar Cotización" at bounding box center [1120, 492] width 136 height 34
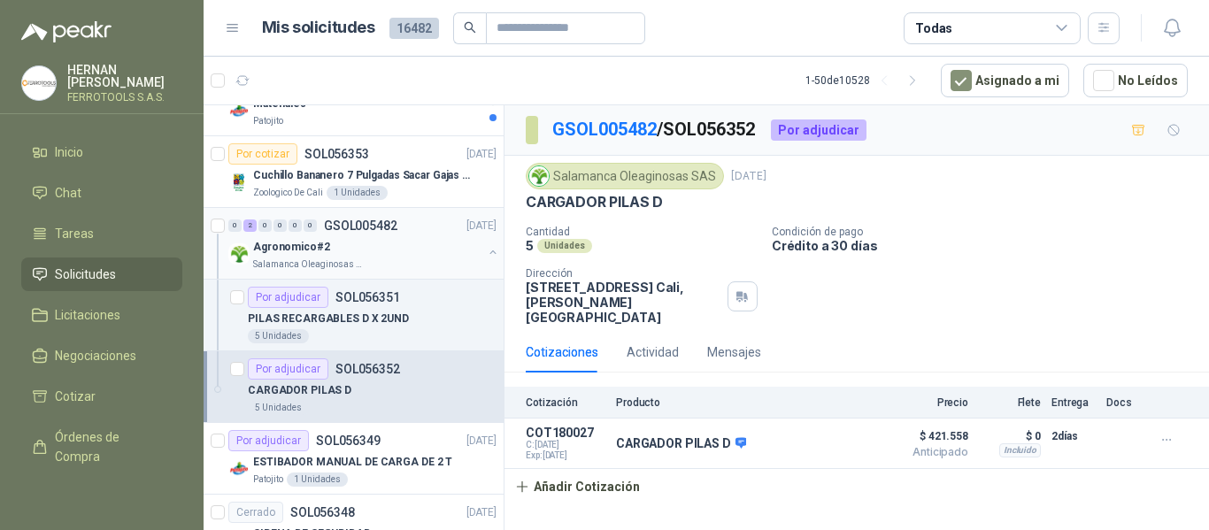
click at [486, 253] on button "button" at bounding box center [493, 252] width 14 height 14
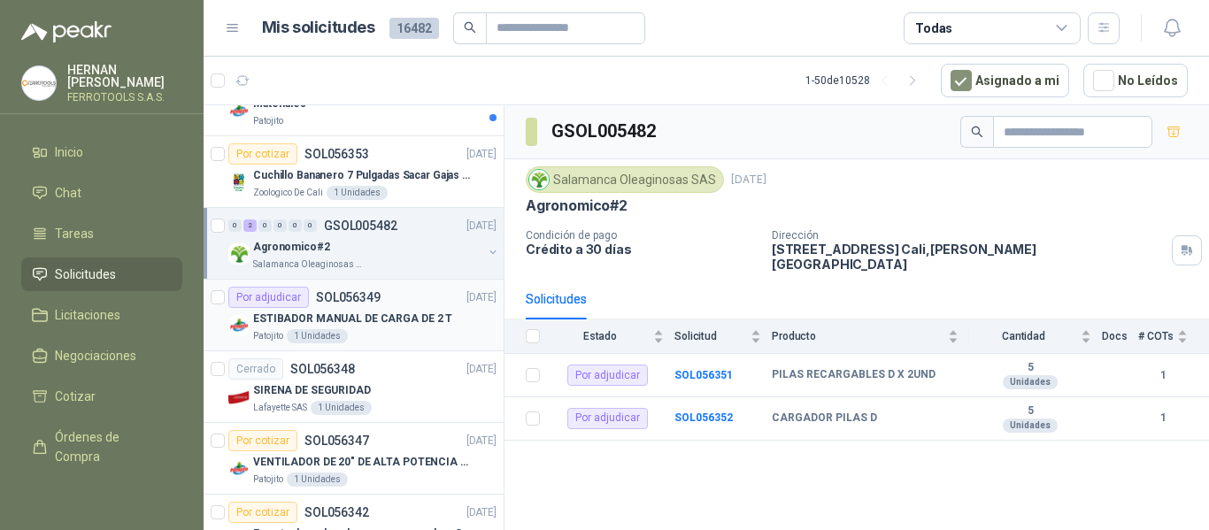
click at [421, 319] on p "ESTIBADOR MANUAL DE CARGA DE 2 T" at bounding box center [352, 319] width 199 height 17
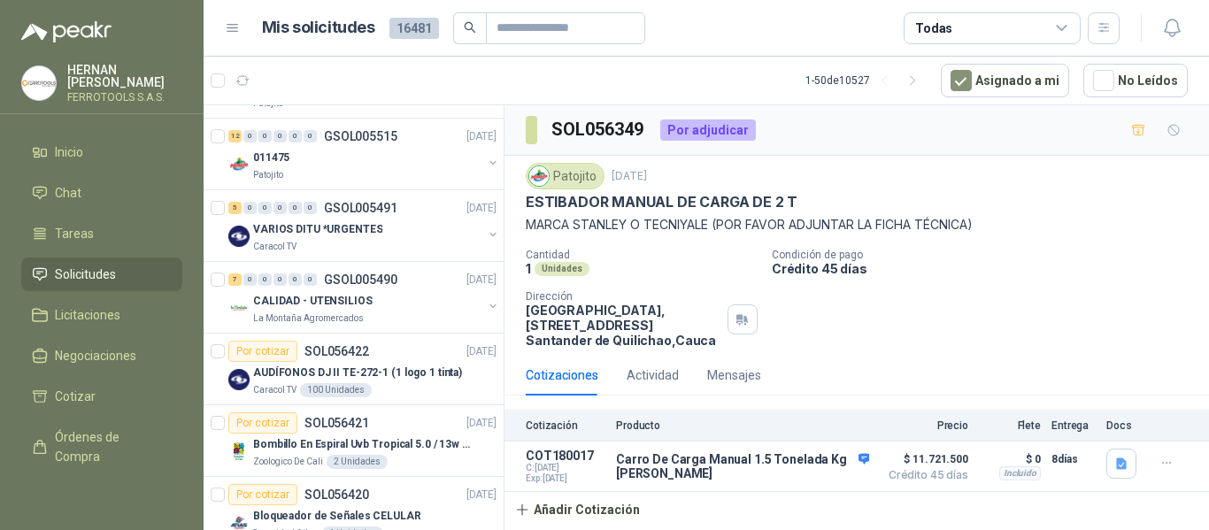
scroll to position [1151, 0]
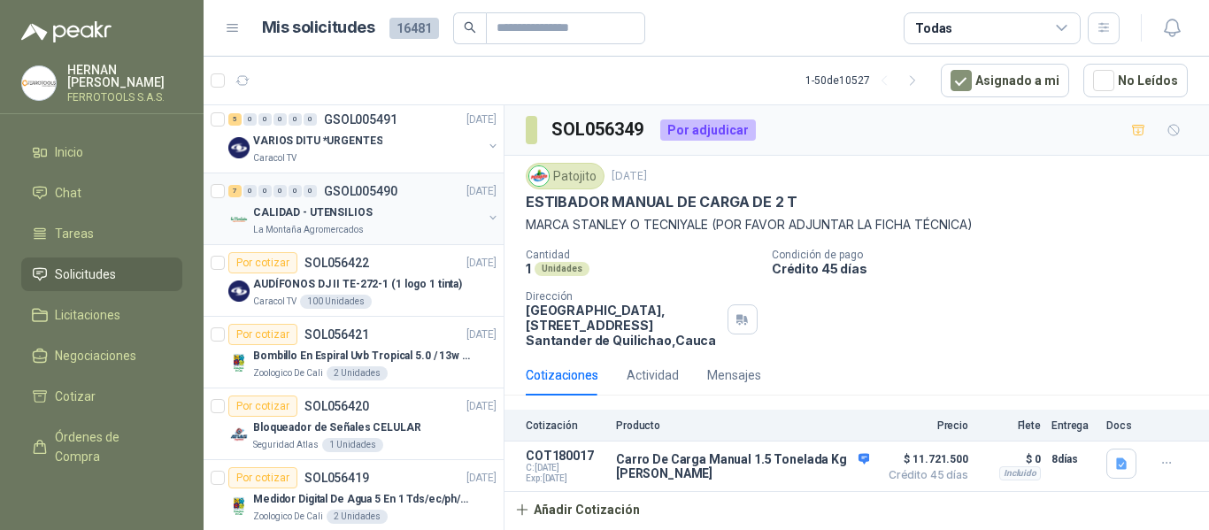
click at [370, 208] on div "CALIDAD - UTENSILIOS" at bounding box center [367, 212] width 229 height 21
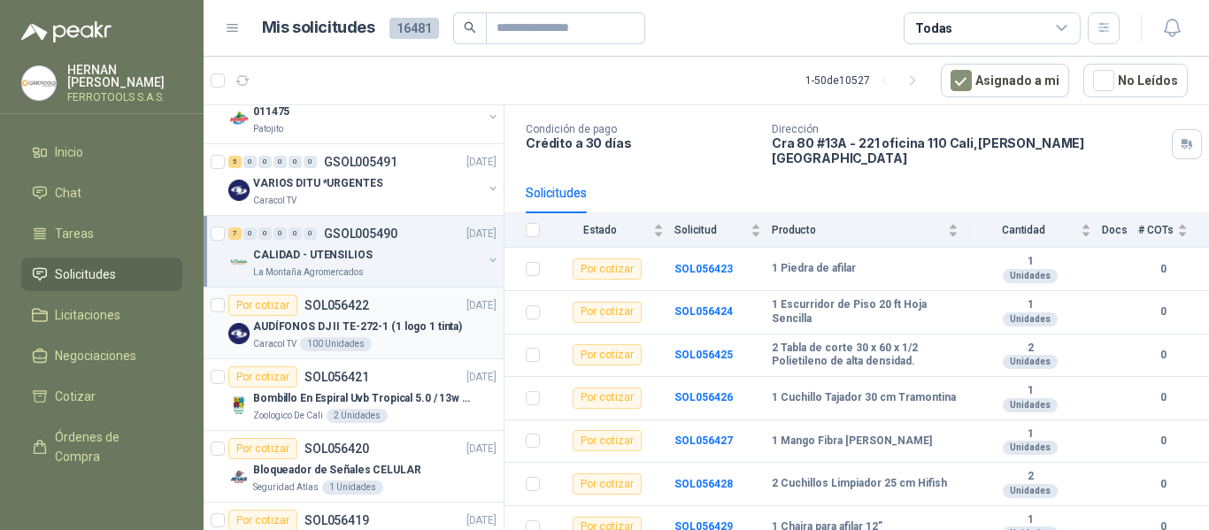
scroll to position [1151, 0]
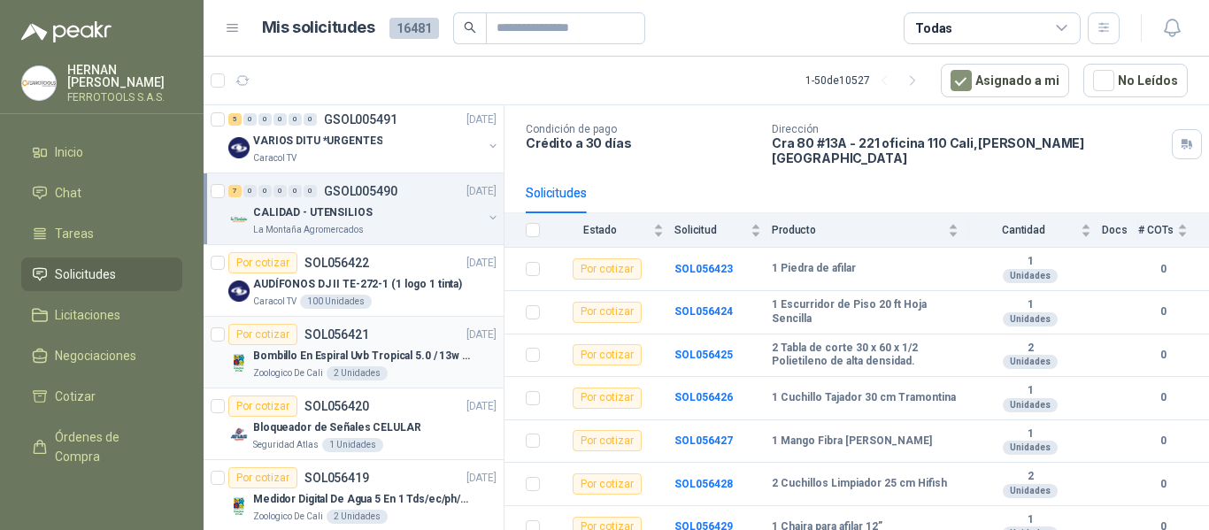
click at [431, 357] on p "Bombillo En Espiral Uvb Tropical 5.0 / 13w Reptiles (ectotermos)" at bounding box center [363, 356] width 220 height 17
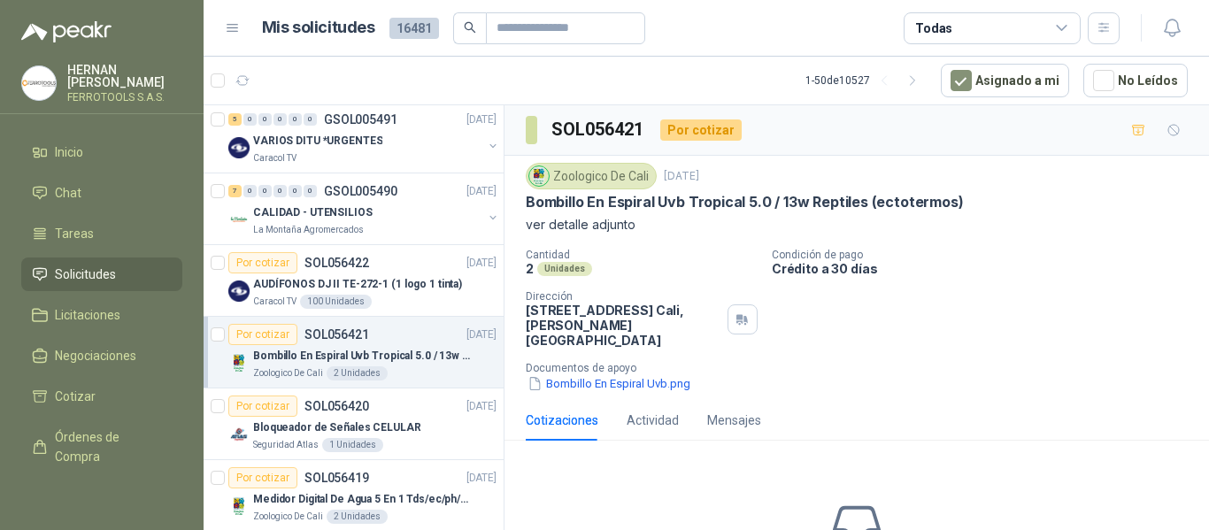
click at [616, 380] on div "Zoologico De Cali 17 sept, 2025 Bombillo En Espiral Uvb Tropical 5.0 / 13w Rept…" at bounding box center [857, 278] width 705 height 244
click at [625, 374] on button "Bombillo En Espiral Uvb.png" at bounding box center [609, 383] width 166 height 19
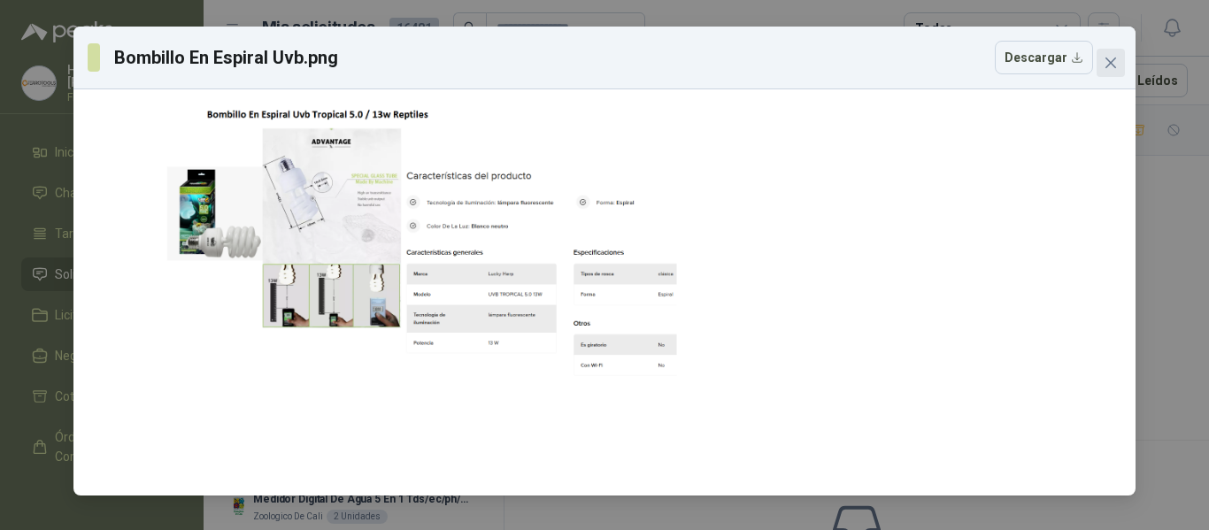
click at [1108, 56] on icon "close" at bounding box center [1111, 63] width 14 height 14
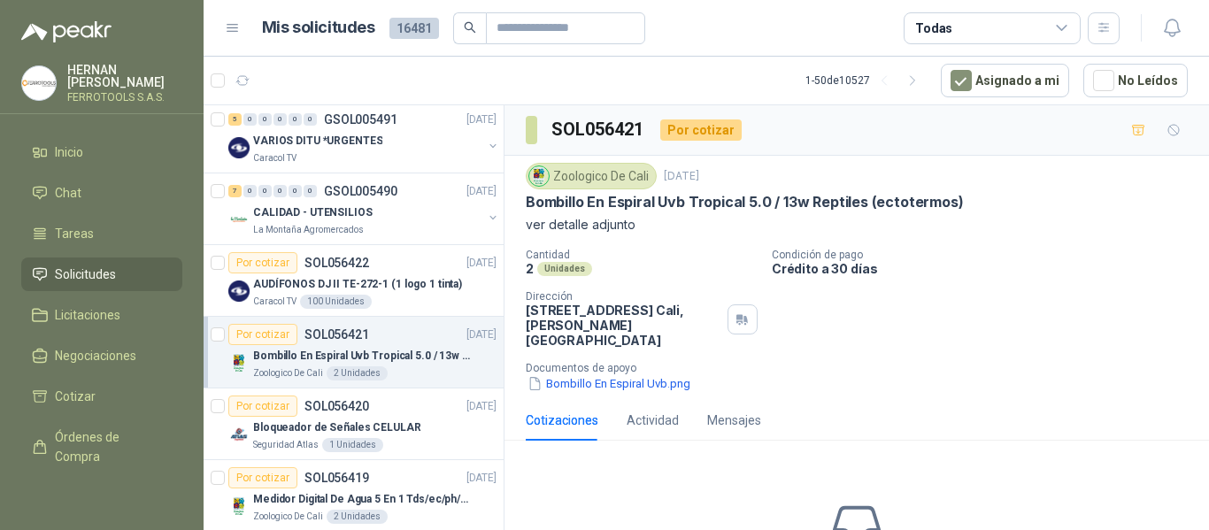
scroll to position [1239, 0]
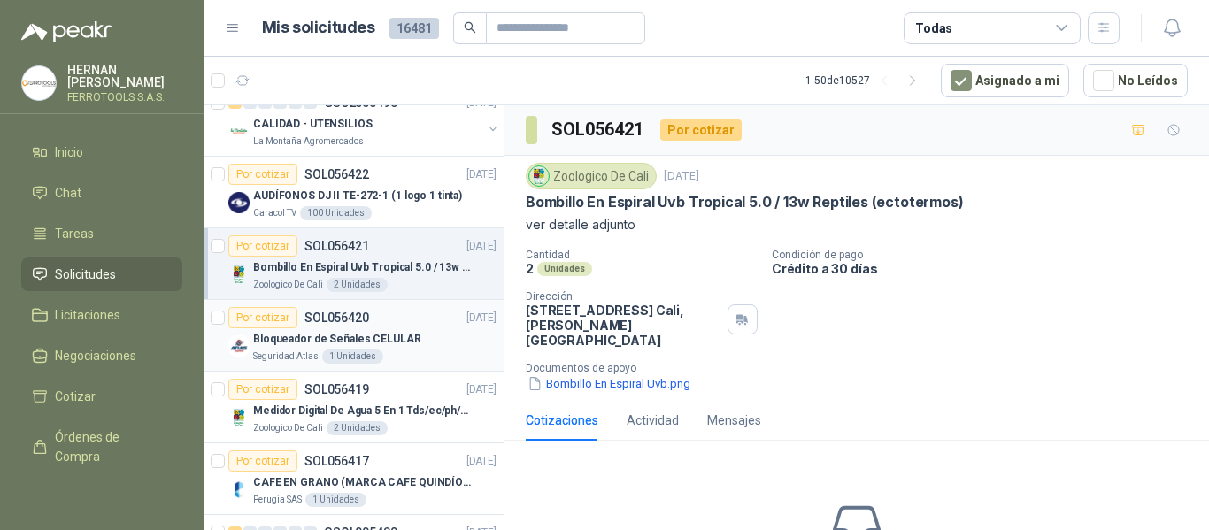
click at [439, 343] on div "Bloqueador de Señales CELULAR" at bounding box center [374, 338] width 243 height 21
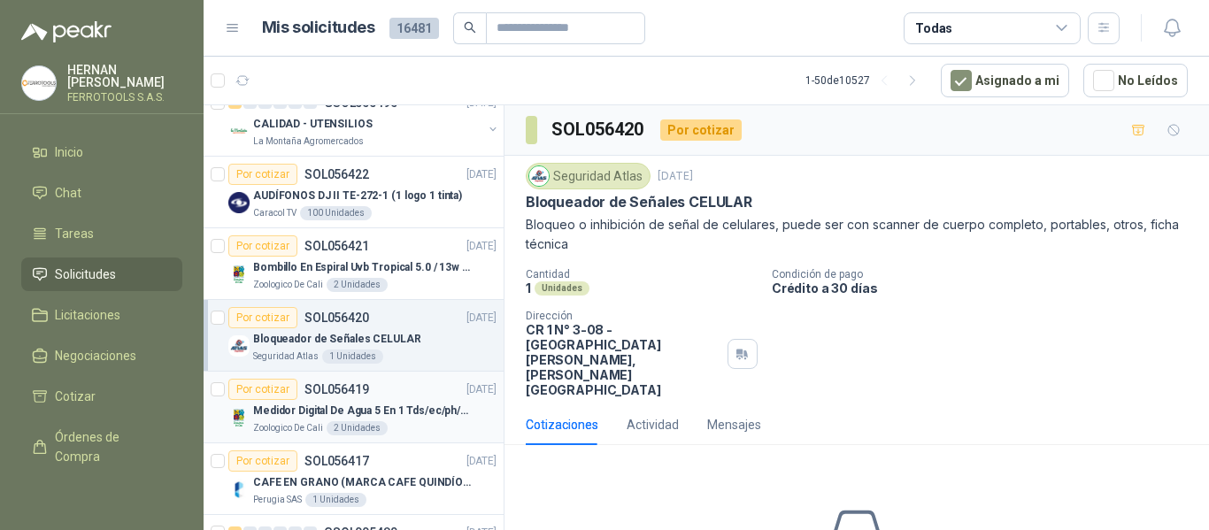
click at [424, 411] on p "Medidor Digital De Agua 5 En 1 Tds/ec/ph/salinidad/temperatu" at bounding box center [363, 411] width 220 height 17
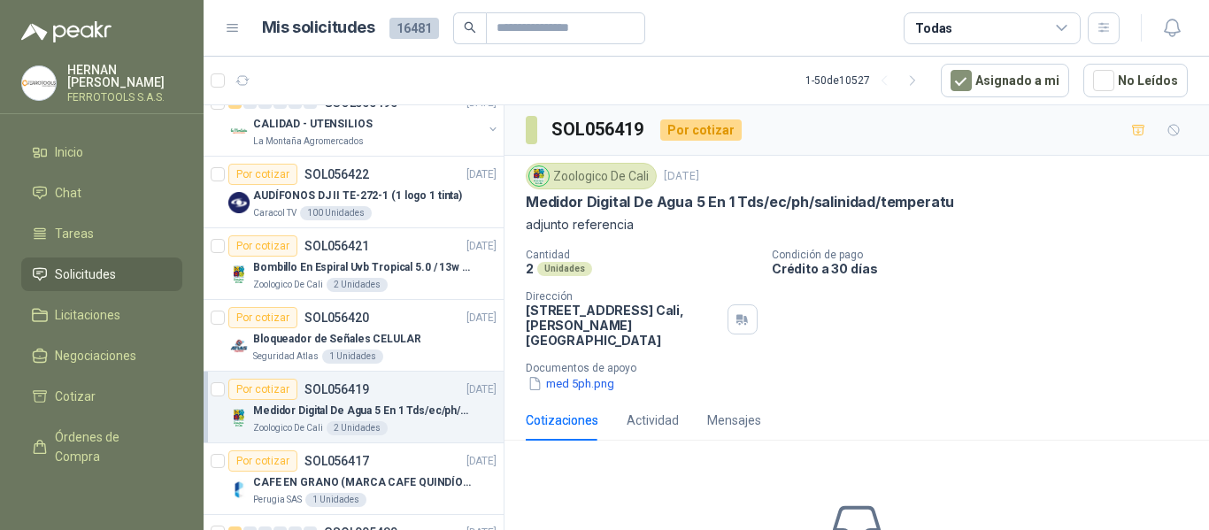
scroll to position [1328, 0]
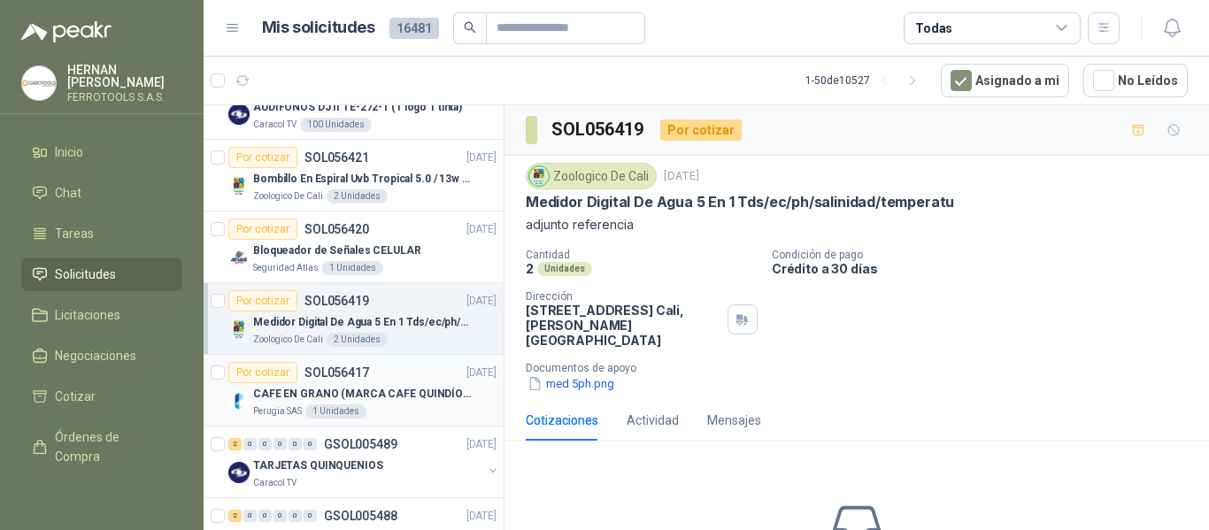
click at [436, 399] on p "CAFE EN GRANO (MARCA CAFE QUINDÍO) x 500gr" at bounding box center [363, 394] width 220 height 17
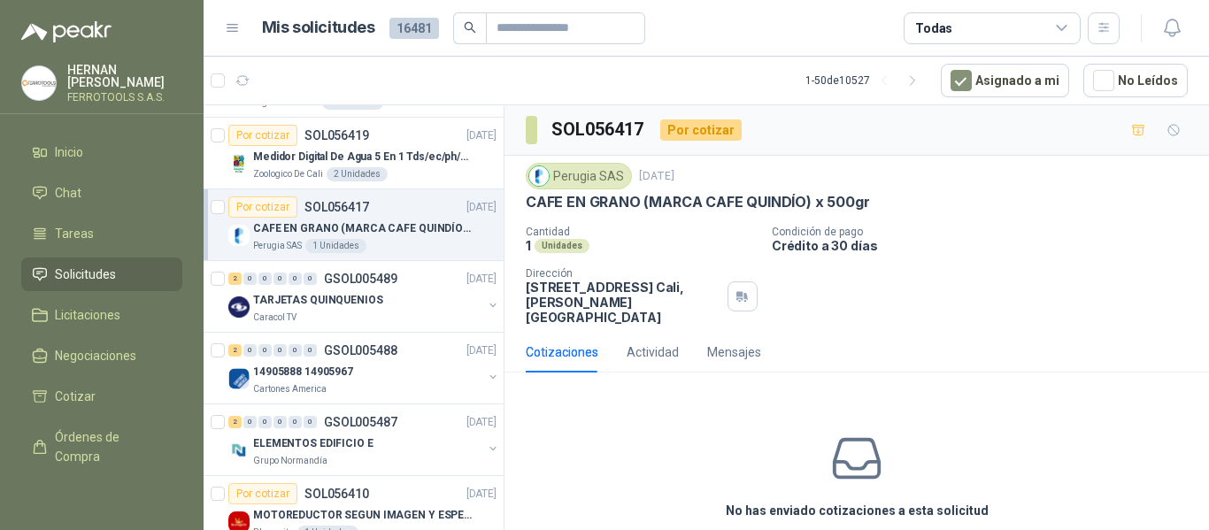
scroll to position [1505, 0]
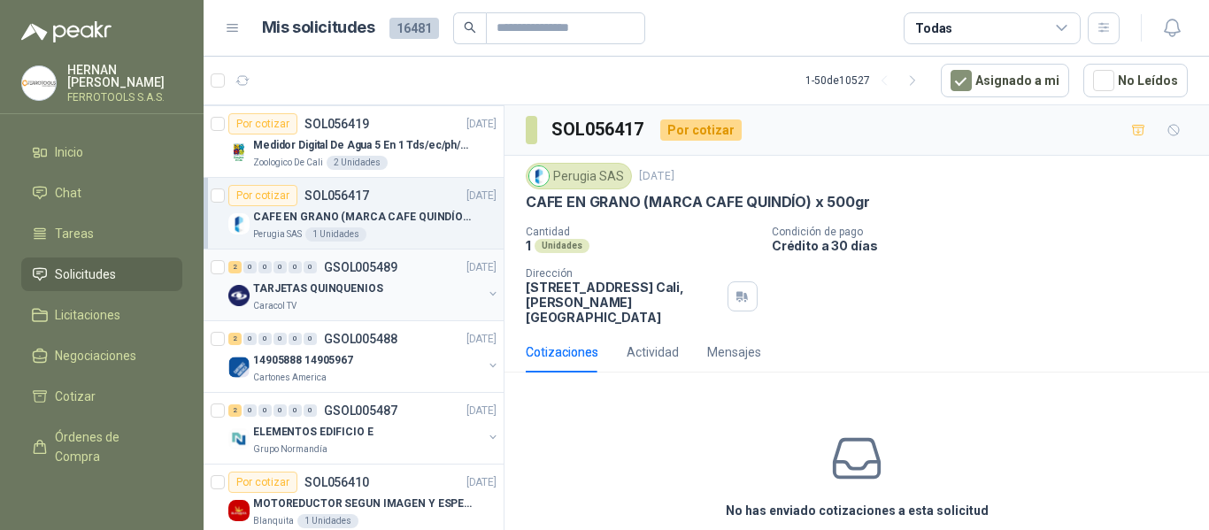
click at [413, 283] on div "TARJETAS QUINQUENIOS" at bounding box center [367, 288] width 229 height 21
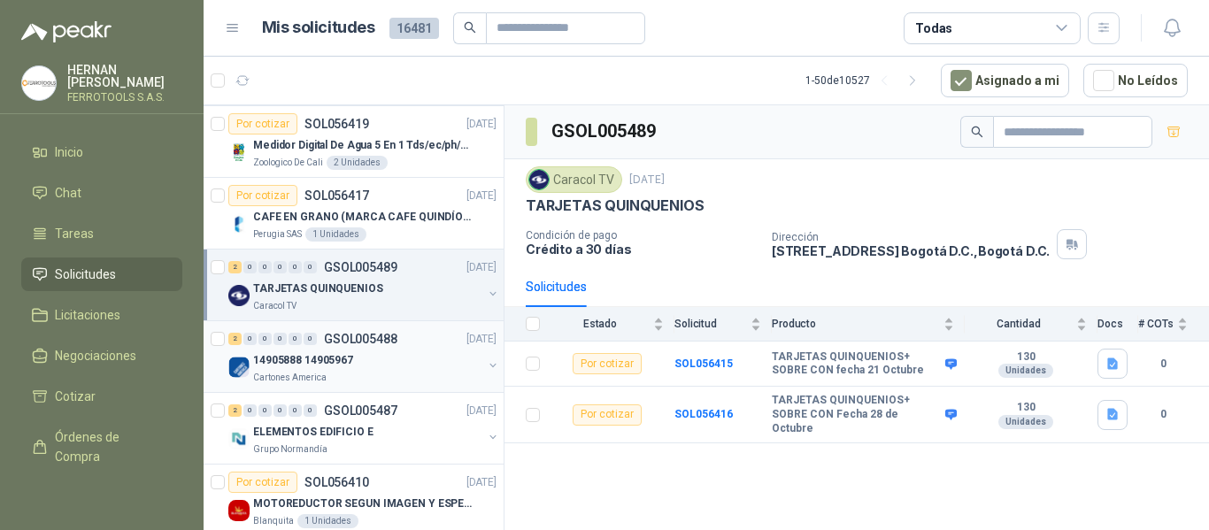
click at [418, 371] on div "Cartones America" at bounding box center [367, 378] width 229 height 14
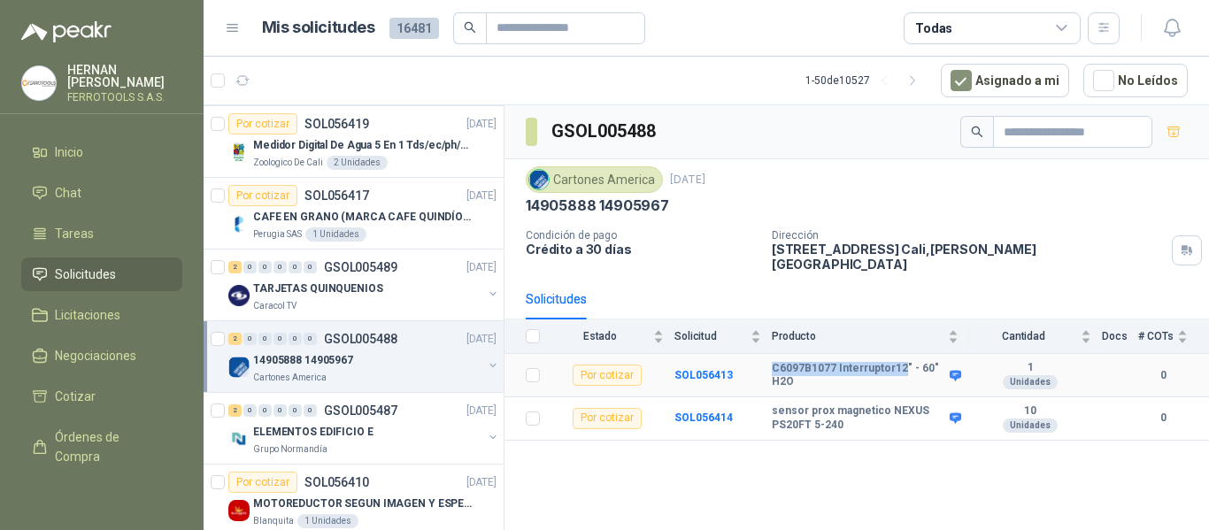
drag, startPoint x: 774, startPoint y: 355, endPoint x: 899, endPoint y: 354, distance: 124.8
click at [899, 362] on b "C6097B1077 Interruptor12" - 60" H2O" at bounding box center [859, 375] width 174 height 27
copy b "C6097B1077 Interruptor12"
drag, startPoint x: 882, startPoint y: 398, endPoint x: 841, endPoint y: 415, distance: 44.4
click at [841, 415] on b "sensor prox magnetico NEXUS PS20FT 5-240" at bounding box center [859, 418] width 174 height 27
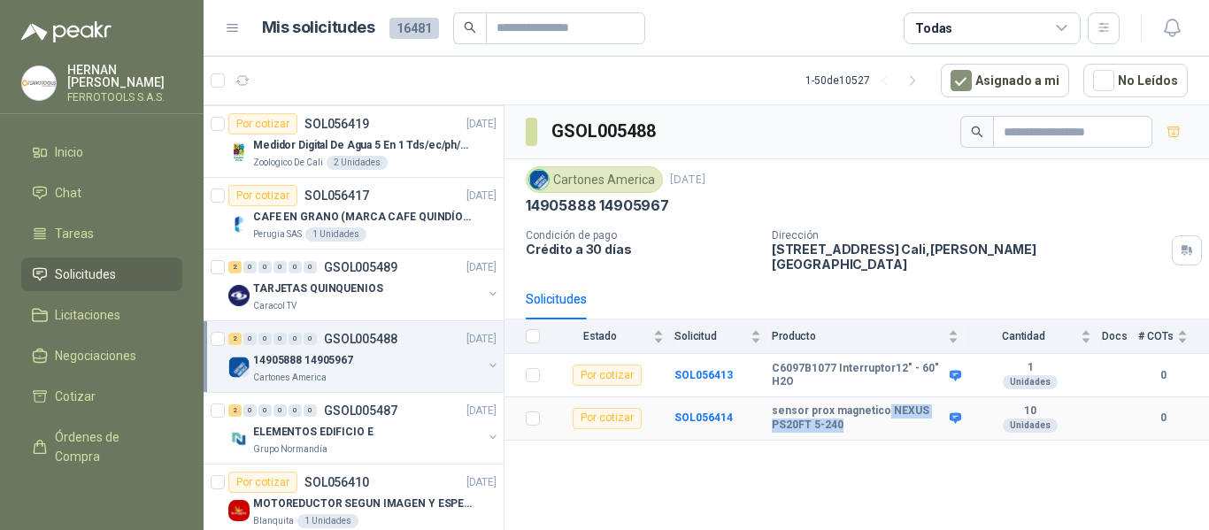
copy b "NEXUS PS20FT 5-240"
drag, startPoint x: 773, startPoint y: 399, endPoint x: 880, endPoint y: 400, distance: 107.1
click at [880, 405] on b "sensor prox magnetico NEXUS PS20FT 5-240" at bounding box center [859, 418] width 174 height 27
copy b "sensor prox magnetico"
click at [814, 444] on div "GSOL005488 Cartones America 17 sept, 2025 14905888 14905967 Condición de pago C…" at bounding box center [857, 320] width 705 height 431
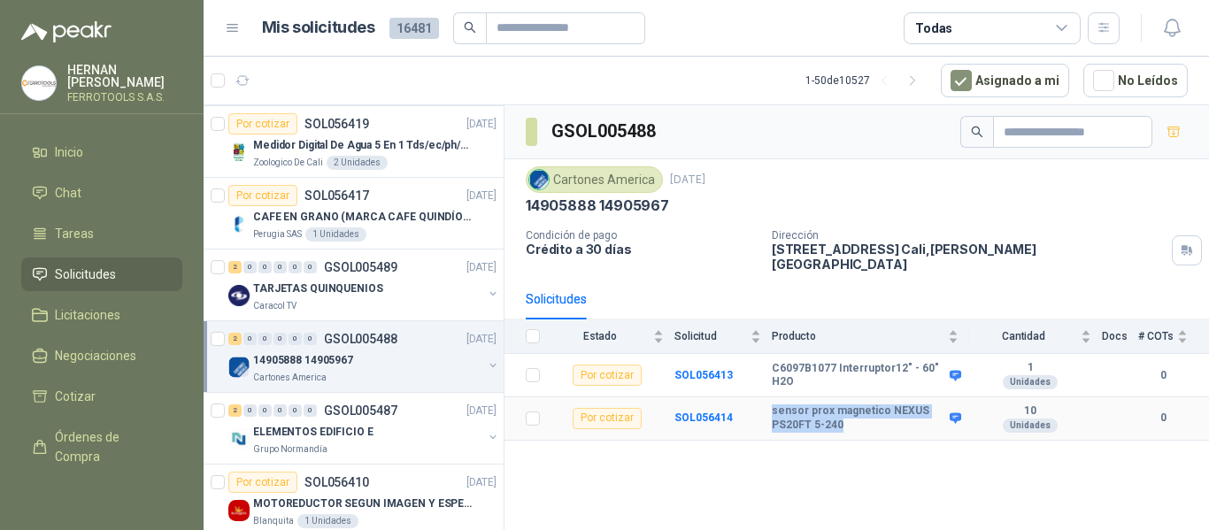
drag, startPoint x: 771, startPoint y: 399, endPoint x: 849, endPoint y: 418, distance: 80.1
click at [849, 418] on tr "Por cotizar SOL056414 sensor prox magnetico NEXUS PS20FT 5-240 10 Unidades 0" at bounding box center [857, 419] width 705 height 43
copy tr "sensor prox magnetico NEXUS PS20FT 5-240"
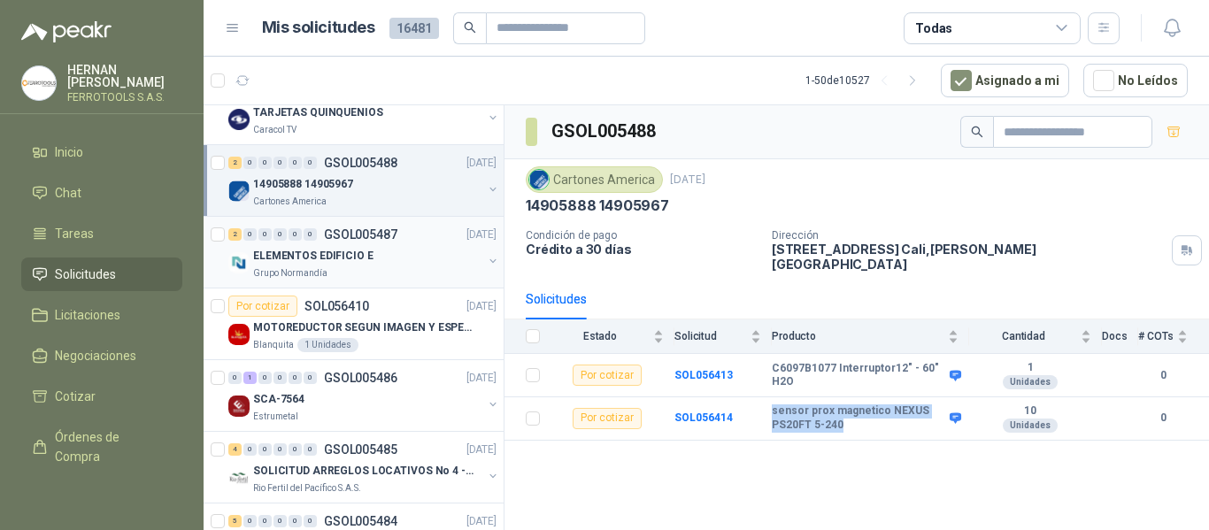
scroll to position [1682, 0]
click at [391, 254] on div "ELEMENTOS EDIFICIO E" at bounding box center [367, 254] width 229 height 21
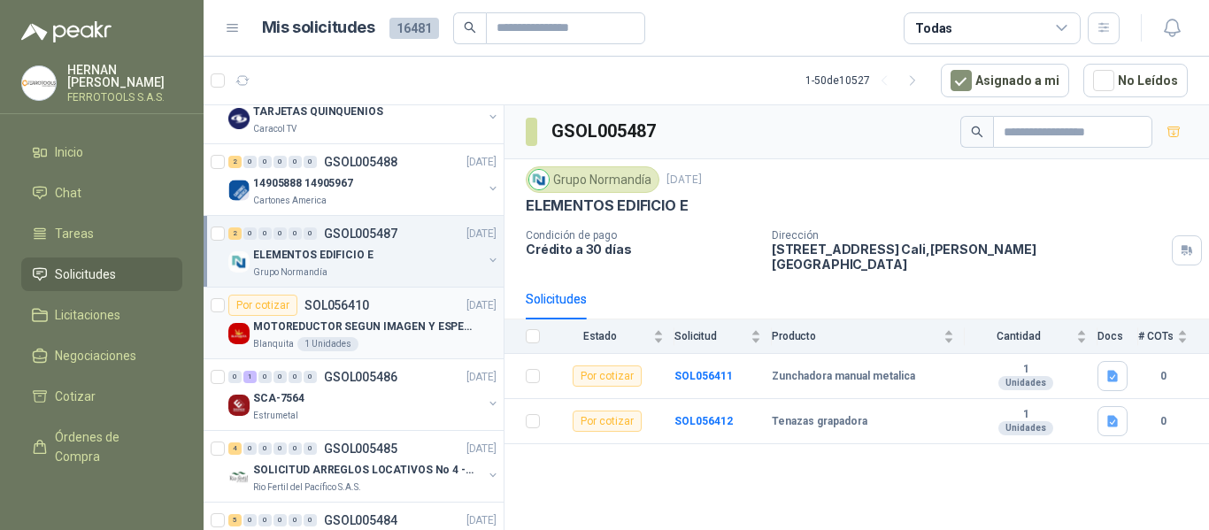
click at [411, 331] on p "MOTOREDUCTOR SEGUN IMAGEN Y ESPECIFICACIONES ADJUNTAS" at bounding box center [363, 327] width 220 height 17
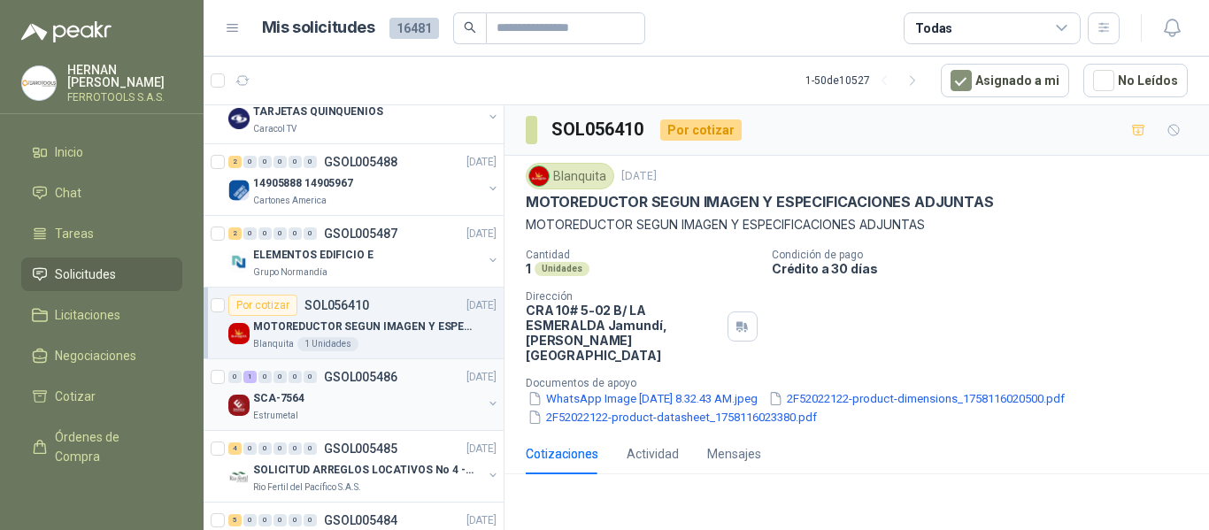
click at [390, 394] on div "SCA-7564" at bounding box center [367, 398] width 229 height 21
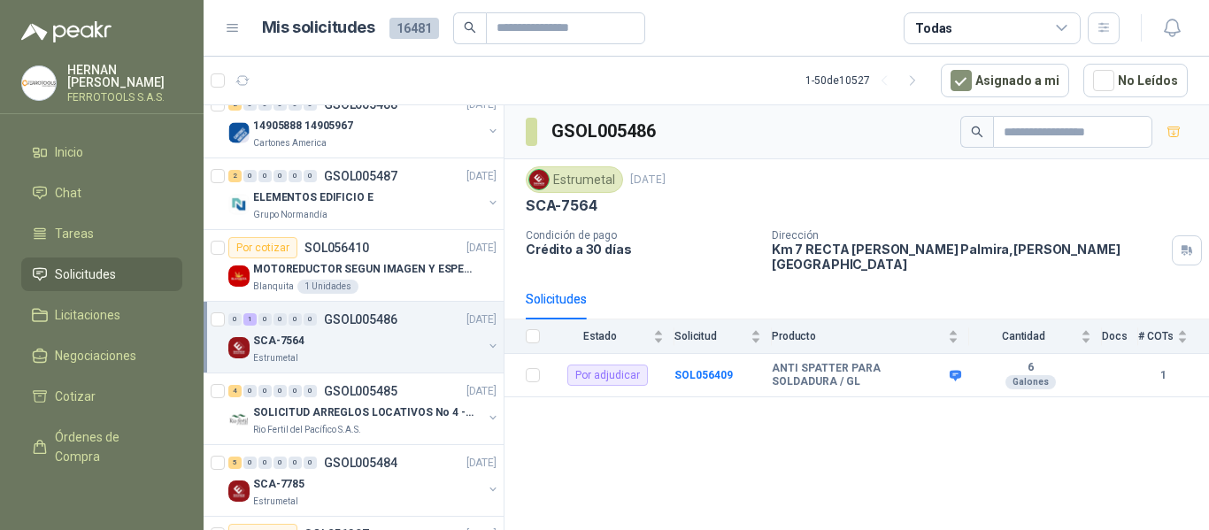
scroll to position [1771, 0]
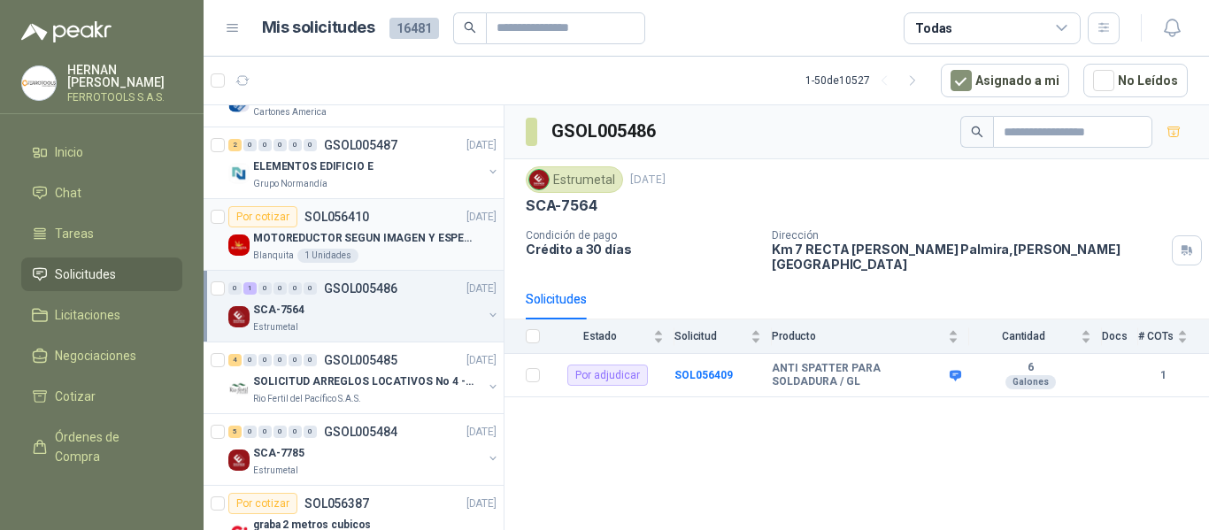
click at [413, 251] on div "Blanquita 1 Unidades" at bounding box center [374, 256] width 243 height 14
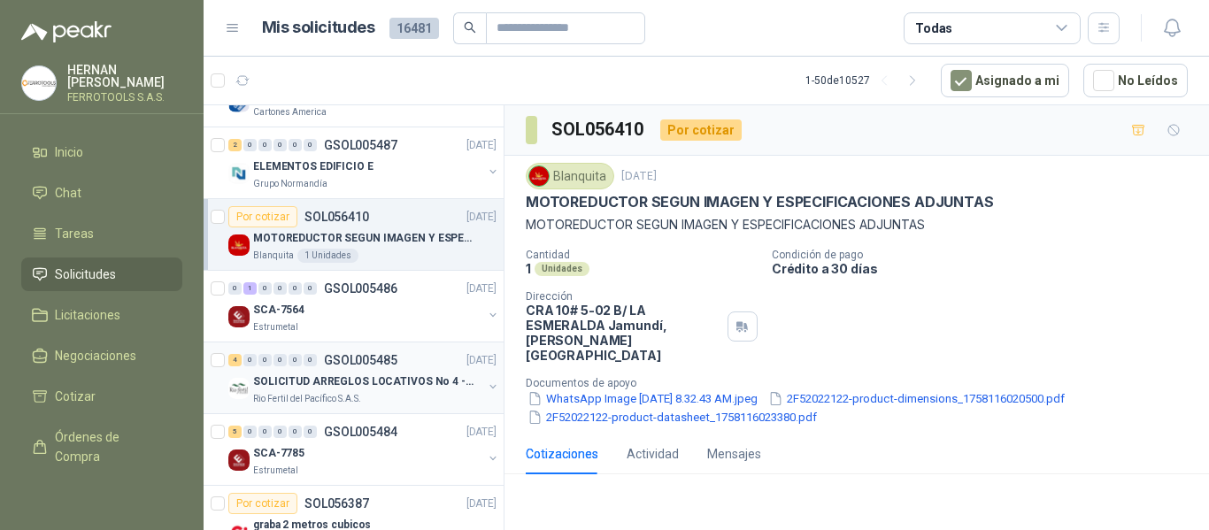
click at [406, 382] on p "SOLICITUD ARREGLOS LOCATIVOS No 4 - PICHINDE" at bounding box center [363, 382] width 220 height 17
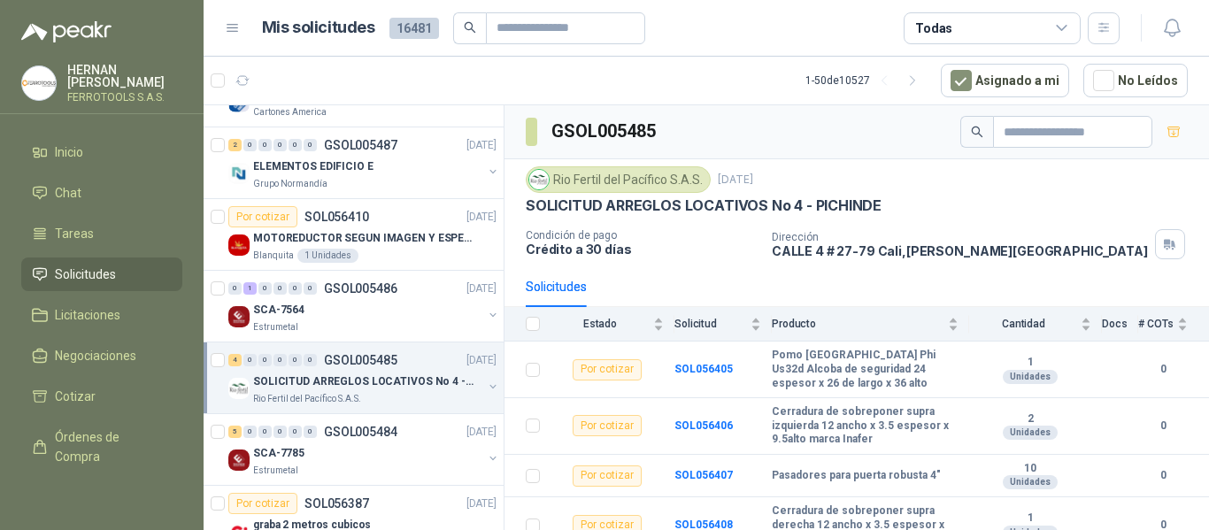
scroll to position [1859, 0]
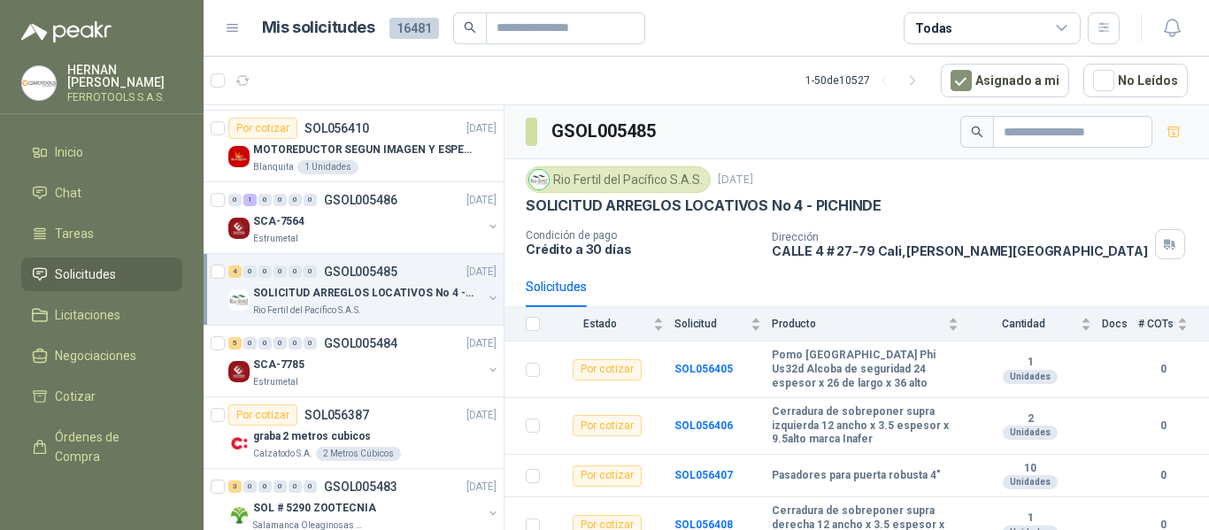
click at [406, 382] on div "Estrumetal" at bounding box center [367, 382] width 229 height 14
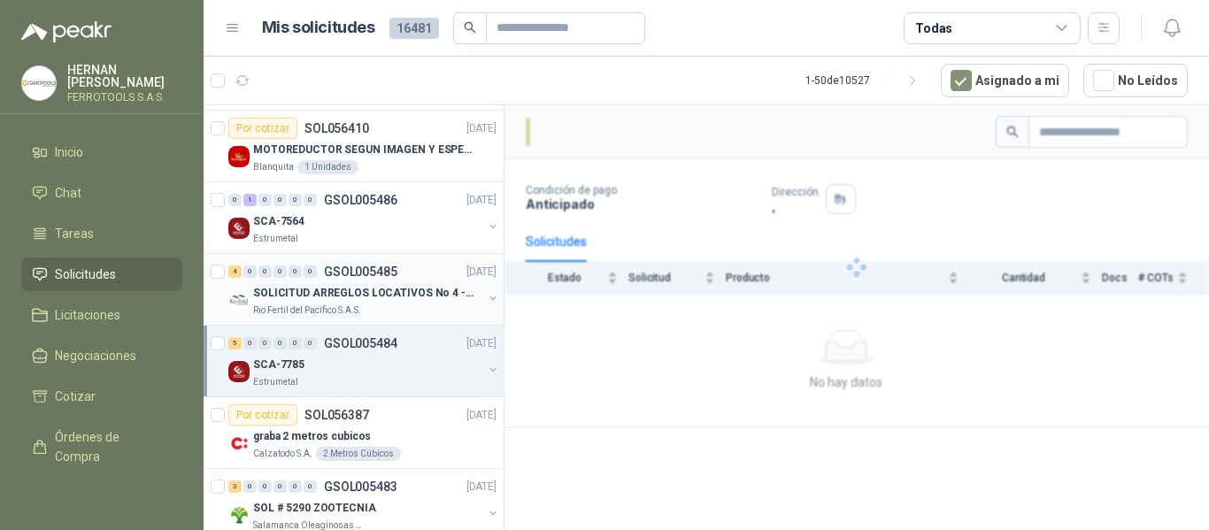
scroll to position [1948, 0]
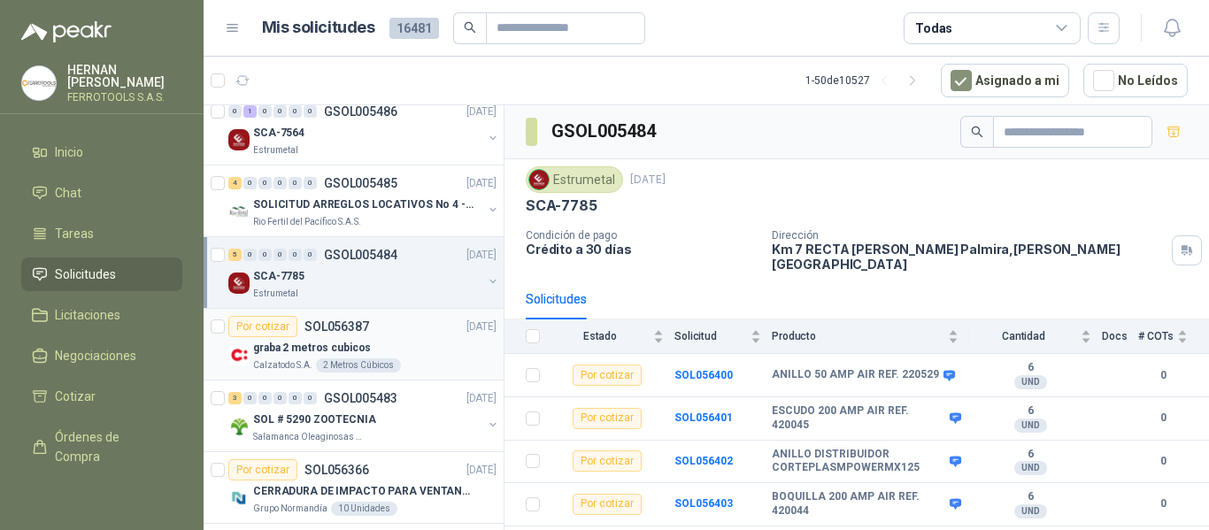
click at [404, 353] on div "graba 2 metros cubicos" at bounding box center [374, 347] width 243 height 21
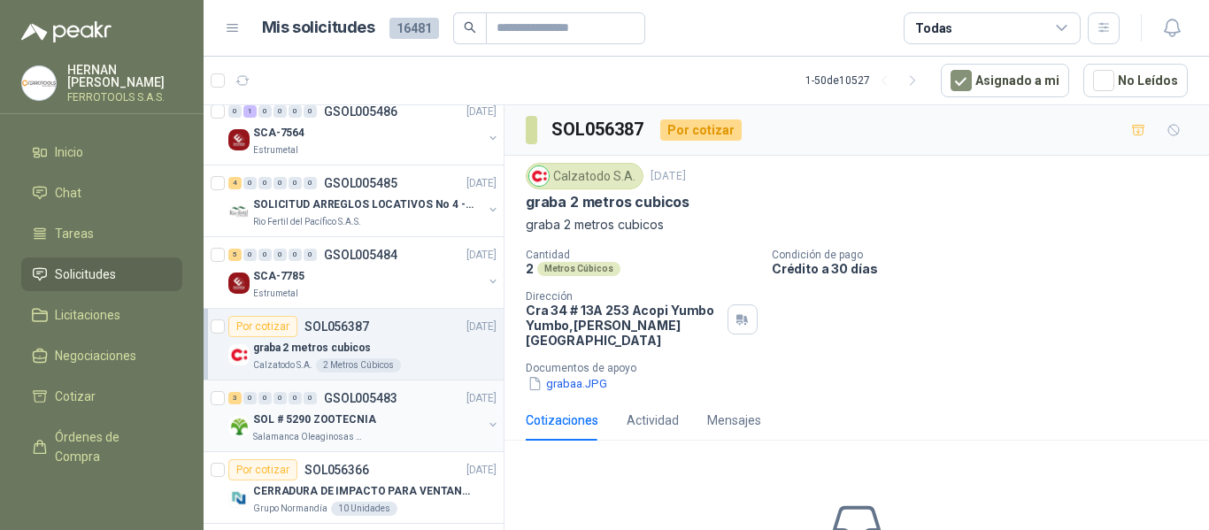
click at [413, 410] on div "SOL # 5290 ZOOTECNIA" at bounding box center [367, 419] width 229 height 21
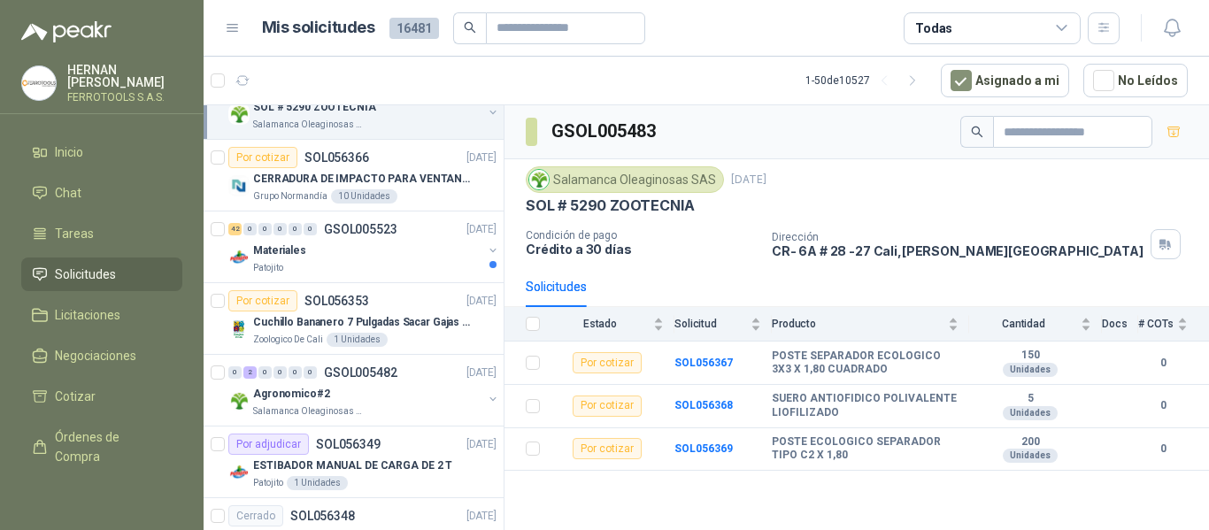
scroll to position [2302, 0]
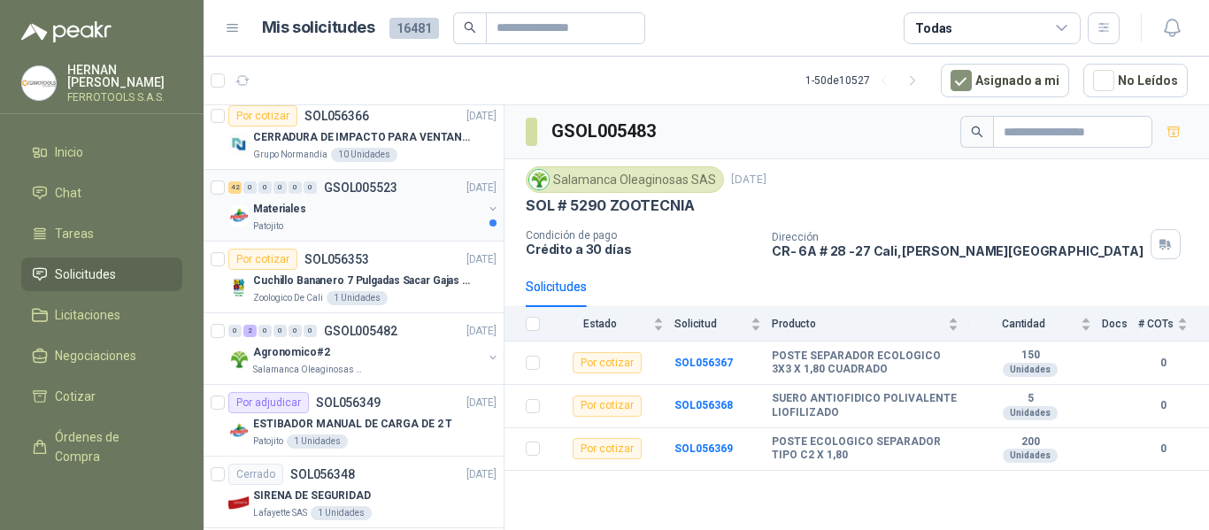
click at [364, 189] on p "GSOL005523" at bounding box center [360, 187] width 73 height 12
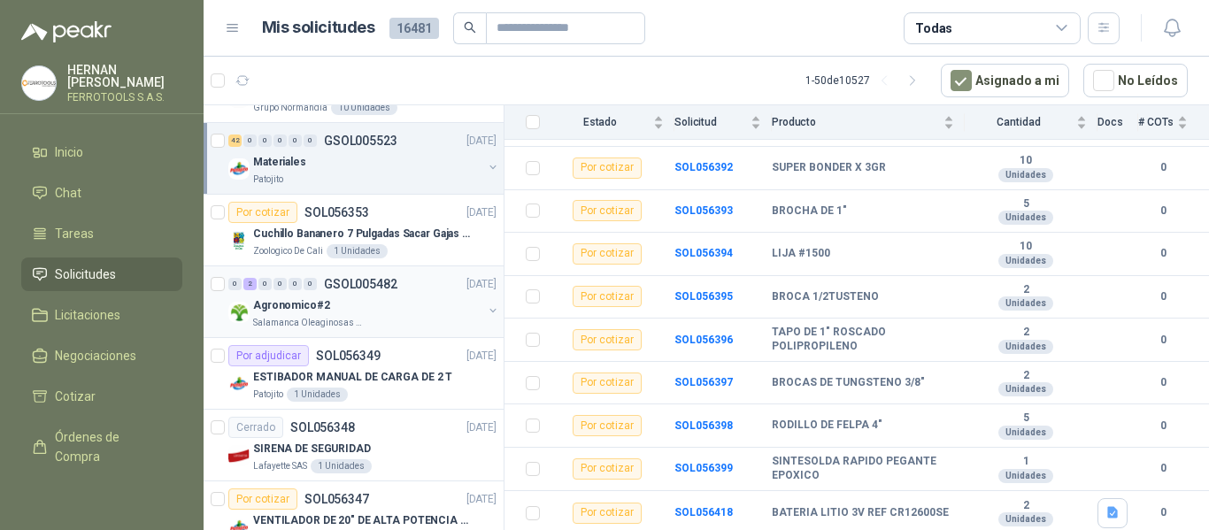
scroll to position [2390, 0]
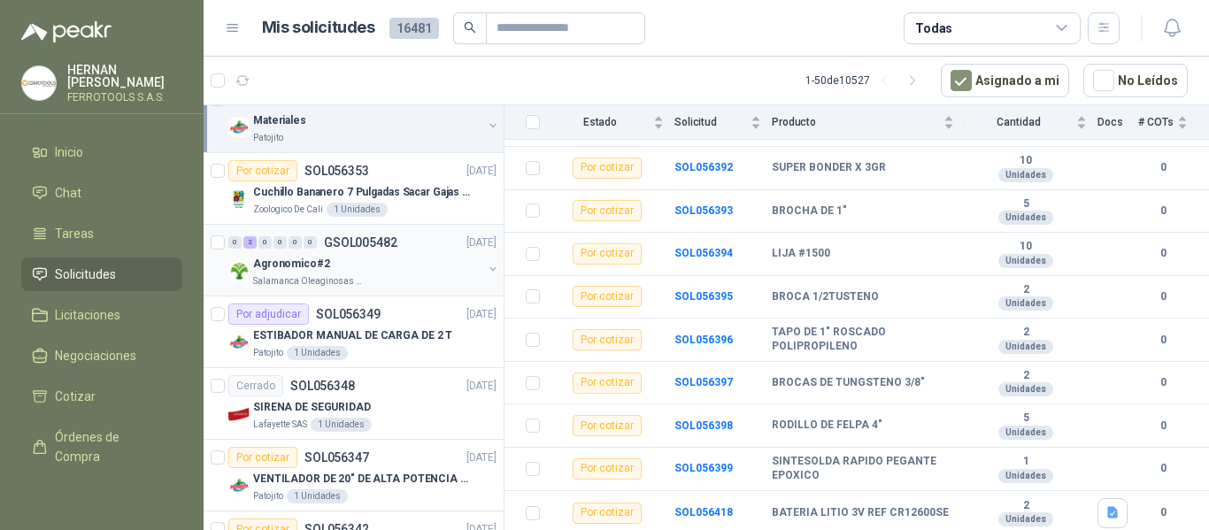
click at [414, 282] on div "Salamanca Oleaginosas SAS" at bounding box center [367, 281] width 229 height 14
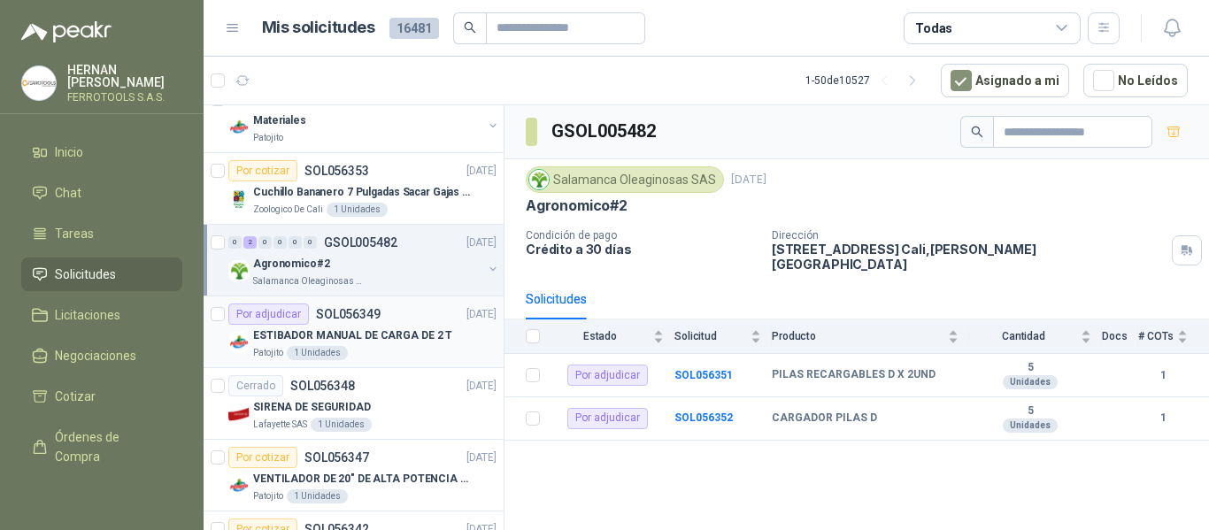
click at [414, 336] on p "ESTIBADOR MANUAL DE CARGA DE 2 T" at bounding box center [352, 336] width 199 height 17
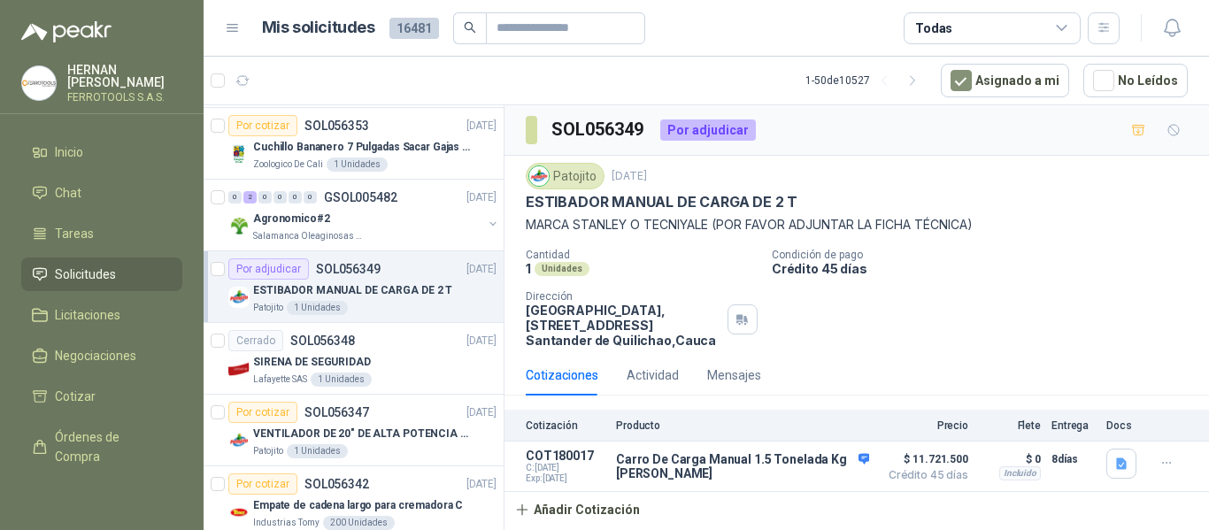
scroll to position [2479, 0]
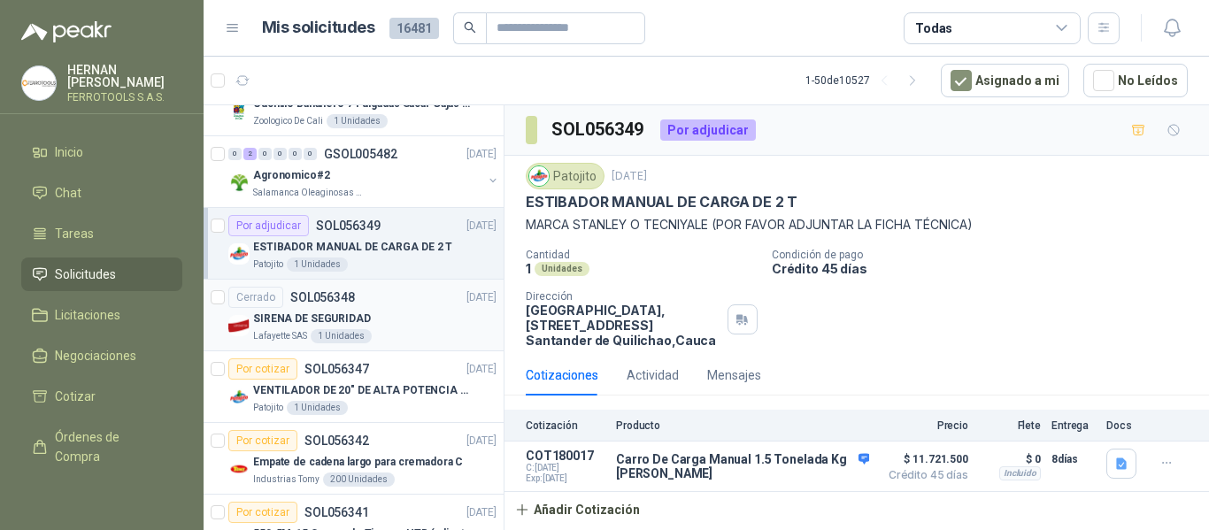
click at [447, 321] on div "SIRENA DE SEGURIDAD" at bounding box center [374, 318] width 243 height 21
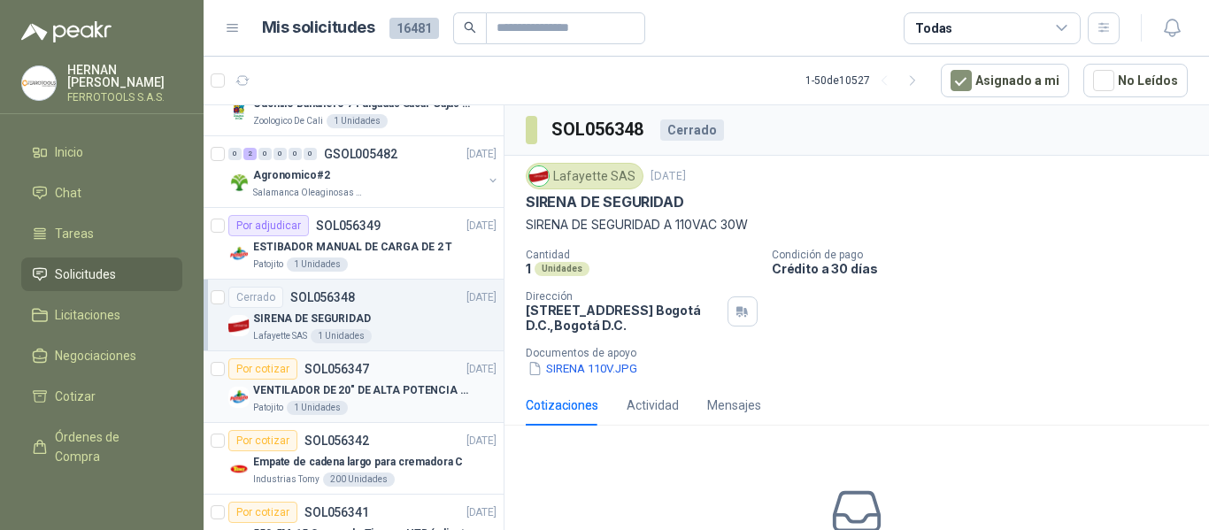
click at [420, 380] on div "VENTILADOR DE 20" DE ALTA POTENCIA PARA ANCLAR A LA PARED" at bounding box center [374, 390] width 243 height 21
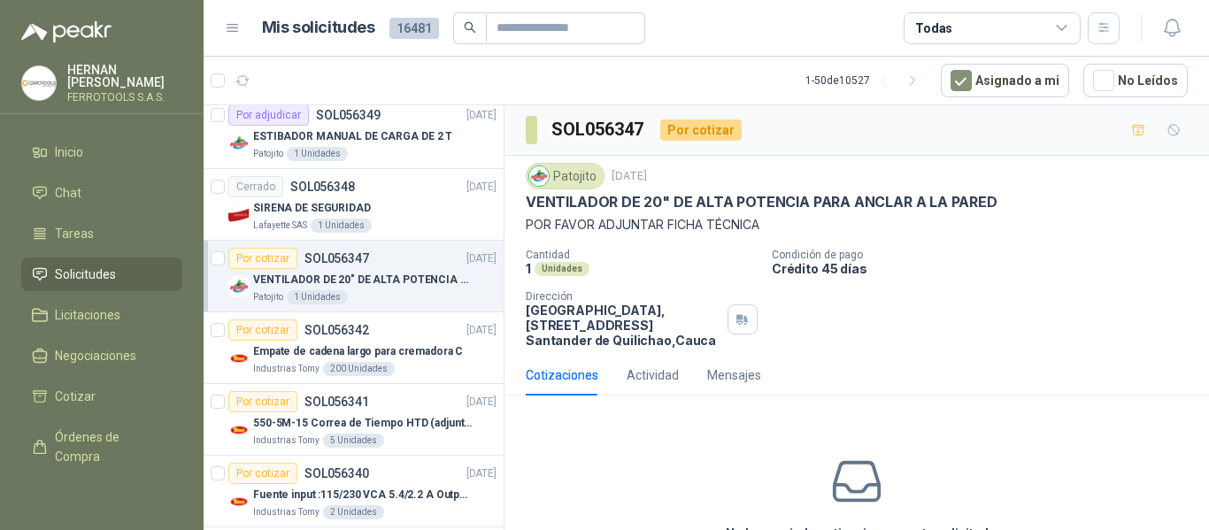
scroll to position [2656, 0]
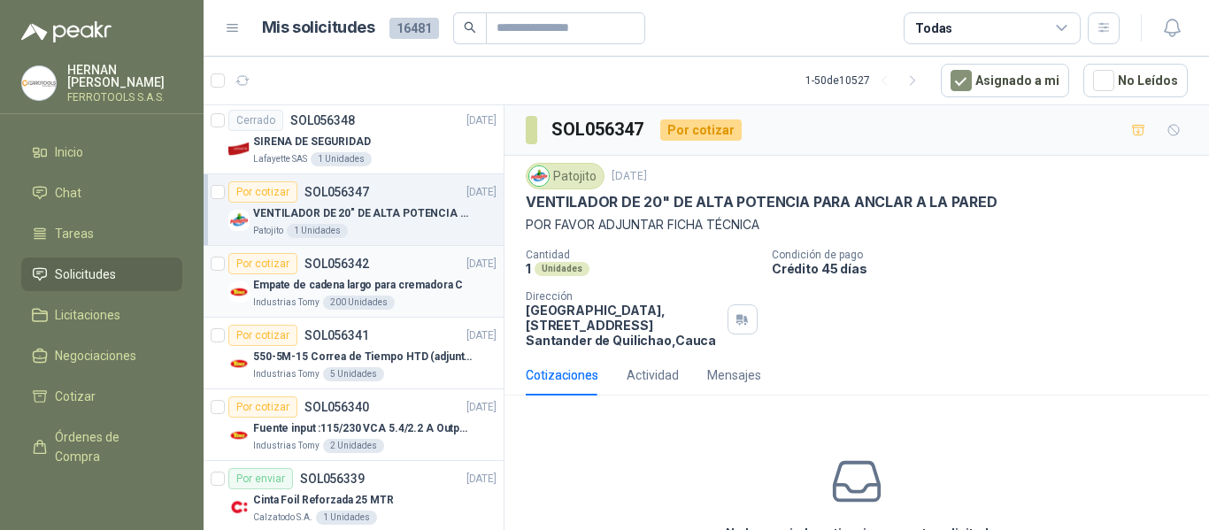
click at [400, 286] on p "Empate de cadena largo para cremadora C" at bounding box center [358, 285] width 210 height 17
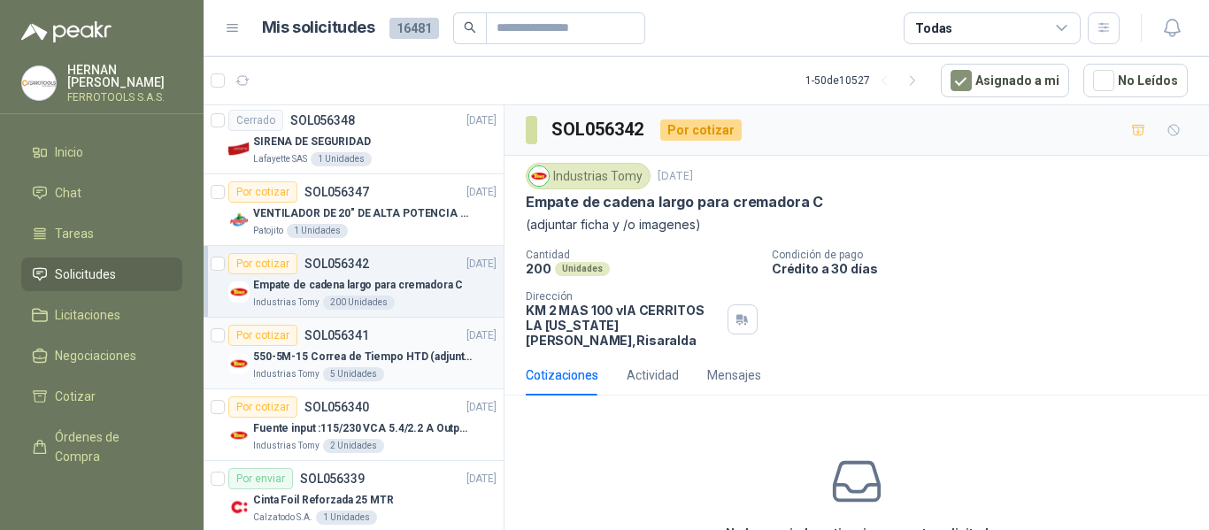
click at [429, 325] on div "Por cotizar SOL056341 17/09/25" at bounding box center [362, 335] width 268 height 21
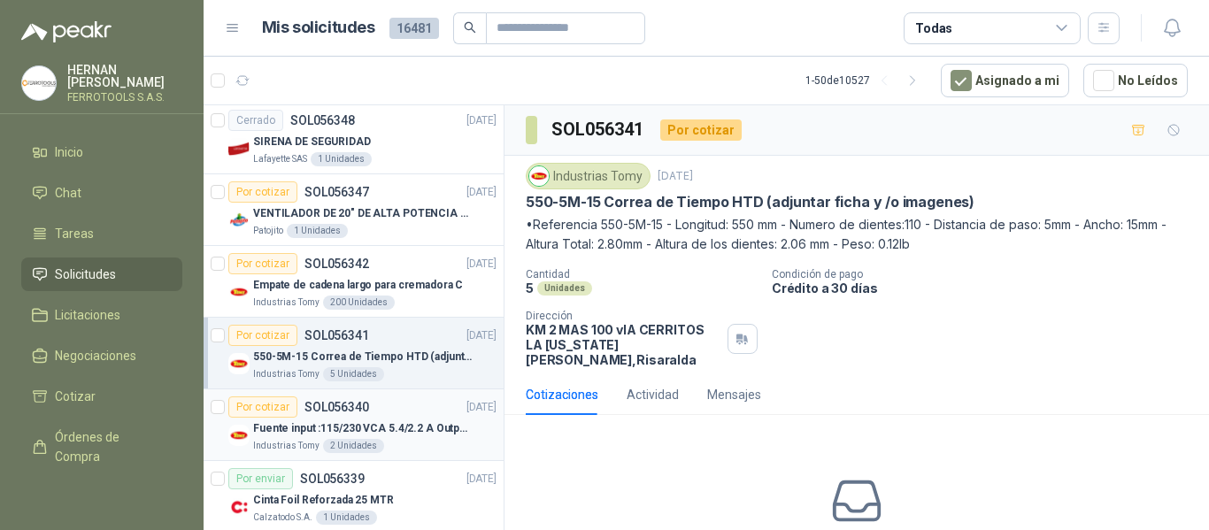
click at [416, 434] on p "Fuente input :115/230 VCA 5.4/2.2 A Output: 24 VDC 10 A 47-63 Hz" at bounding box center [363, 429] width 220 height 17
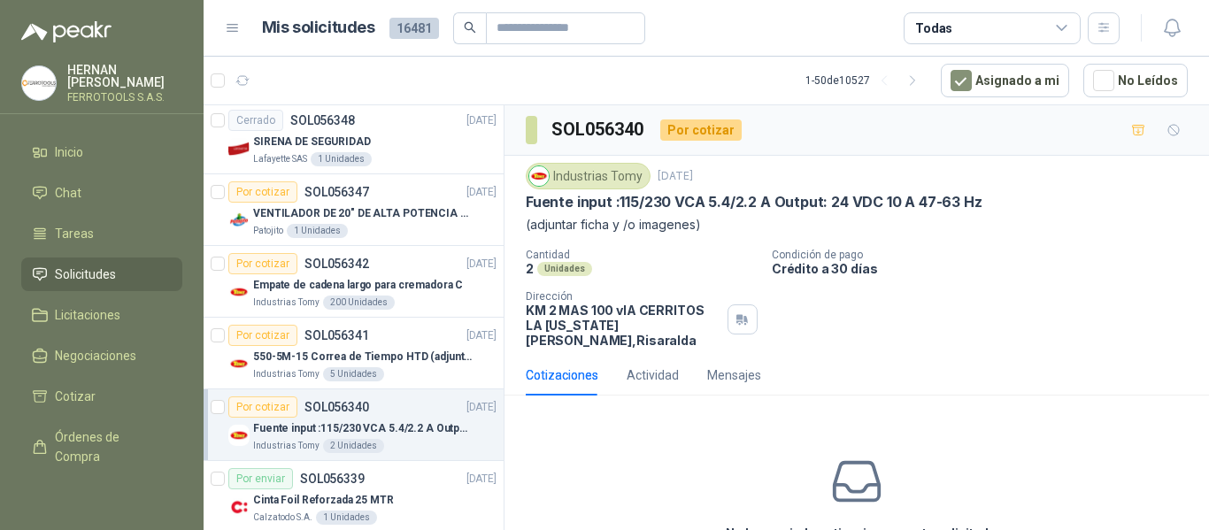
scroll to position [2744, 0]
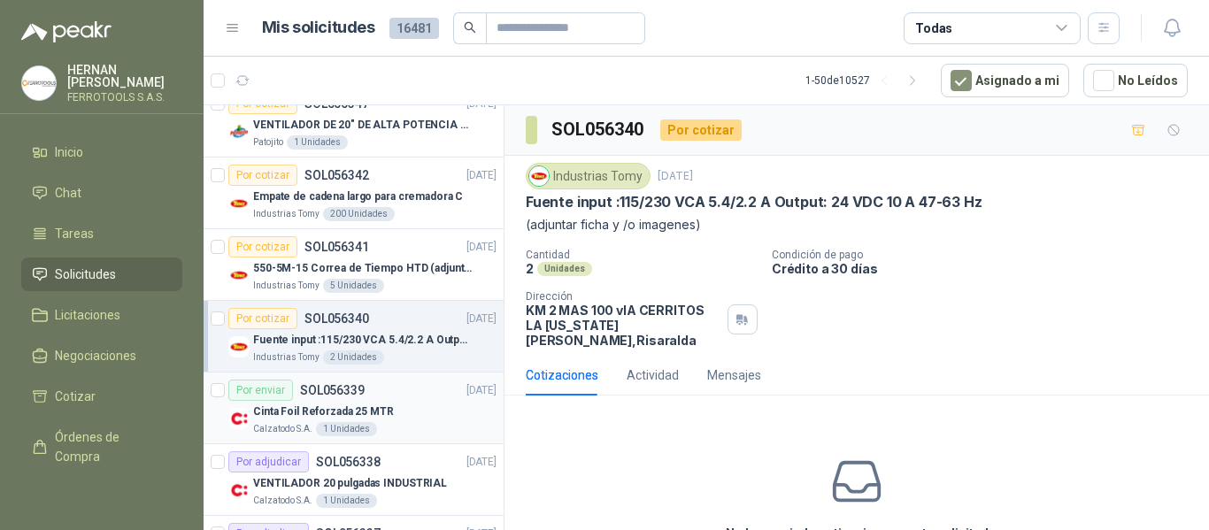
click at [421, 405] on div "Cinta Foil Reforzada 25 MTR" at bounding box center [374, 411] width 243 height 21
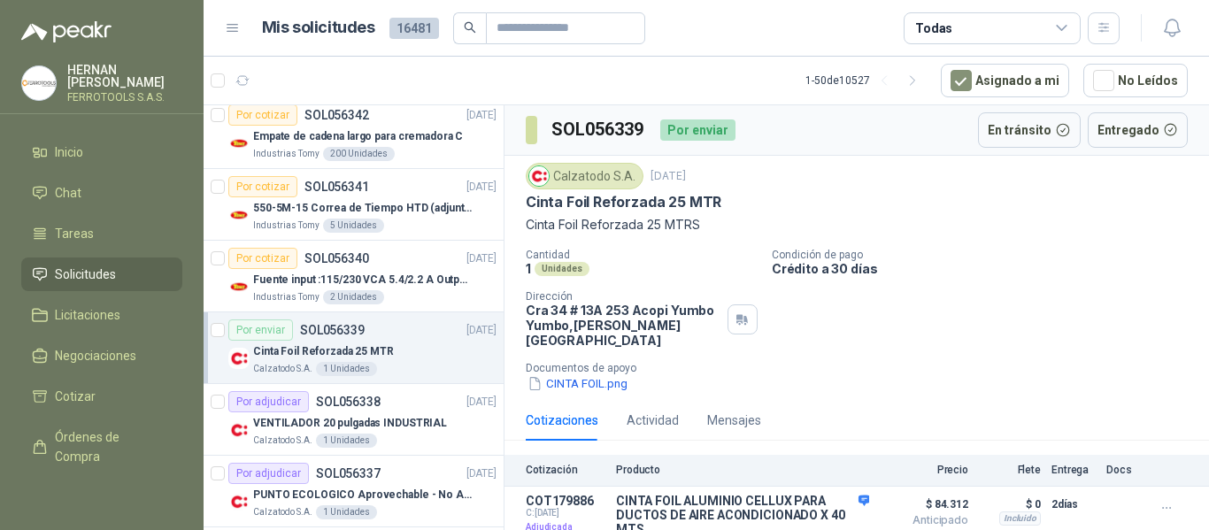
scroll to position [2833, 0]
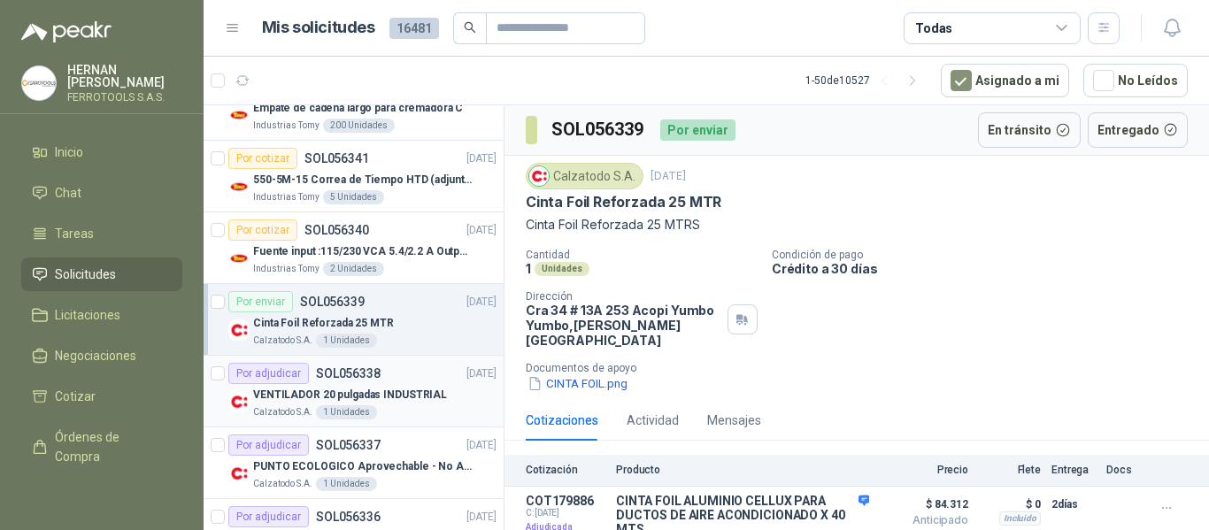
click at [429, 390] on p "VENTILADOR 20 pulgadas INDUSTRIAL" at bounding box center [350, 395] width 194 height 17
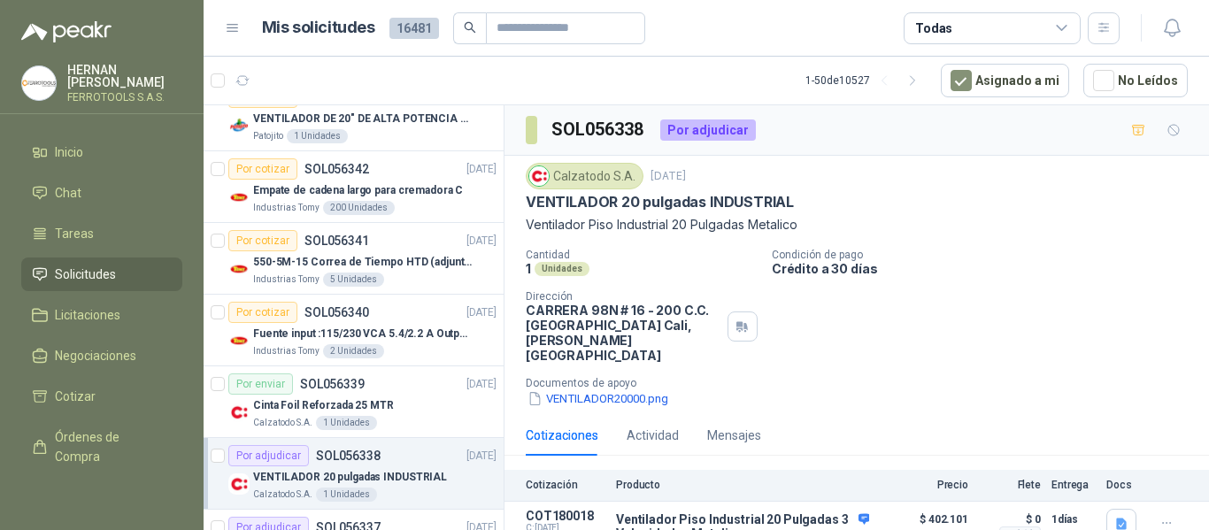
scroll to position [2308, 0]
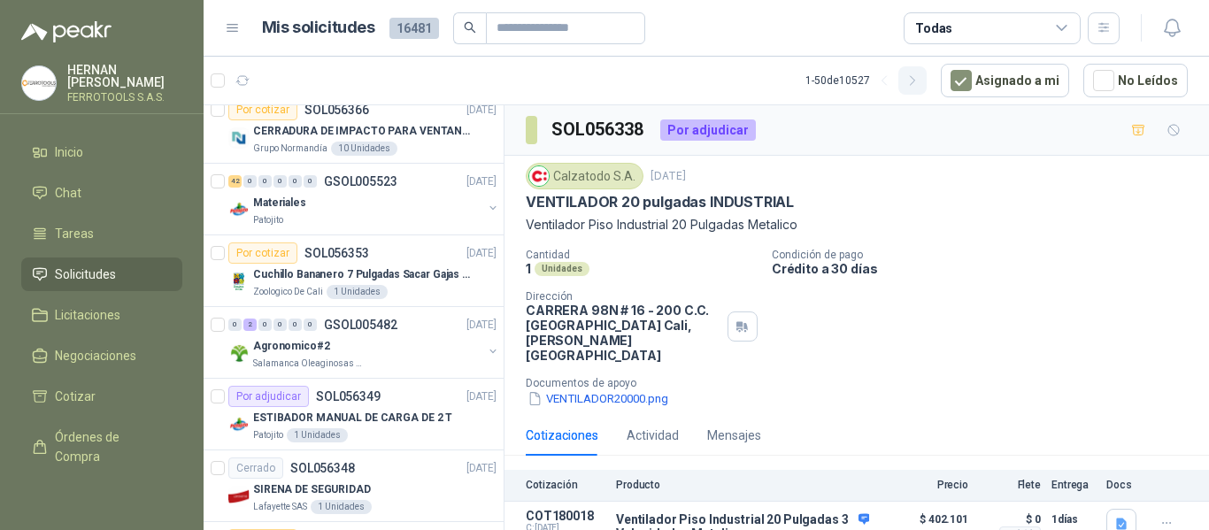
click at [925, 90] on button "button" at bounding box center [913, 80] width 28 height 28
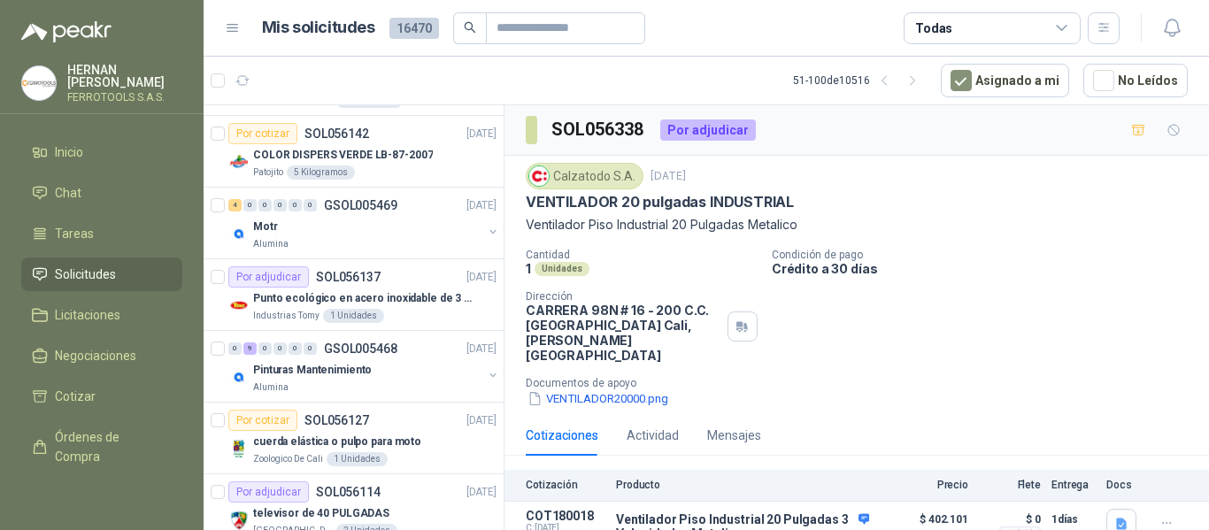
scroll to position [1239, 0]
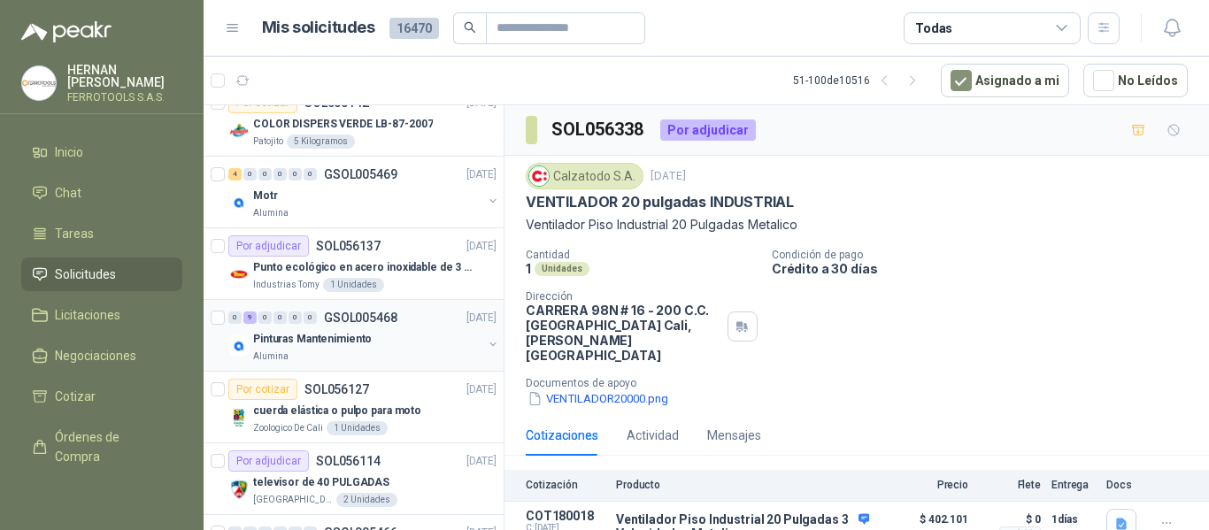
click at [393, 357] on div "Alumina" at bounding box center [367, 357] width 229 height 14
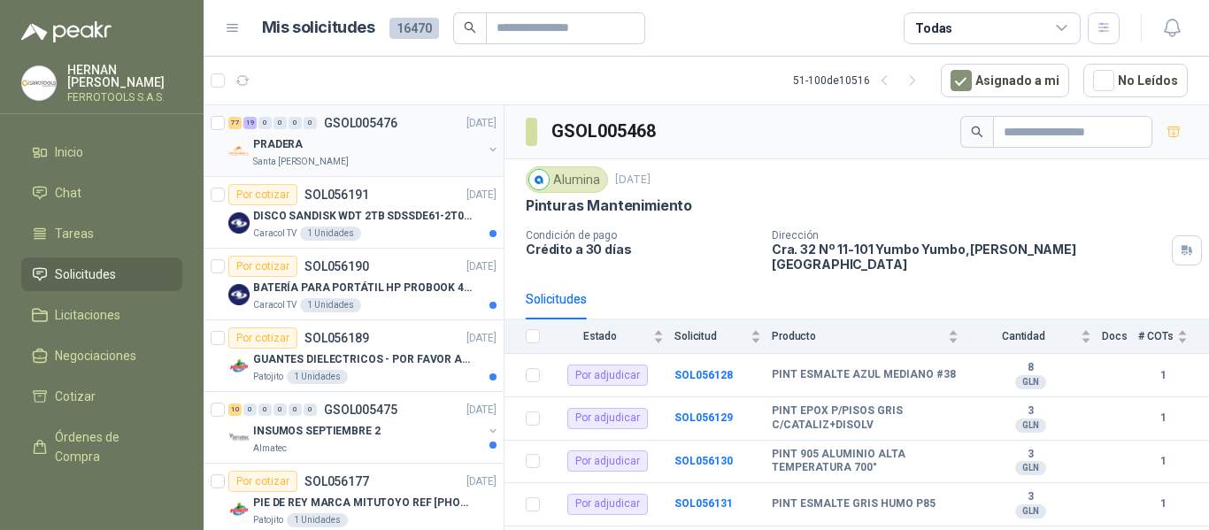
click at [373, 151] on div "PRADERA" at bounding box center [367, 144] width 229 height 21
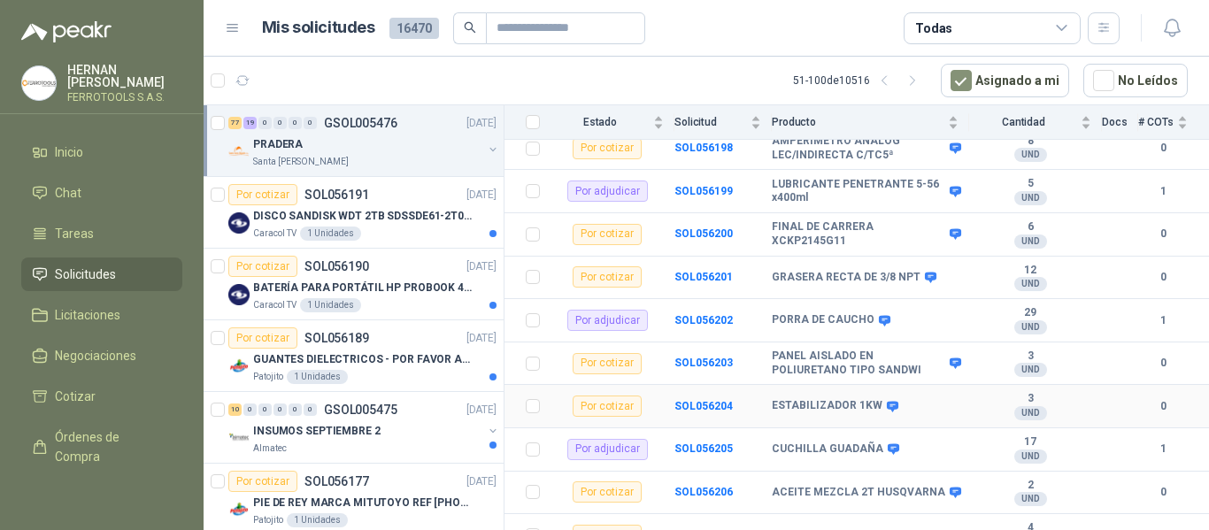
scroll to position [531, 0]
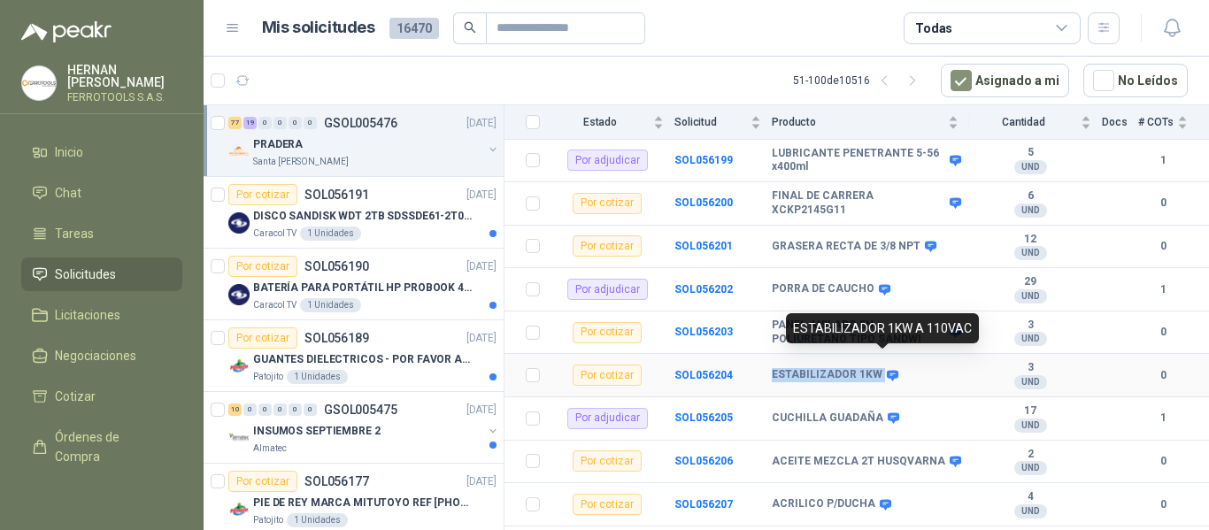
drag, startPoint x: 763, startPoint y: 361, endPoint x: 879, endPoint y: 361, distance: 116.0
click at [879, 361] on tr "Por cotizar SOL056204 ESTABILIZADOR 1KW 3 UND  0" at bounding box center [857, 375] width 705 height 43
copy tr "ESTABILIZADOR 1KW"
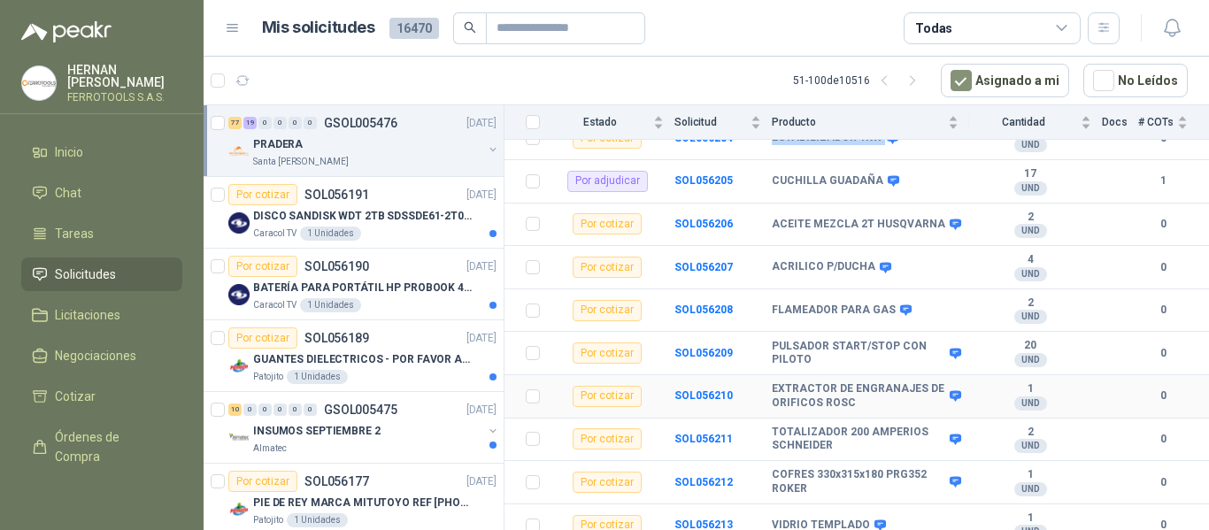
scroll to position [797, 0]
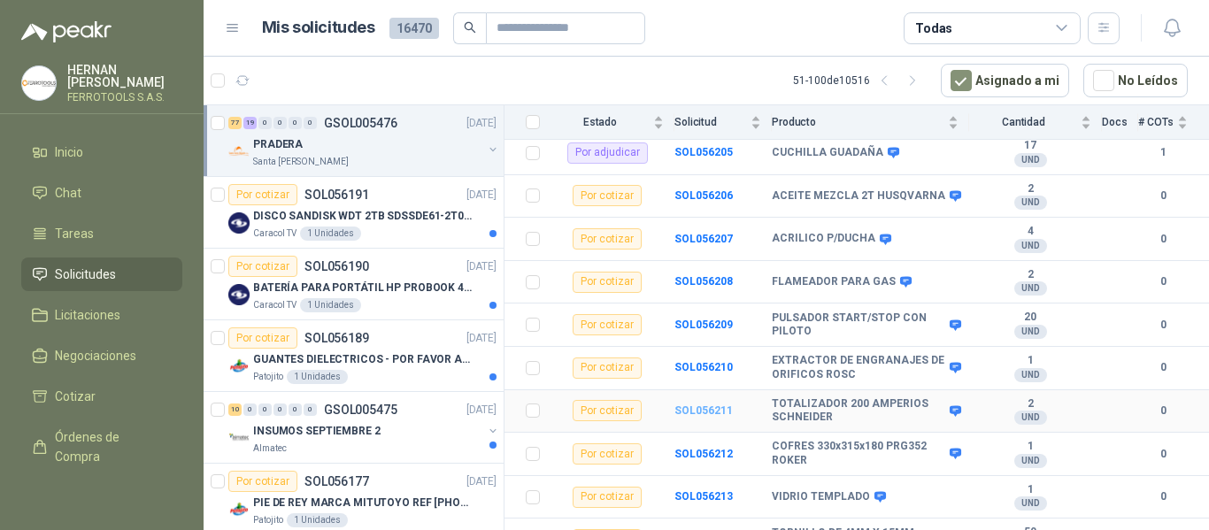
click at [709, 405] on b "SOL056211" at bounding box center [704, 411] width 58 height 12
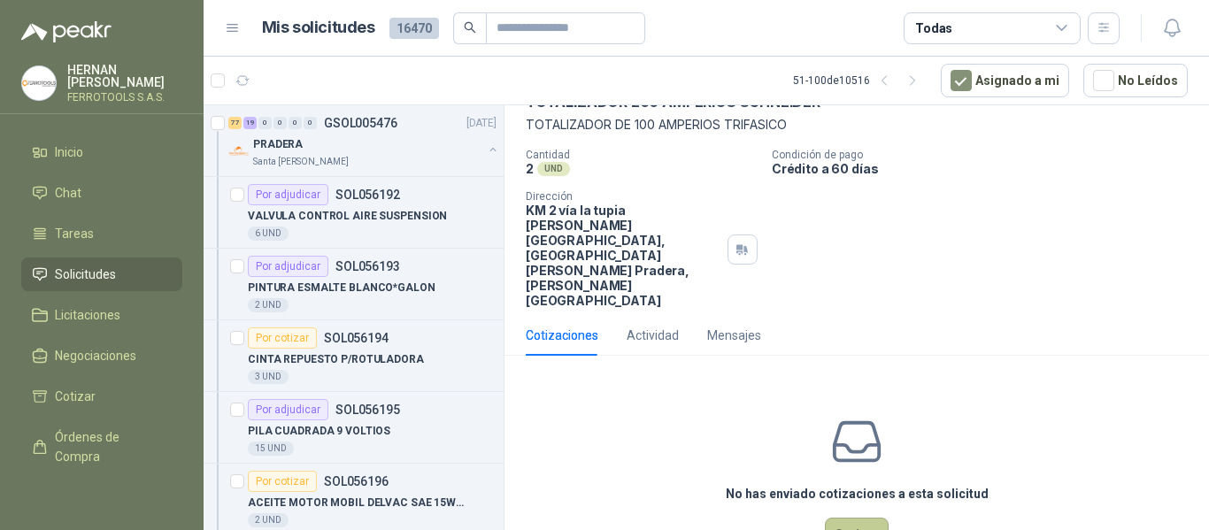
click at [845, 518] on button "Cotizar" at bounding box center [857, 535] width 64 height 34
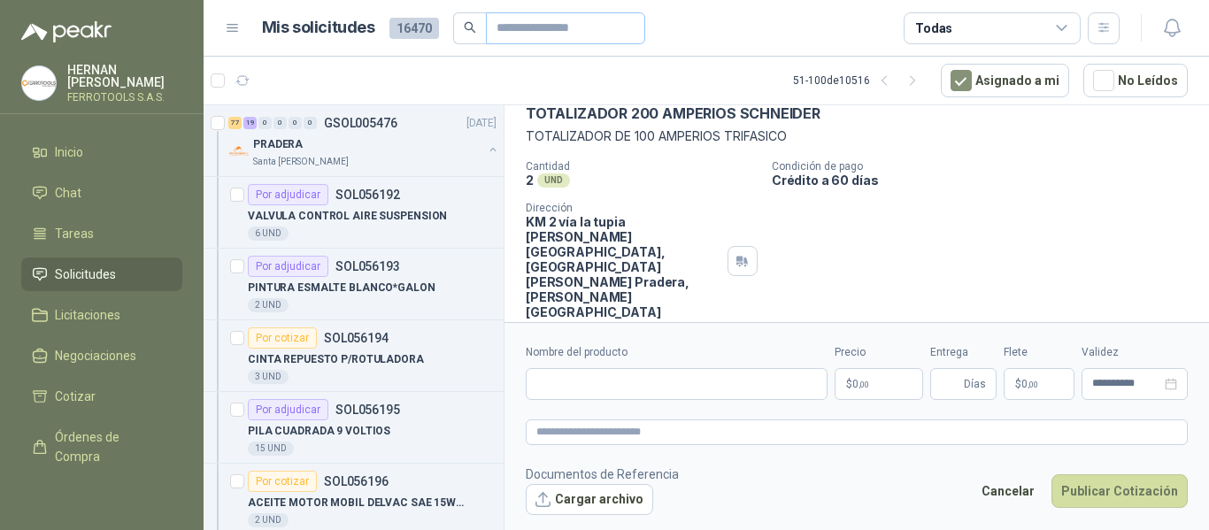
scroll to position [88, 0]
click at [725, 380] on input "Nombre del producto" at bounding box center [677, 384] width 302 height 32
paste input "**********"
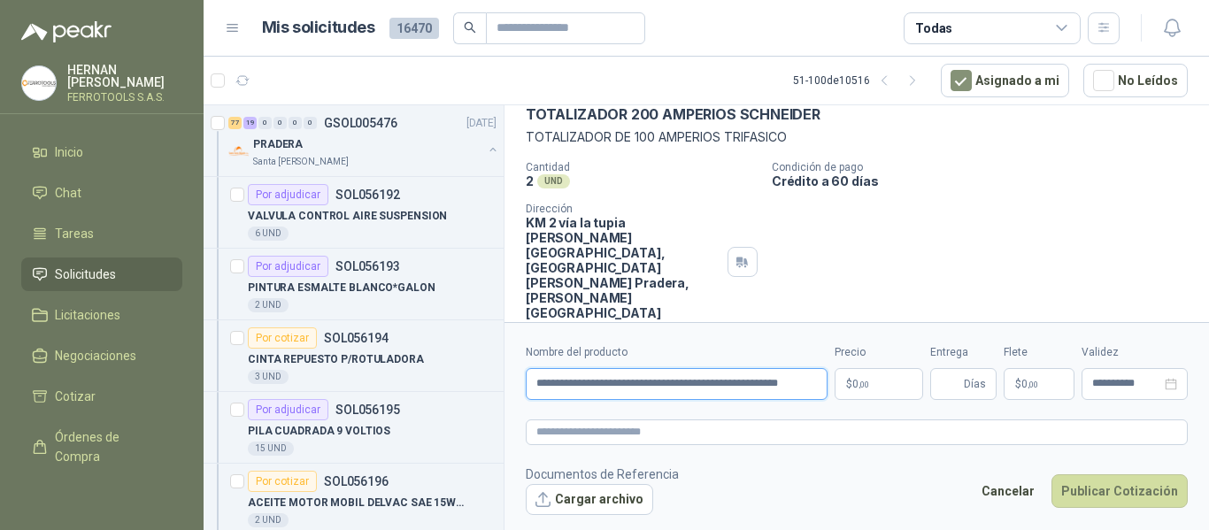
scroll to position [0, 29]
type input "**********"
click at [741, 421] on textarea at bounding box center [857, 433] width 662 height 26
paste textarea "**********"
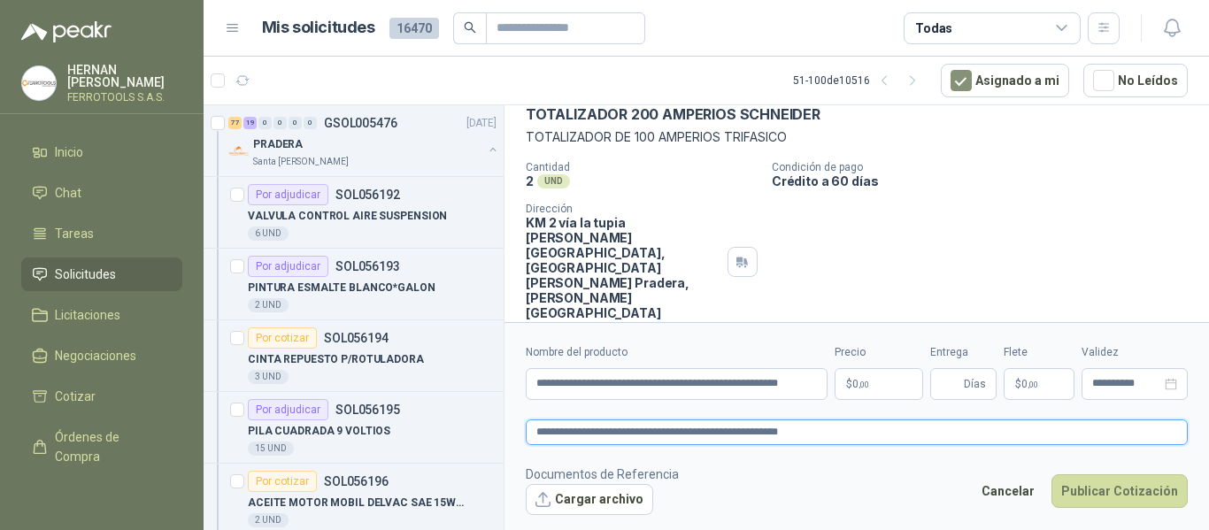
type textarea "**********"
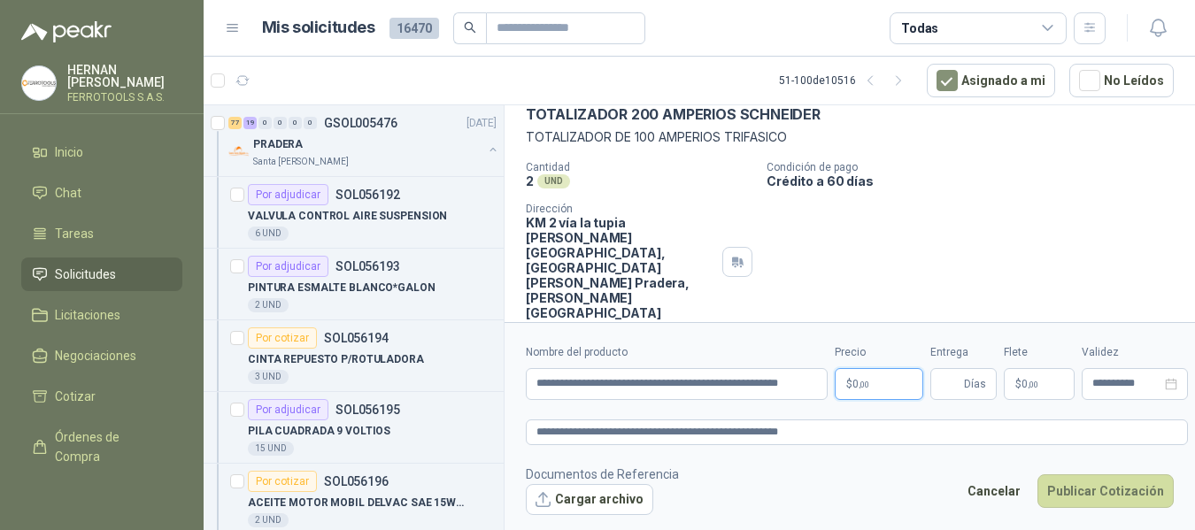
click at [894, 389] on body "HERNAN RUALES FERROTOOLS S.A.S. Inicio Chat Tareas Solicitudes Licitaciones Neg…" at bounding box center [597, 265] width 1195 height 530
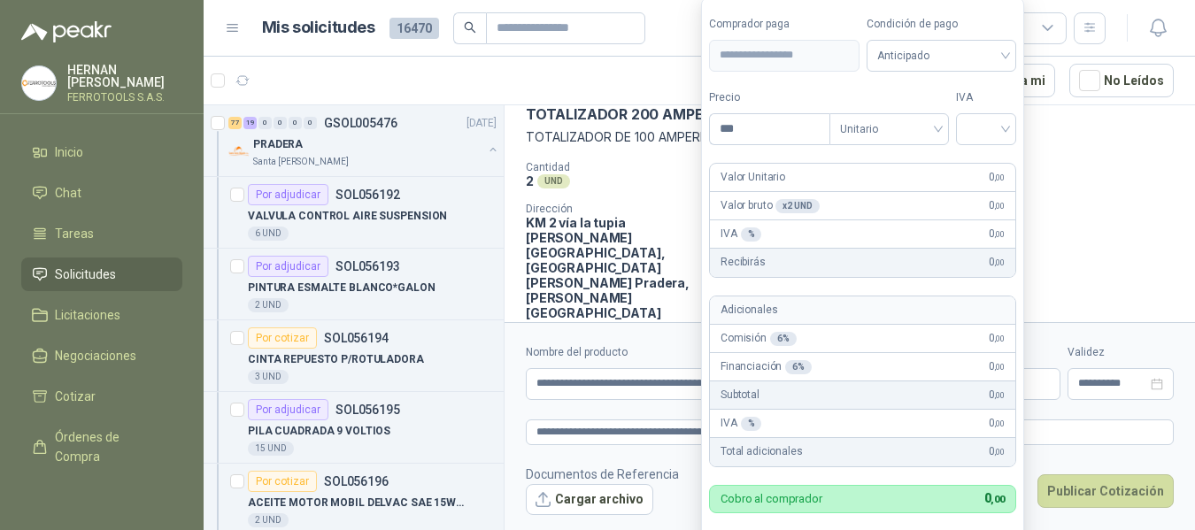
click at [679, 193] on div "Cantidad 2 UND  Condición de pago Crédito a 60 días Dirección KM 2 vía la tupi…" at bounding box center [850, 240] width 648 height 159
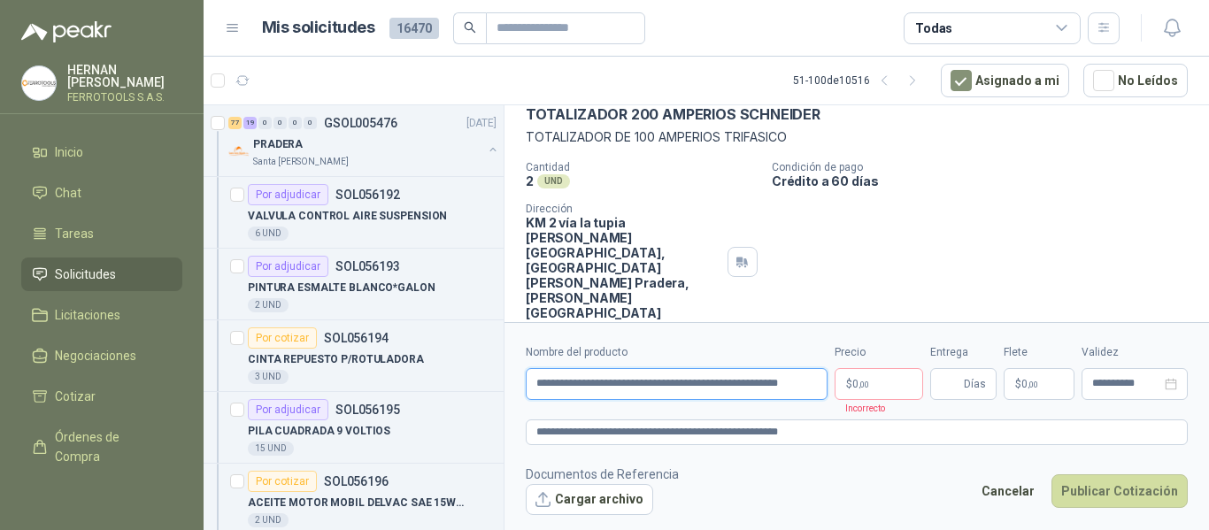
click at [818, 381] on input "**********" at bounding box center [677, 384] width 302 height 32
click at [869, 434] on textarea "**********" at bounding box center [857, 433] width 662 height 26
type textarea "**********"
paste textarea "**********"
type textarea "**********"
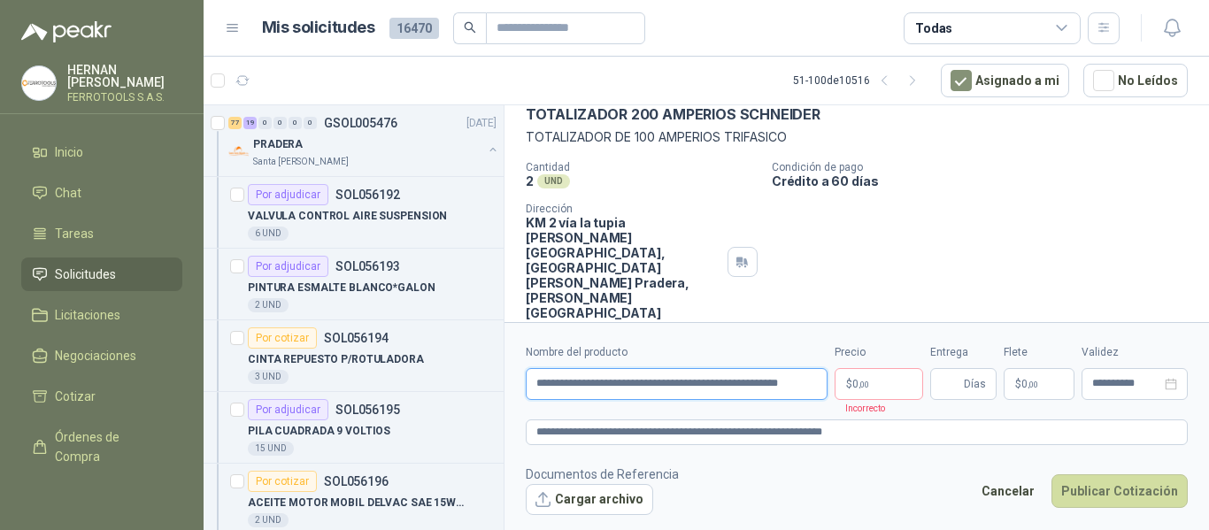
click at [811, 381] on input "**********" at bounding box center [677, 384] width 302 height 32
paste input "**********"
type input "**********"
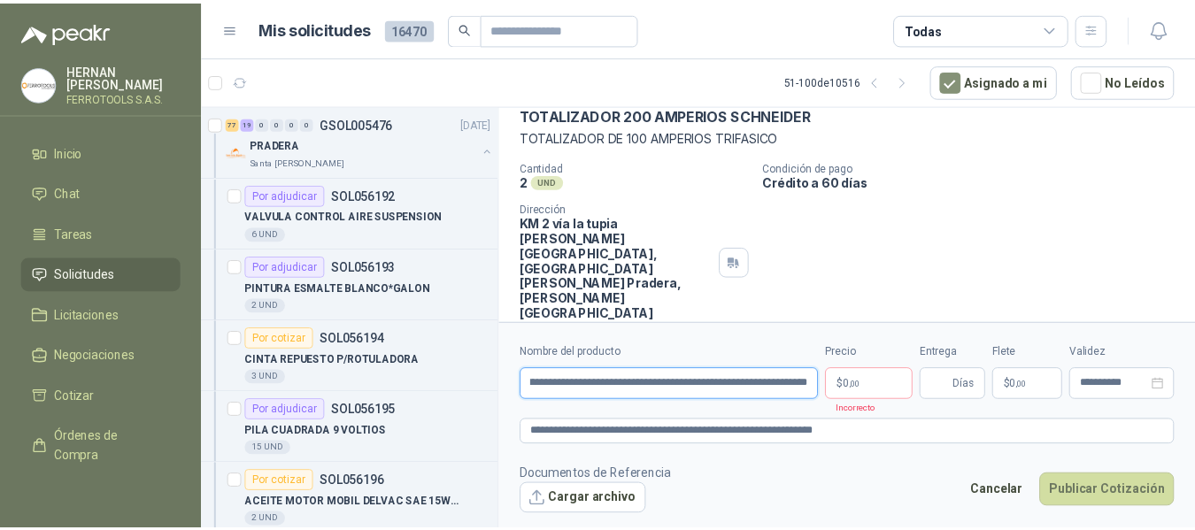
scroll to position [0, 0]
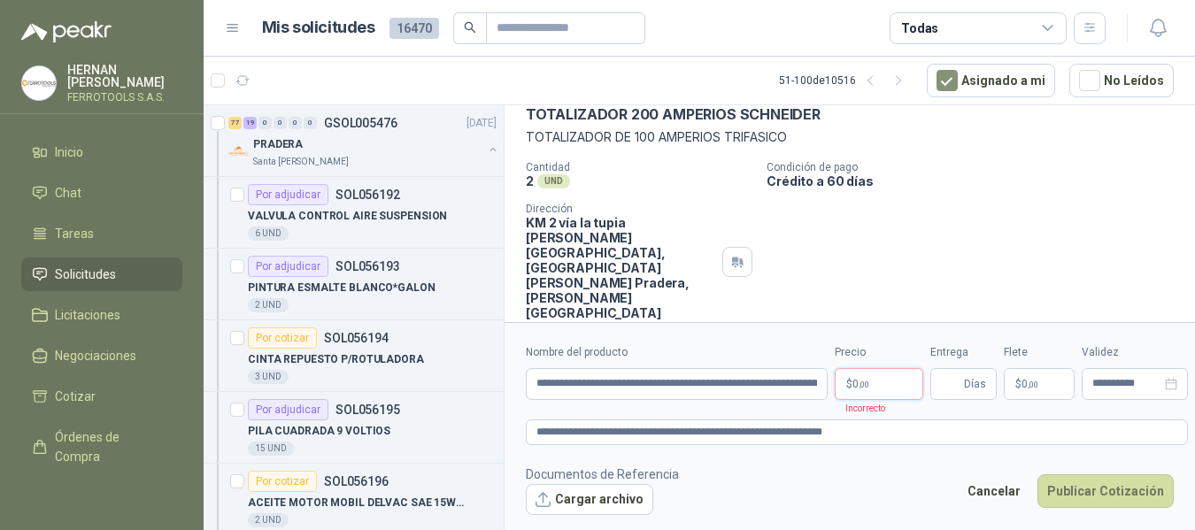
click at [864, 390] on body "HERNAN RUALES FERROTOOLS S.A.S. Inicio Chat Tareas Solicitudes Licitaciones Neg…" at bounding box center [597, 265] width 1195 height 530
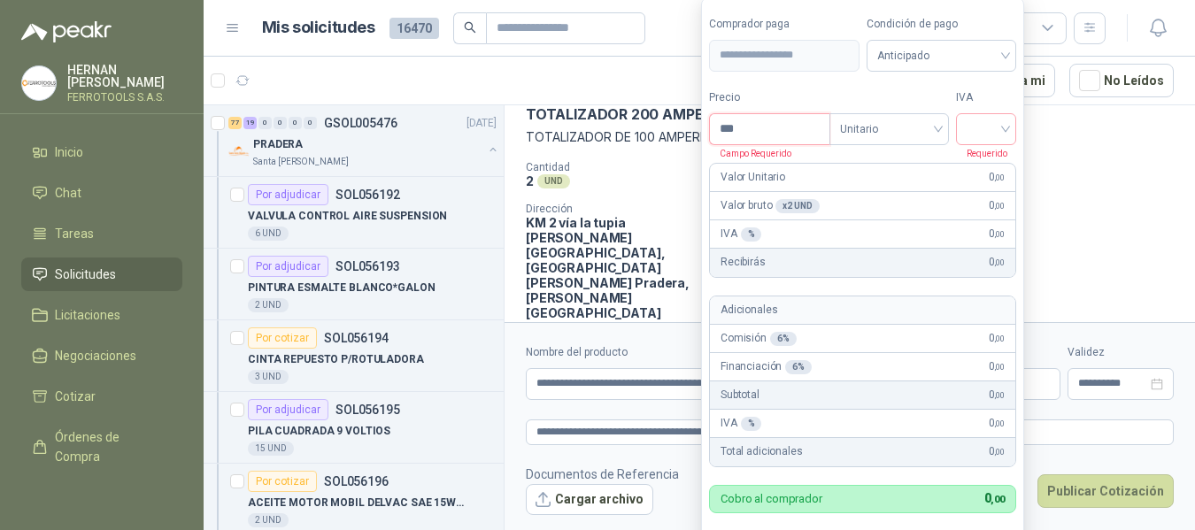
click at [799, 139] on input "***" at bounding box center [770, 129] width 120 height 30
type input "*********"
click at [980, 125] on input "search" at bounding box center [986, 127] width 39 height 27
click at [991, 160] on div "19%" at bounding box center [990, 165] width 33 height 19
click at [997, 90] on label "IVA" at bounding box center [990, 97] width 61 height 17
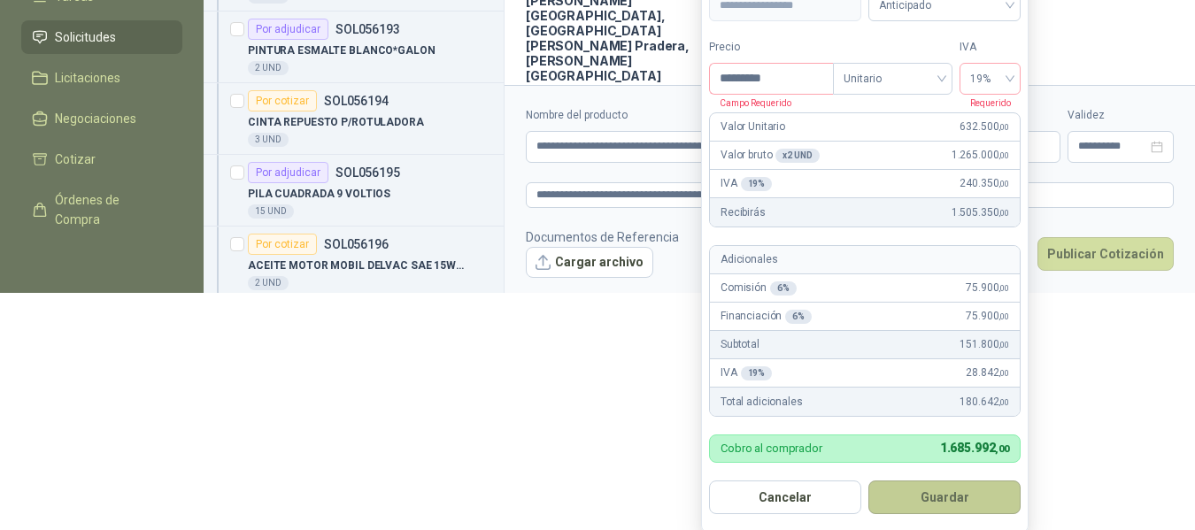
click at [959, 501] on button "Guardar" at bounding box center [944, 498] width 152 height 34
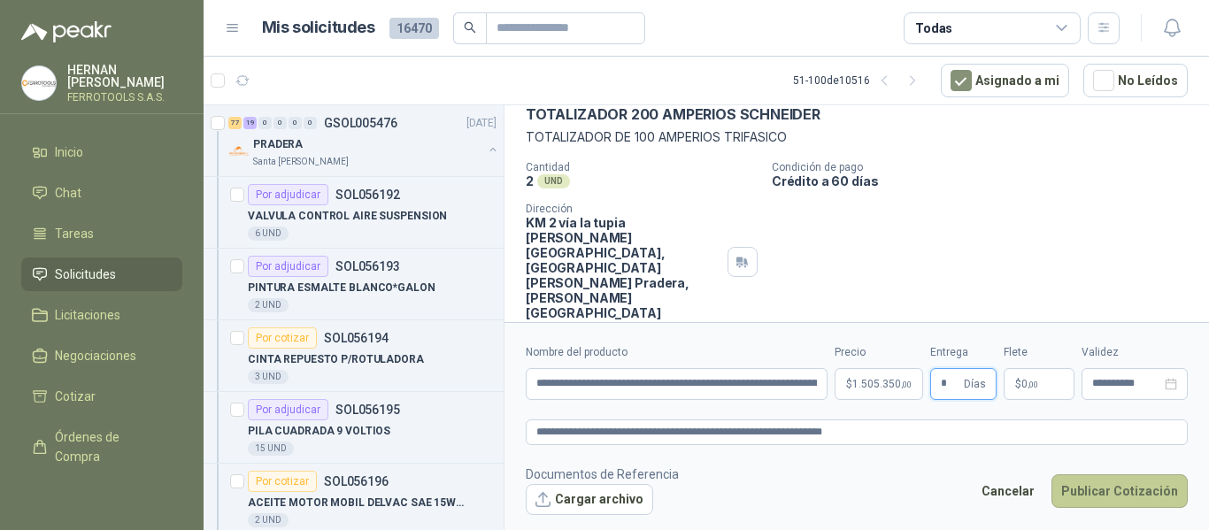
type input "*"
click at [1099, 486] on button "Publicar Cotización" at bounding box center [1120, 492] width 136 height 34
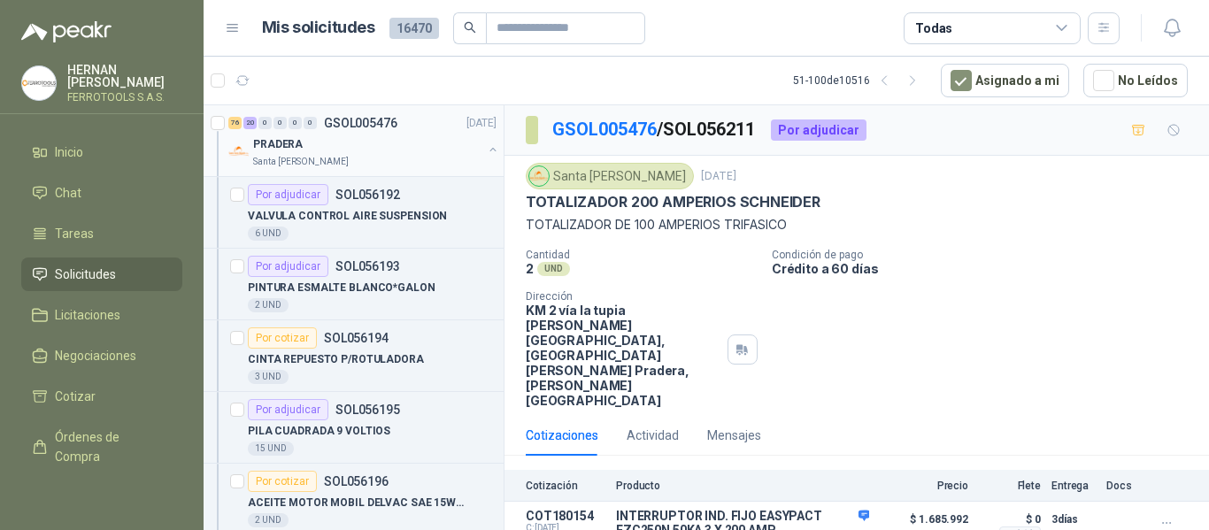
click at [401, 158] on div "Santa Anita Napoles" at bounding box center [367, 162] width 229 height 14
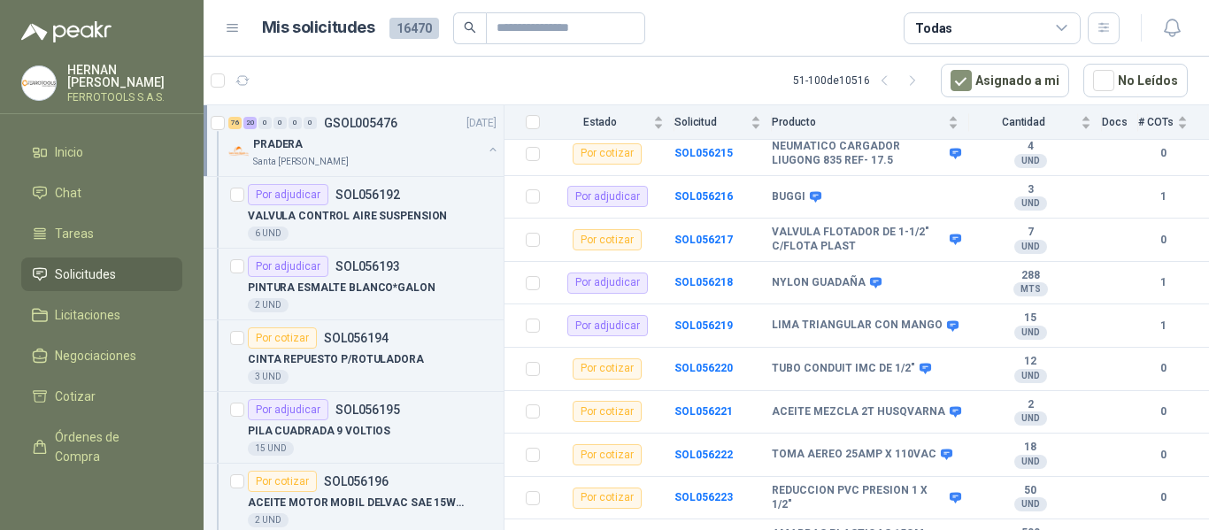
scroll to position [1239, 0]
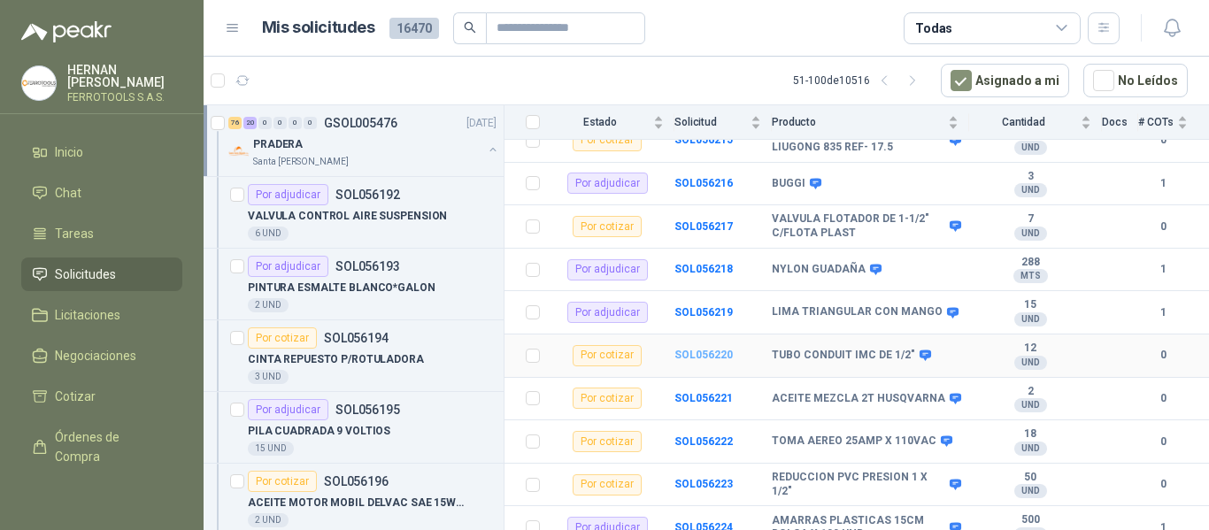
click at [718, 349] on b "SOL056220" at bounding box center [704, 355] width 58 height 12
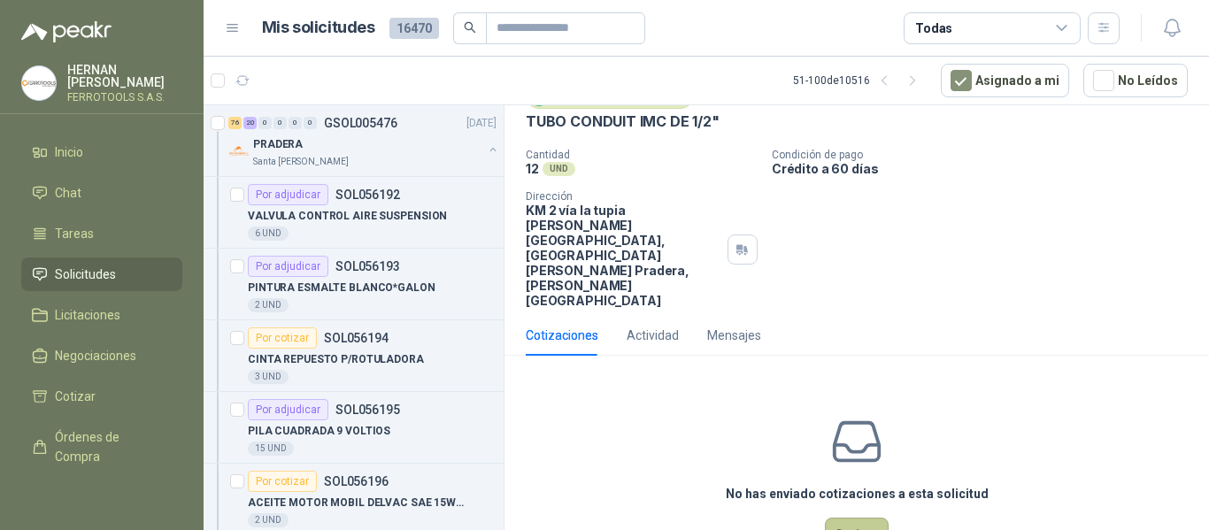
click at [841, 518] on button "Cotizar" at bounding box center [857, 535] width 64 height 34
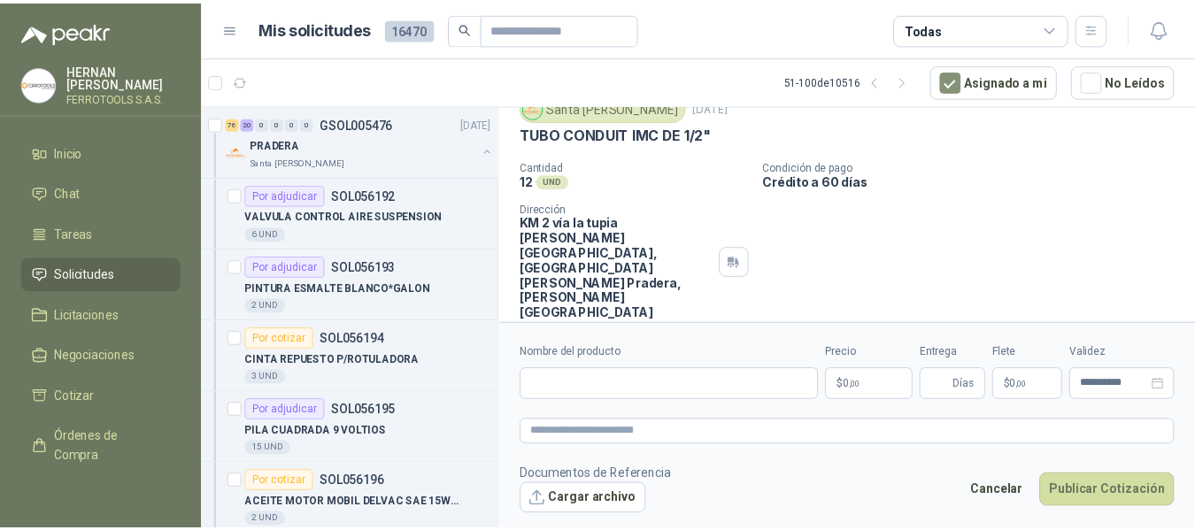
scroll to position [68, 0]
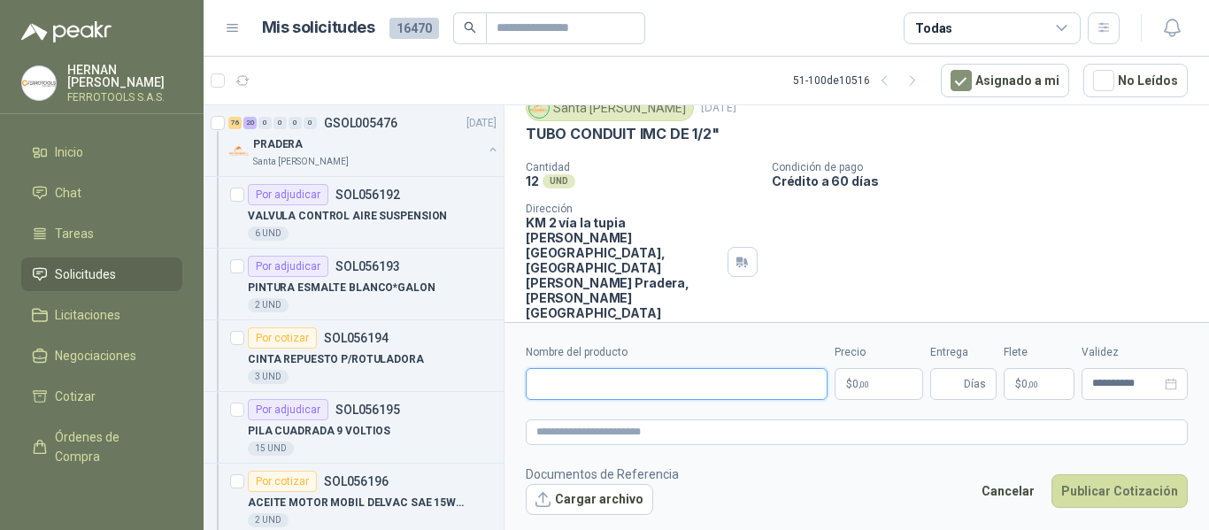
click at [683, 383] on input "Nombre del producto" at bounding box center [677, 384] width 302 height 32
paste input "**********"
type input "**********"
click at [691, 436] on textarea at bounding box center [857, 433] width 662 height 26
paste textarea "**********"
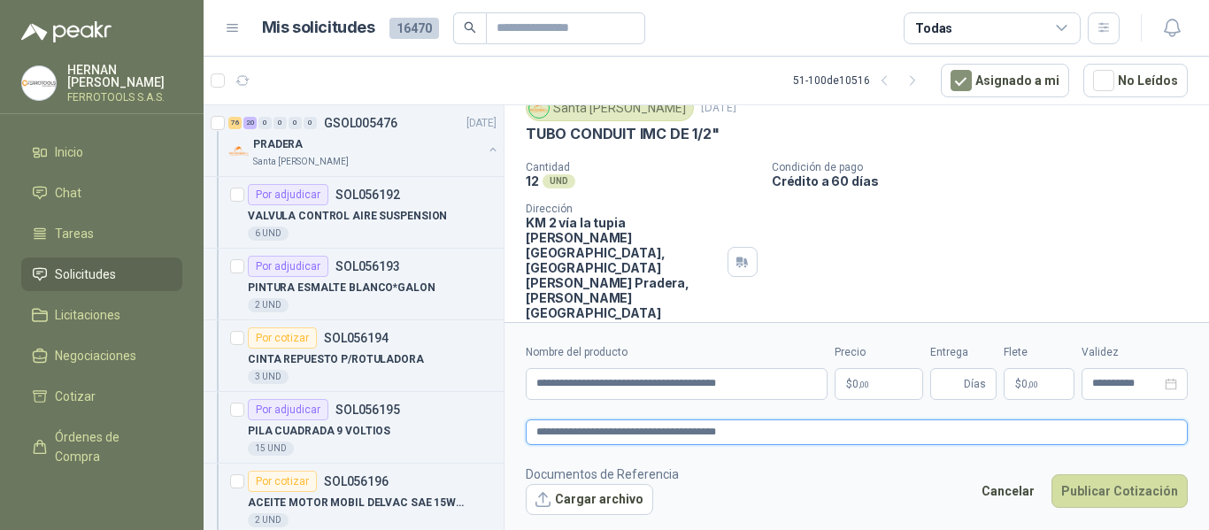
type textarea "**********"
click at [901, 376] on body "HERNAN RUALES FERROTOOLS S.A.S. Inicio Chat Tareas Solicitudes Licitaciones Neg…" at bounding box center [604, 265] width 1209 height 530
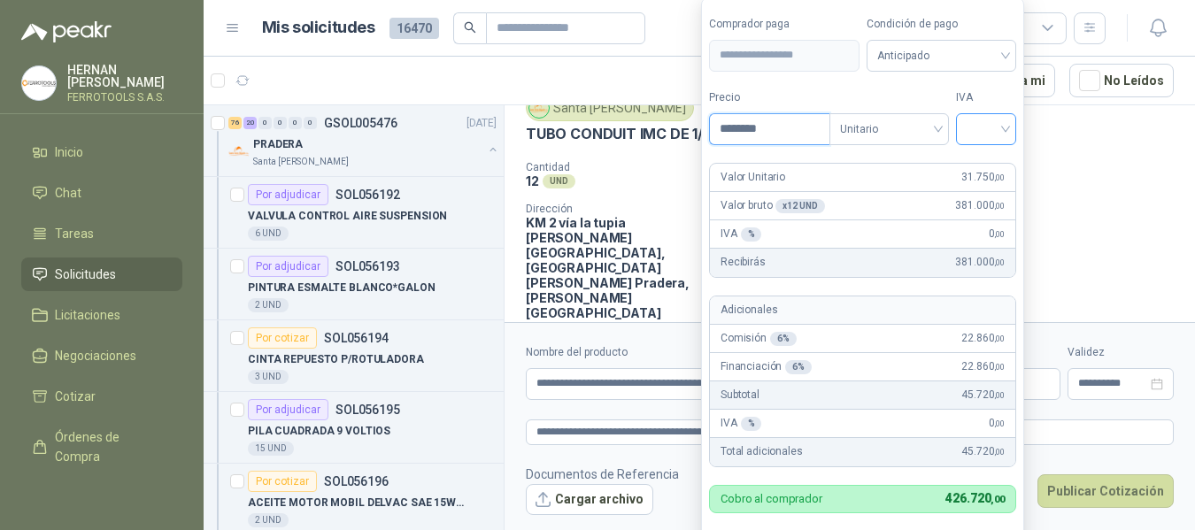
type input "********"
click at [1000, 136] on input "search" at bounding box center [986, 127] width 39 height 27
click at [986, 168] on div "19%" at bounding box center [990, 165] width 33 height 19
click at [996, 89] on label "IVA" at bounding box center [990, 97] width 61 height 17
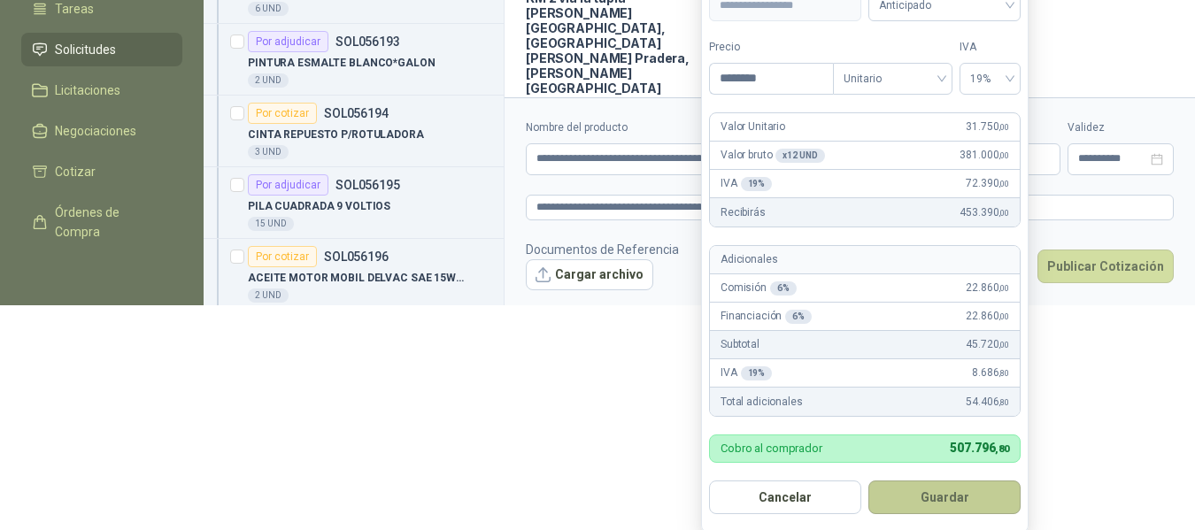
click at [954, 503] on button "Guardar" at bounding box center [944, 498] width 152 height 34
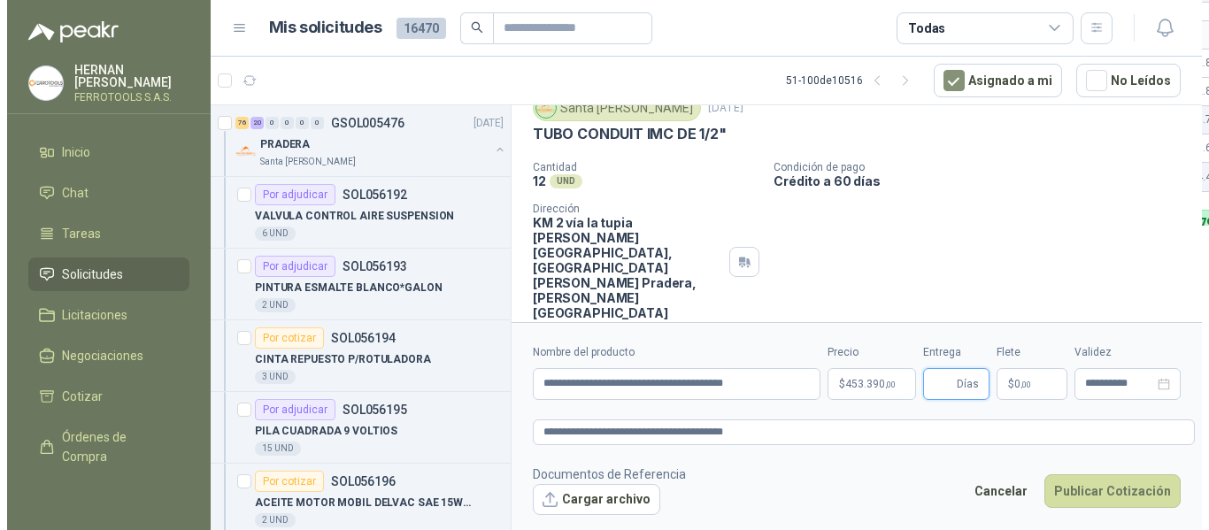
scroll to position [0, 0]
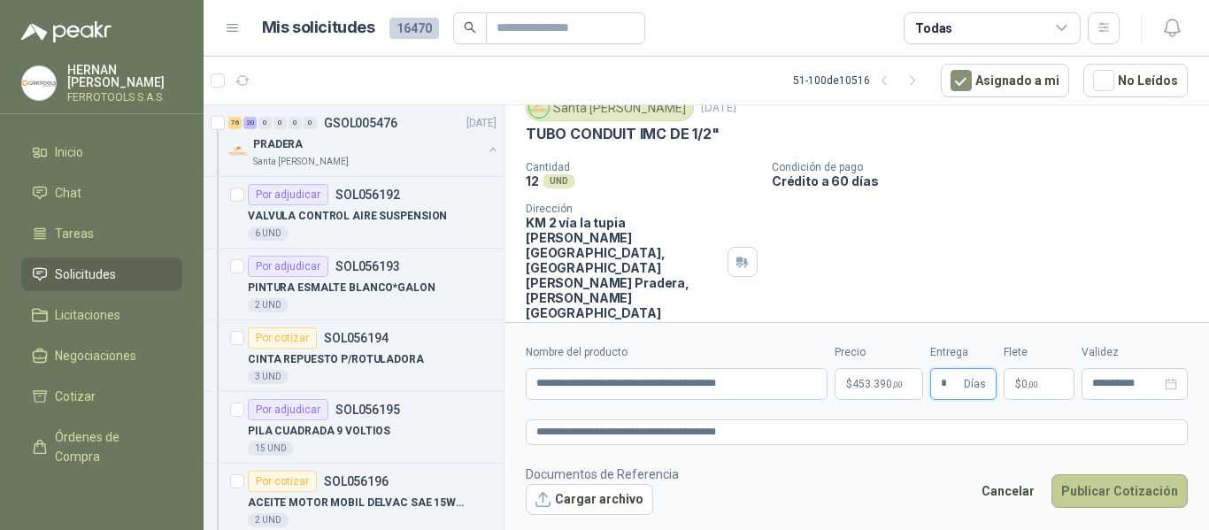
type input "*"
click at [1120, 499] on button "Publicar Cotización" at bounding box center [1120, 492] width 136 height 34
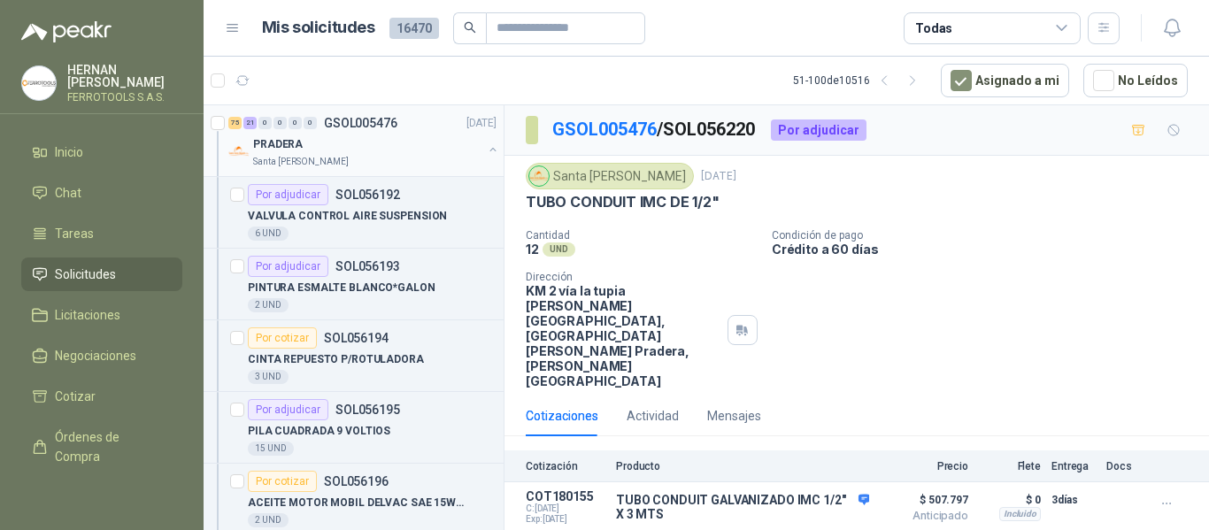
click at [343, 151] on div "PRADERA" at bounding box center [367, 144] width 229 height 21
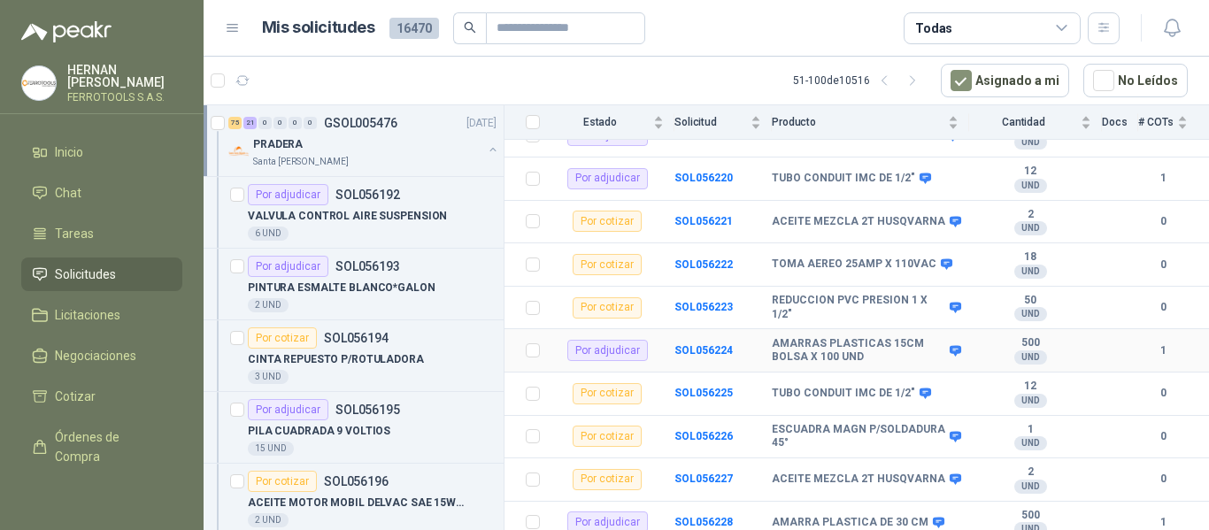
scroll to position [1505, 0]
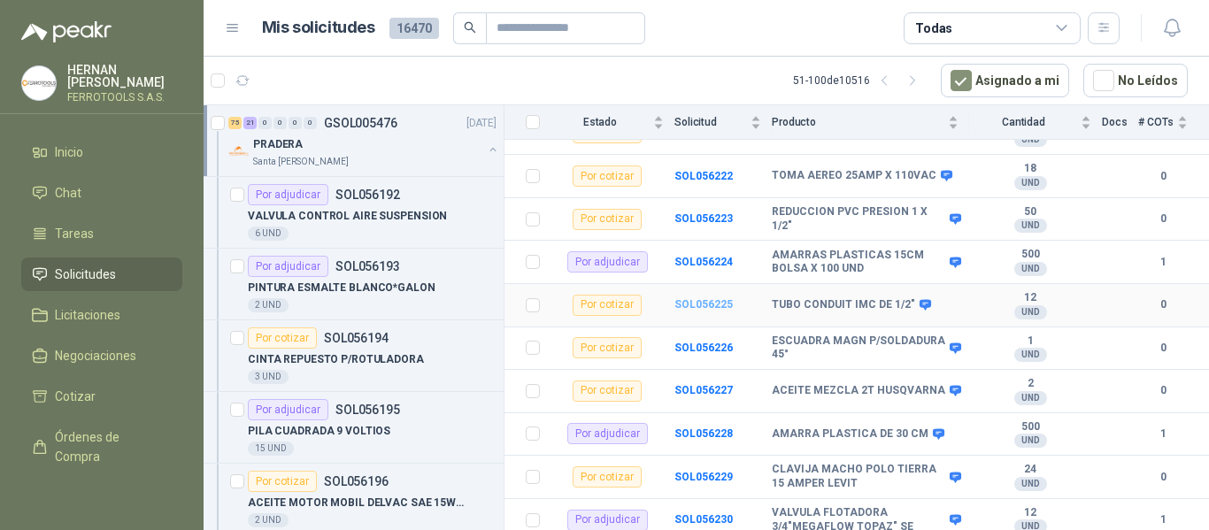
click at [711, 298] on b "SOL056225" at bounding box center [704, 304] width 58 height 12
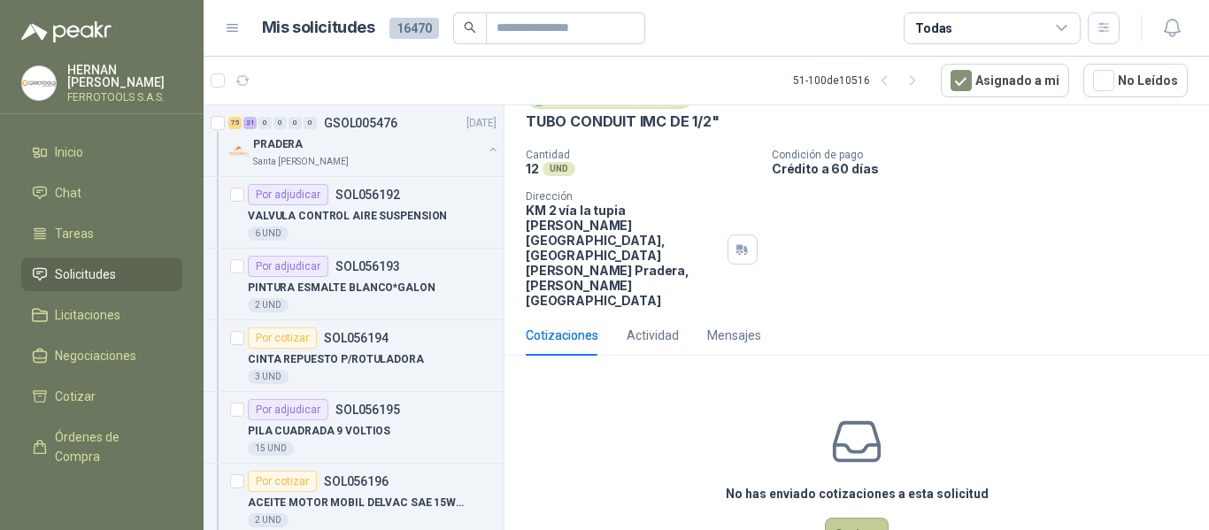
click at [841, 518] on button "Cotizar" at bounding box center [857, 535] width 64 height 34
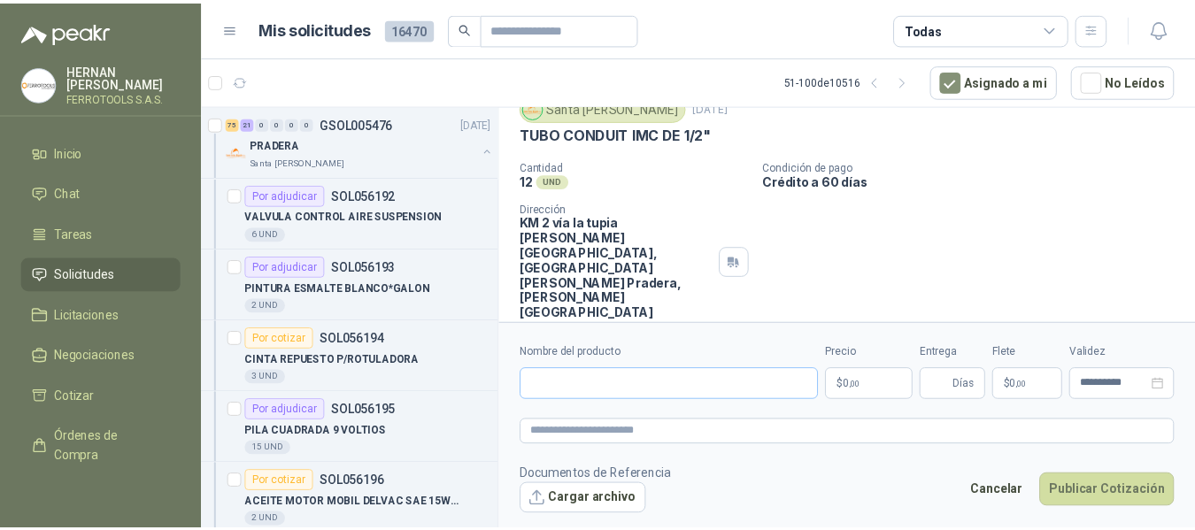
scroll to position [68, 0]
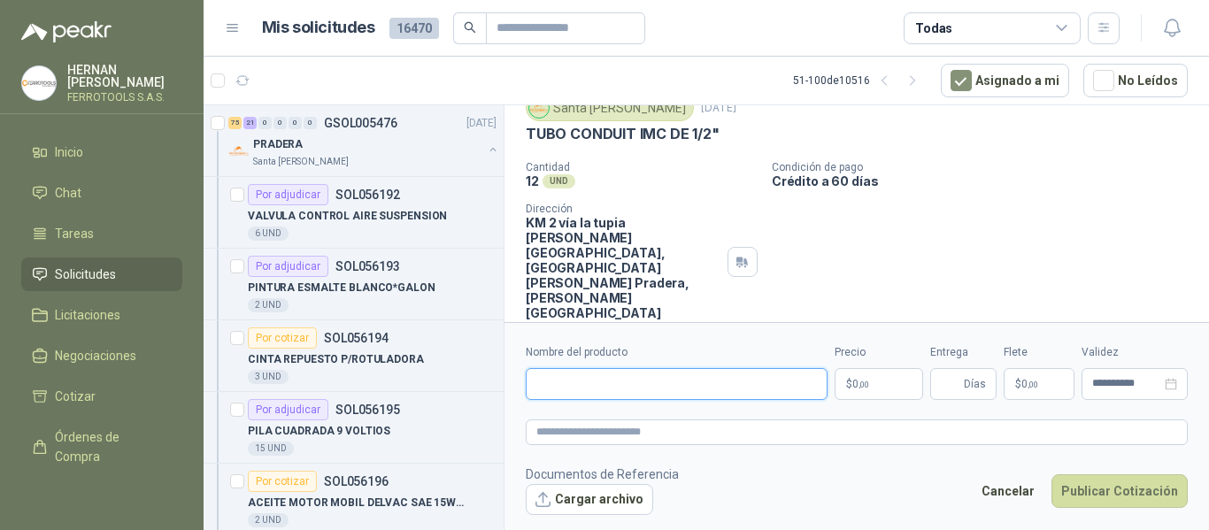
click at [673, 394] on input "Nombre del producto" at bounding box center [677, 384] width 302 height 32
paste input "**********"
type input "**********"
click at [698, 437] on textarea at bounding box center [857, 433] width 662 height 26
paste textarea "**********"
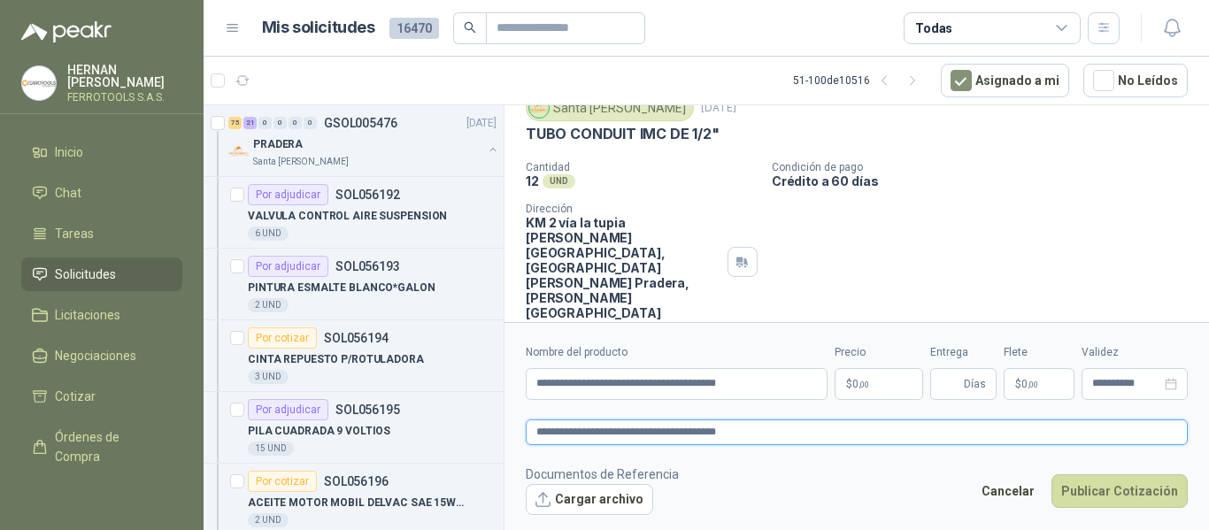
type textarea "**********"
click at [881, 376] on p "$ 0 ,00" at bounding box center [879, 384] width 89 height 32
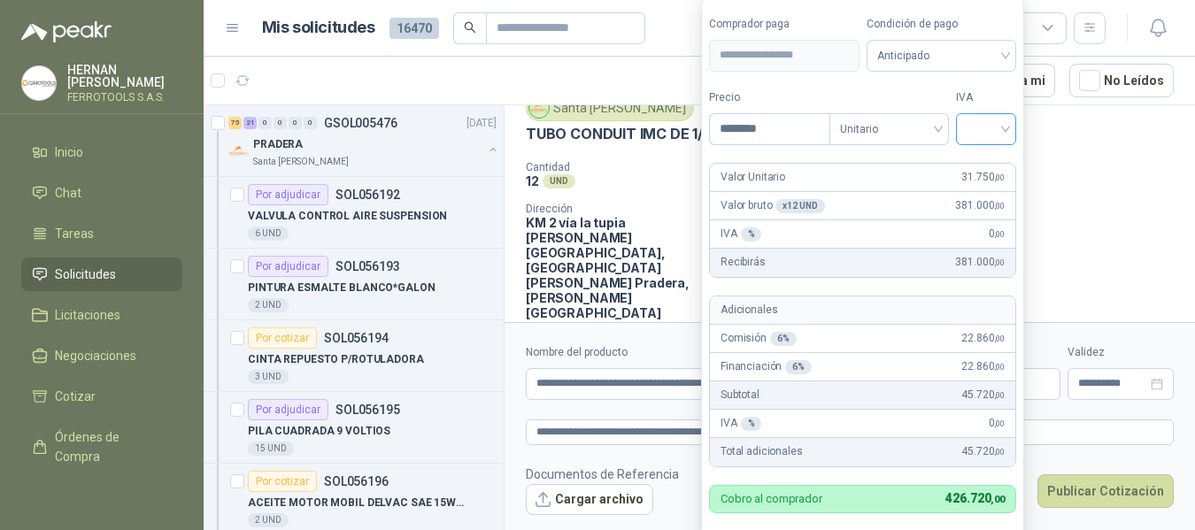
type input "********"
click at [982, 127] on input "search" at bounding box center [986, 127] width 39 height 27
click at [979, 158] on div "19%" at bounding box center [990, 165] width 33 height 19
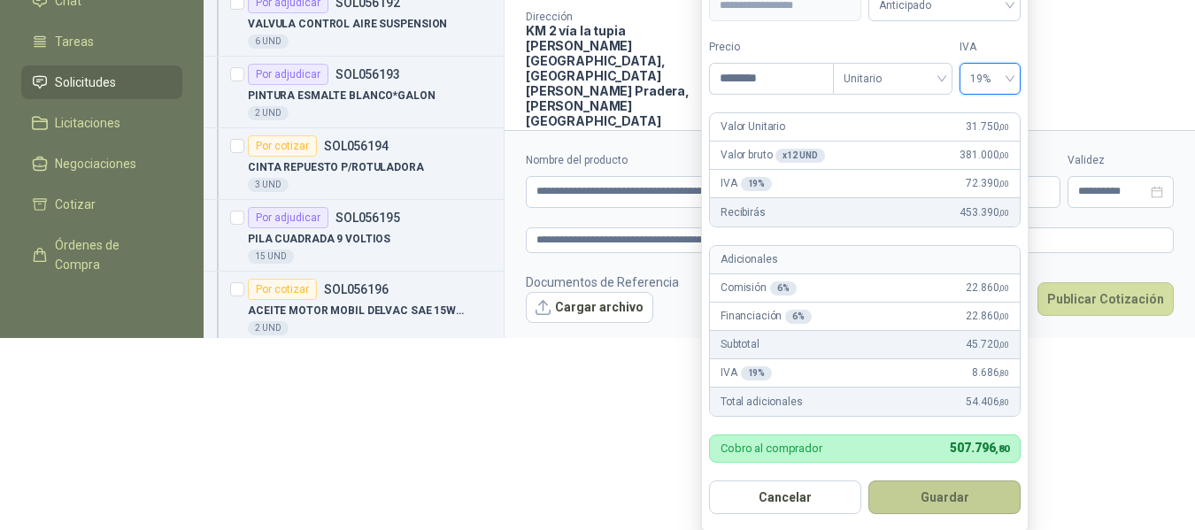
click at [974, 496] on button "Guardar" at bounding box center [944, 498] width 152 height 34
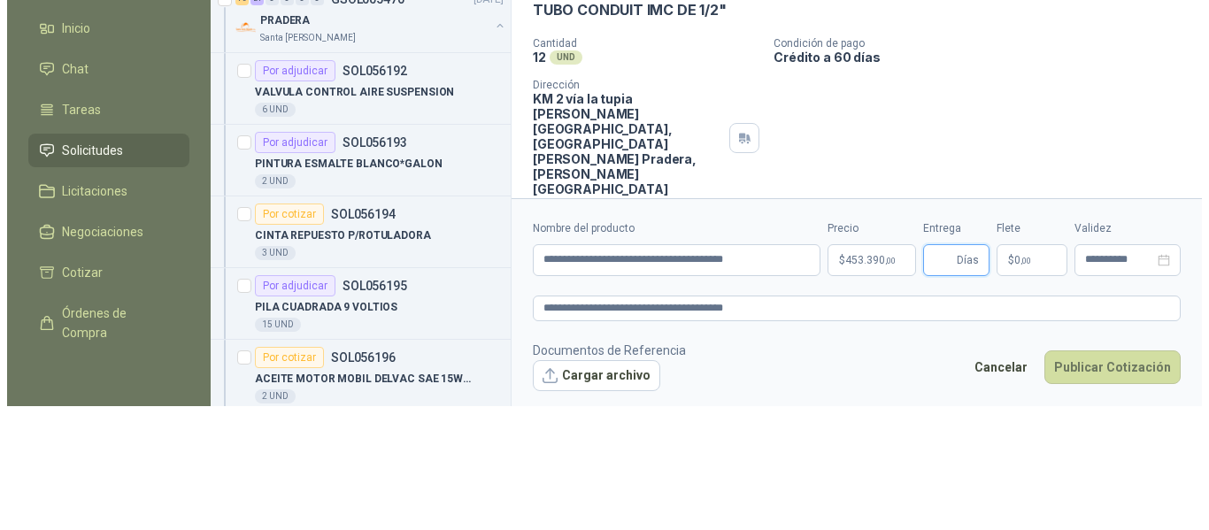
scroll to position [0, 0]
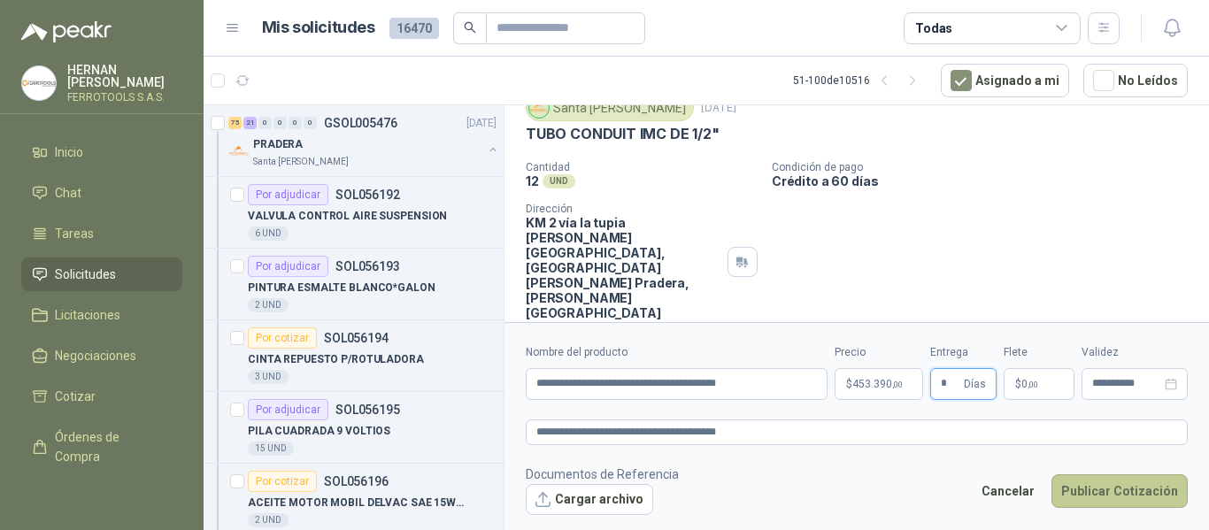
type input "*"
click at [1098, 492] on button "Publicar Cotización" at bounding box center [1120, 492] width 136 height 34
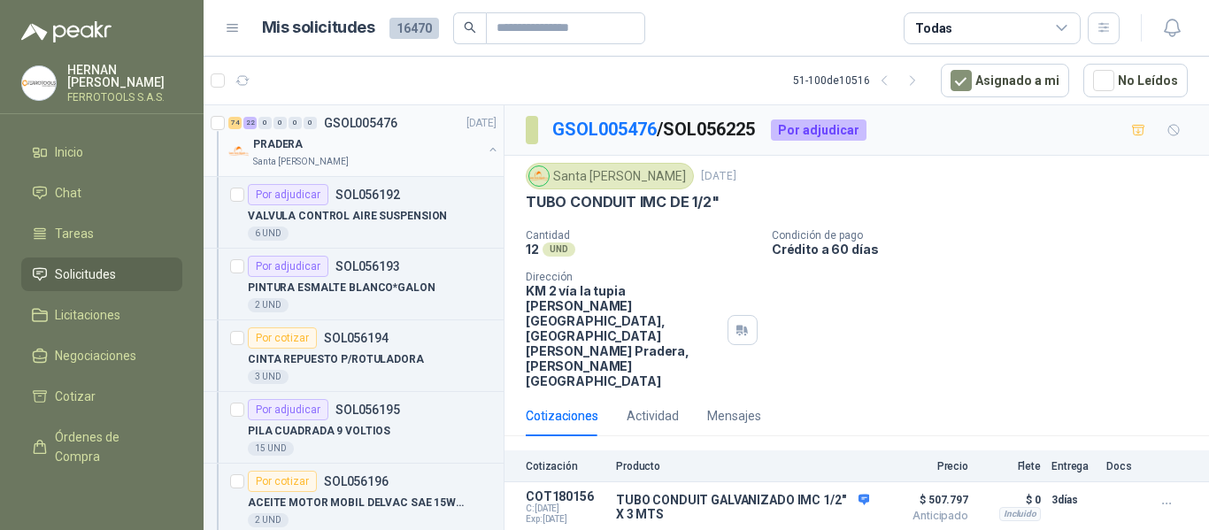
click at [285, 150] on p "PRADERA" at bounding box center [278, 144] width 50 height 17
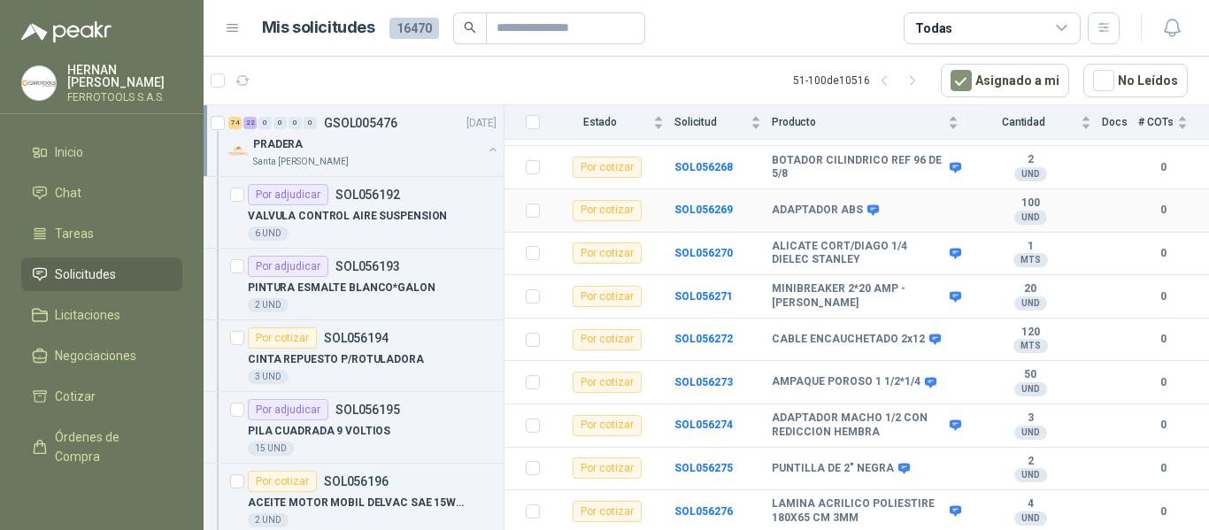
scroll to position [3541, 0]
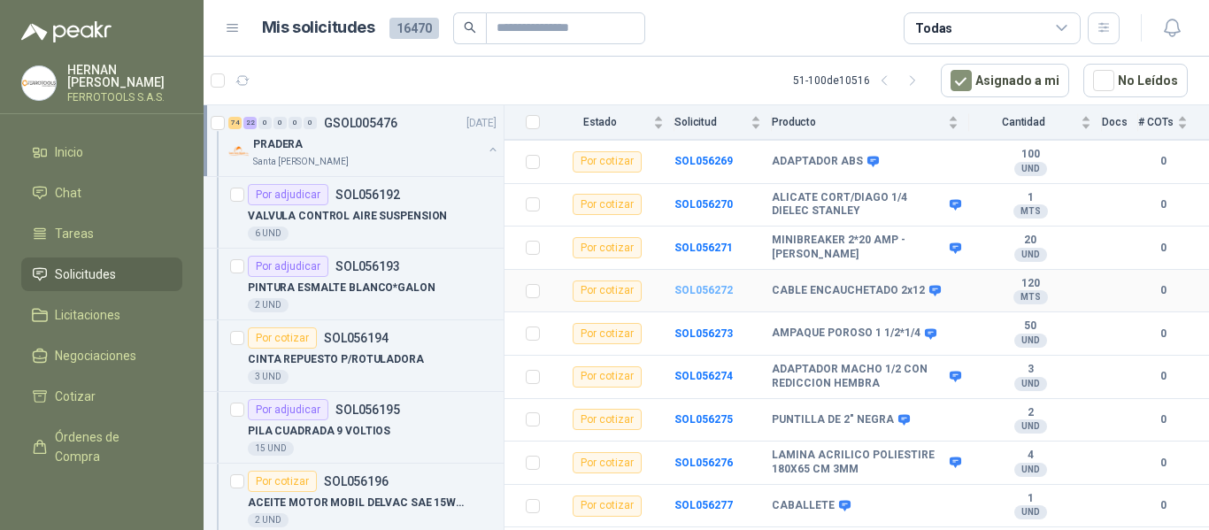
click at [695, 284] on b "SOL056272" at bounding box center [704, 290] width 58 height 12
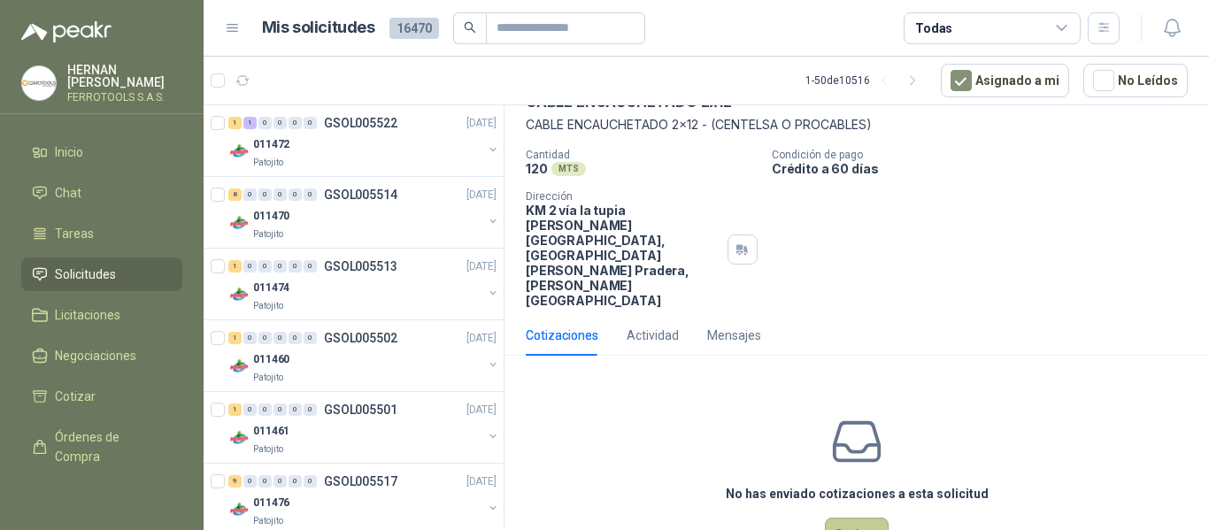
click at [848, 518] on button "Cotizar" at bounding box center [857, 535] width 64 height 34
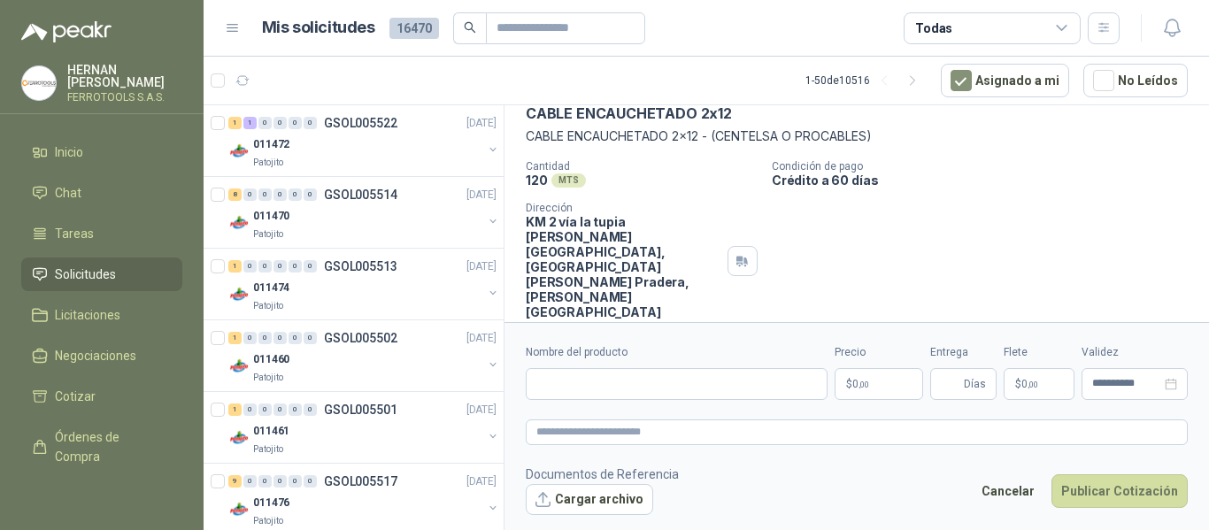
scroll to position [88, 0]
click at [659, 378] on input "Nombre del producto" at bounding box center [677, 384] width 302 height 32
paste input "**********"
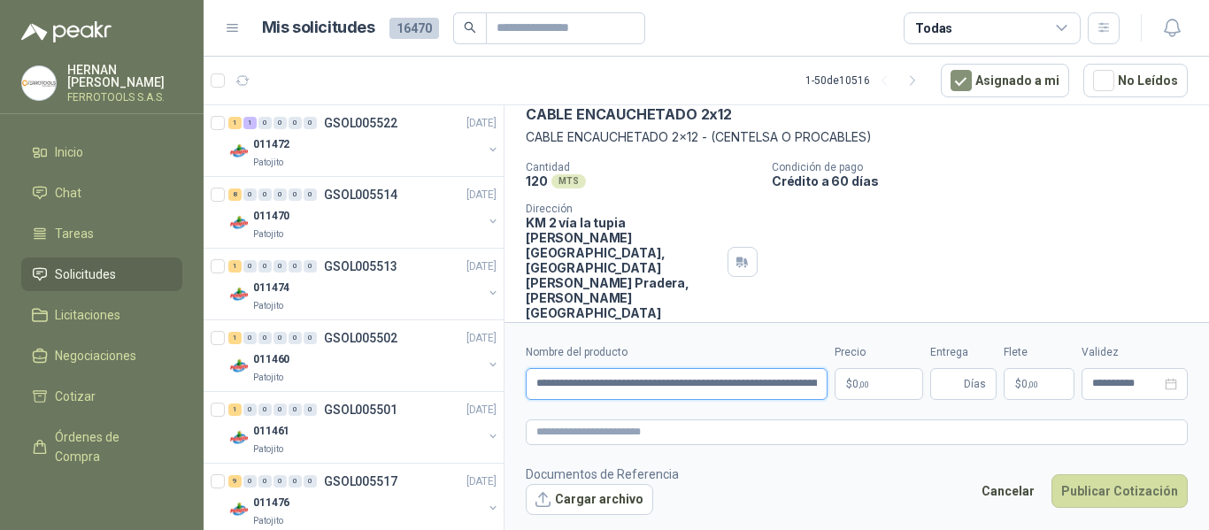
scroll to position [0, 140]
type input "**********"
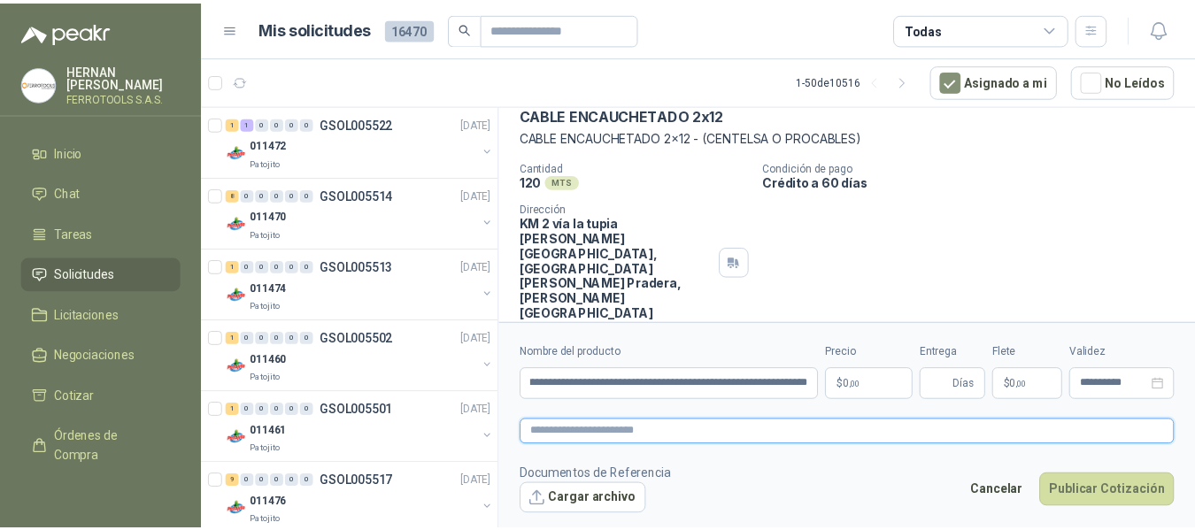
scroll to position [0, 0]
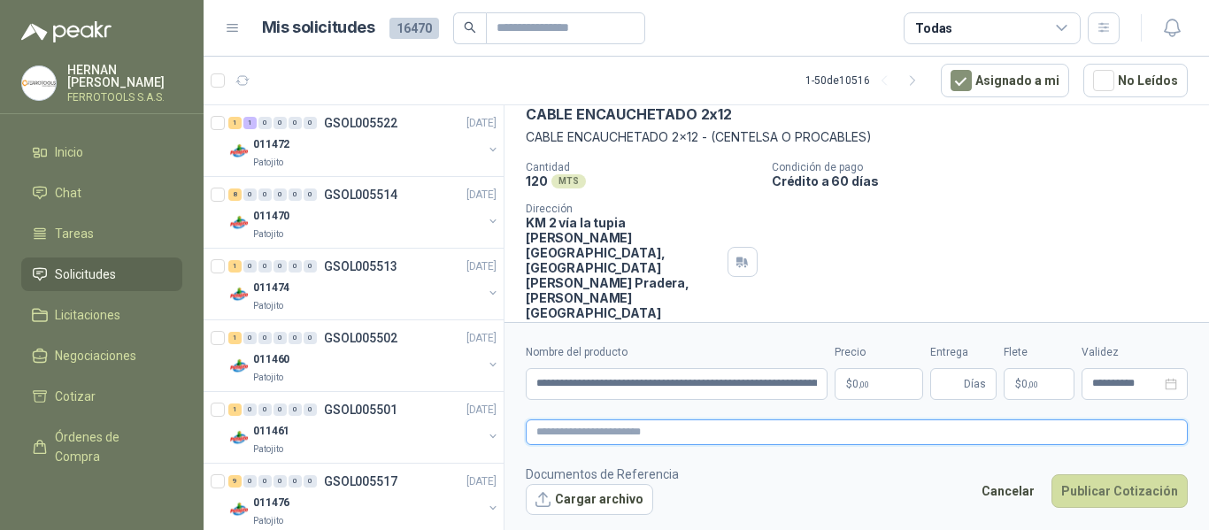
click at [705, 427] on textarea at bounding box center [857, 433] width 662 height 26
paste textarea "**********"
type textarea "**********"
click at [878, 388] on p "$ 0 ,00" at bounding box center [879, 384] width 89 height 32
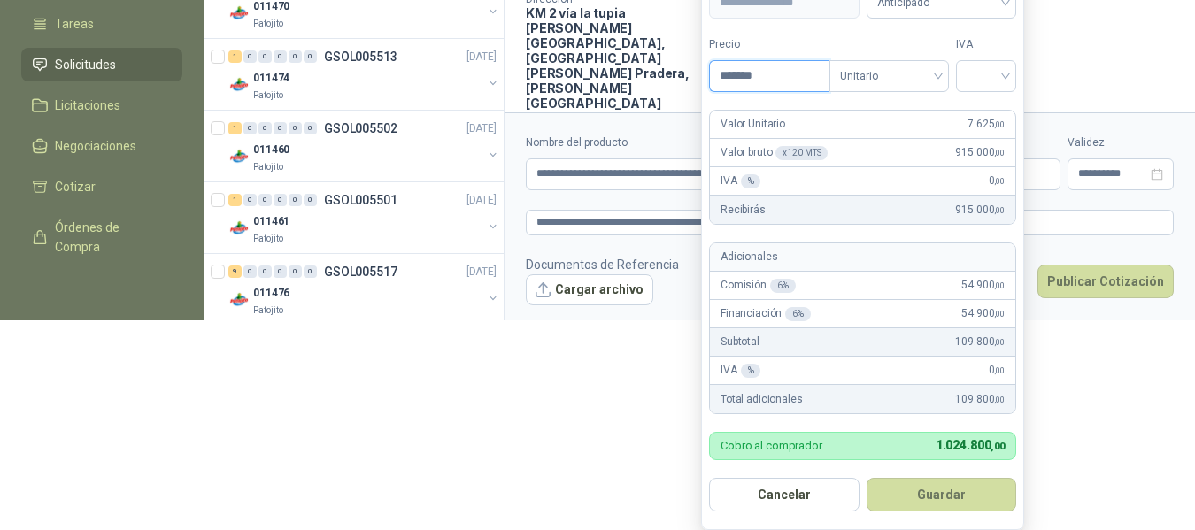
scroll to position [235, 0]
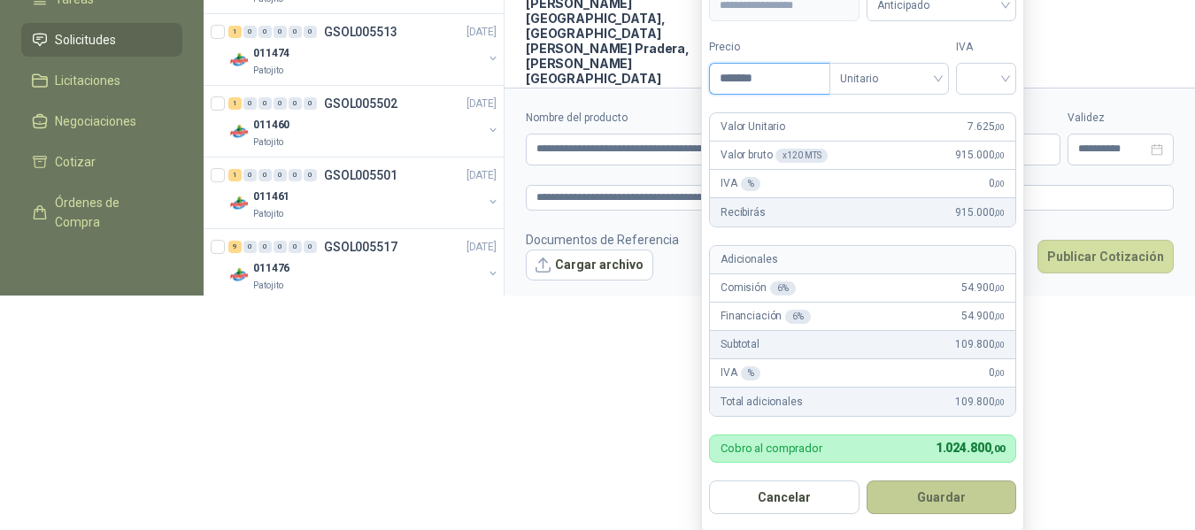
type input "*******"
click at [956, 494] on button "Guardar" at bounding box center [942, 498] width 151 height 34
click at [1010, 67] on div at bounding box center [986, 79] width 60 height 32
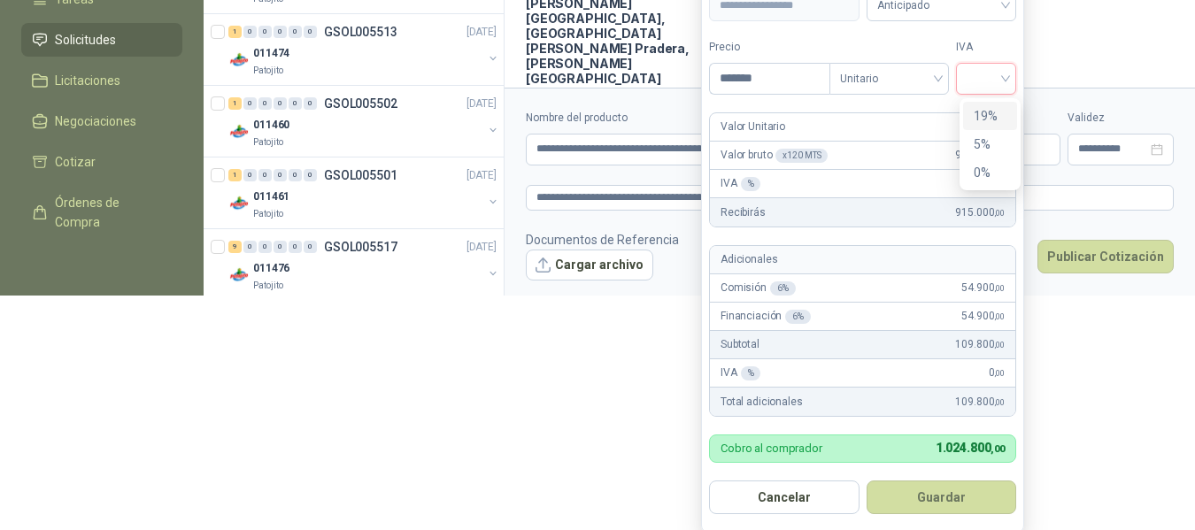
click at [995, 110] on div "19%" at bounding box center [990, 115] width 33 height 19
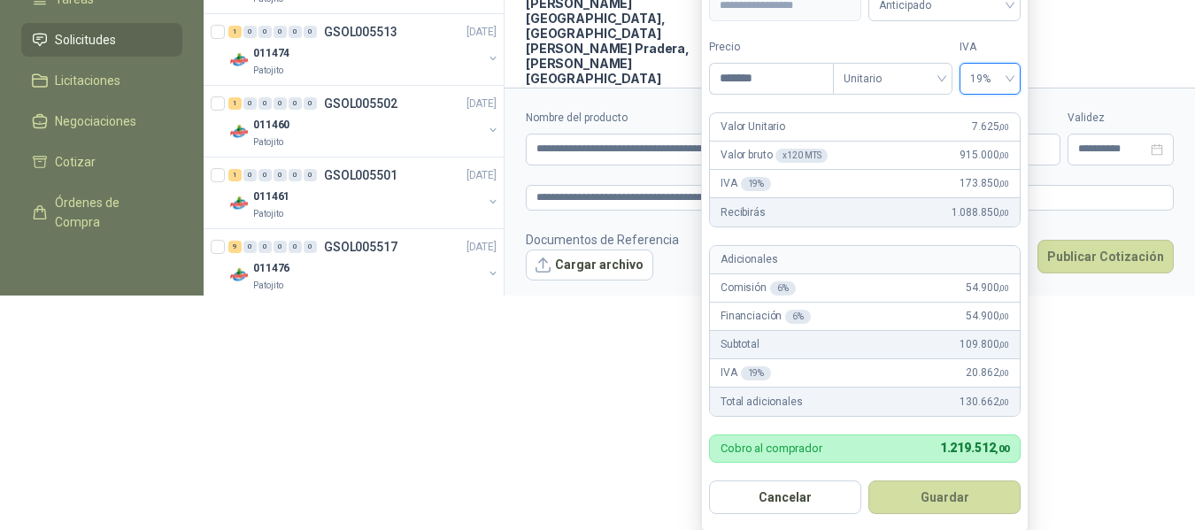
click at [971, 501] on button "Guardar" at bounding box center [944, 498] width 152 height 34
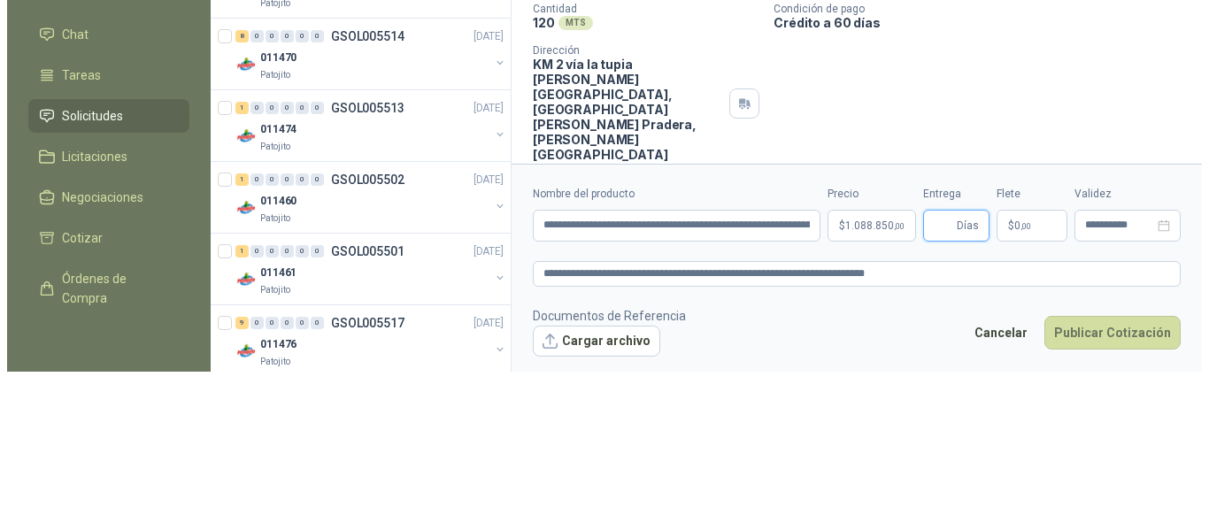
scroll to position [0, 0]
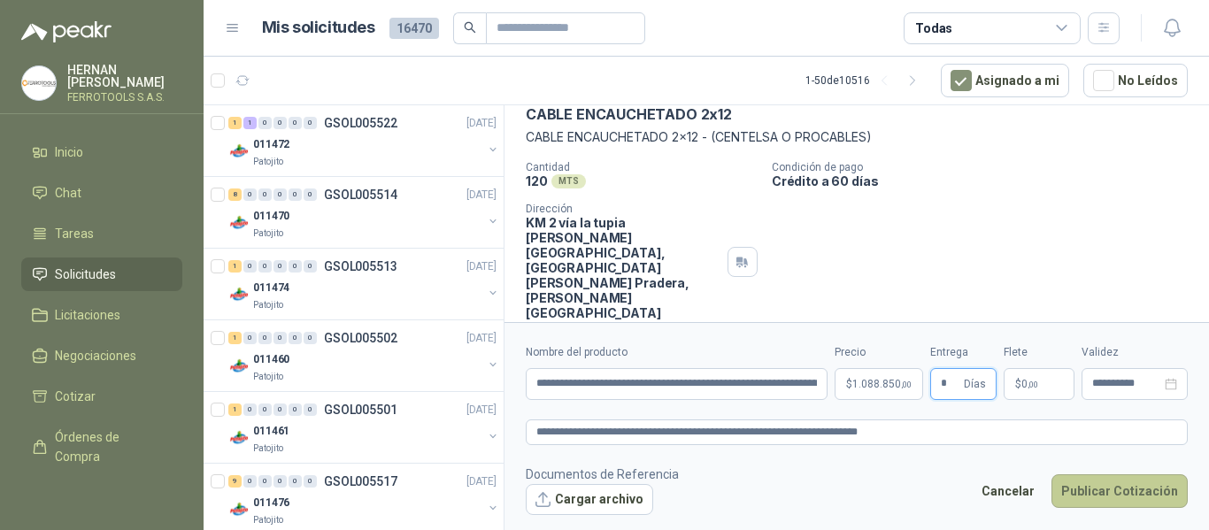
type input "*"
click at [1122, 502] on button "Publicar Cotización" at bounding box center [1120, 492] width 136 height 34
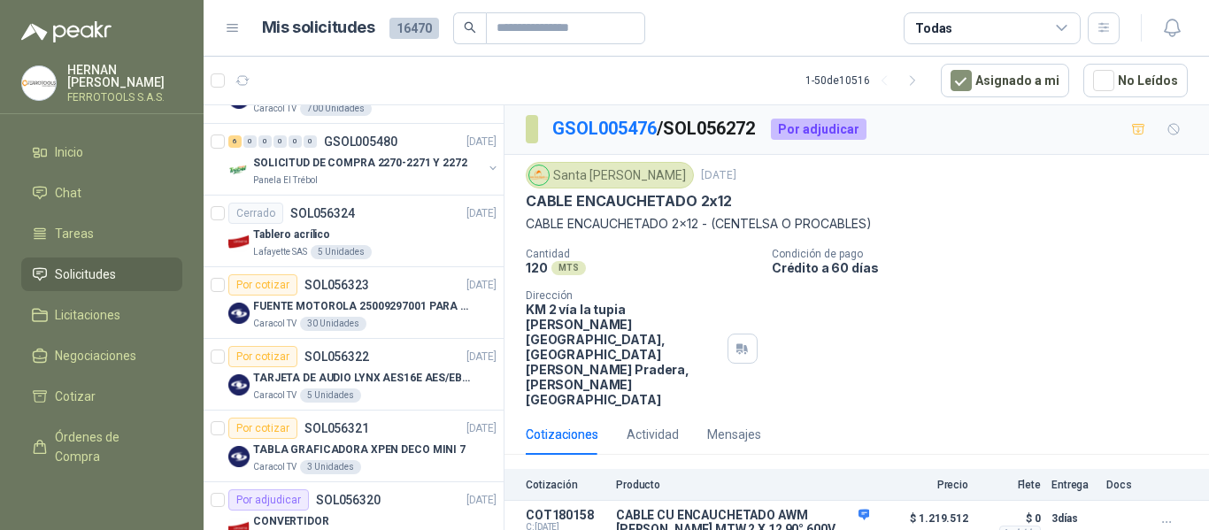
scroll to position [3193, 0]
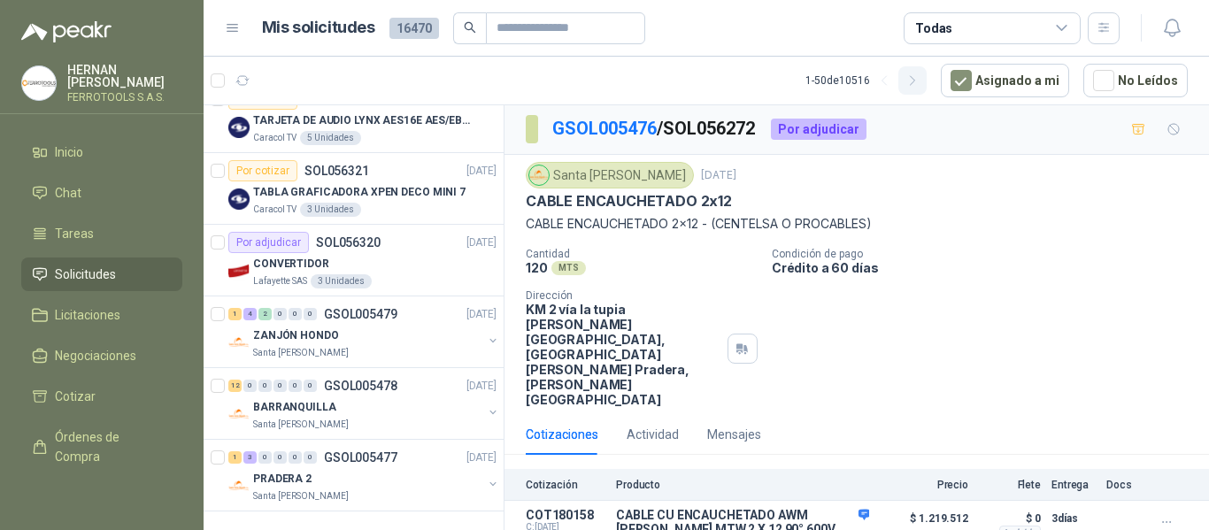
click at [916, 73] on icon "button" at bounding box center [913, 80] width 15 height 15
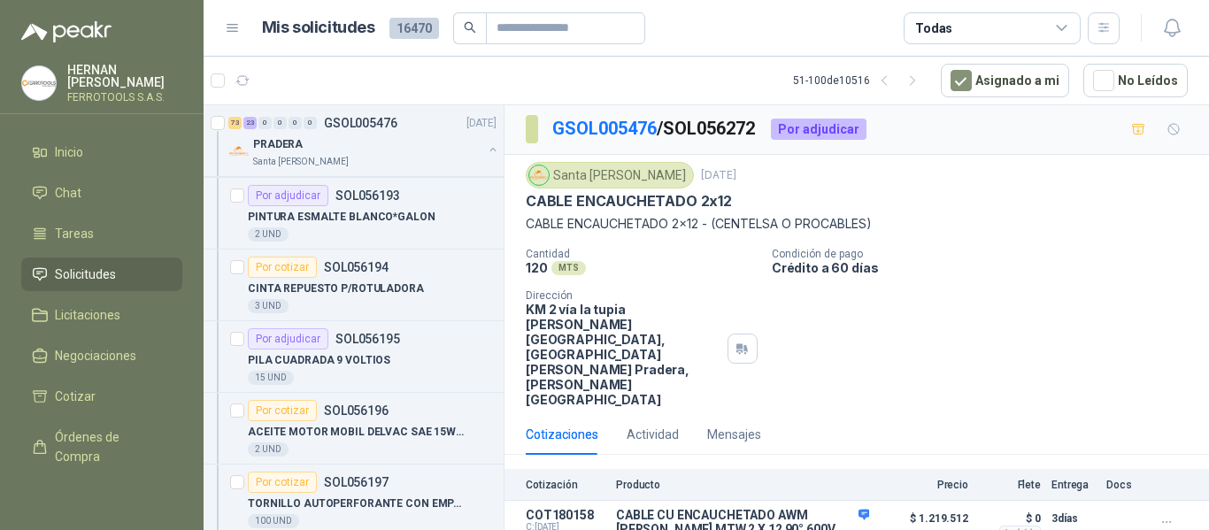
scroll to position [0, 0]
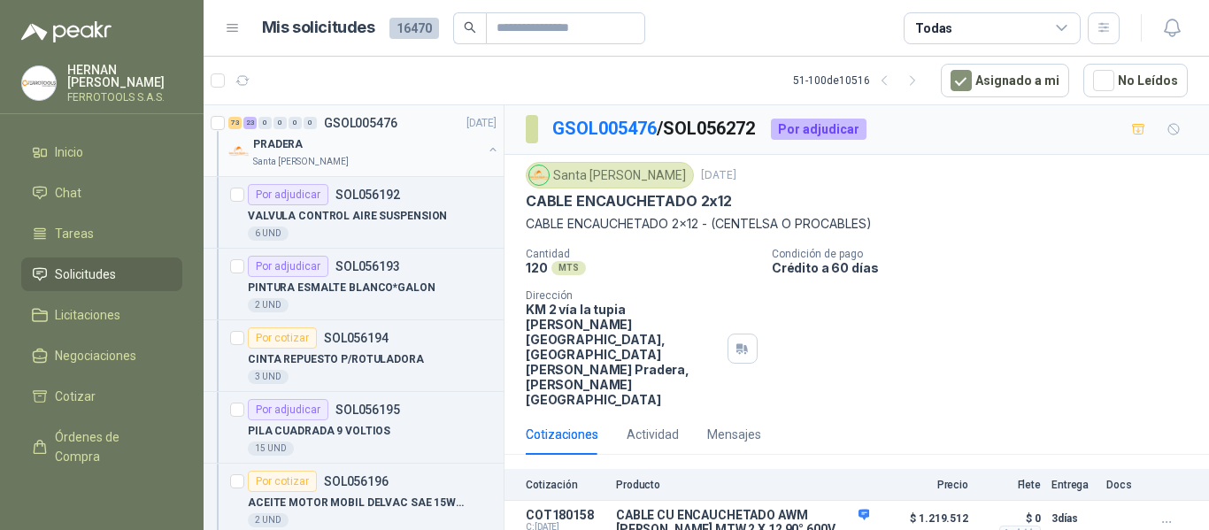
click at [369, 153] on div "PRADERA" at bounding box center [367, 144] width 229 height 21
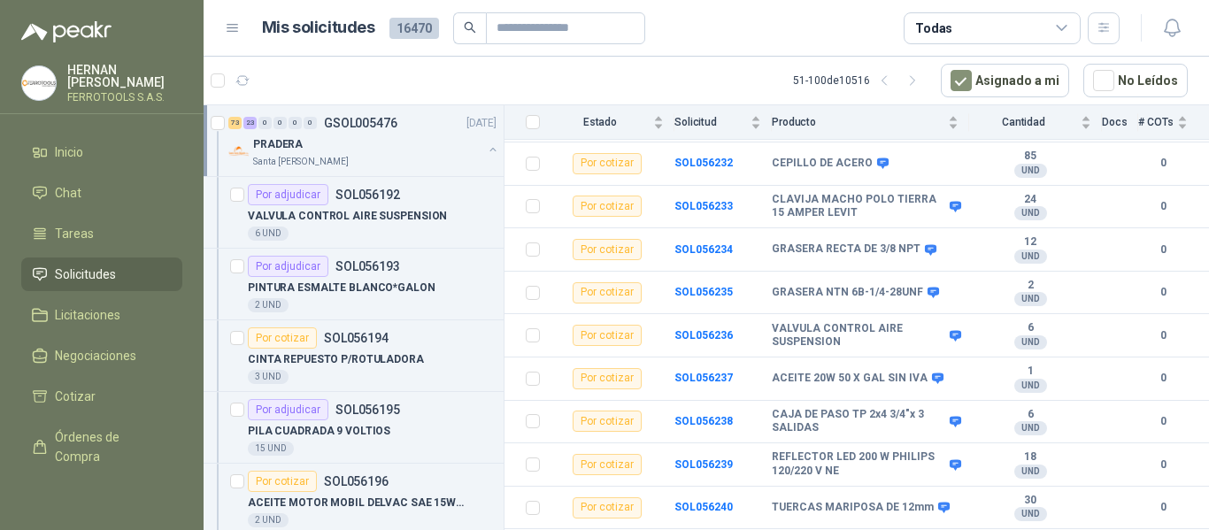
scroll to position [2036, 0]
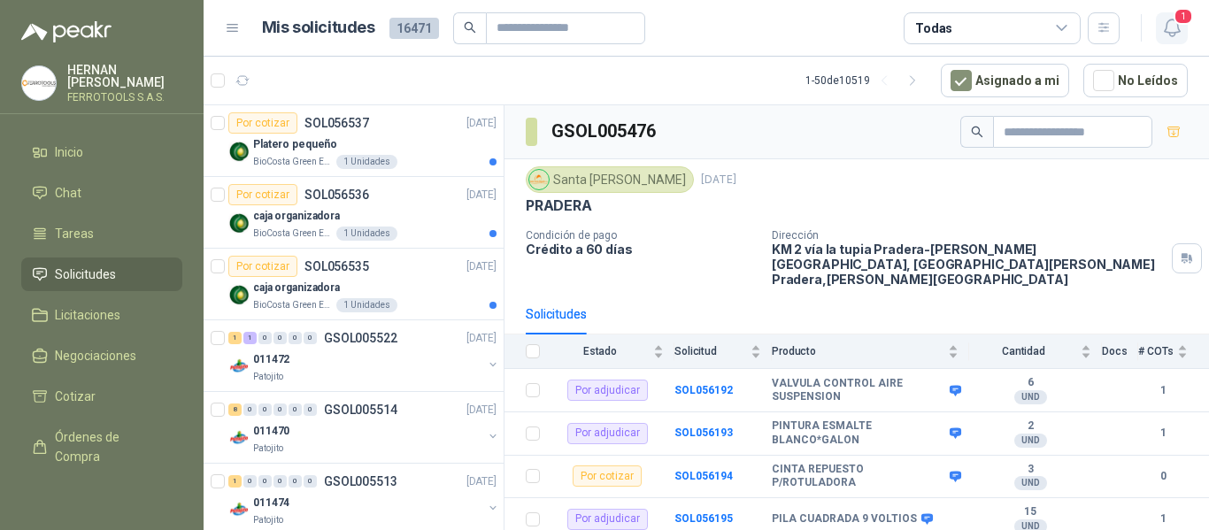
click at [1169, 30] on icon "button" at bounding box center [1173, 28] width 22 height 22
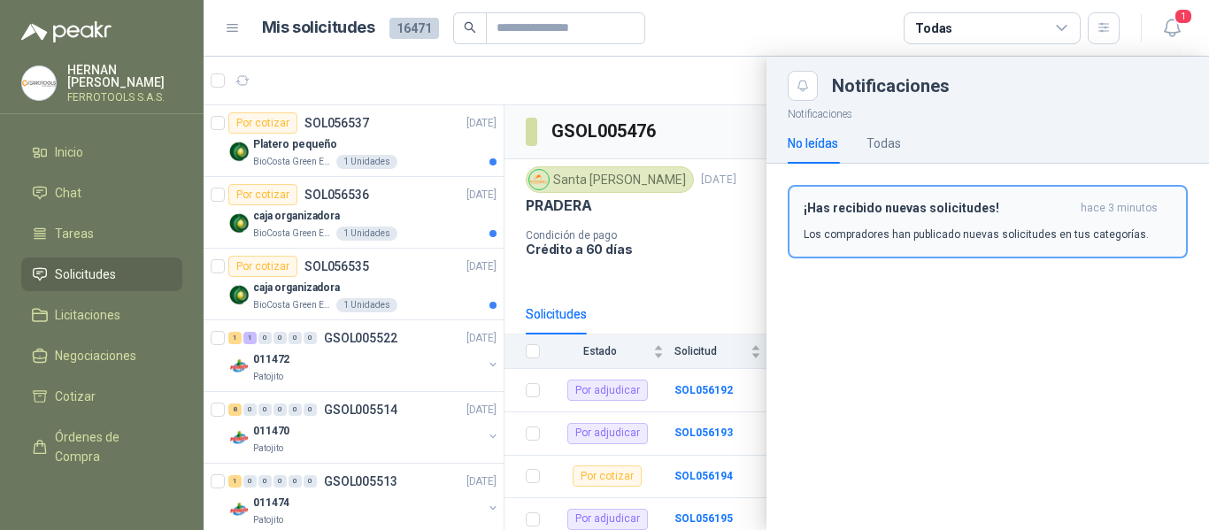
click at [977, 204] on h3 "¡Has recibido nuevas solicitudes!" at bounding box center [939, 208] width 270 height 15
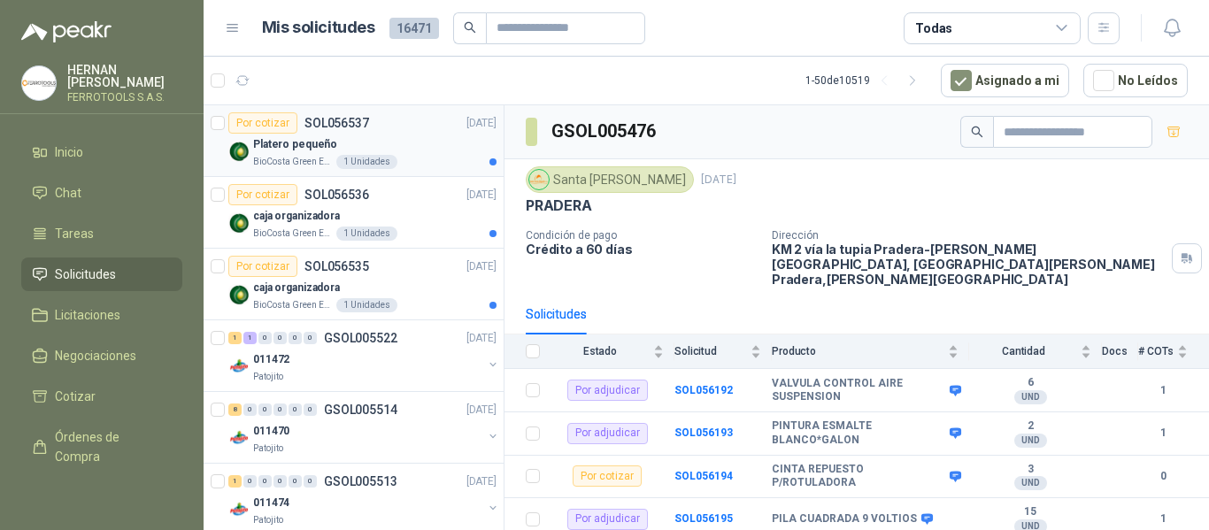
click at [437, 143] on div "Platero pequeño" at bounding box center [374, 144] width 243 height 21
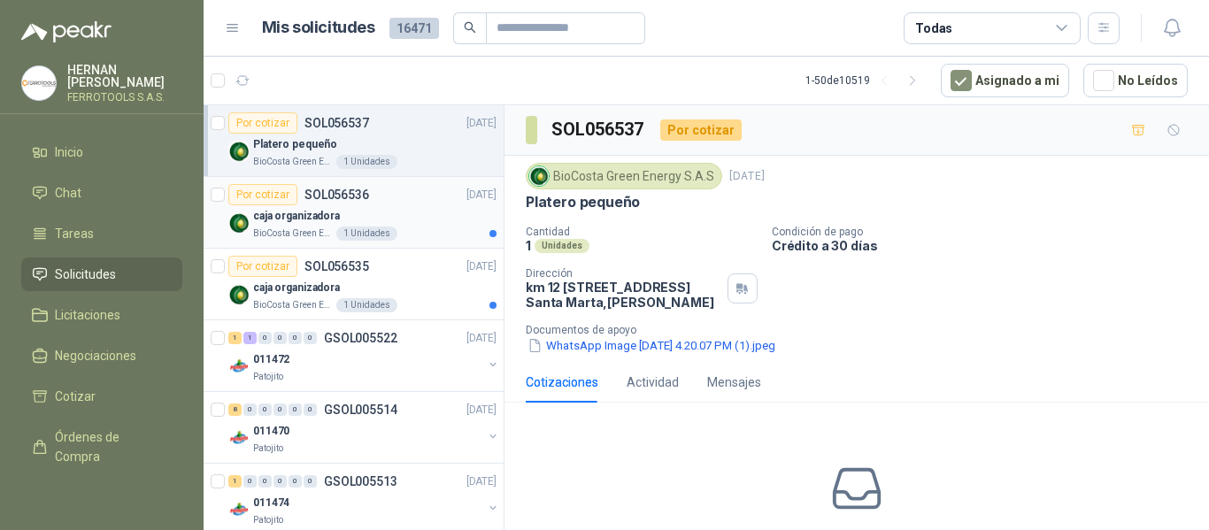
click at [383, 204] on div "Por cotizar SOL056536 17/09/25" at bounding box center [362, 194] width 268 height 21
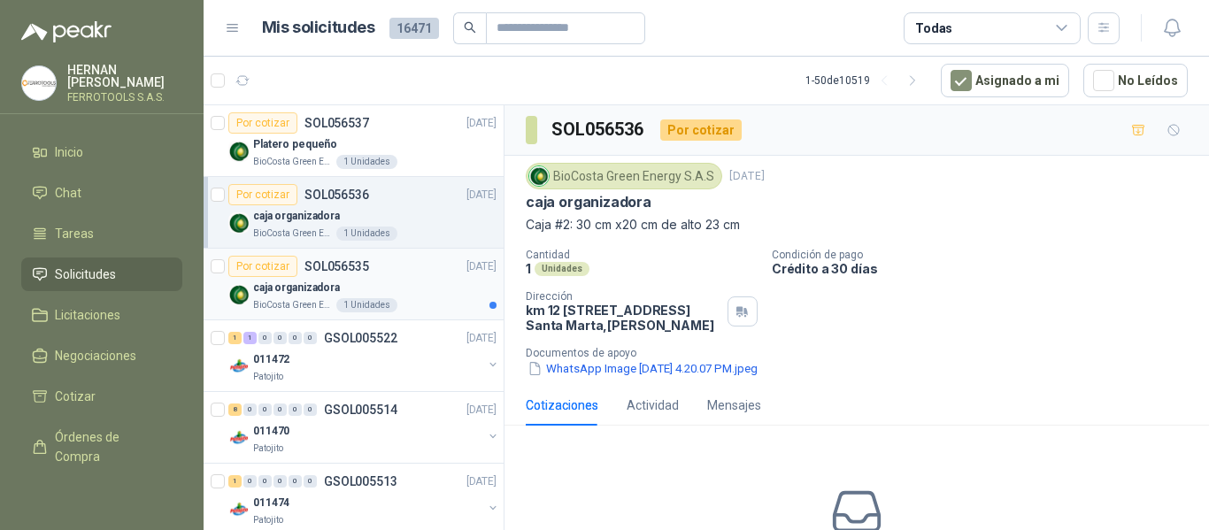
click at [418, 283] on div "caja organizadora" at bounding box center [374, 287] width 243 height 21
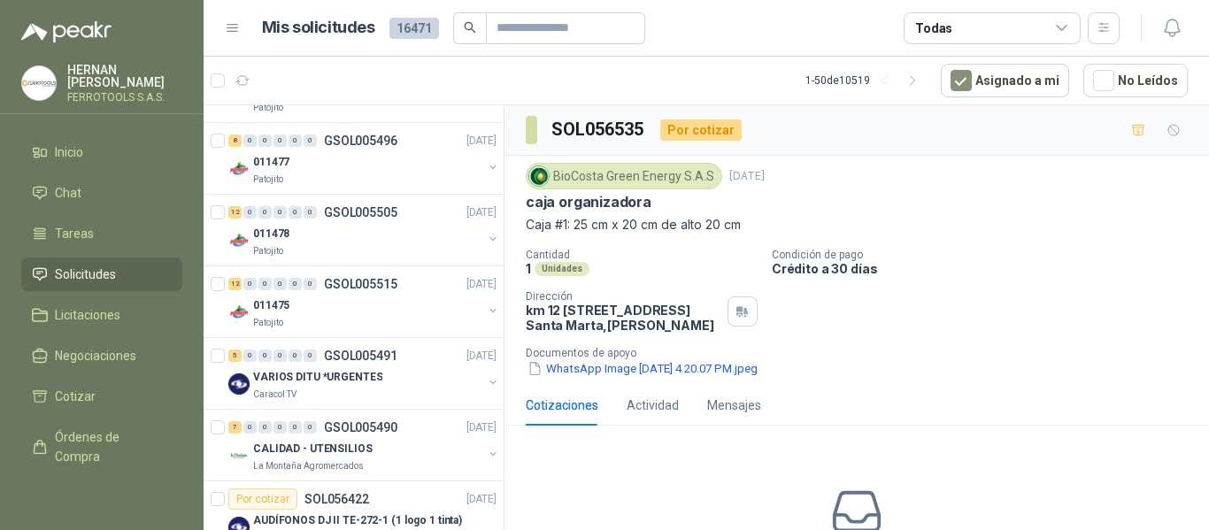
scroll to position [708, 0]
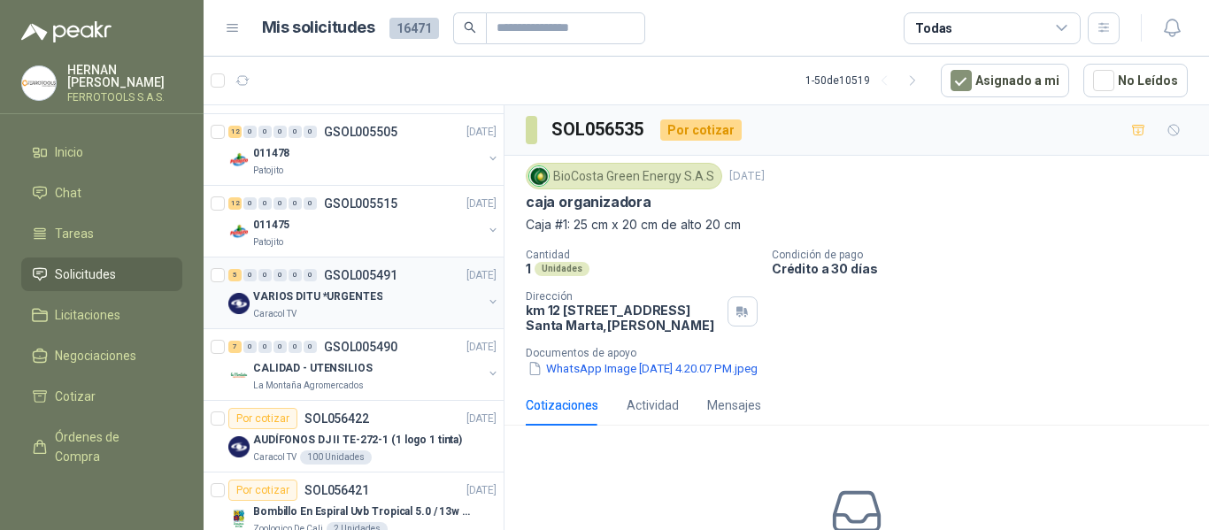
click at [413, 301] on div "VARIOS DITU *URGENTES" at bounding box center [367, 296] width 229 height 21
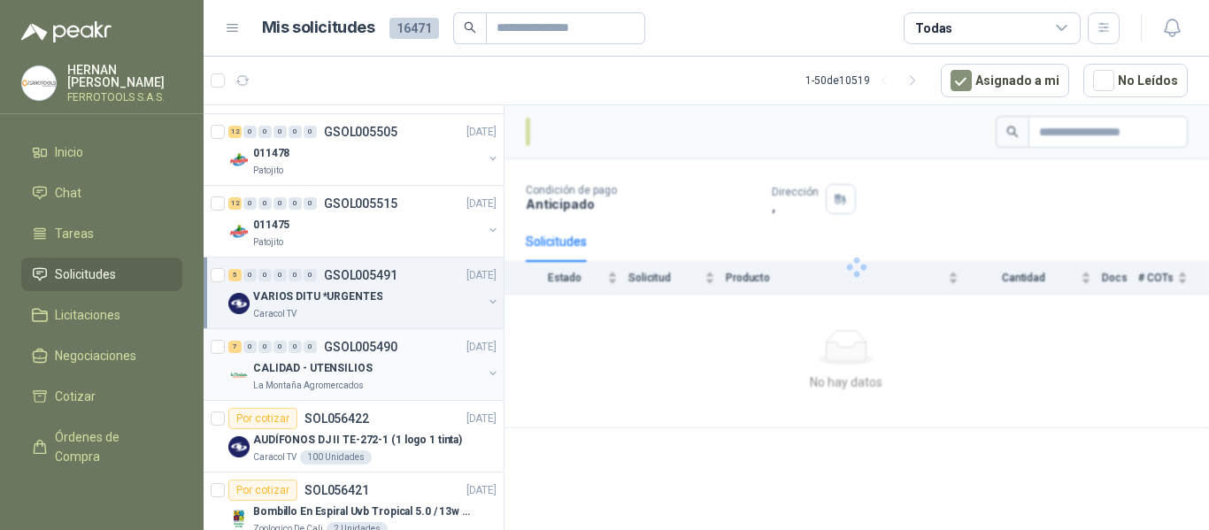
click at [409, 382] on div "La Montaña Agromercados" at bounding box center [367, 386] width 229 height 14
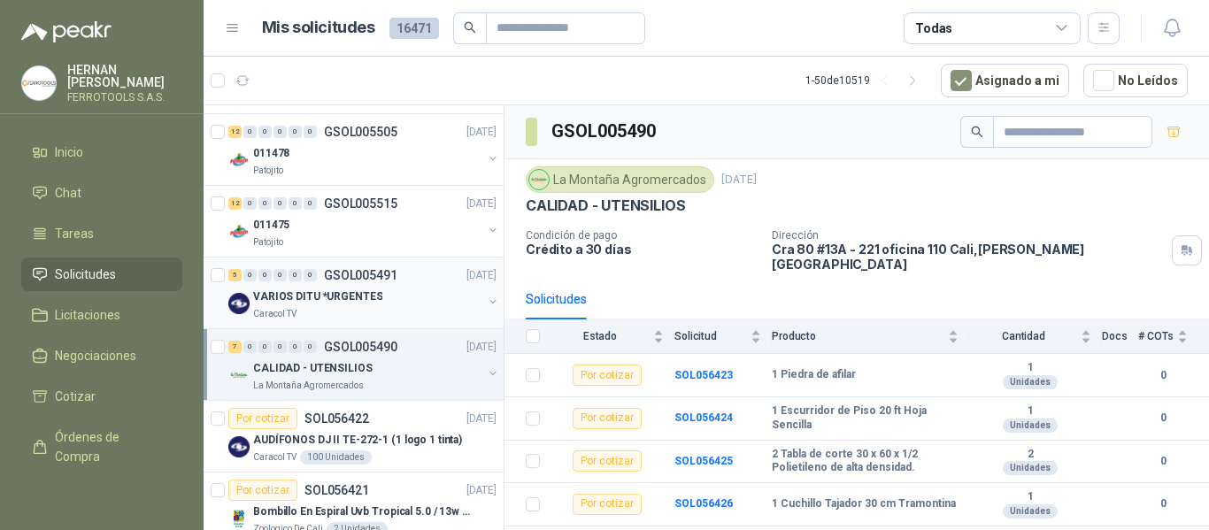
click at [415, 302] on div "VARIOS DITU *URGENTES" at bounding box center [367, 296] width 229 height 21
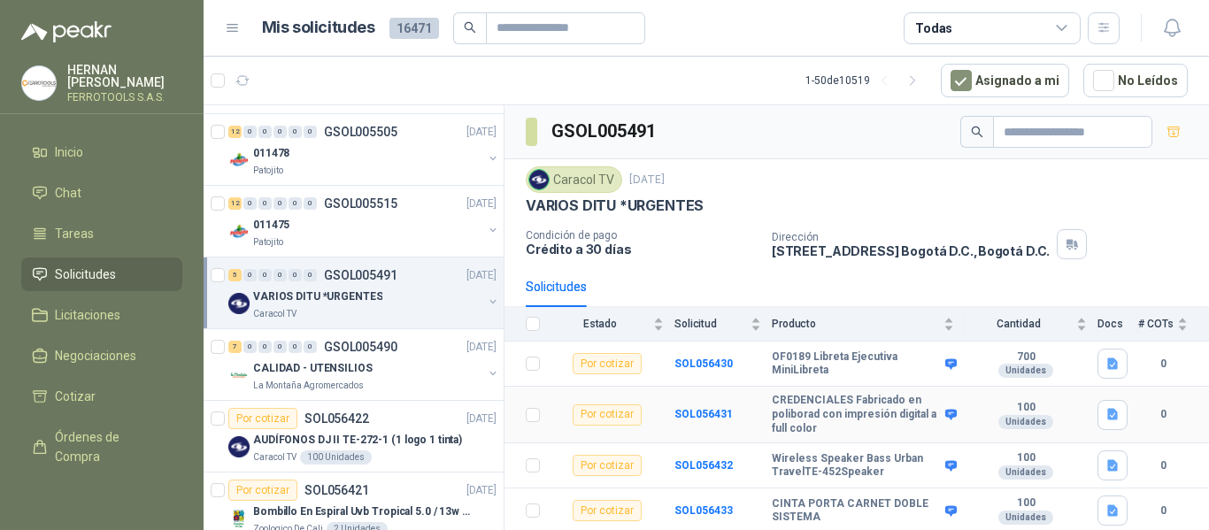
scroll to position [42, 0]
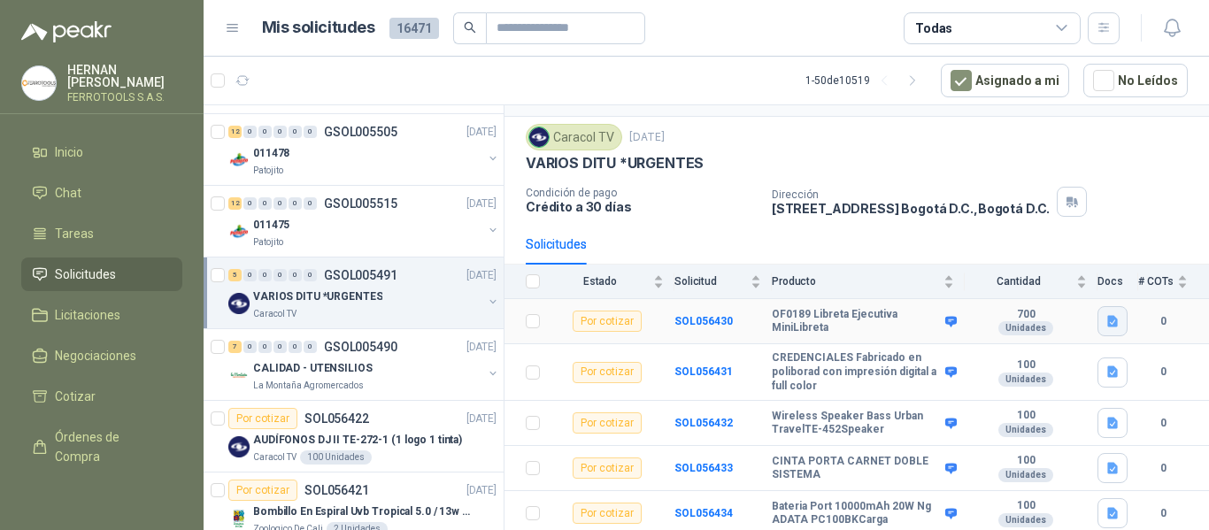
click at [1098, 307] on button "button" at bounding box center [1113, 321] width 30 height 30
click at [1065, 274] on button "VARIOS DITU.docx" at bounding box center [1043, 283] width 120 height 19
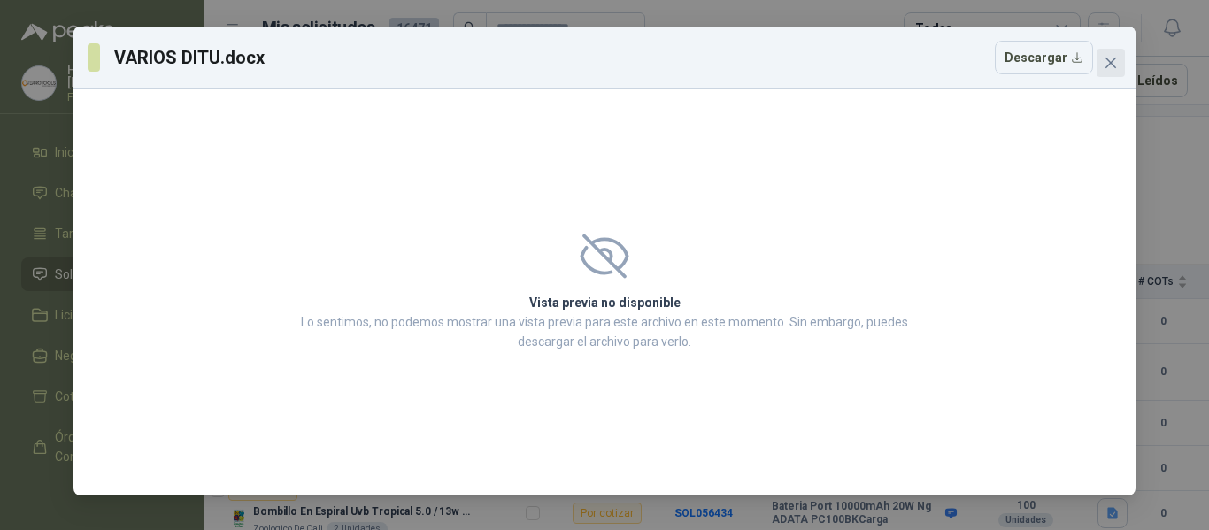
click at [1108, 65] on icon "close" at bounding box center [1111, 63] width 14 height 14
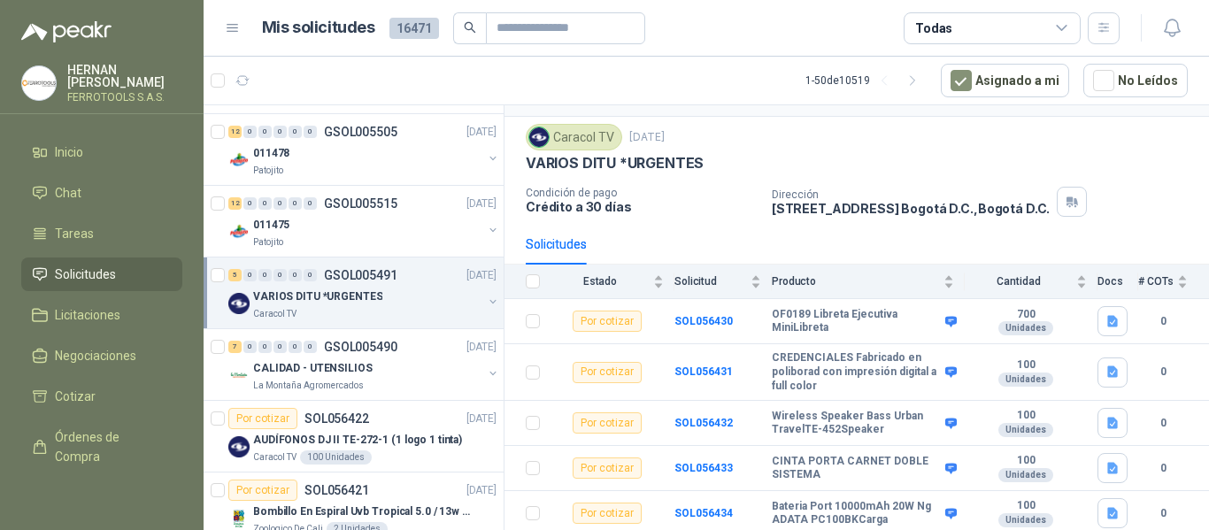
scroll to position [797, 0]
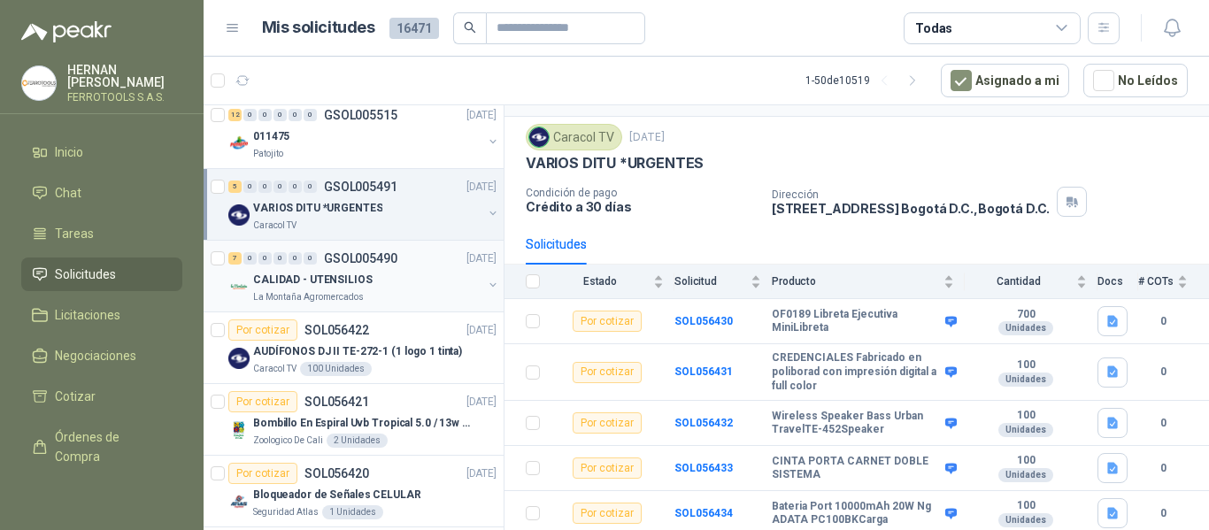
click at [411, 278] on div "CALIDAD - UTENSILIOS" at bounding box center [367, 279] width 229 height 21
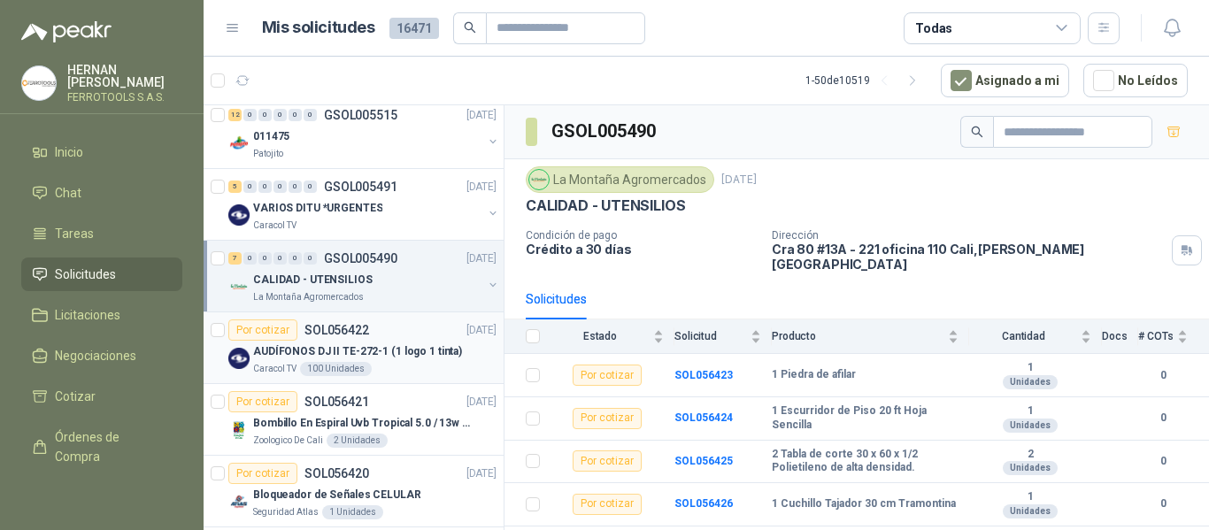
click at [433, 368] on div "Caracol TV 100 Unidades" at bounding box center [374, 369] width 243 height 14
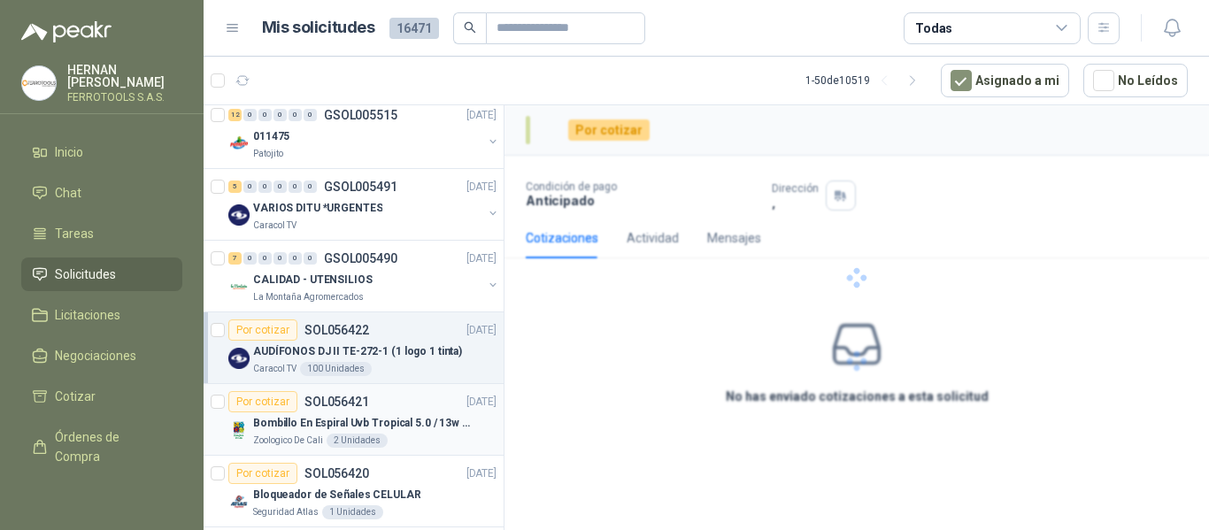
click at [425, 411] on div "Por cotizar SOL056421 17/09/25" at bounding box center [362, 401] width 268 height 21
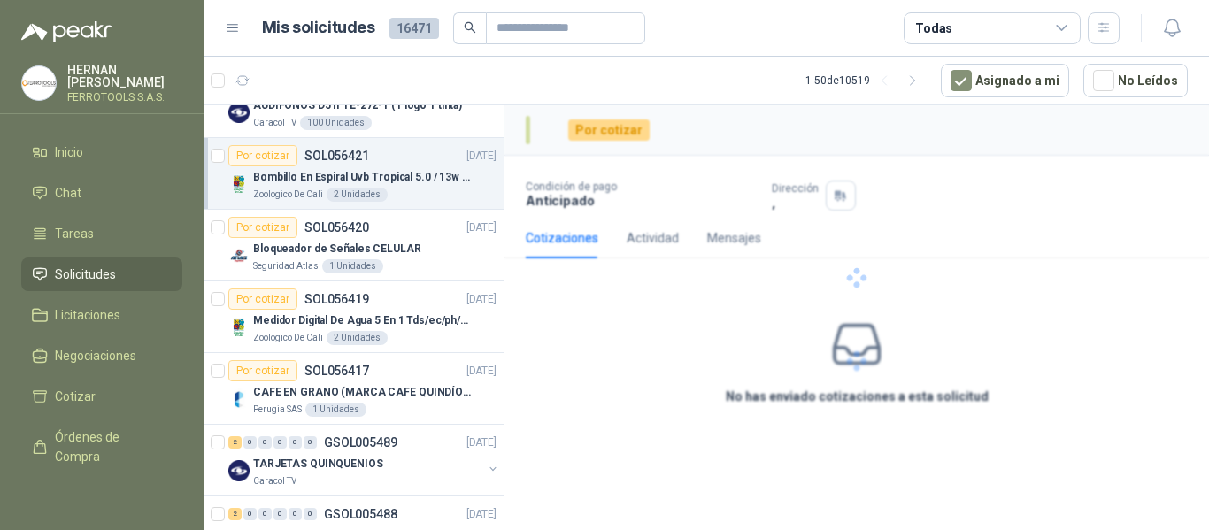
scroll to position [1062, 0]
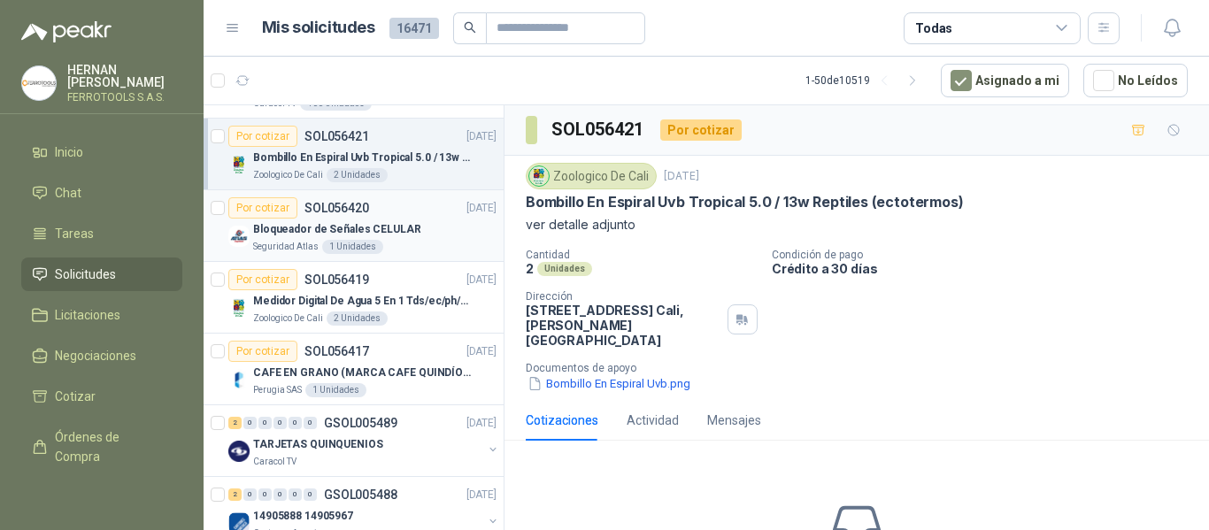
click at [435, 226] on div "Bloqueador de Señales CELULAR" at bounding box center [374, 229] width 243 height 21
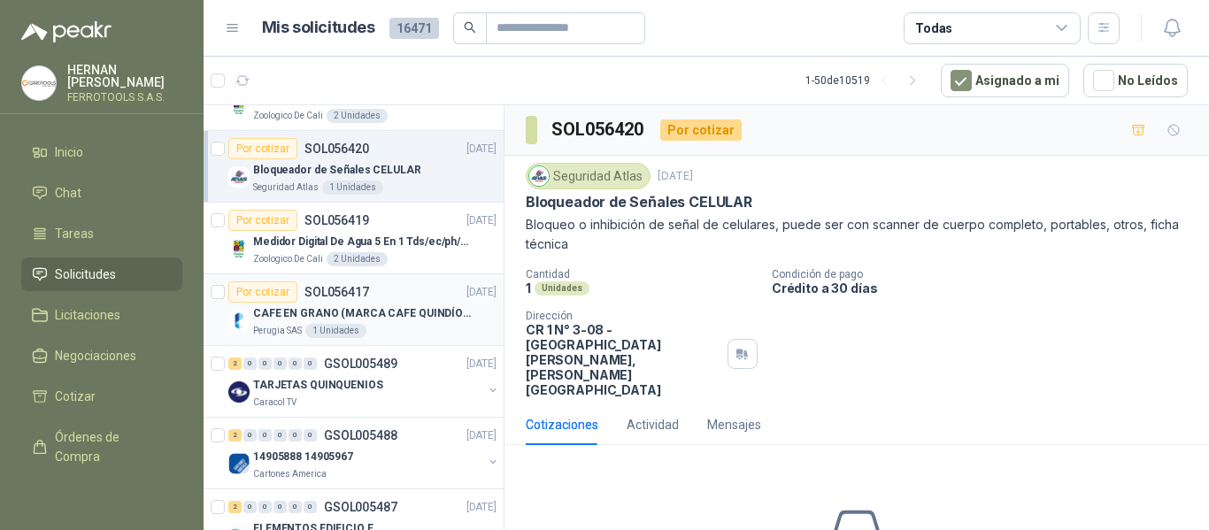
scroll to position [1151, 0]
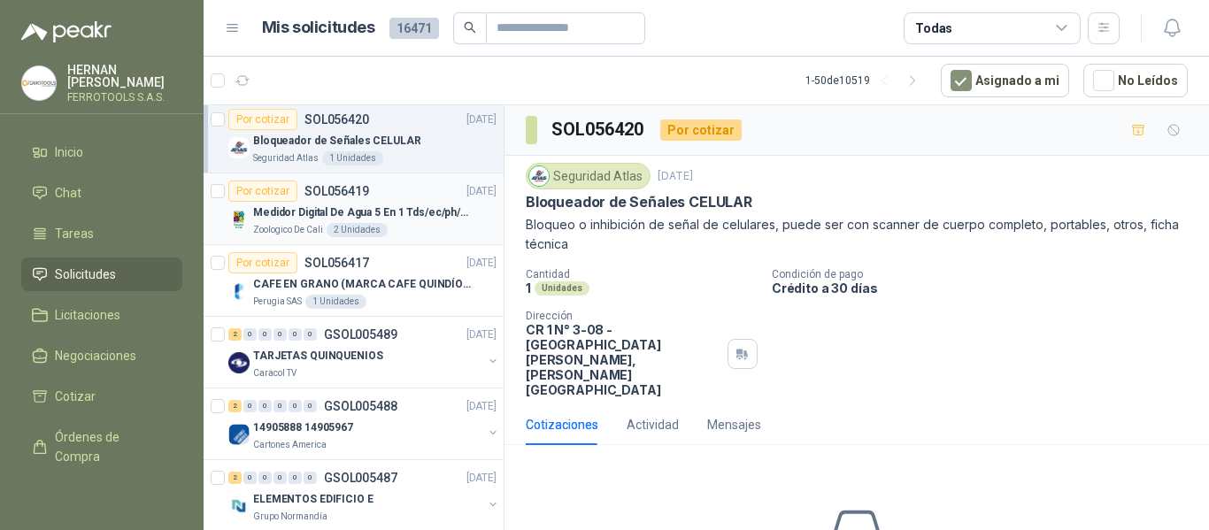
click at [433, 217] on p "Medidor Digital De Agua 5 En 1 Tds/ec/ph/salinidad/temperatu" at bounding box center [363, 213] width 220 height 17
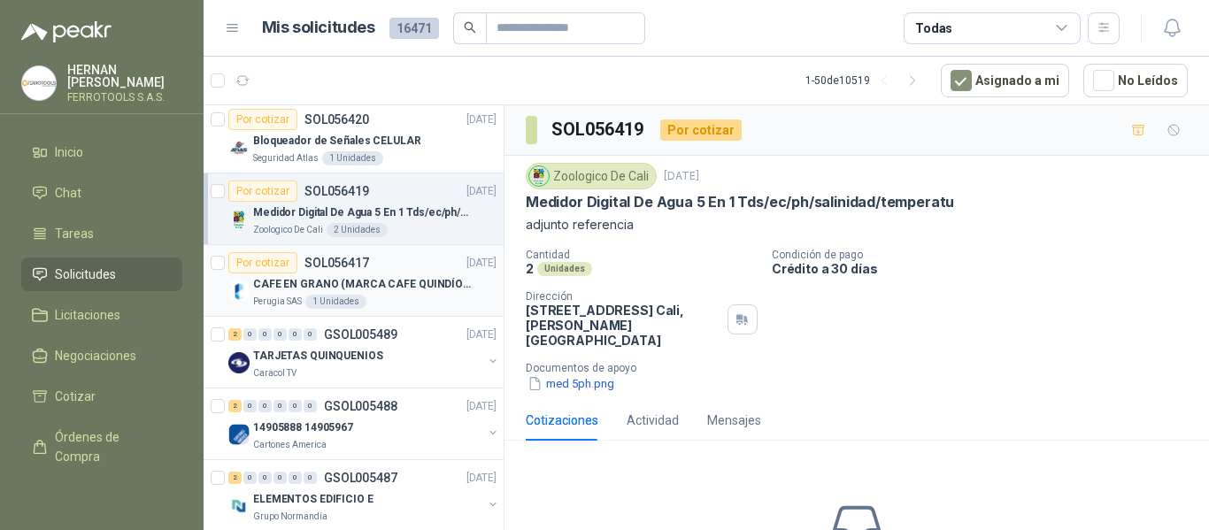
click at [433, 293] on div "CAFE EN GRANO (MARCA CAFE QUINDÍO) x 500gr" at bounding box center [374, 284] width 243 height 21
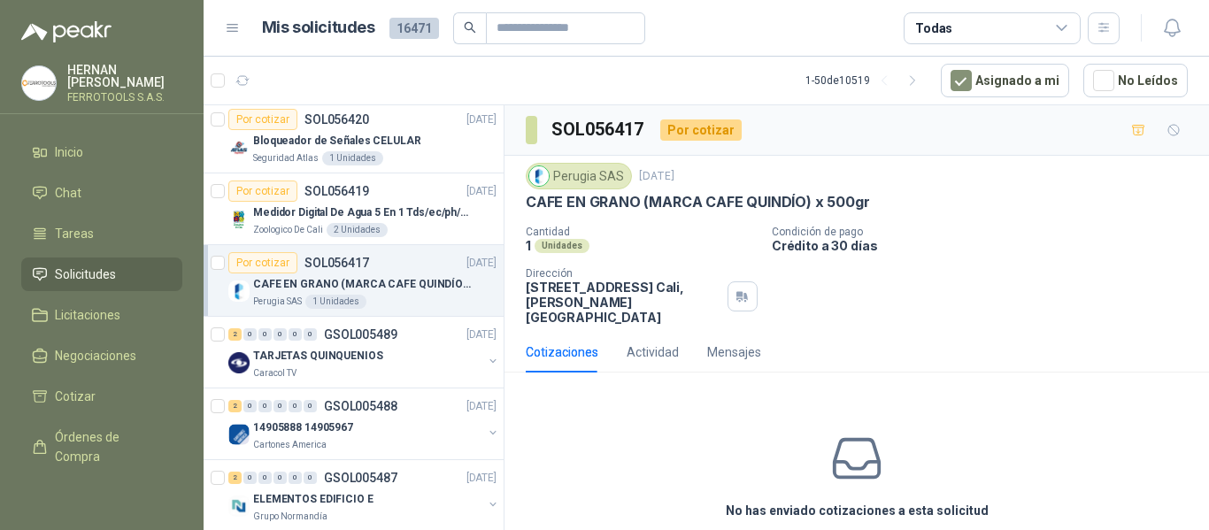
scroll to position [1239, 0]
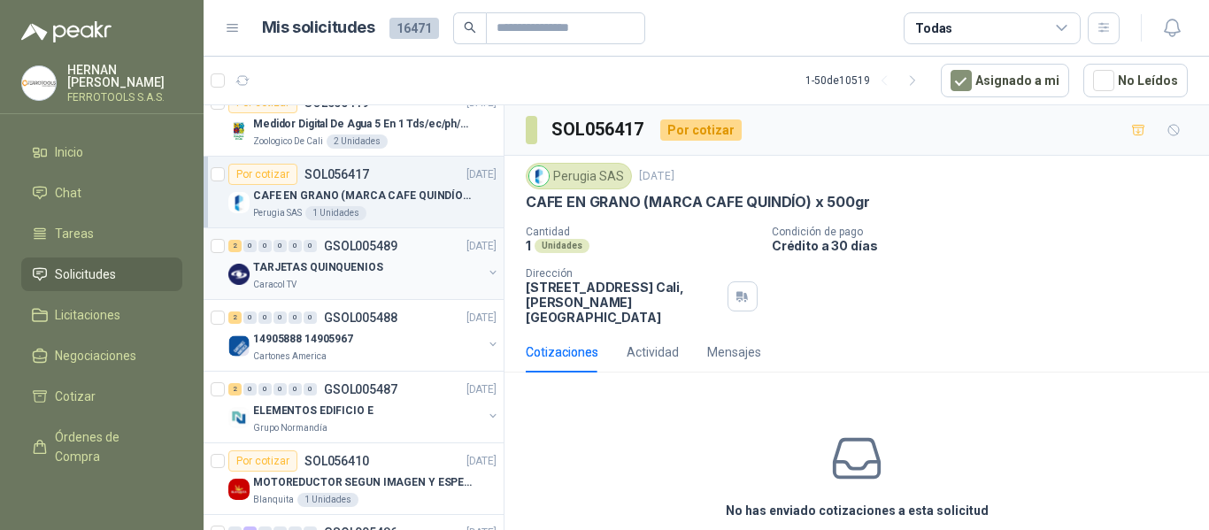
click at [433, 289] on div "Caracol TV" at bounding box center [367, 285] width 229 height 14
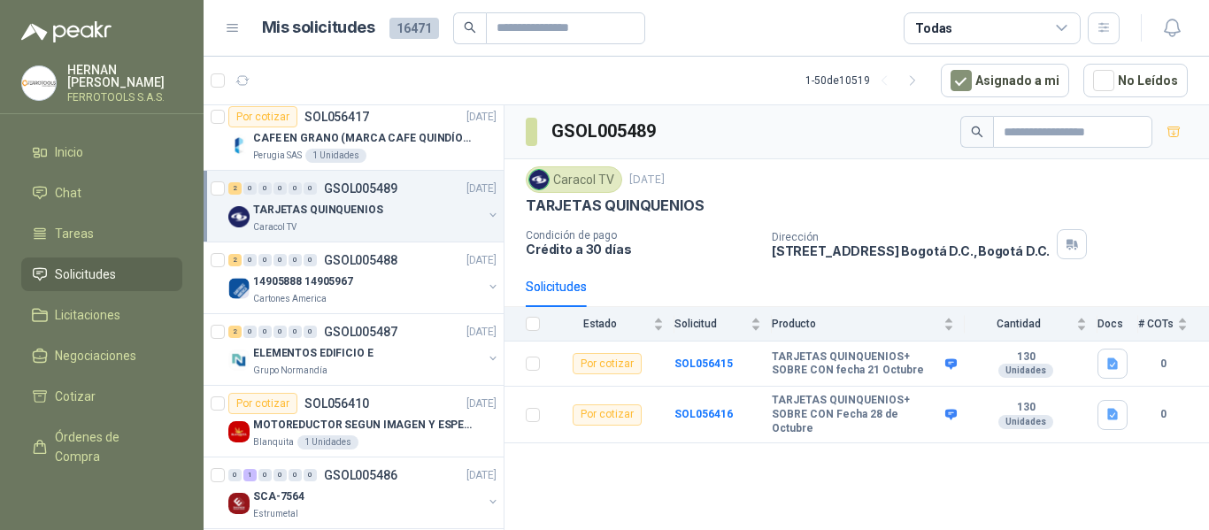
scroll to position [1328, 0]
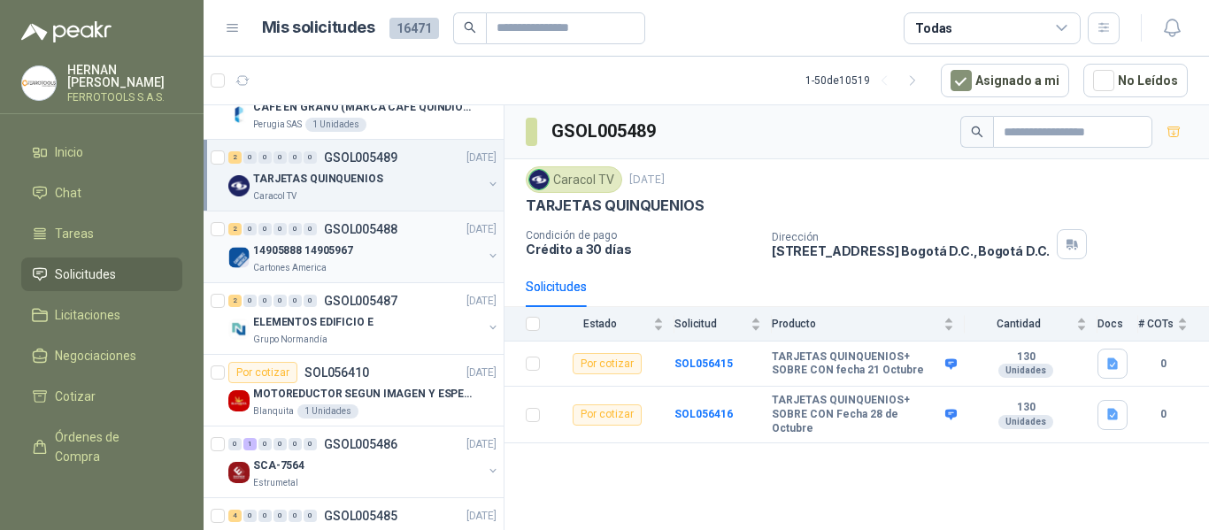
click at [435, 251] on div "14905888 14905967" at bounding box center [367, 250] width 229 height 21
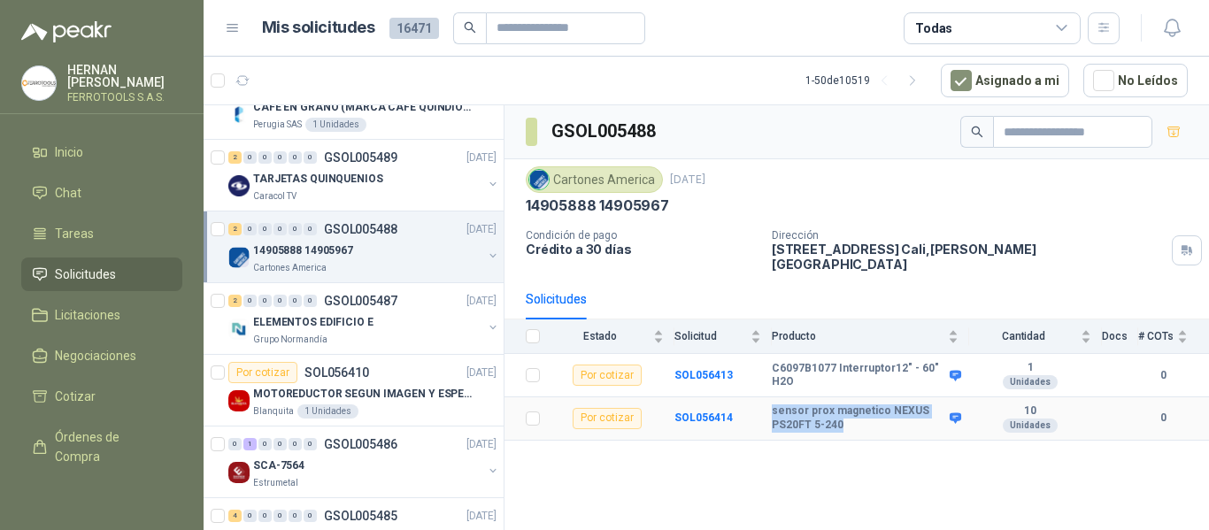
drag, startPoint x: 838, startPoint y: 415, endPoint x: 771, endPoint y: 392, distance: 71.1
click at [771, 398] on tr "Por cotizar SOL056414 sensor prox magnetico NEXUS PS20FT 5-240 10 Unidades 0" at bounding box center [857, 419] width 705 height 43
copy tr "sensor prox magnetico NEXUS PS20FT 5-240"
click at [388, 386] on p "MOTOREDUCTOR SEGUN IMAGEN Y ESPECIFICACIONES ADJUNTAS" at bounding box center [363, 394] width 220 height 17
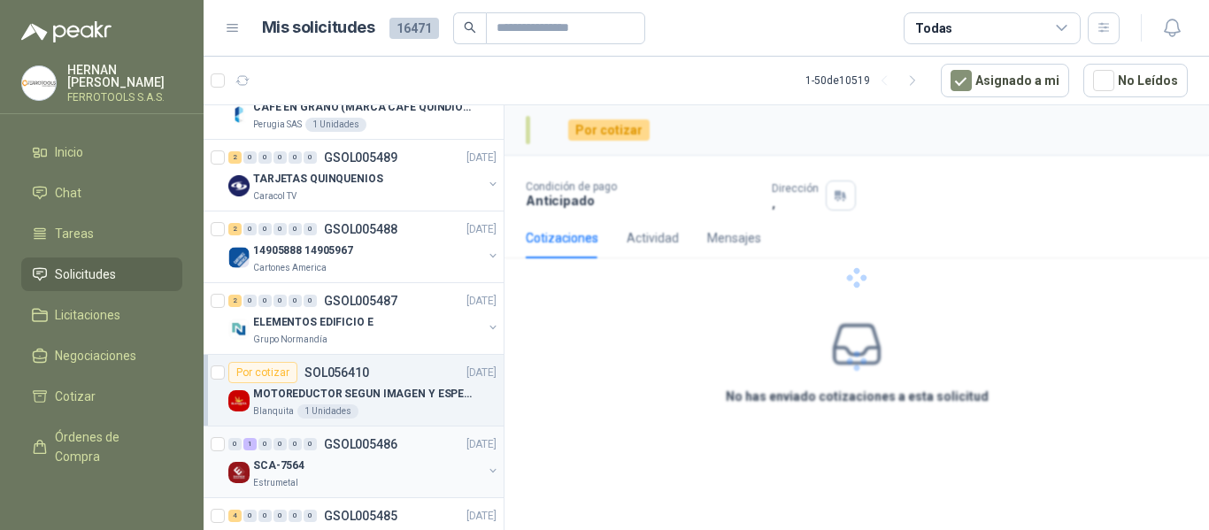
click at [412, 448] on div "0 1 0 0 0 0 GSOL005486 17/09/25" at bounding box center [364, 444] width 272 height 21
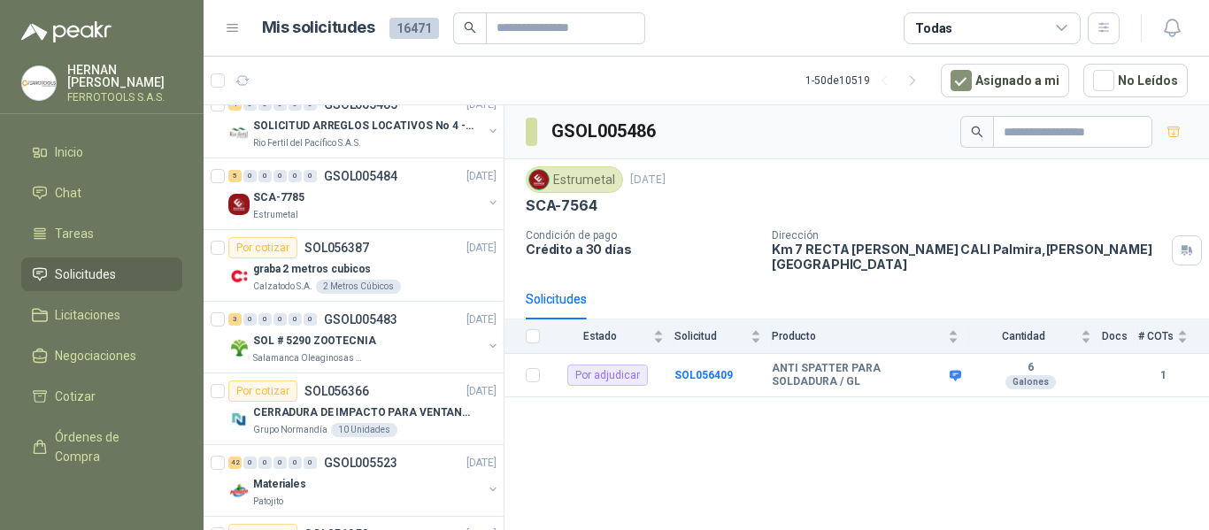
scroll to position [1771, 0]
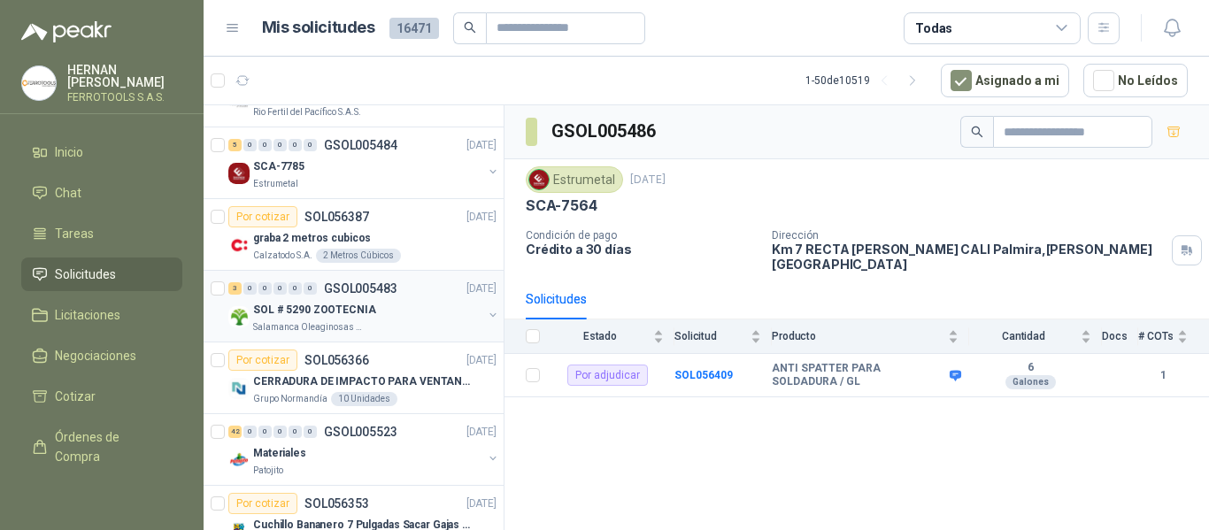
click at [390, 331] on div "Salamanca Oleaginosas SAS" at bounding box center [367, 327] width 229 height 14
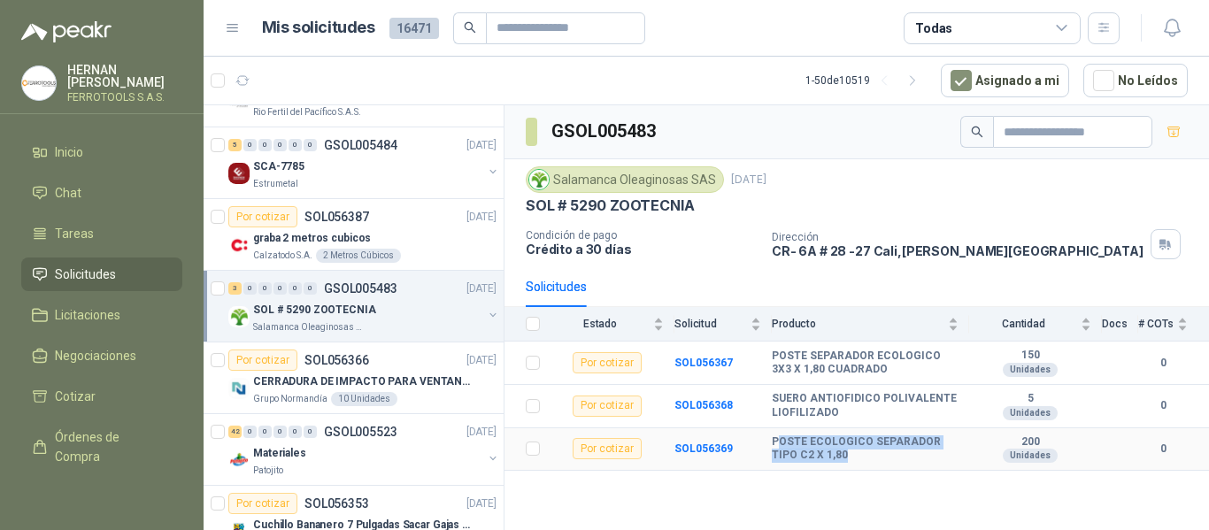
drag, startPoint x: 776, startPoint y: 445, endPoint x: 941, endPoint y: 458, distance: 166.0
click at [941, 458] on b "POSTE ECOLOGICO SEPARADOR TIPO C2 X 1,80" at bounding box center [865, 449] width 187 height 27
click at [751, 475] on div "GSOL005483 Salamanca Oleaginosas SAS 17 sept, 2025 SOL # 5290 ZOOTECNIA Condici…" at bounding box center [857, 320] width 705 height 431
drag, startPoint x: 768, startPoint y: 439, endPoint x: 843, endPoint y: 468, distance: 79.9
click at [843, 468] on tr "Por cotizar SOL056369 POSTE ECOLOGICO SEPARADOR TIPO C2 X 1,80 200 Unidades 0" at bounding box center [857, 449] width 705 height 43
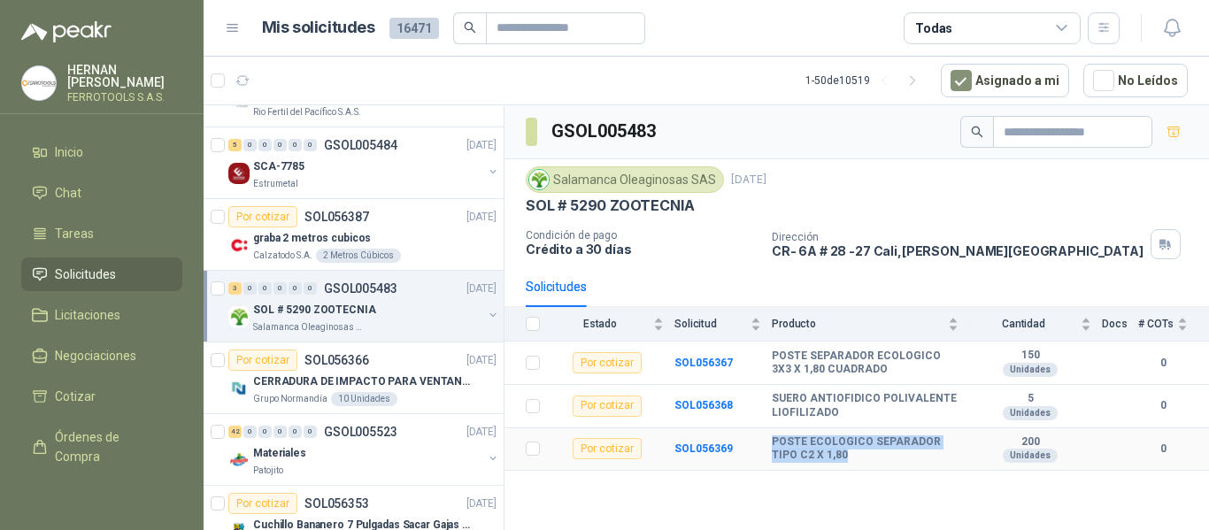
copy tr "POSTE ECOLOGICO SEPARADOR TIPO C2 X 1,80"
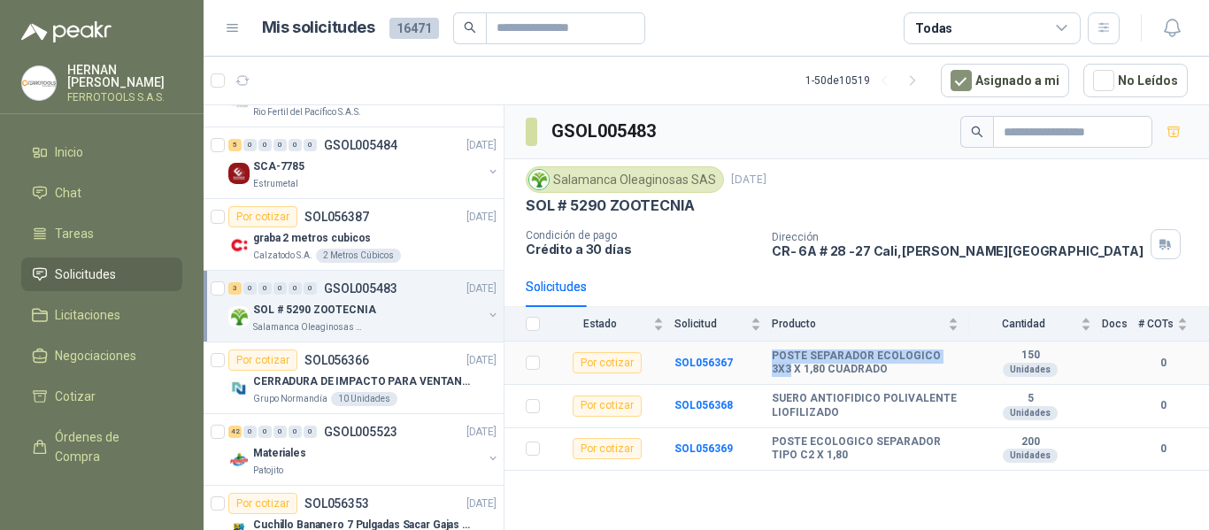
drag, startPoint x: 772, startPoint y: 358, endPoint x: 948, endPoint y: 355, distance: 176.2
click at [948, 355] on b "POSTE SEPARADOR ECOLOGICO 3X3 X 1,80 CUADRADO" at bounding box center [865, 363] width 187 height 27
copy b "POSTE SEPARADOR ECOLOGICO 3X3"
click at [761, 353] on td "SOL056367" at bounding box center [723, 363] width 97 height 43
drag, startPoint x: 771, startPoint y: 356, endPoint x: 867, endPoint y: 375, distance: 97.6
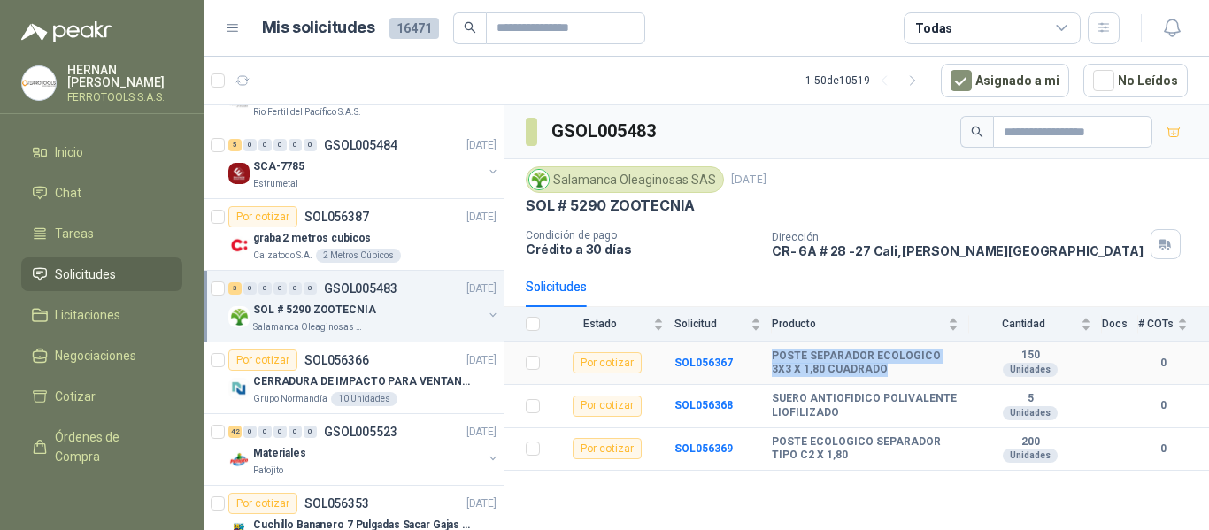
click at [867, 375] on tr "Por cotizar SOL056367 POSTE SEPARADOR ECOLOGICO 3X3 X 1,80 CUADRADO 150 Unidade…" at bounding box center [857, 363] width 705 height 43
copy tr "POSTE SEPARADOR ECOLOGICO 3X3 X 1,80 CUADRADO"
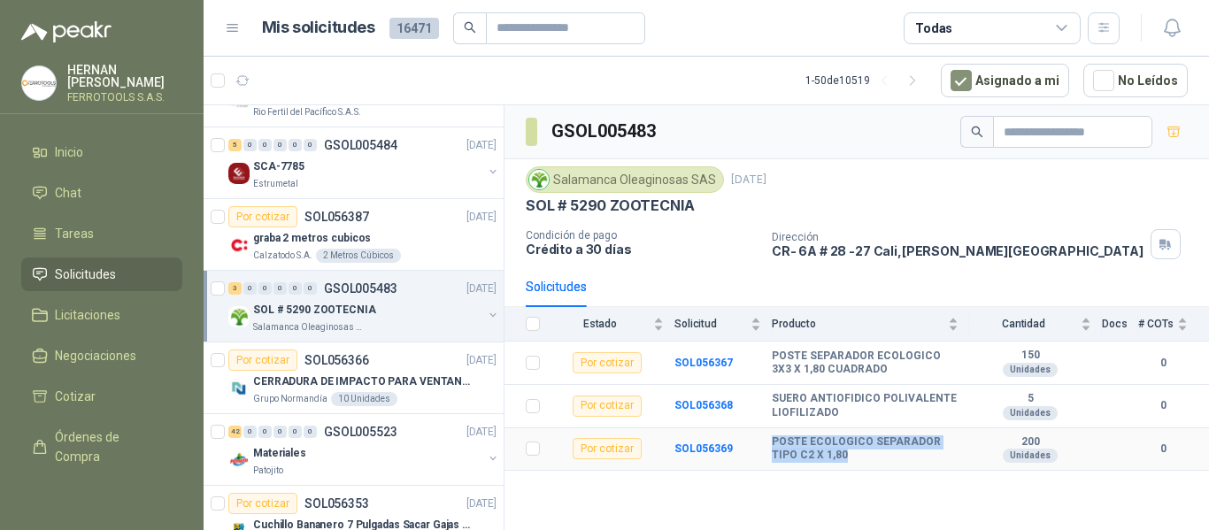
drag, startPoint x: 772, startPoint y: 443, endPoint x: 860, endPoint y: 459, distance: 89.2
click at [860, 459] on b "POSTE ECOLOGICO SEPARADOR TIPO C2 X 1,80" at bounding box center [865, 449] width 187 height 27
copy b "POSTE ECOLOGICO SEPARADOR TIPO C2 X 1,80"
click at [822, 457] on b "POSTE ECOLOGICO SEPARADOR TIPO C2 X 1,80" at bounding box center [865, 449] width 187 height 27
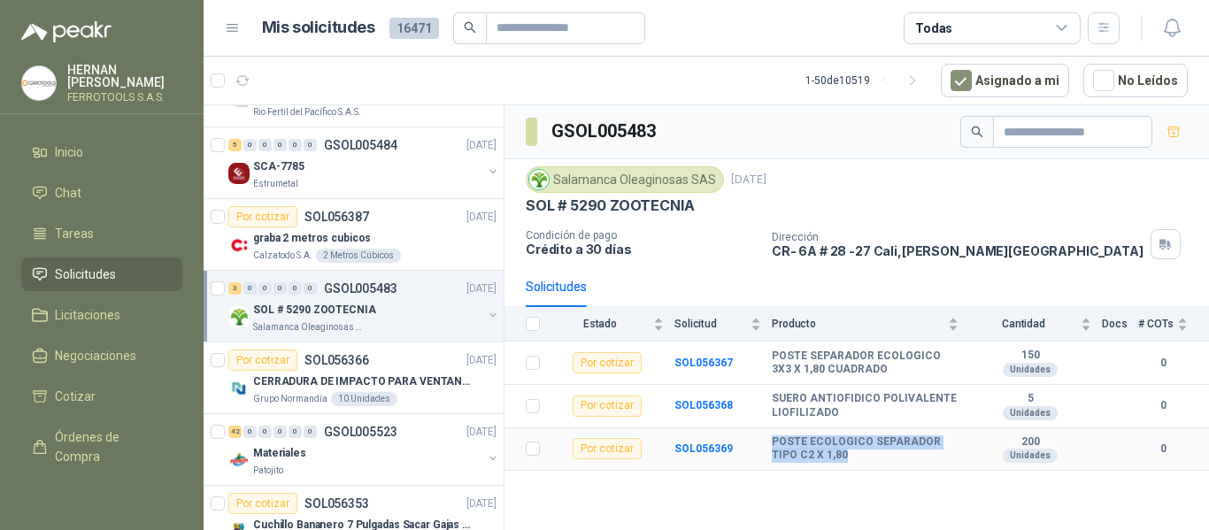
click at [823, 457] on b "POSTE ECOLOGICO SEPARADOR TIPO C2 X 1,80" at bounding box center [865, 449] width 187 height 27
click at [803, 442] on b "POSTE ECOLOGICO SEPARADOR TIPO C2 X 1,80" at bounding box center [865, 449] width 187 height 27
drag, startPoint x: 770, startPoint y: 437, endPoint x: 837, endPoint y: 459, distance: 70.6
click at [837, 459] on tr "Por cotizar SOL056369 POSTE ECOLOGICO SEPARADOR TIPO C2 X 1,80 200 Unidades 0" at bounding box center [857, 449] width 705 height 43
copy tr "POSTE ECOLOGICO SEPARADOR TIPO C2 X 1,80"
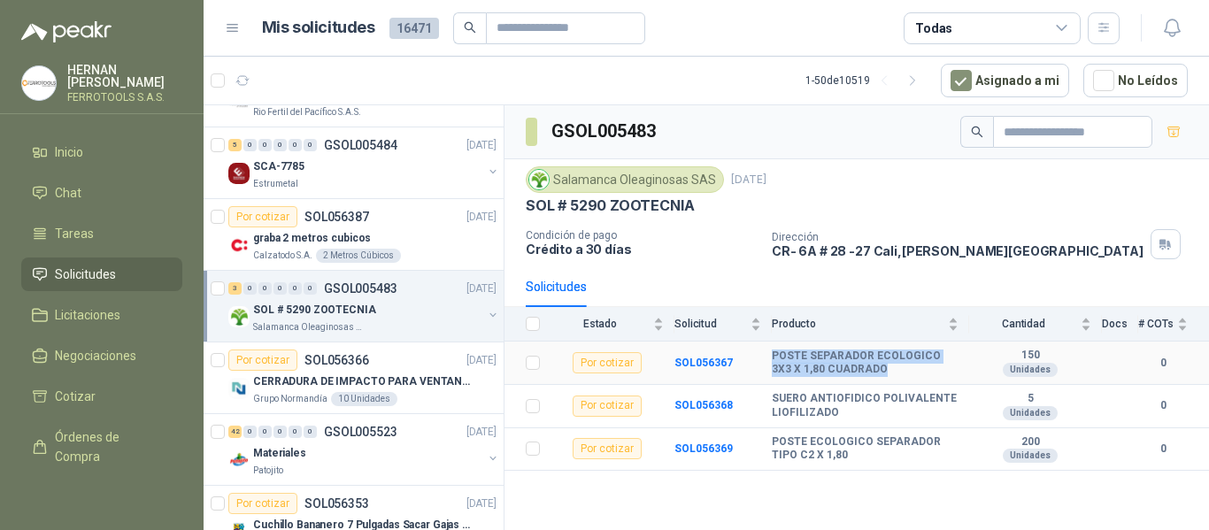
drag, startPoint x: 773, startPoint y: 359, endPoint x: 873, endPoint y: 374, distance: 101.3
click at [873, 374] on b "POSTE SEPARADOR ECOLOGICO 3X3 X 1,80 CUADRADO" at bounding box center [865, 363] width 187 height 27
copy b "POSTE SEPARADOR ECOLOGICO 3X3 X 1,80 CUADRADO"
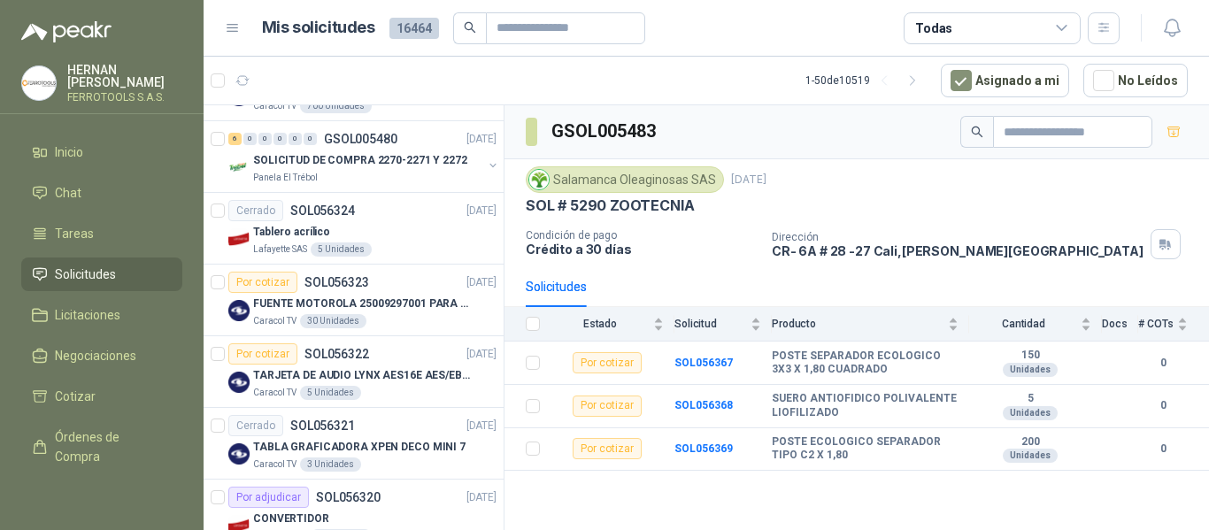
scroll to position [3193, 0]
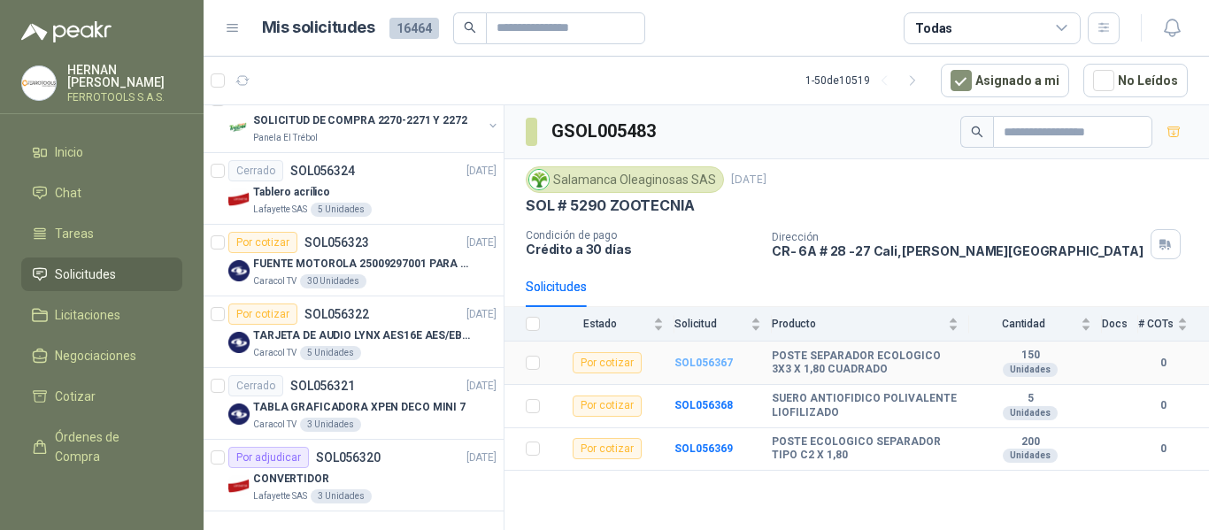
click at [699, 365] on b "SOL056367" at bounding box center [704, 363] width 58 height 12
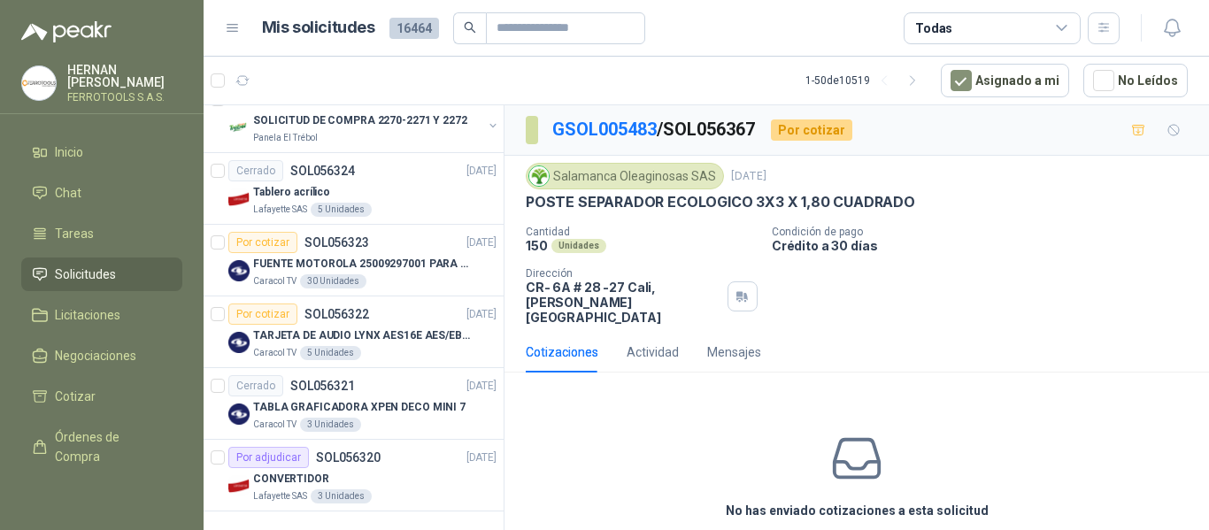
scroll to position [62, 0]
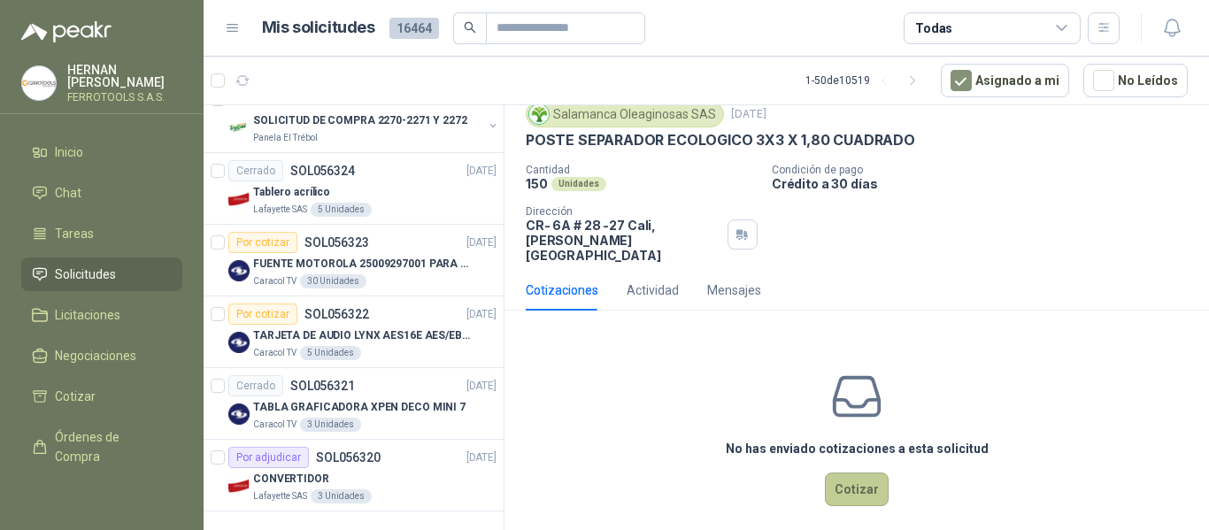
click at [839, 477] on button "Cotizar" at bounding box center [857, 490] width 64 height 34
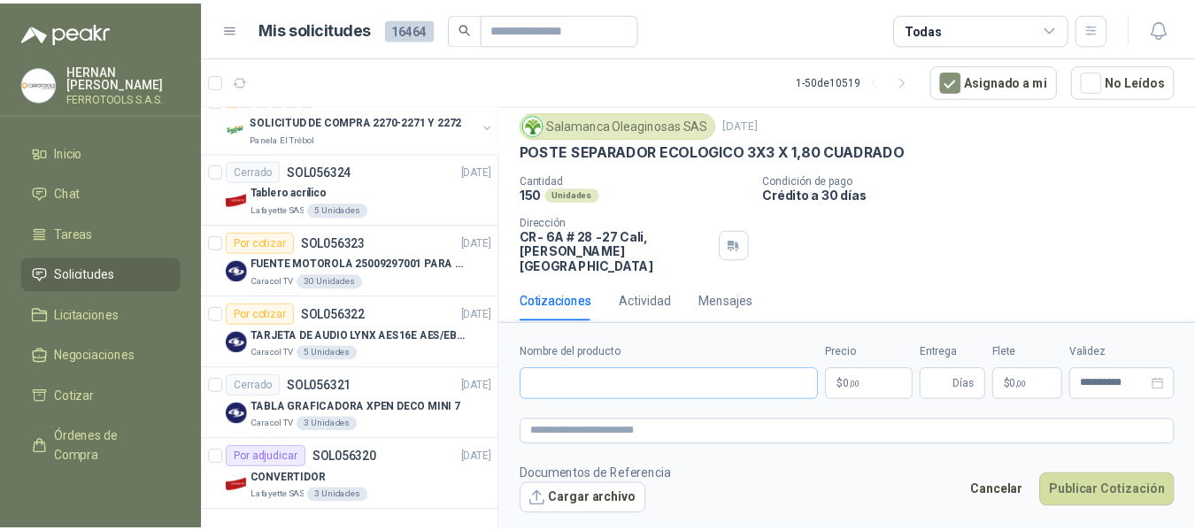
scroll to position [50, 0]
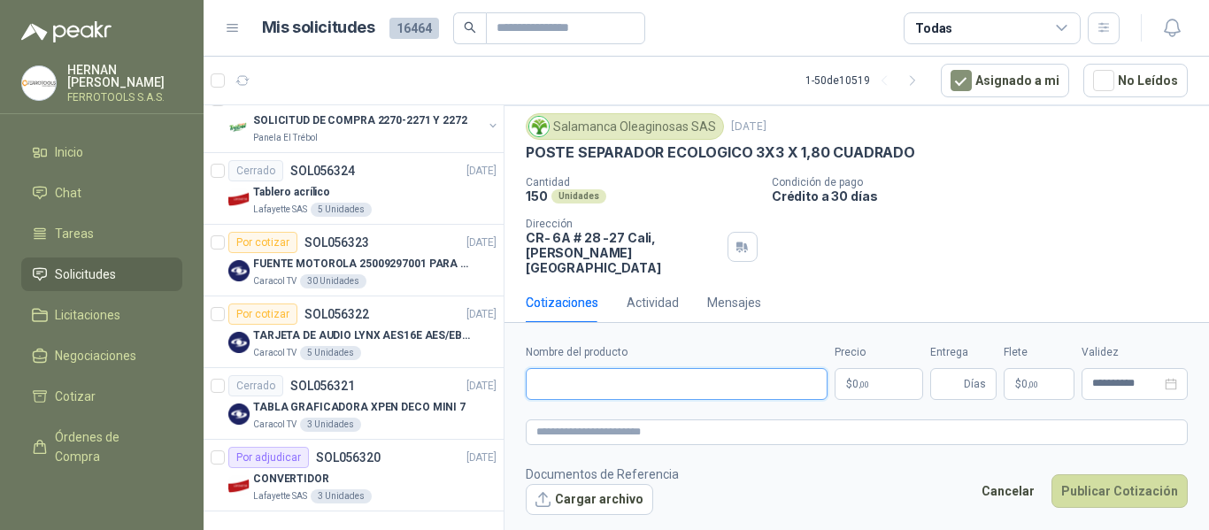
click at [695, 378] on input "Nombre del producto" at bounding box center [677, 384] width 302 height 32
paste input "**********"
type input "**********"
click at [722, 429] on textarea at bounding box center [857, 433] width 662 height 26
paste textarea "**********"
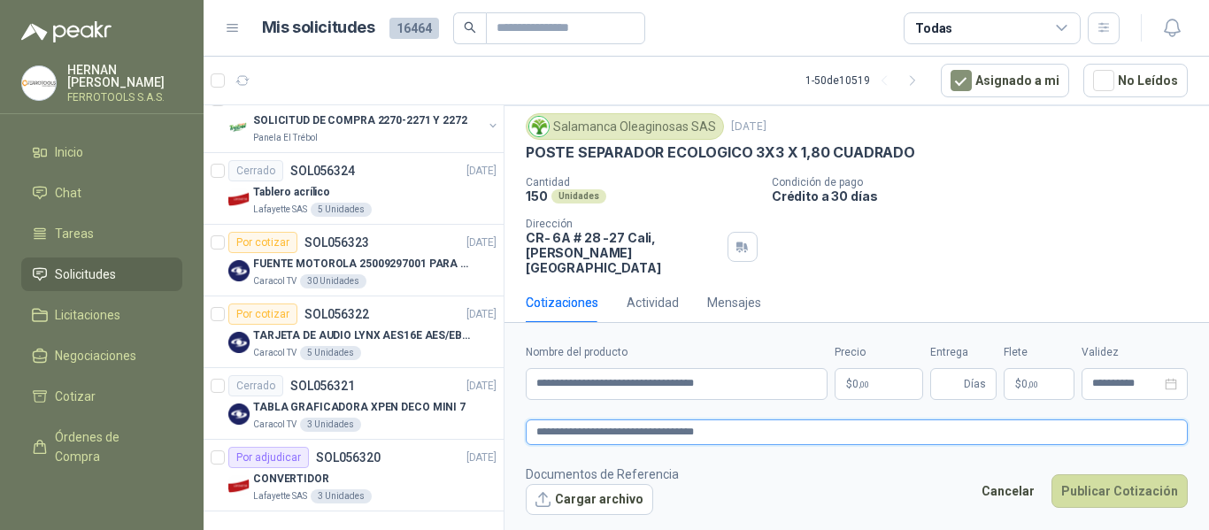
type textarea "**********"
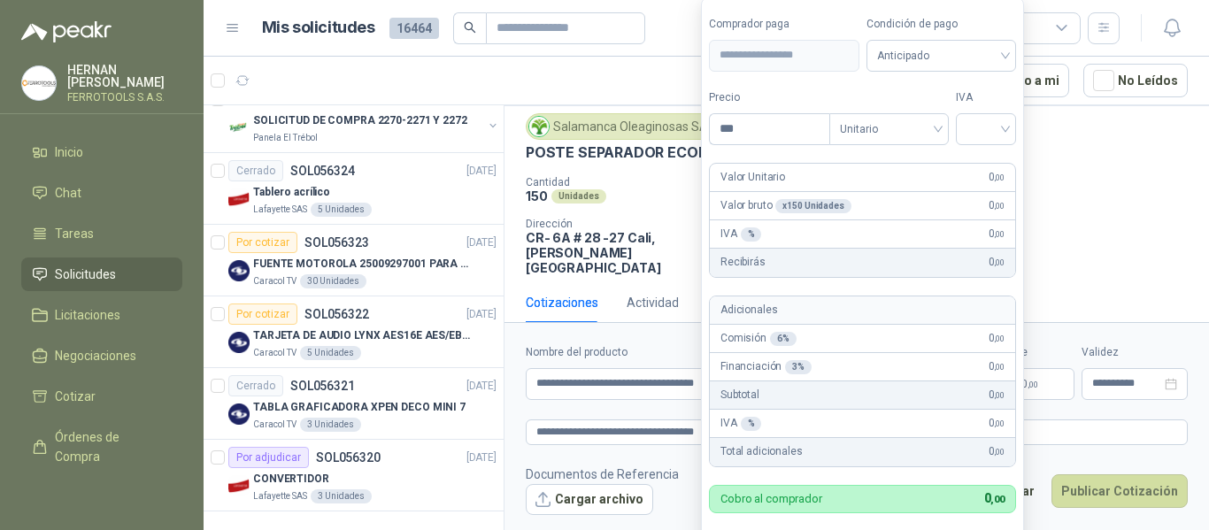
click at [857, 377] on body "[PERSON_NAME] FERROTOOLS S.A.S. Inicio Chat Tareas Solicitudes Licitaciones Neg…" at bounding box center [604, 265] width 1209 height 530
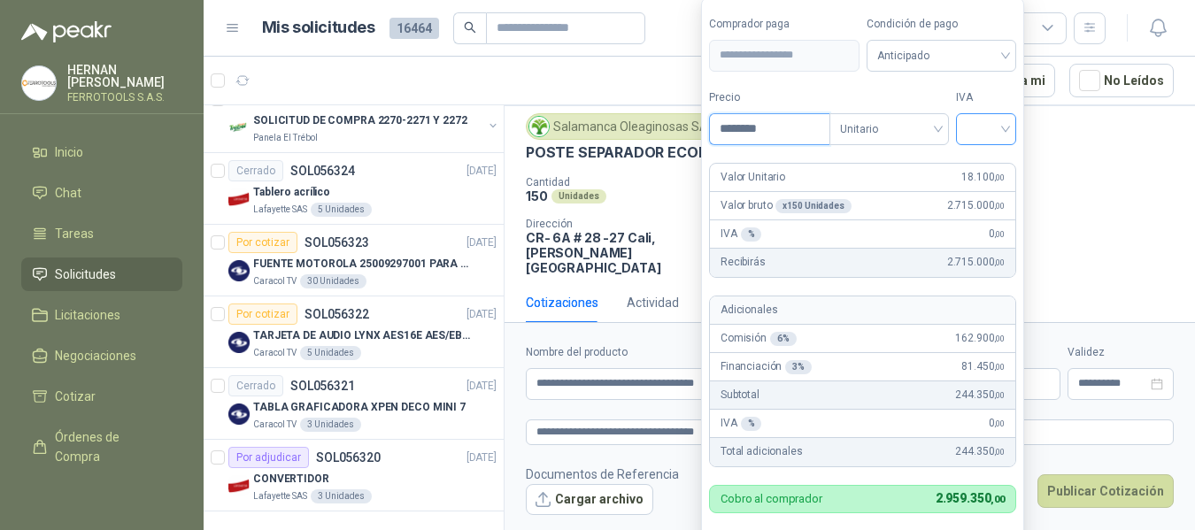
type input "********"
click at [984, 137] on input "search" at bounding box center [986, 127] width 39 height 27
click at [992, 158] on div "19%" at bounding box center [990, 165] width 33 height 19
click at [998, 102] on label "IVA" at bounding box center [990, 97] width 61 height 17
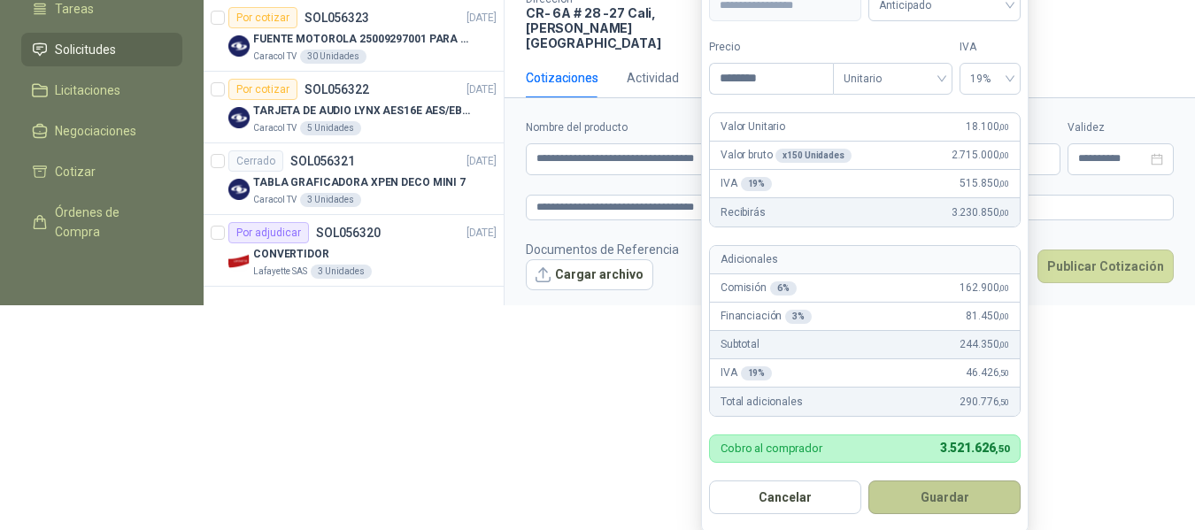
click at [956, 493] on button "Guardar" at bounding box center [944, 498] width 152 height 34
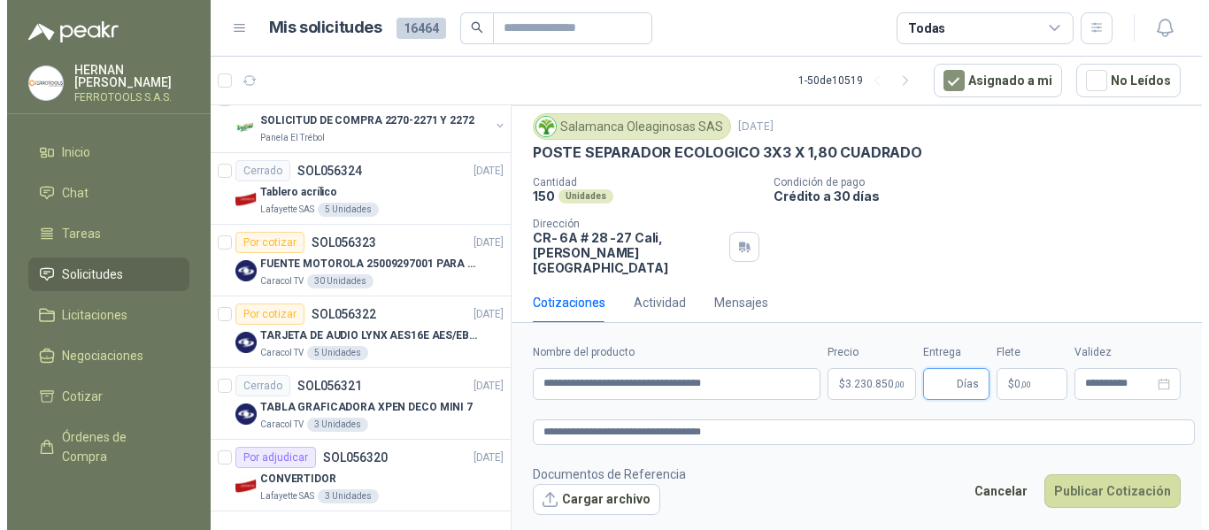
scroll to position [0, 0]
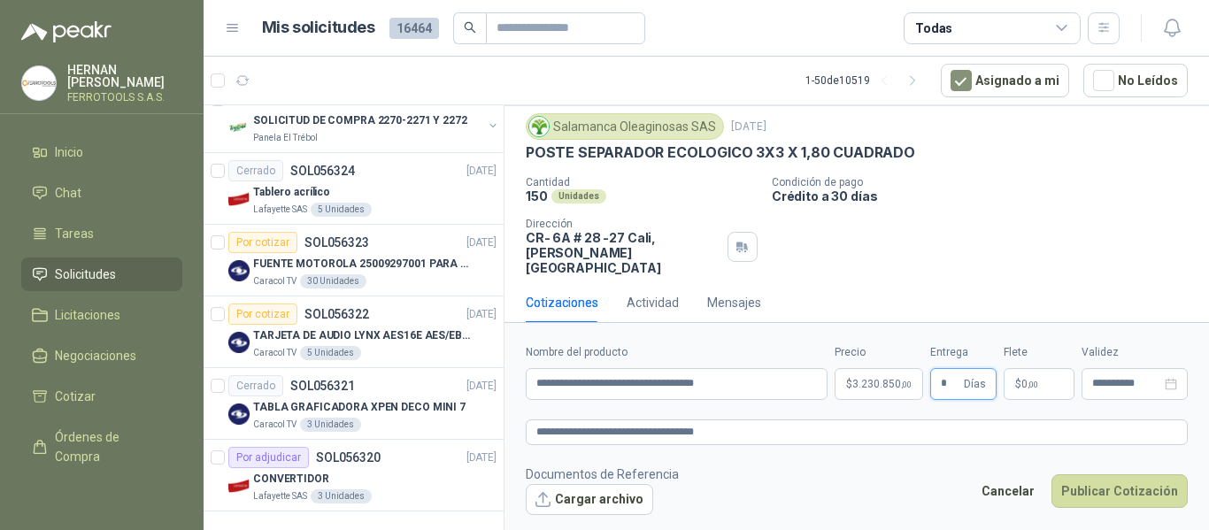
type input "*"
click at [1021, 231] on div "Cantidad 150 Unidades Condición de pago Crédito a 30 [PERSON_NAME] Dirección CR…" at bounding box center [857, 225] width 662 height 99
click at [1146, 493] on button "Publicar Cotización" at bounding box center [1120, 492] width 136 height 34
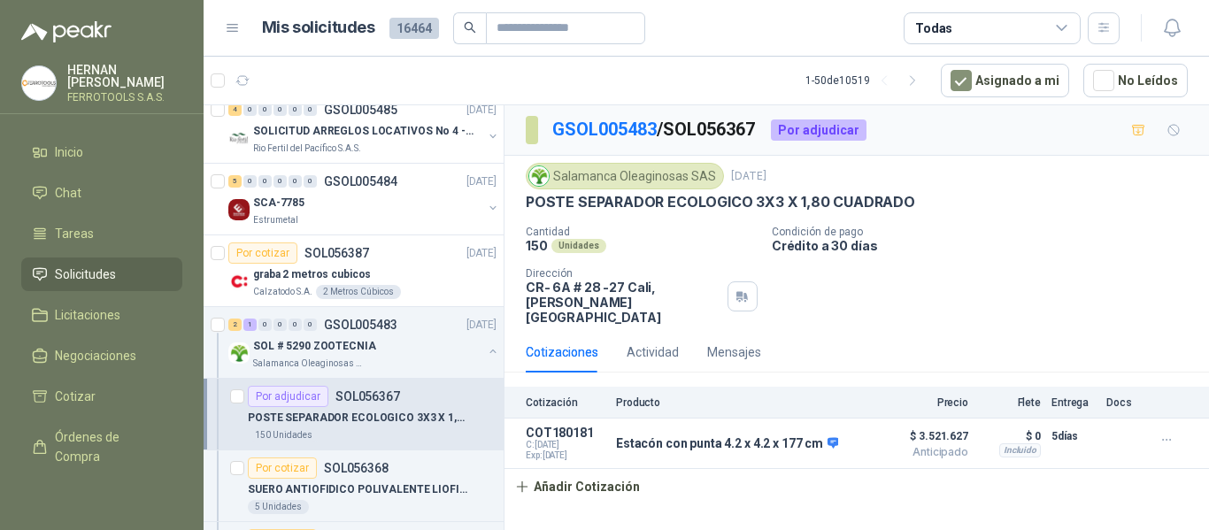
scroll to position [1815, 0]
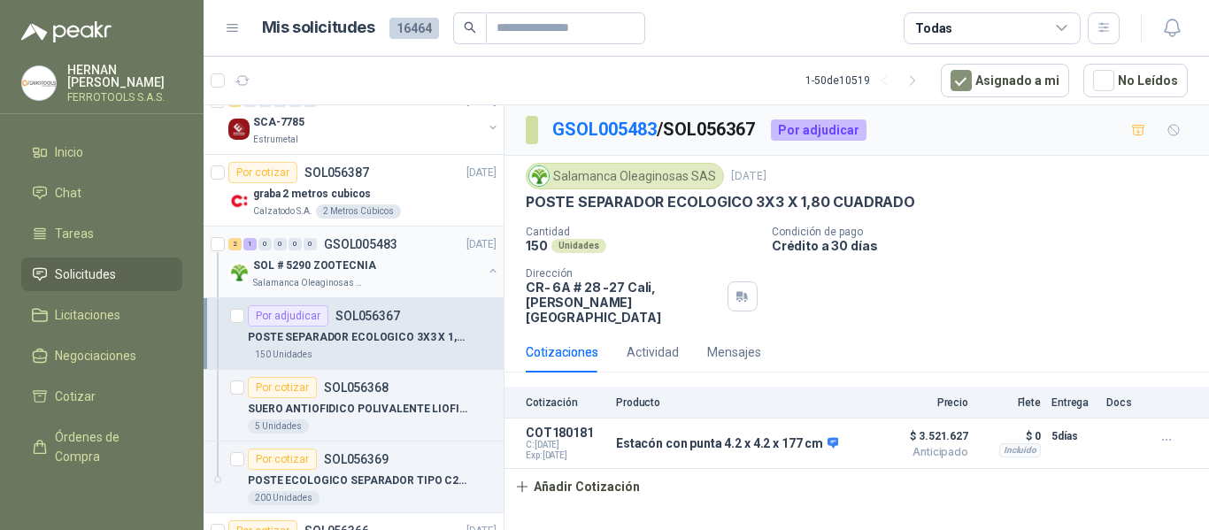
click at [421, 259] on div "SOL # 5290 ZOOTECNIA" at bounding box center [367, 265] width 229 height 21
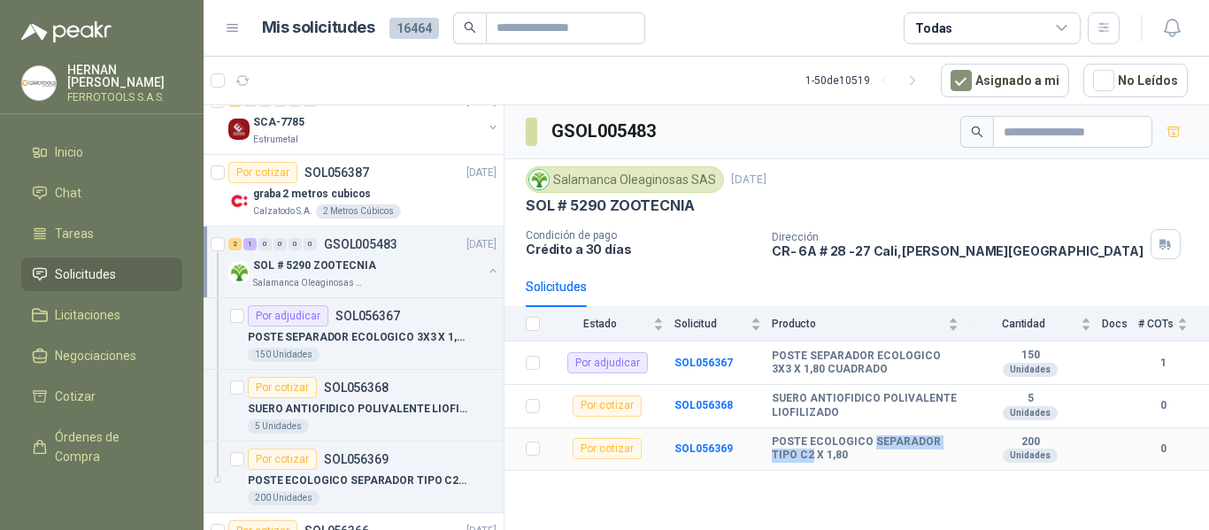
drag, startPoint x: 869, startPoint y: 444, endPoint x: 783, endPoint y: 459, distance: 87.9
click at [783, 459] on b "POSTE ECOLOGICO SEPARADOR TIPO C2 X 1,80" at bounding box center [865, 449] width 187 height 27
copy b "SEPARADOR TIPO C2"
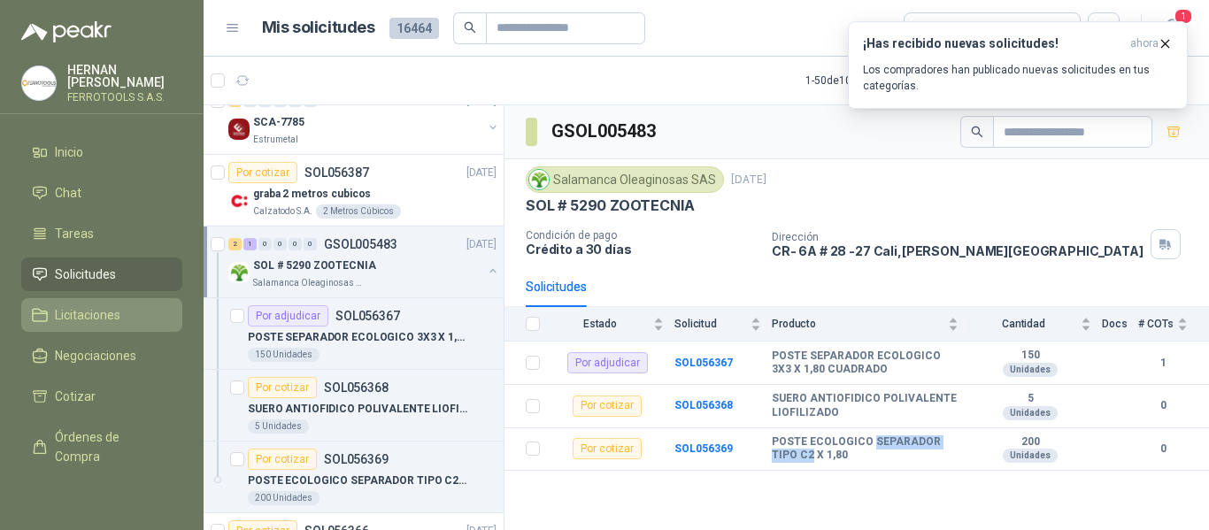
click at [83, 311] on span "Licitaciones" at bounding box center [88, 314] width 66 height 19
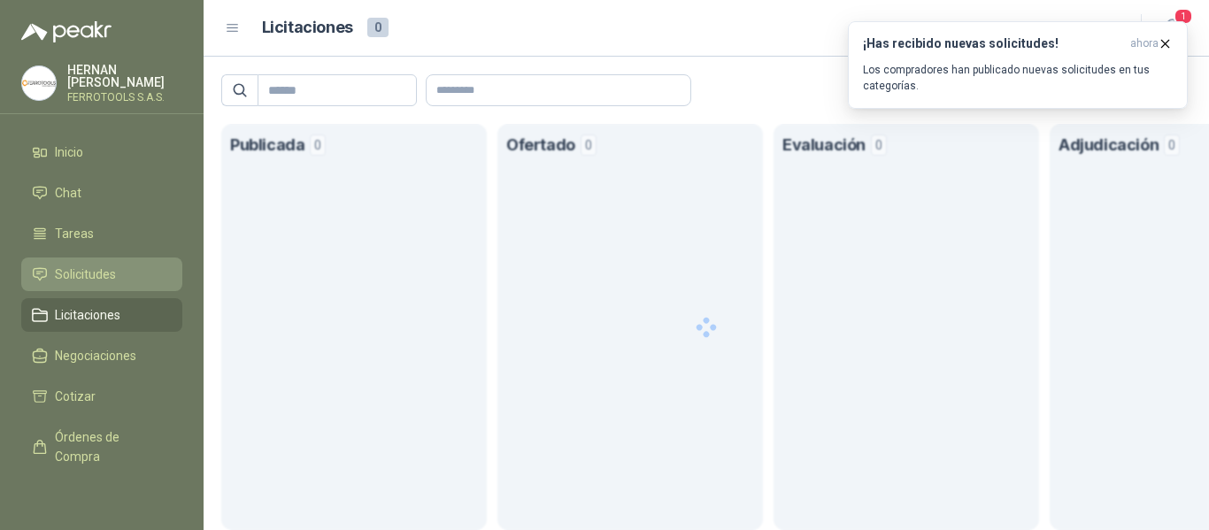
click at [96, 270] on span "Solicitudes" at bounding box center [85, 274] width 61 height 19
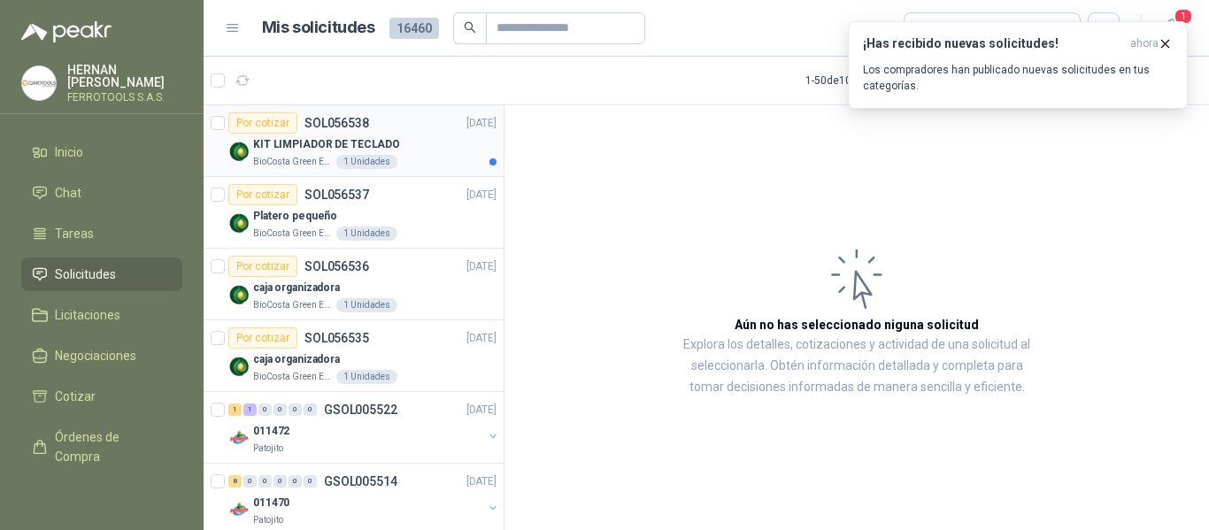
click at [398, 135] on div "KIT LIMPIADOR DE TECLADO" at bounding box center [374, 144] width 243 height 21
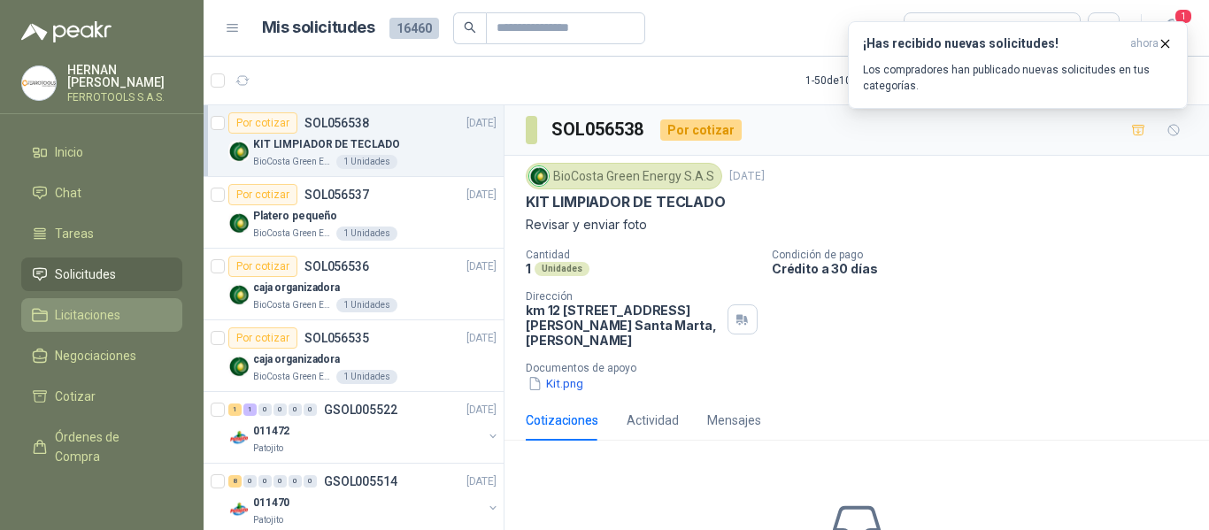
click at [99, 298] on link "Licitaciones" at bounding box center [101, 315] width 161 height 34
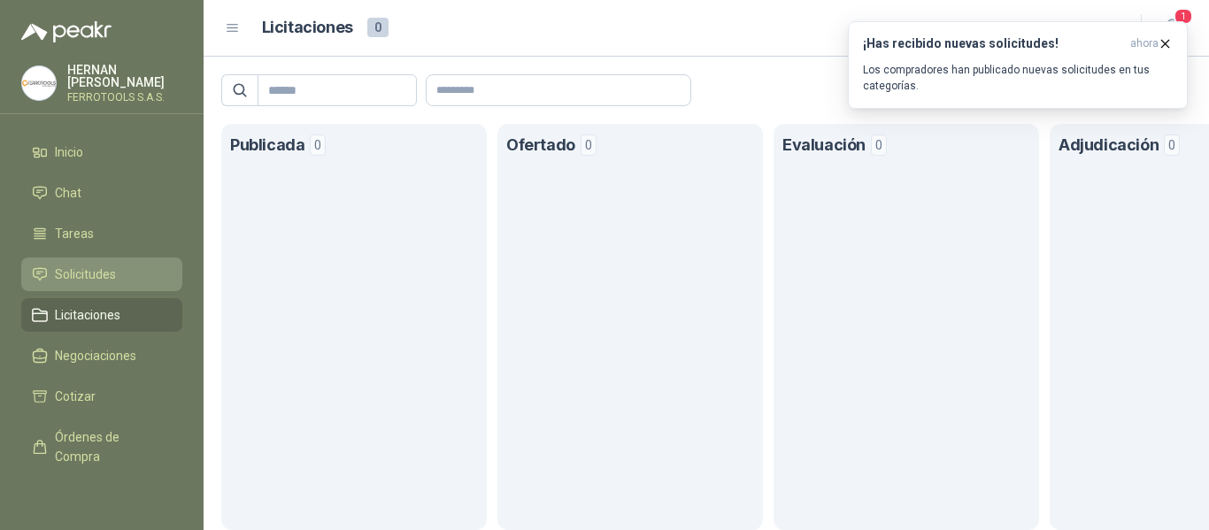
click at [100, 268] on span "Solicitudes" at bounding box center [85, 274] width 61 height 19
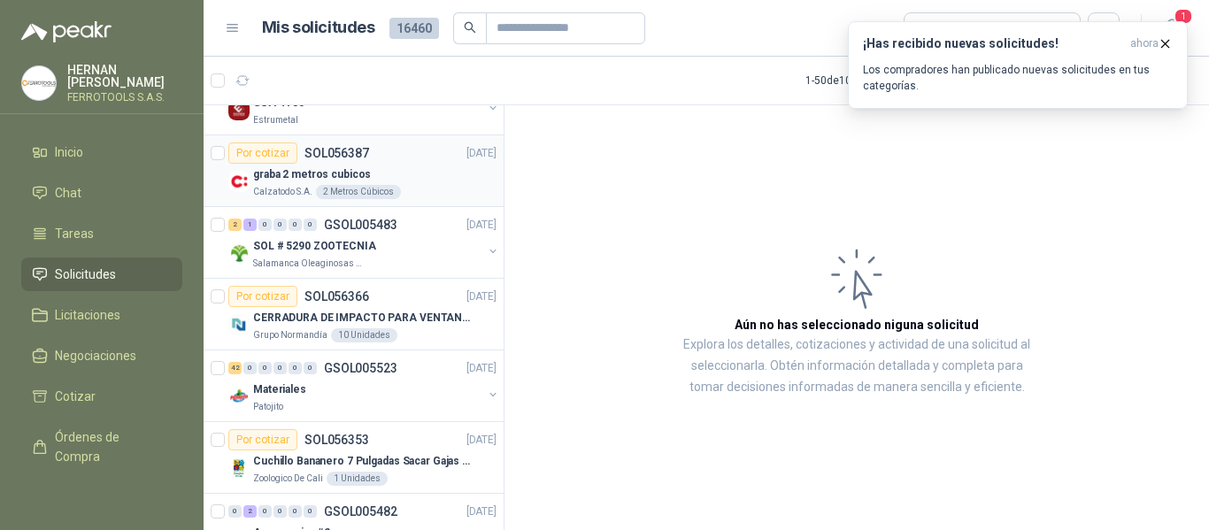
scroll to position [1865, 0]
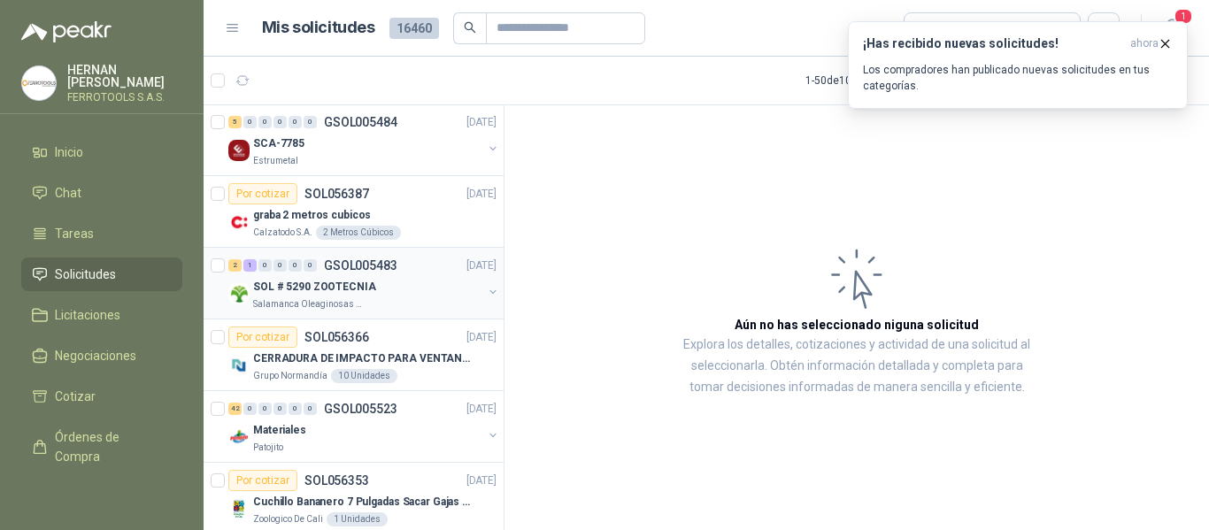
click at [388, 278] on div "SOL # 5290 ZOOTECNIA" at bounding box center [367, 286] width 229 height 21
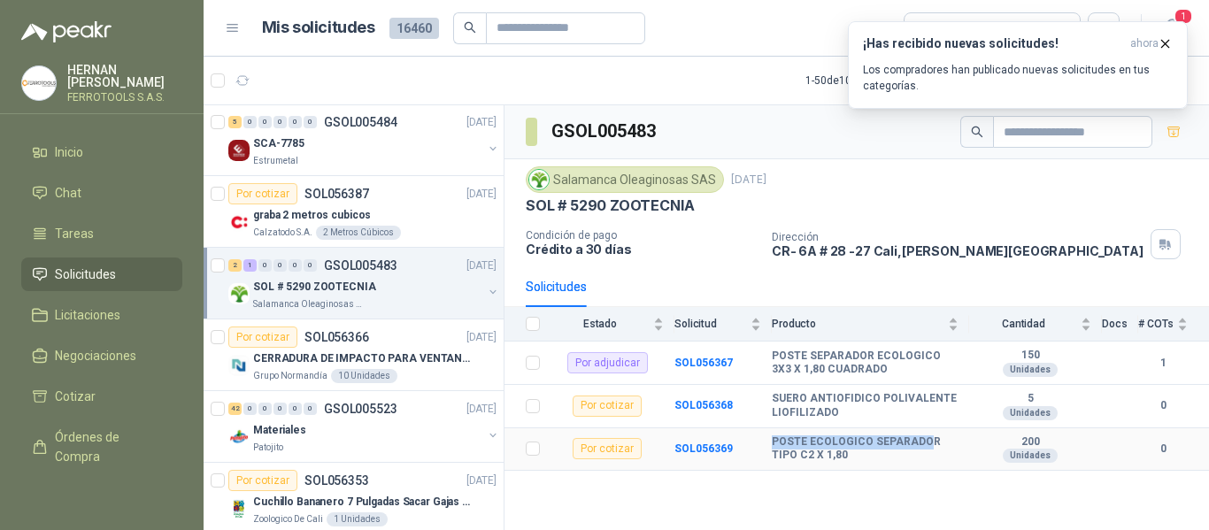
drag, startPoint x: 773, startPoint y: 442, endPoint x: 924, endPoint y: 441, distance: 151.4
click at [924, 441] on b "POSTE ECOLOGICO SEPARADOR TIPO C2 X 1,80" at bounding box center [865, 449] width 187 height 27
click at [1017, 50] on h3 "¡Has recibido nuevas solicitudes!" at bounding box center [993, 43] width 260 height 15
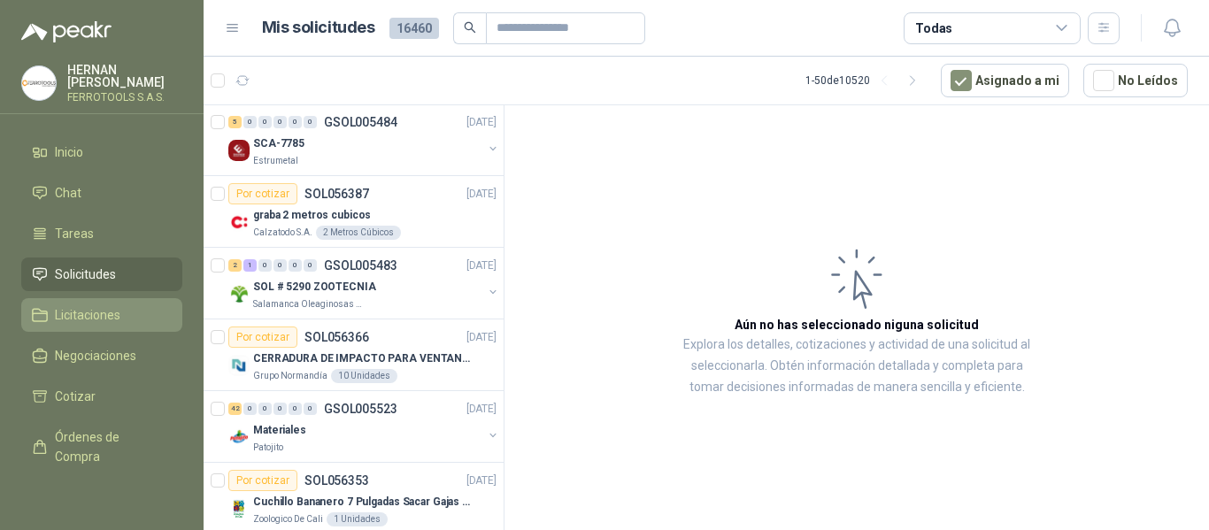
click at [90, 305] on span "Licitaciones" at bounding box center [88, 314] width 66 height 19
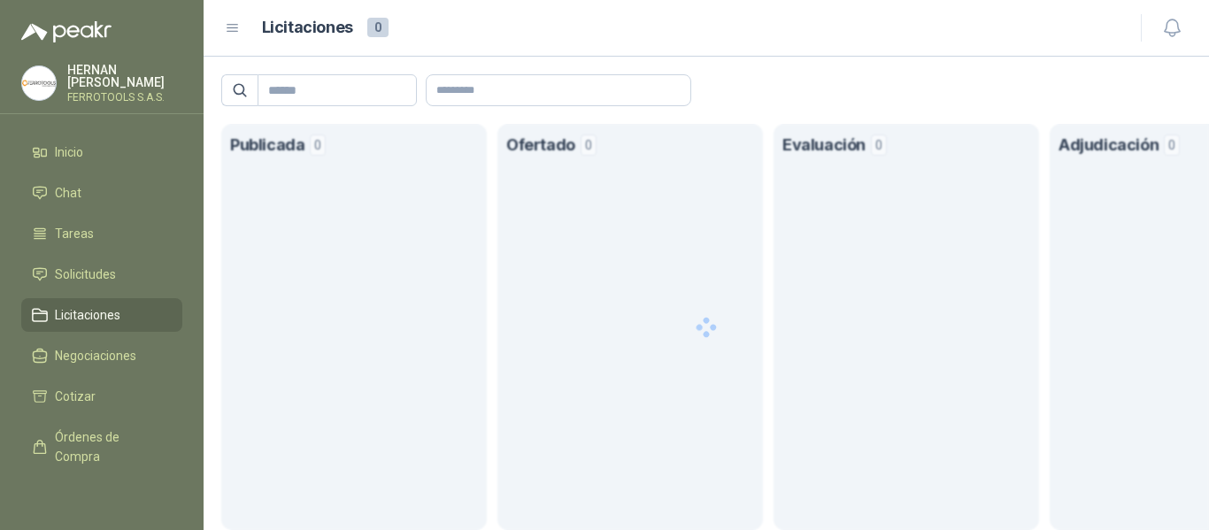
click at [83, 252] on ul "Inicio Chat Tareas Solicitudes Licitaciones Negociaciones Cotizar Órdenes de Co…" at bounding box center [102, 311] width 204 height 352
click at [83, 268] on span "Solicitudes" at bounding box center [85, 274] width 61 height 19
